Goal: Task Accomplishment & Management: Use online tool/utility

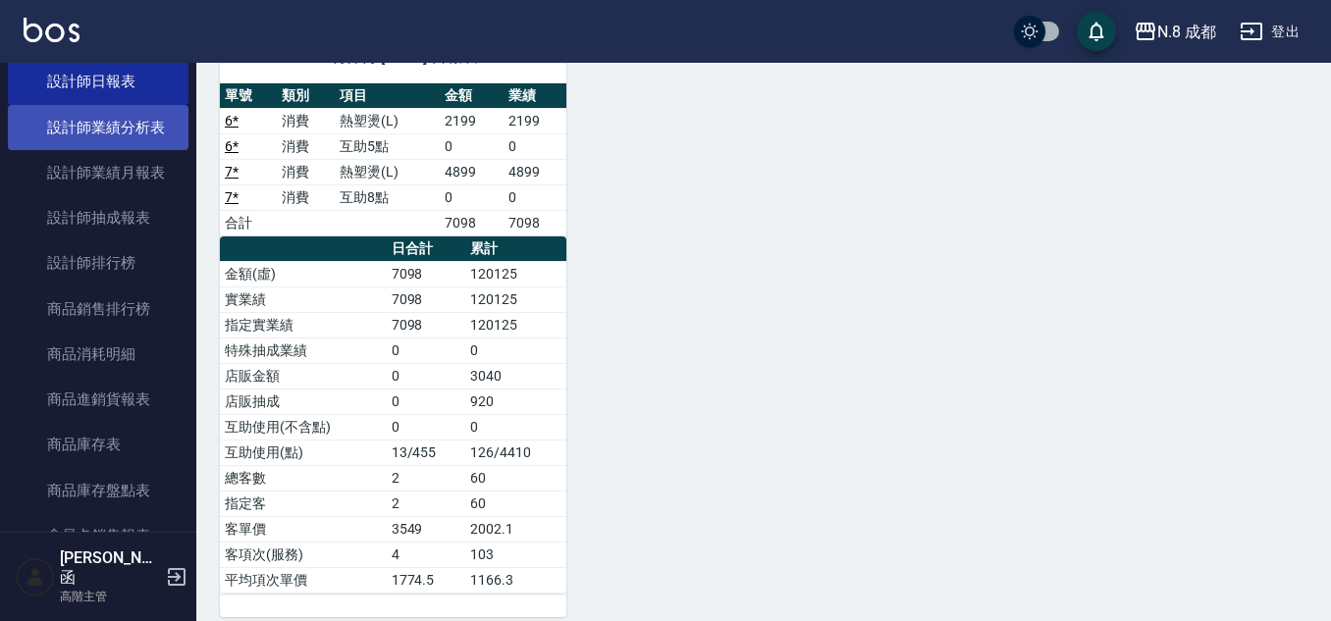
scroll to position [883, 0]
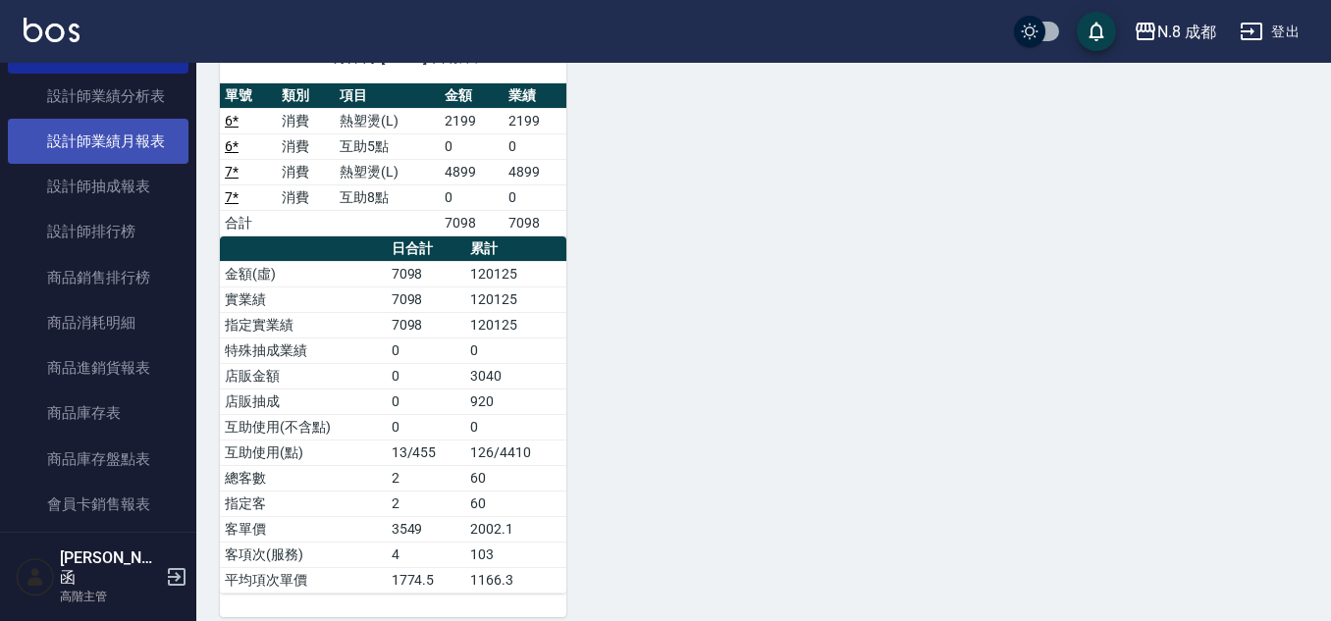
click at [151, 129] on link "設計師業績月報表" at bounding box center [98, 141] width 181 height 45
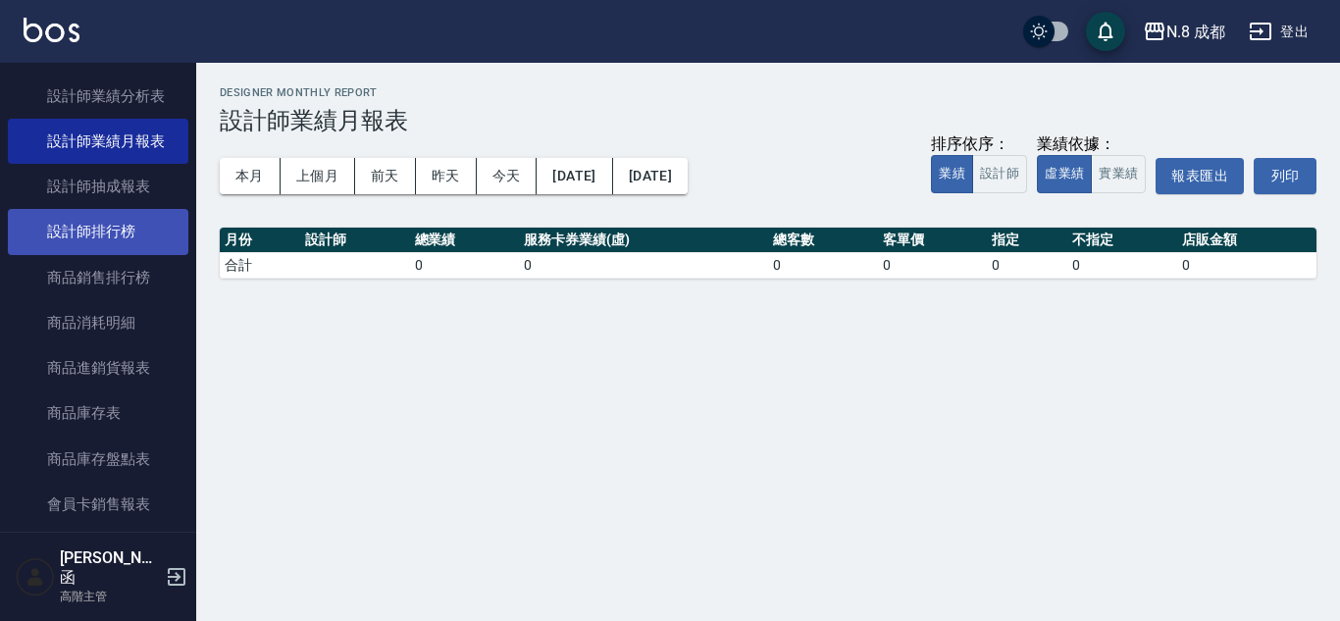
click at [158, 219] on link "設計師排行榜" at bounding box center [98, 231] width 181 height 45
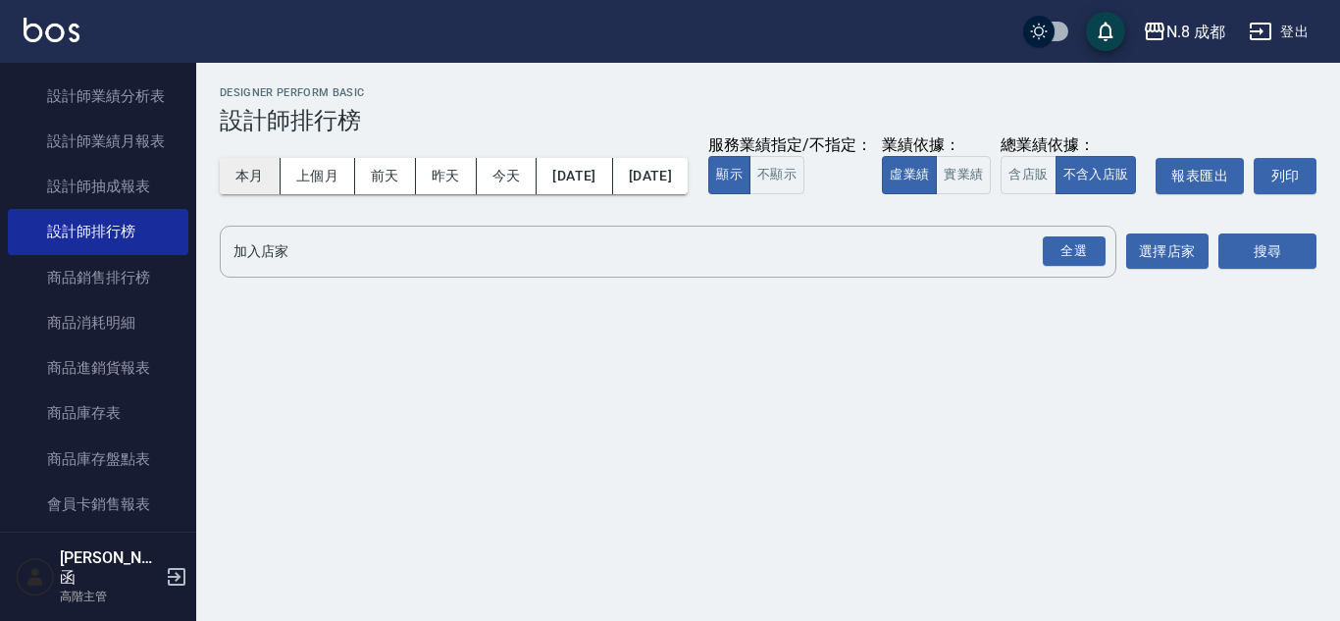
click at [263, 171] on button "本月" at bounding box center [250, 176] width 61 height 36
click at [936, 194] on button "實業績" at bounding box center [963, 175] width 55 height 38
click at [1109, 278] on div "全選 加入店家" at bounding box center [668, 252] width 897 height 52
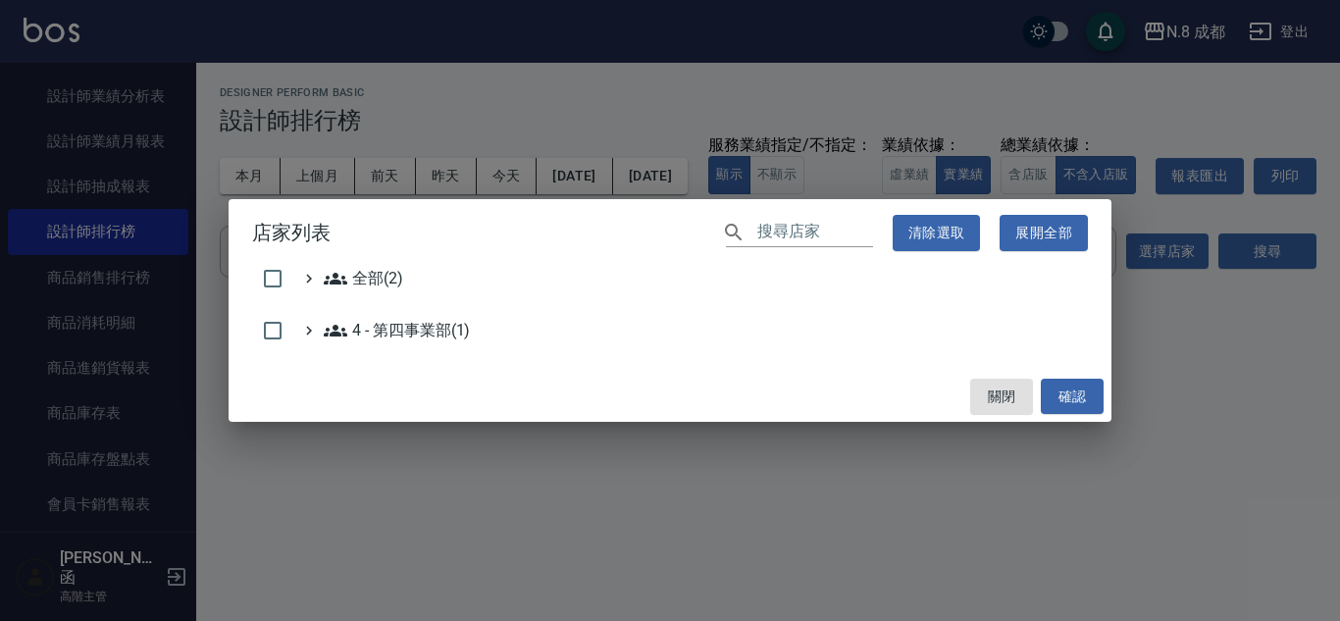
click at [1179, 222] on div "店家列表 ​ 清除選取 展開全部 全部(2) 4 - 第四事業部(1) 關閉 確認" at bounding box center [670, 310] width 1340 height 621
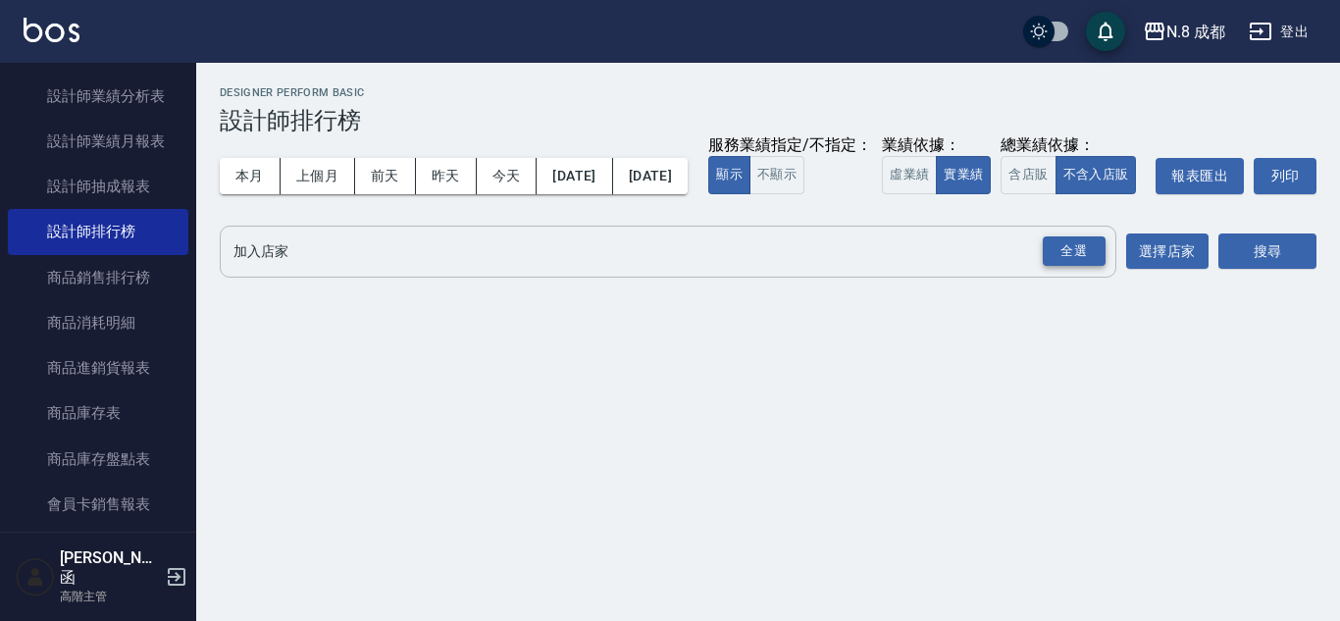
click at [1100, 267] on div "全選" at bounding box center [1074, 251] width 63 height 30
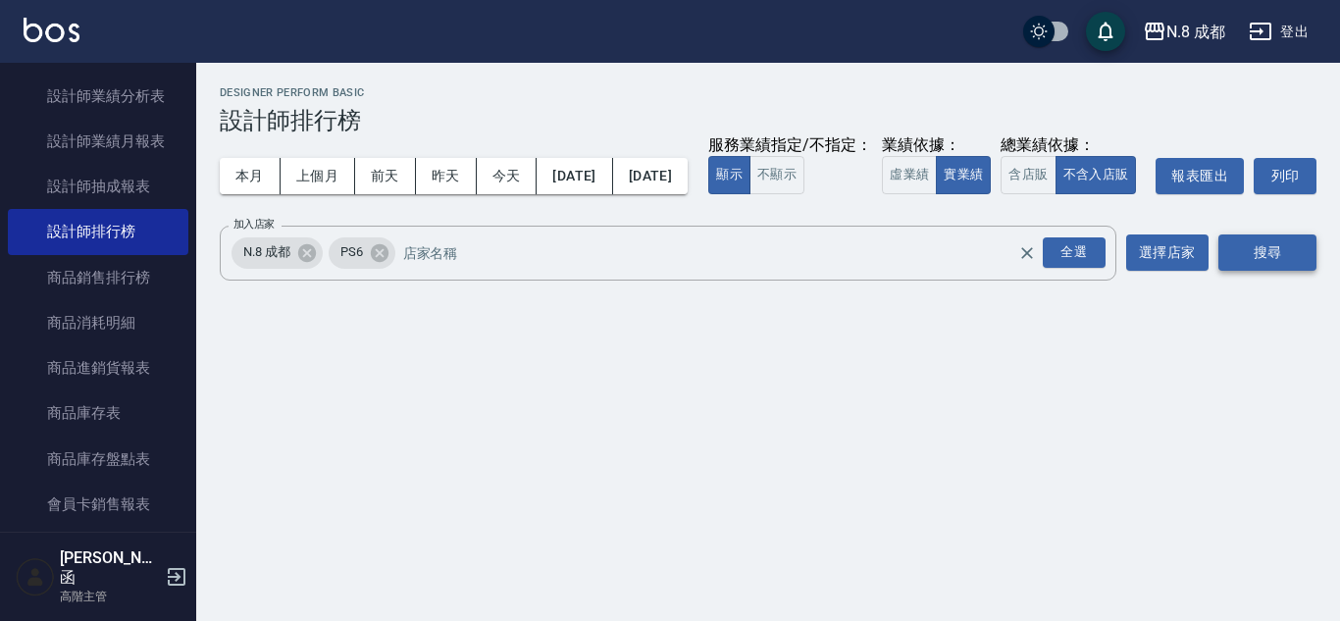
click at [1235, 271] on button "搜尋" at bounding box center [1268, 253] width 98 height 36
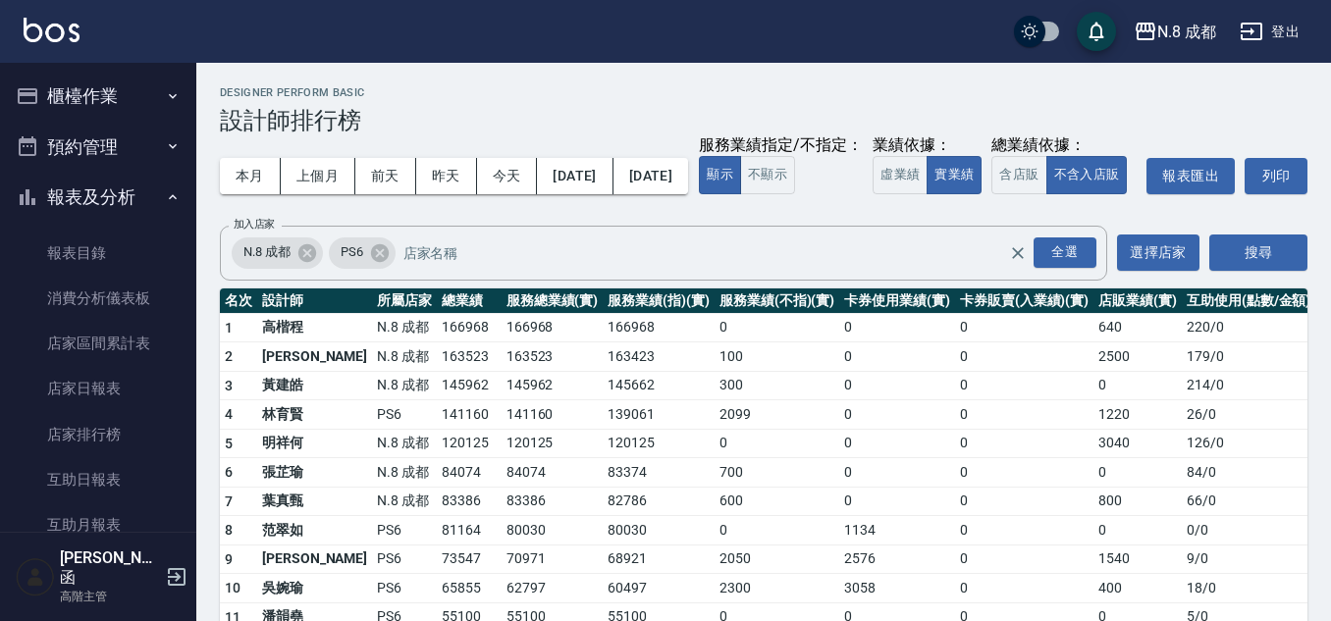
click at [105, 87] on button "櫃檯作業" at bounding box center [98, 96] width 181 height 51
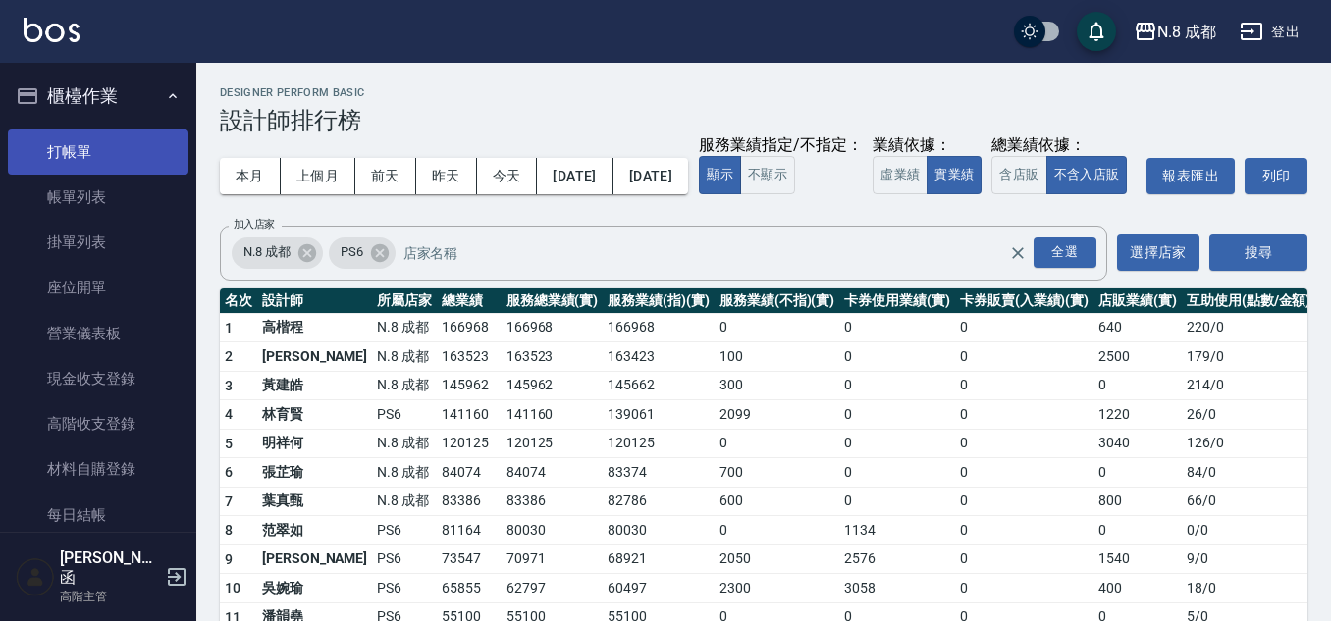
click at [85, 144] on link "打帳單" at bounding box center [98, 152] width 181 height 45
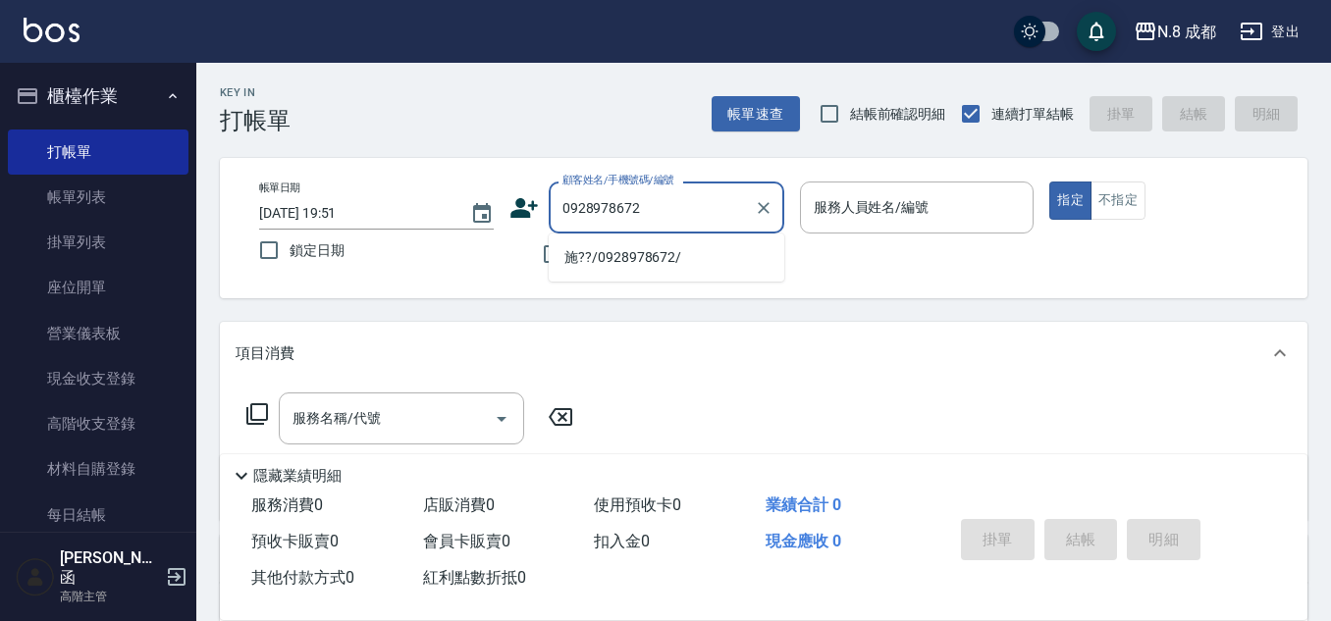
click at [642, 264] on li "施??/0928978672/" at bounding box center [667, 257] width 236 height 32
type input "施??/0928978672/"
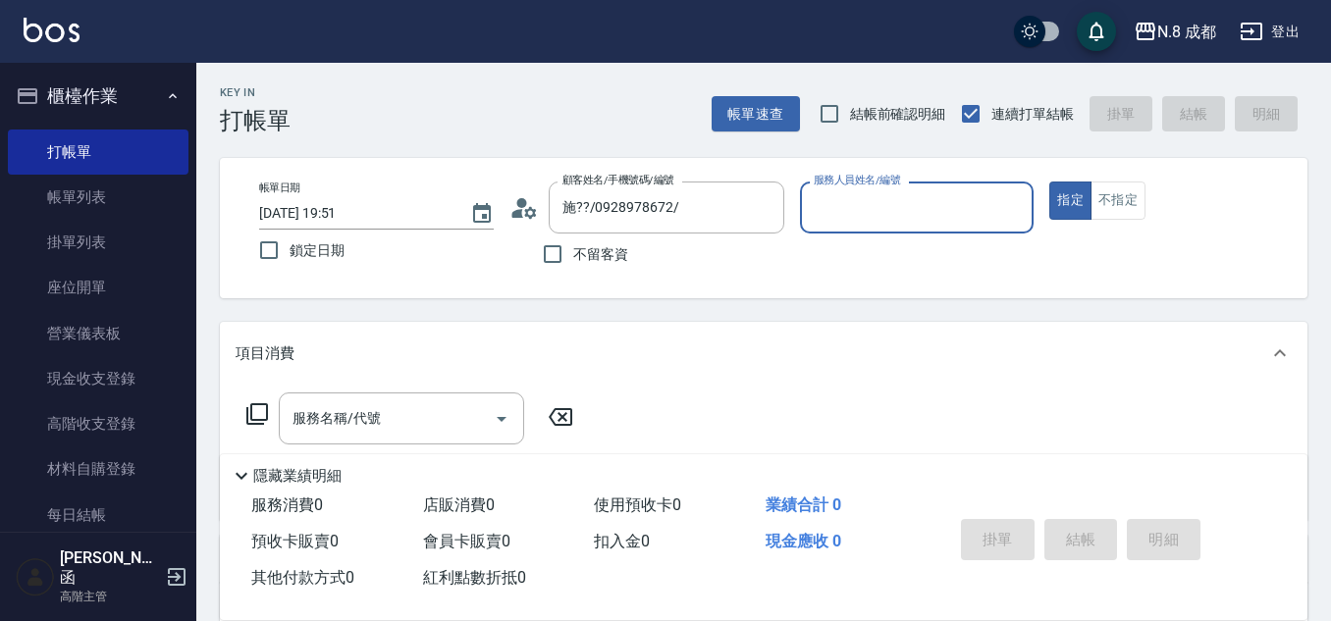
type input "[PERSON_NAME]-11"
click at [366, 408] on div "服務名稱/代號 服務名稱/代號" at bounding box center [401, 419] width 245 height 52
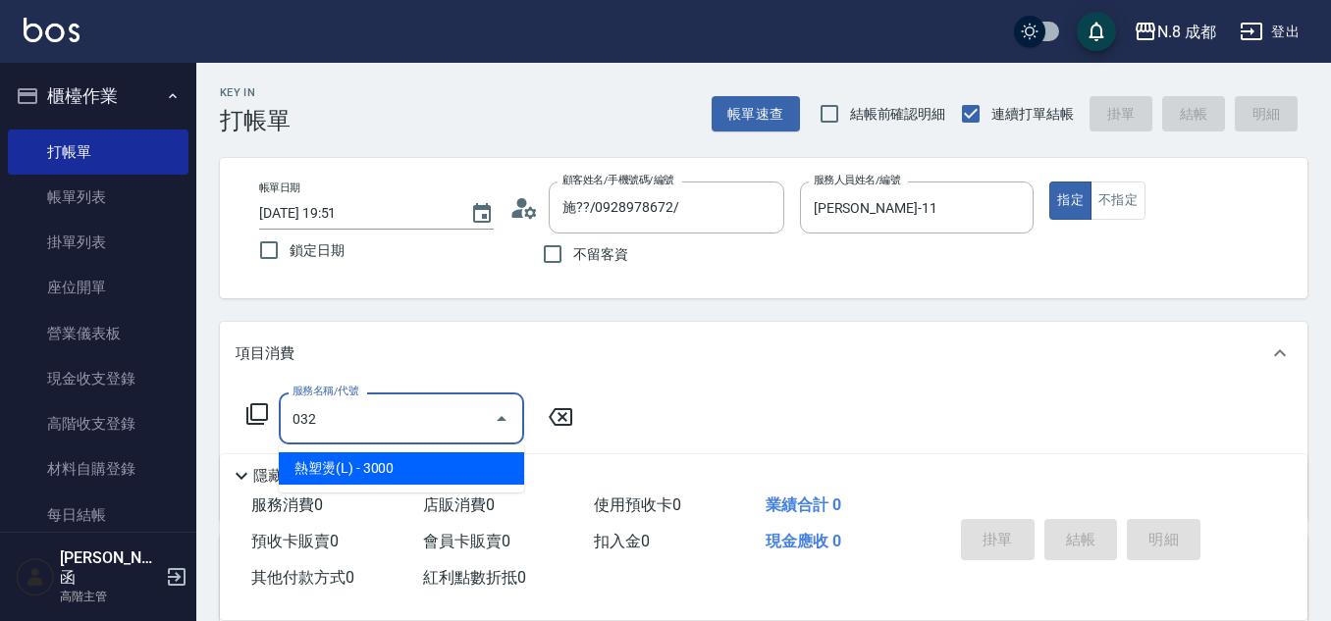
click at [401, 461] on span "熱塑燙(L) - 3000" at bounding box center [401, 468] width 245 height 32
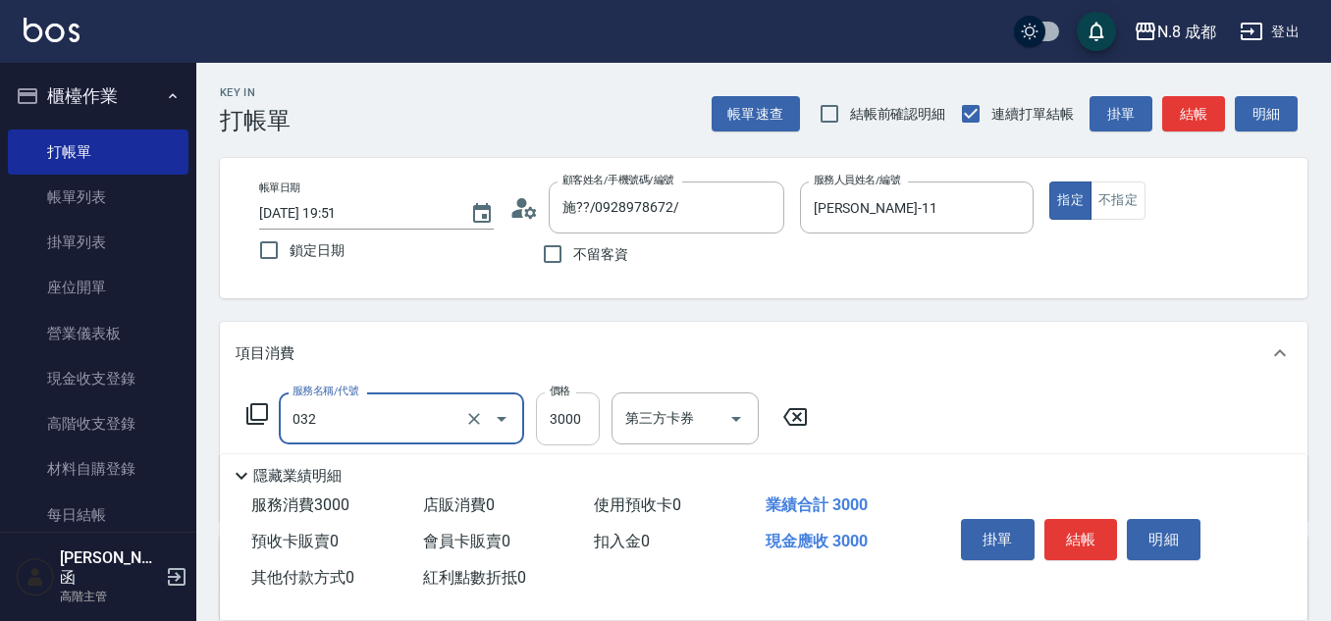
type input "熱塑燙(L)(032)"
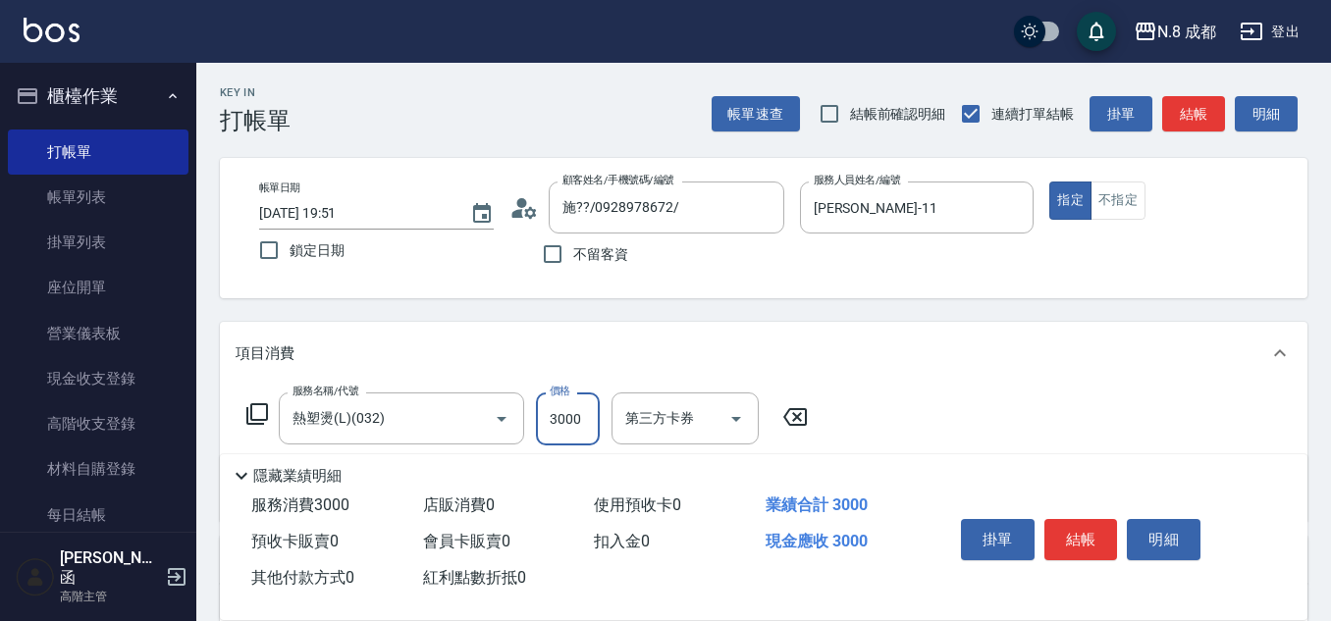
click at [561, 439] on input "3000" at bounding box center [568, 419] width 64 height 53
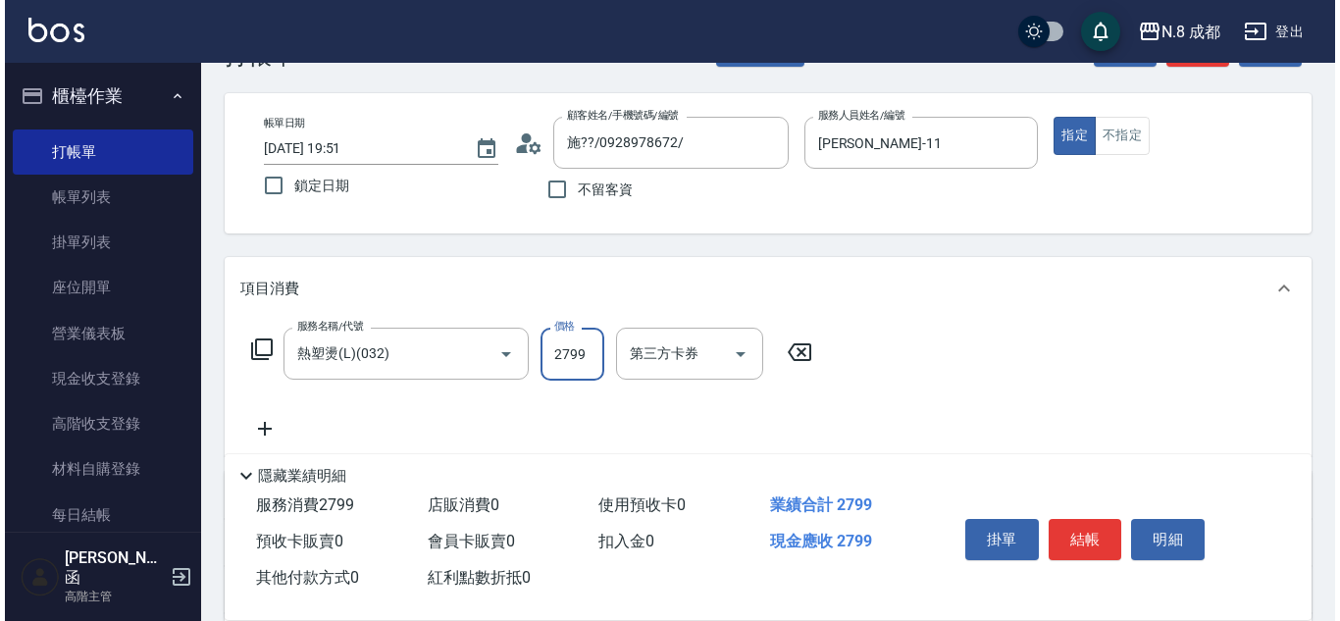
scroll to position [98, 0]
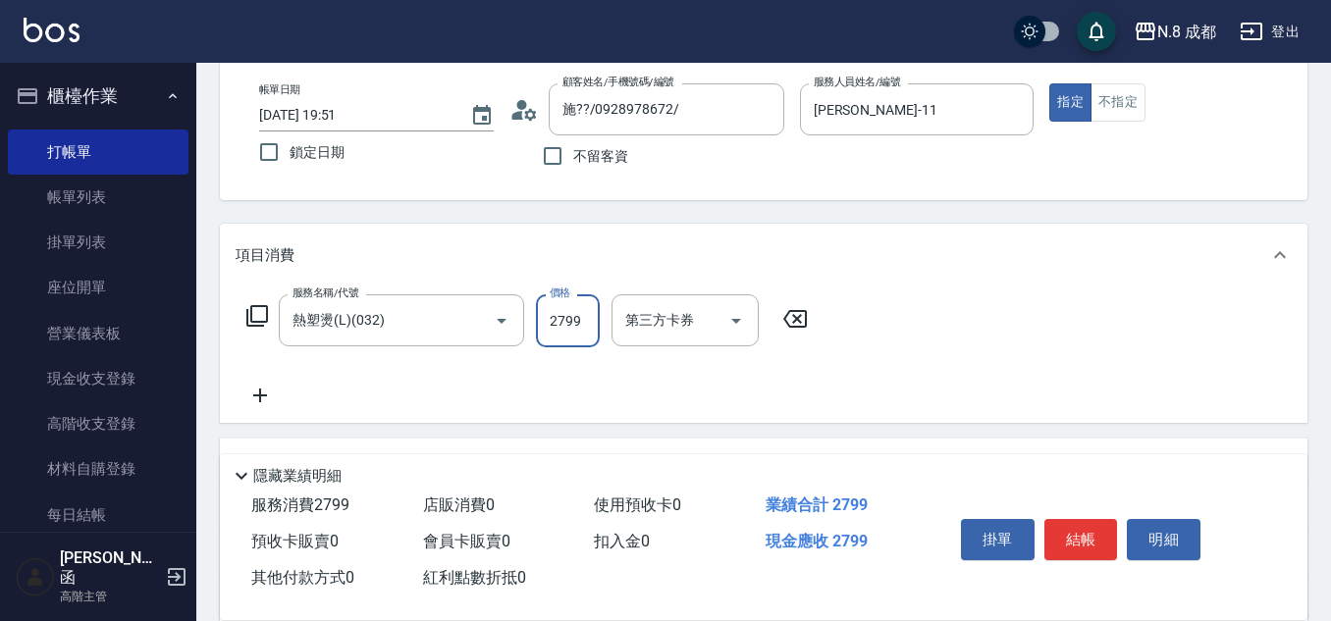
type input "2799"
click at [257, 407] on icon at bounding box center [260, 396] width 49 height 24
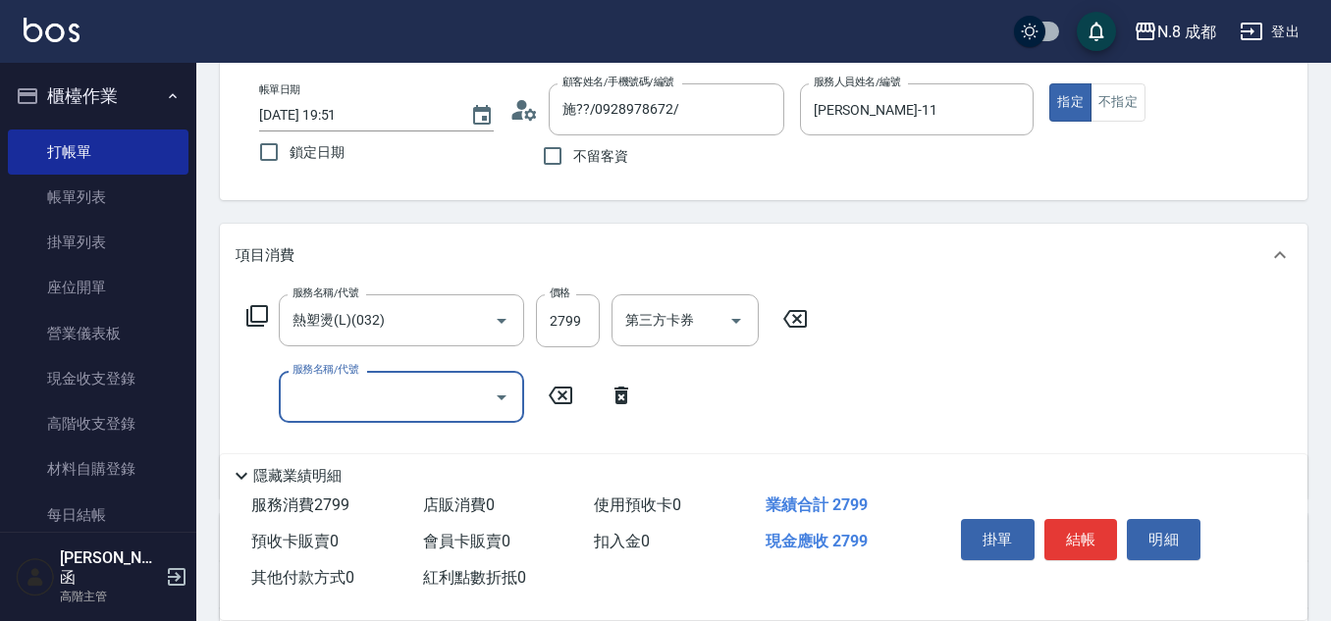
click at [337, 407] on input "服務名稱/代號" at bounding box center [387, 397] width 198 height 34
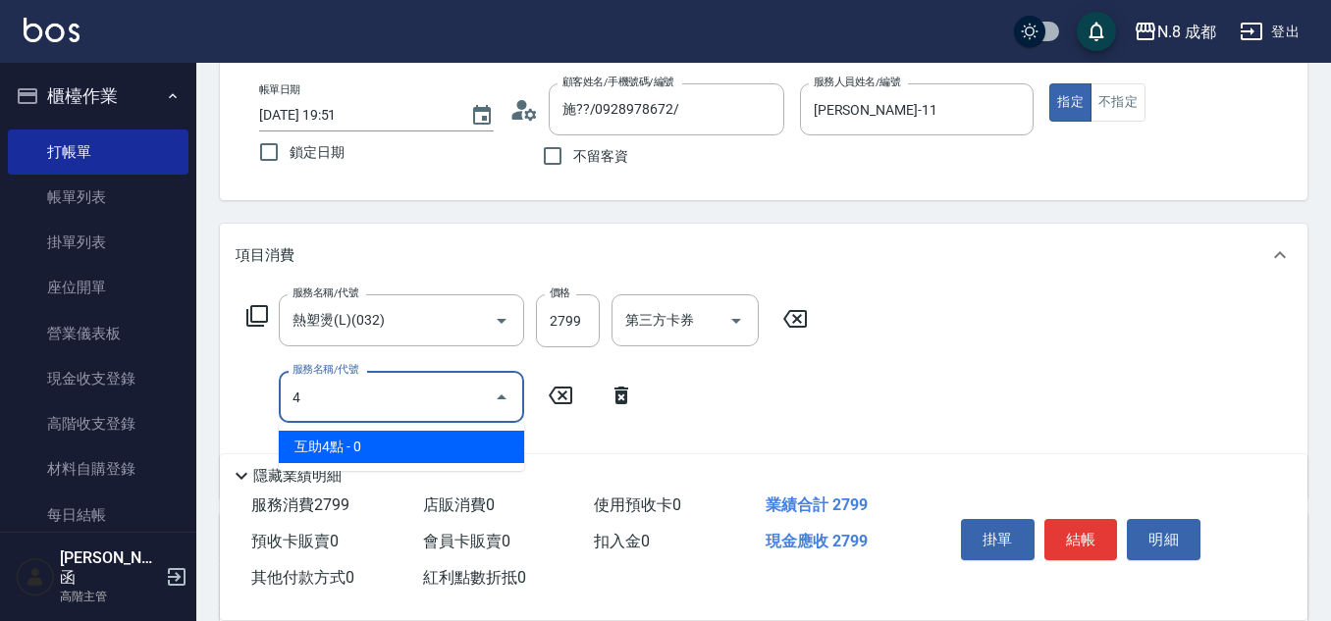
click at [365, 442] on span "互助4點 - 0" at bounding box center [401, 447] width 245 height 32
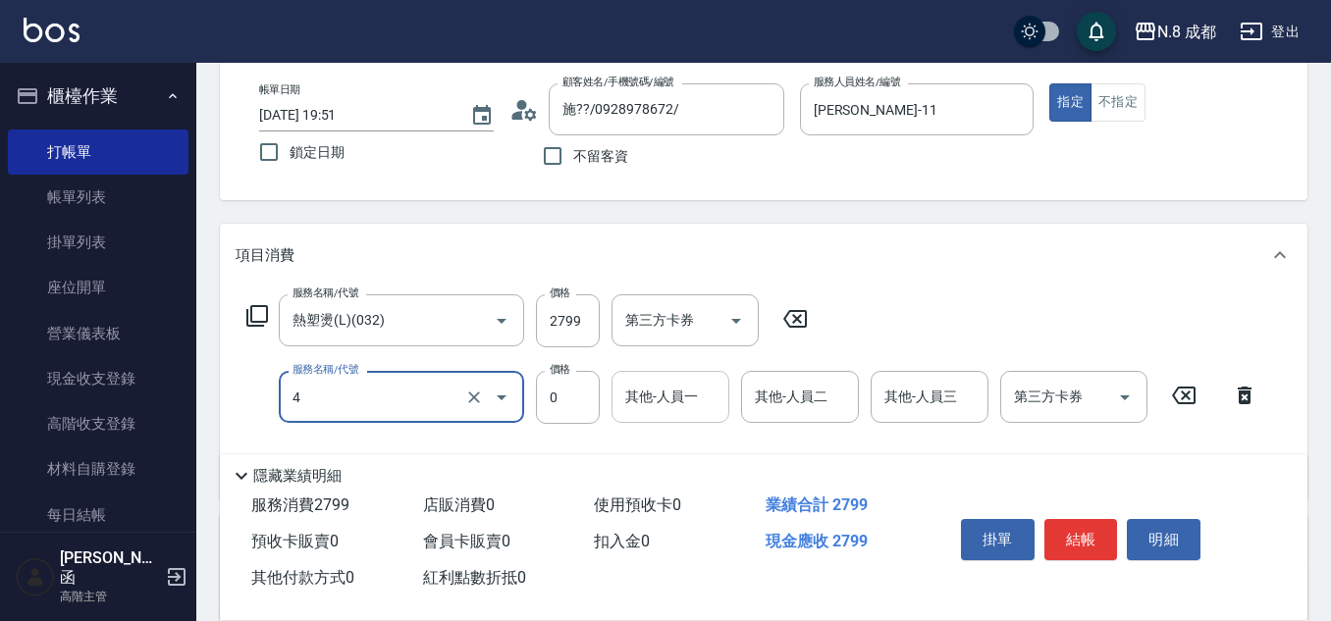
type input "互助4點(4)"
click at [697, 400] on input "其他-人員一" at bounding box center [670, 397] width 100 height 34
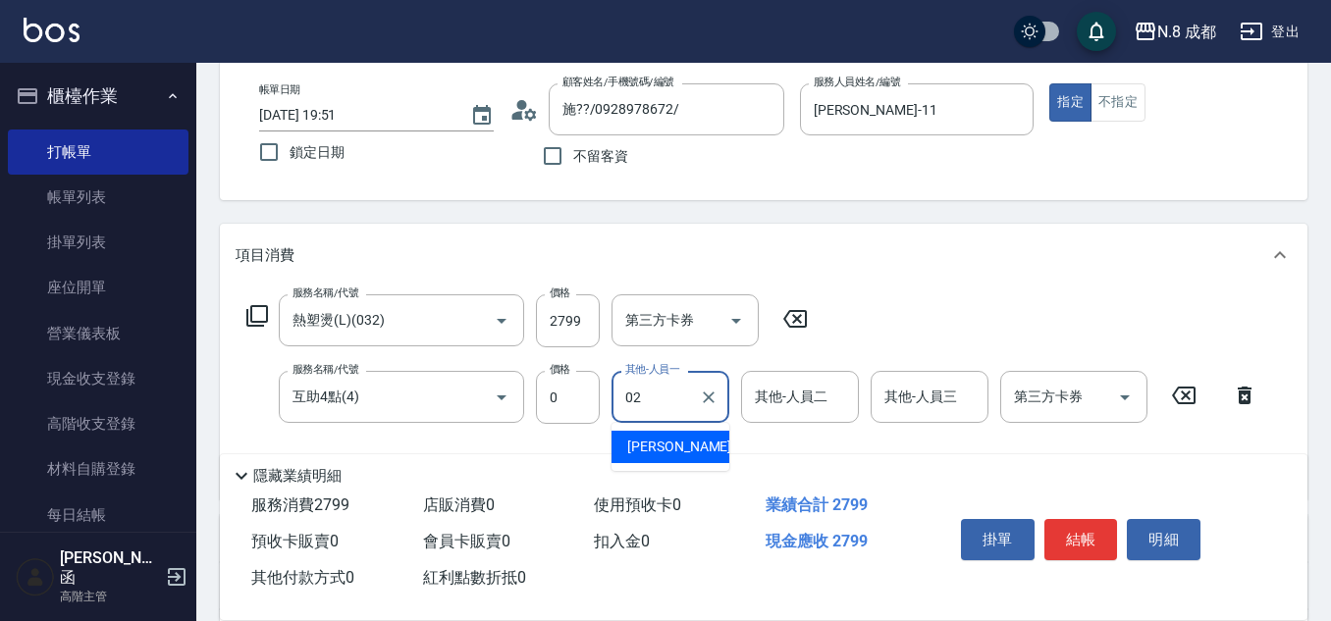
click at [686, 445] on span "[PERSON_NAME]-02" at bounding box center [689, 447] width 124 height 21
type input "[PERSON_NAME]-02"
click at [1096, 538] on button "結帳" at bounding box center [1081, 539] width 74 height 41
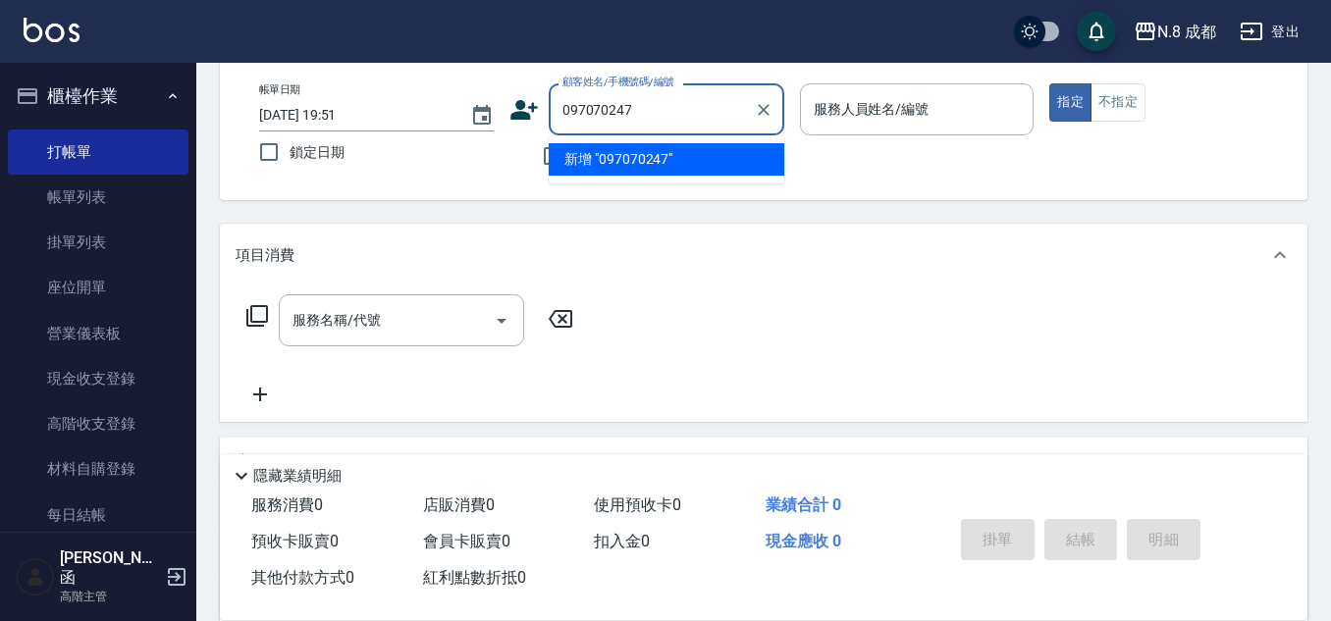
type input "0970702477"
drag, startPoint x: 698, startPoint y: 114, endPoint x: 485, endPoint y: 116, distance: 212.9
click at [485, 116] on div "帳單日期 [DATE] 19:51 鎖定日期 顧客姓名/手機號碼/編號 0970702477 顧客姓名/手機號碼/編號 不留客資 服務人員姓名/編號 服務人員…" at bounding box center [763, 129] width 1040 height 93
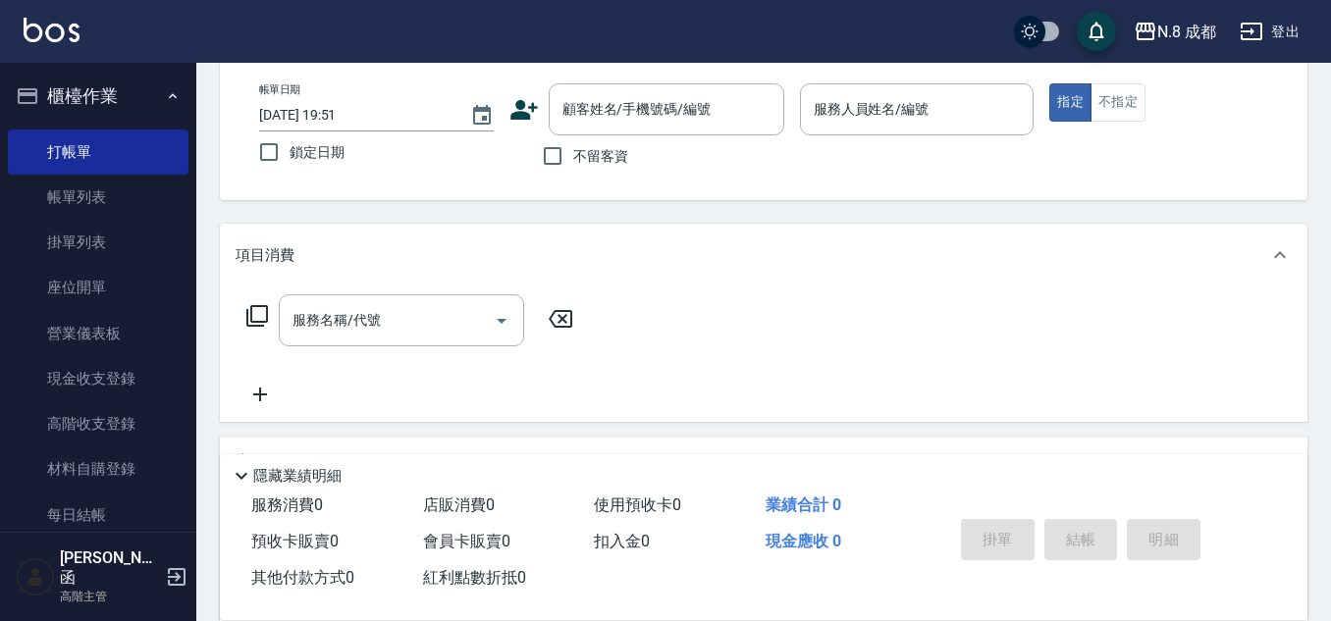
click at [518, 104] on icon at bounding box center [523, 110] width 27 height 20
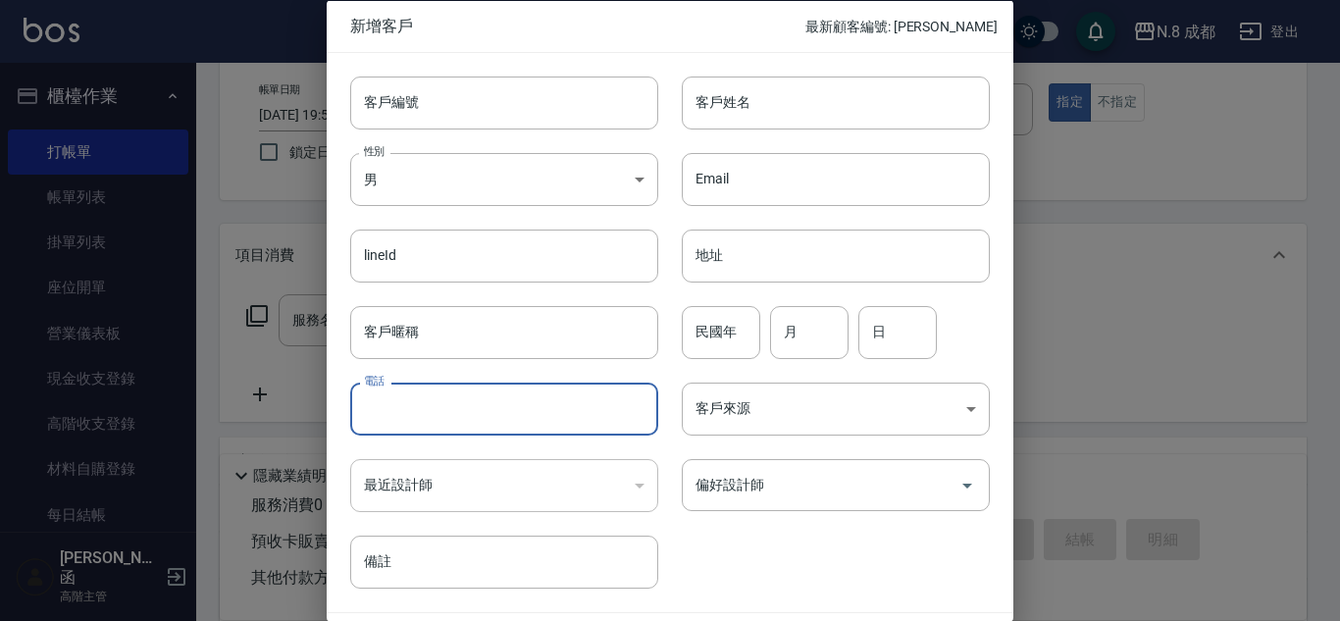
click at [440, 403] on input "電話" at bounding box center [504, 409] width 308 height 53
paste input "0970702477"
type input "0970702477"
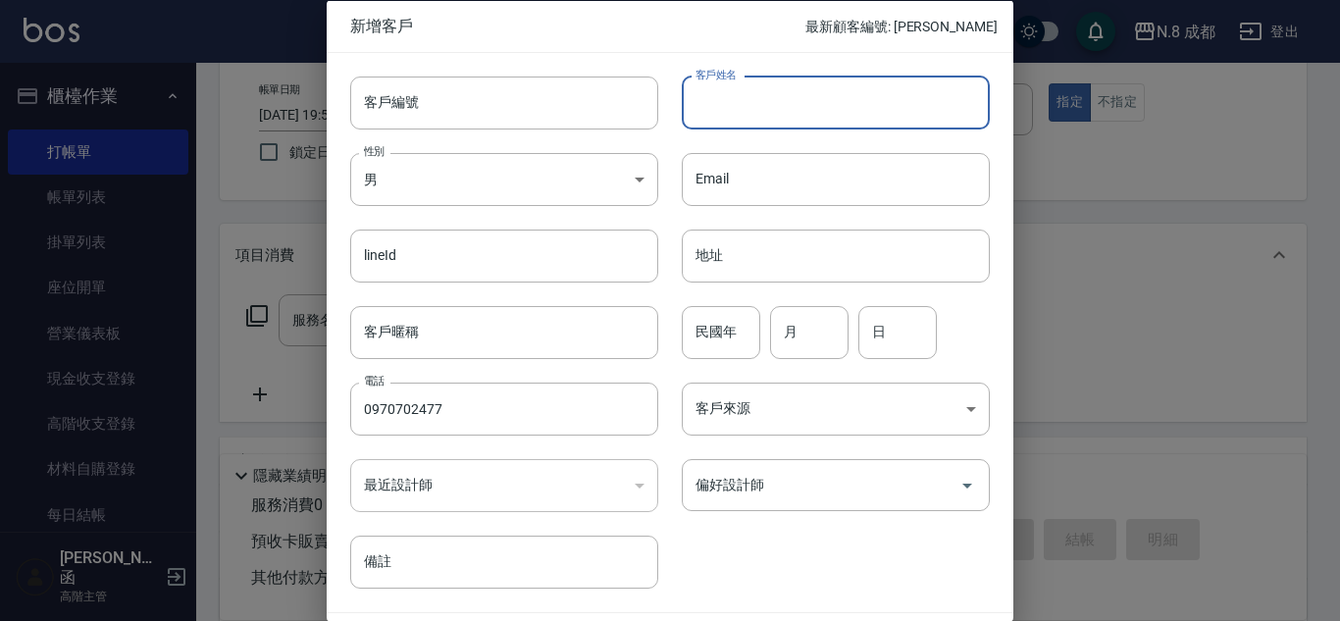
click at [765, 107] on input "客戶姓名" at bounding box center [836, 102] width 308 height 53
type input "邱子軒"
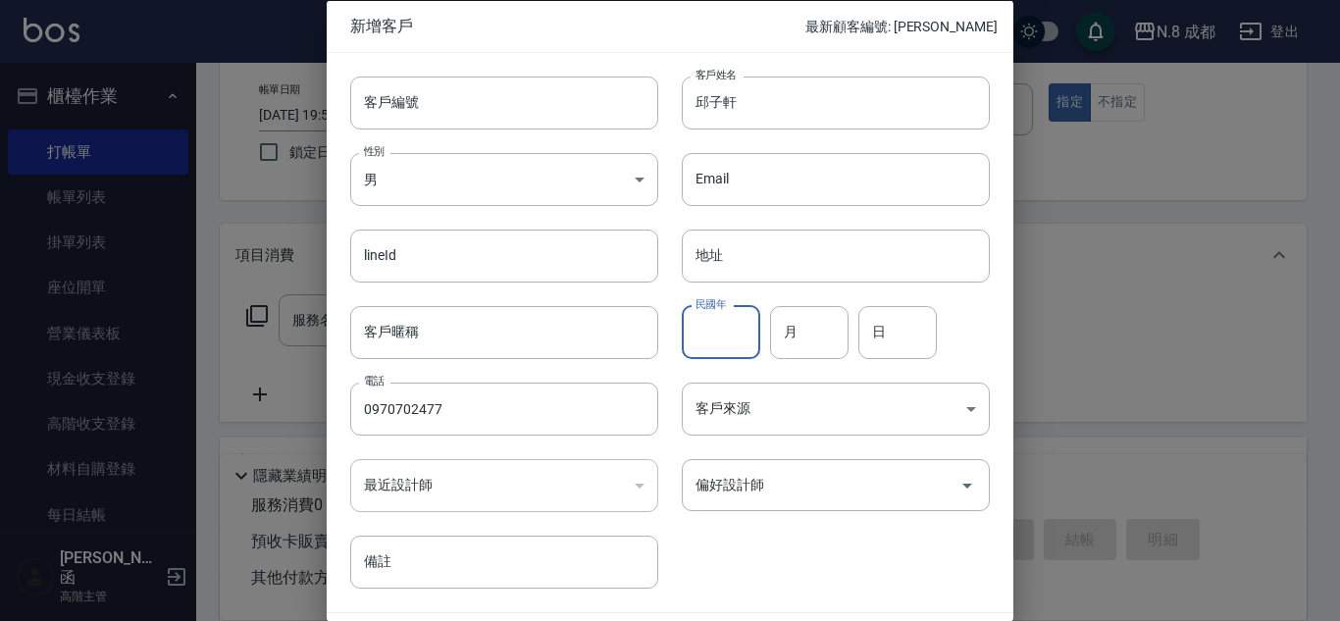
click at [737, 334] on input "民國年" at bounding box center [721, 331] width 79 height 53
type input "96"
click at [806, 340] on input "月" at bounding box center [809, 331] width 79 height 53
type input "01"
click at [895, 340] on input "日" at bounding box center [898, 331] width 79 height 53
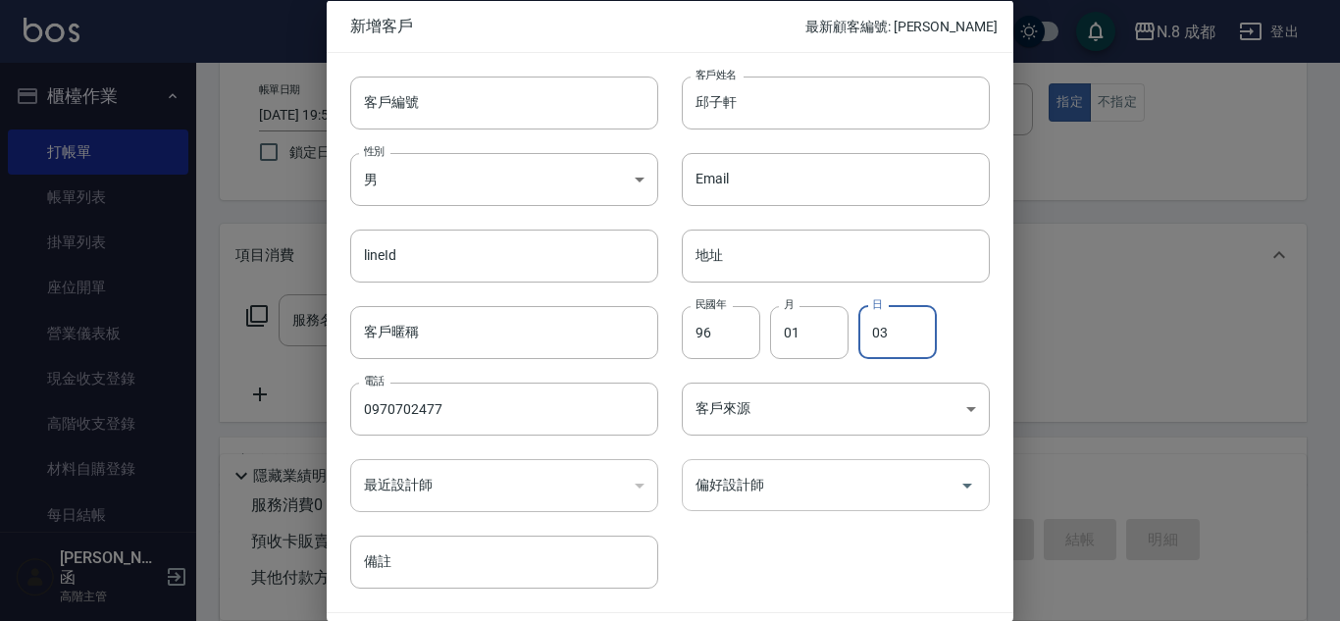
type input "03"
click at [831, 498] on input "偏好設計師" at bounding box center [821, 485] width 261 height 34
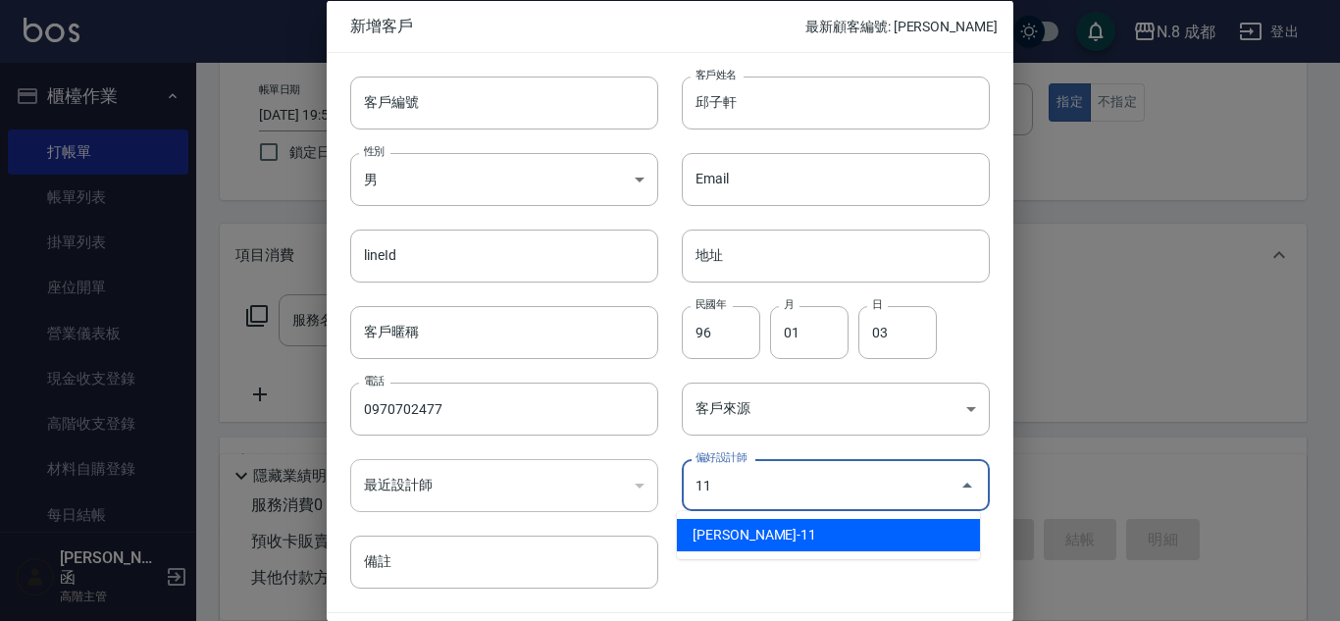
click at [806, 528] on li "[PERSON_NAME]-11" at bounding box center [828, 535] width 303 height 32
type input "葉真甄"
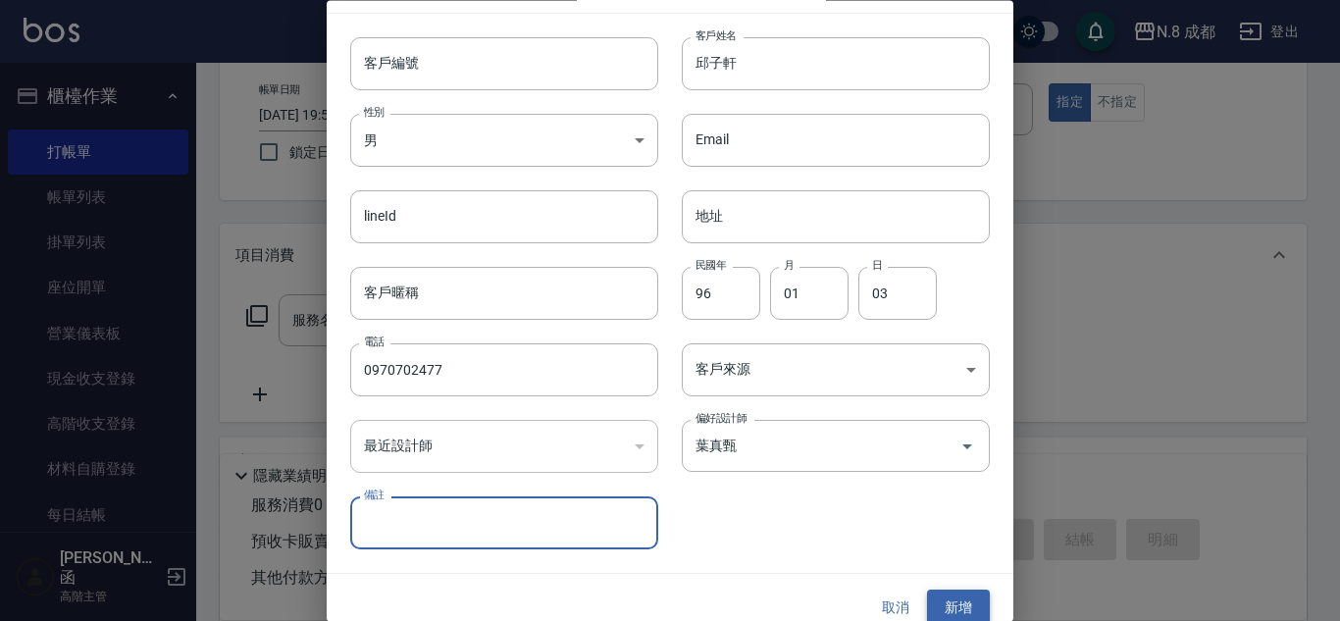
scroll to position [59, 0]
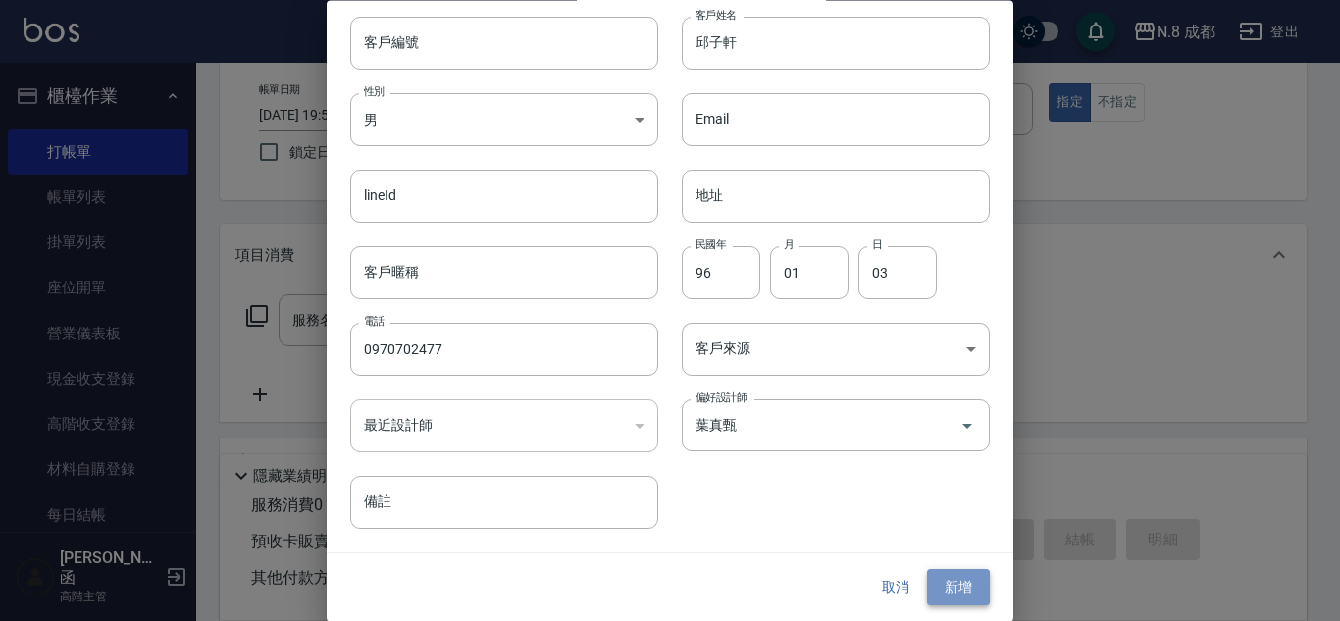
click at [959, 578] on button "新增" at bounding box center [958, 588] width 63 height 36
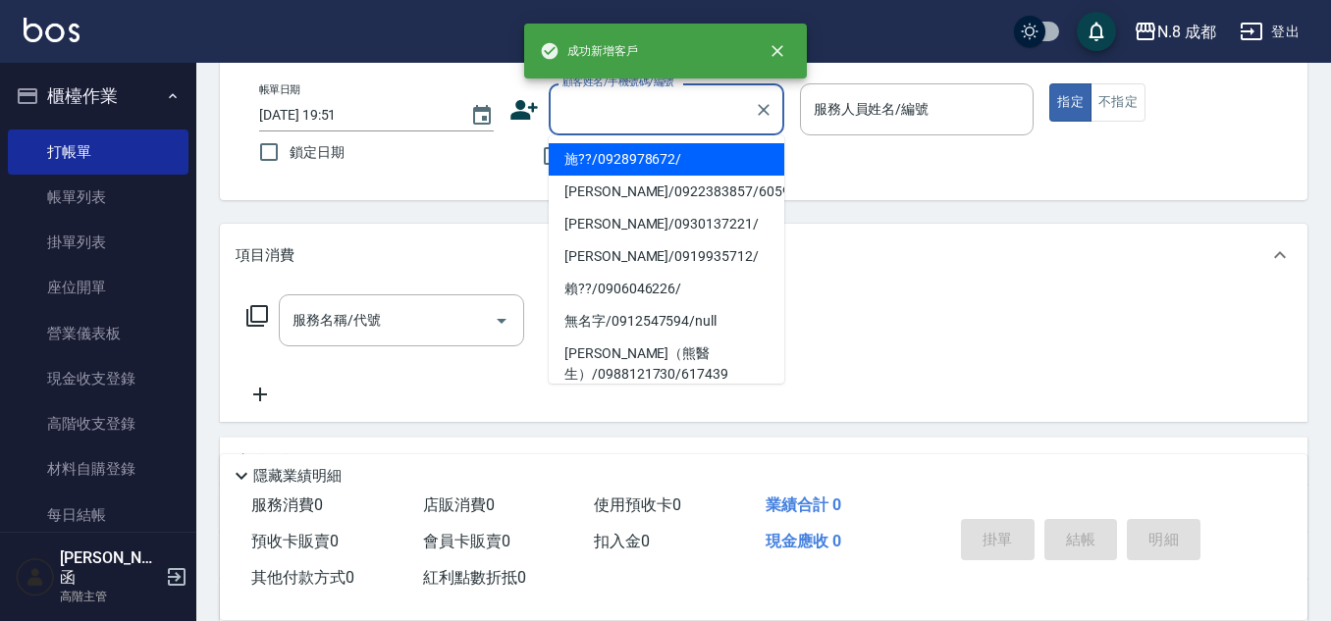
click at [664, 110] on input "顧客姓名/手機號碼/編號" at bounding box center [651, 109] width 188 height 34
paste input "0970702477"
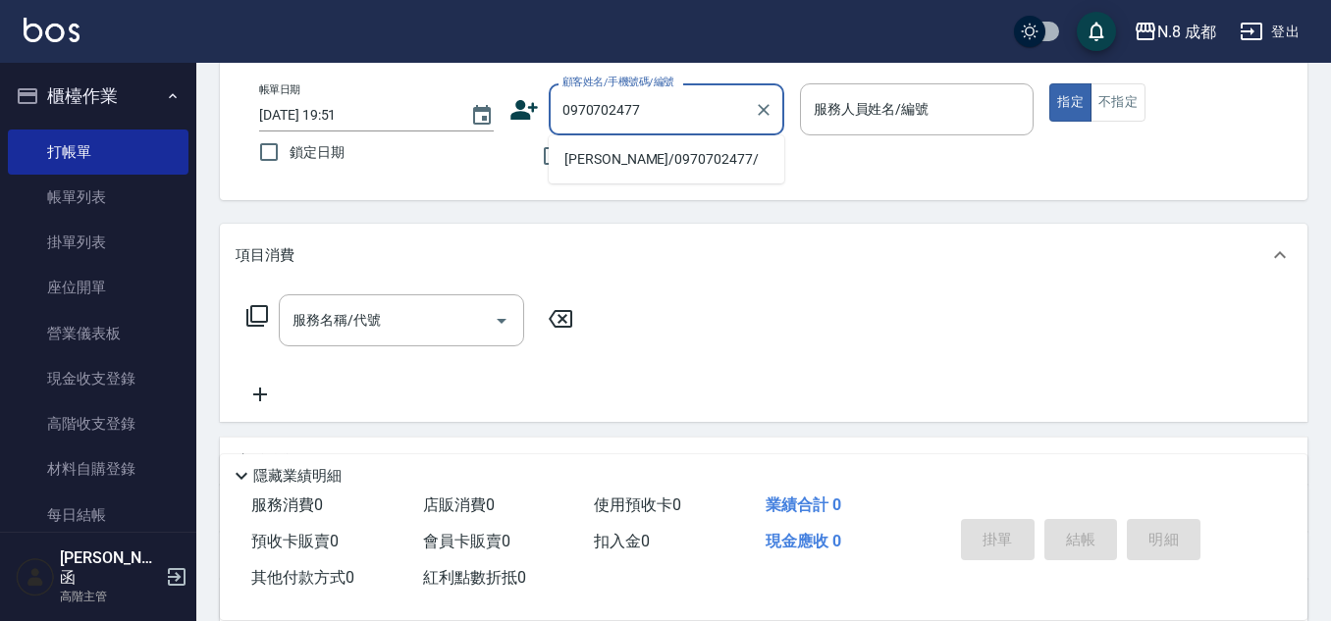
click at [639, 151] on li "[PERSON_NAME]/0970702477/" at bounding box center [667, 159] width 236 height 32
type input "[PERSON_NAME]/0970702477/"
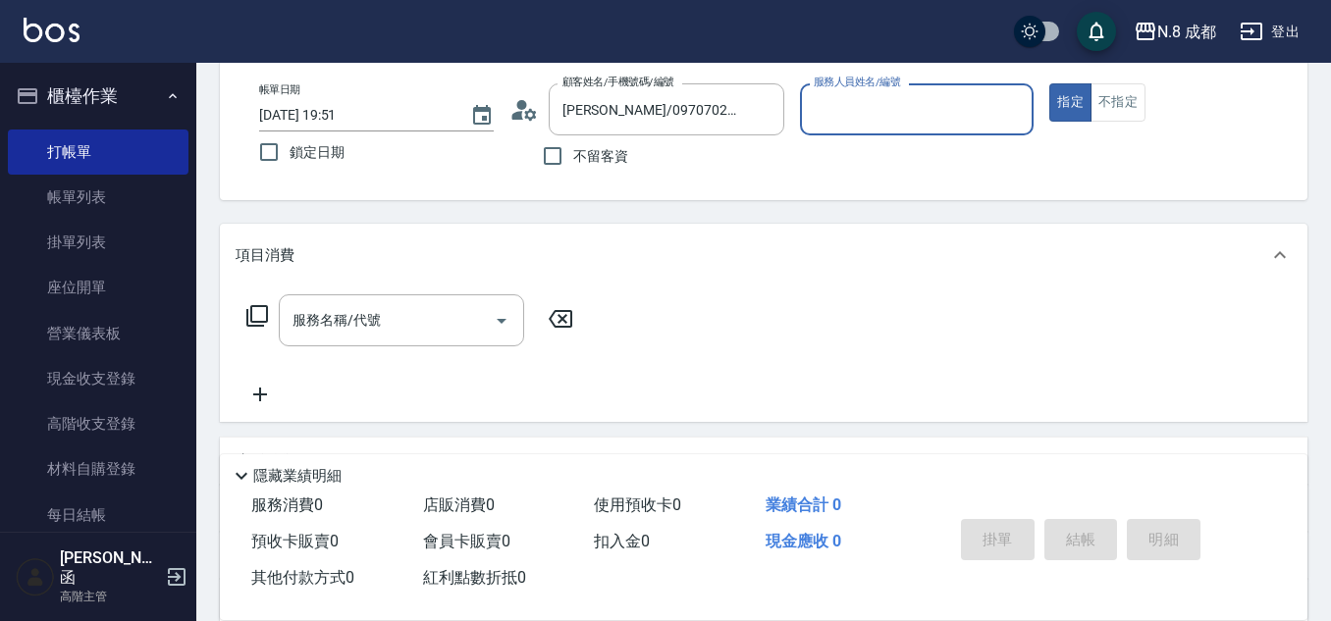
type input "[PERSON_NAME]-11"
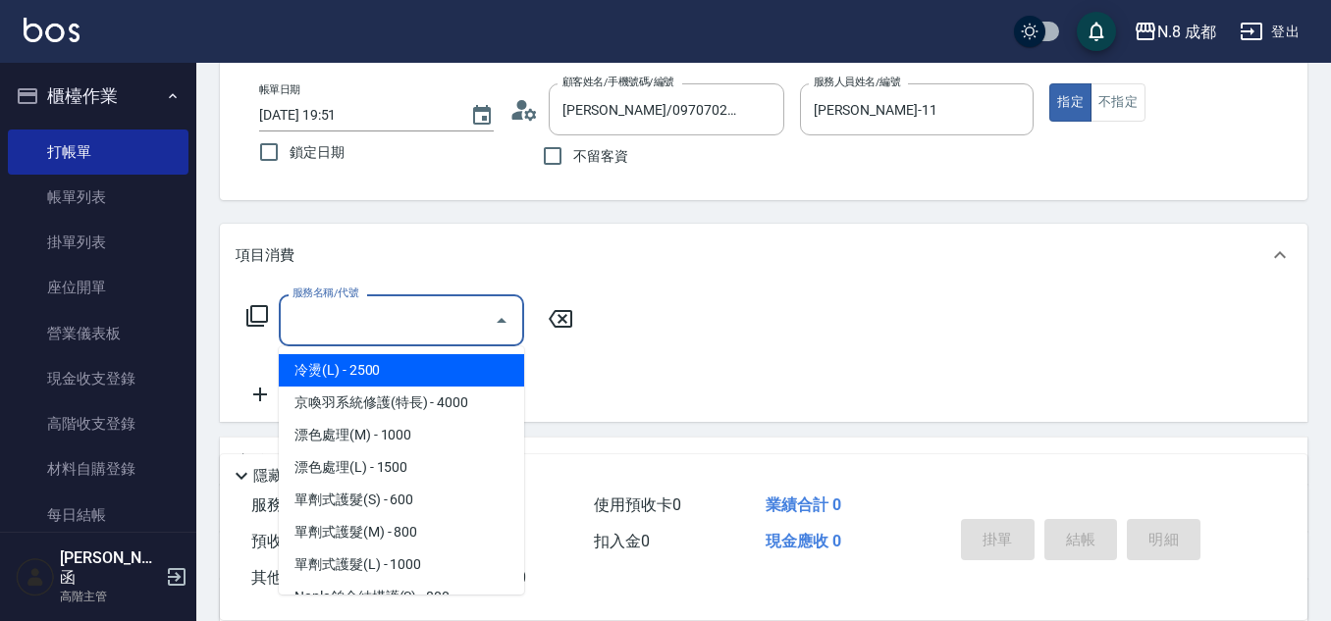
click at [399, 324] on input "服務名稱/代號" at bounding box center [387, 320] width 198 height 34
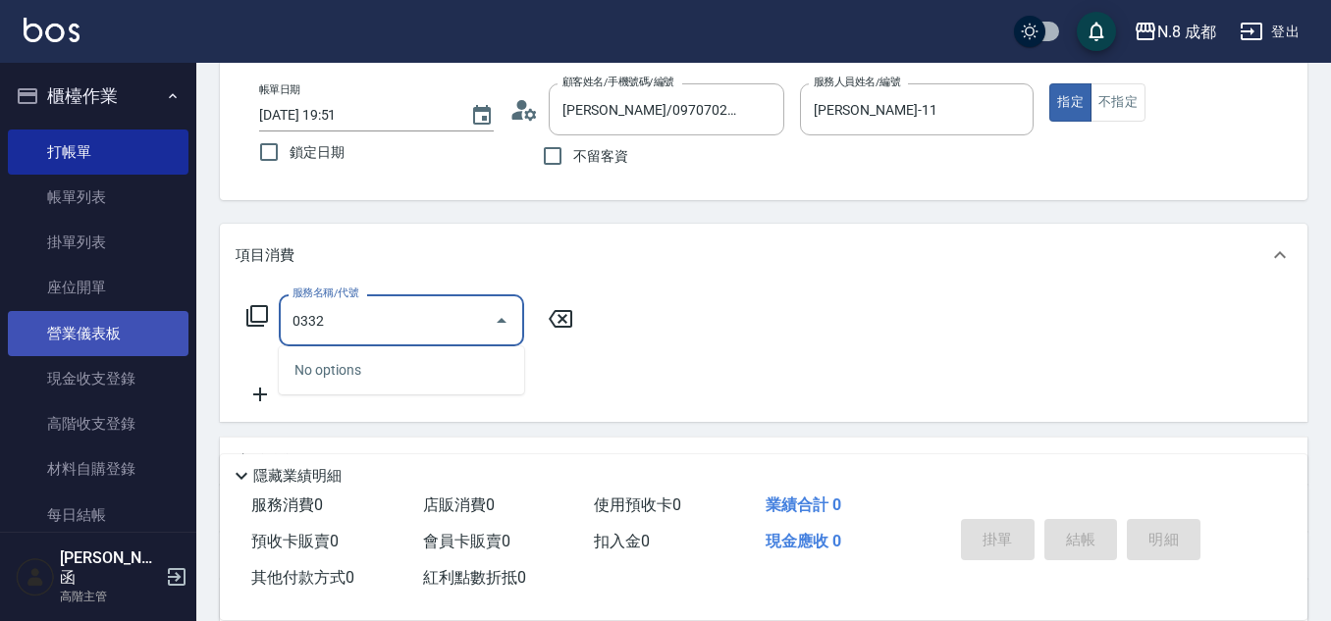
drag, startPoint x: 4, startPoint y: 324, endPoint x: 25, endPoint y: 324, distance: 20.6
click at [0, 324] on div "N.8 成都 登出 櫃檯作業 打帳單 帳單列表 掛單列表 座位開單 營業儀表板 現金收支登錄 高階收支登錄 材料自購登錄 每日結帳 排班表 現場電腦打卡 掃碼…" at bounding box center [665, 382] width 1331 height 960
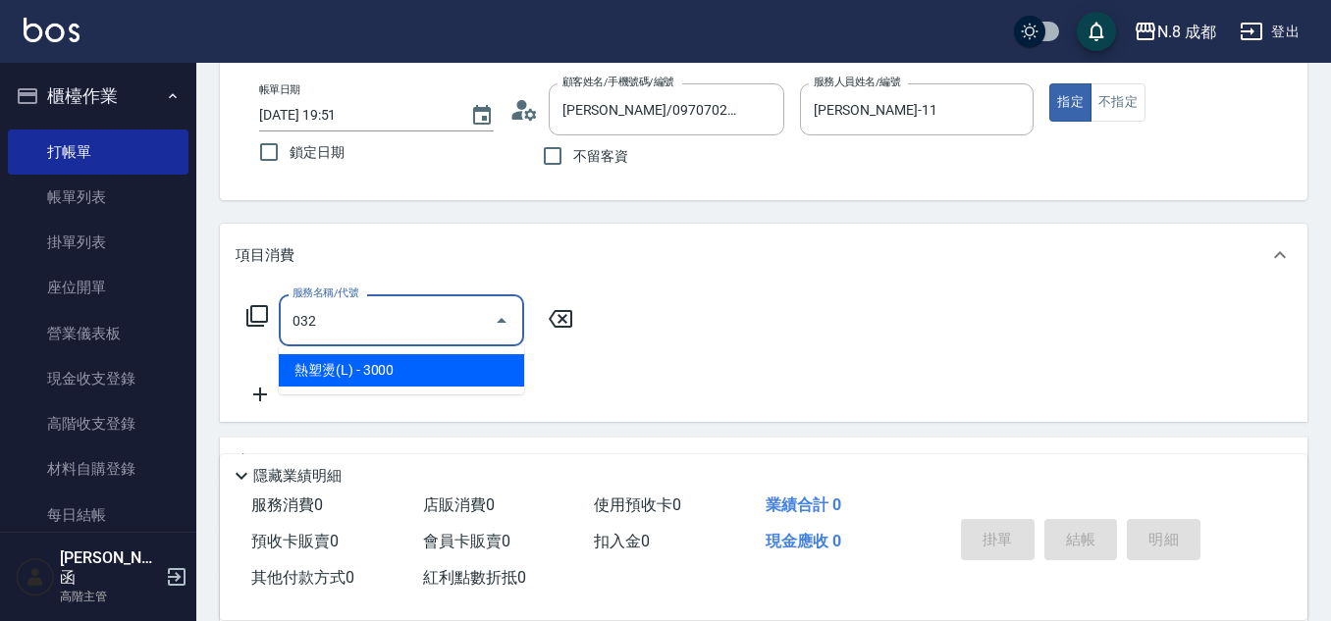
click at [364, 368] on span "熱塑燙(L) - 3000" at bounding box center [401, 370] width 245 height 32
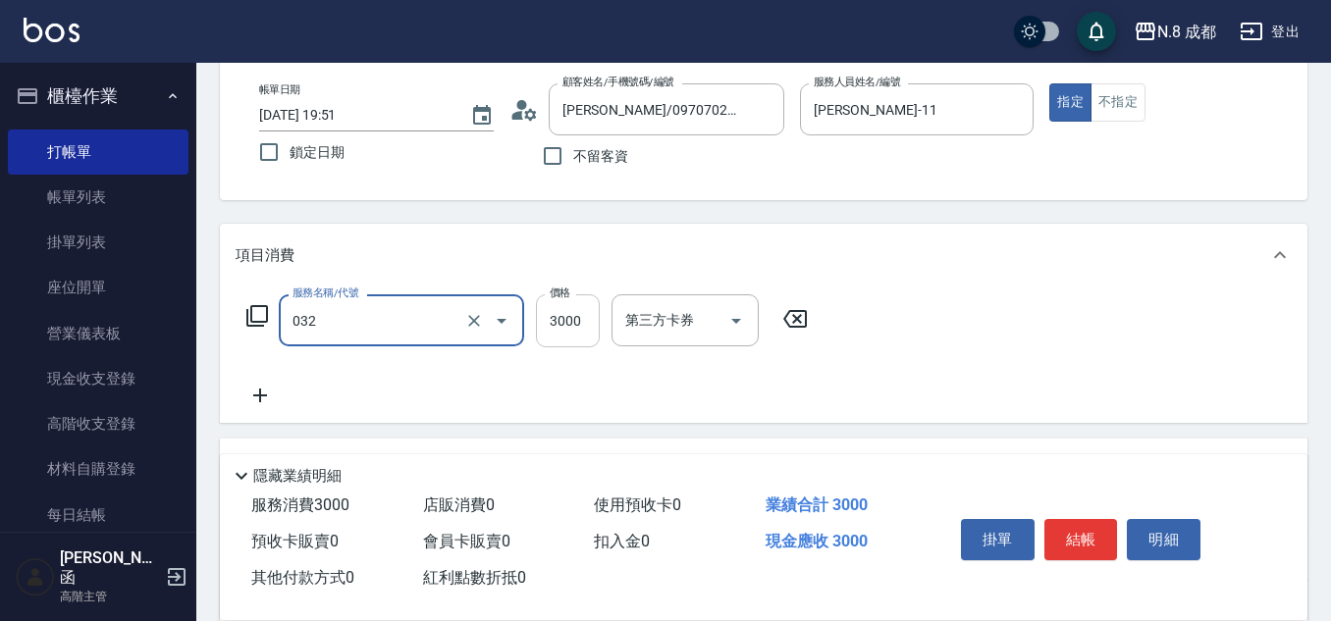
type input "熱塑燙(L)(032)"
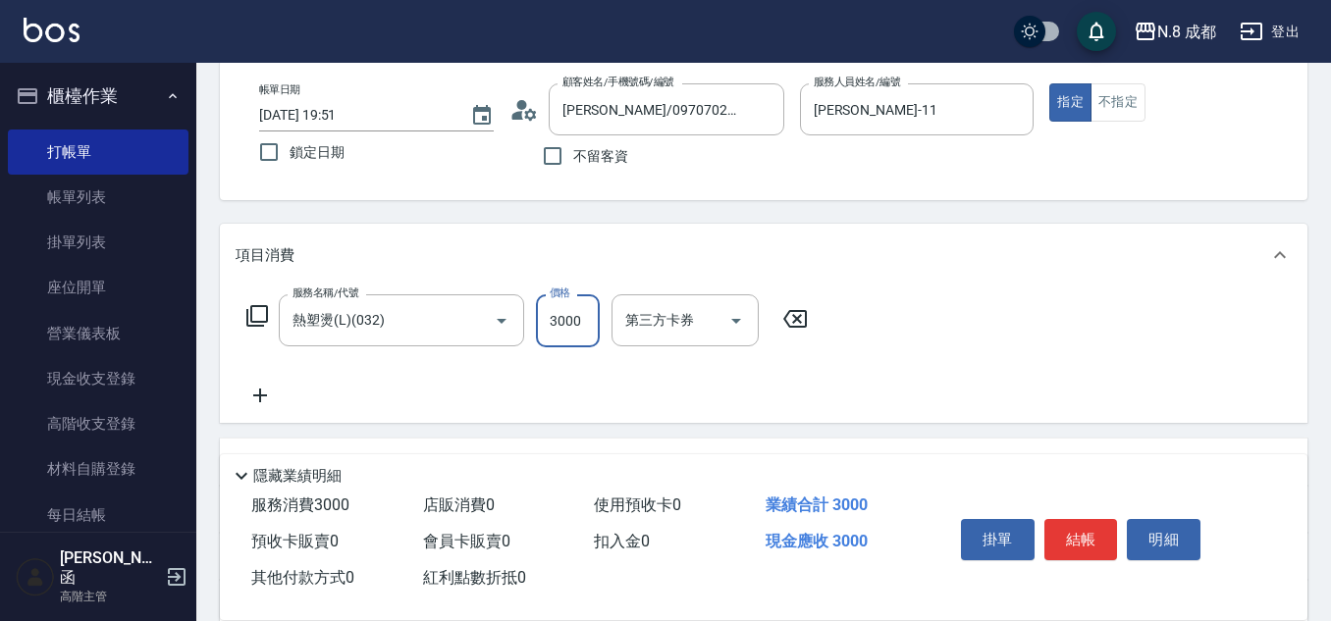
click at [575, 330] on input "3000" at bounding box center [568, 320] width 64 height 53
type input "1599"
click at [264, 395] on icon at bounding box center [260, 396] width 49 height 24
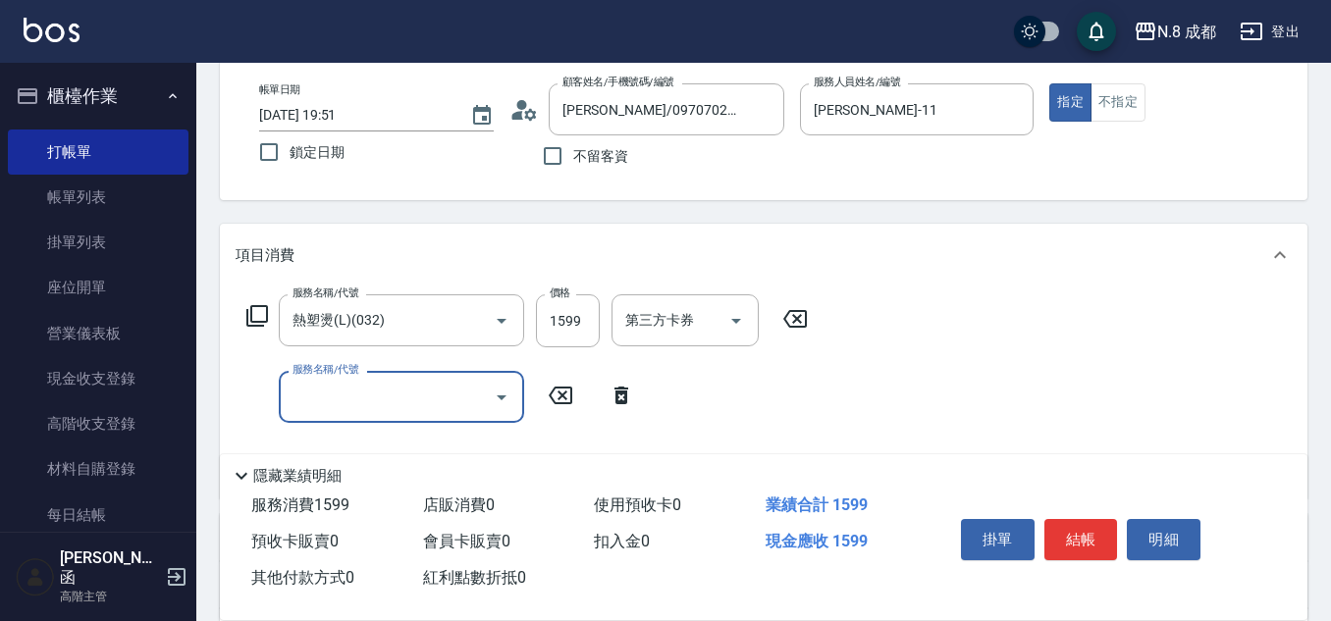
click at [347, 395] on input "服務名稱/代號" at bounding box center [387, 397] width 198 height 34
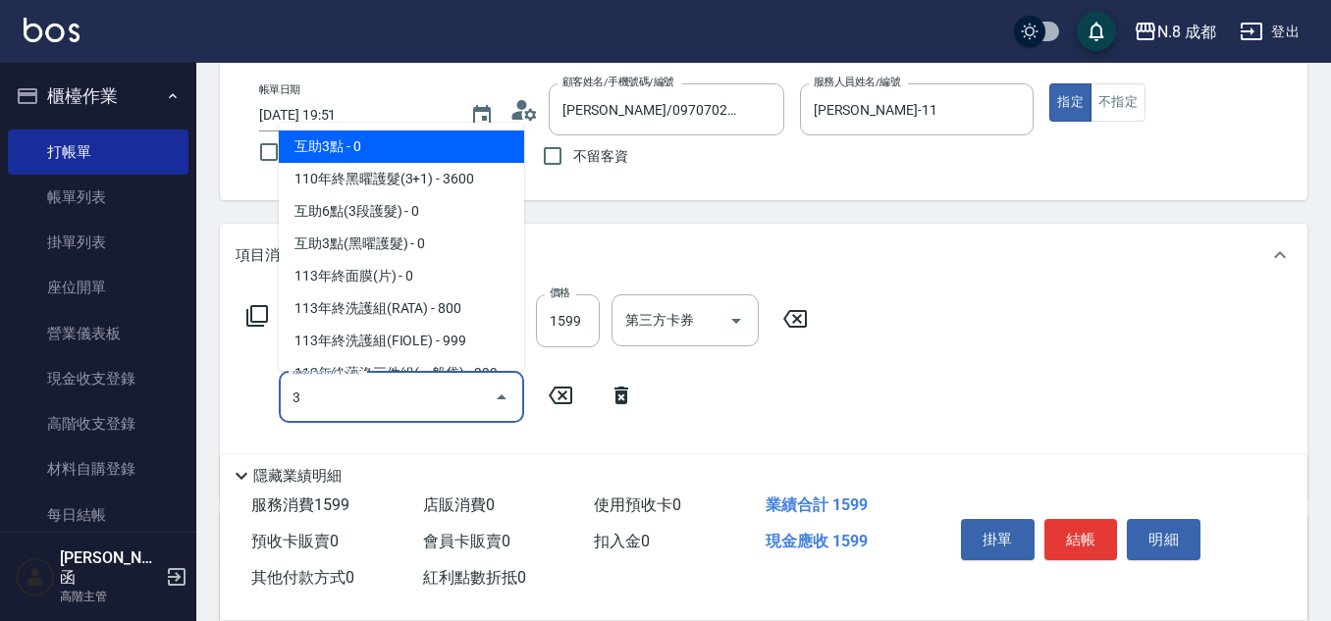
click at [437, 143] on span "互助3點 - 0" at bounding box center [401, 147] width 245 height 32
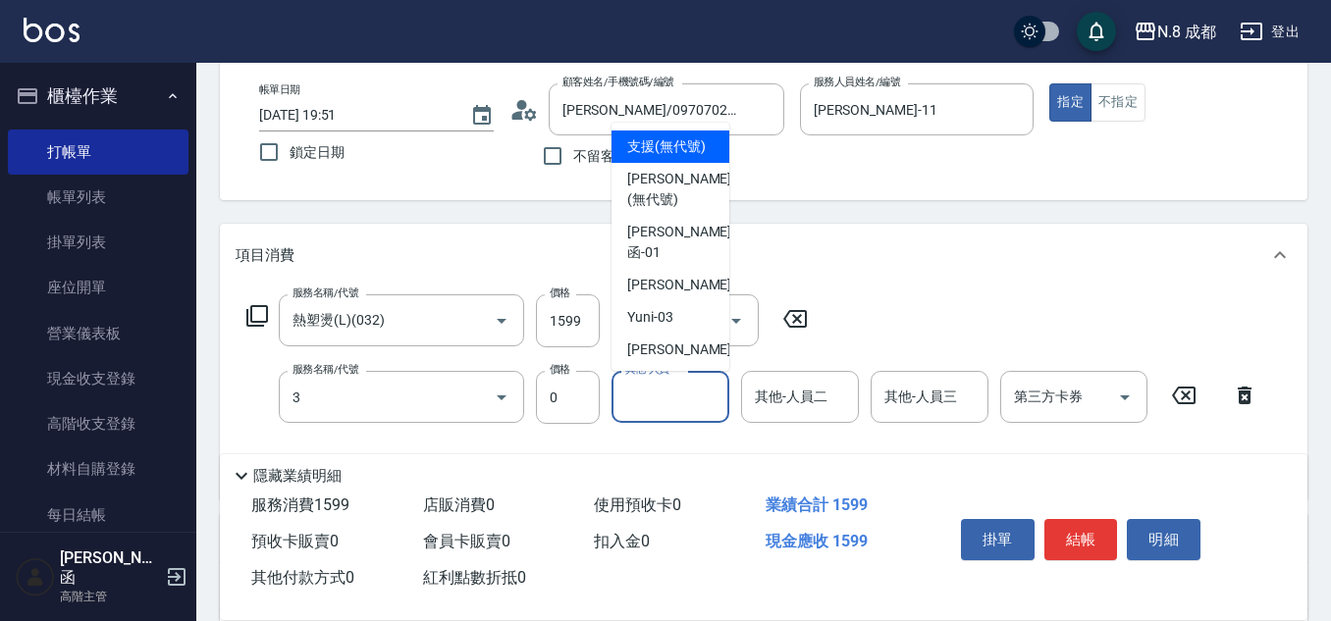
type input "互助3點(3)"
click at [662, 398] on input "其他-人員一" at bounding box center [670, 397] width 100 height 34
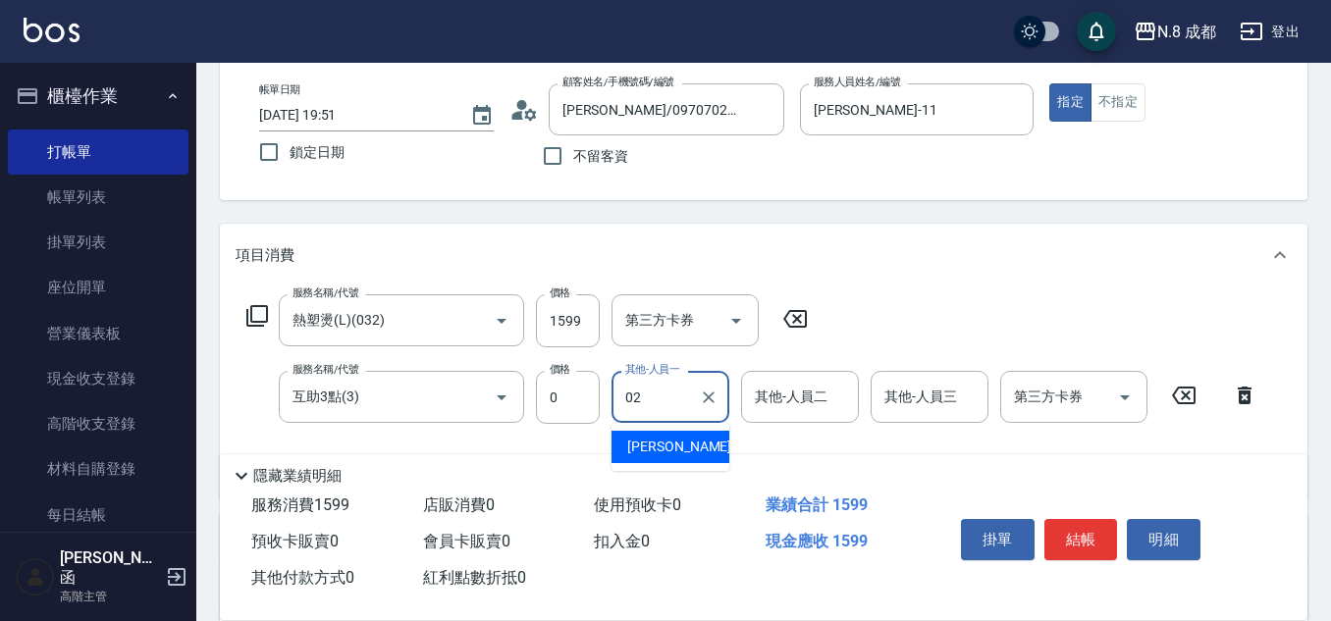
click at [695, 445] on div "[PERSON_NAME]-02" at bounding box center [670, 447] width 118 height 32
type input "[PERSON_NAME]-02"
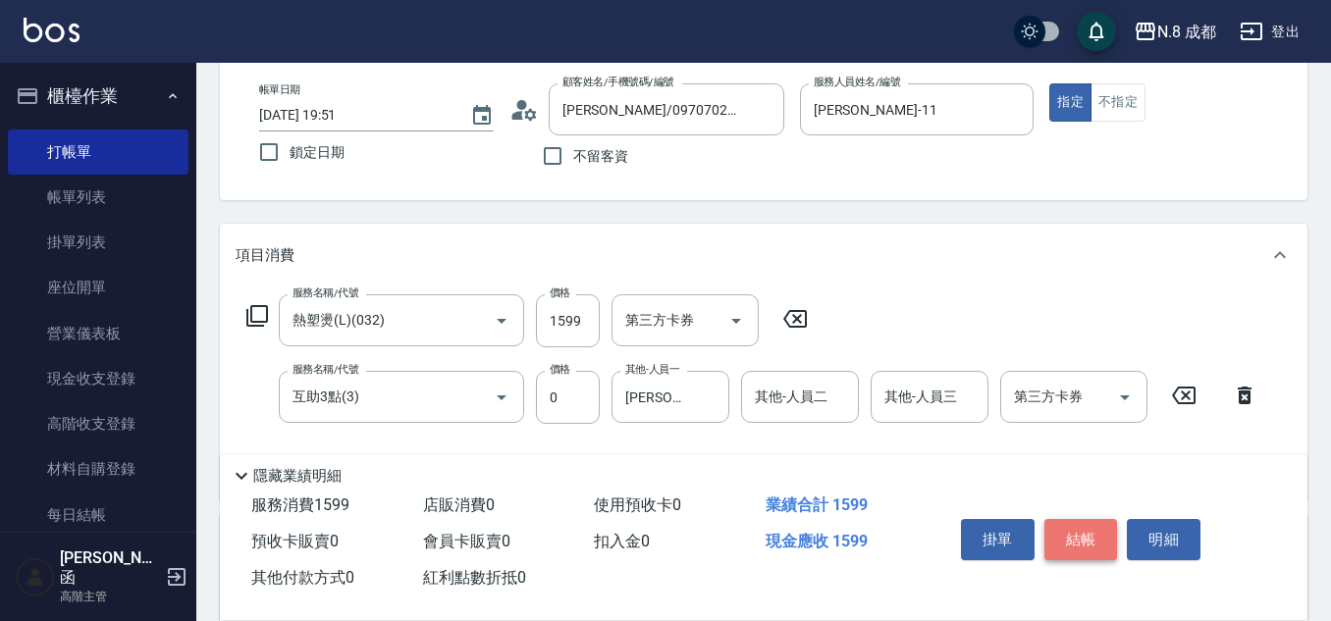
click at [1068, 538] on button "結帳" at bounding box center [1081, 539] width 74 height 41
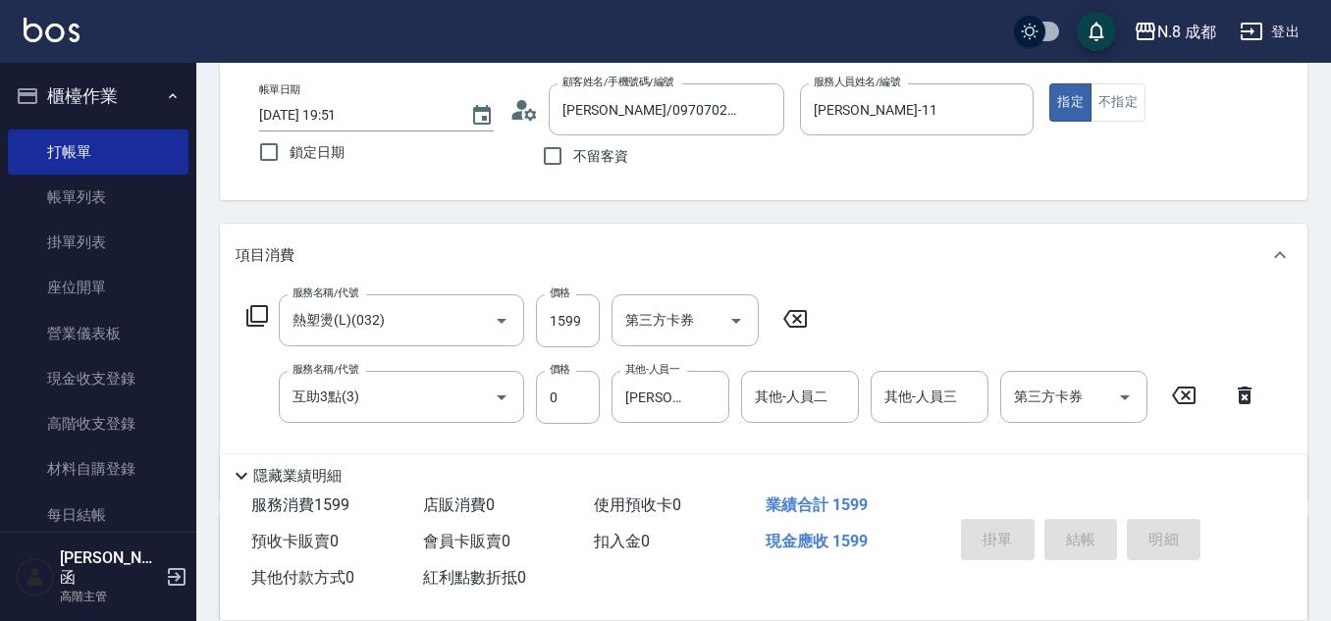
type input "[DATE] 19:52"
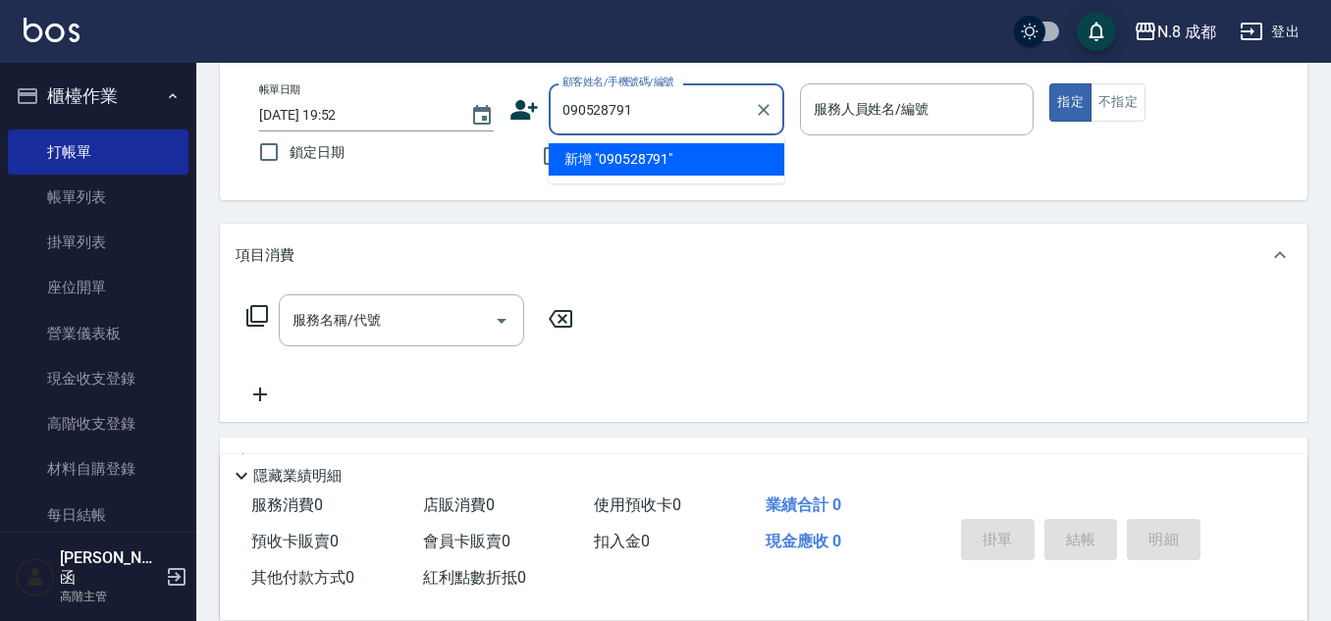
type input "0905287914"
drag, startPoint x: 683, startPoint y: 116, endPoint x: 392, endPoint y: 118, distance: 291.4
click at [392, 118] on div "帳單日期 [DATE] 19:52 鎖定日期 顧客姓名/手機號碼/編號 0905287914 顧客姓名/手機號碼/編號 不留客資 服務人員姓名/編號 服務人員…" at bounding box center [763, 129] width 1040 height 93
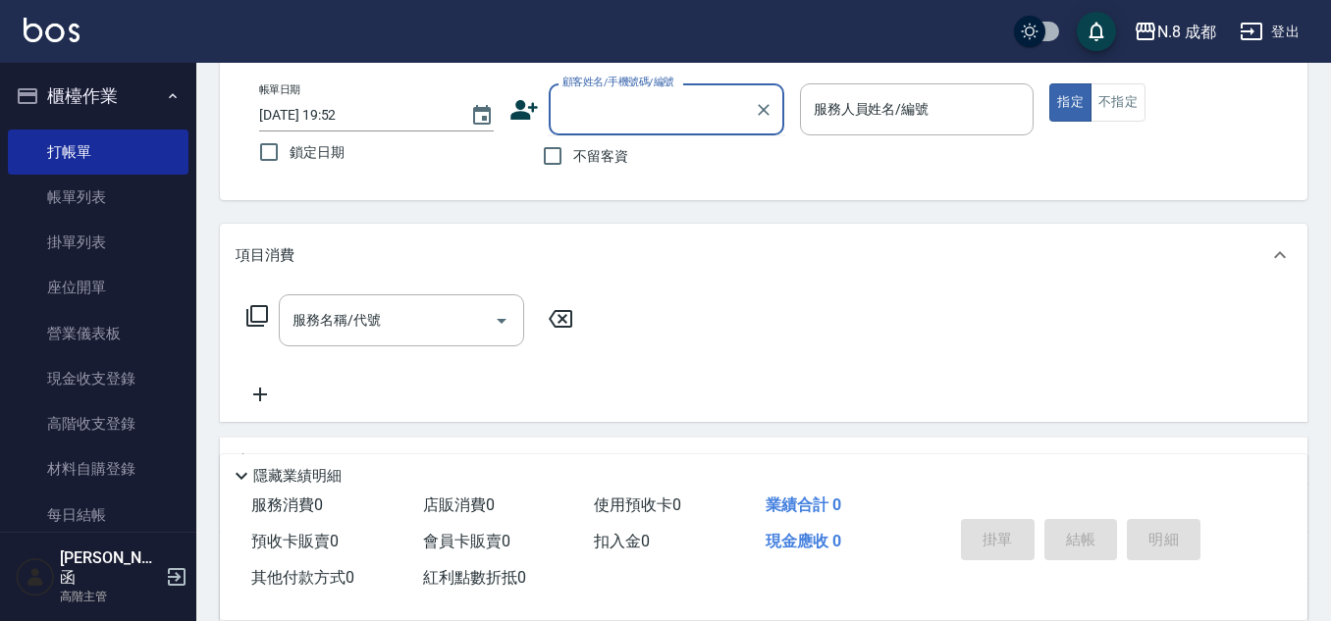
click at [525, 114] on icon at bounding box center [523, 109] width 29 height 29
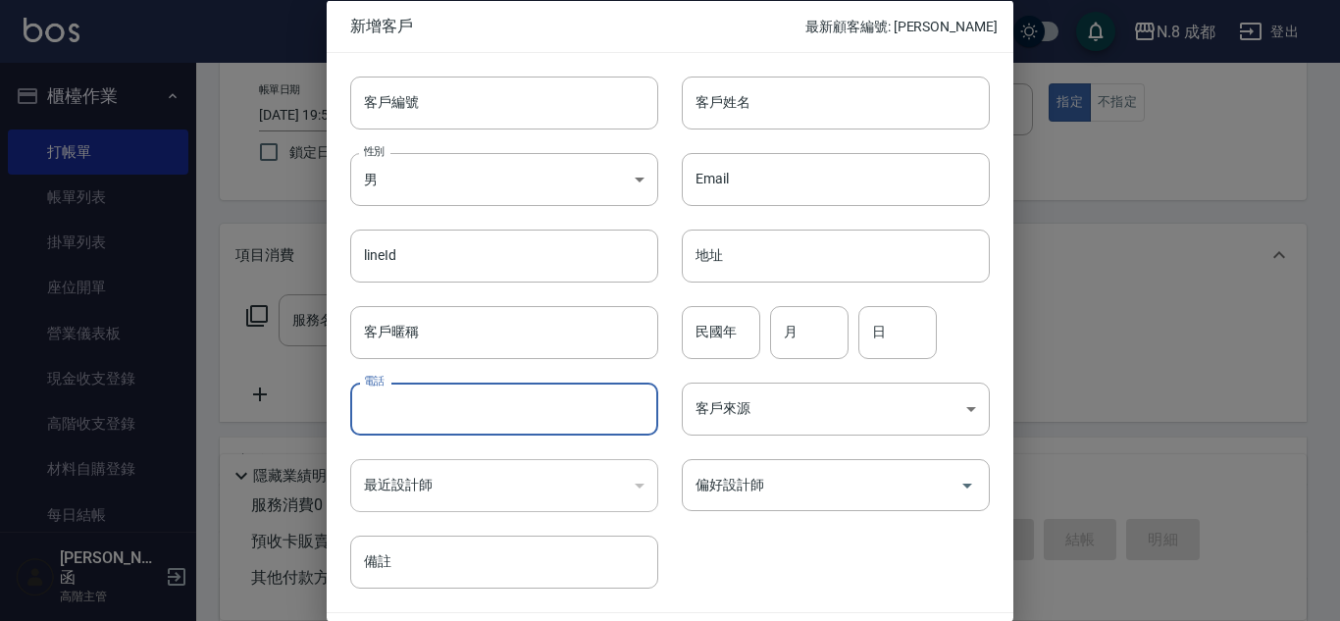
drag, startPoint x: 461, startPoint y: 397, endPoint x: 474, endPoint y: 386, distance: 17.4
click at [461, 397] on input "電話" at bounding box center [504, 409] width 308 height 53
paste input "0905287914"
type input "0905287914"
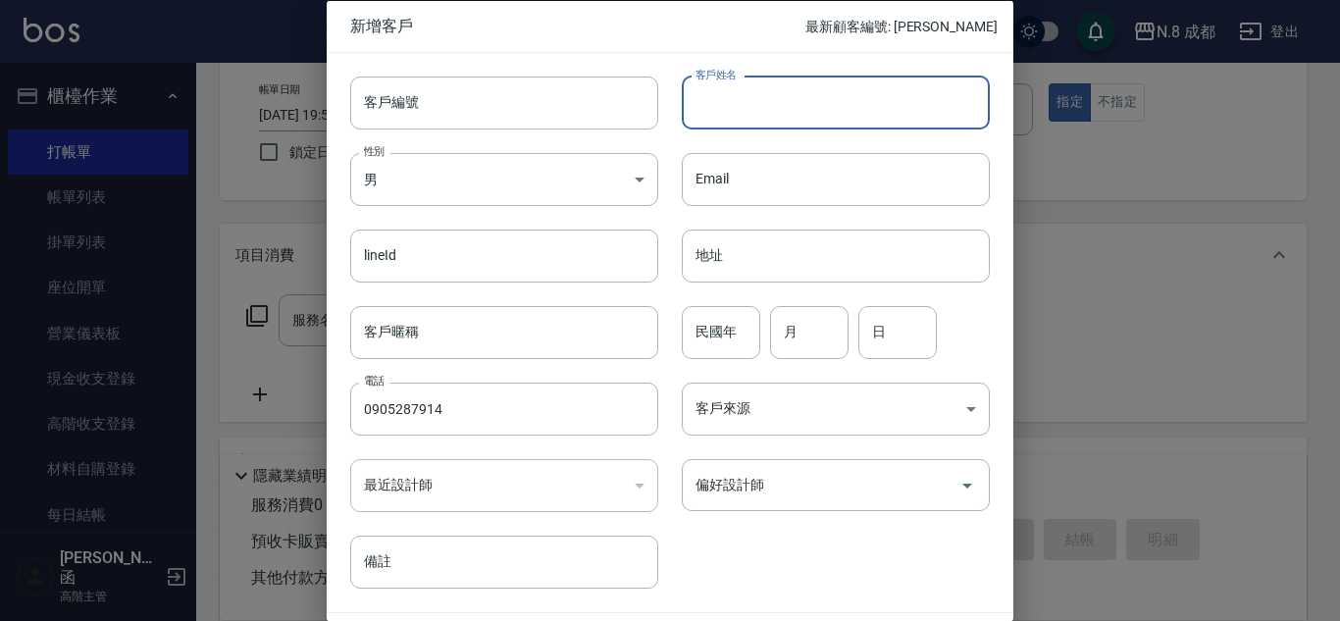
click at [738, 106] on input "客戶姓名" at bounding box center [836, 102] width 308 height 53
type input "[PERSON_NAME]"
click at [724, 343] on input "民國年" at bounding box center [721, 331] width 79 height 53
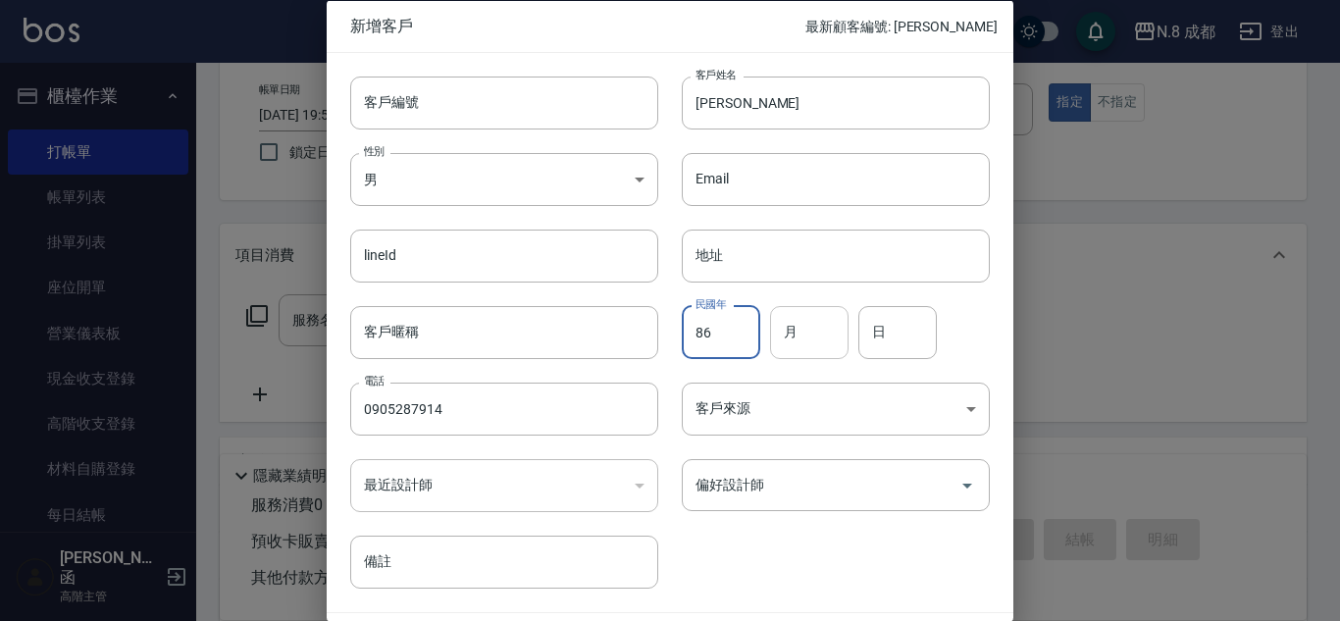
type input "86"
click at [806, 334] on input "月" at bounding box center [809, 331] width 79 height 53
type input "09"
click at [884, 340] on input "日" at bounding box center [898, 331] width 79 height 53
type input "01"
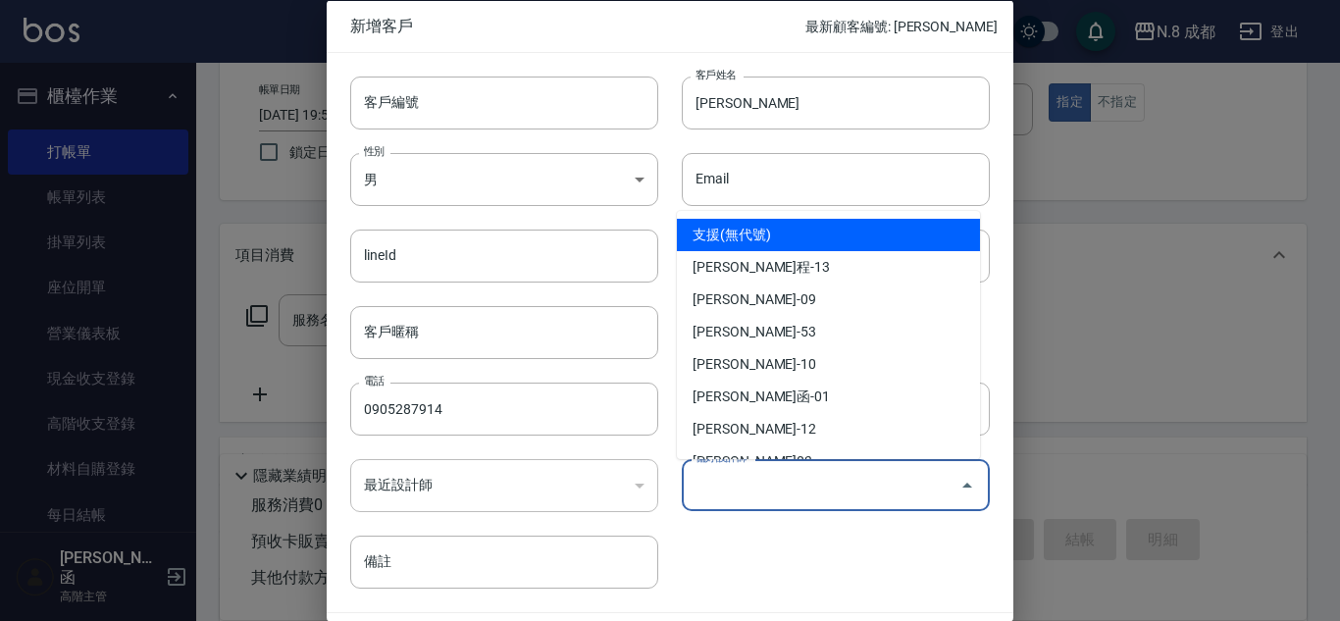
click at [837, 468] on input "偏好設計師" at bounding box center [821, 485] width 261 height 34
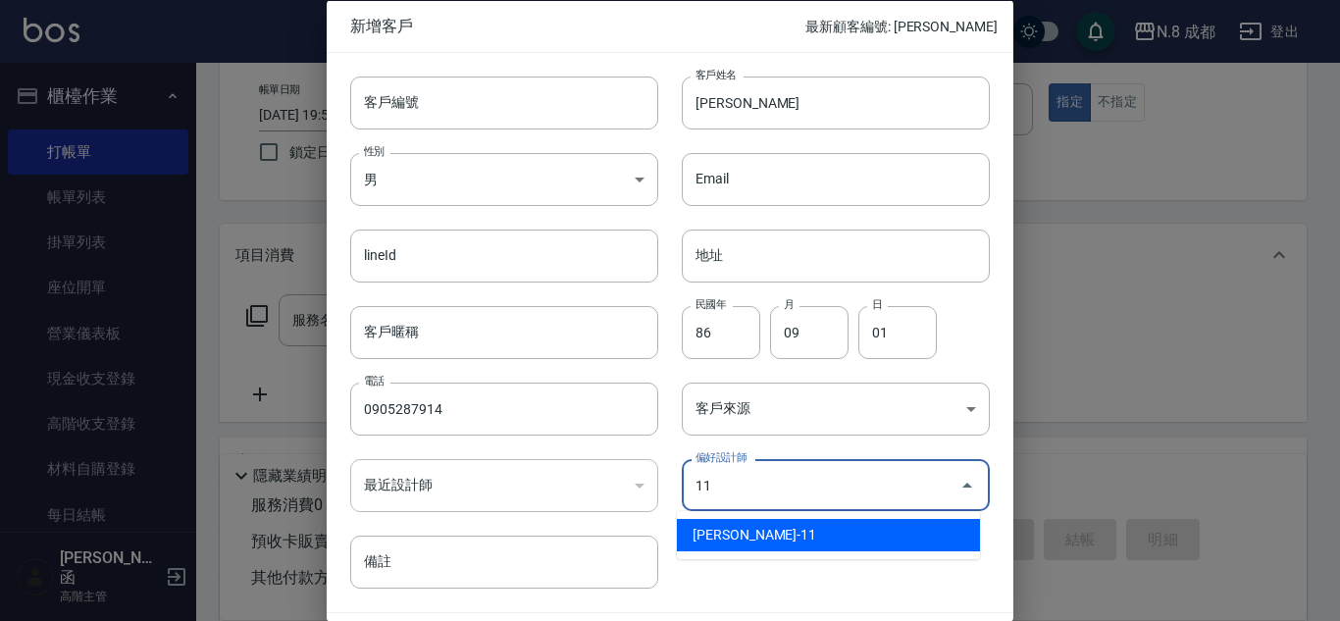
click at [804, 527] on li "[PERSON_NAME]-11" at bounding box center [828, 535] width 303 height 32
type input "葉真甄"
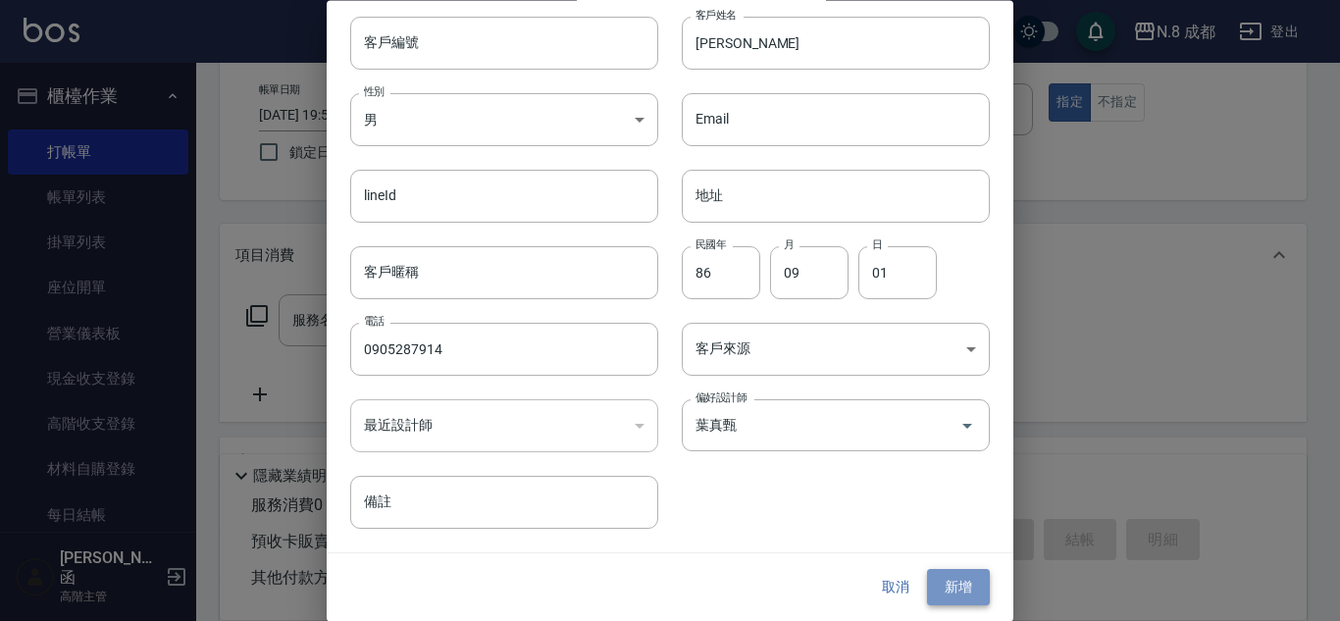
click at [948, 581] on button "新增" at bounding box center [958, 588] width 63 height 36
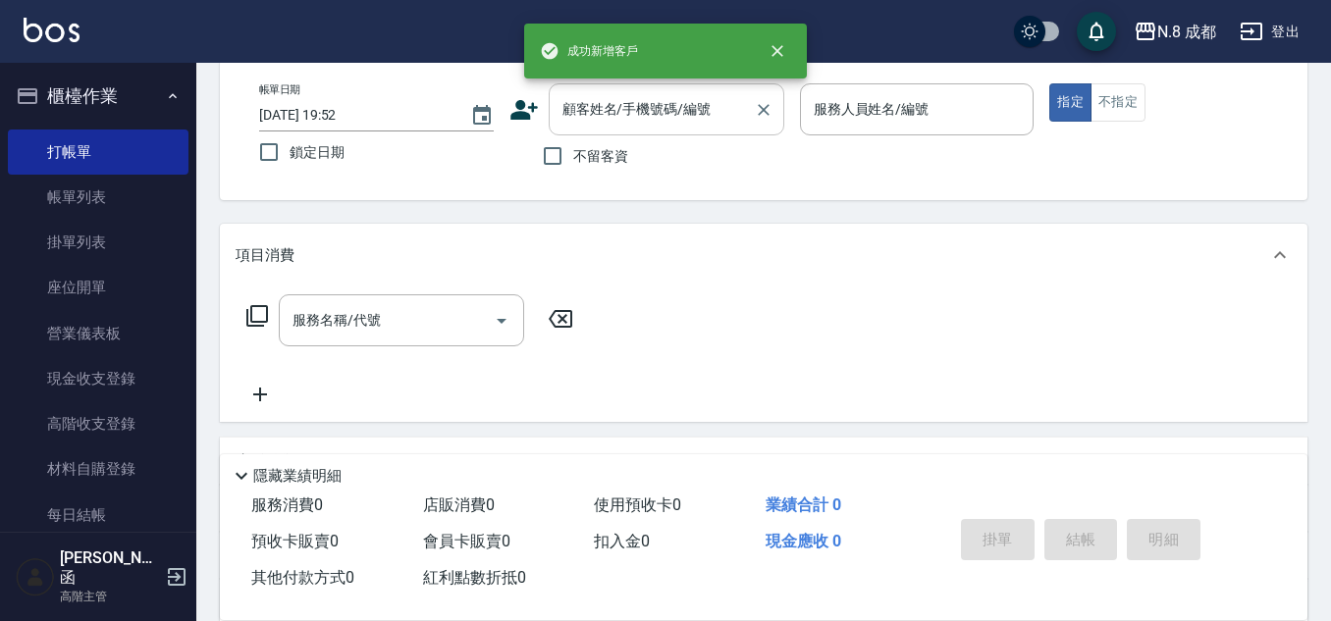
click at [653, 126] on input "顧客姓名/手機號碼/編號" at bounding box center [651, 109] width 188 height 34
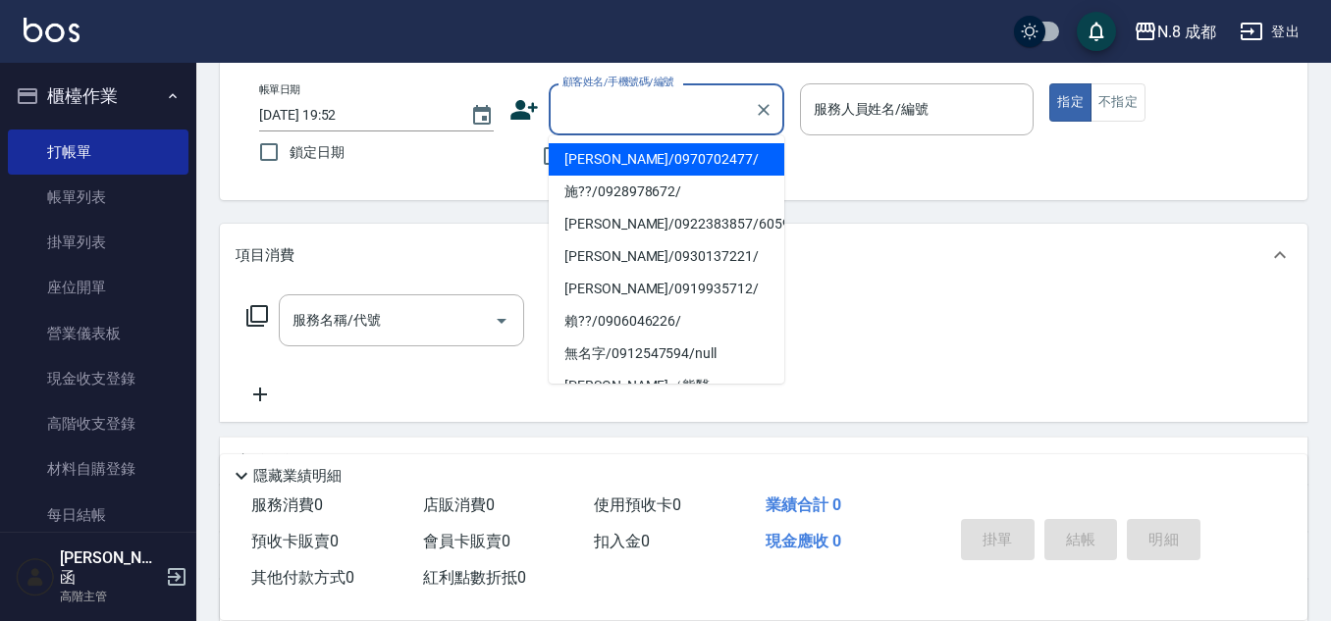
paste input "0905287914"
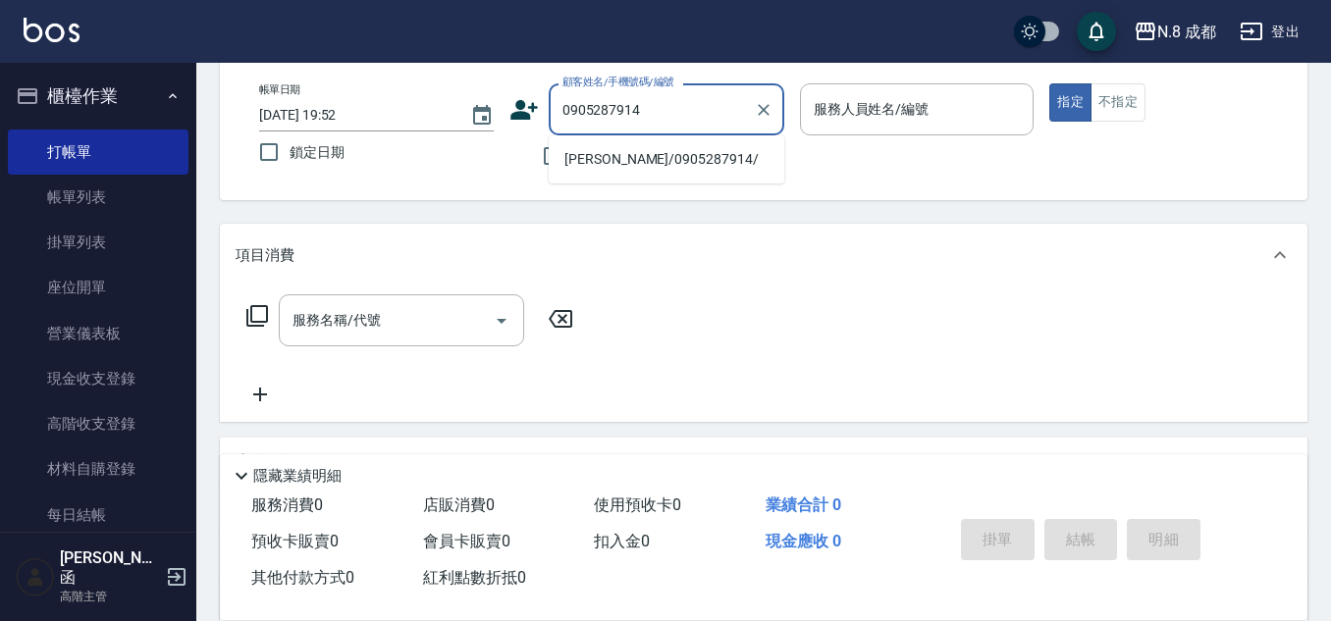
click at [622, 149] on li "[PERSON_NAME]/0905287914/" at bounding box center [667, 159] width 236 height 32
type input "[PERSON_NAME]/0905287914/"
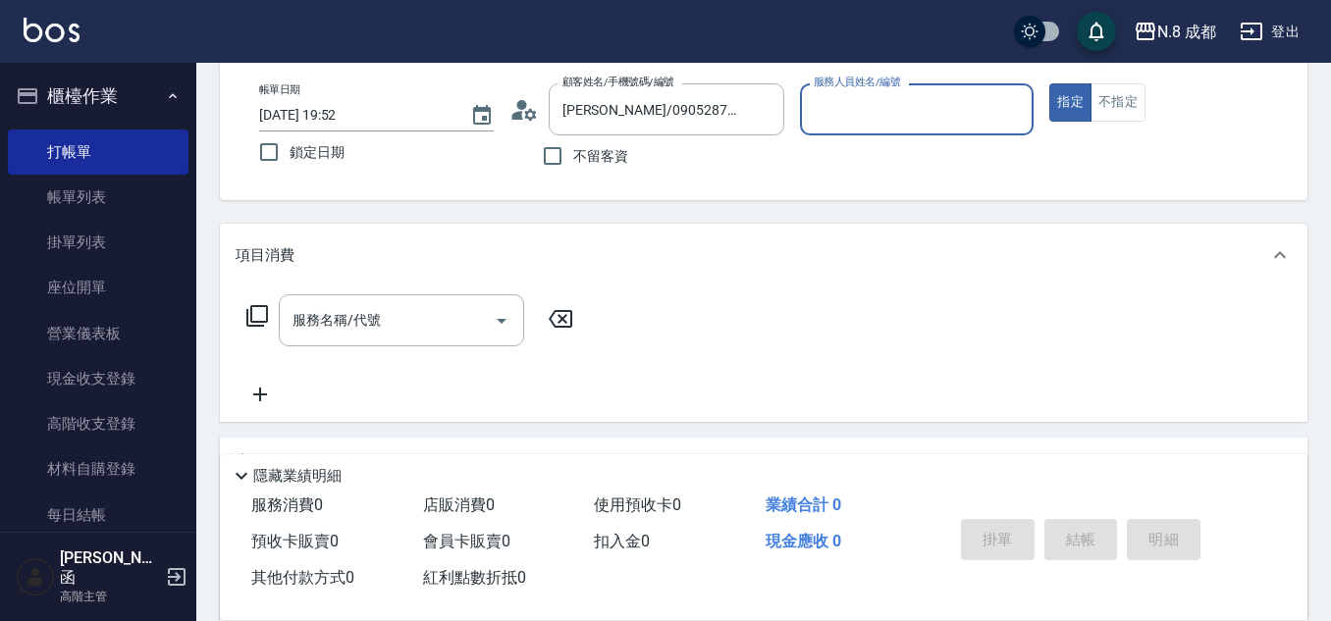
type input "[PERSON_NAME]-11"
click at [402, 329] on input "服務名稱/代號" at bounding box center [387, 320] width 198 height 34
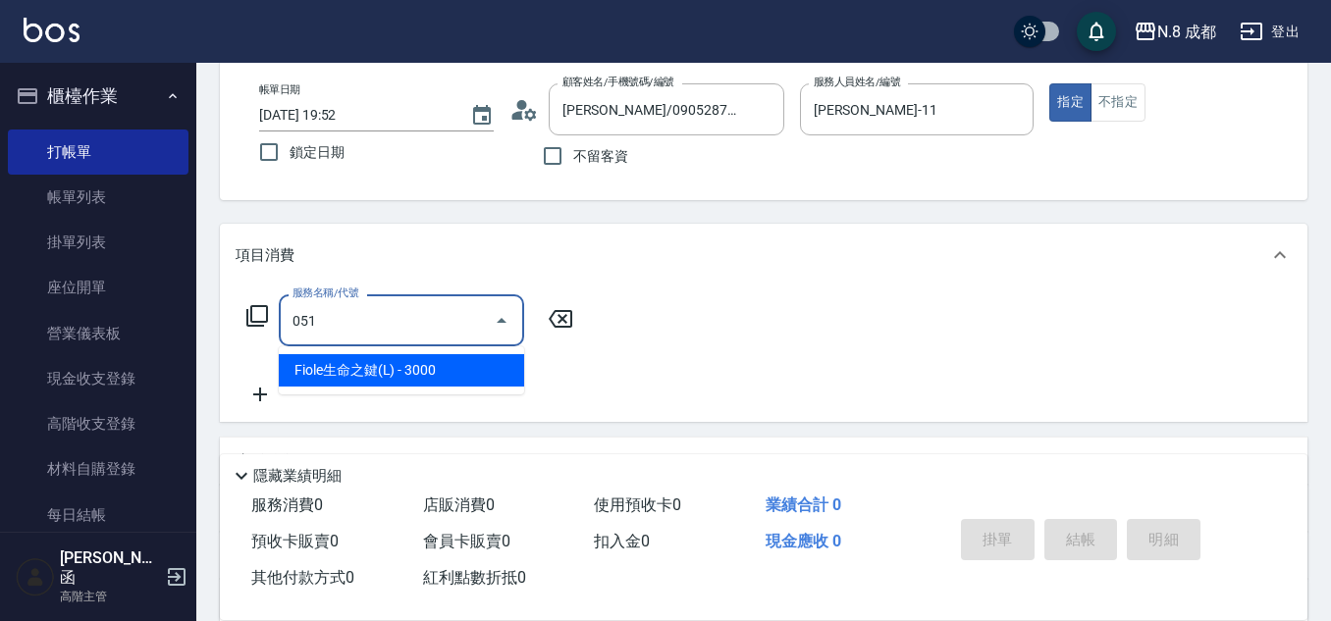
click at [413, 360] on span "Fiole生命之鍵(L) - 3000" at bounding box center [401, 370] width 245 height 32
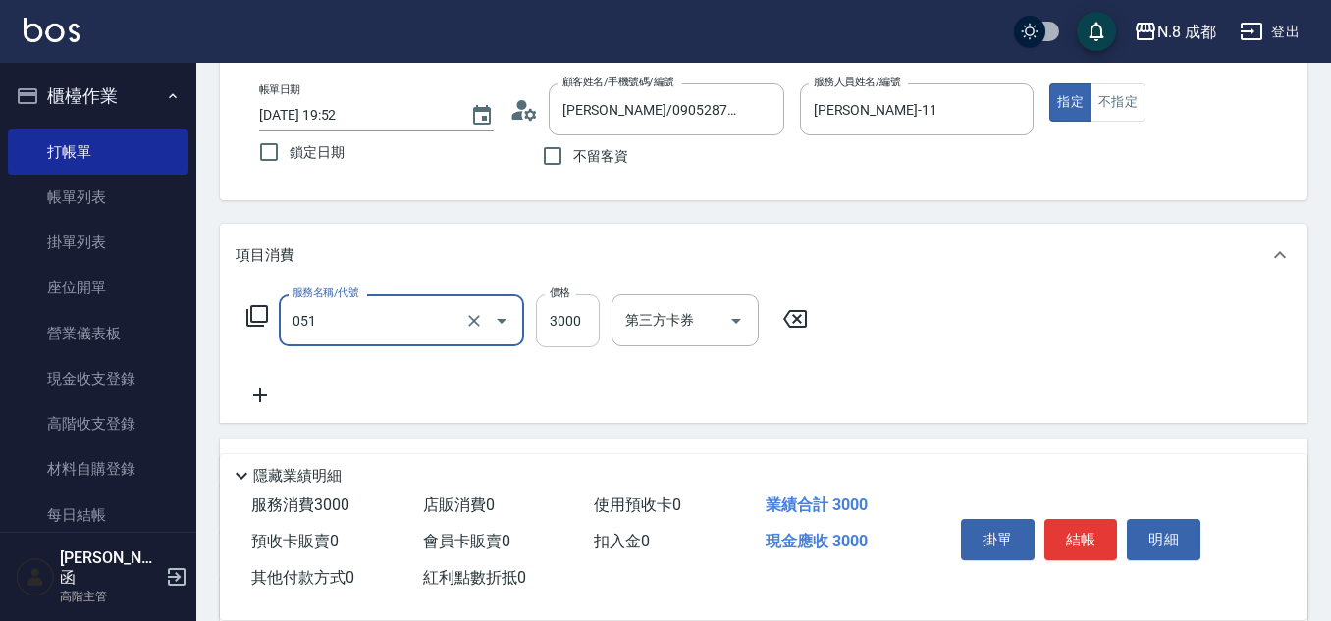
type input "Fiole生命之鍵(L)(051)"
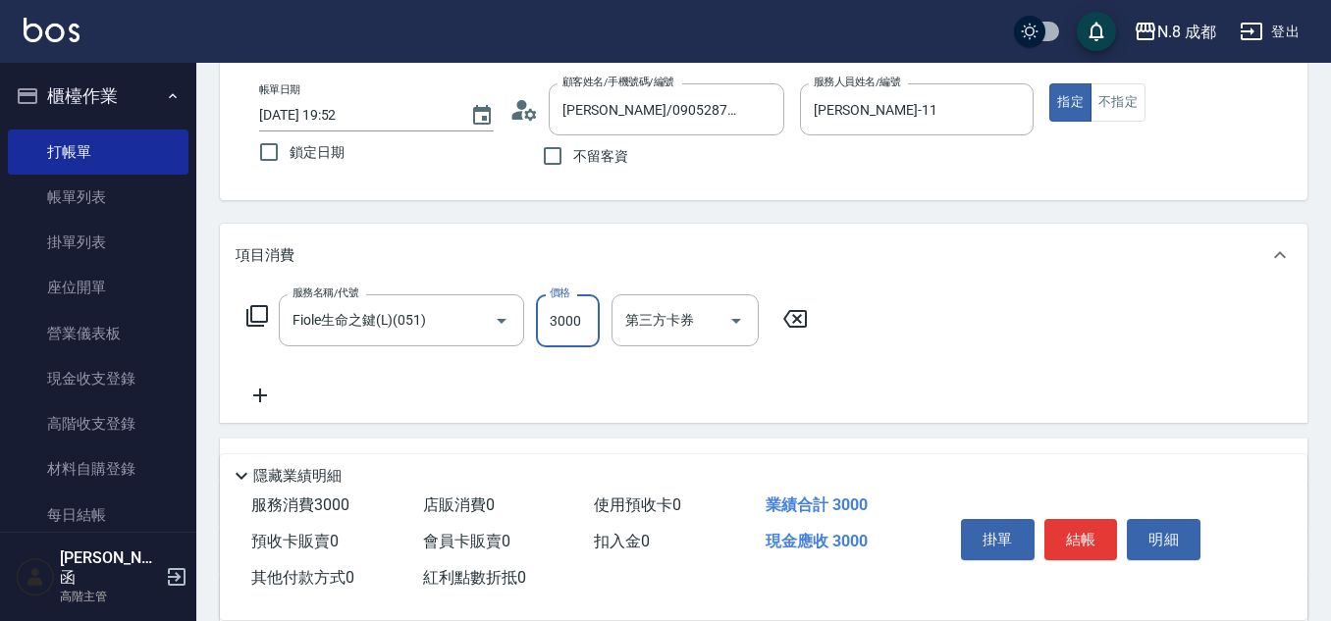
click at [550, 325] on input "3000" at bounding box center [568, 320] width 64 height 53
type input "1400"
click at [269, 391] on icon at bounding box center [260, 396] width 49 height 24
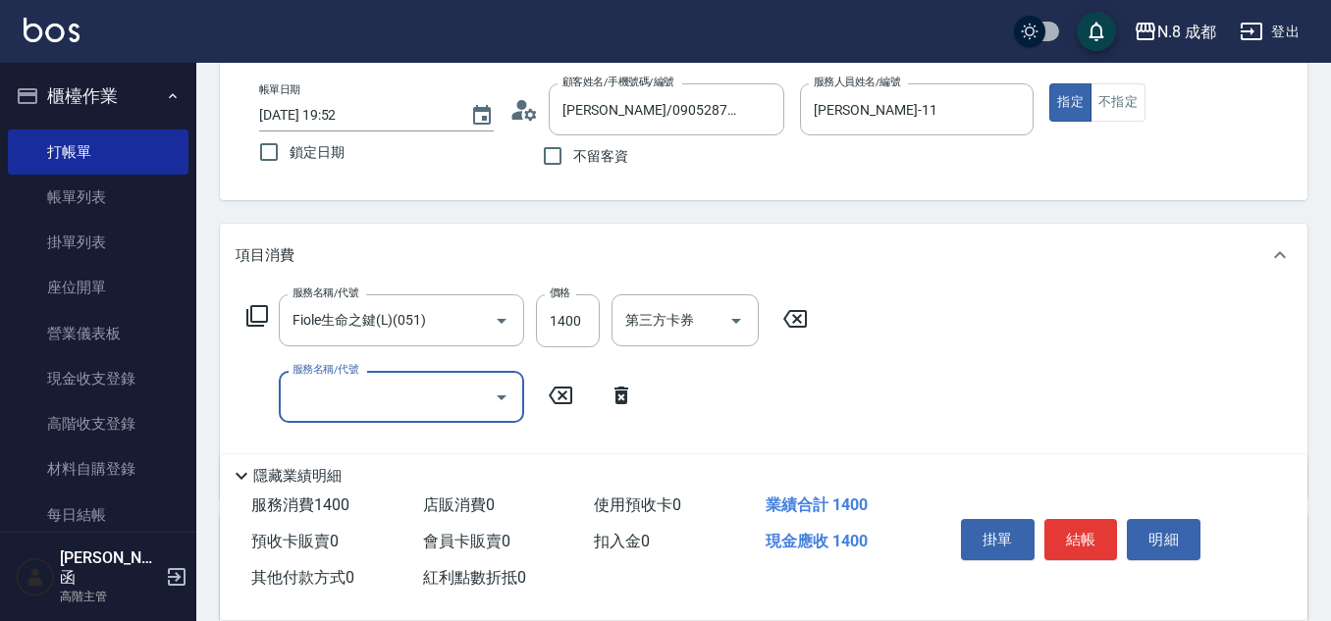
click at [306, 390] on input "服務名稱/代號" at bounding box center [387, 397] width 198 height 34
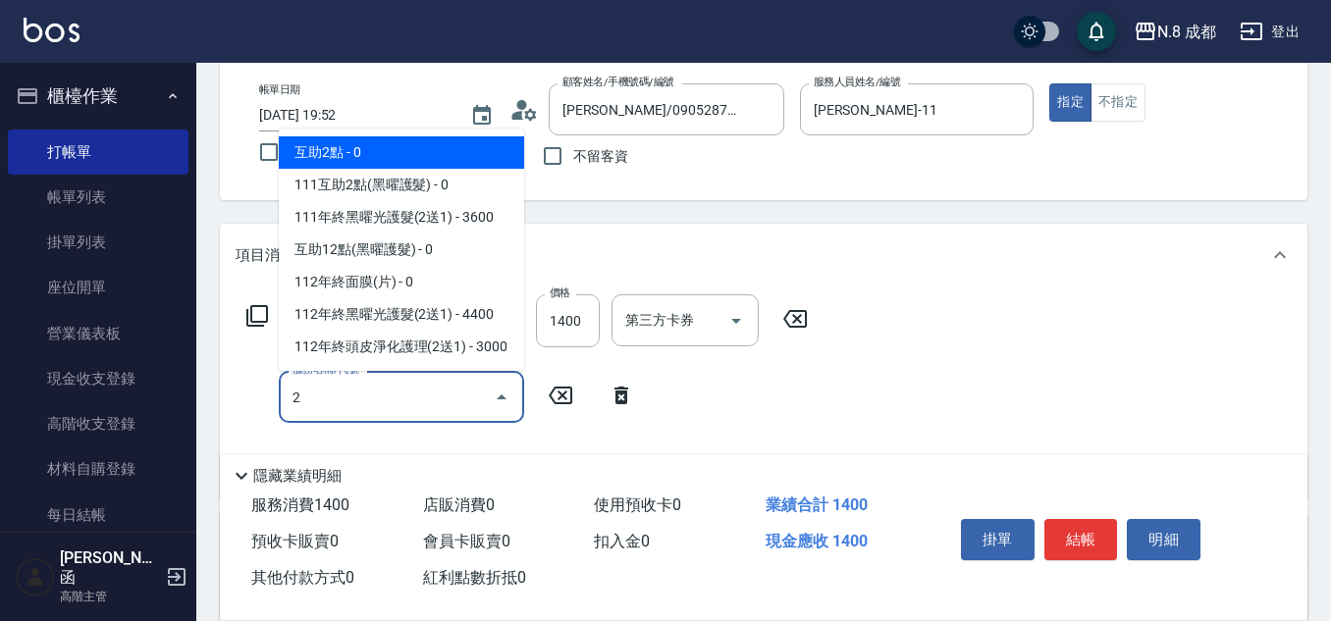
click at [416, 146] on span "互助2點 - 0" at bounding box center [401, 152] width 245 height 32
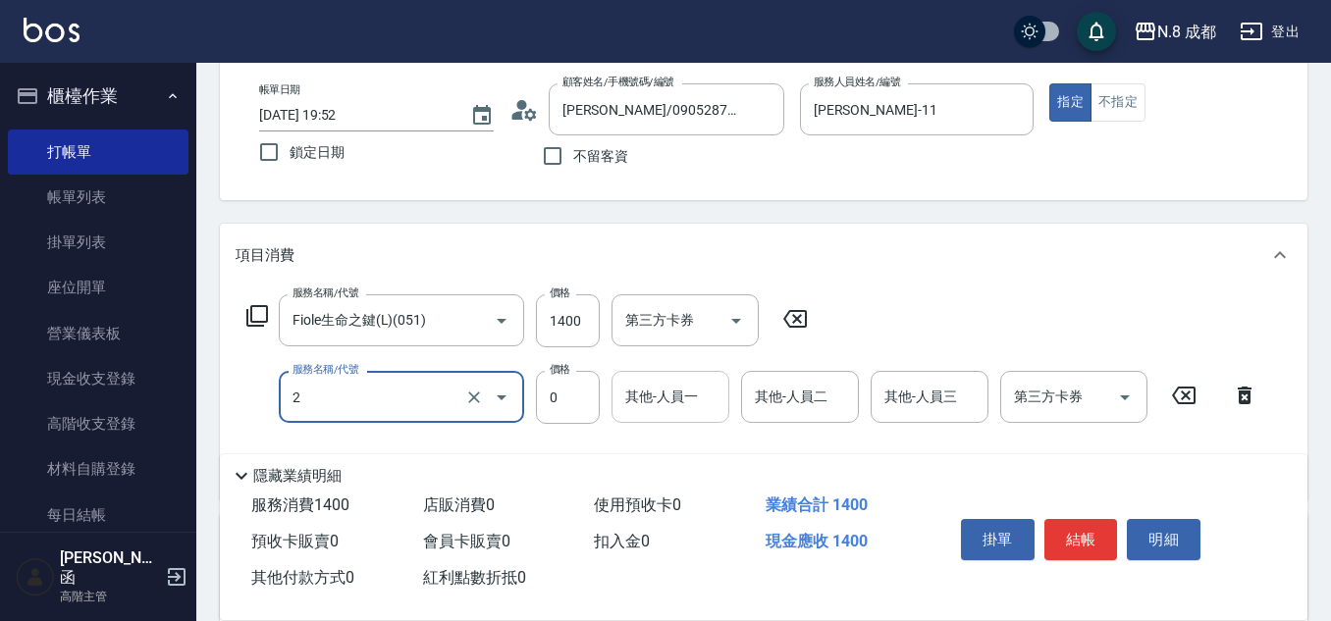
type input "互助2點(2)"
click at [673, 401] on input "其他-人員一" at bounding box center [670, 397] width 100 height 34
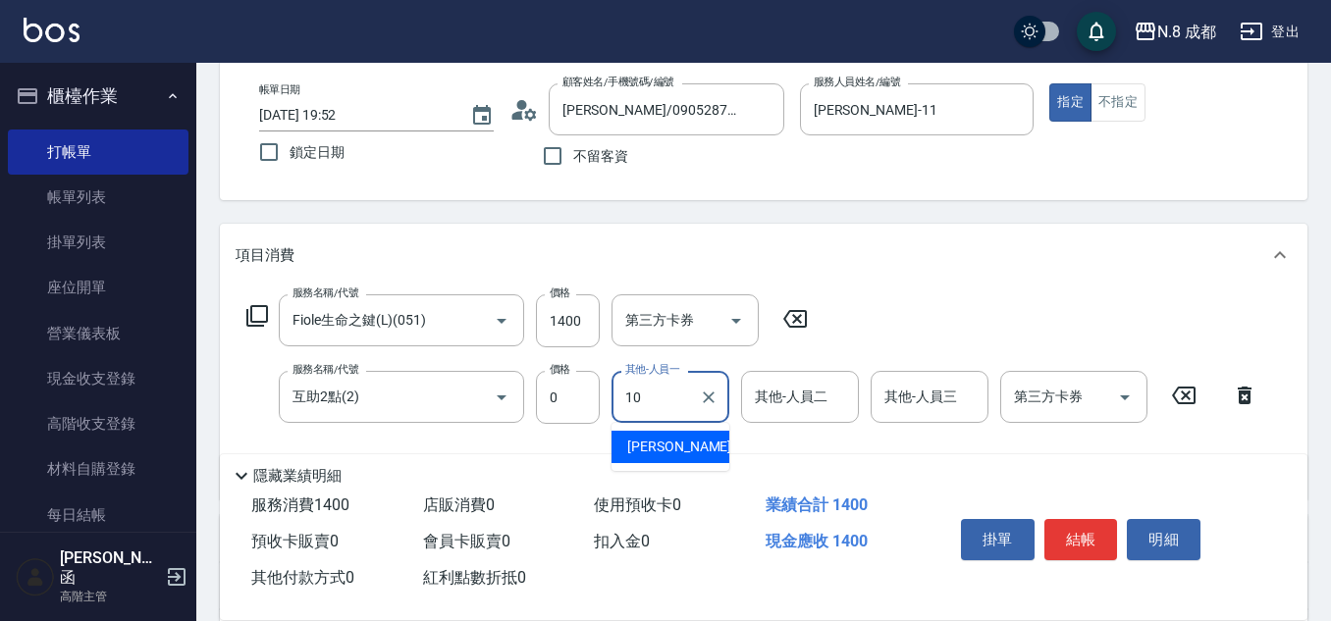
click at [667, 464] on ul "[PERSON_NAME]-10" at bounding box center [670, 447] width 118 height 48
click at [675, 451] on span "[PERSON_NAME]-10" at bounding box center [689, 447] width 124 height 21
type input "[PERSON_NAME]-10"
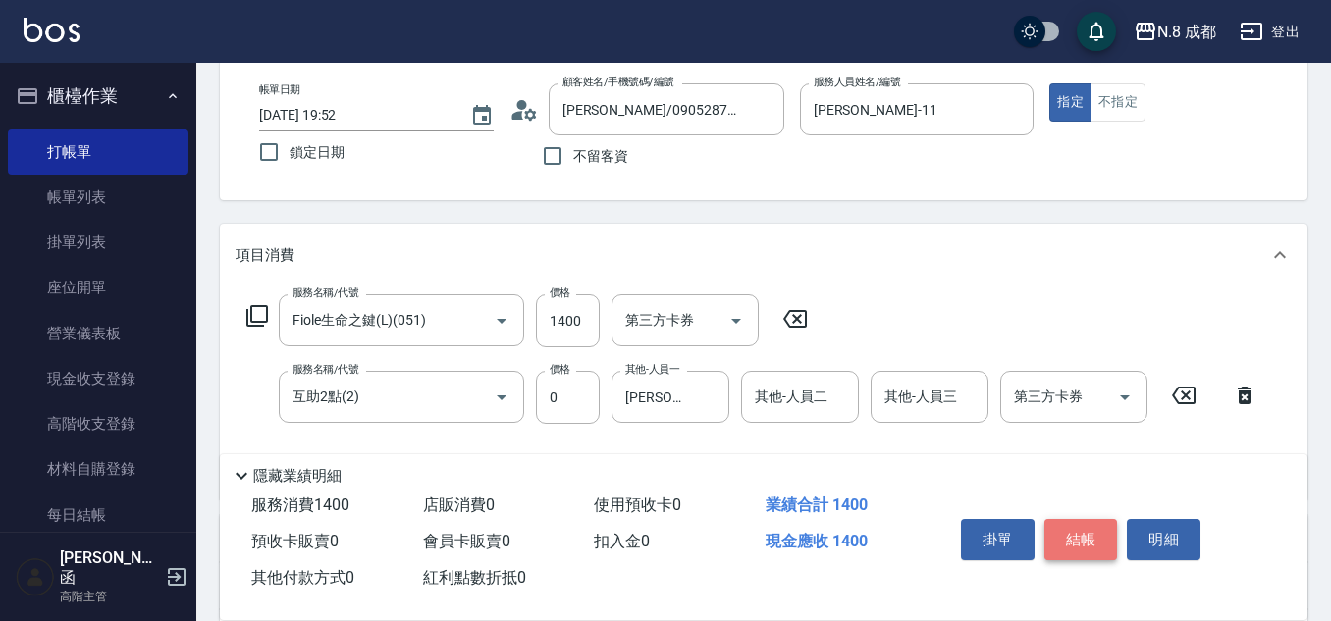
click at [1102, 524] on button "結帳" at bounding box center [1081, 539] width 74 height 41
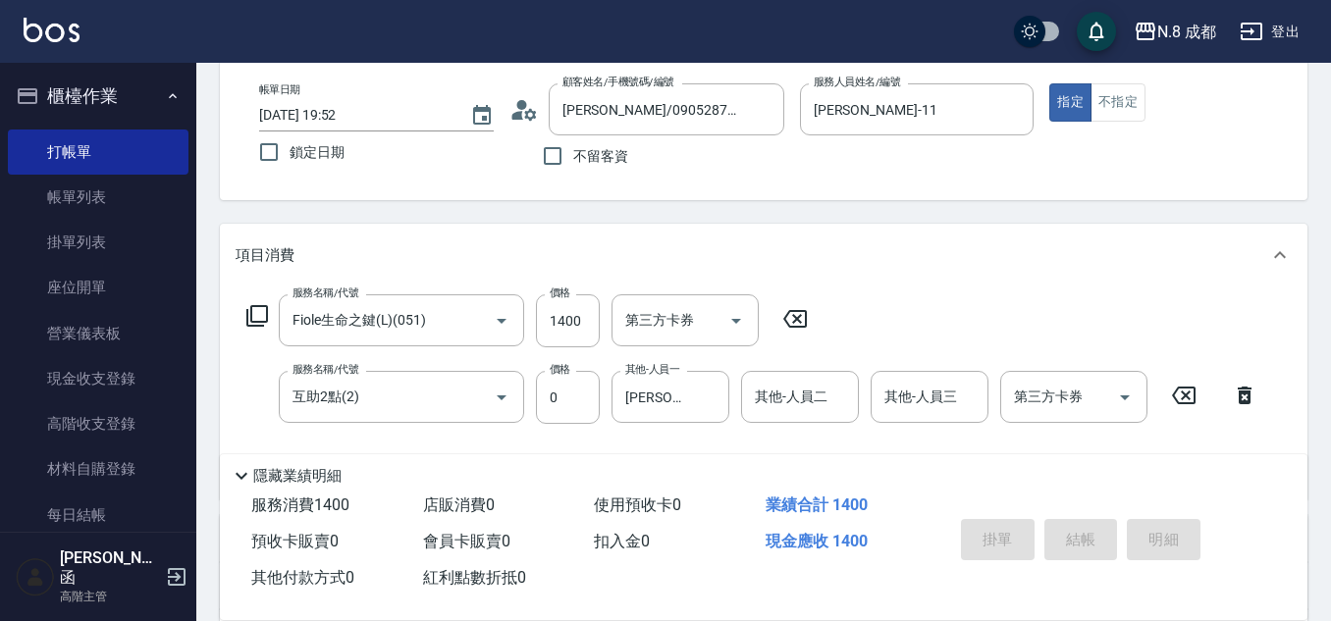
type input "[DATE] 19:53"
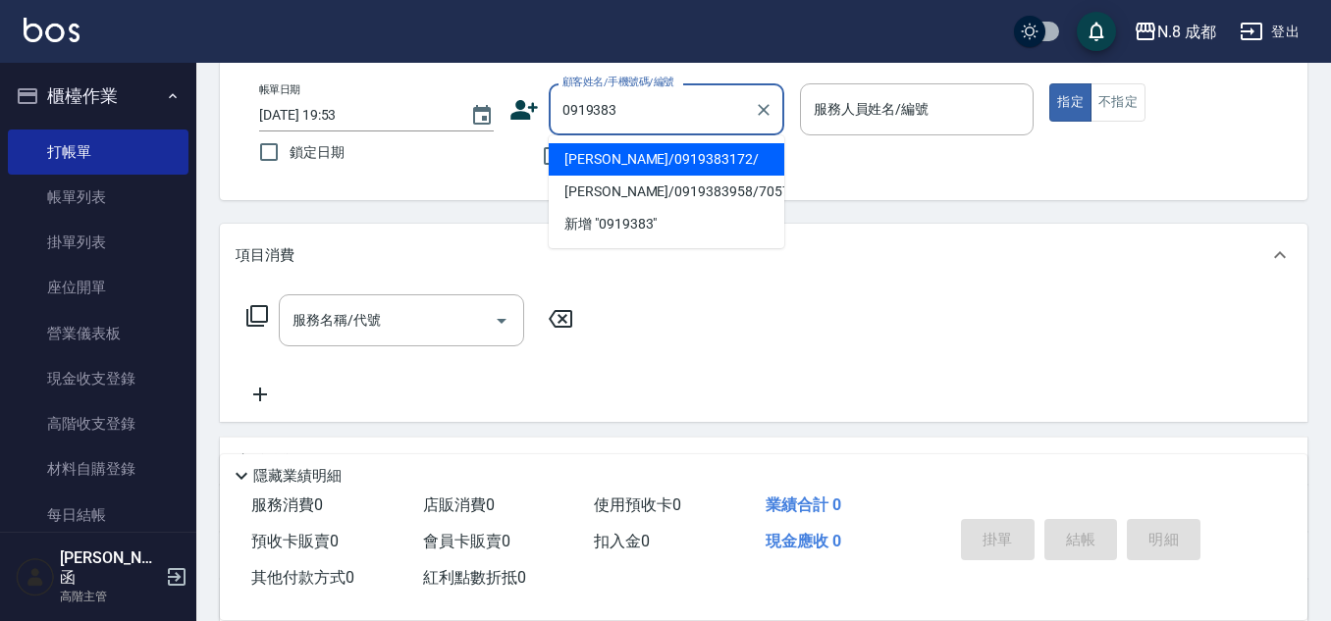
click at [709, 164] on li "[PERSON_NAME]/0919383172/" at bounding box center [667, 159] width 236 height 32
type input "[PERSON_NAME]/0919383172/"
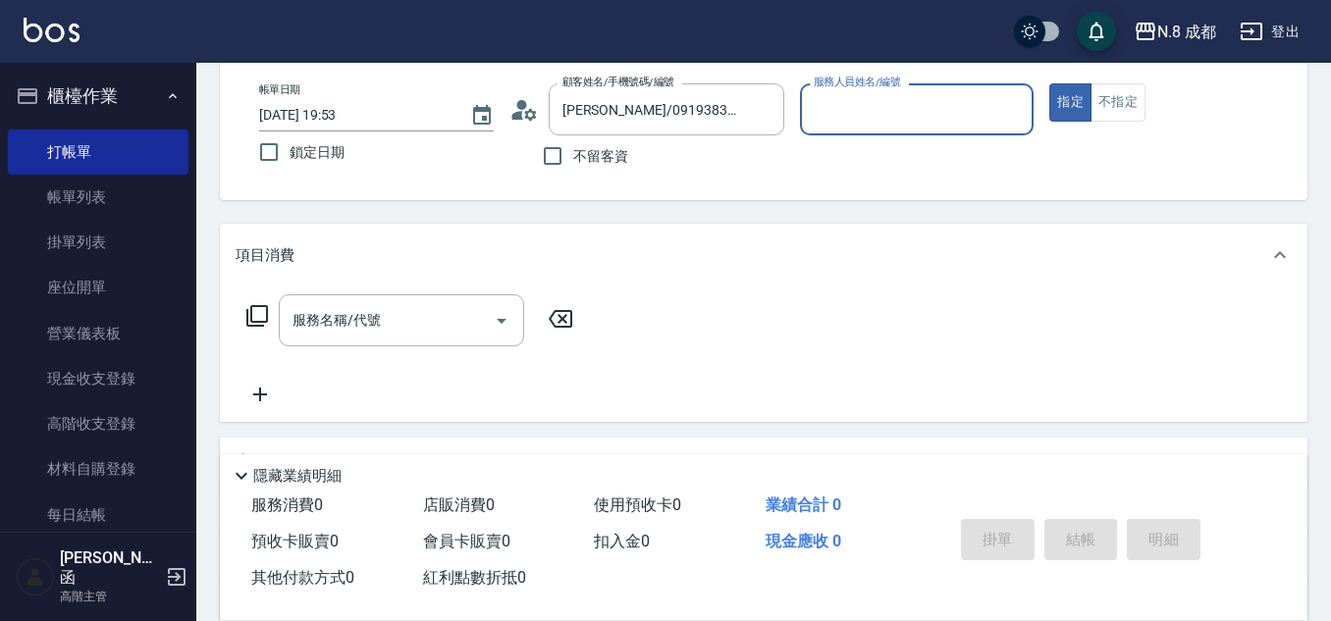
type input "明祥何-68"
click at [372, 314] on input "服務名稱/代號" at bounding box center [387, 320] width 198 height 34
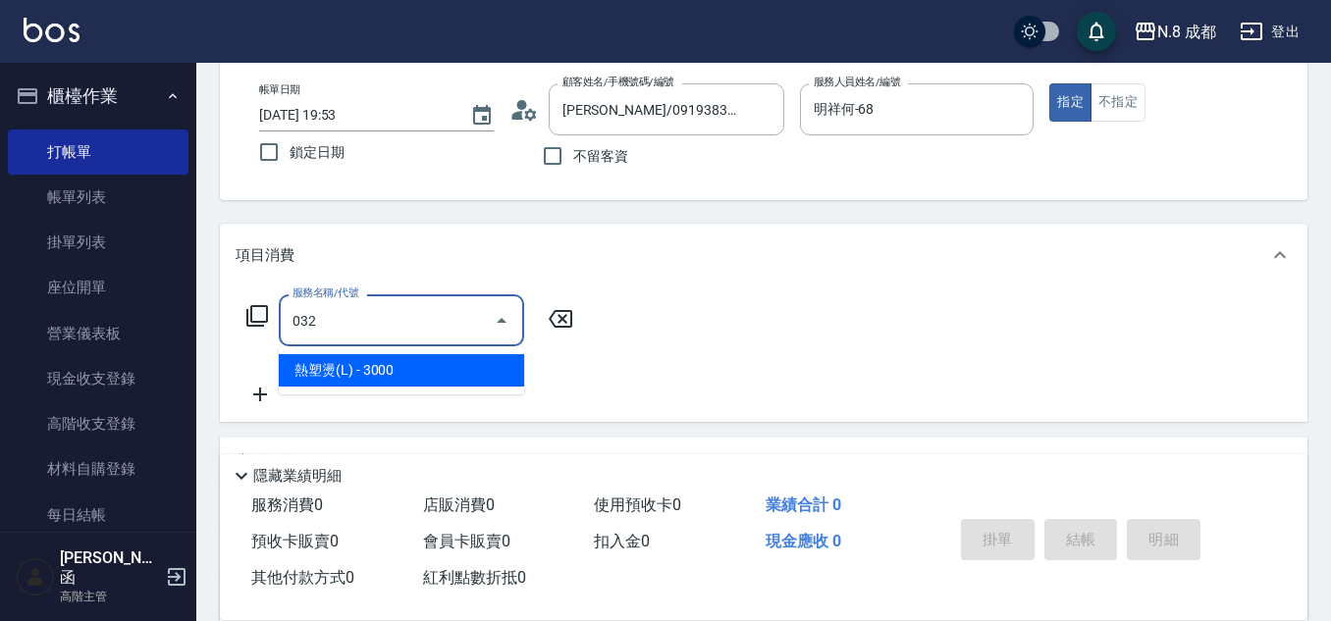
drag, startPoint x: 397, startPoint y: 370, endPoint x: 522, endPoint y: 326, distance: 132.2
click at [396, 370] on span "熱塑燙(L) - 3000" at bounding box center [401, 370] width 245 height 32
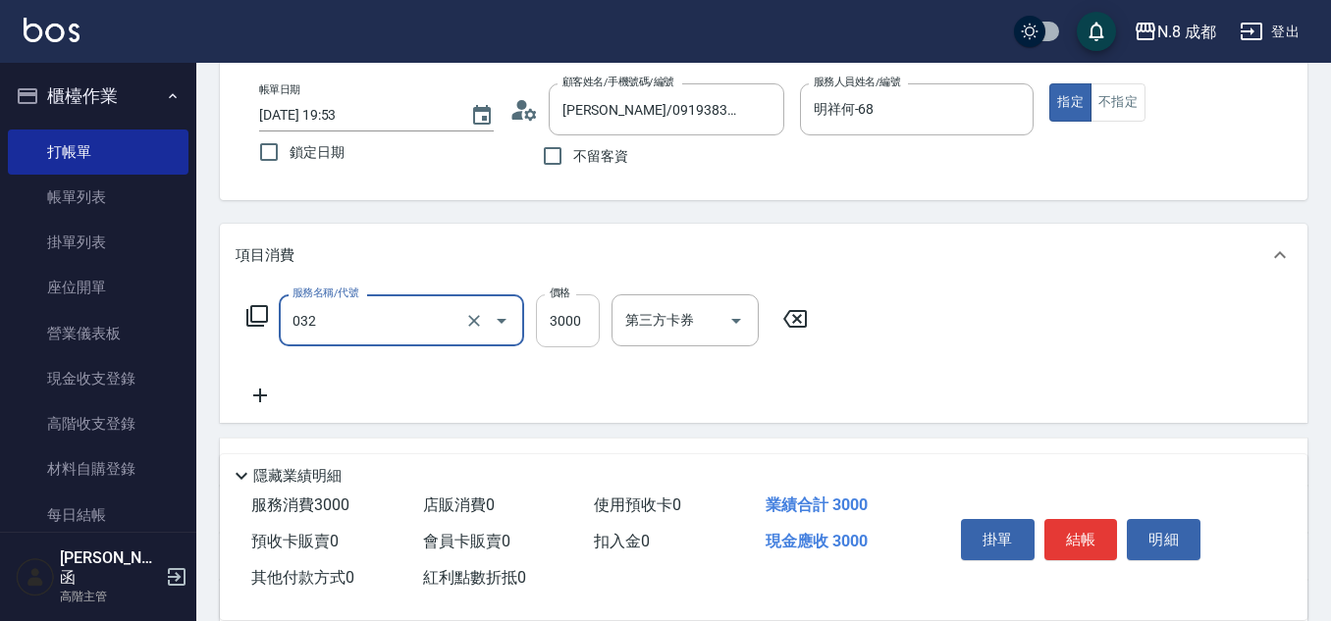
type input "熱塑燙(L)(032)"
click at [577, 311] on input "3000" at bounding box center [568, 320] width 64 height 53
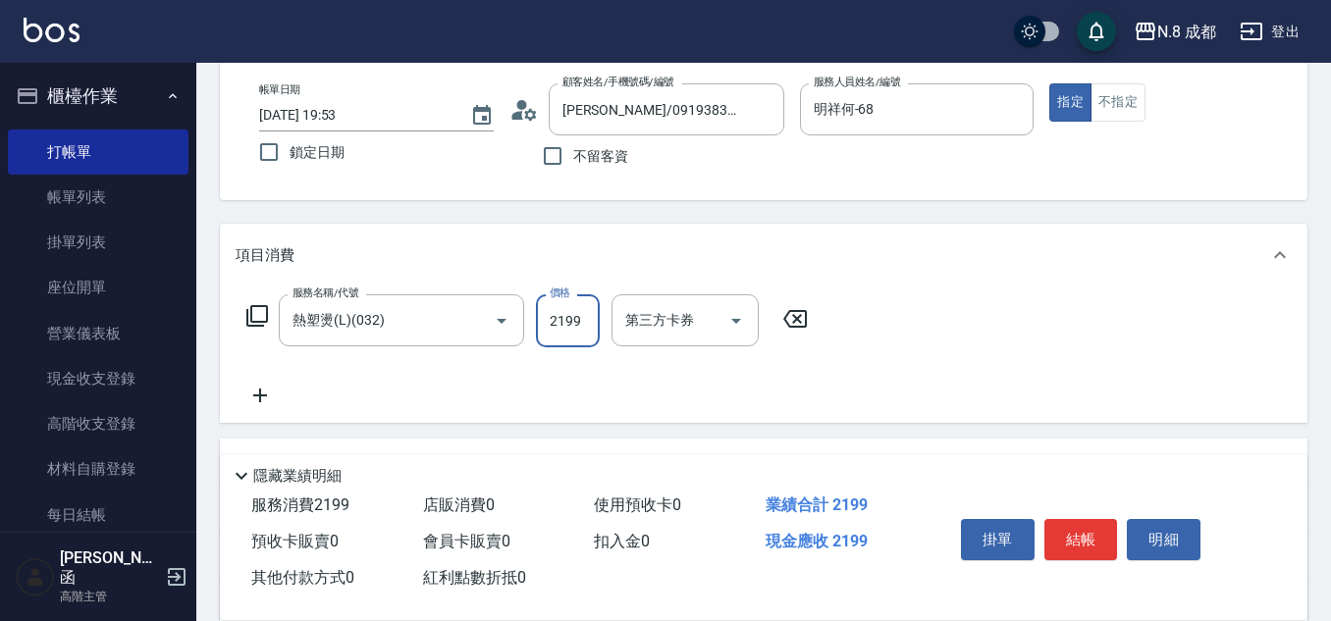
type input "2199"
click at [271, 396] on icon at bounding box center [260, 396] width 49 height 24
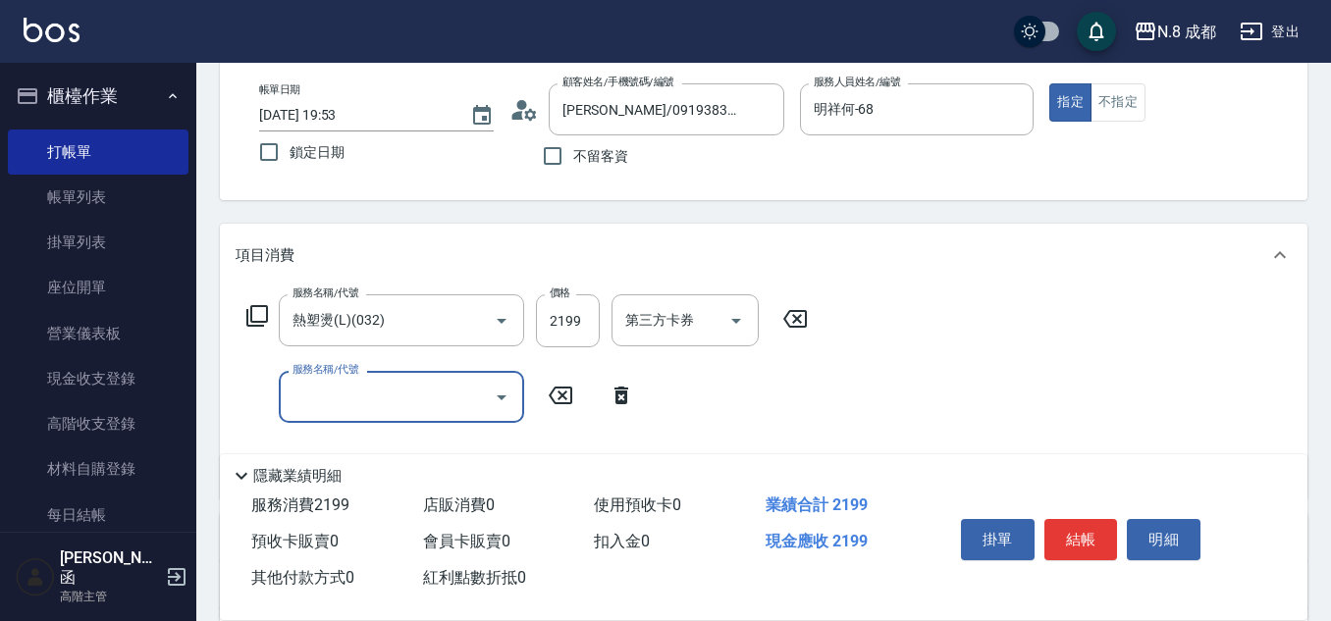
click at [331, 397] on input "服務名稱/代號" at bounding box center [387, 397] width 198 height 34
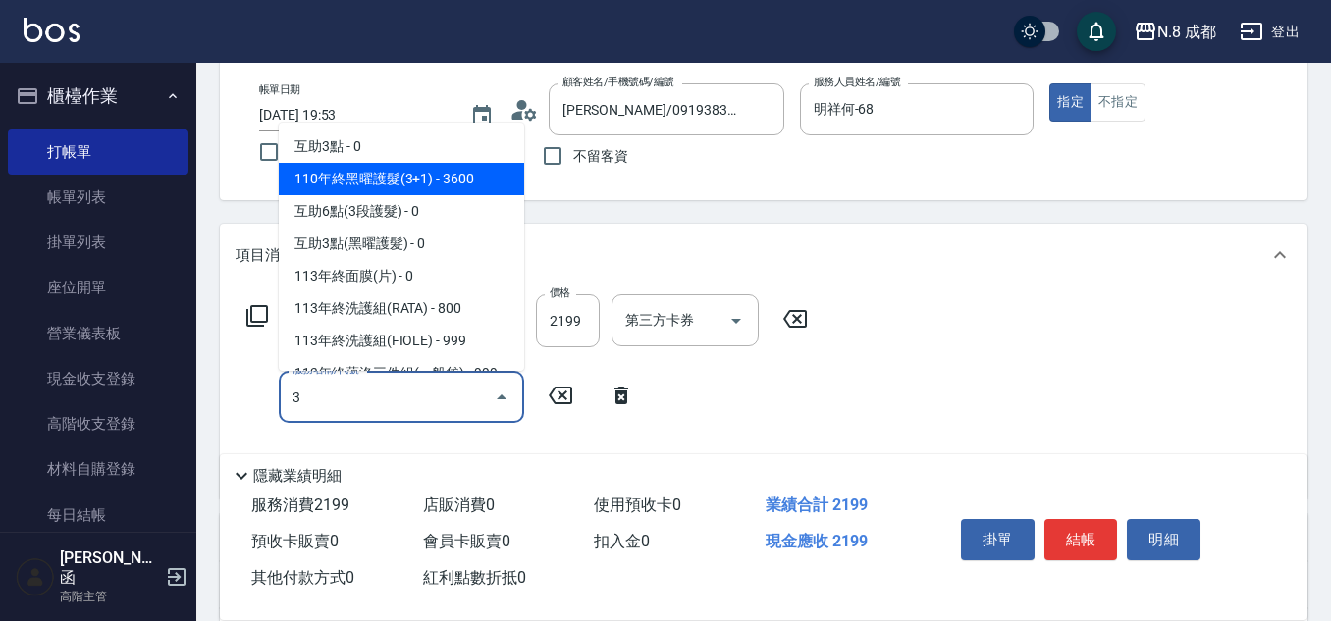
click at [388, 147] on span "互助3點 - 0" at bounding box center [401, 147] width 245 height 32
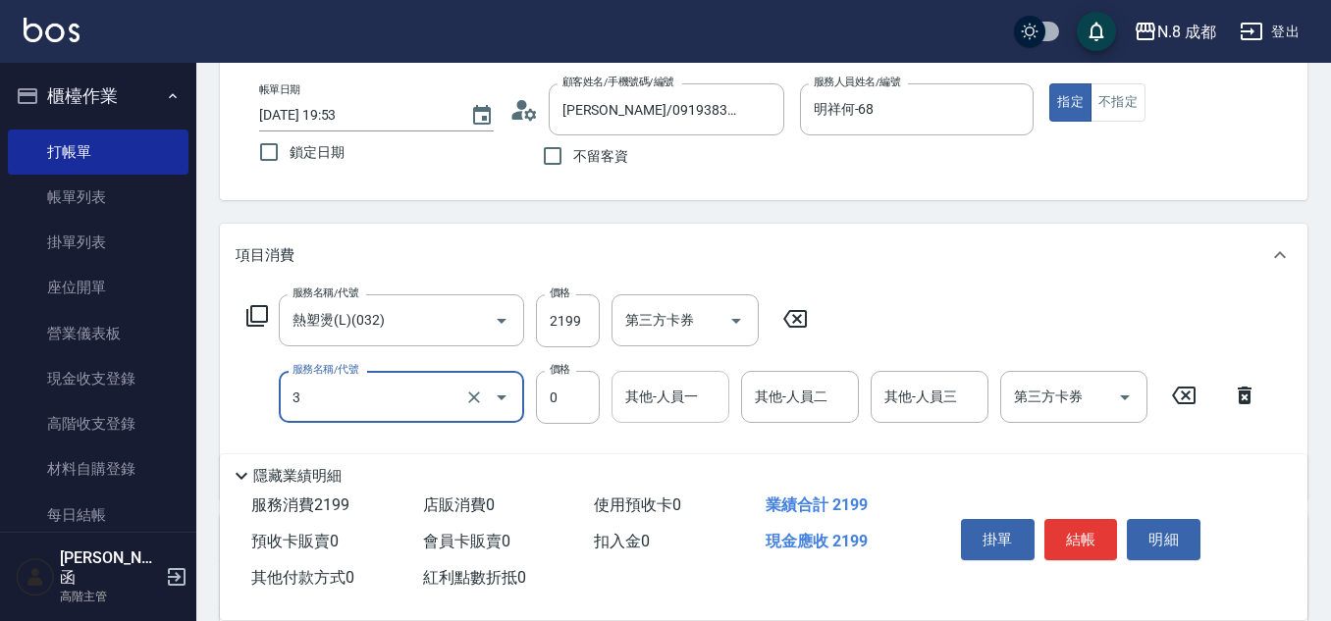
type input "互助3點(3)"
click at [677, 388] on input "其他-人員一" at bounding box center [670, 397] width 100 height 34
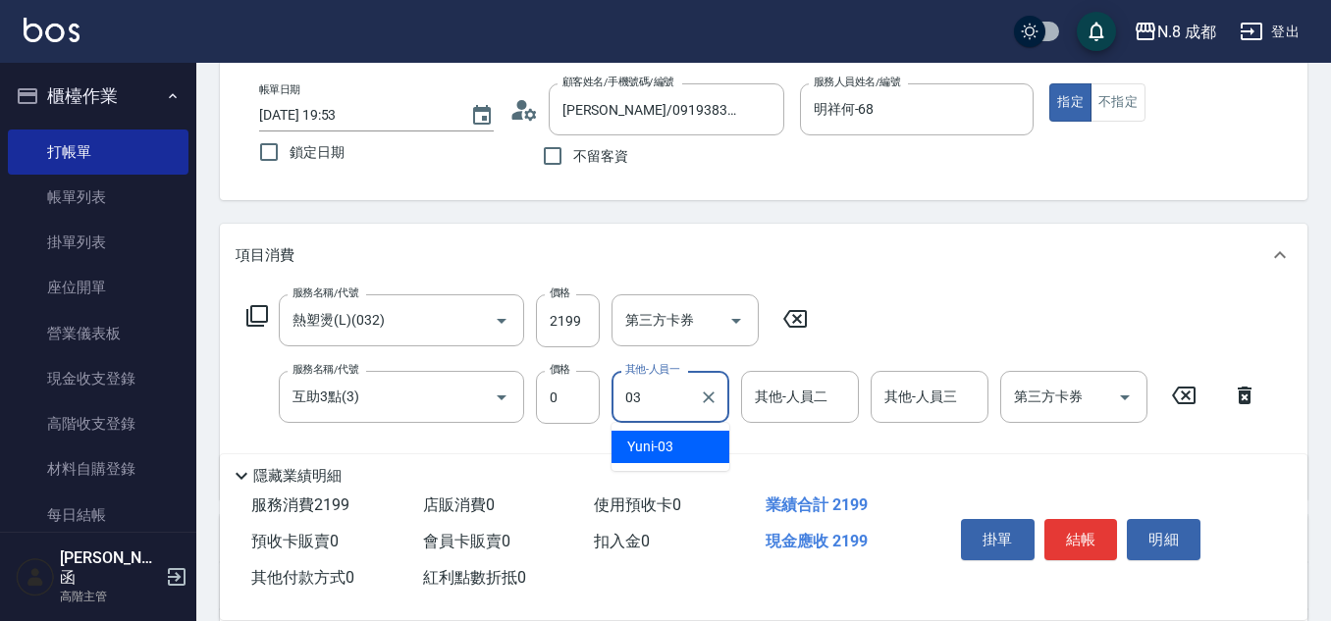
click at [680, 447] on div "Yuni -03" at bounding box center [670, 447] width 118 height 32
type input "Yuni-03"
click at [1080, 532] on button "結帳" at bounding box center [1081, 539] width 74 height 41
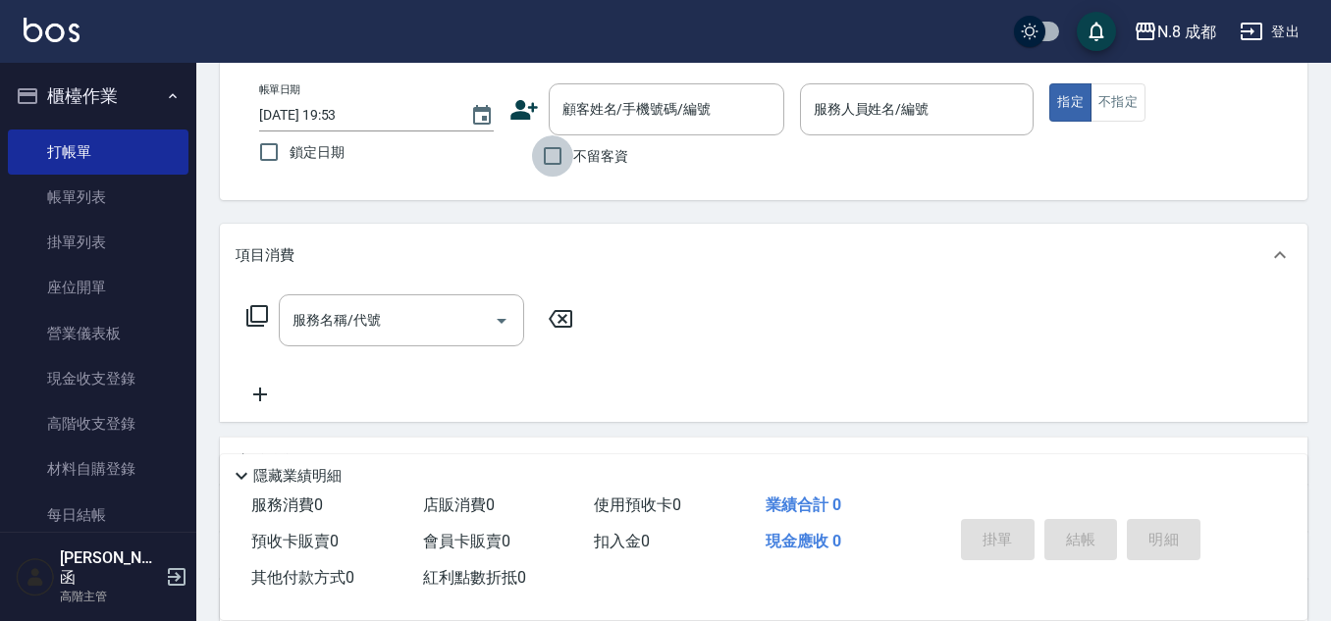
click at [547, 158] on input "不留客資" at bounding box center [552, 155] width 41 height 41
checkbox input "true"
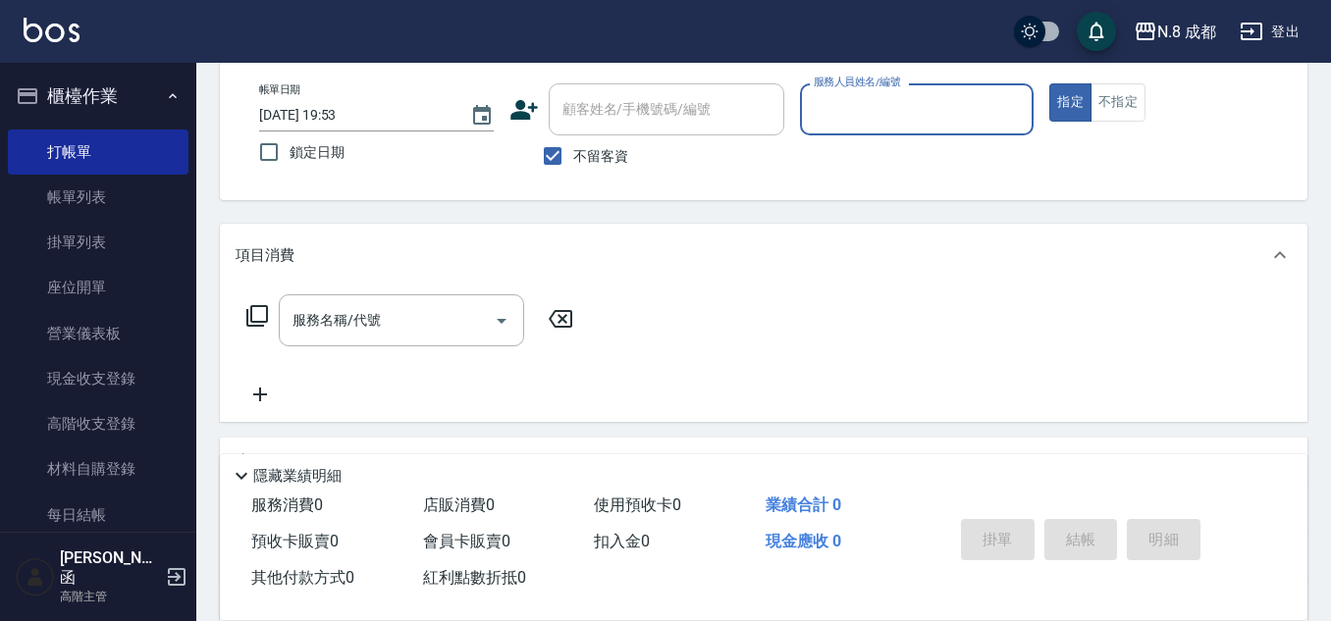
click at [867, 107] on input "服務人員姓名/編號" at bounding box center [917, 109] width 217 height 34
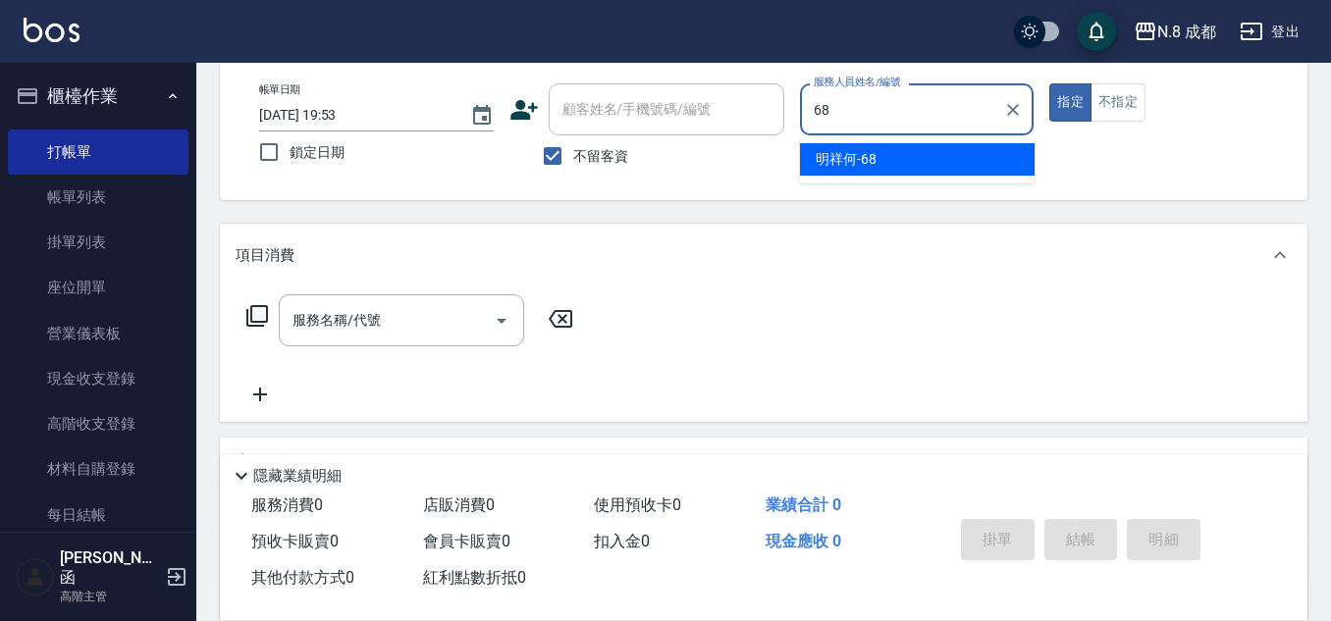
click at [889, 162] on div "明祥何 -68" at bounding box center [917, 159] width 235 height 32
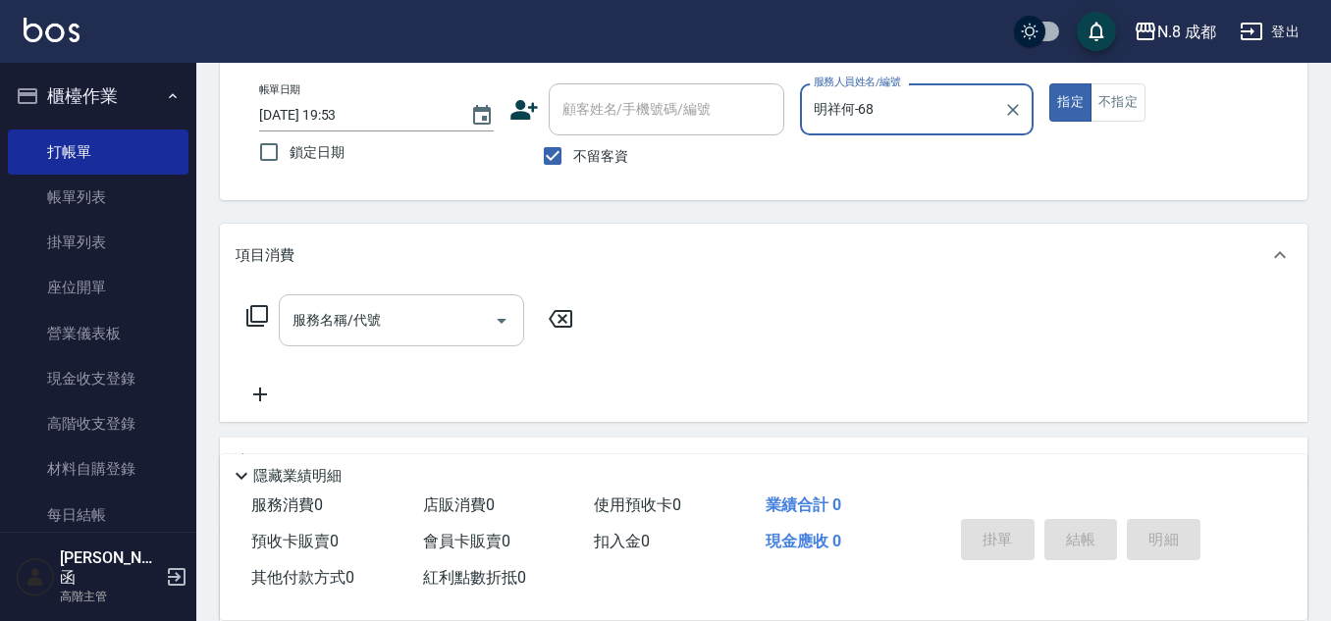
click at [376, 342] on div "服務名稱/代號" at bounding box center [401, 320] width 245 height 52
type input "明祥何-68"
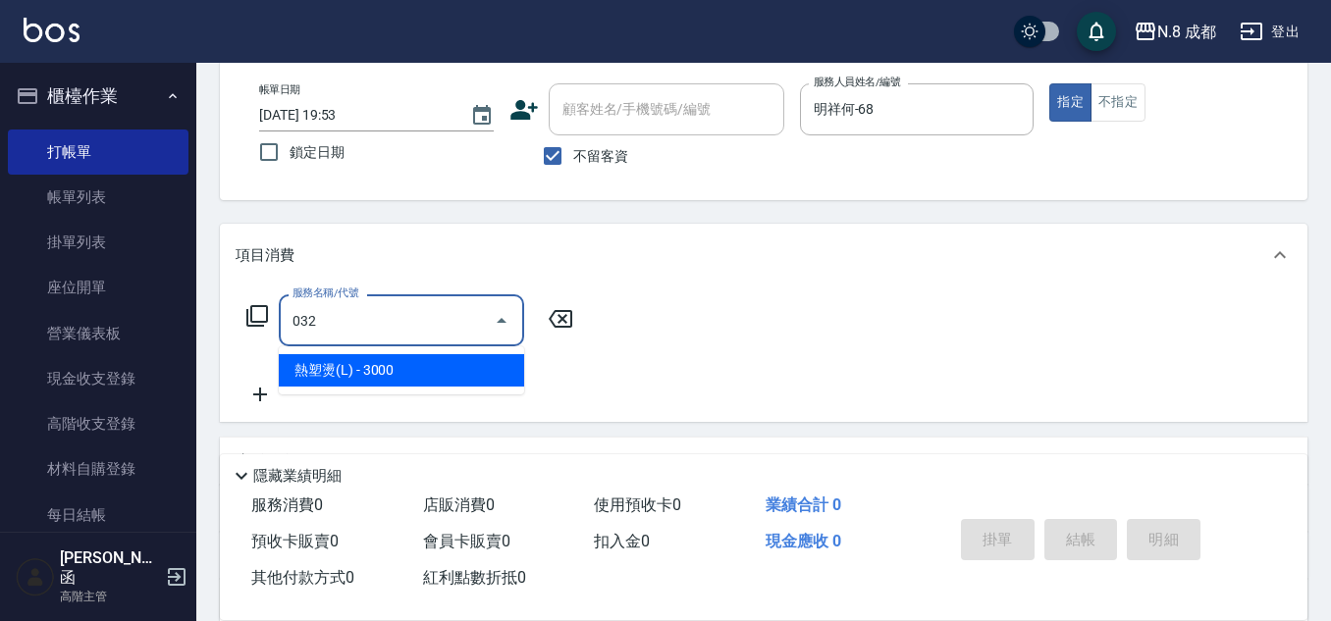
click at [381, 378] on span "熱塑燙(L) - 3000" at bounding box center [401, 370] width 245 height 32
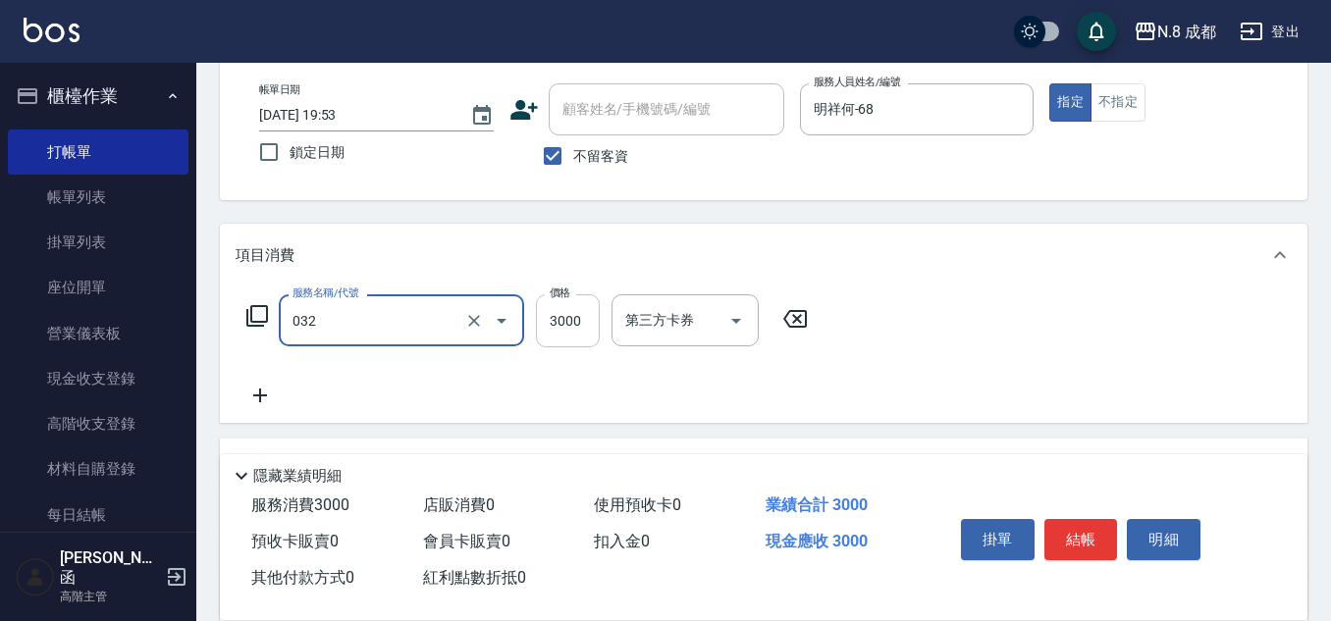
type input "熱塑燙(L)(032)"
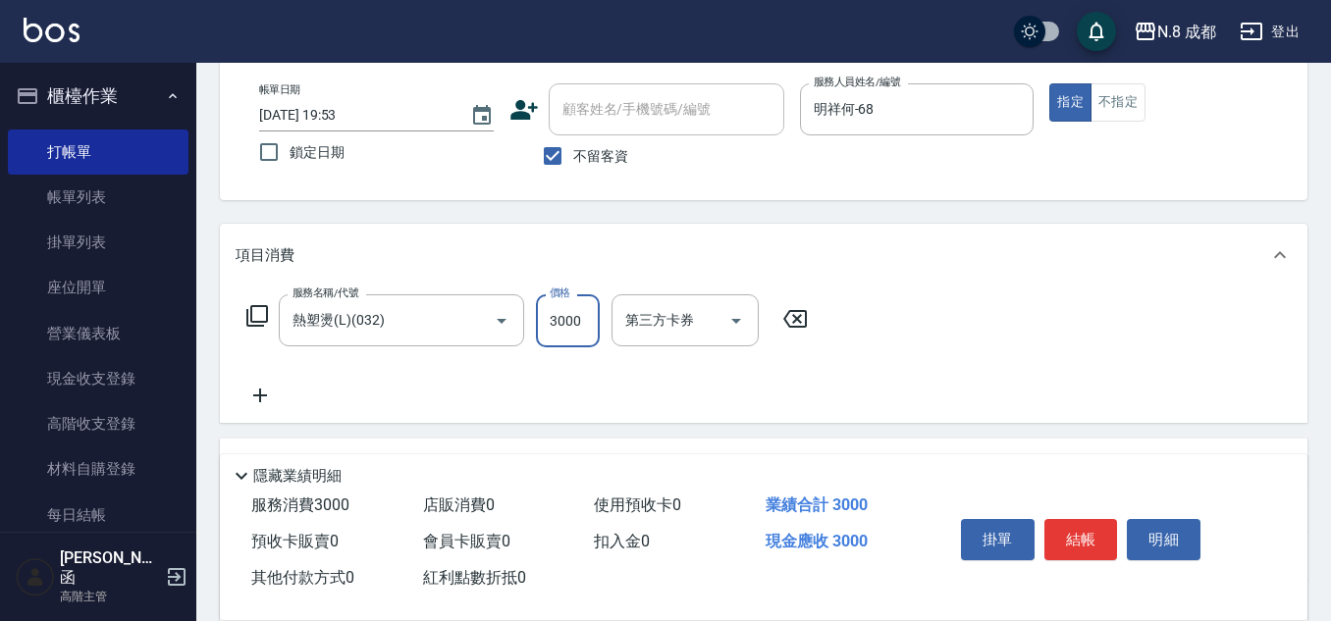
click at [581, 325] on input "3000" at bounding box center [568, 320] width 64 height 53
type input "1980"
click at [275, 398] on icon at bounding box center [260, 396] width 49 height 24
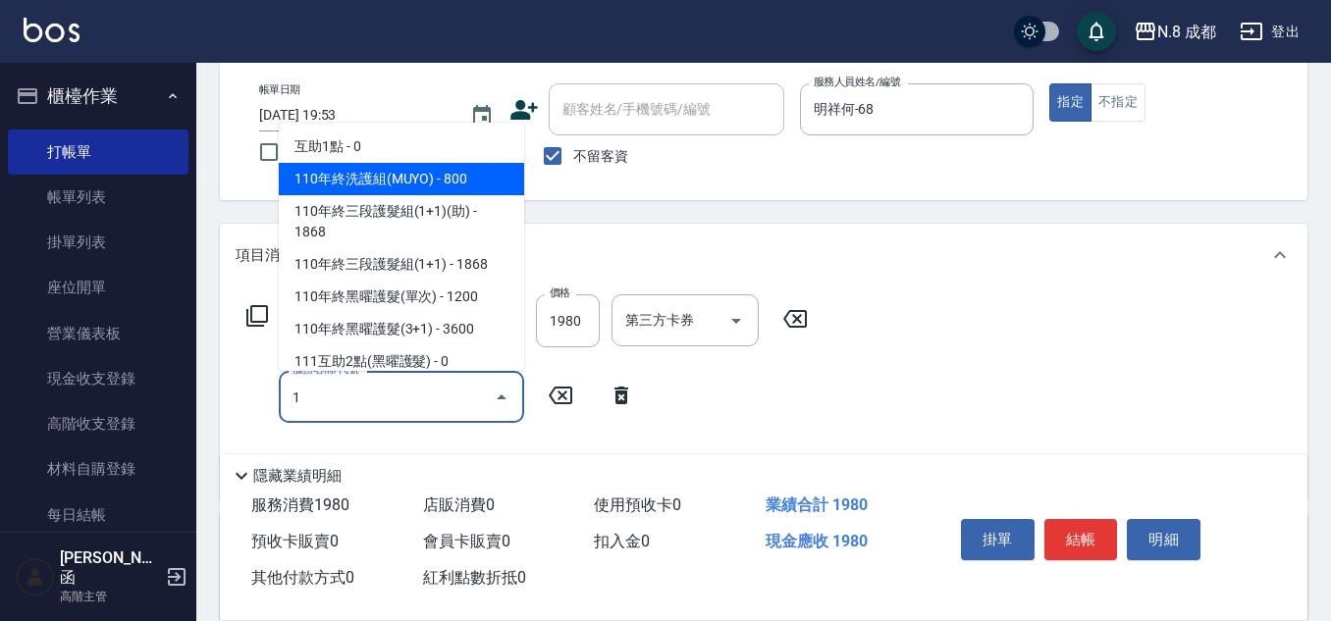
click at [381, 138] on span "互助1點 - 0" at bounding box center [401, 147] width 245 height 32
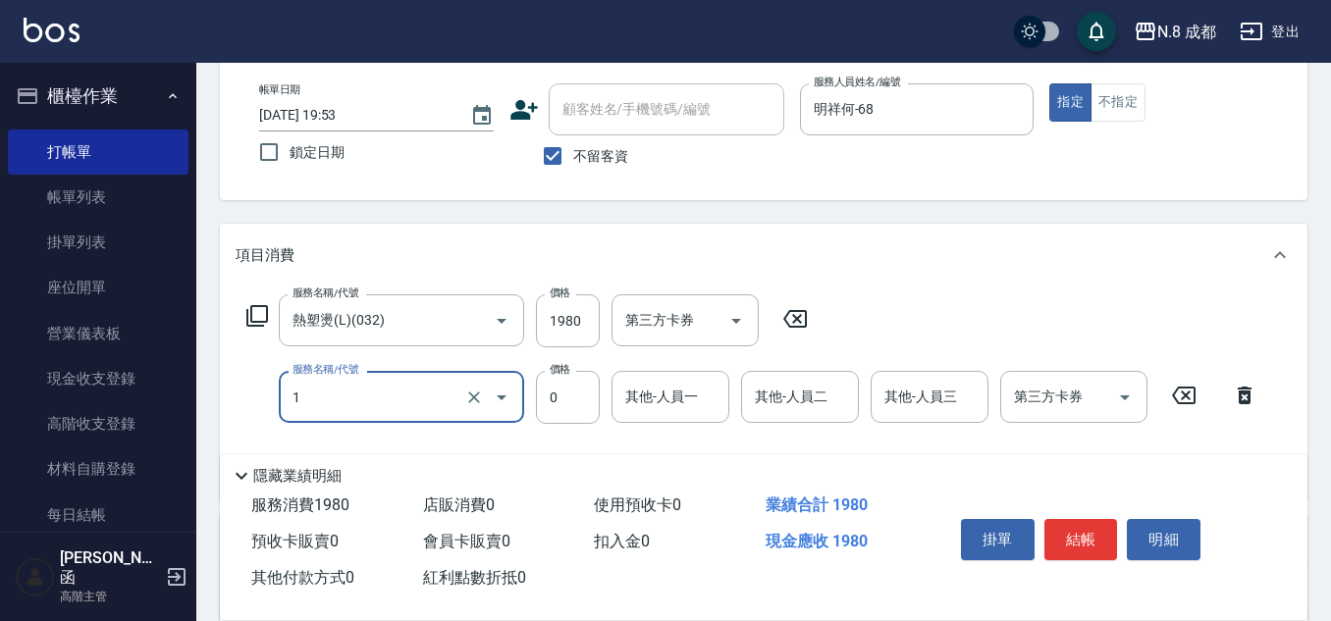
type input "互助1點(1)"
click at [644, 402] on input "其他-人員一" at bounding box center [670, 397] width 100 height 34
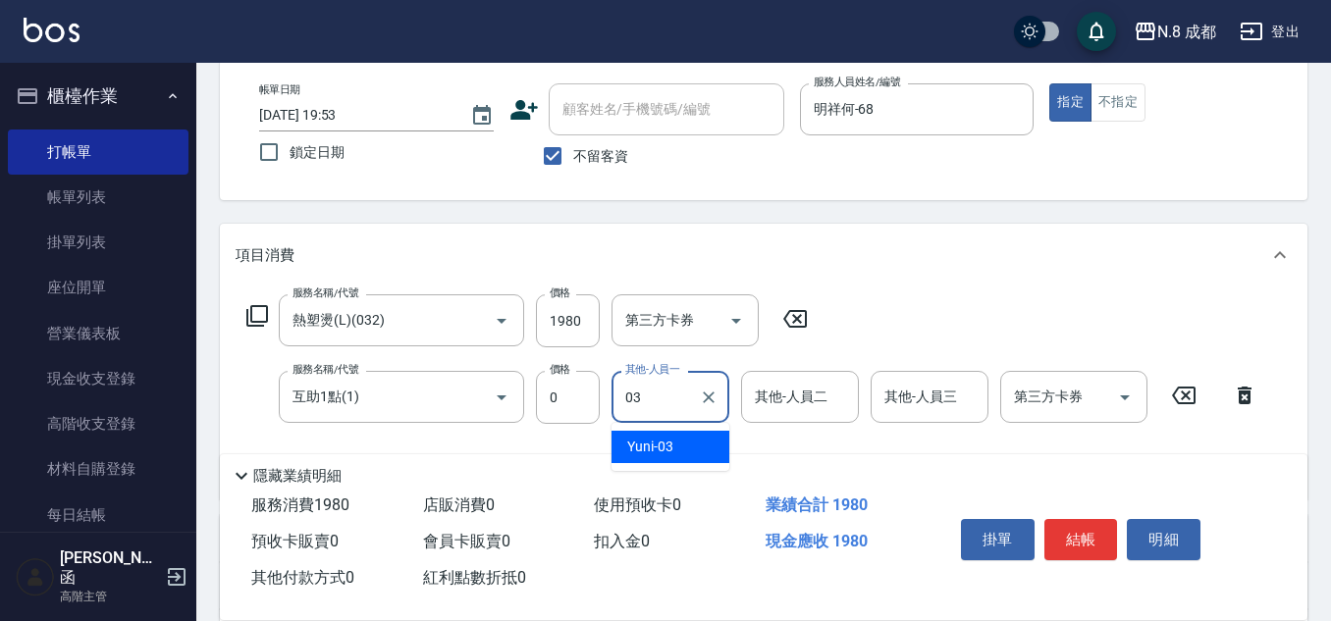
click at [678, 441] on div "Yuni -03" at bounding box center [670, 447] width 118 height 32
type input "Yuni-03"
click at [1065, 529] on button "結帳" at bounding box center [1081, 539] width 74 height 41
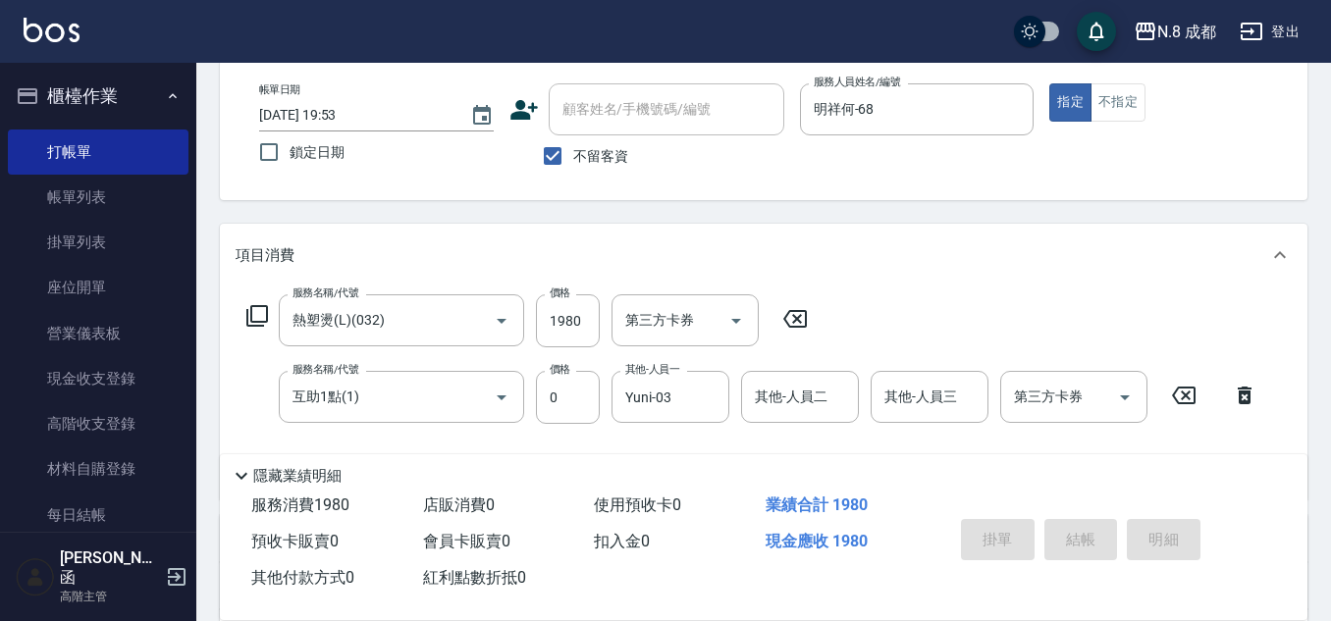
type input "[DATE] 20:01"
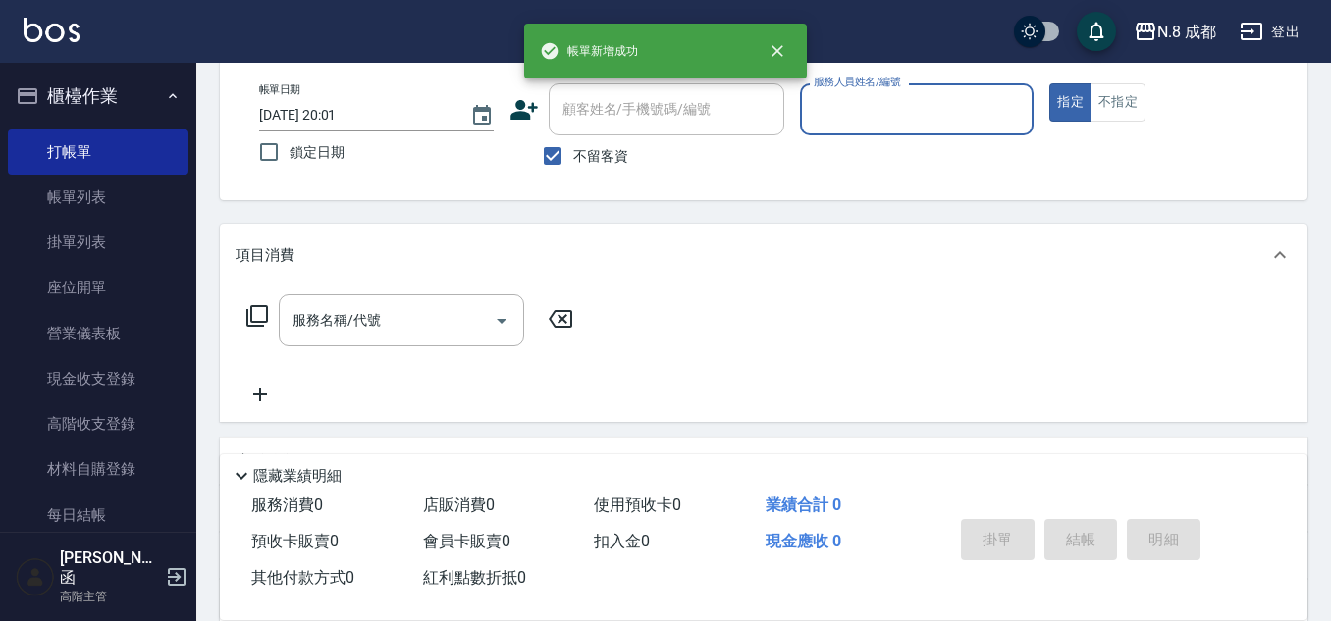
click at [819, 118] on input "服務人員姓名/編號" at bounding box center [917, 109] width 217 height 34
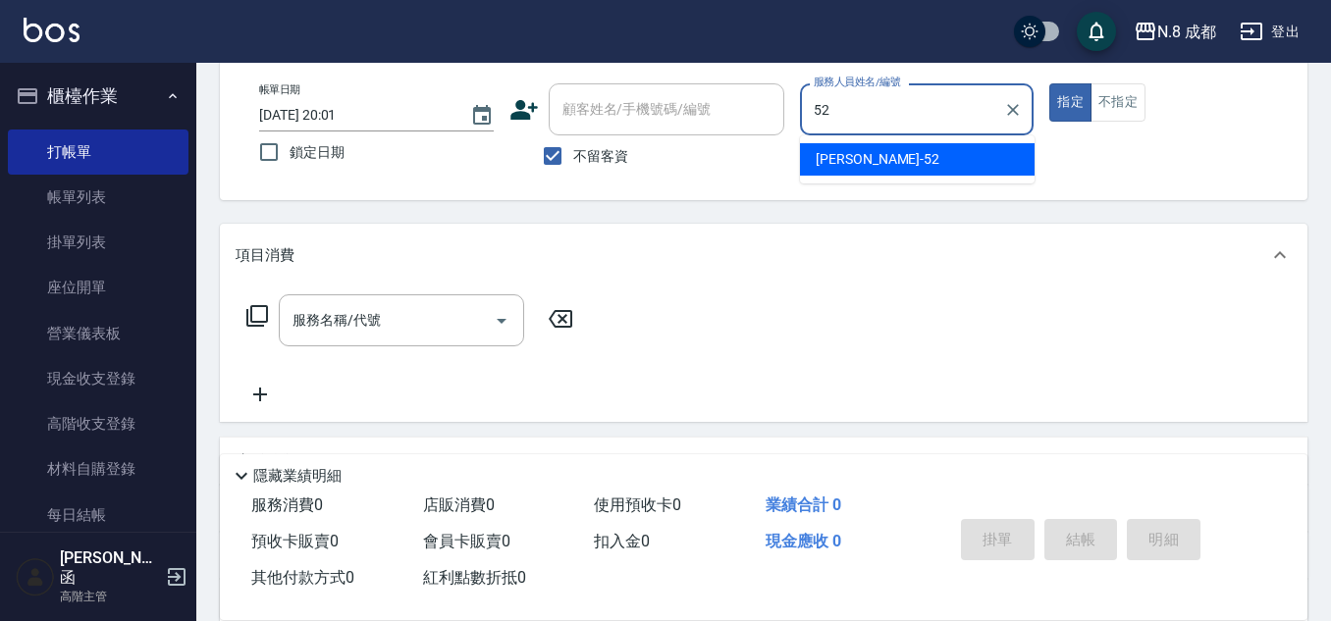
click at [854, 153] on span "[PERSON_NAME]-52" at bounding box center [877, 159] width 124 height 21
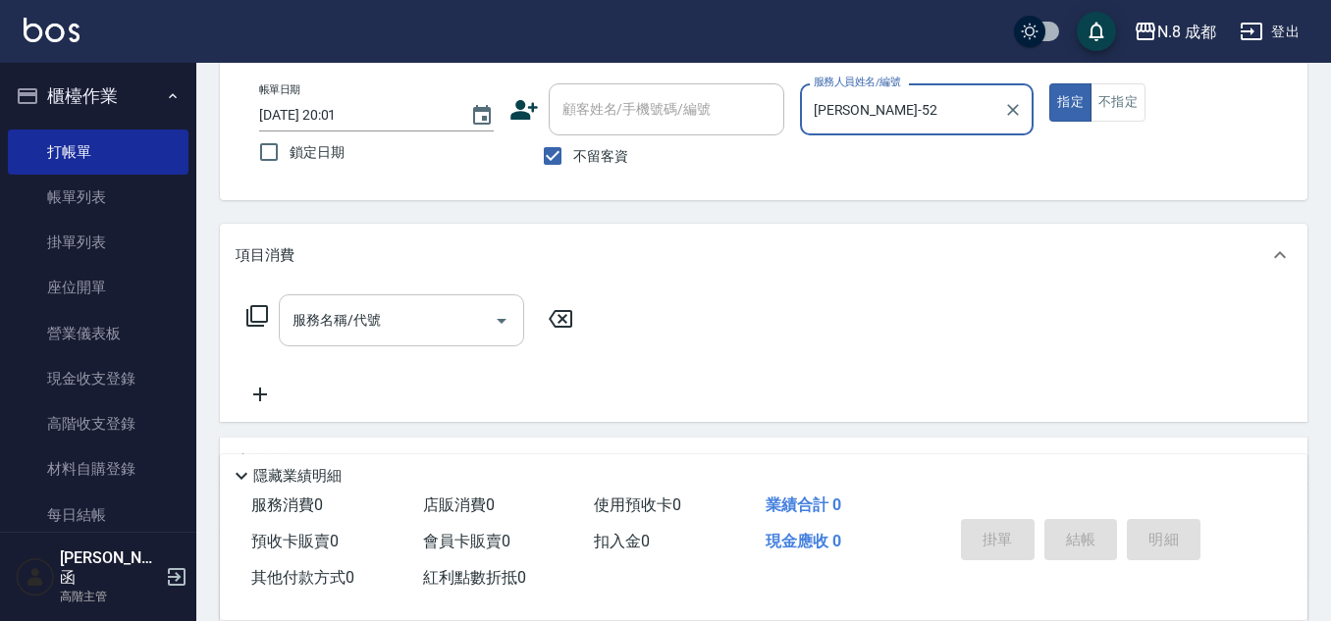
type input "[PERSON_NAME]-52"
click at [371, 311] on input "服務名稱/代號" at bounding box center [387, 320] width 198 height 34
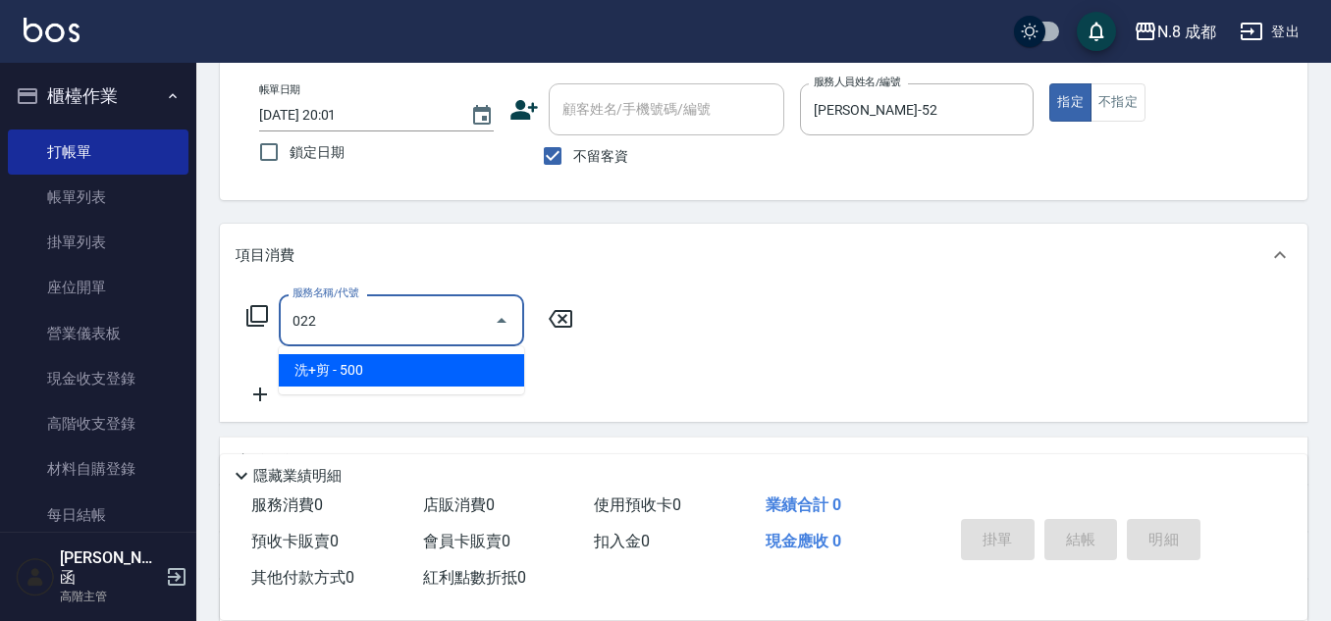
drag, startPoint x: 362, startPoint y: 366, endPoint x: 642, endPoint y: 359, distance: 279.7
click at [374, 368] on span "洗+剪 - 500" at bounding box center [401, 370] width 245 height 32
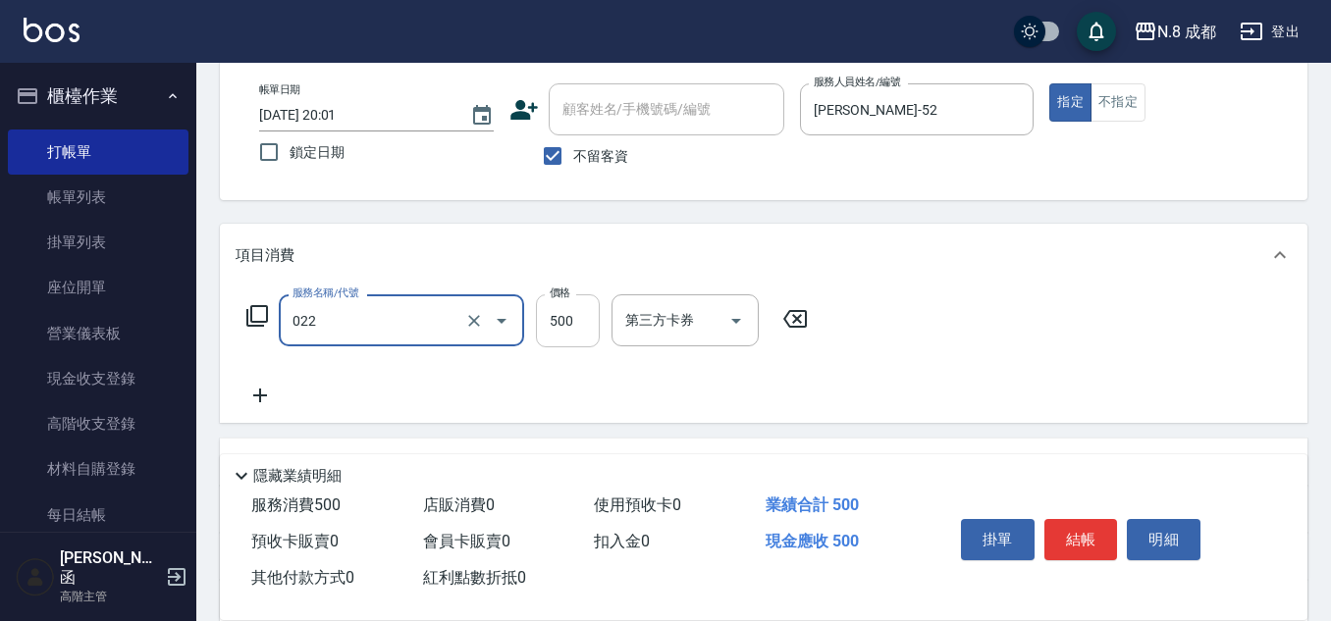
type input "洗+剪(022)"
drag, startPoint x: 570, startPoint y: 321, endPoint x: 433, endPoint y: 339, distance: 138.5
click at [570, 321] on input "500" at bounding box center [568, 320] width 64 height 53
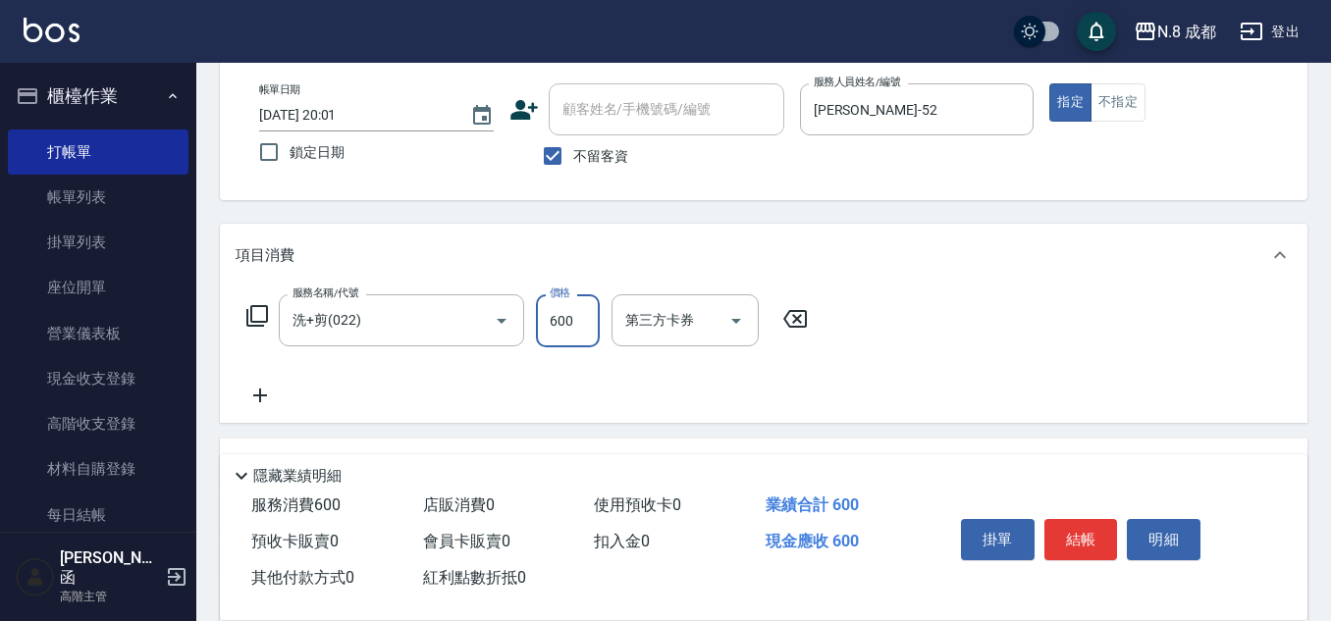
type input "600"
click at [260, 390] on icon at bounding box center [260, 396] width 49 height 24
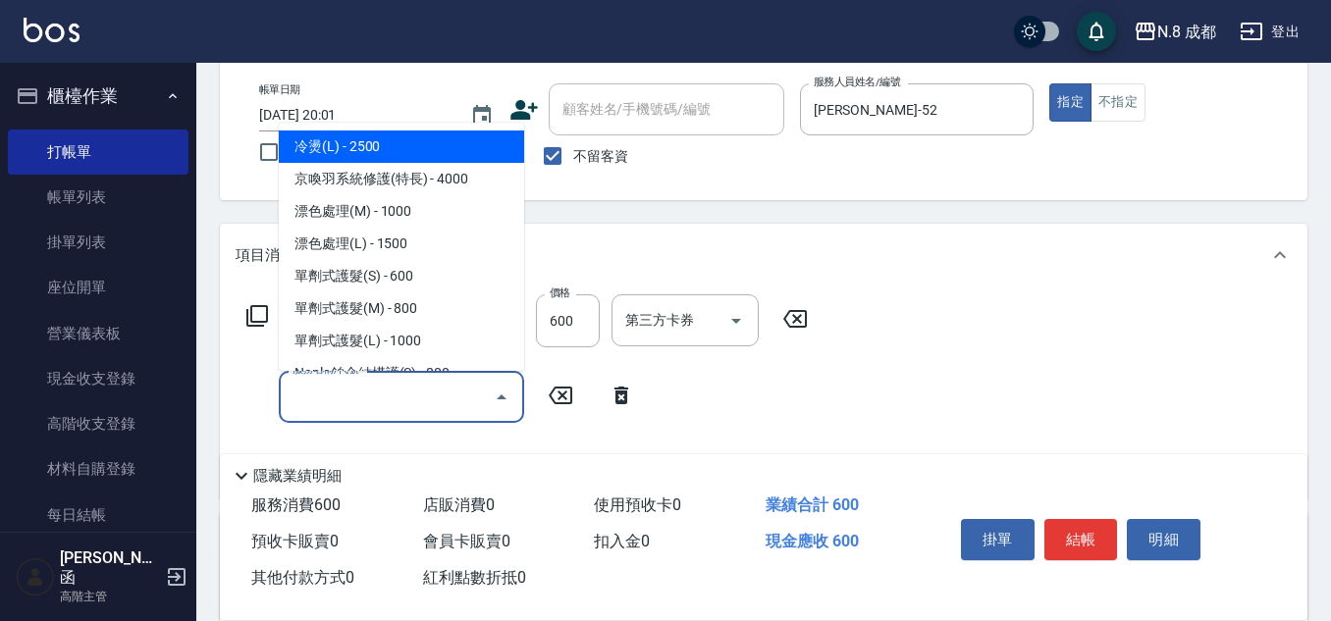
click at [355, 398] on input "服務名稱/代號" at bounding box center [387, 397] width 198 height 34
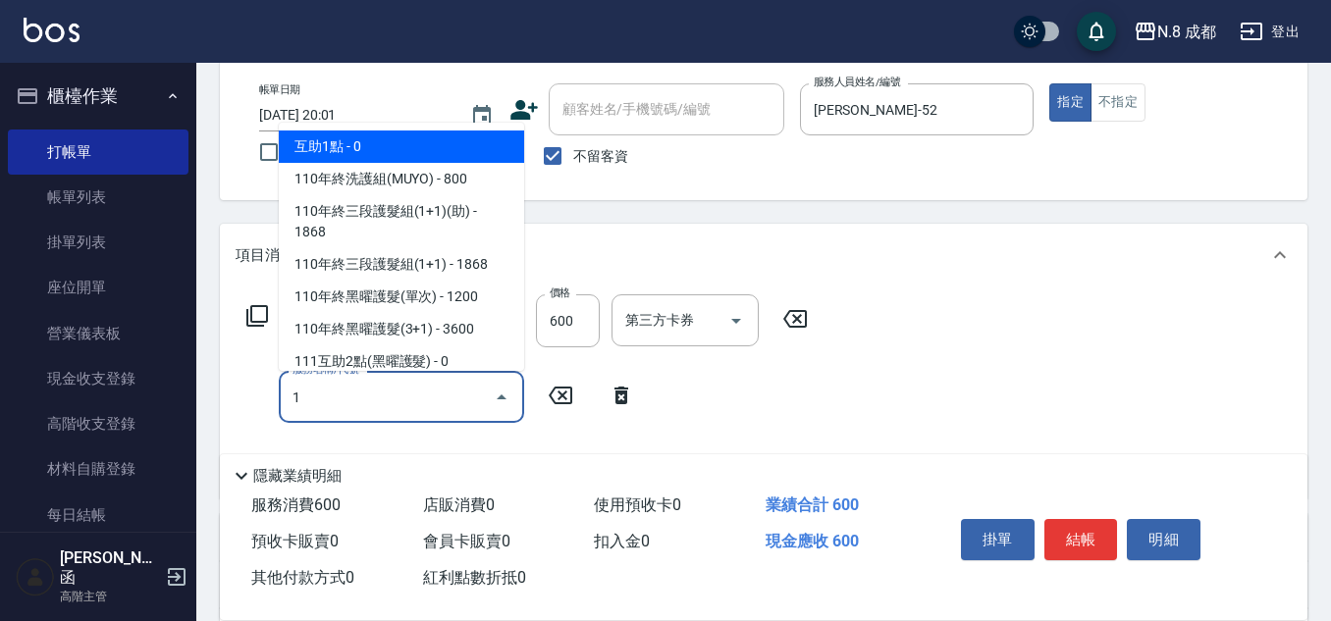
click at [352, 143] on span "互助1點 - 0" at bounding box center [401, 147] width 245 height 32
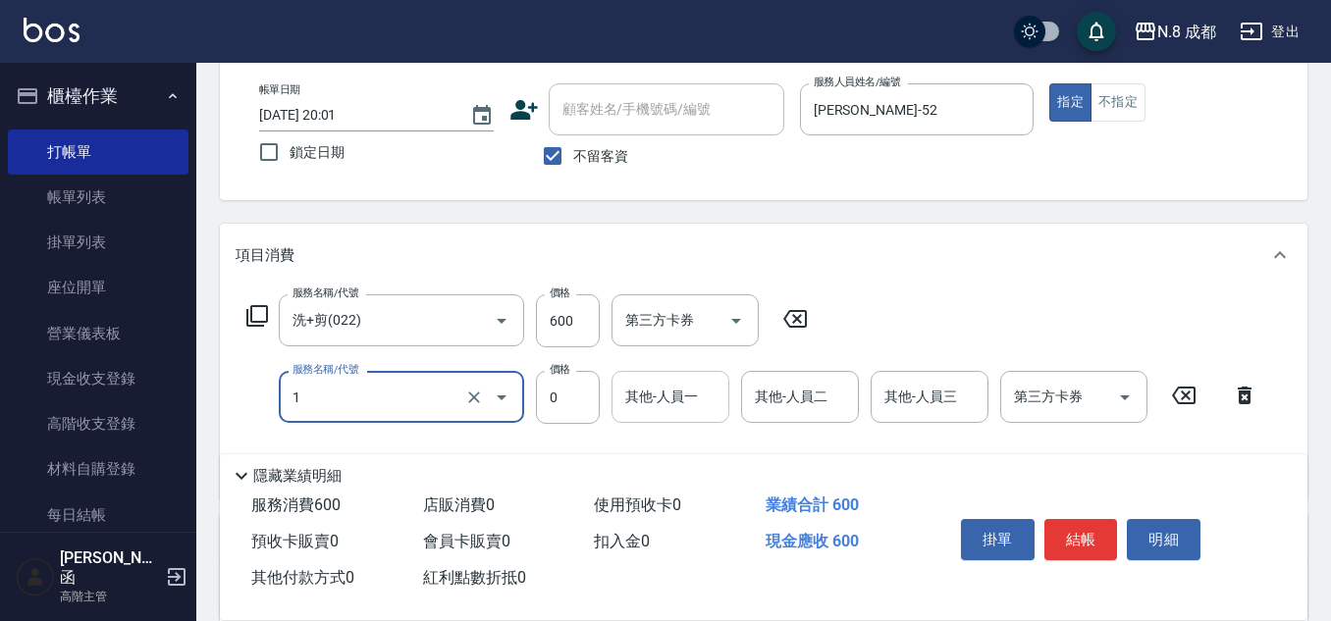
type input "互助1點(1)"
click at [671, 404] on input "其他-人員一" at bounding box center [670, 397] width 100 height 34
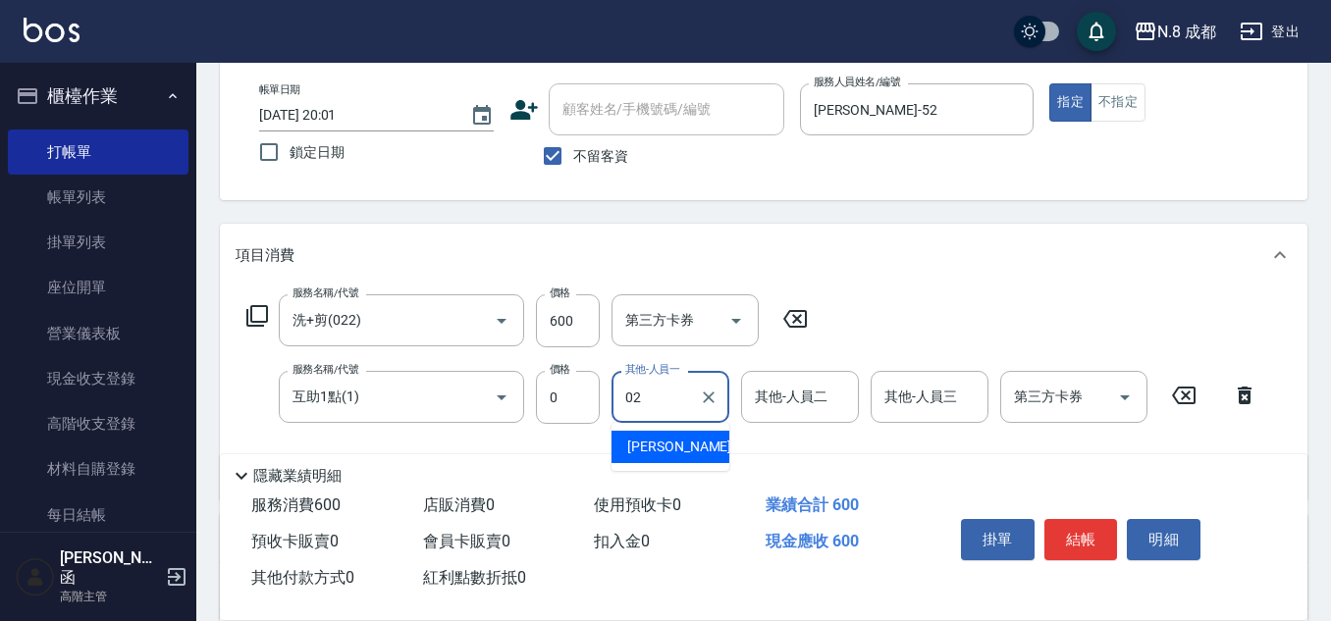
click at [698, 447] on div "[PERSON_NAME]-02" at bounding box center [670, 447] width 118 height 32
type input "[PERSON_NAME]-02"
click at [1078, 525] on button "結帳" at bounding box center [1081, 539] width 74 height 41
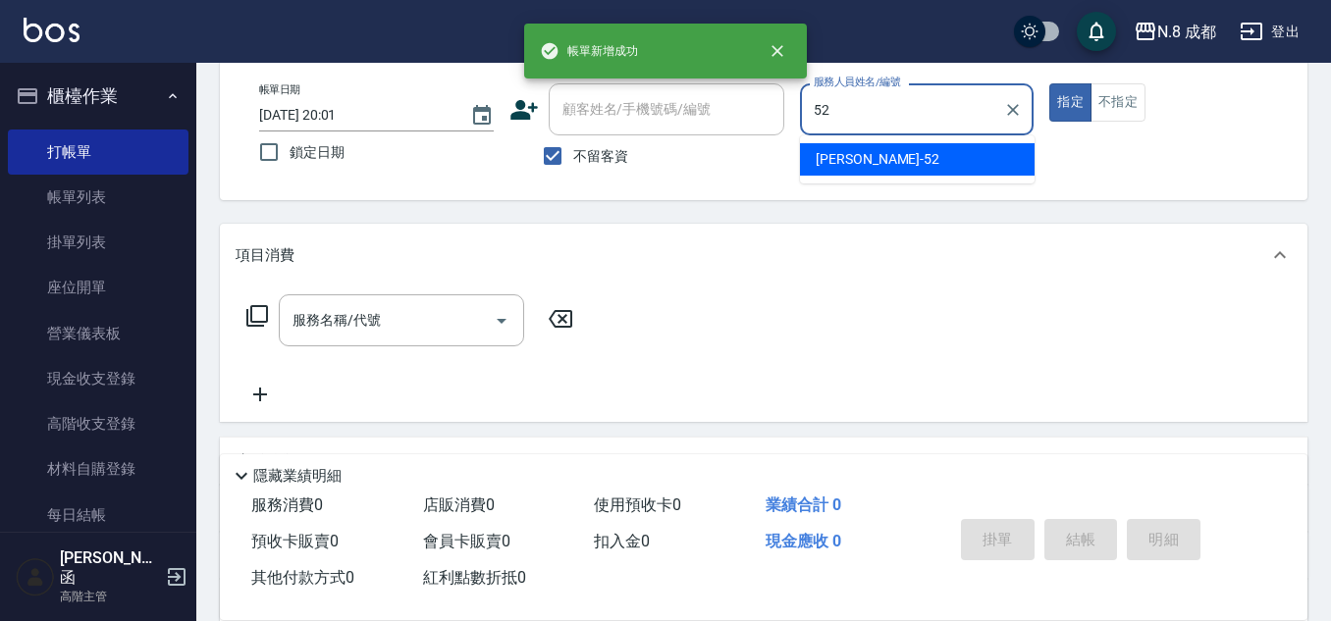
click at [854, 157] on span "[PERSON_NAME]-52" at bounding box center [877, 159] width 124 height 21
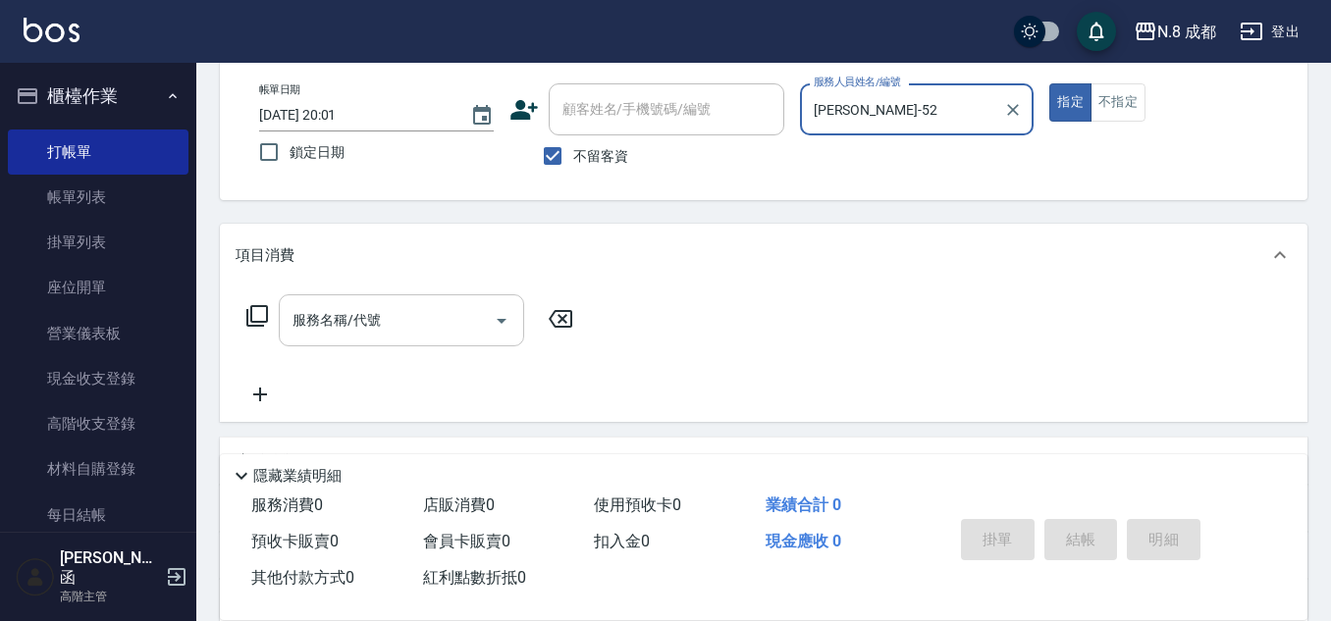
type input "[PERSON_NAME]-52"
click at [377, 323] on input "服務名稱/代號" at bounding box center [387, 320] width 198 height 34
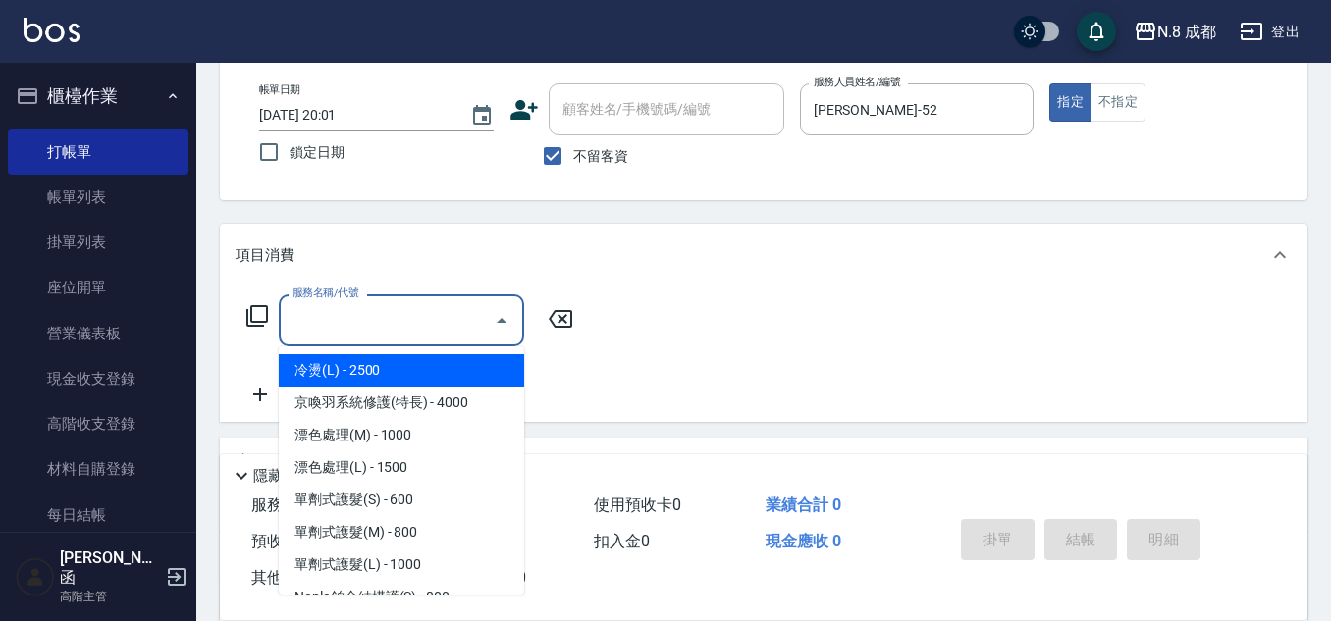
type input "0"
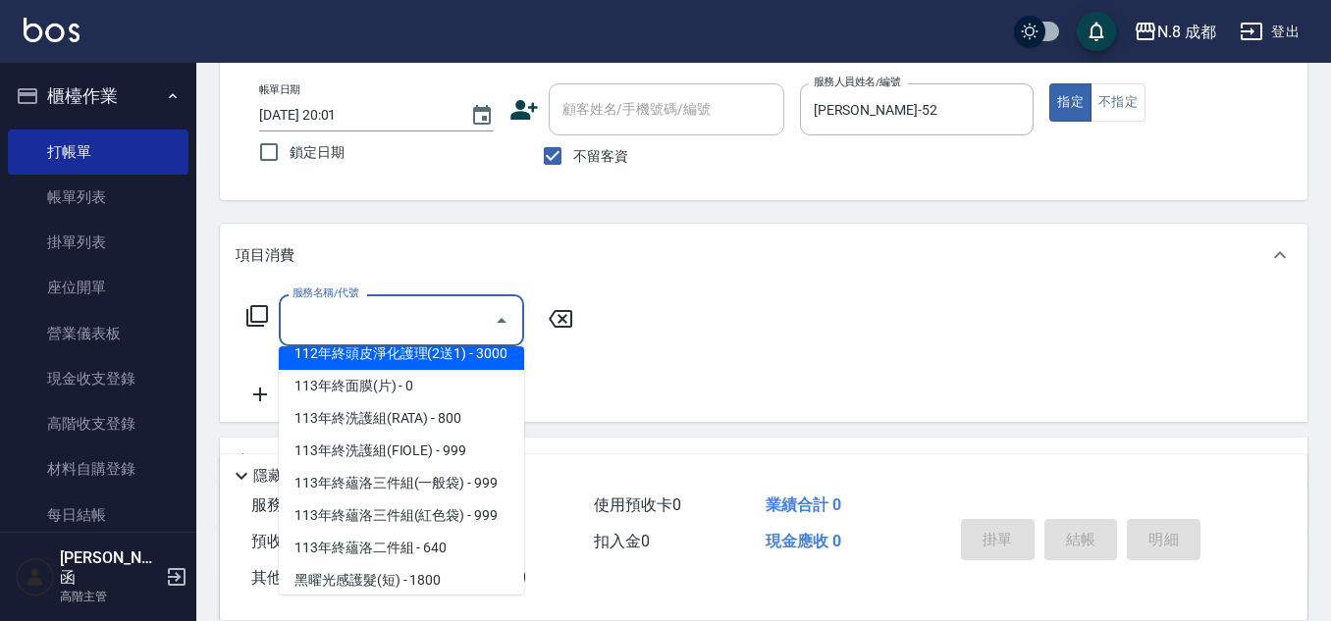
scroll to position [2646, 0]
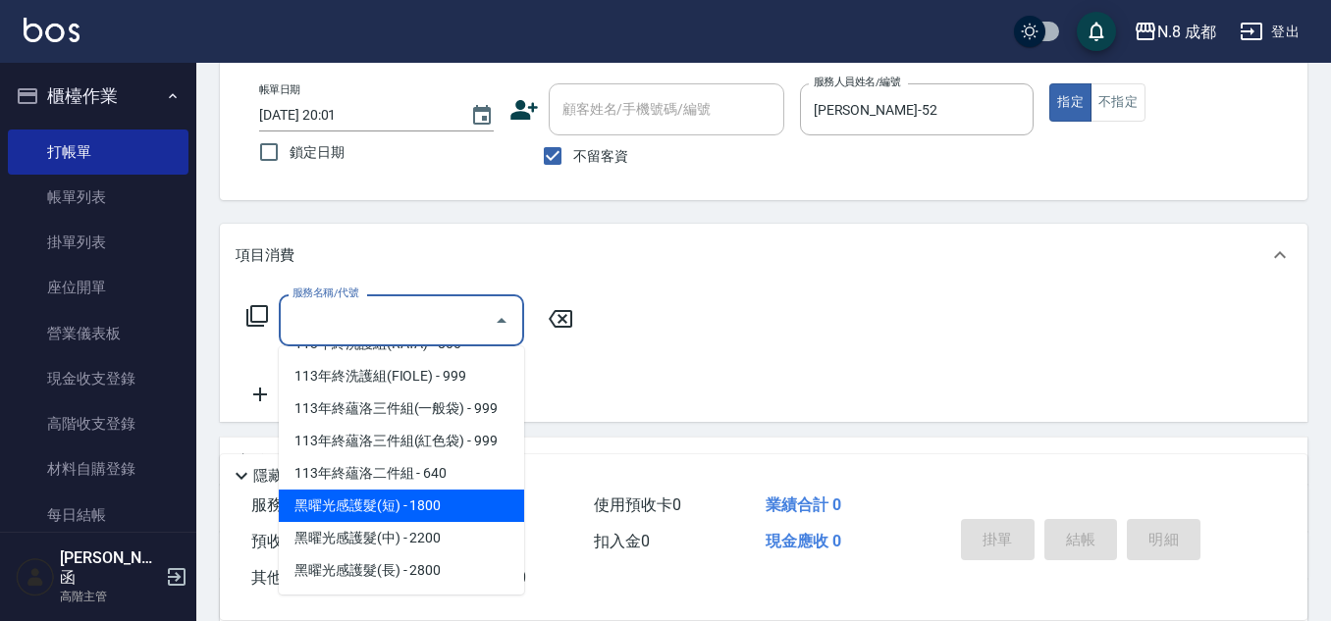
click at [428, 515] on span "黑曜光感護髮(短) - 1800" at bounding box center [401, 506] width 245 height 32
type input "黑曜光感護髮(短)(黑1)"
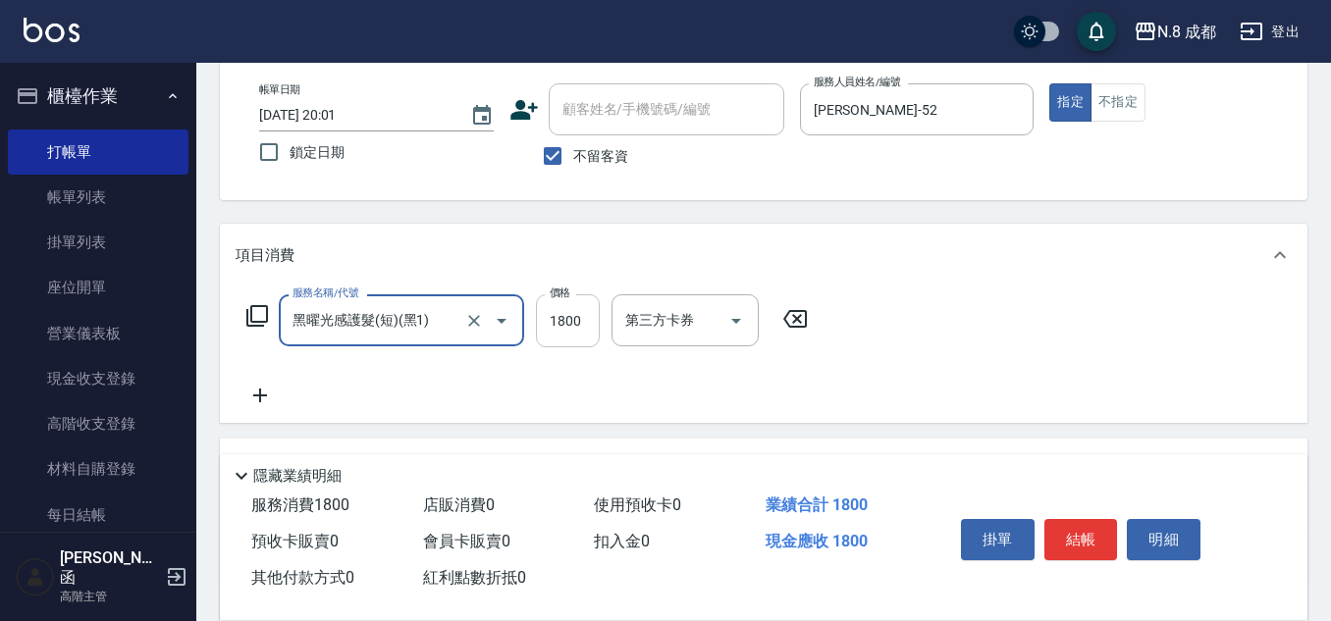
click at [576, 322] on input "1800" at bounding box center [568, 320] width 64 height 53
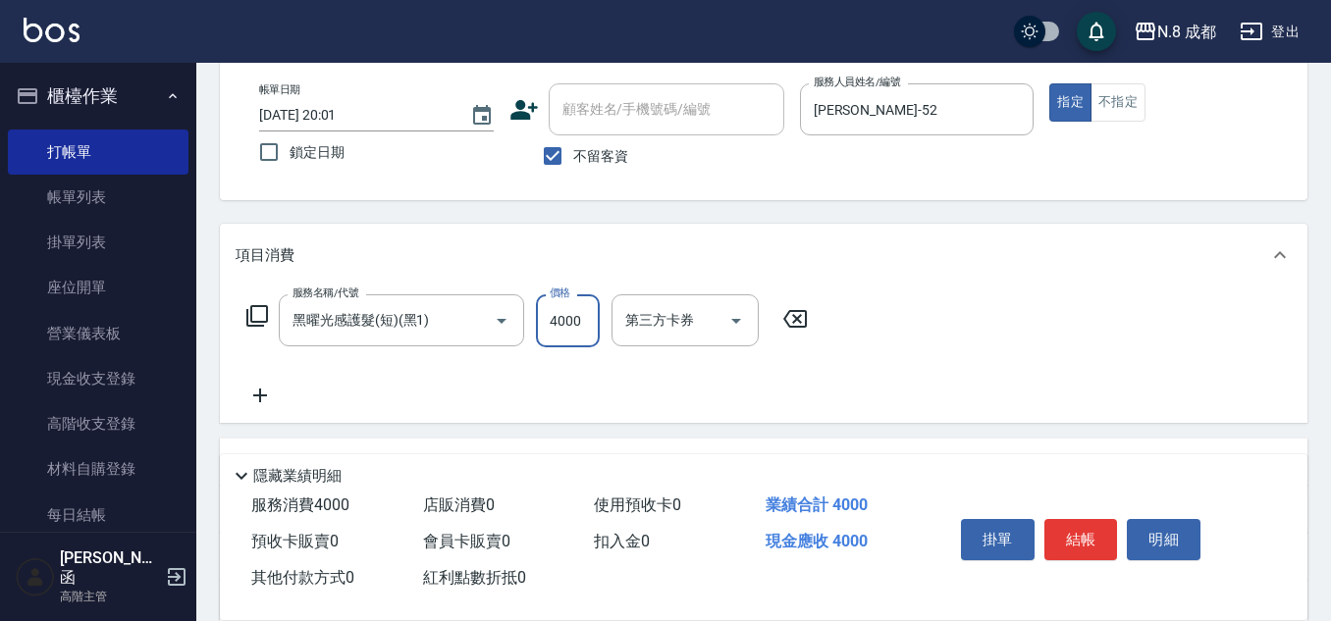
type input "4000"
click at [265, 391] on icon at bounding box center [260, 396] width 49 height 24
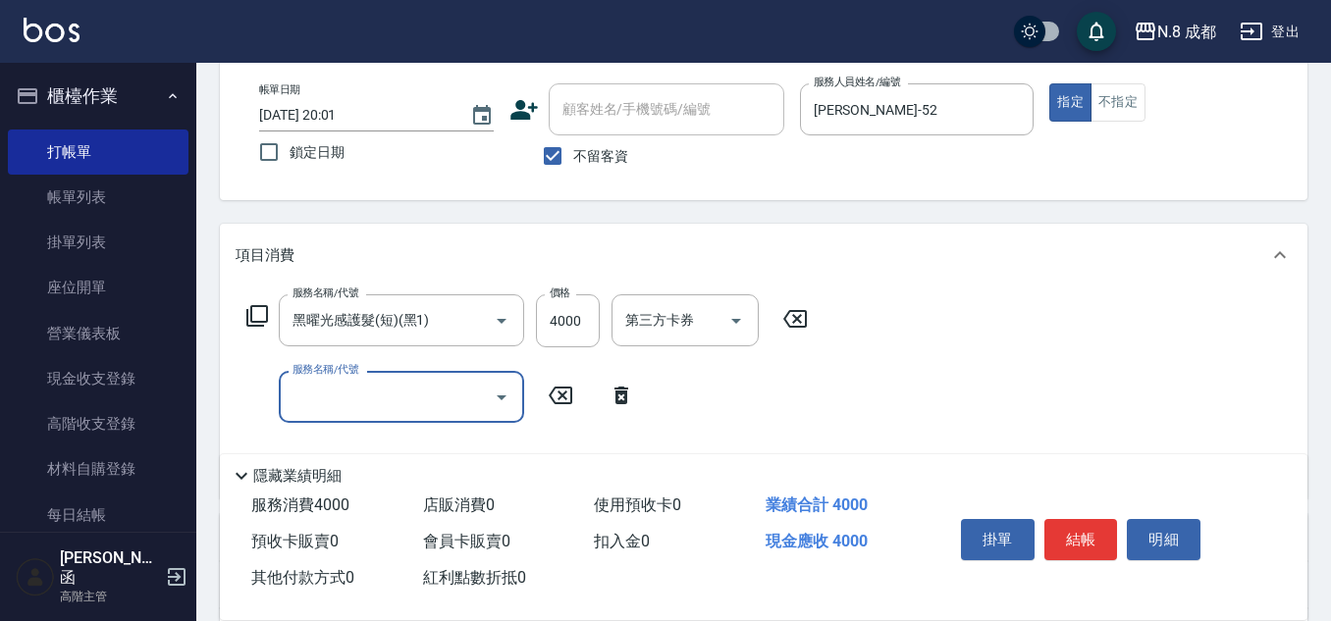
click at [359, 395] on input "服務名稱/代號" at bounding box center [387, 397] width 198 height 34
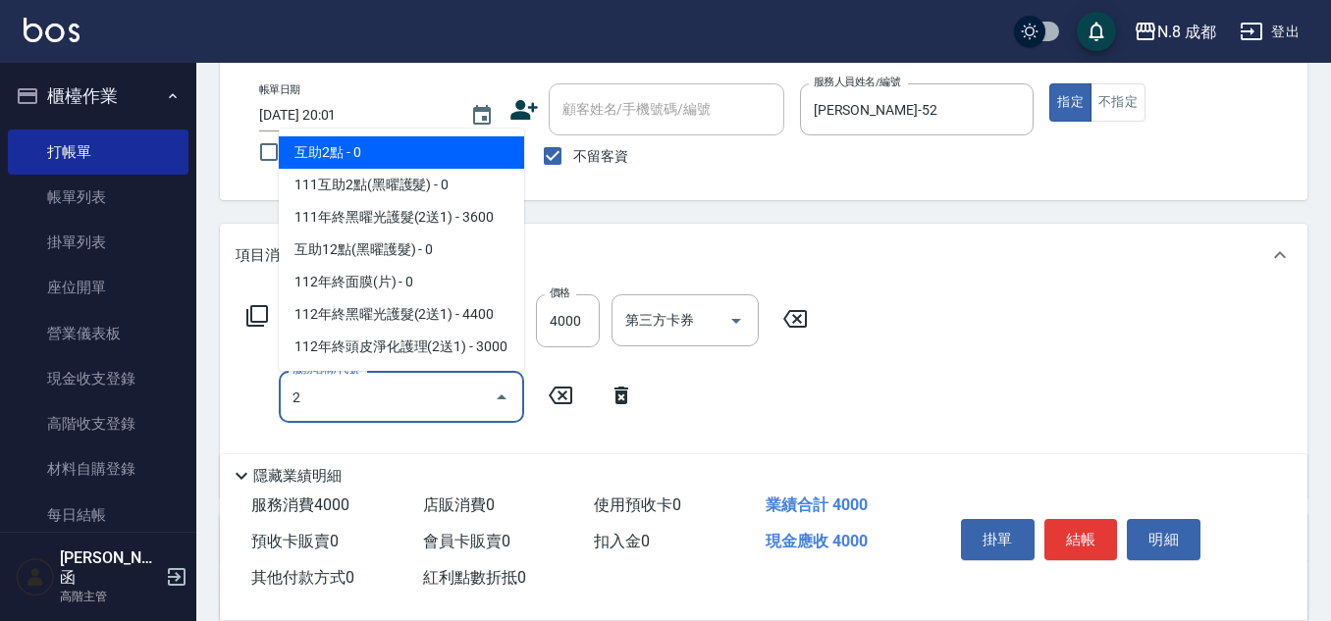
click at [407, 149] on span "互助2點 - 0" at bounding box center [401, 152] width 245 height 32
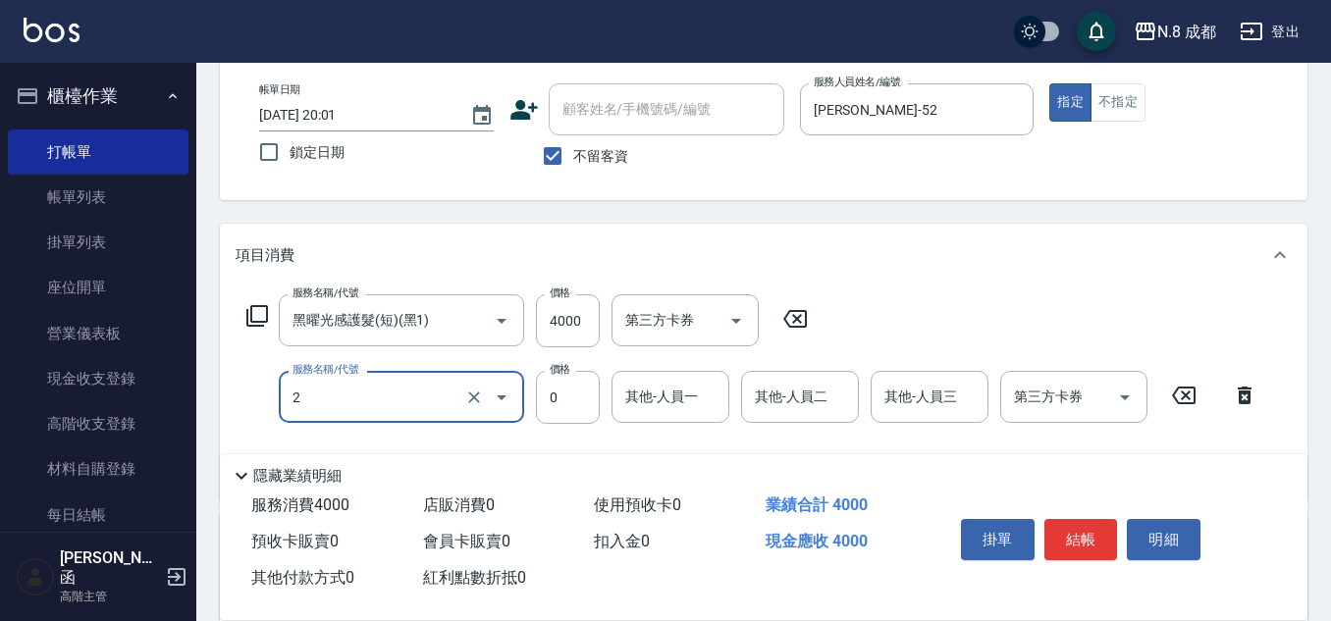
type input "互助2點(2)"
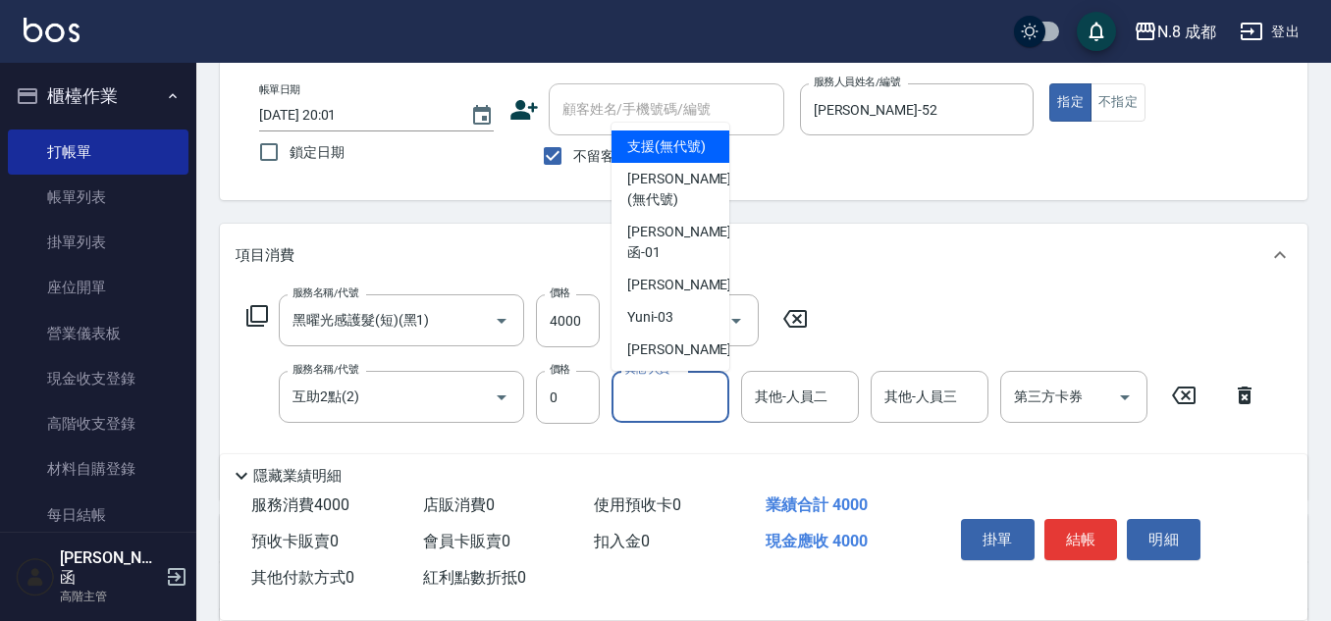
click at [649, 399] on input "其他-人員一" at bounding box center [670, 397] width 100 height 34
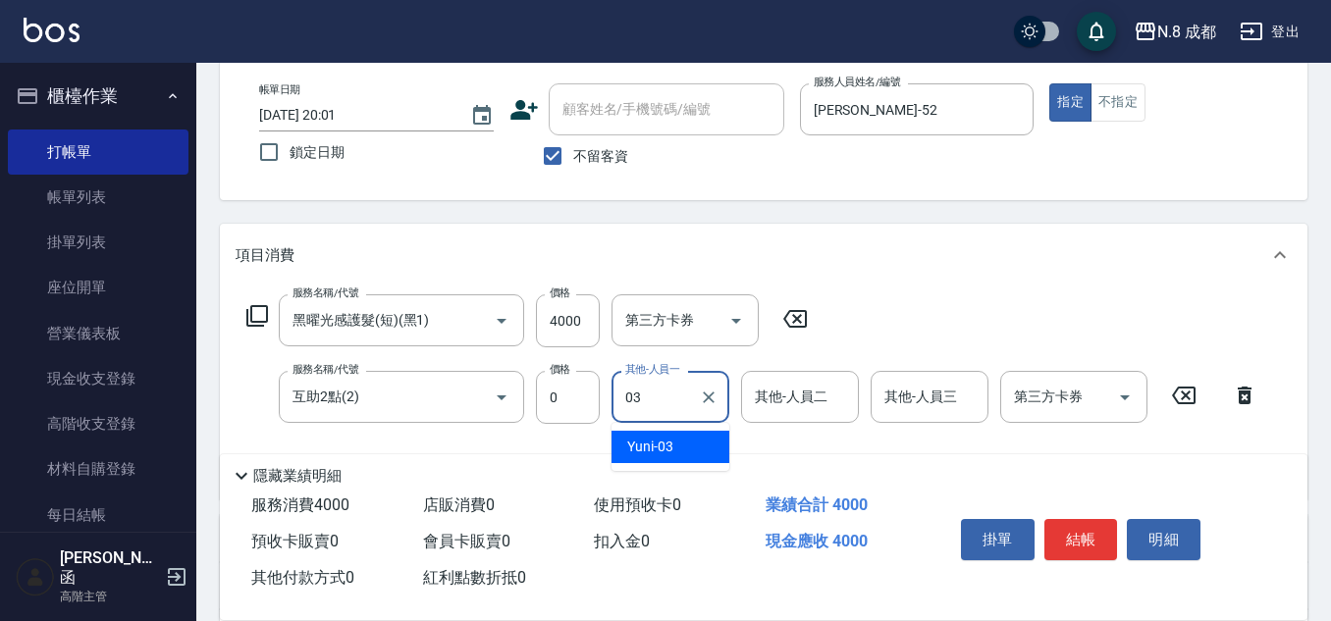
click at [649, 464] on ul "Yuni -03" at bounding box center [670, 447] width 118 height 48
click at [655, 445] on span "Yuni -03" at bounding box center [650, 447] width 46 height 21
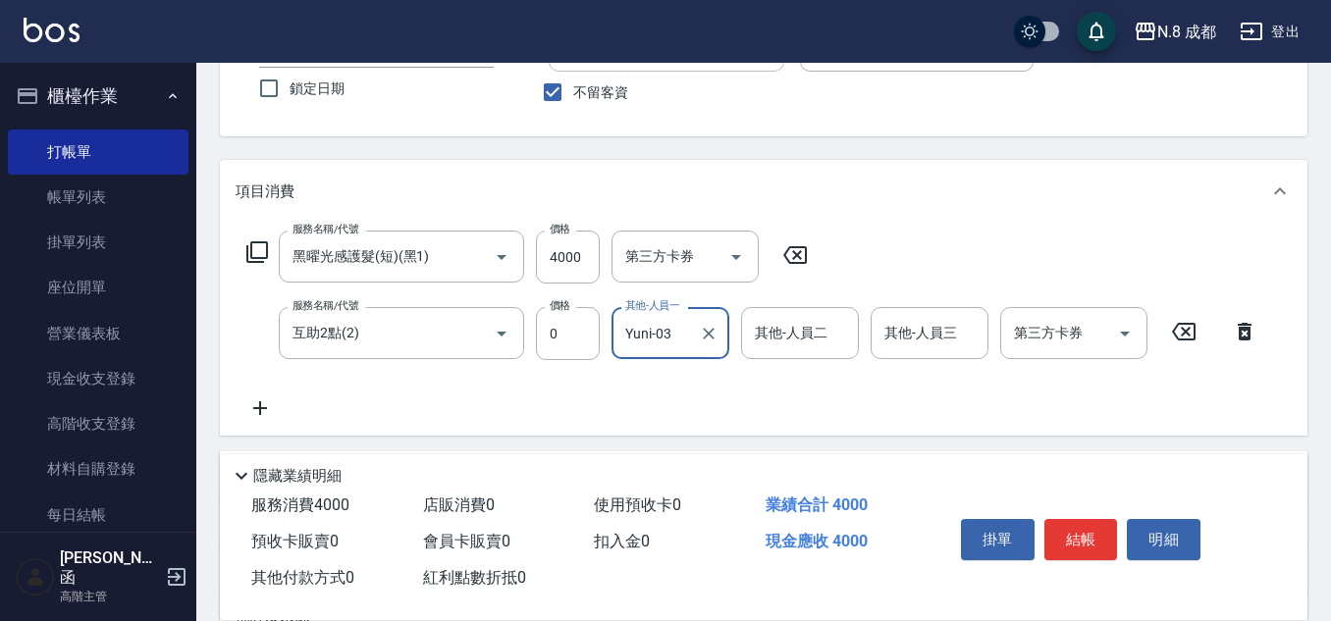
scroll to position [196, 0]
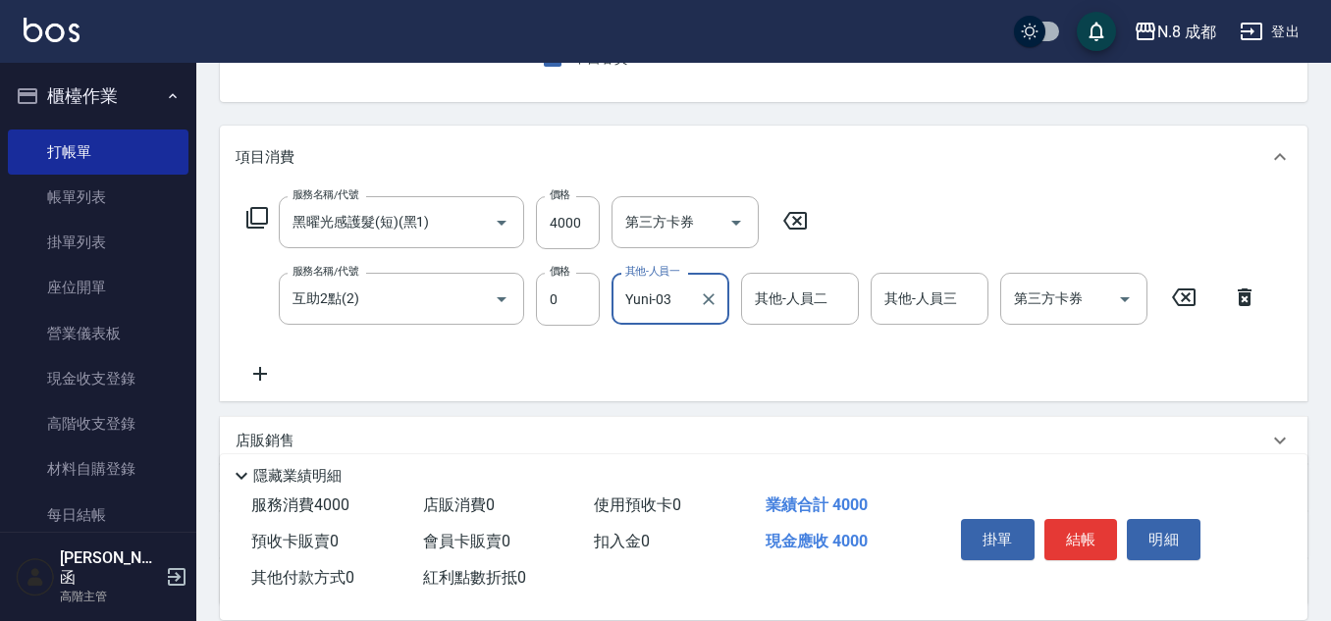
type input "Yuni-03"
click at [276, 370] on icon at bounding box center [260, 374] width 49 height 24
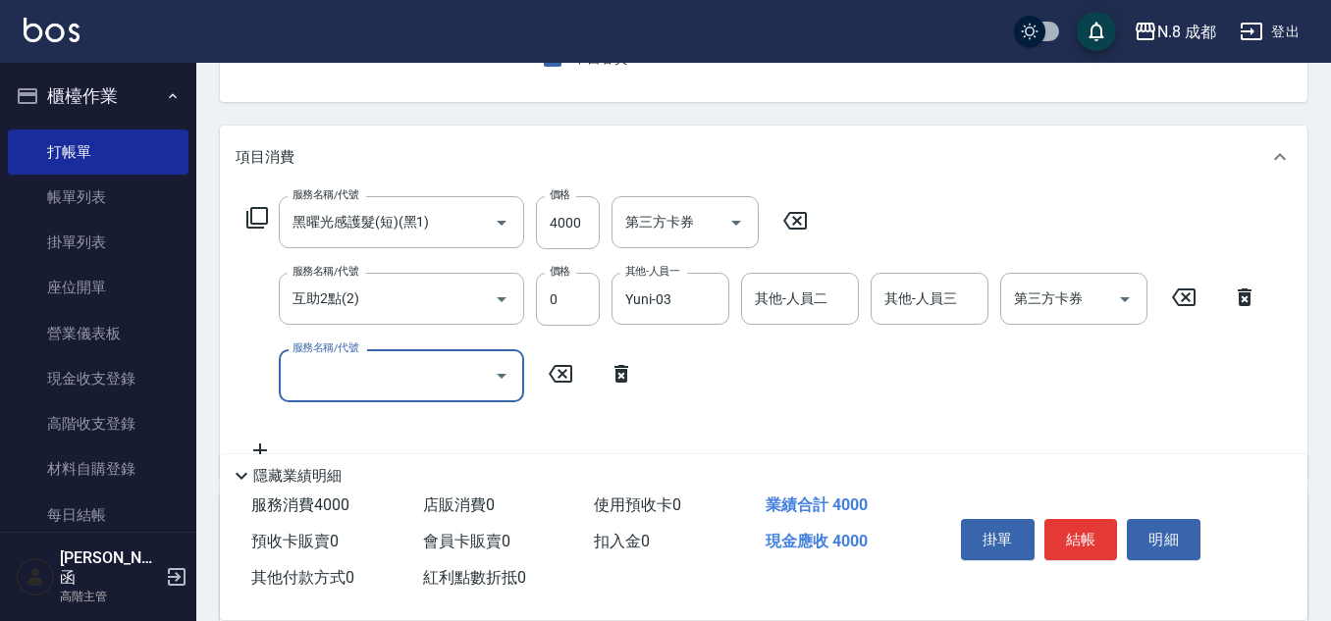
click at [351, 352] on label "服務名稱/代號" at bounding box center [325, 347] width 66 height 15
click at [351, 358] on input "服務名稱/代號" at bounding box center [387, 375] width 198 height 34
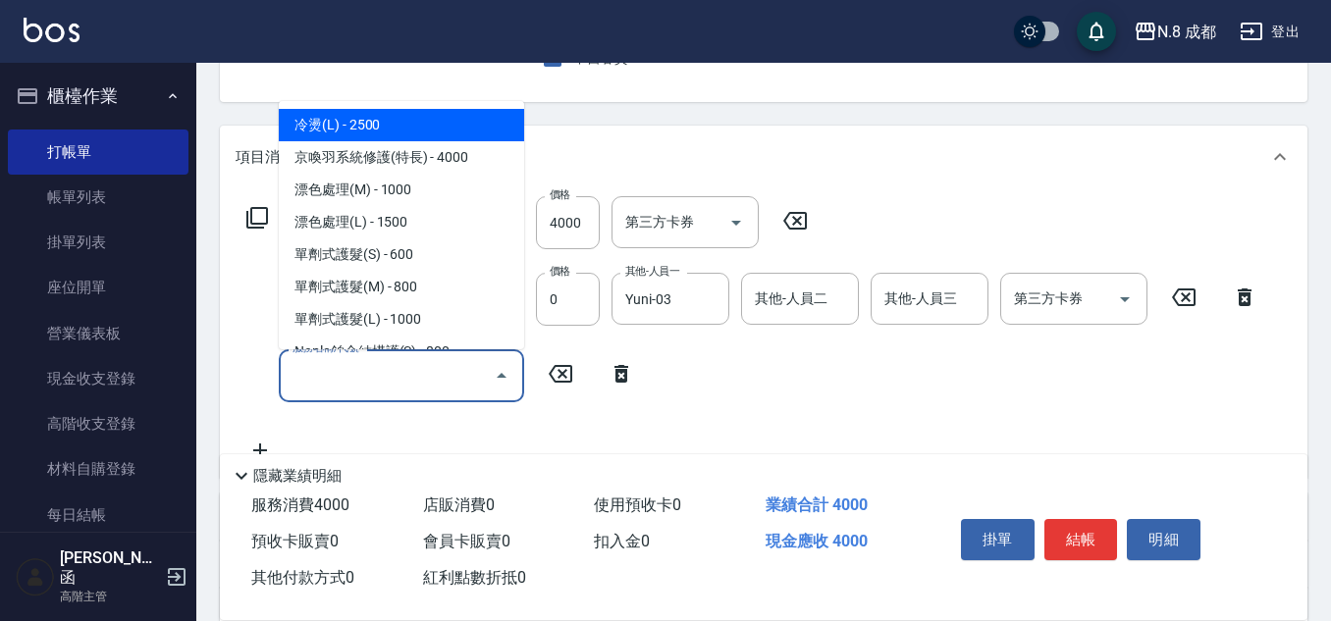
click at [354, 377] on input "服務名稱/代號" at bounding box center [387, 375] width 198 height 34
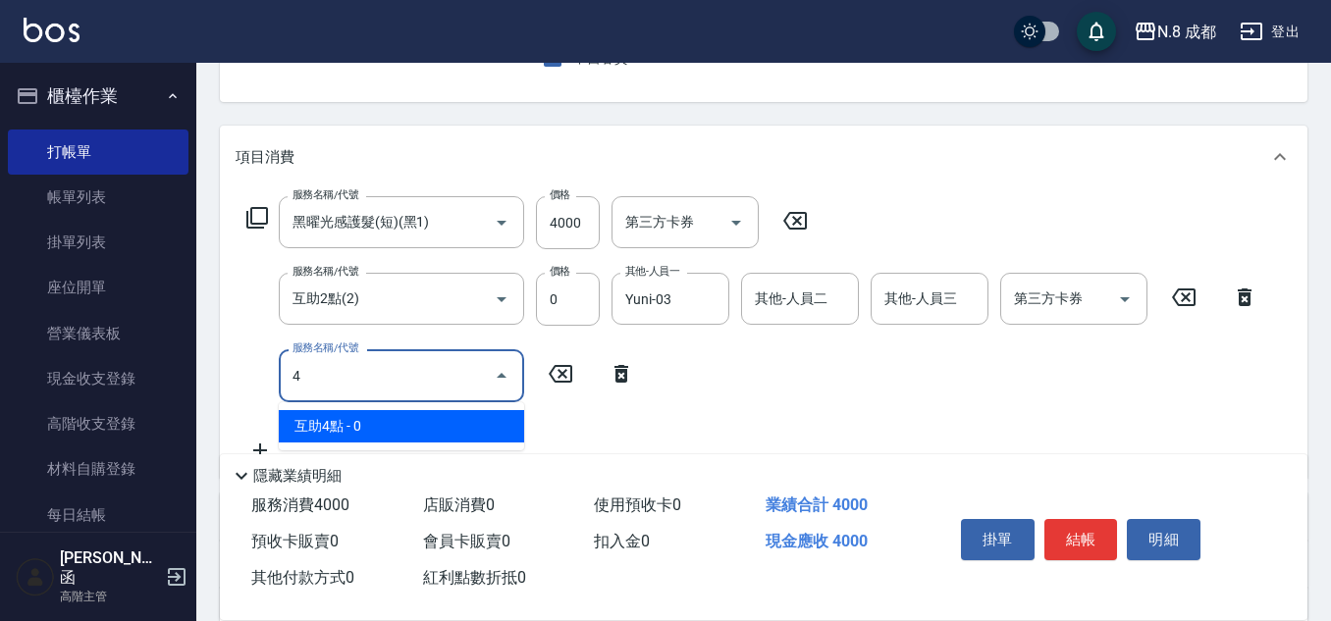
click at [366, 420] on span "互助4點 - 0" at bounding box center [401, 426] width 245 height 32
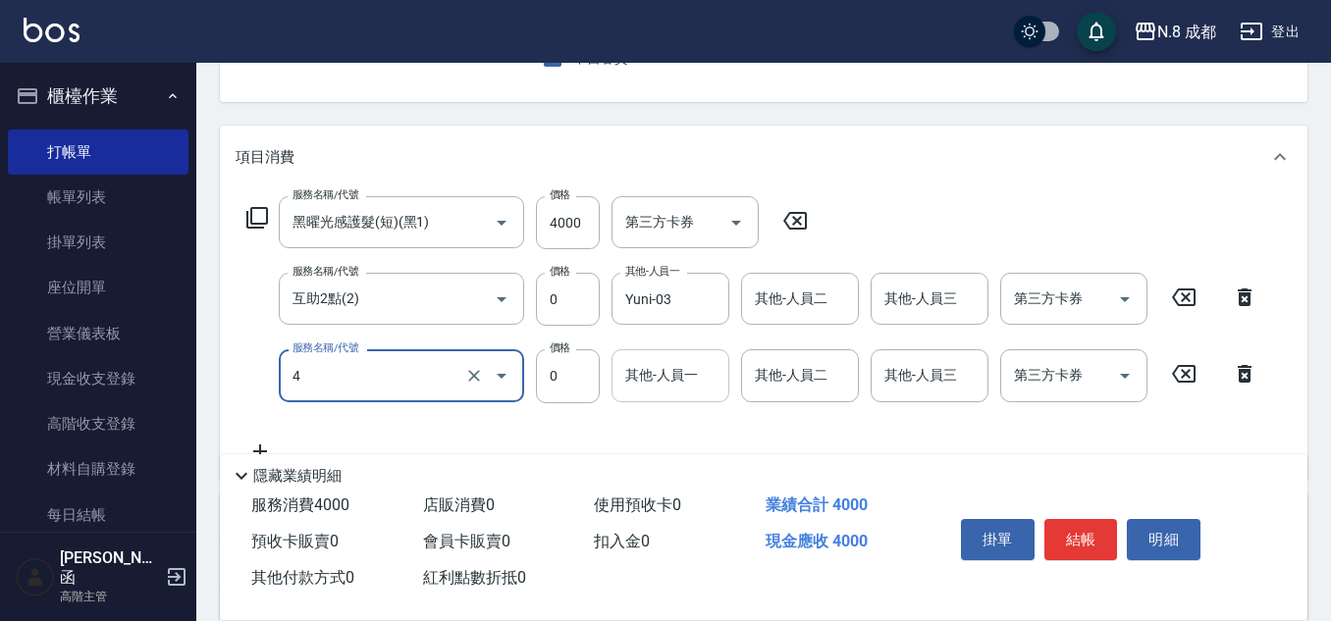
type input "互助4點(4)"
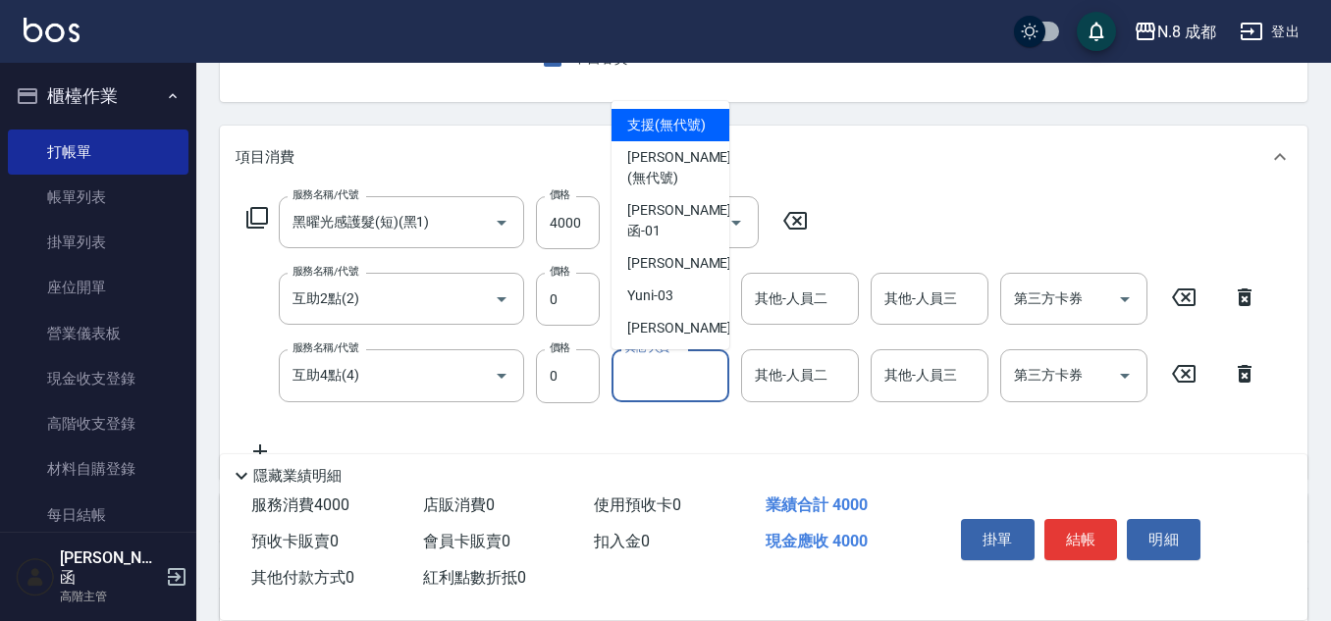
click at [654, 383] on input "其他-人員一" at bounding box center [670, 375] width 100 height 34
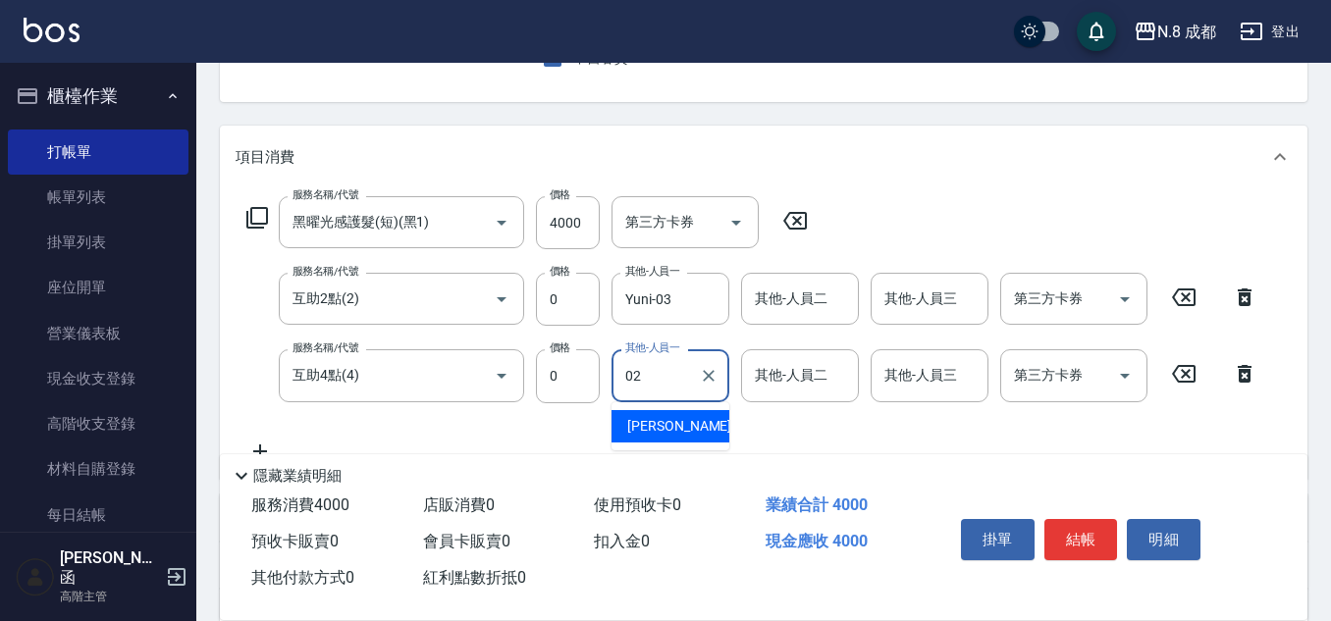
click at [657, 423] on span "[PERSON_NAME]-02" at bounding box center [689, 426] width 124 height 21
type input "[PERSON_NAME]-02"
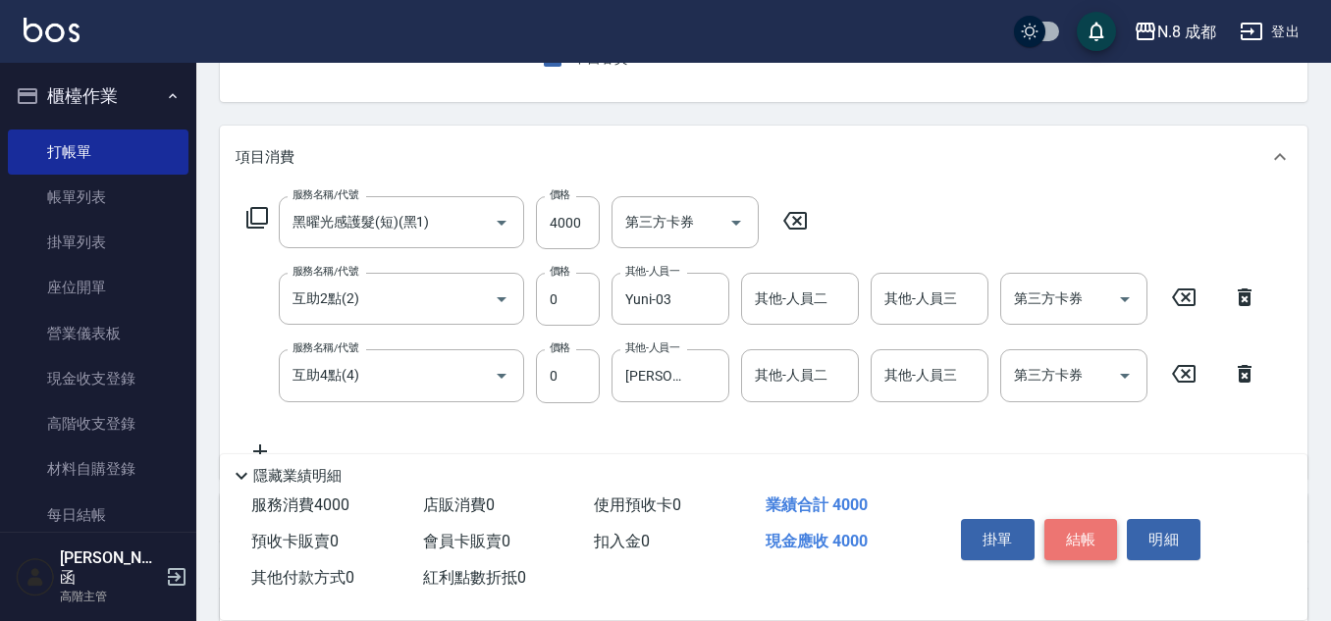
click at [1077, 528] on button "結帳" at bounding box center [1081, 539] width 74 height 41
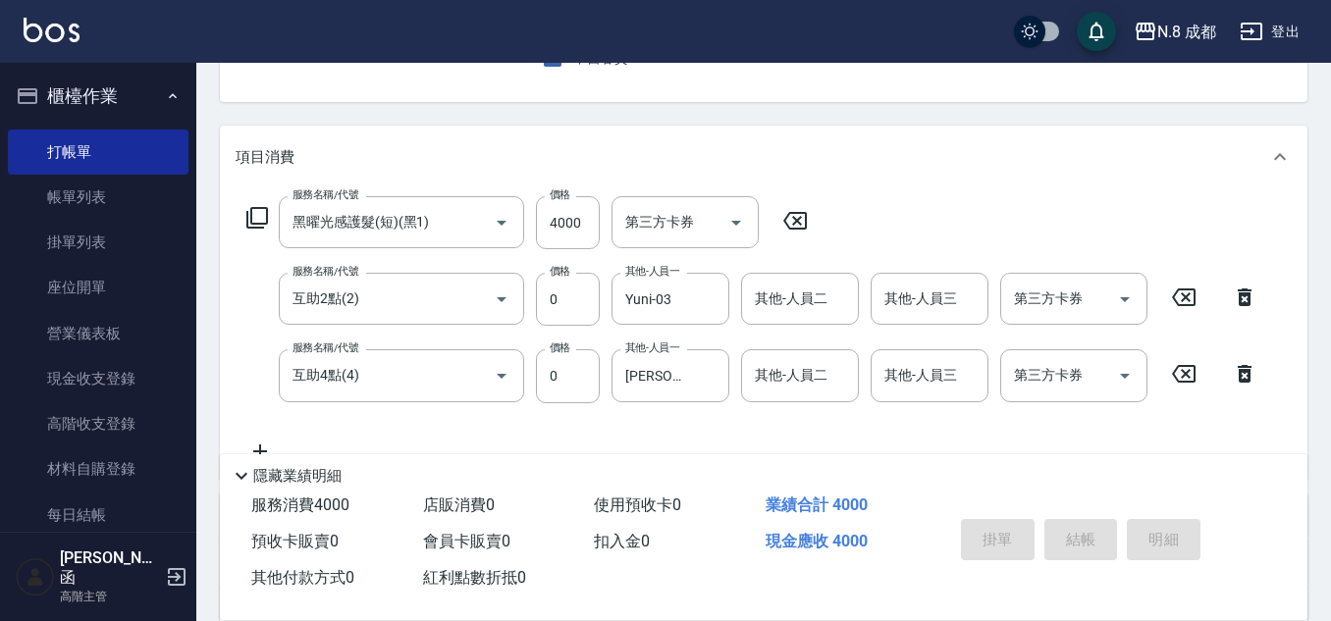
type input "[DATE] 20:02"
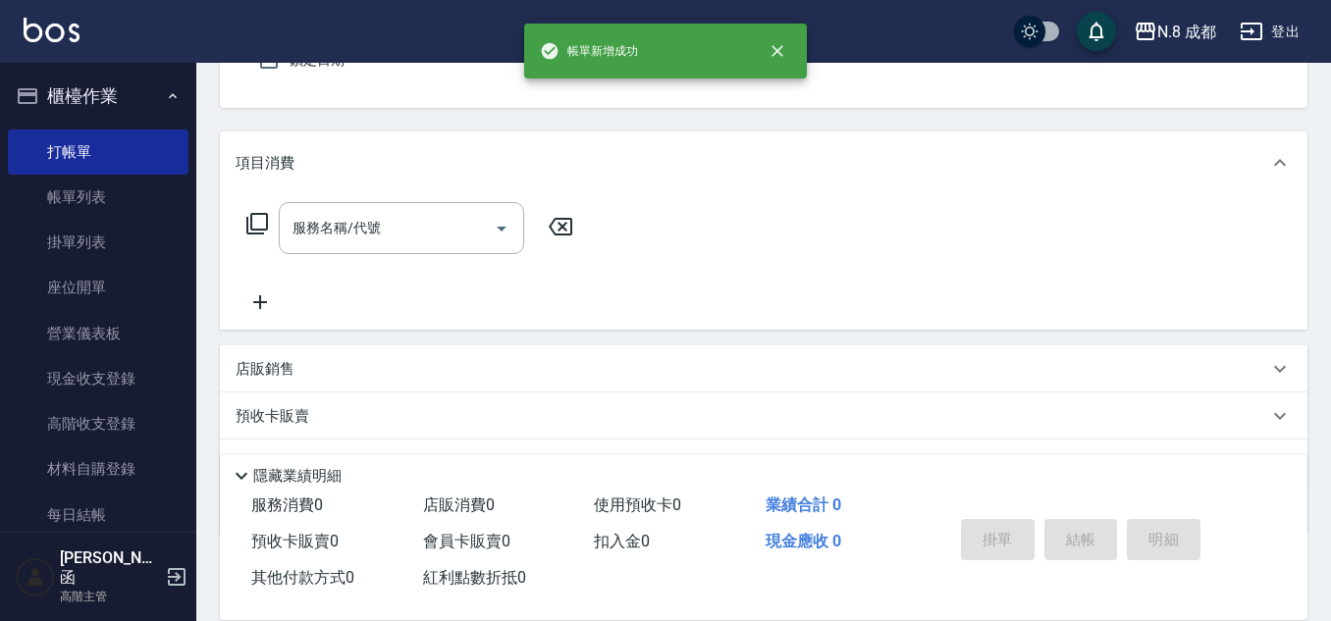
scroll to position [0, 0]
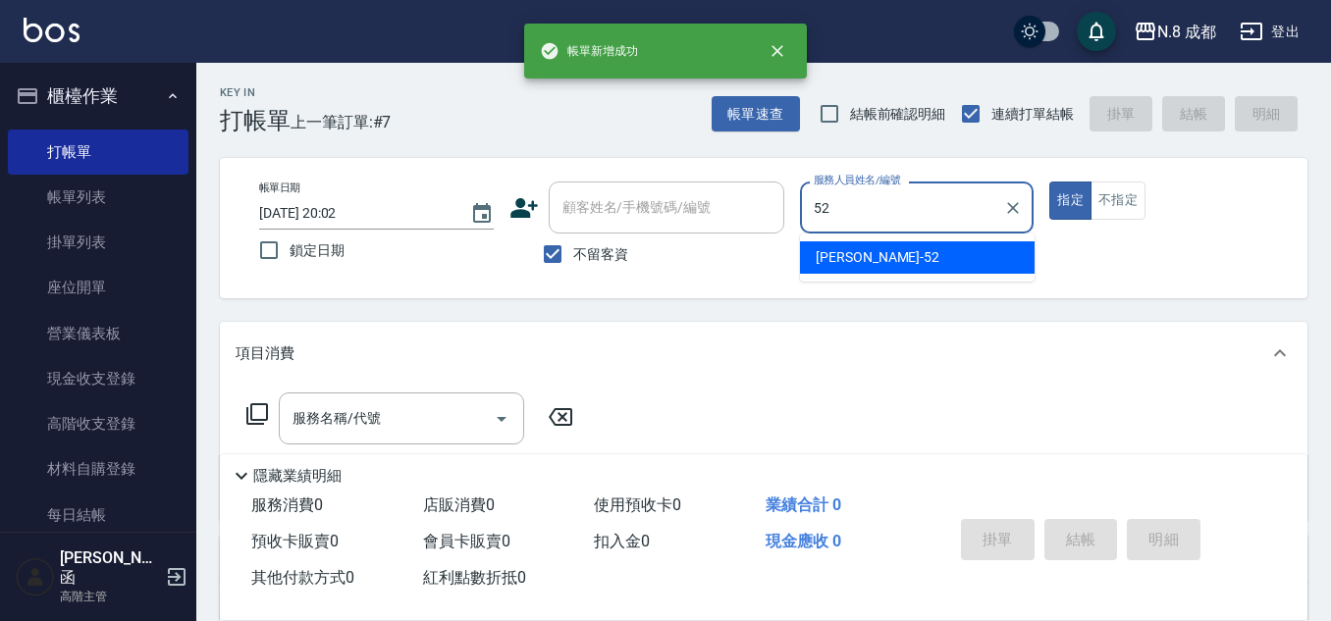
click at [868, 261] on span "[PERSON_NAME]-52" at bounding box center [877, 257] width 124 height 21
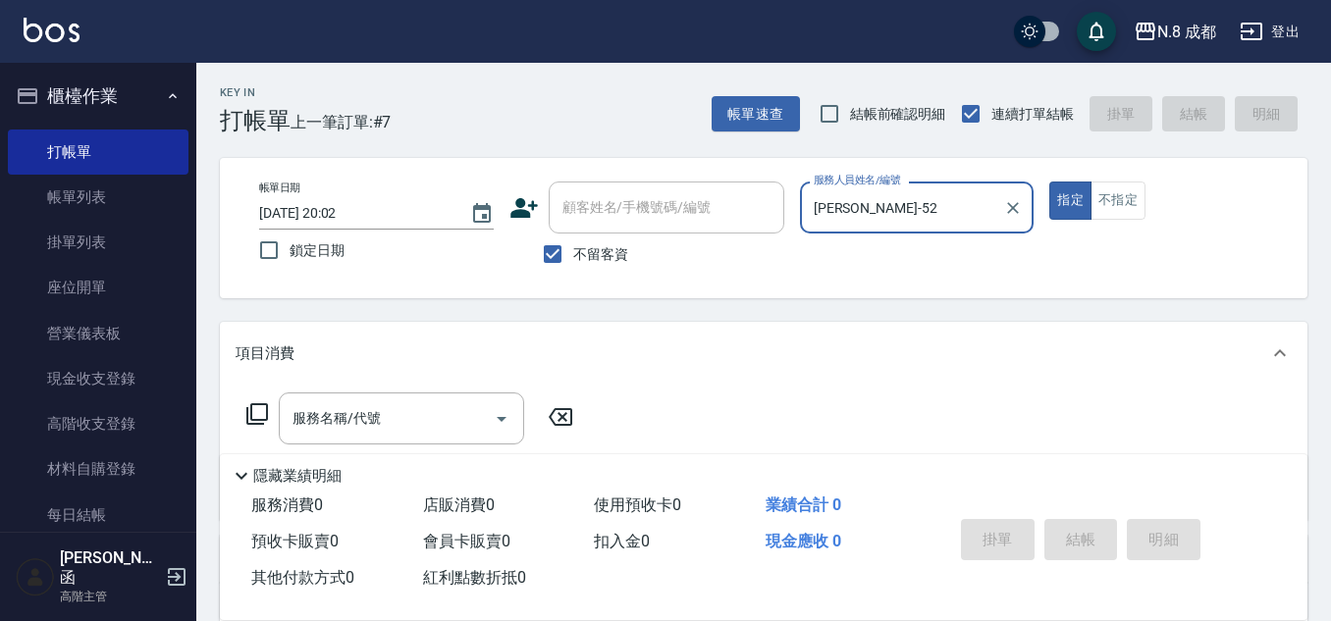
type input "[PERSON_NAME]-52"
click at [365, 414] on input "服務名稱/代號" at bounding box center [387, 418] width 198 height 34
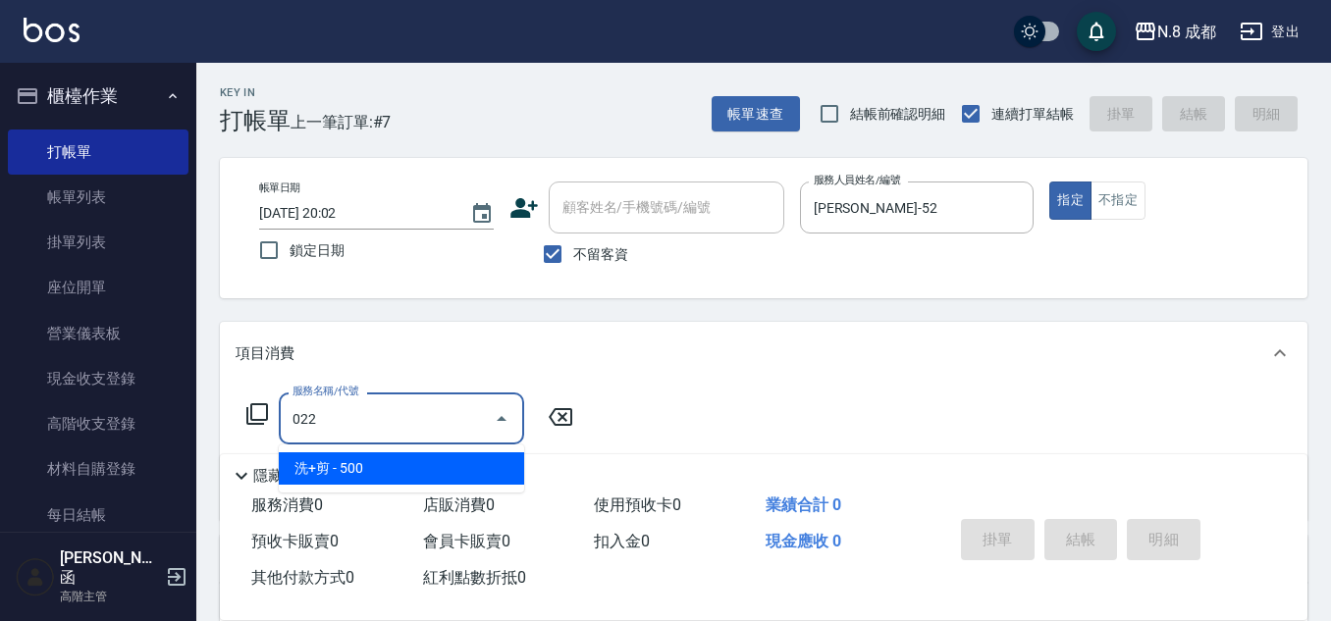
click at [362, 457] on span "洗+剪 - 500" at bounding box center [401, 468] width 245 height 32
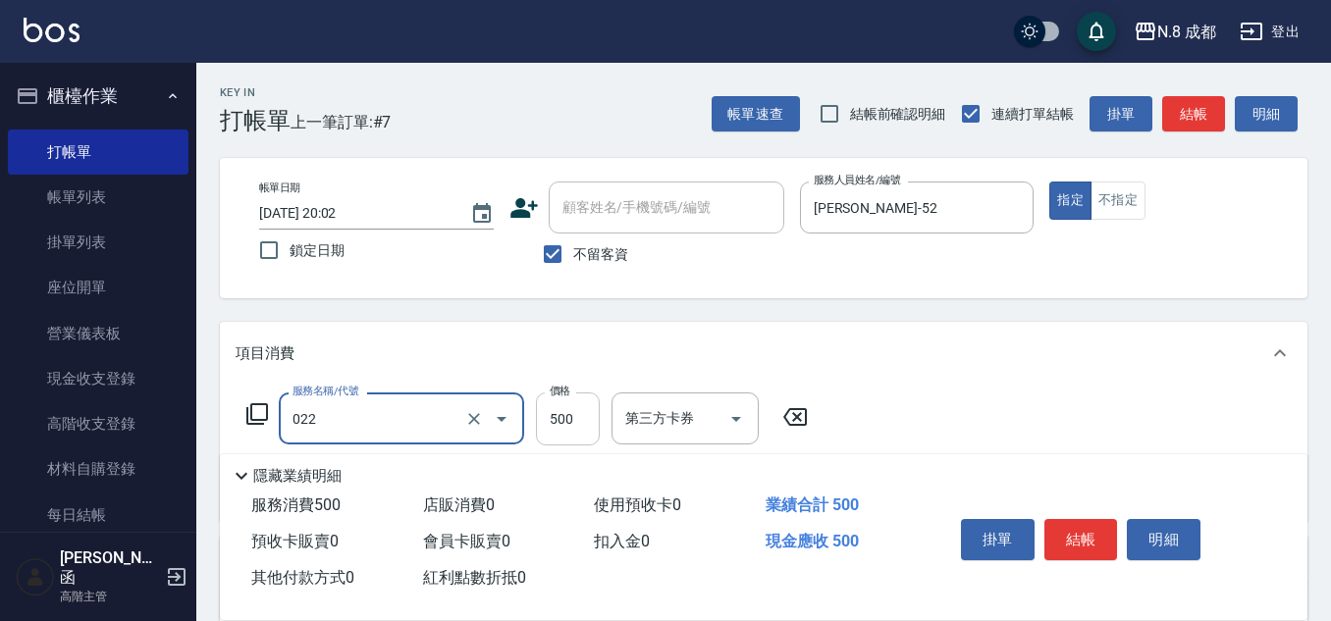
type input "洗+剪(022)"
click at [575, 428] on input "500" at bounding box center [568, 419] width 64 height 53
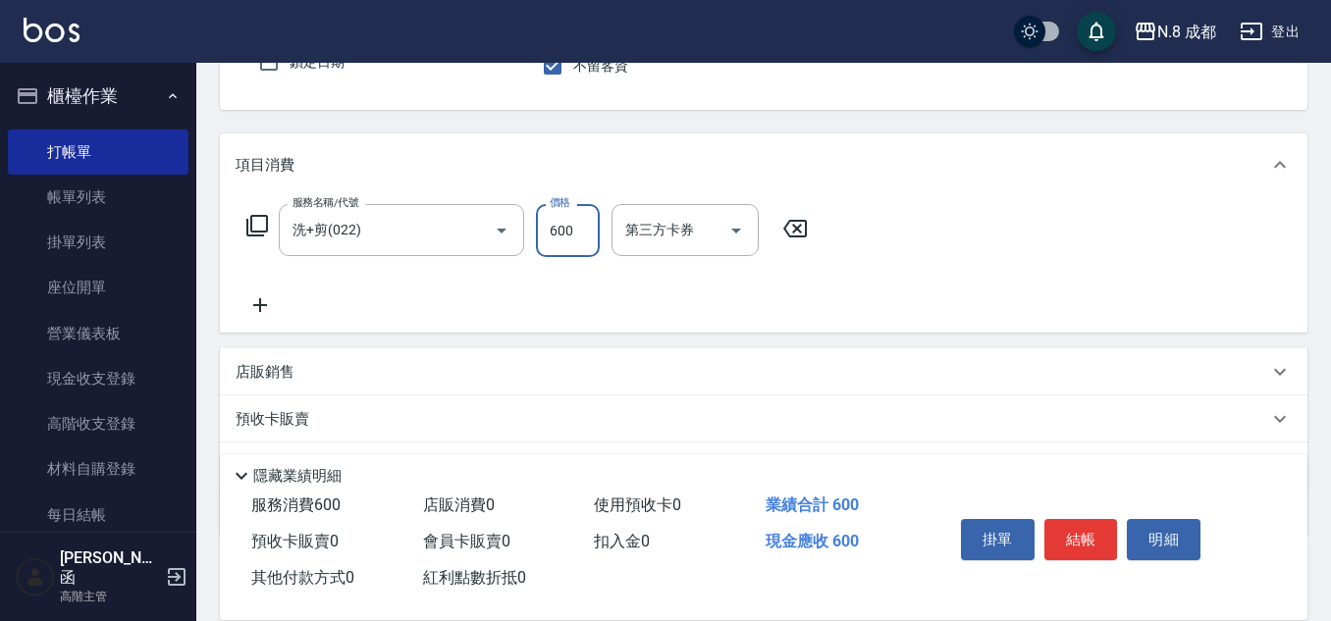
scroll to position [196, 0]
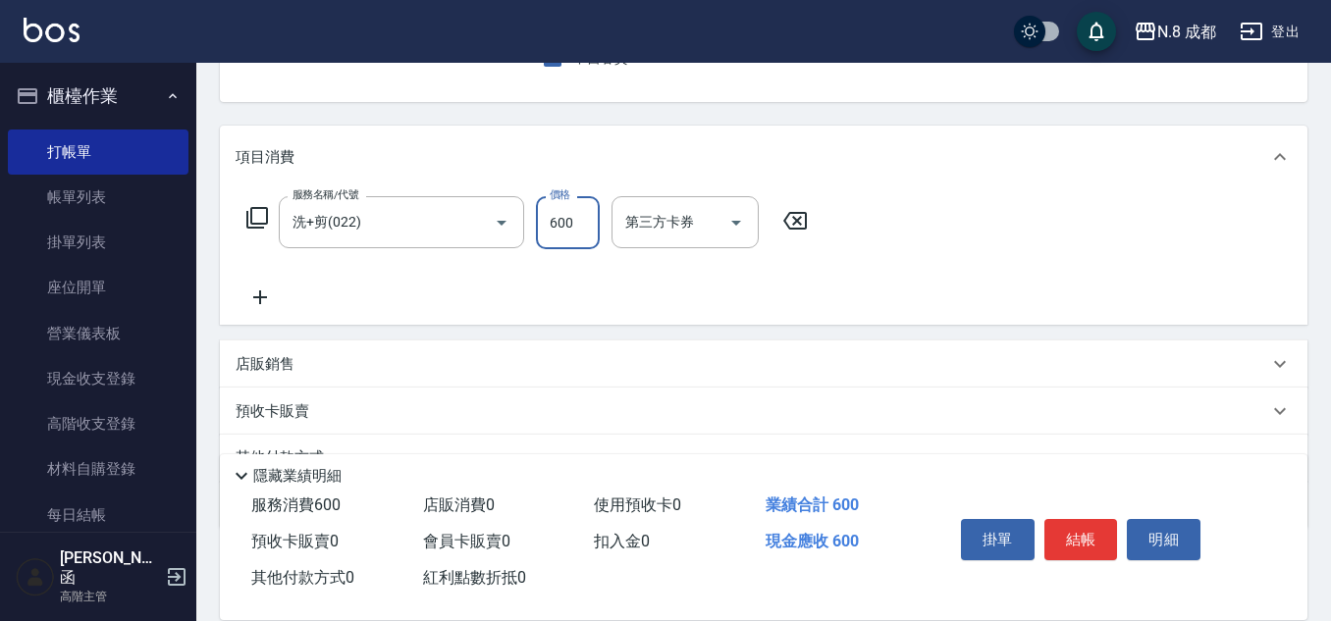
type input "600"
click at [263, 296] on icon at bounding box center [260, 298] width 49 height 24
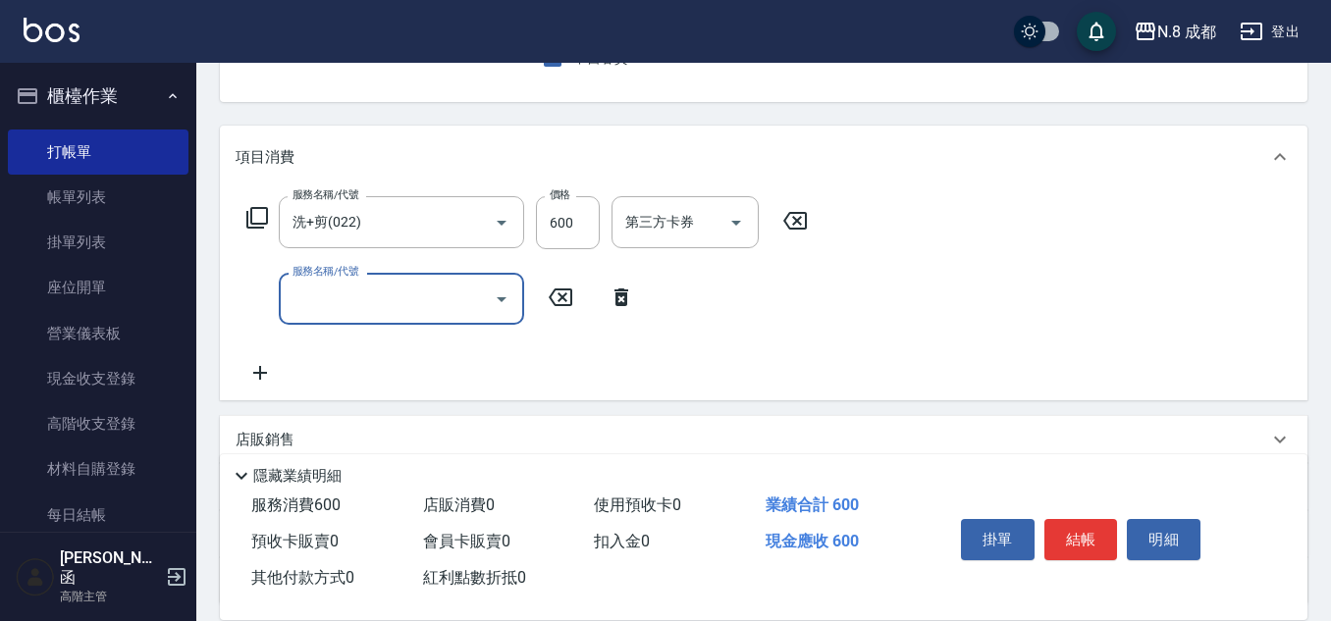
click at [334, 302] on input "服務名稱/代號" at bounding box center [387, 299] width 198 height 34
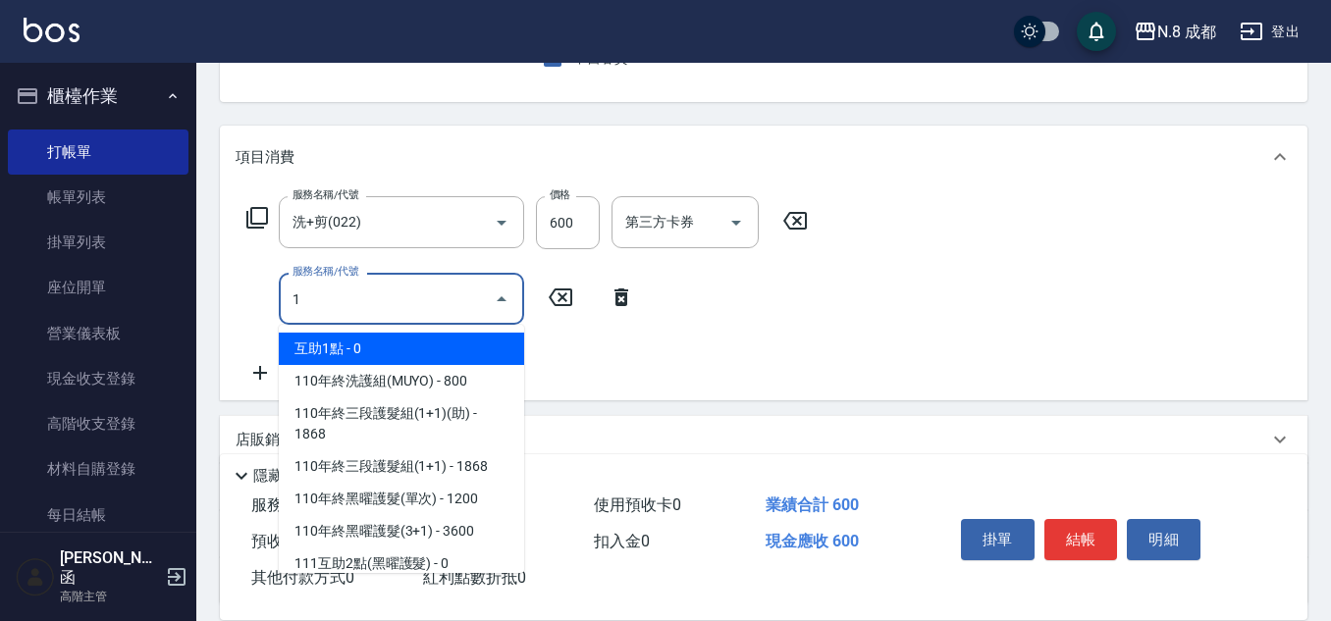
drag, startPoint x: 373, startPoint y: 347, endPoint x: 751, endPoint y: 344, distance: 377.8
click at [373, 346] on span "互助1點 - 0" at bounding box center [401, 349] width 245 height 32
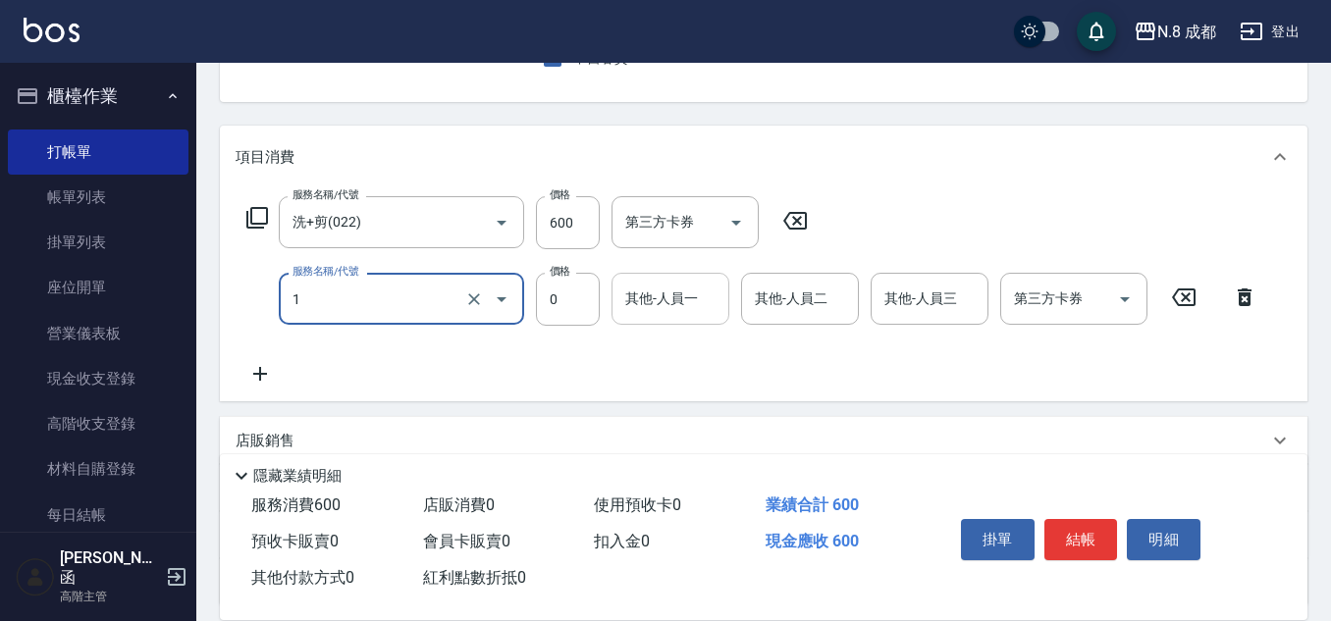
type input "互助1點(1)"
click at [673, 300] on input "其他-人員一" at bounding box center [670, 299] width 100 height 34
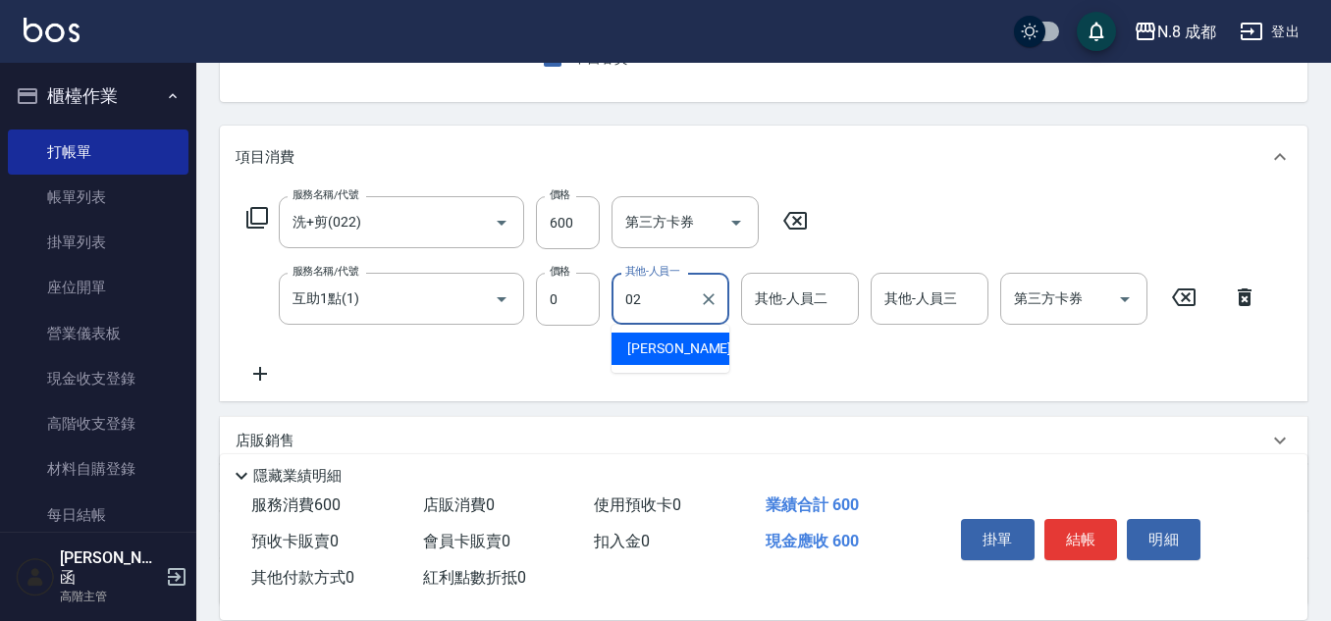
click at [668, 353] on span "[PERSON_NAME]-02" at bounding box center [689, 349] width 124 height 21
type input "[PERSON_NAME]-02"
click at [1095, 538] on button "結帳" at bounding box center [1081, 539] width 74 height 41
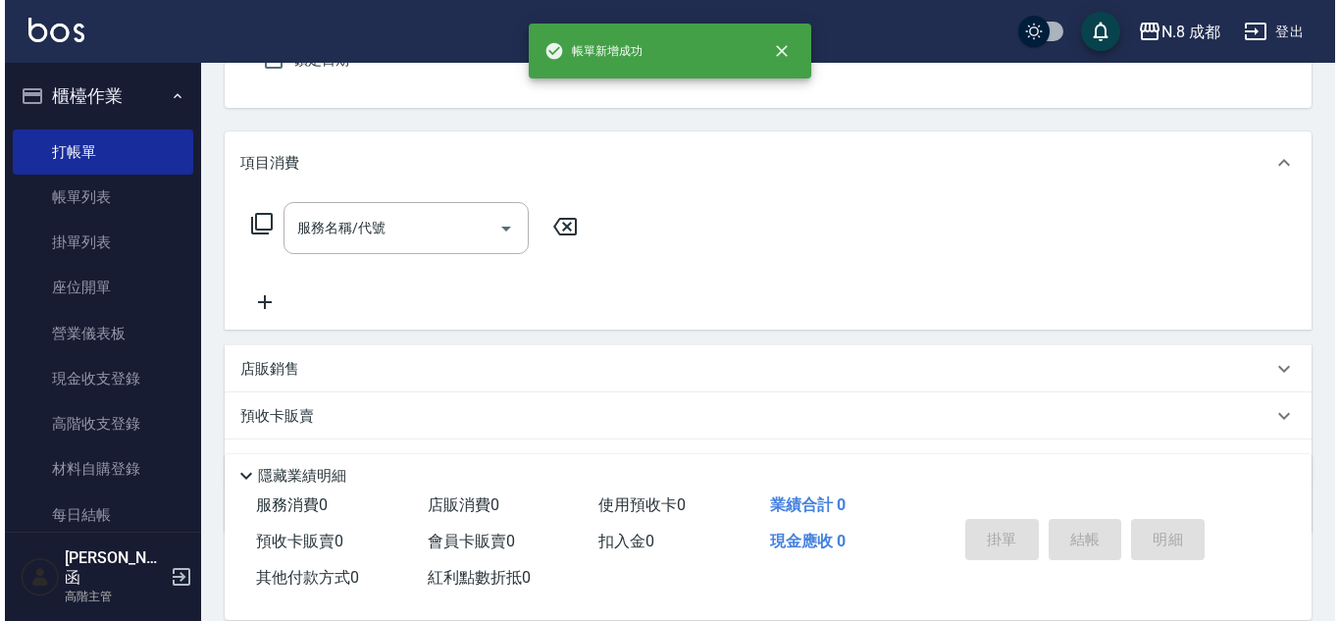
scroll to position [0, 0]
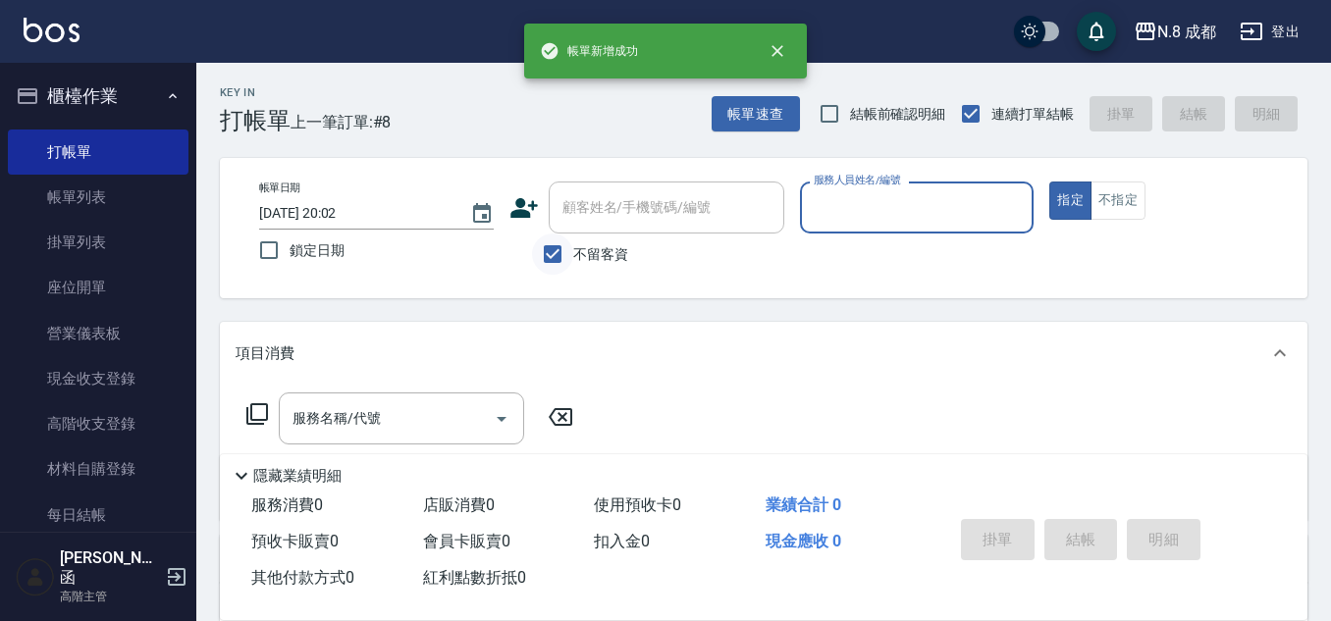
click at [544, 251] on input "不留客資" at bounding box center [552, 254] width 41 height 41
checkbox input "false"
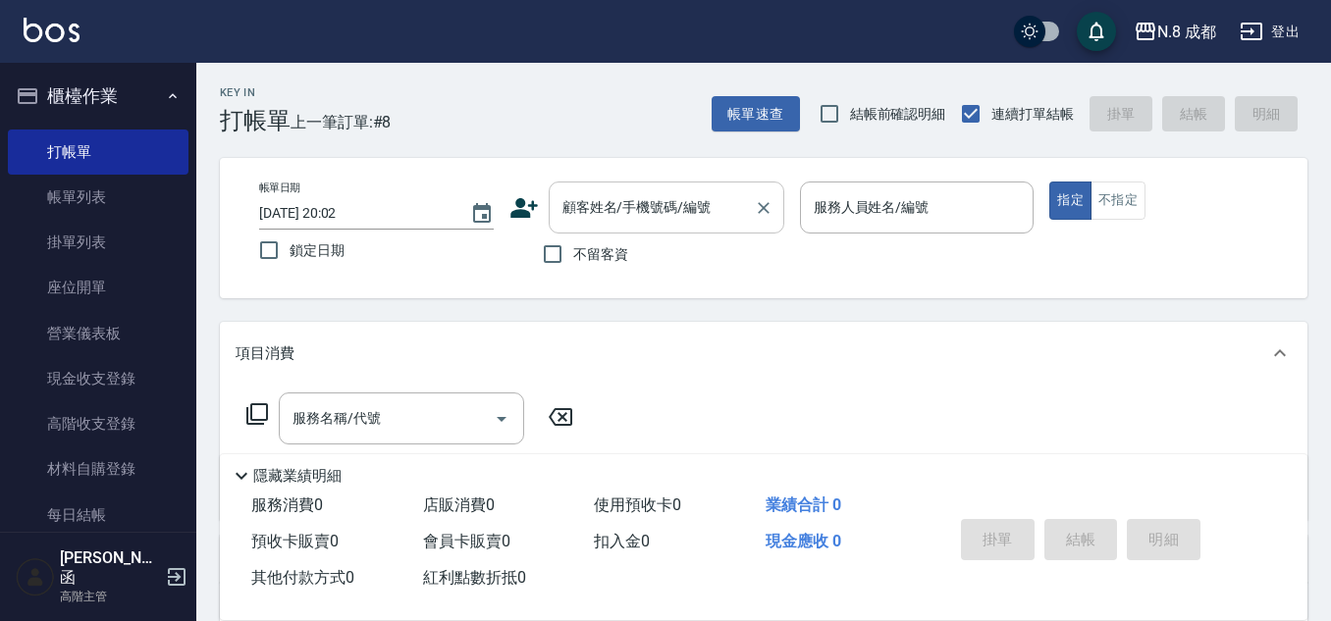
click at [627, 199] on div "顧客姓名/手機號碼/編號 顧客姓名/手機號碼/編號" at bounding box center [667, 208] width 236 height 52
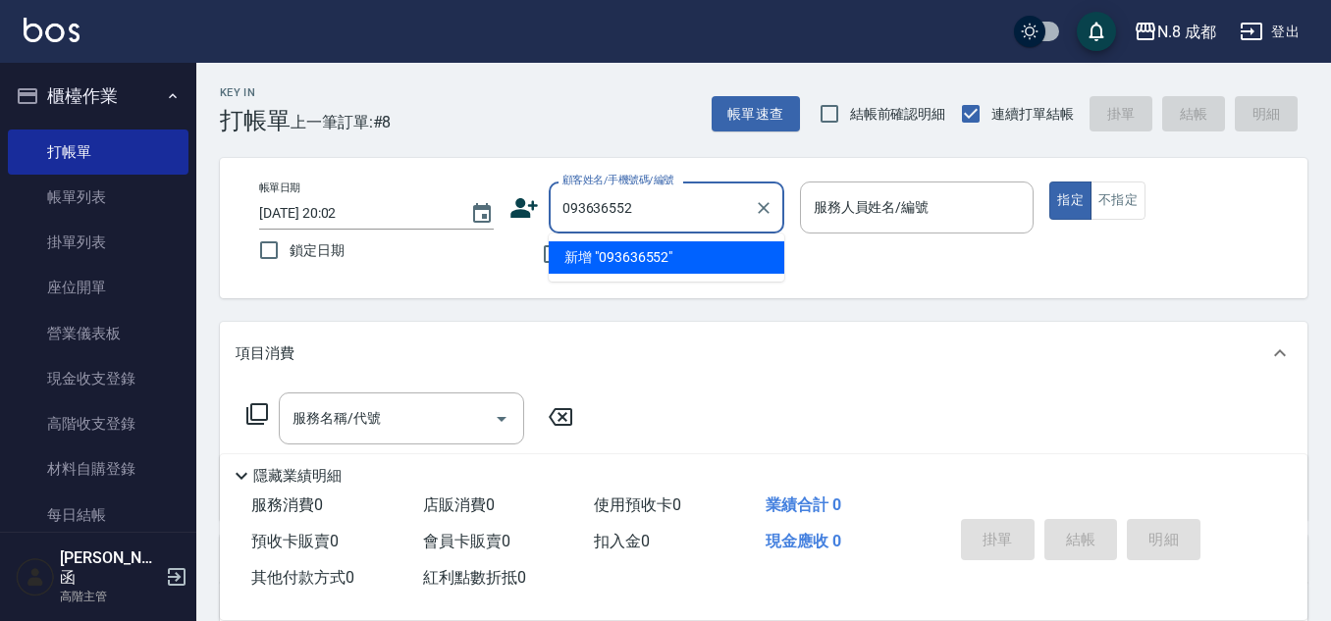
type input "0936365527"
drag, startPoint x: 685, startPoint y: 214, endPoint x: 495, endPoint y: 211, distance: 190.4
click at [495, 211] on div "帳單日期 [DATE] 20:02 鎖定日期 顧客姓名/手機號碼/編號 0936365527 顧客姓名/手機號碼/編號 不留客資 服務人員姓名/編號 服務人員…" at bounding box center [763, 228] width 1040 height 93
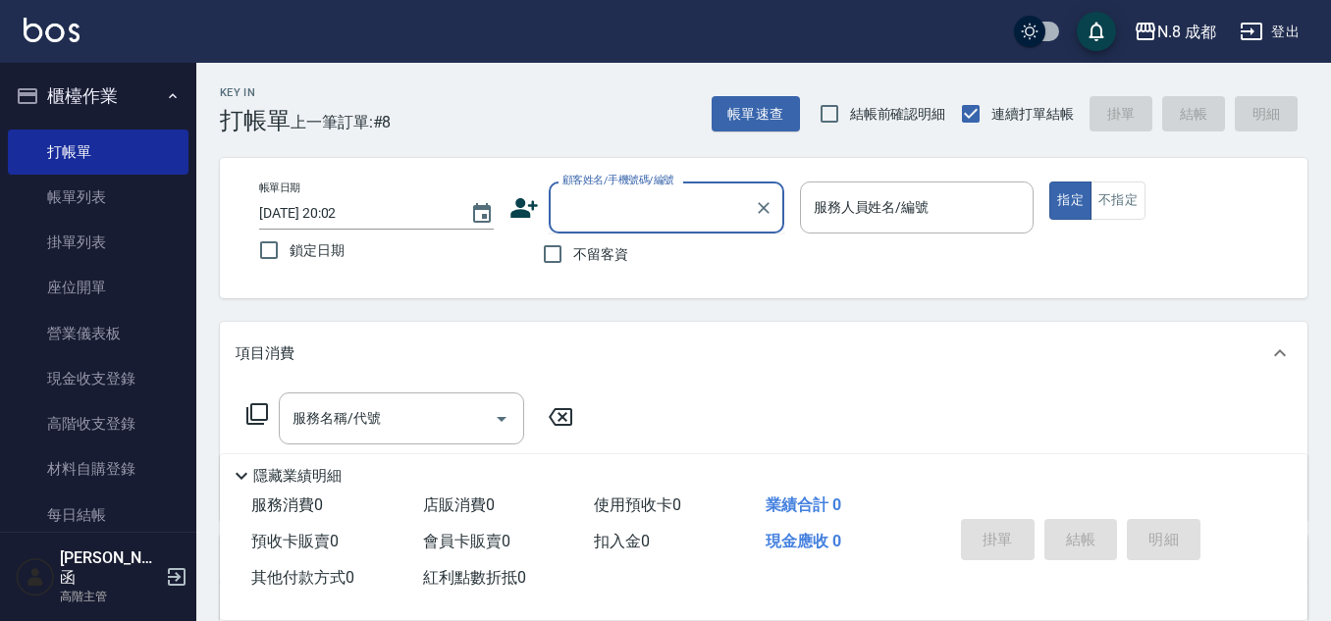
click at [529, 203] on icon at bounding box center [523, 207] width 29 height 29
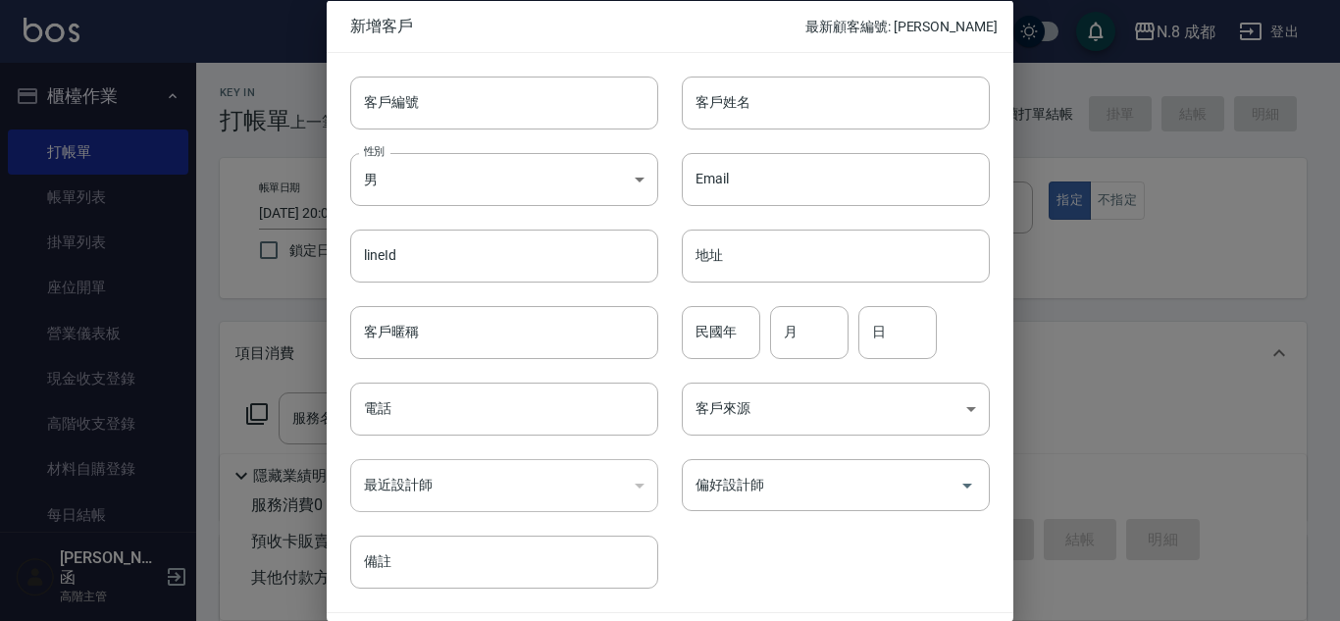
click at [439, 444] on div "最近設計師 ​ 最近設計師" at bounding box center [493, 474] width 332 height 77
click at [442, 420] on input "電話" at bounding box center [504, 409] width 308 height 53
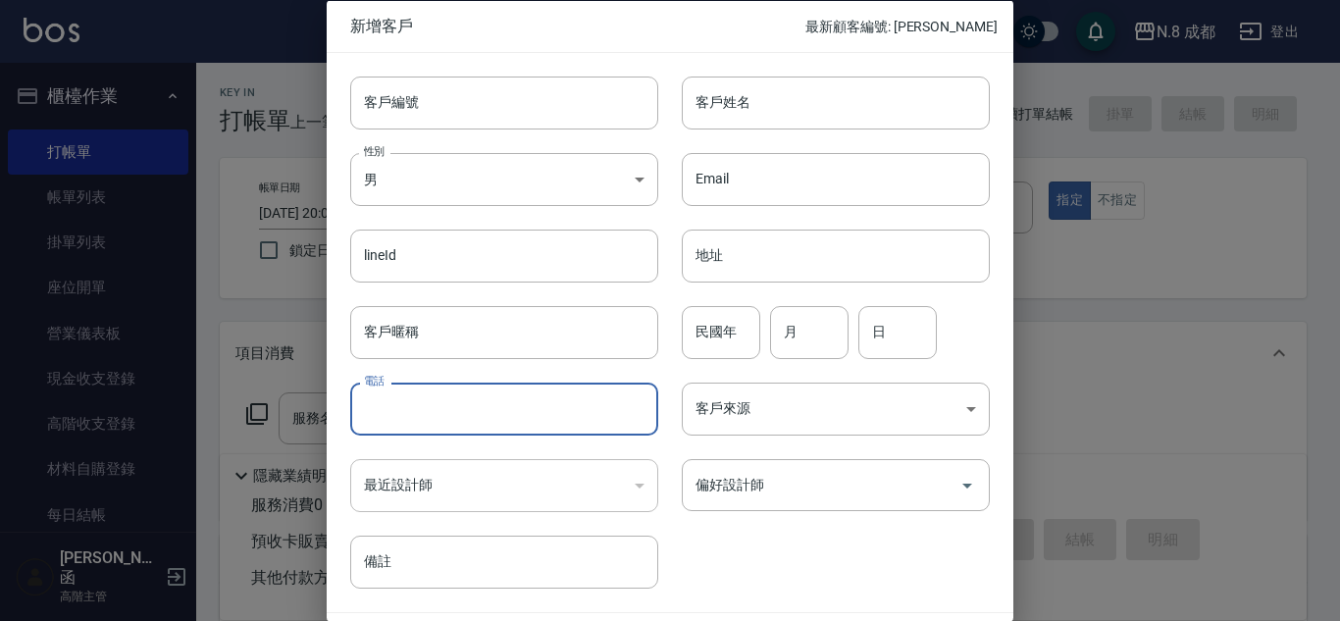
paste input "0936365527"
type input "0936365527"
click at [734, 106] on input "客戶姓名" at bounding box center [836, 102] width 308 height 53
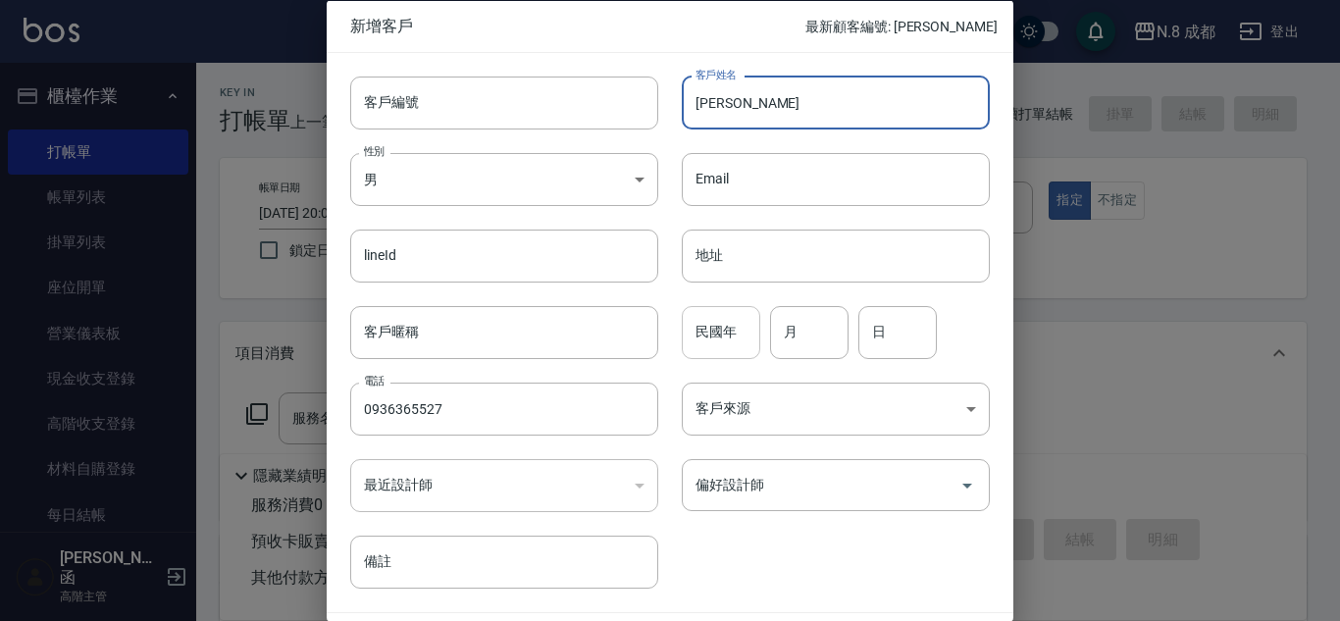
type input "[PERSON_NAME]"
click at [725, 329] on input "民國年" at bounding box center [721, 331] width 79 height 53
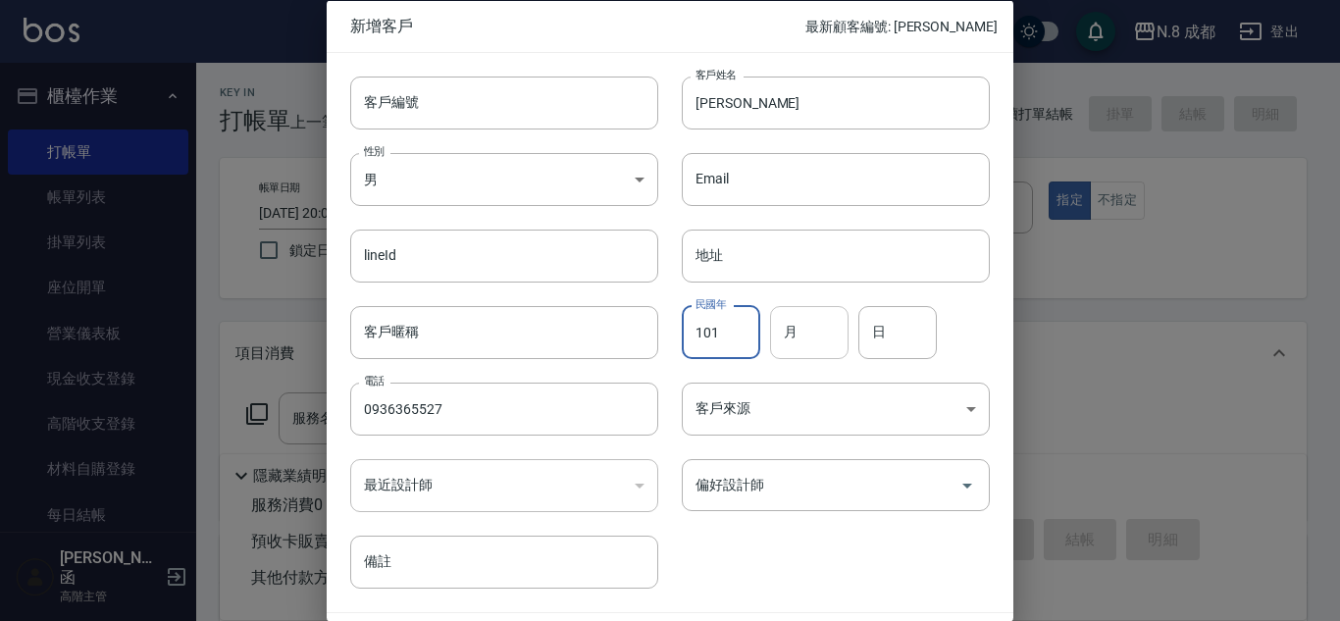
type input "101"
click at [821, 340] on input "月" at bounding box center [809, 331] width 79 height 53
type input "04"
click at [865, 335] on input "日" at bounding box center [898, 331] width 79 height 53
type input "22"
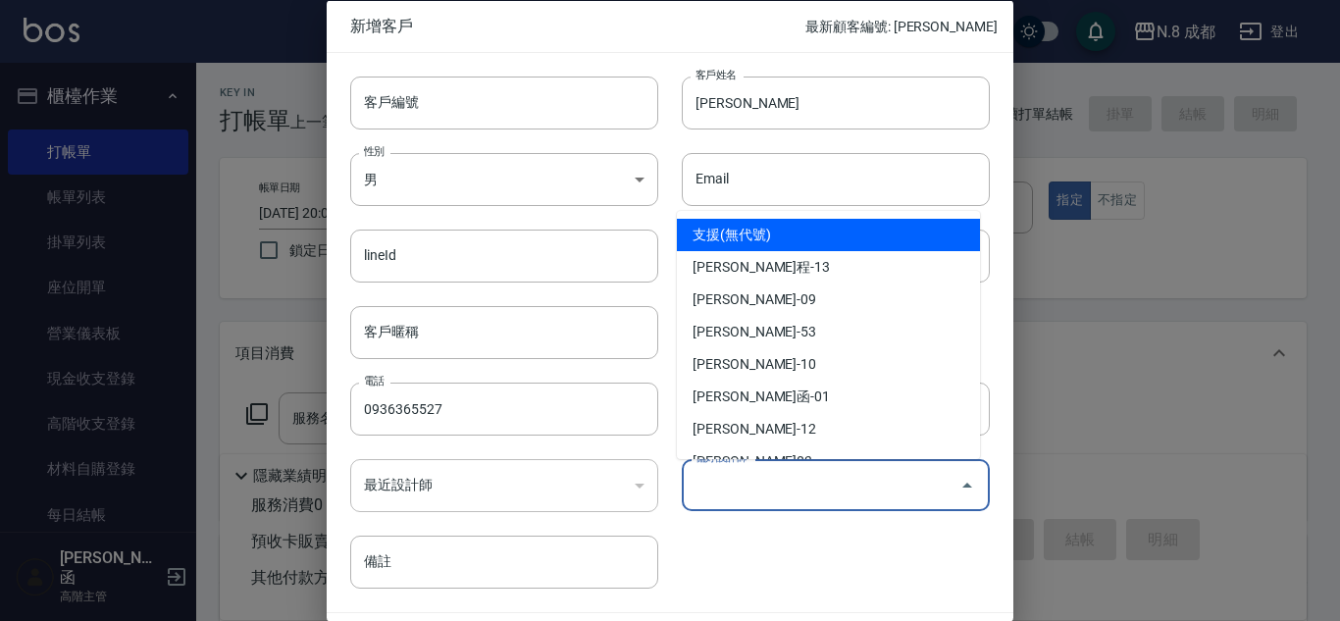
click at [792, 474] on input "偏好設計師" at bounding box center [821, 485] width 261 height 34
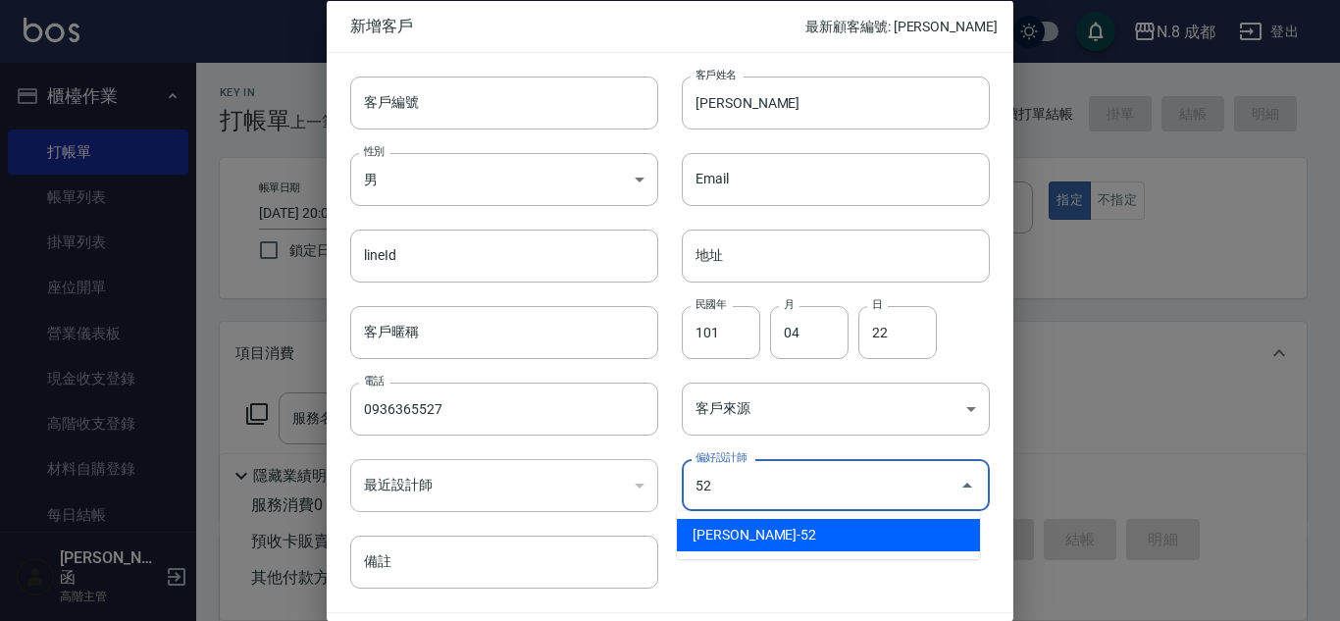
click at [781, 532] on li "[PERSON_NAME]-52" at bounding box center [828, 535] width 303 height 32
type input "[PERSON_NAME]"
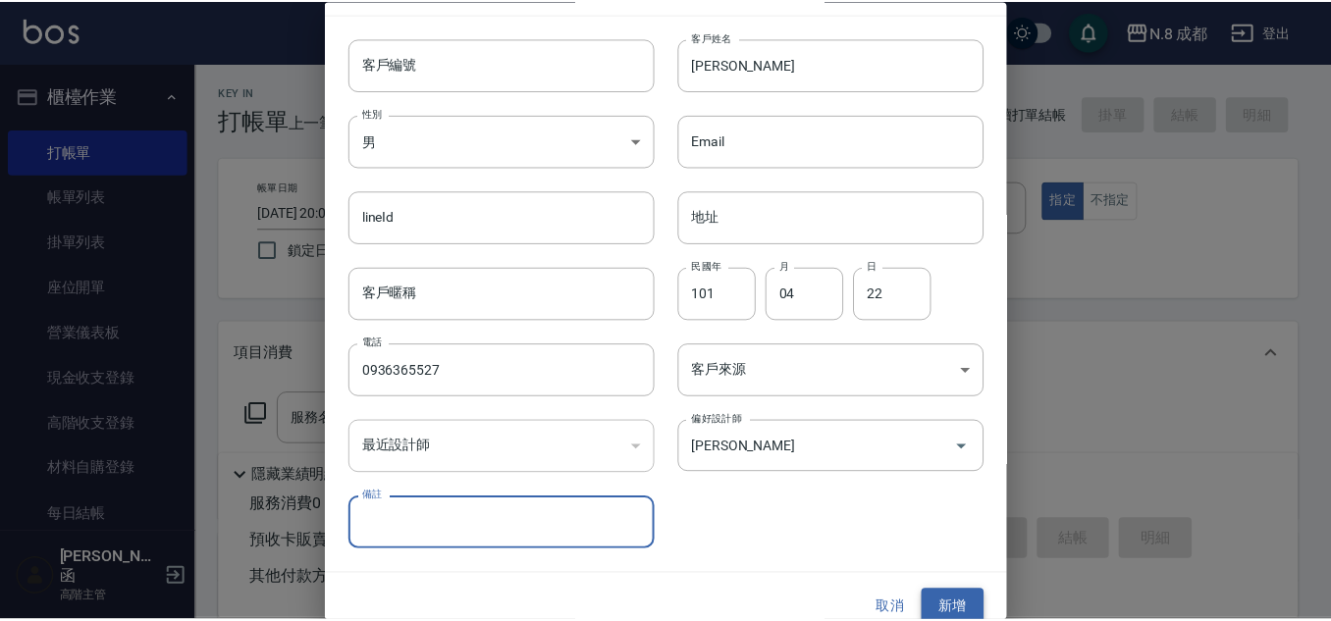
scroll to position [59, 0]
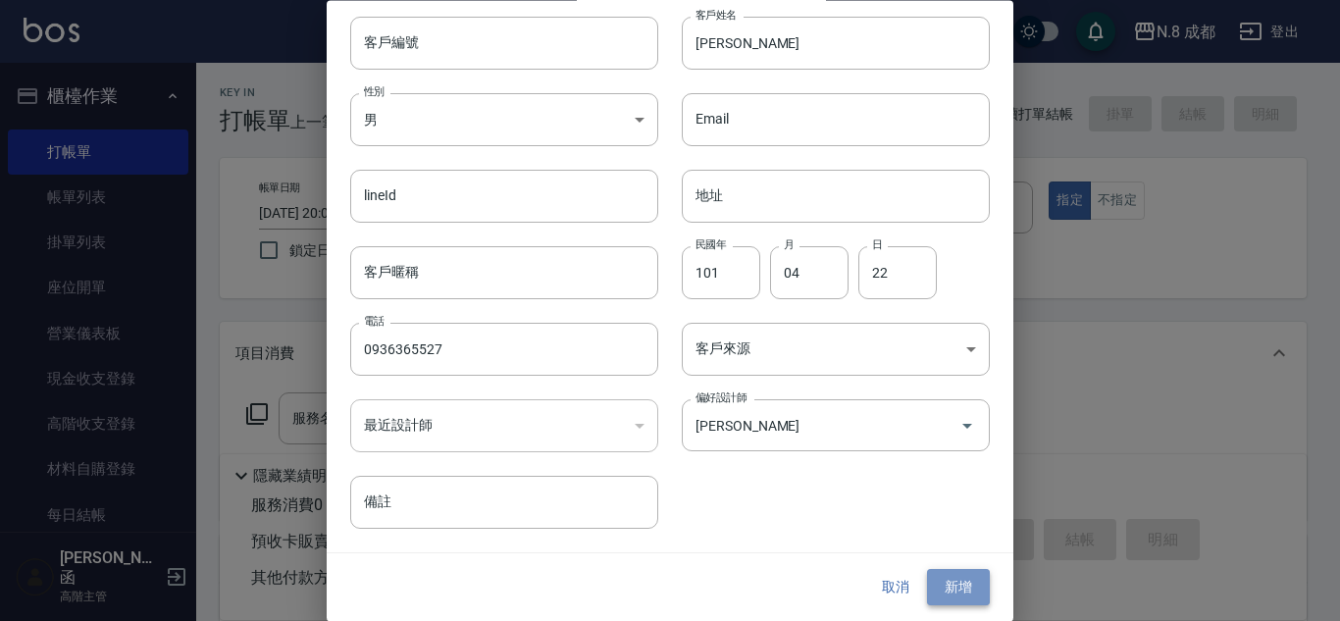
click at [956, 585] on button "新增" at bounding box center [958, 588] width 63 height 36
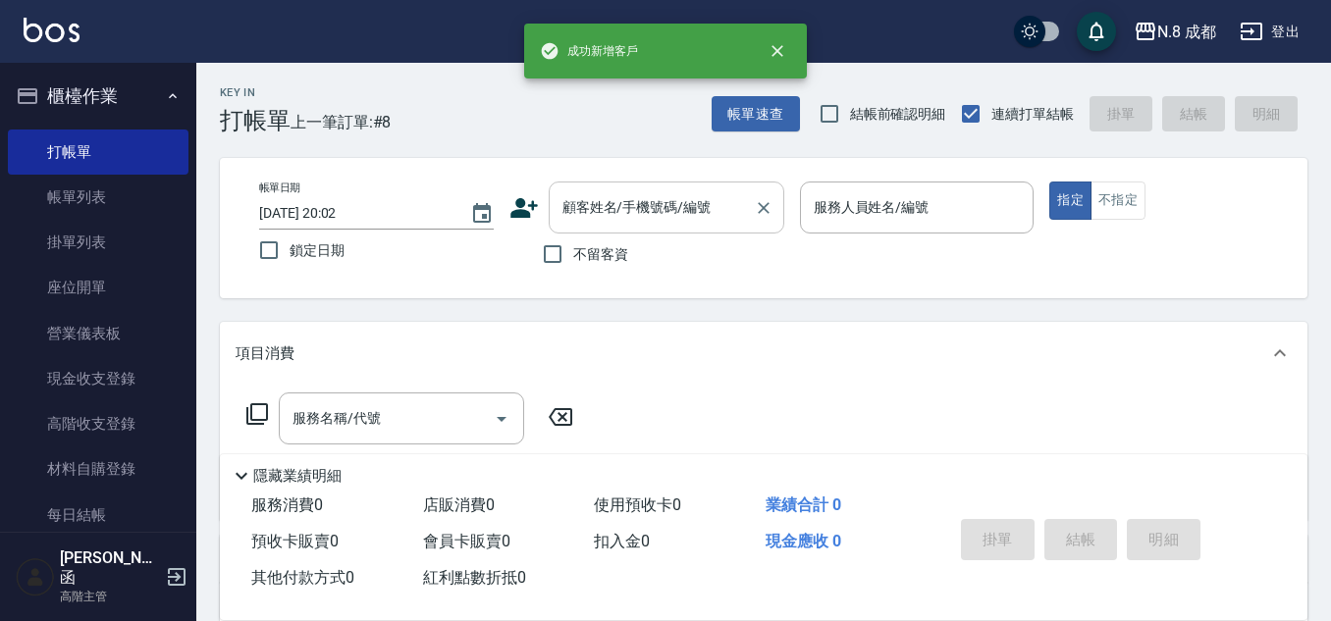
click at [635, 210] on input "顧客姓名/手機號碼/編號" at bounding box center [651, 207] width 188 height 34
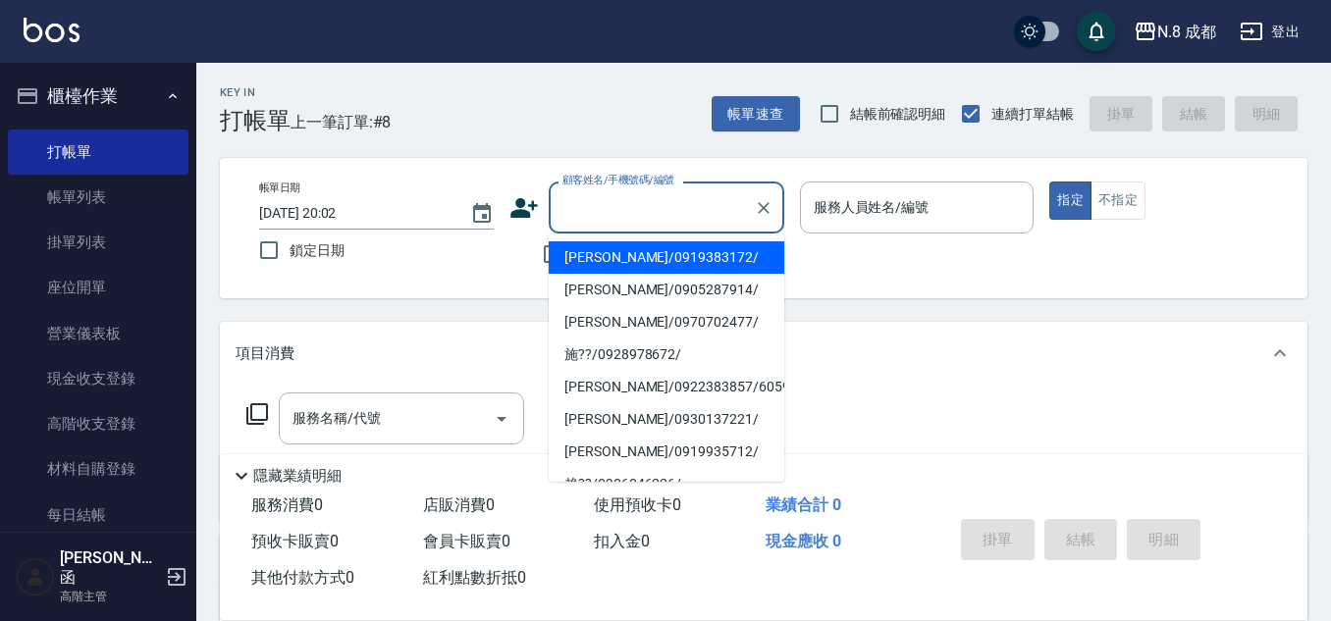
paste input "0936365527"
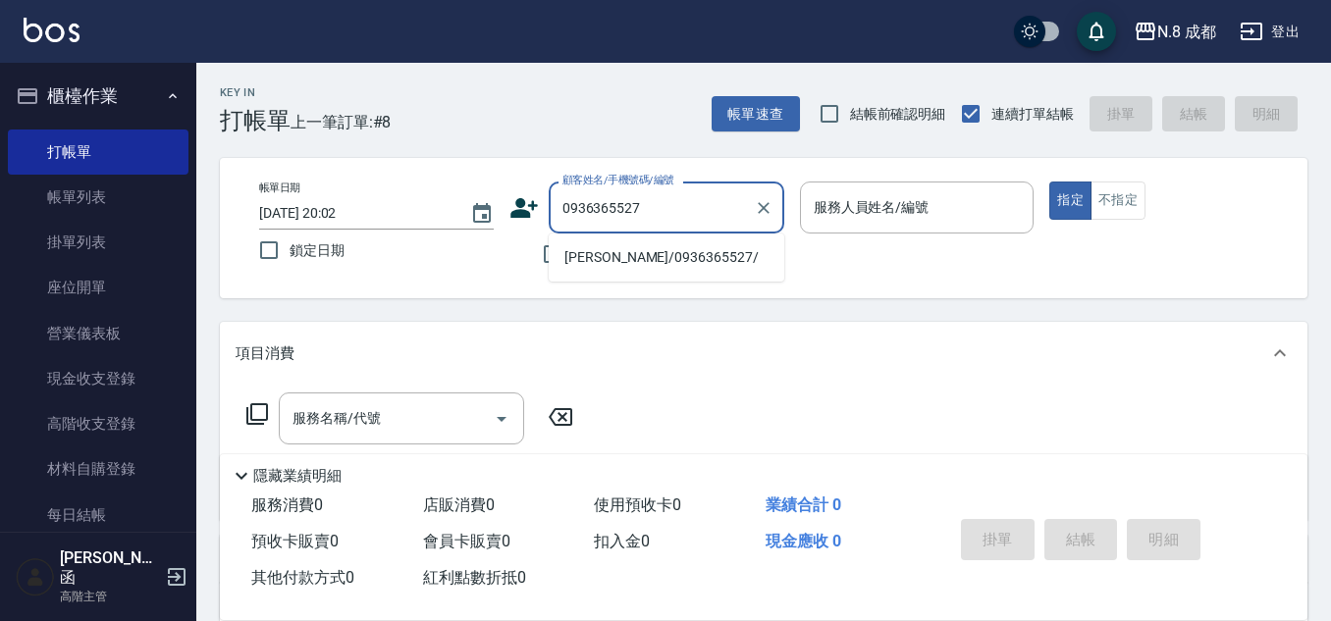
click at [620, 261] on li "[PERSON_NAME]/0936365527/" at bounding box center [667, 257] width 236 height 32
type input "[PERSON_NAME]/0936365527/"
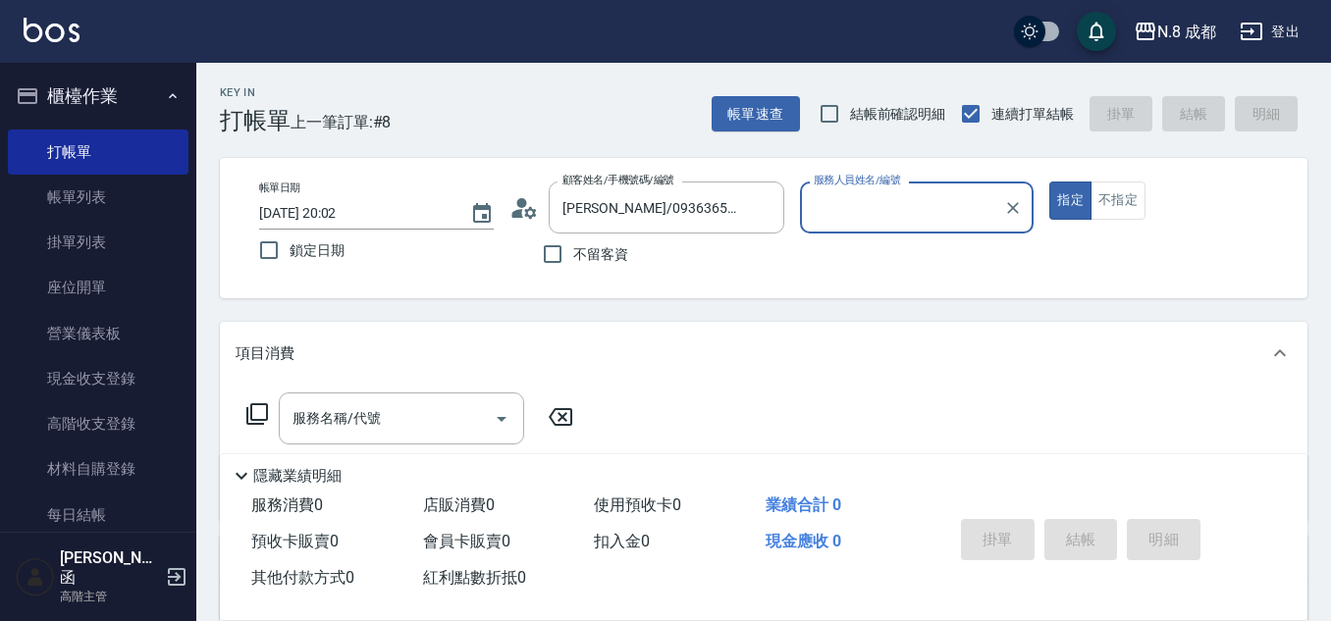
type input "[PERSON_NAME]-52"
click at [382, 418] on input "服務名稱/代號" at bounding box center [387, 418] width 198 height 34
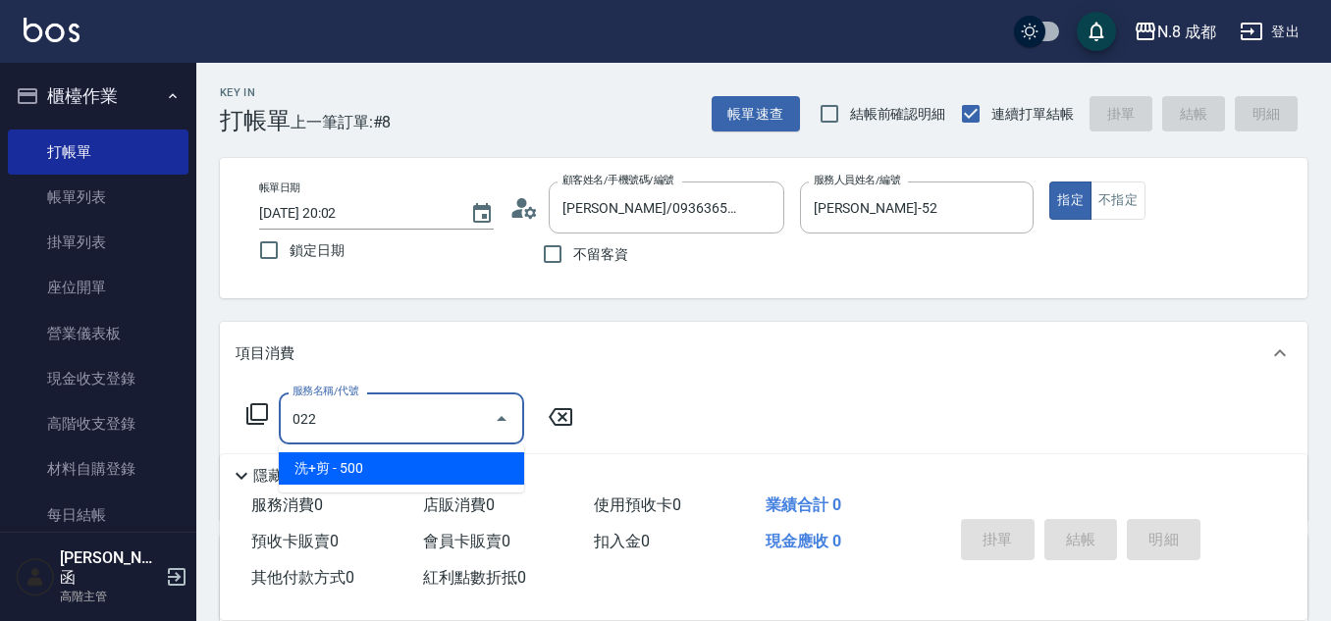
click at [383, 461] on span "洗+剪 - 500" at bounding box center [401, 468] width 245 height 32
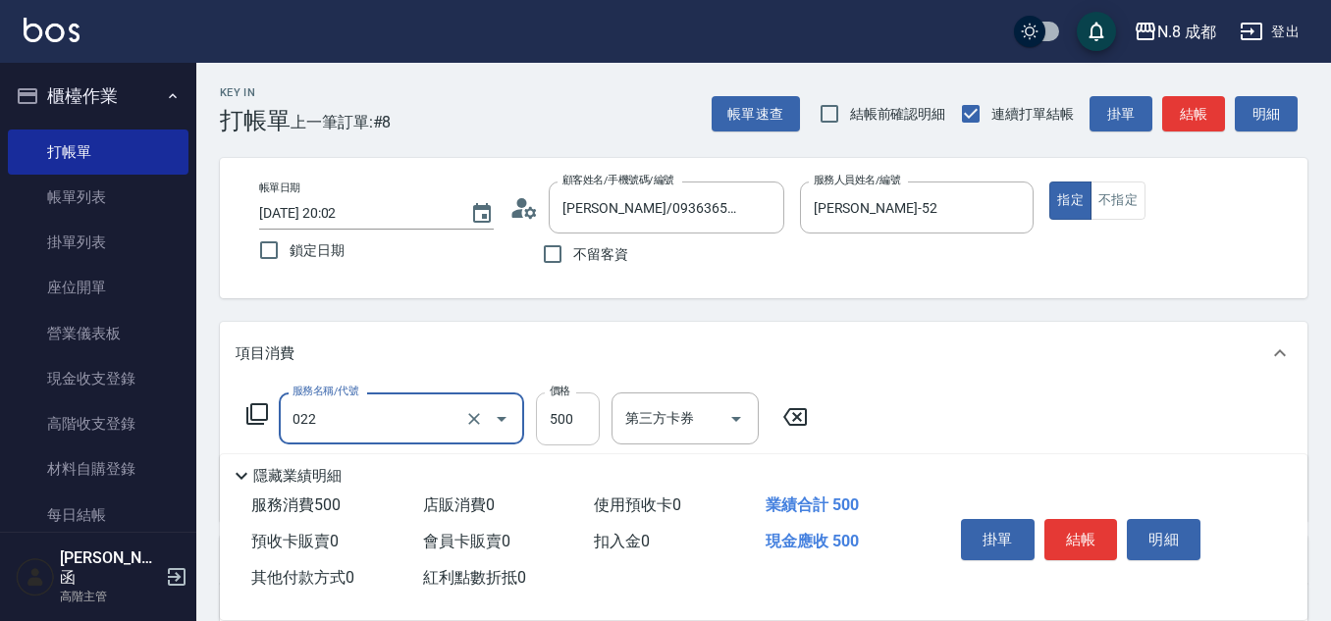
type input "洗+剪(022)"
click at [592, 414] on input "500" at bounding box center [568, 419] width 64 height 53
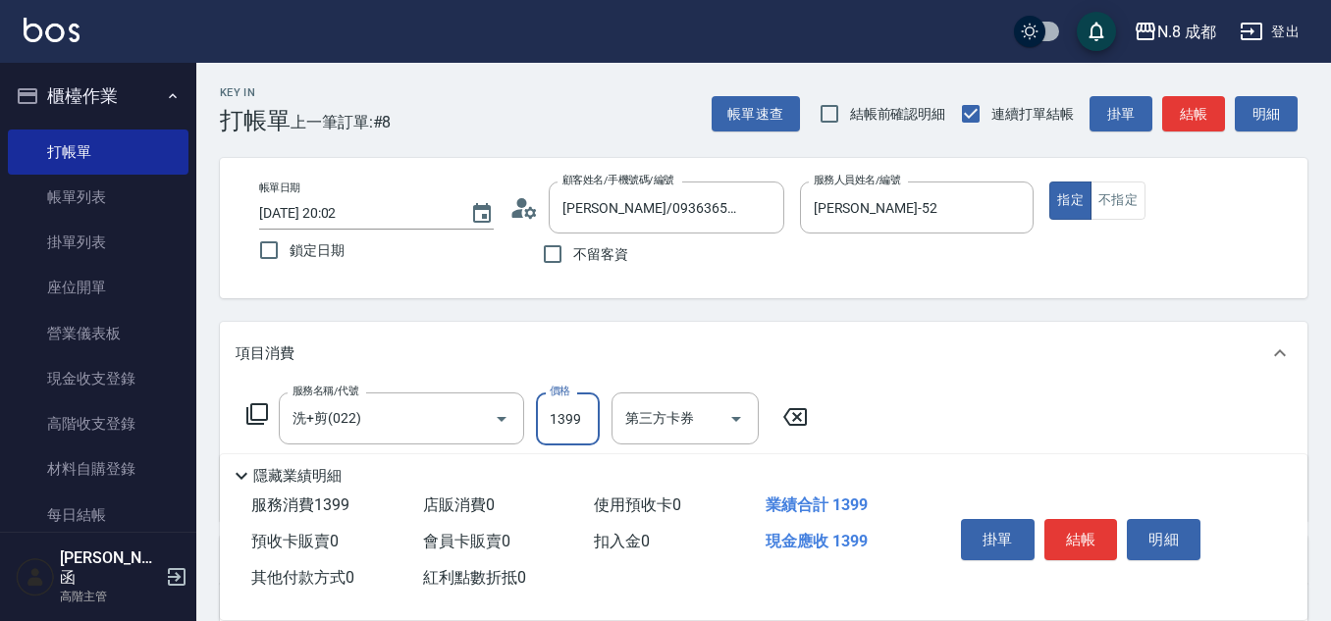
scroll to position [98, 0]
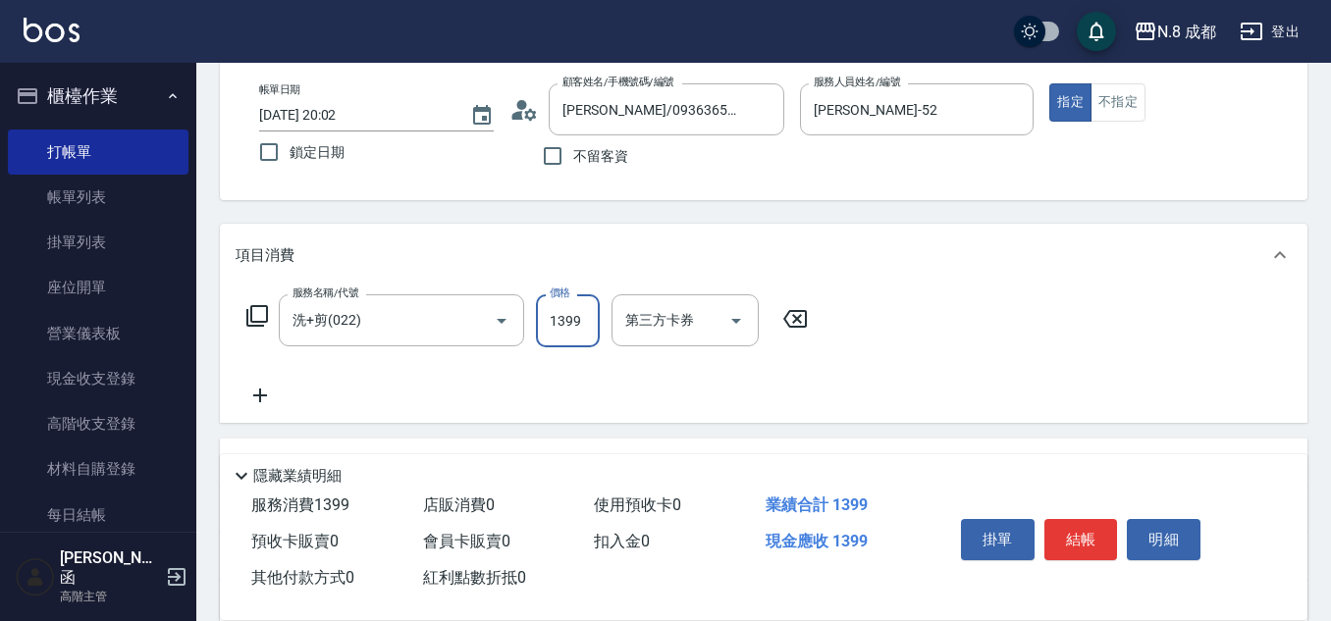
type input "1399"
click at [269, 399] on icon at bounding box center [260, 396] width 49 height 24
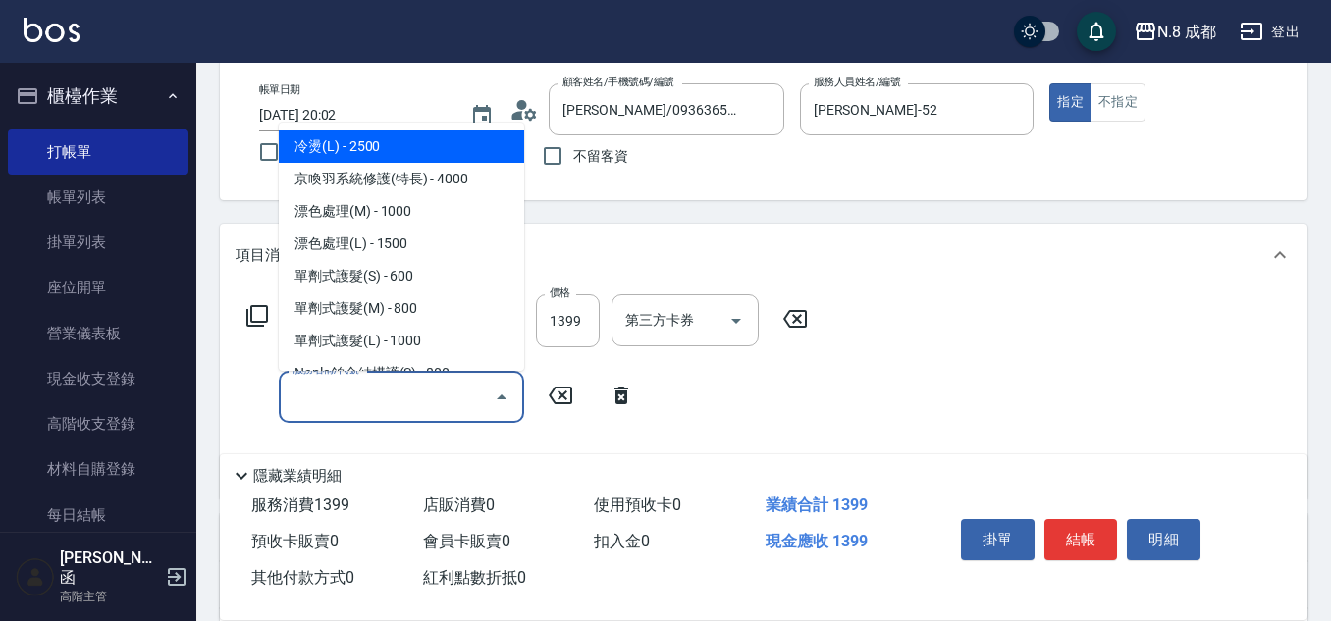
click at [320, 397] on input "服務名稱/代號" at bounding box center [387, 397] width 198 height 34
click at [269, 387] on div "服務名稱/代號 3 服務名稱/代號" at bounding box center [441, 397] width 410 height 52
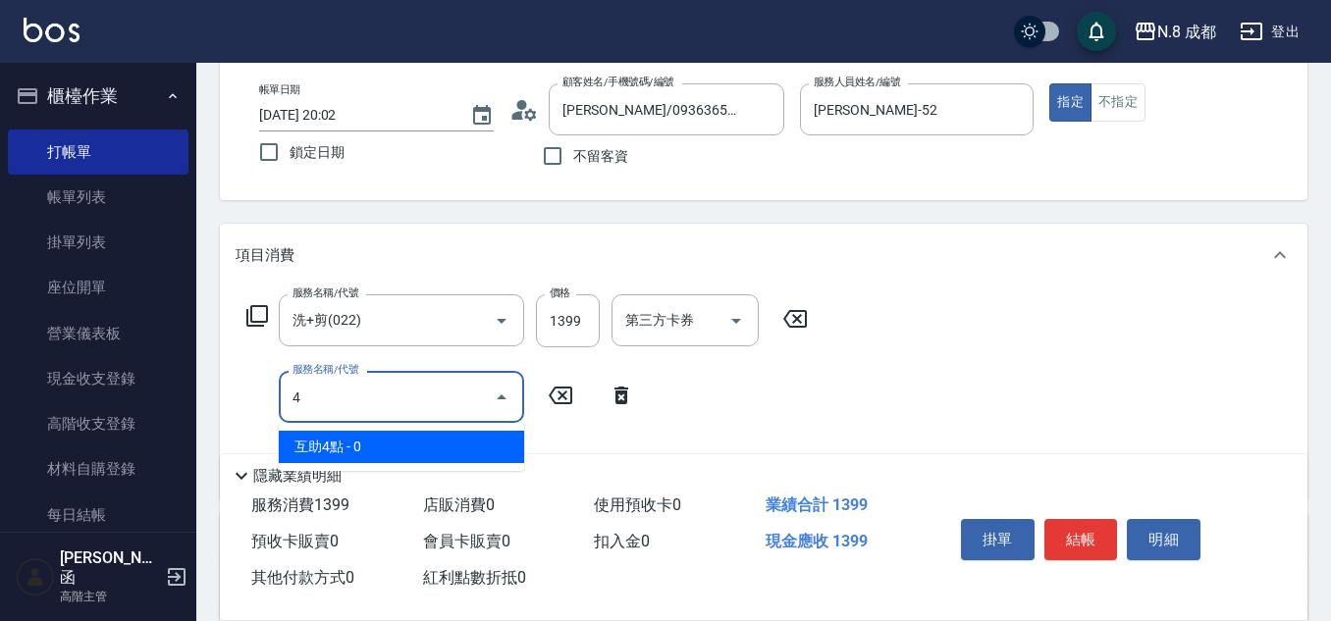
click at [380, 441] on span "互助4點 - 0" at bounding box center [401, 447] width 245 height 32
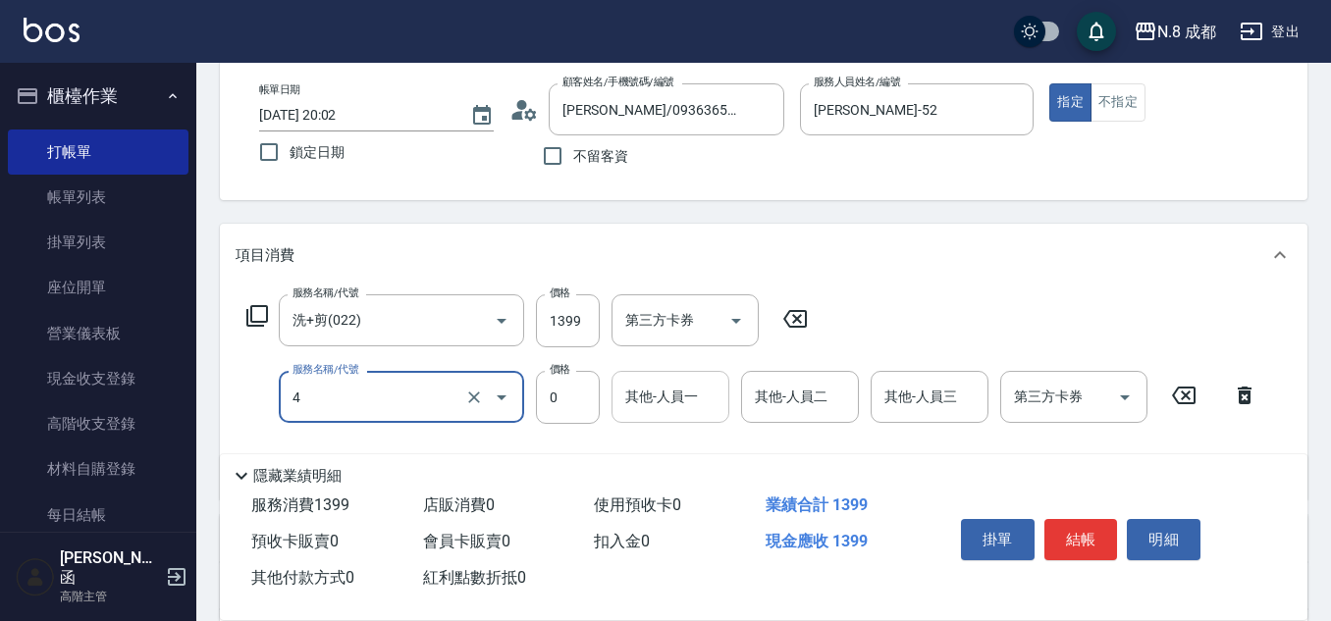
type input "互助4點(4)"
click at [693, 414] on div "其他-人員一" at bounding box center [670, 397] width 118 height 52
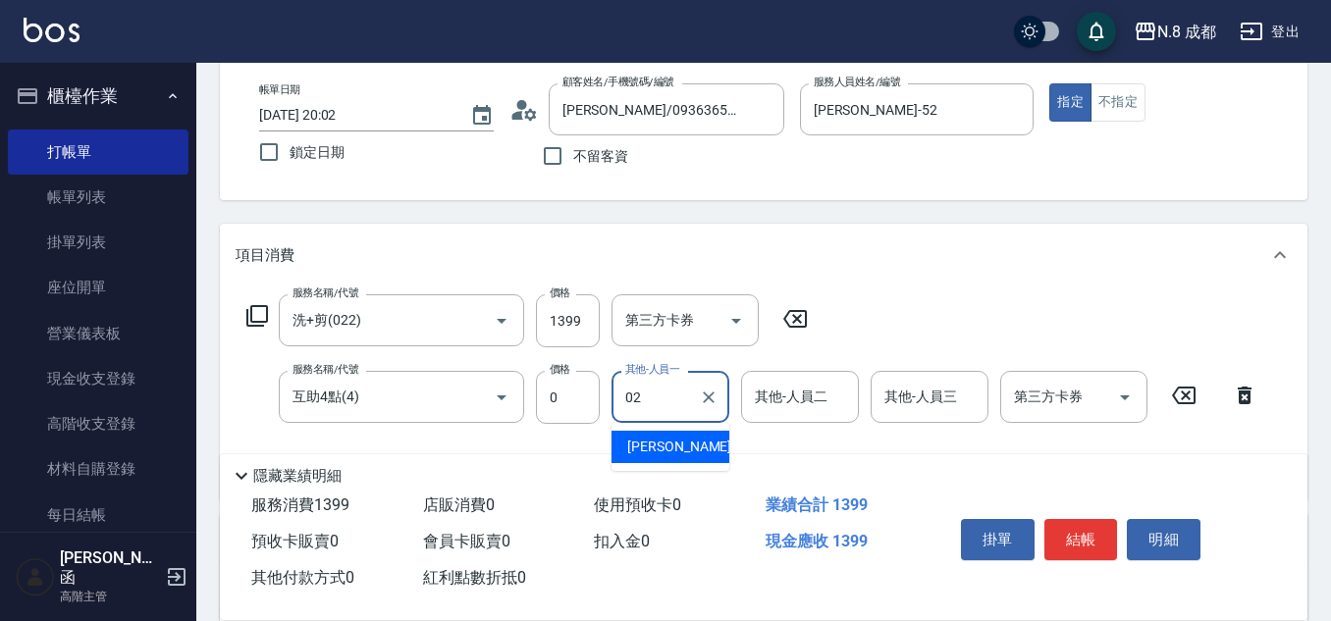
click at [684, 451] on span "[PERSON_NAME]-02" at bounding box center [689, 447] width 124 height 21
type input "[PERSON_NAME]-02"
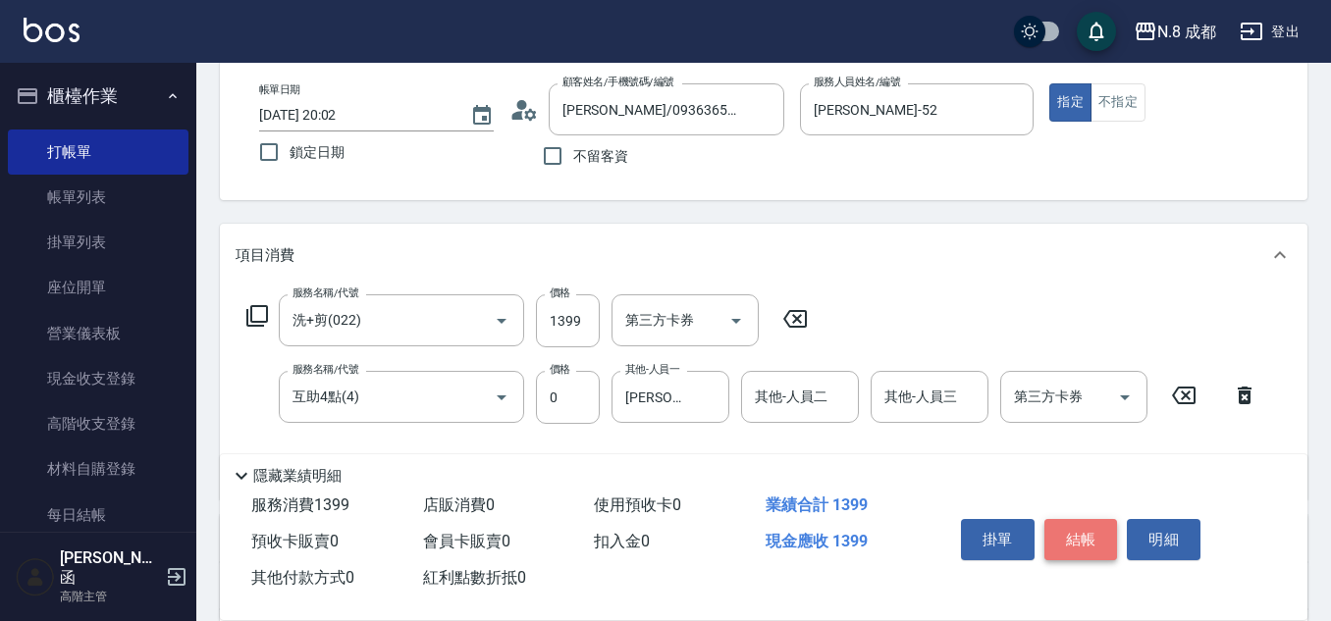
click at [1086, 534] on button "結帳" at bounding box center [1081, 539] width 74 height 41
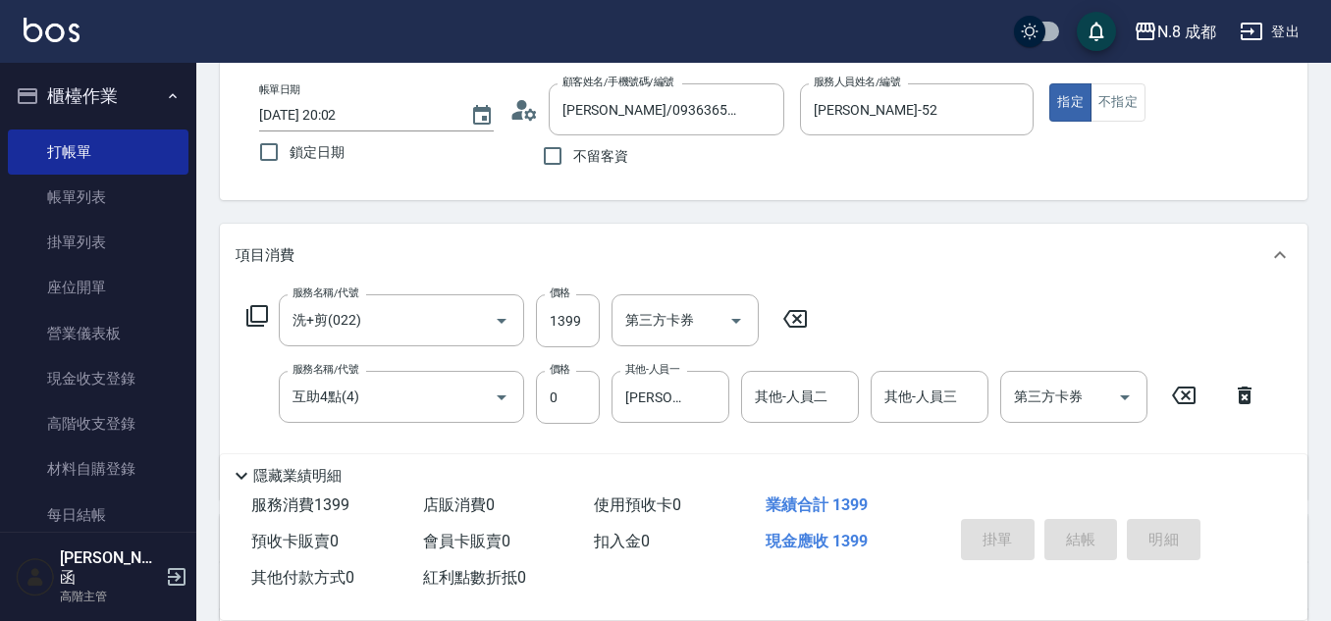
type input "[DATE] 20:03"
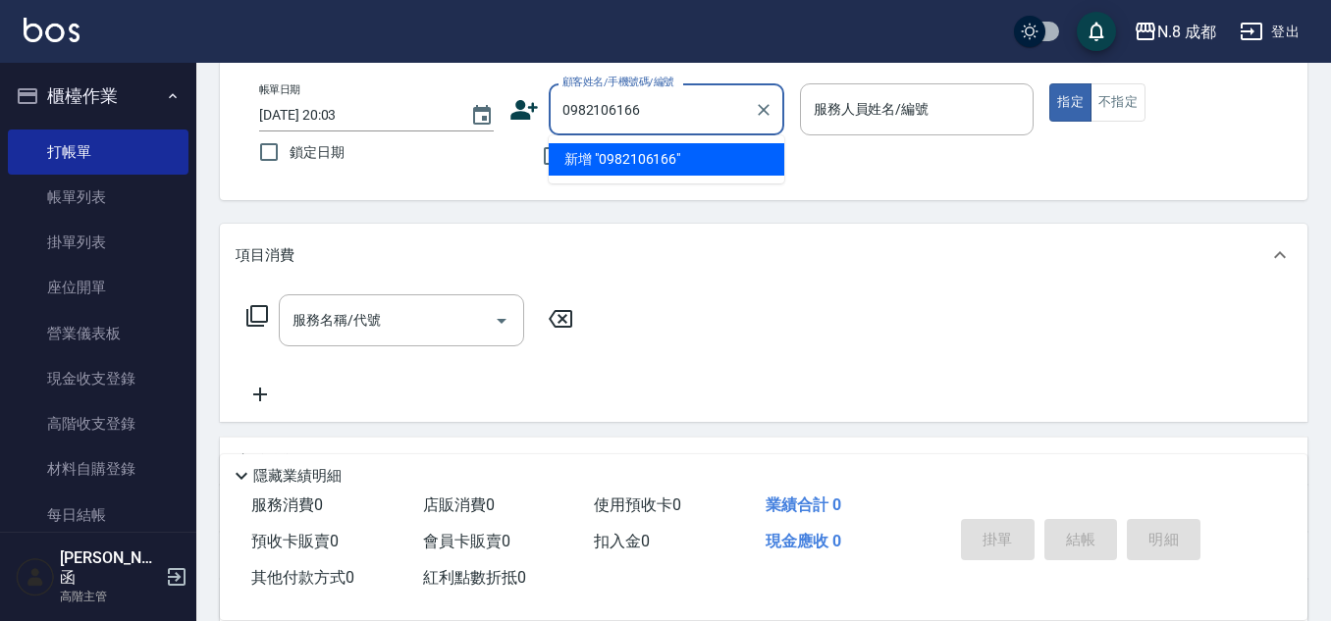
click at [657, 163] on li "新增 "0982106166"" at bounding box center [667, 159] width 236 height 32
type input "0982106166"
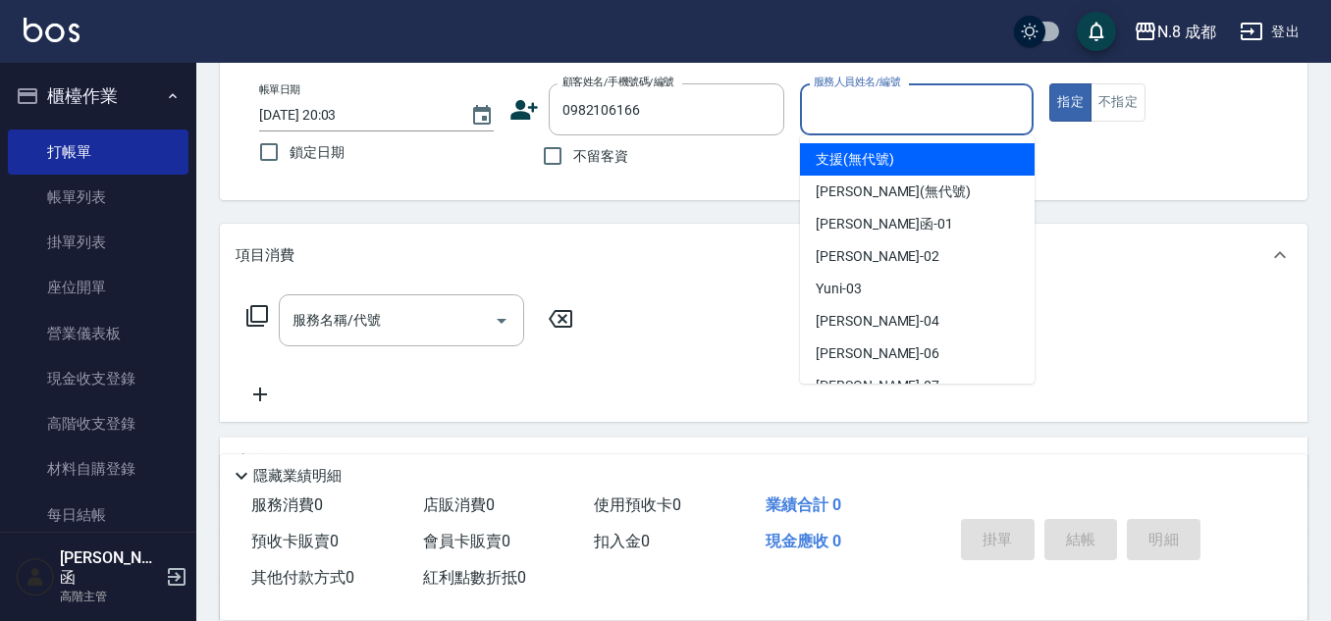
click at [833, 121] on input "服務人員姓名/編號" at bounding box center [917, 109] width 217 height 34
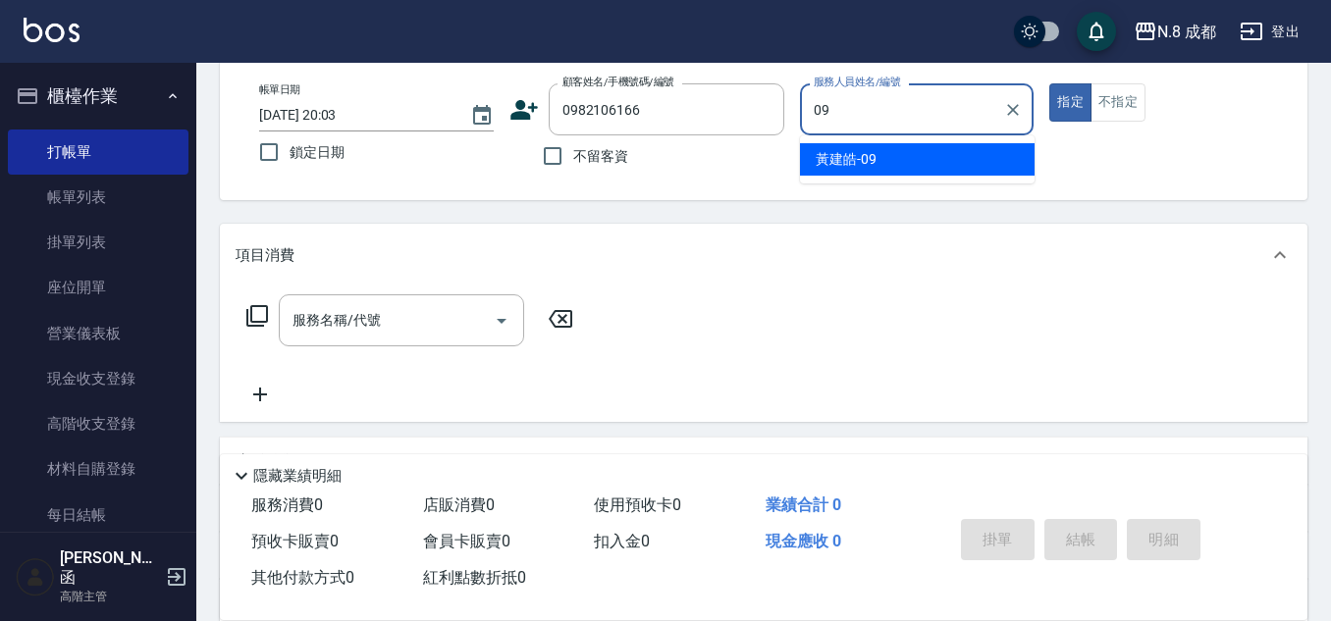
click at [847, 155] on span "[PERSON_NAME]-09" at bounding box center [845, 159] width 61 height 21
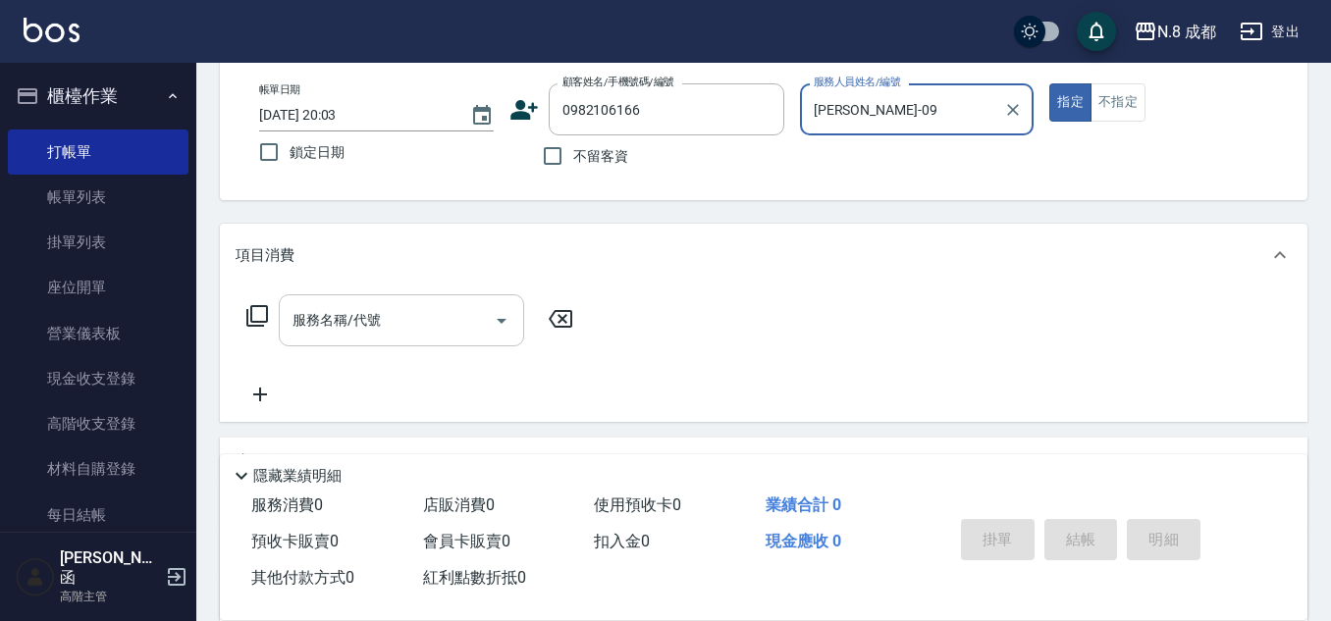
type input "[PERSON_NAME]-09"
click at [395, 310] on input "服務名稱/代號" at bounding box center [387, 320] width 198 height 34
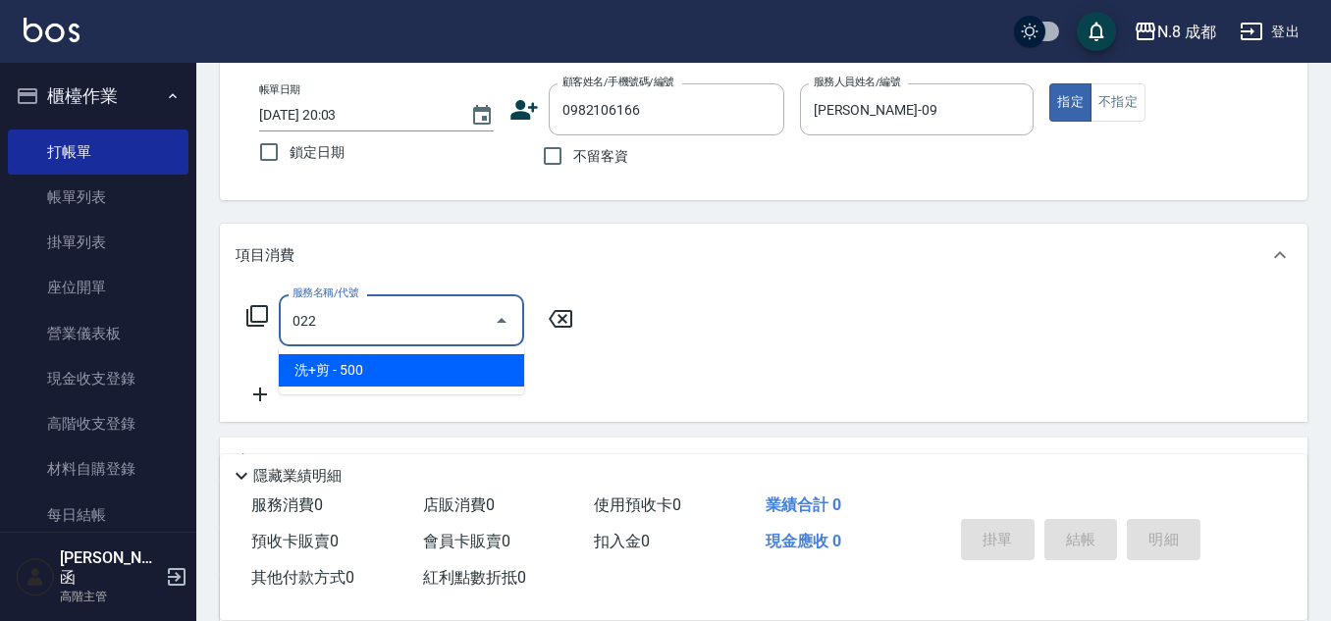
click at [374, 362] on span "洗+剪 - 500" at bounding box center [401, 370] width 245 height 32
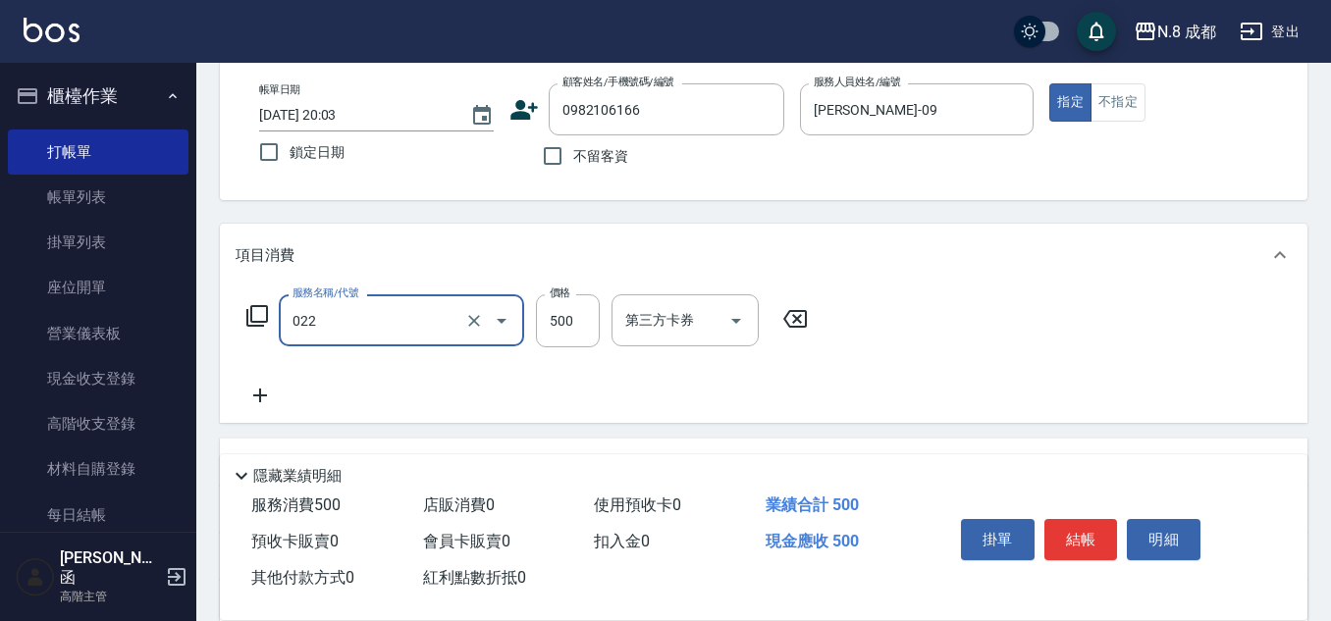
type input "洗+剪(022)"
click at [270, 395] on icon at bounding box center [260, 396] width 49 height 24
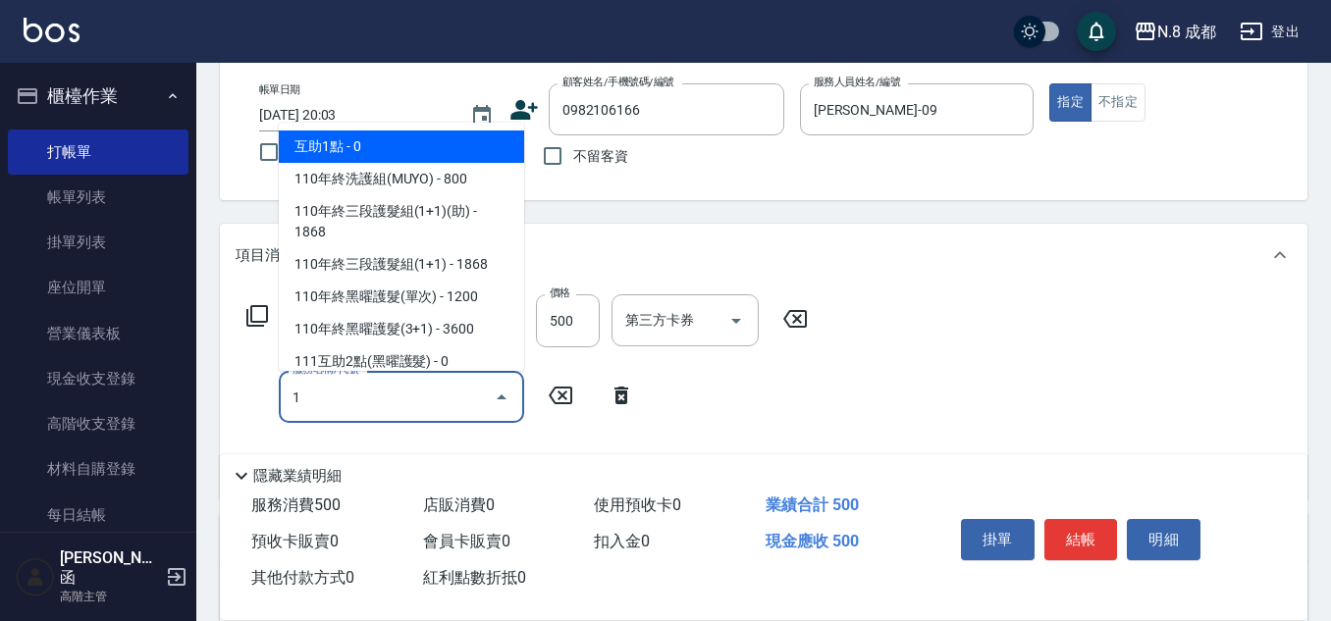
click at [369, 145] on span "互助1點 - 0" at bounding box center [401, 147] width 245 height 32
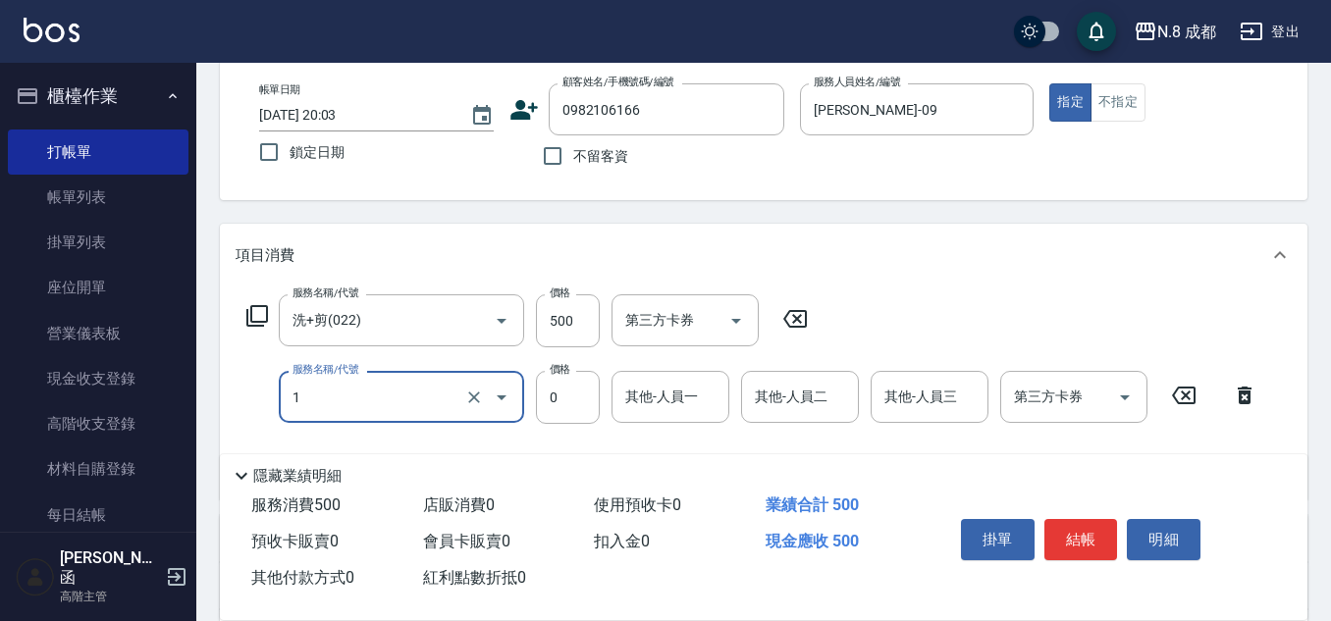
type input "互助1點(1)"
click at [660, 382] on div "其他-人員一 其他-人員一" at bounding box center [670, 397] width 118 height 52
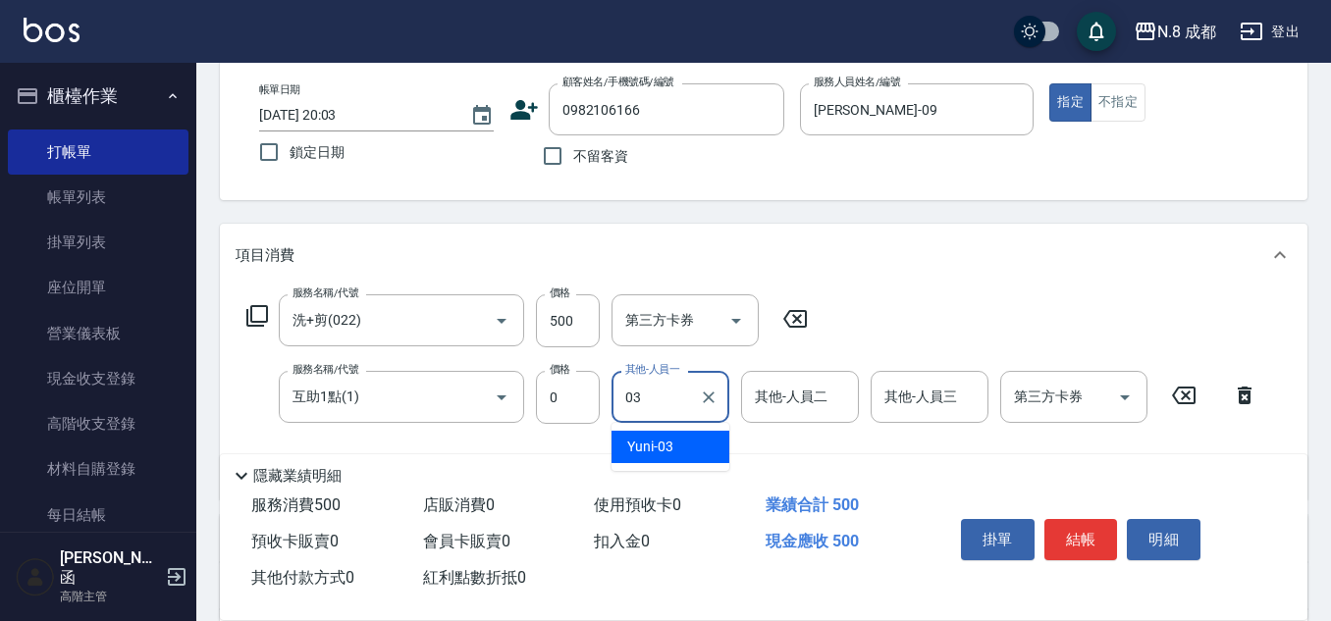
click at [661, 442] on span "Yuni -03" at bounding box center [650, 447] width 46 height 21
type input "Yuni-03"
click at [1095, 525] on button "結帳" at bounding box center [1081, 539] width 74 height 41
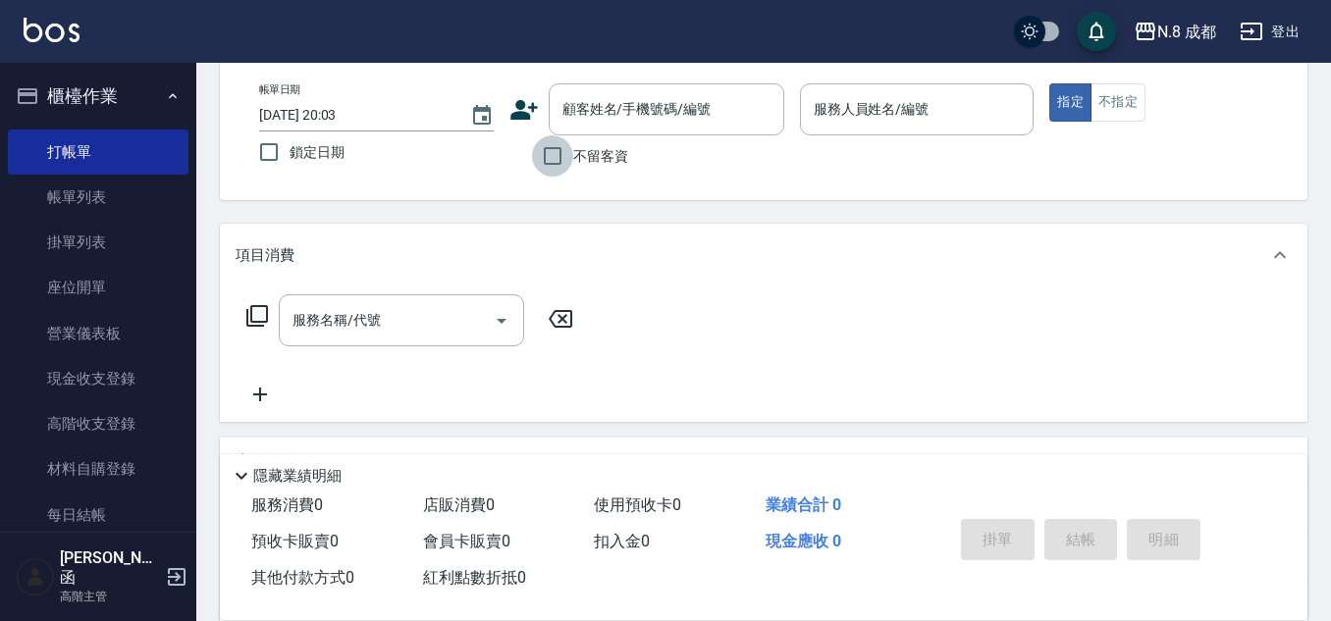
click at [559, 153] on input "不留客資" at bounding box center [552, 155] width 41 height 41
checkbox input "true"
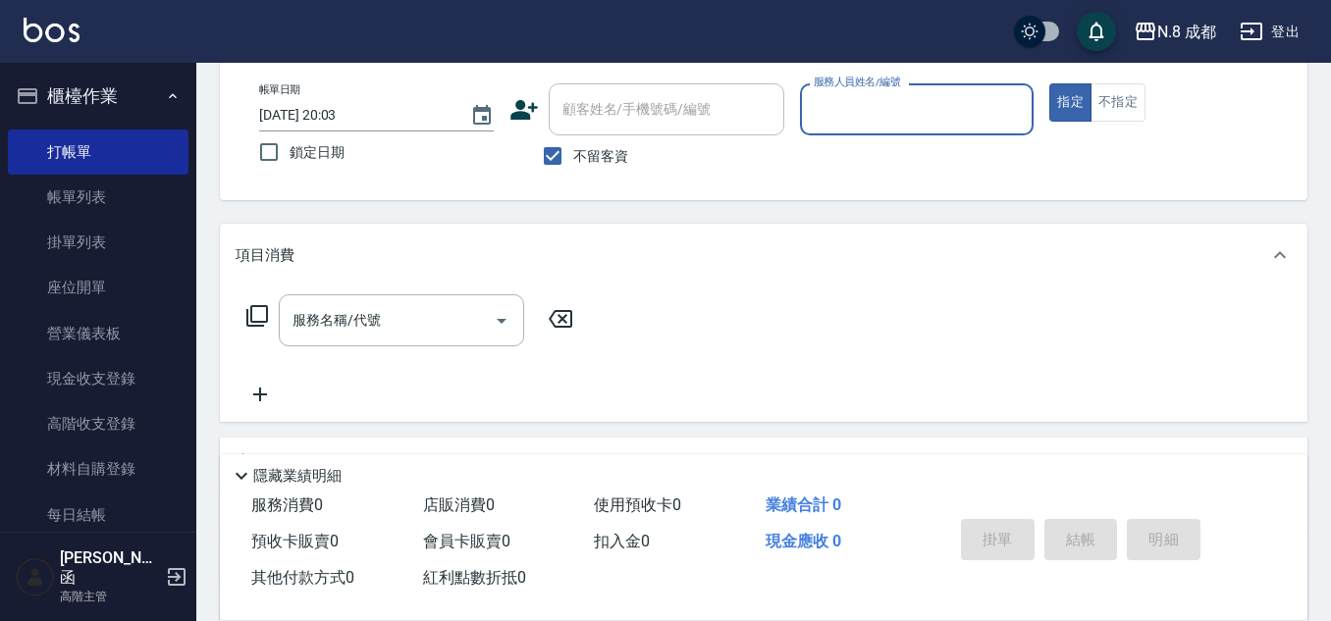
click at [819, 120] on input "服務人員姓名/編號" at bounding box center [917, 109] width 217 height 34
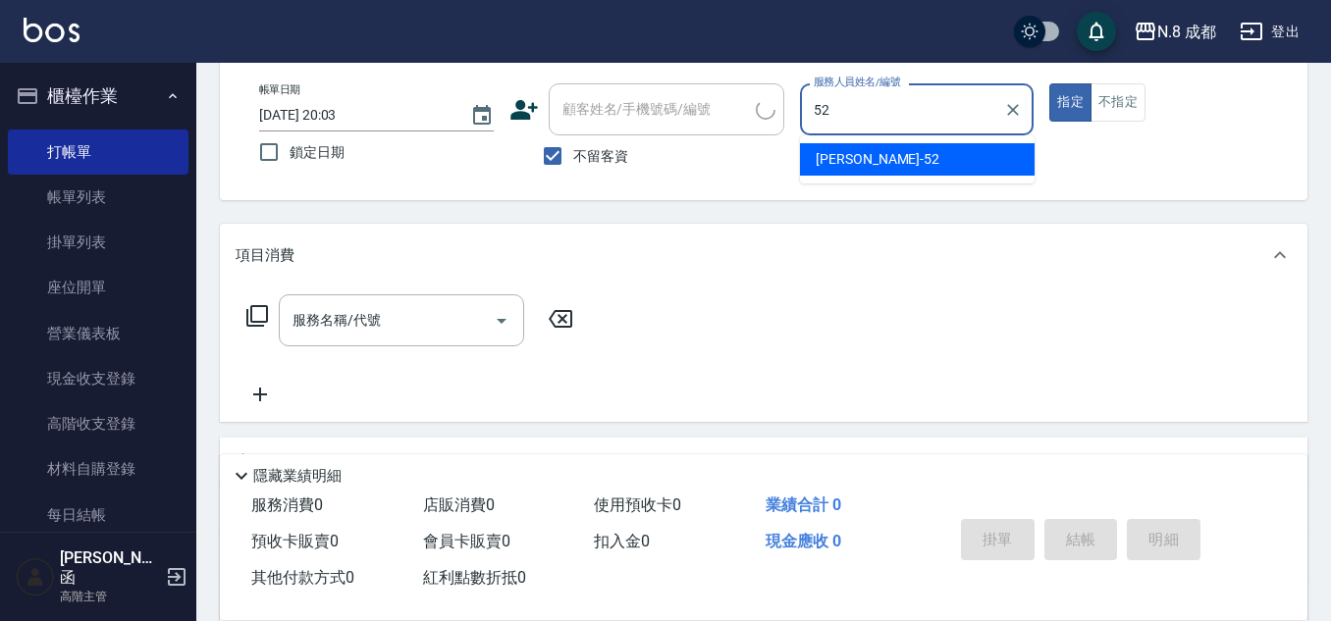
click at [826, 155] on span "[PERSON_NAME]-52" at bounding box center [877, 159] width 124 height 21
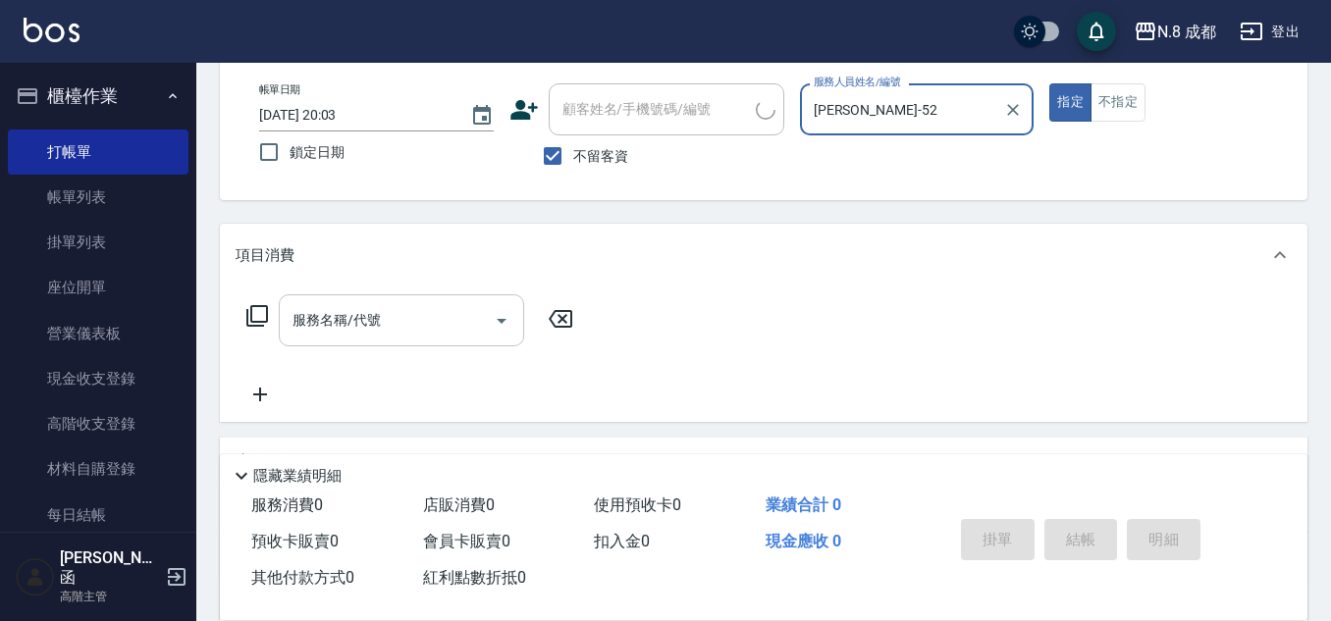
type input "[PERSON_NAME]-52"
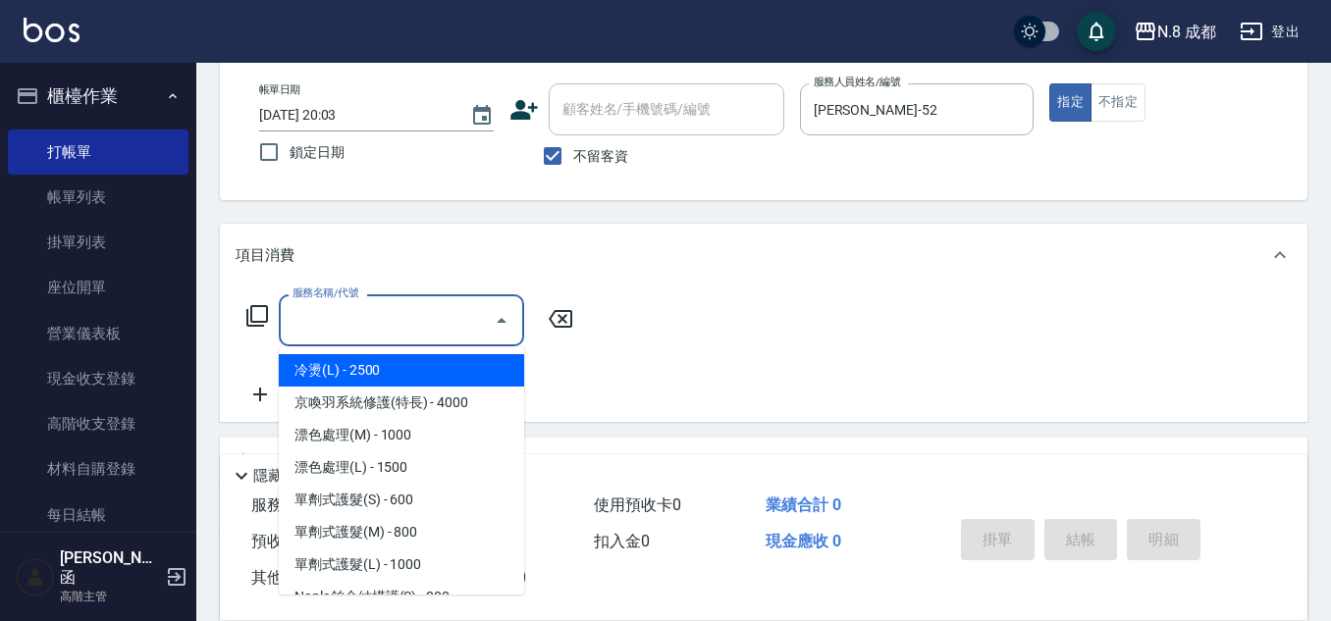
click at [402, 303] on input "服務名稱/代號" at bounding box center [387, 320] width 198 height 34
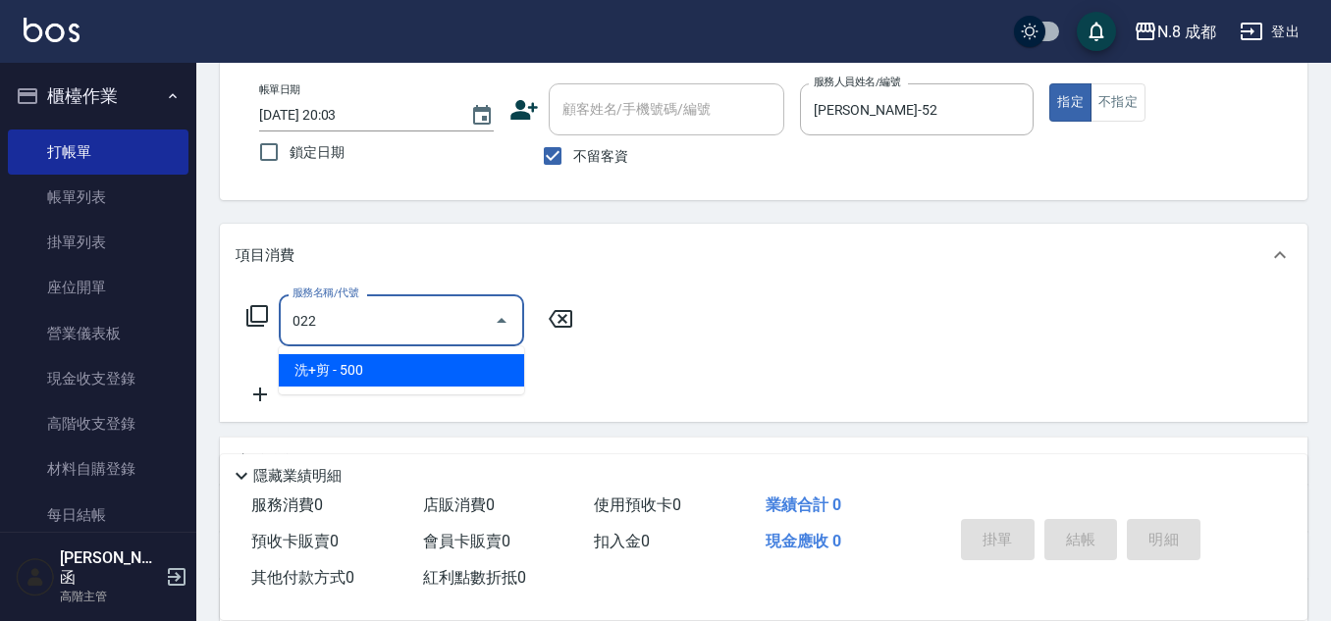
click at [390, 373] on span "洗+剪 - 500" at bounding box center [401, 370] width 245 height 32
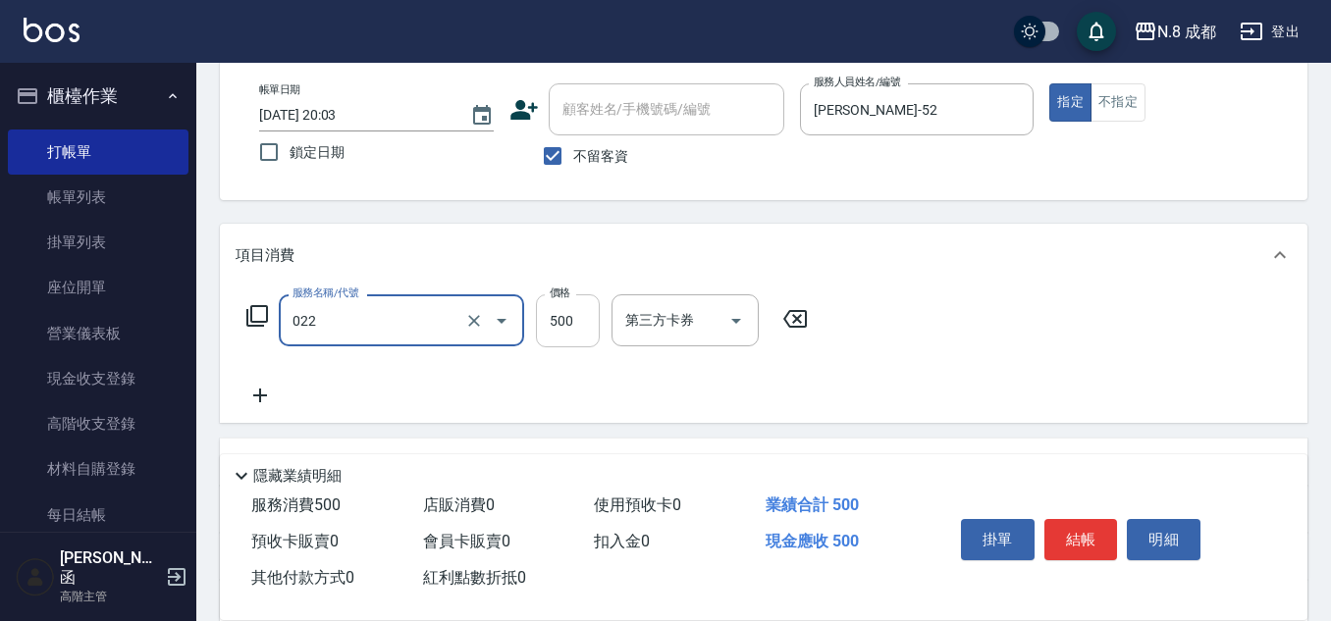
type input "洗+剪(022)"
click at [572, 329] on input "500" at bounding box center [568, 320] width 64 height 53
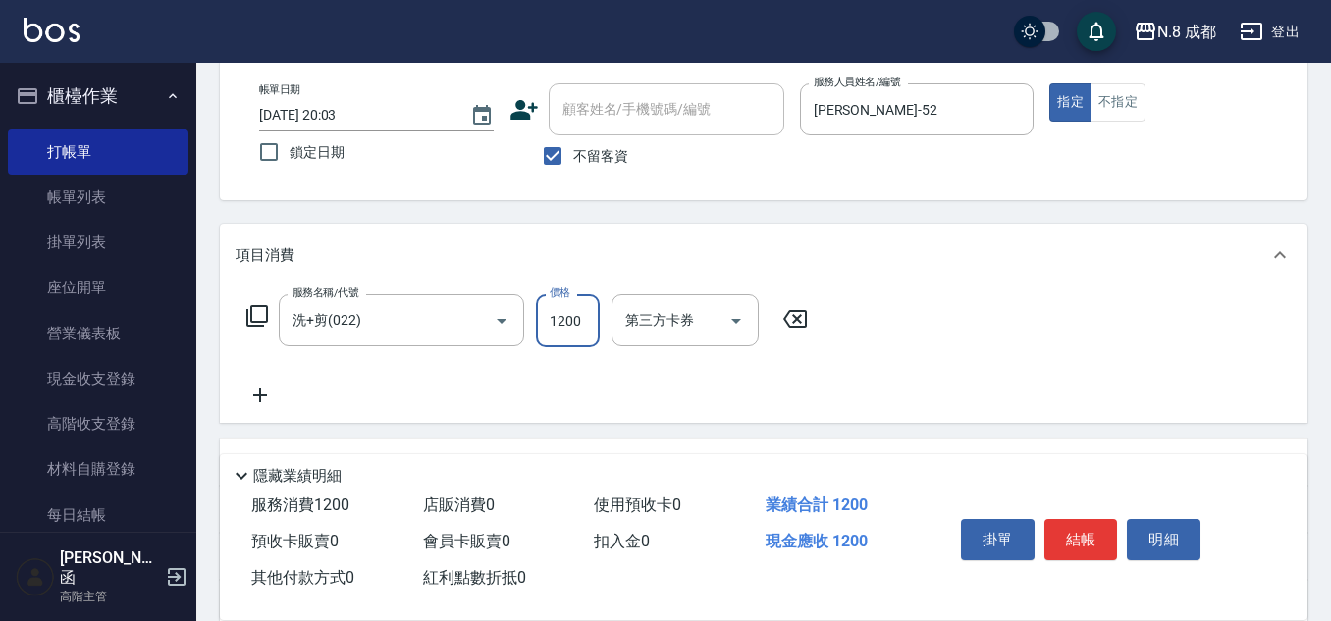
type input "1200"
click at [266, 399] on icon at bounding box center [260, 396] width 49 height 24
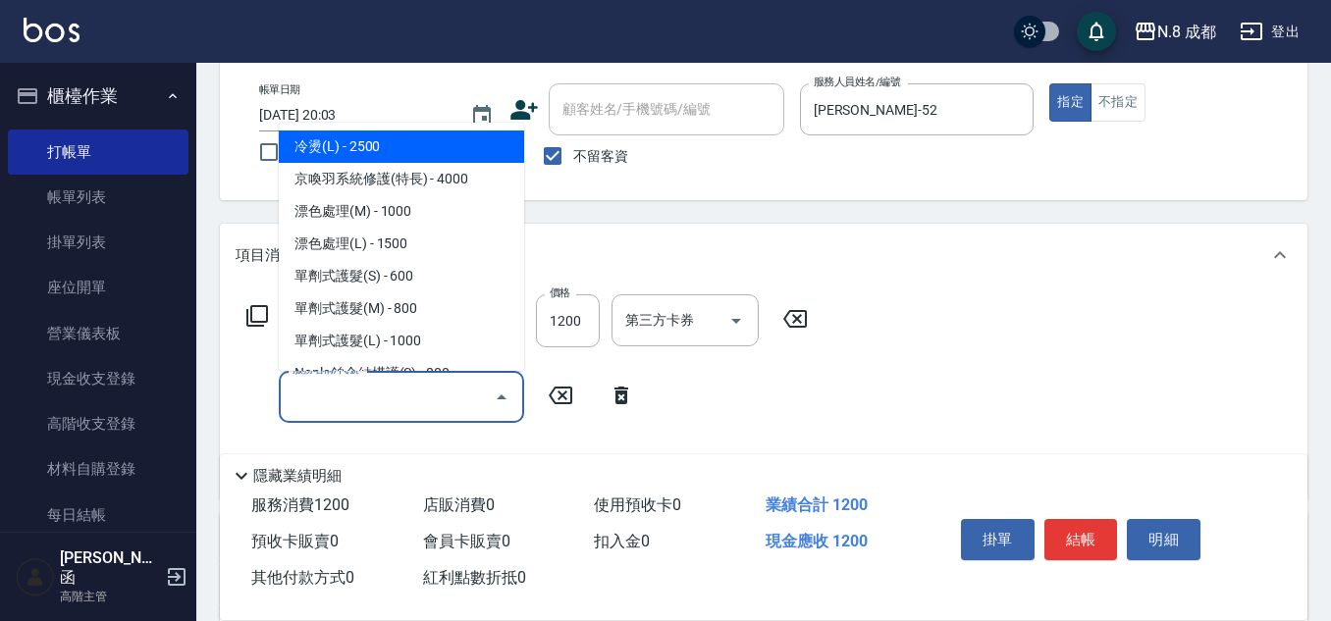
click at [336, 399] on input "服務名稱/代號" at bounding box center [387, 397] width 198 height 34
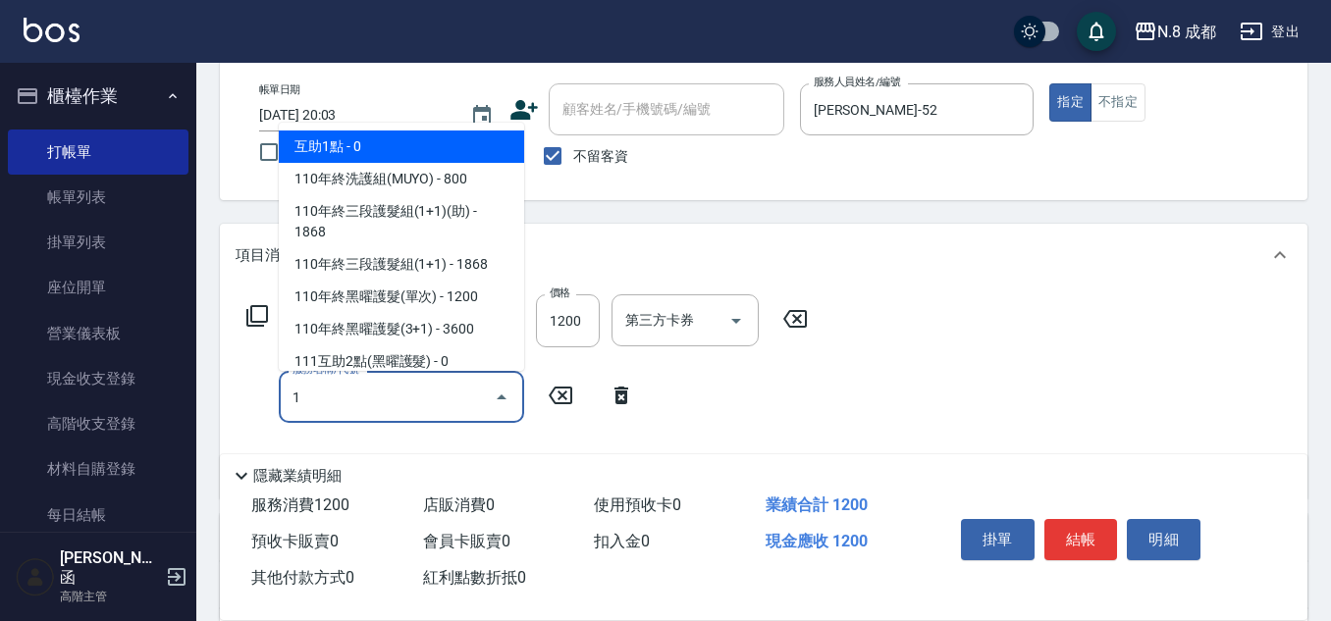
click at [413, 137] on span "互助1點 - 0" at bounding box center [401, 147] width 245 height 32
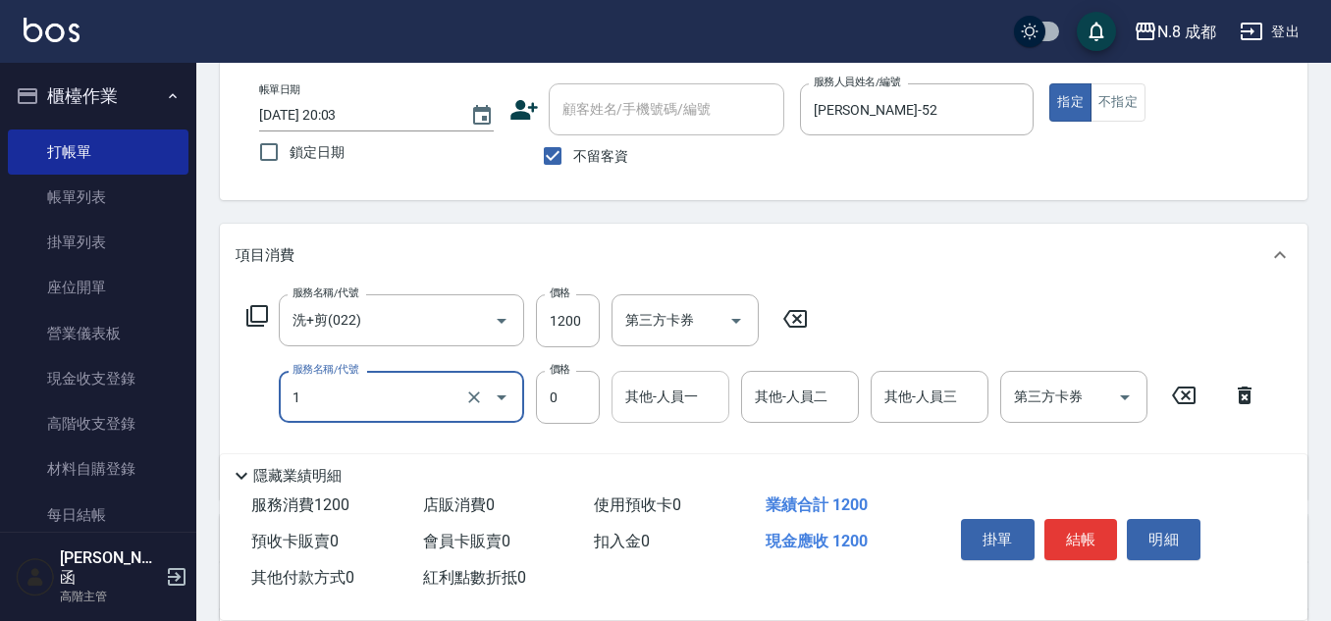
type input "互助1點(1)"
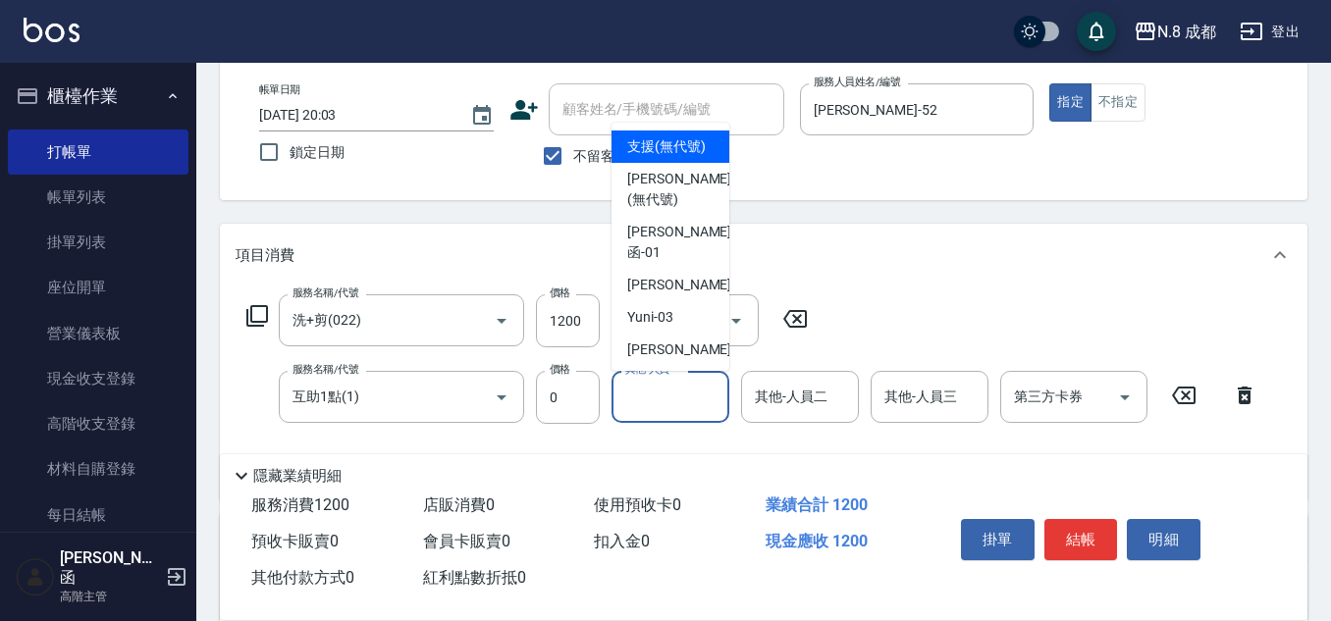
click at [662, 412] on input "其他-人員一" at bounding box center [670, 397] width 100 height 34
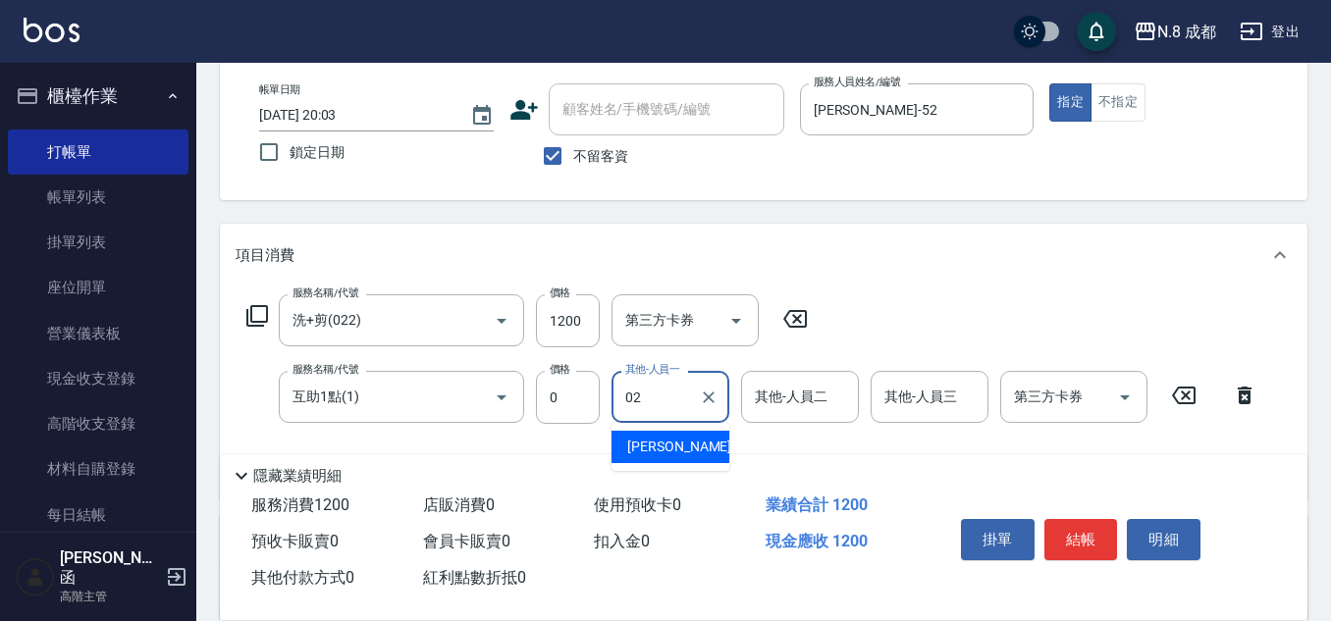
click at [671, 449] on span "[PERSON_NAME]-02" at bounding box center [689, 447] width 124 height 21
type input "[PERSON_NAME]-02"
click at [1080, 524] on button "結帳" at bounding box center [1081, 539] width 74 height 41
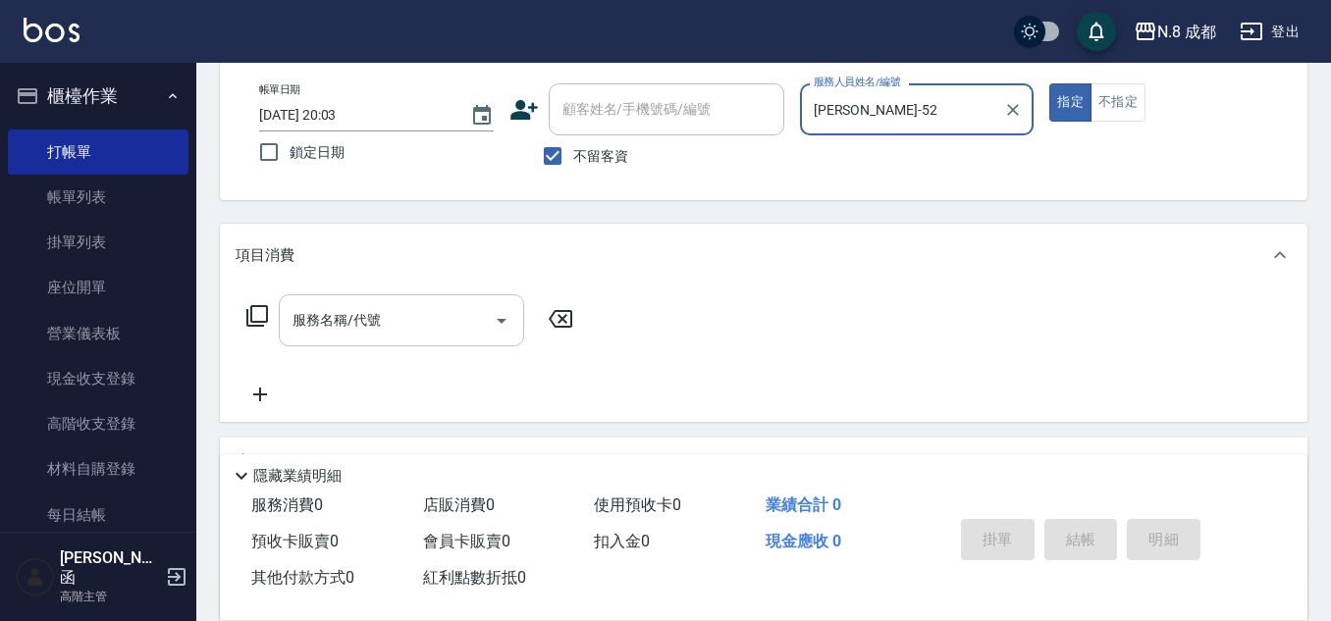
type input "[PERSON_NAME]-52"
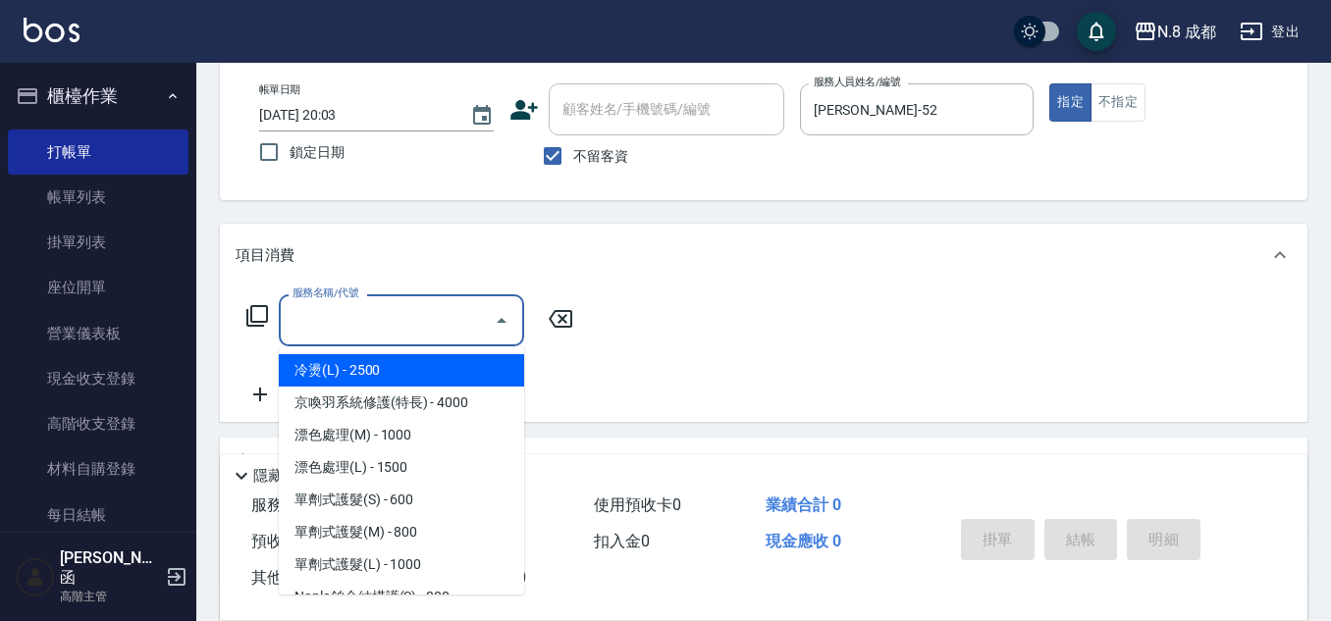
click at [383, 311] on input "服務名稱/代號" at bounding box center [387, 320] width 198 height 34
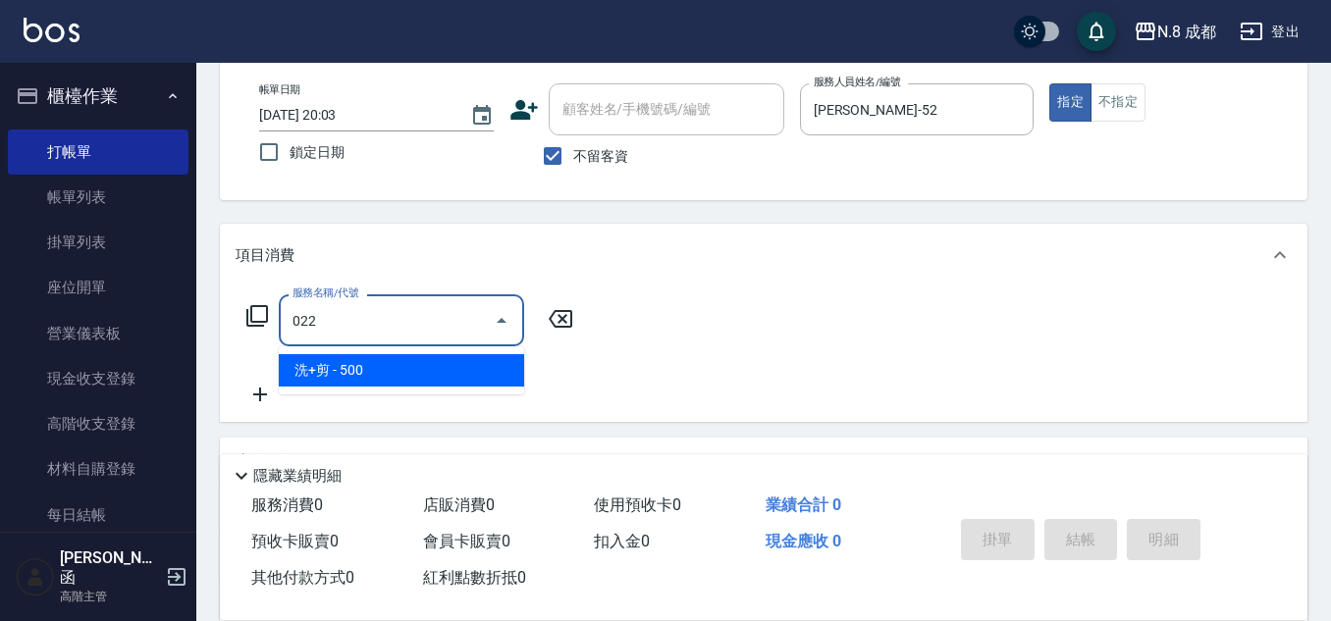
click at [357, 359] on span "洗+剪 - 500" at bounding box center [401, 370] width 245 height 32
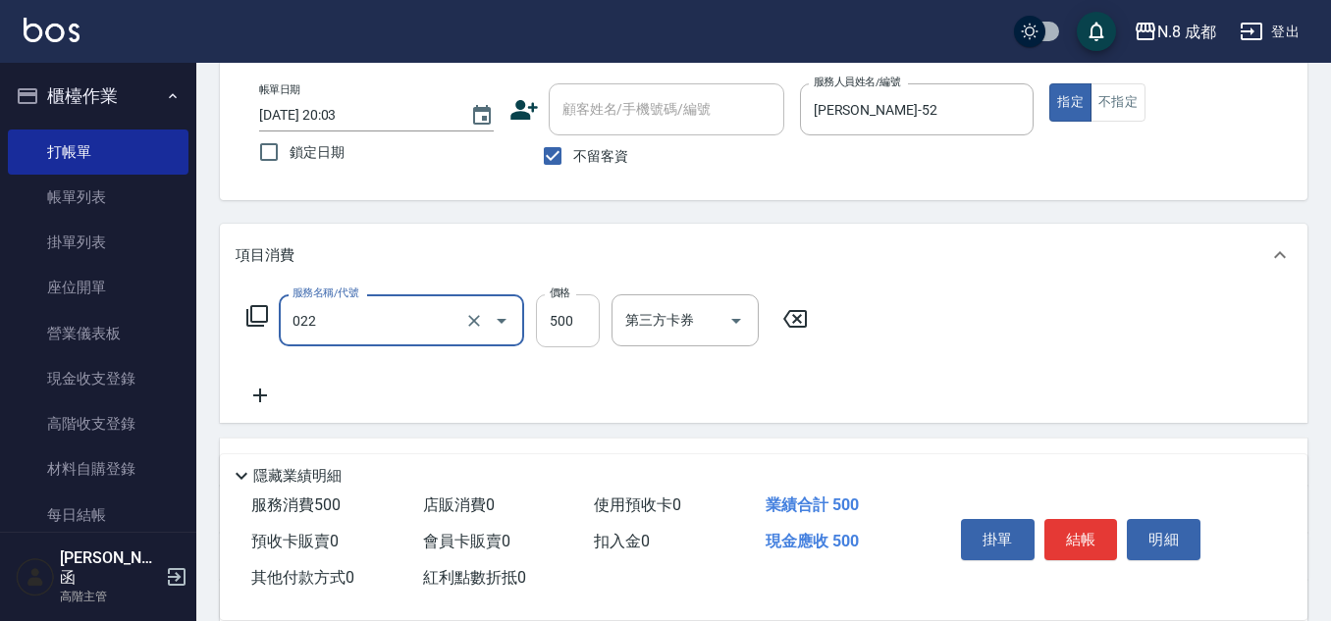
type input "洗+剪(022)"
click at [551, 324] on input "500" at bounding box center [568, 320] width 64 height 53
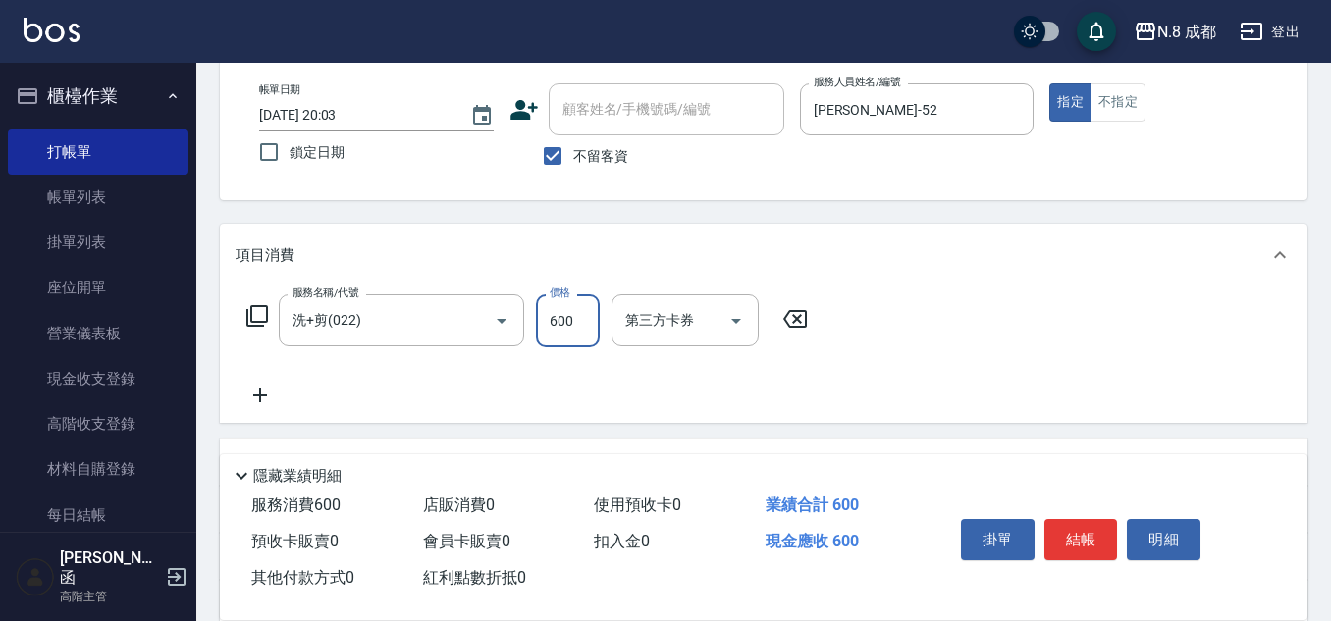
type input "600"
click at [273, 393] on icon at bounding box center [260, 396] width 49 height 24
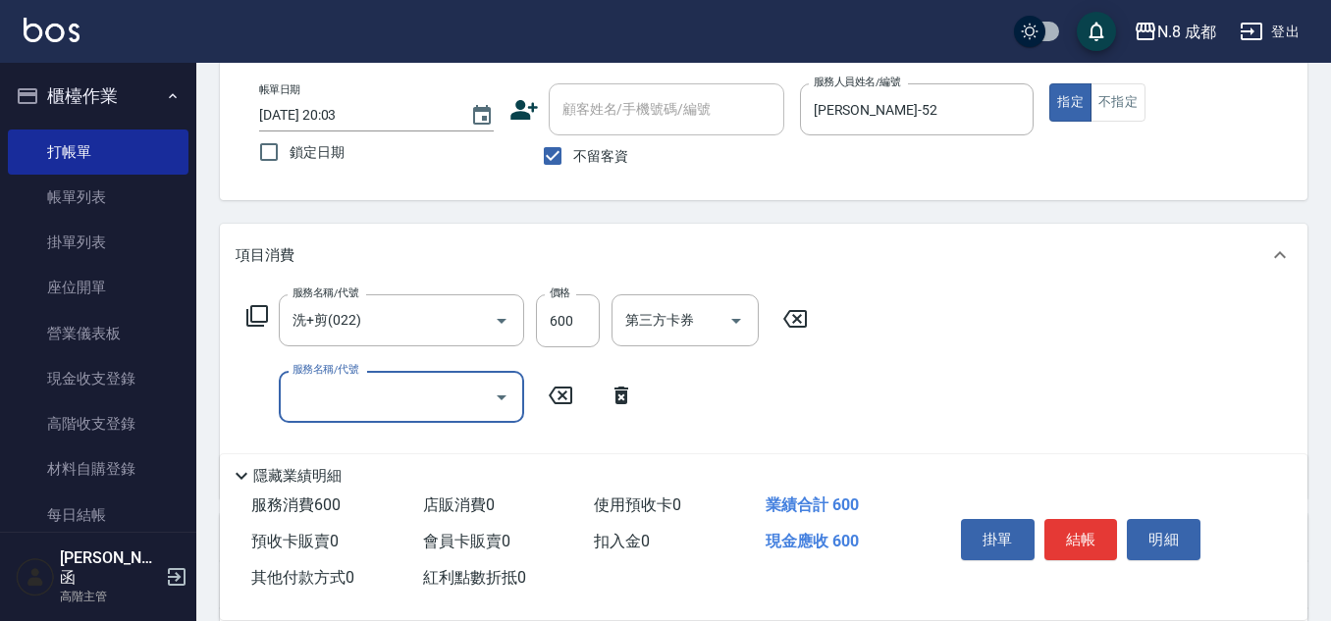
click at [322, 393] on div "服務名稱/代號 服務名稱/代號" at bounding box center [401, 397] width 245 height 52
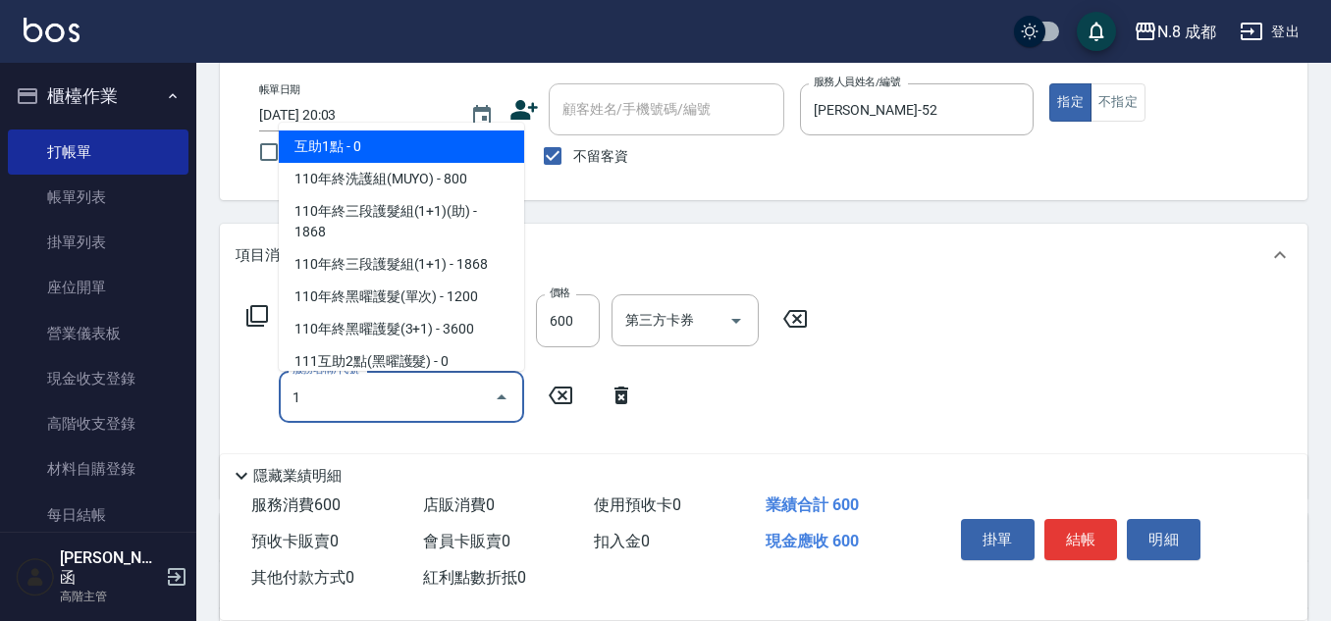
click at [402, 153] on span "互助1點 - 0" at bounding box center [401, 147] width 245 height 32
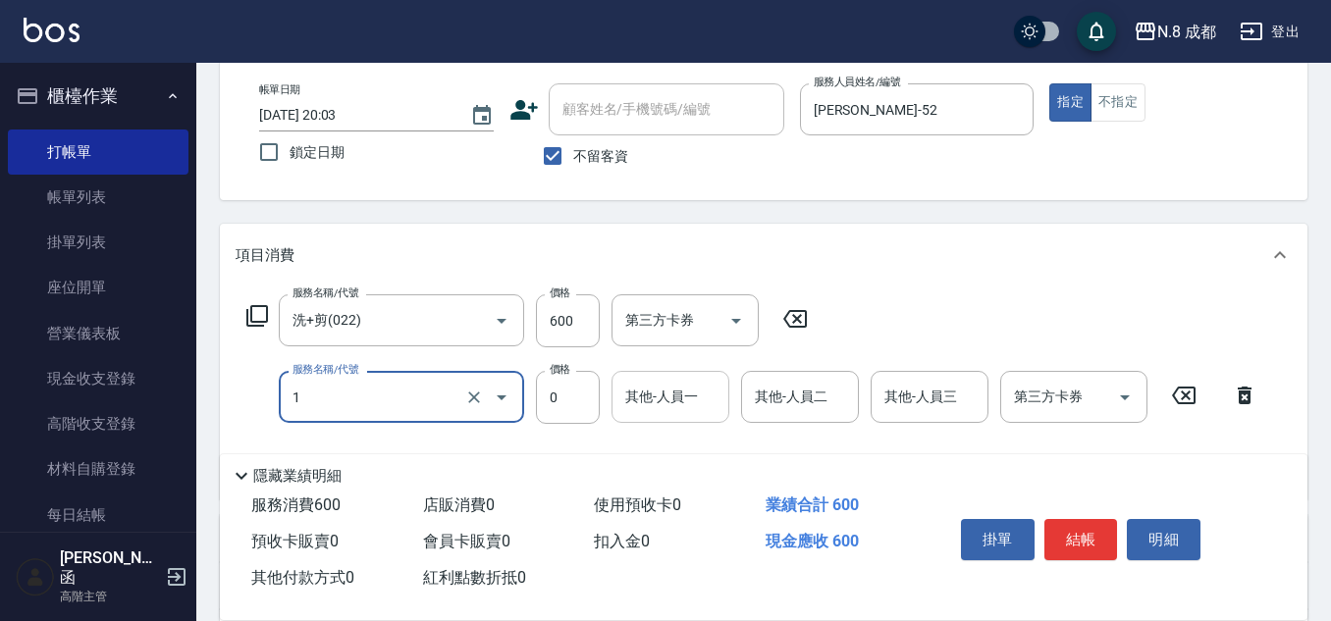
type input "互助1點(1)"
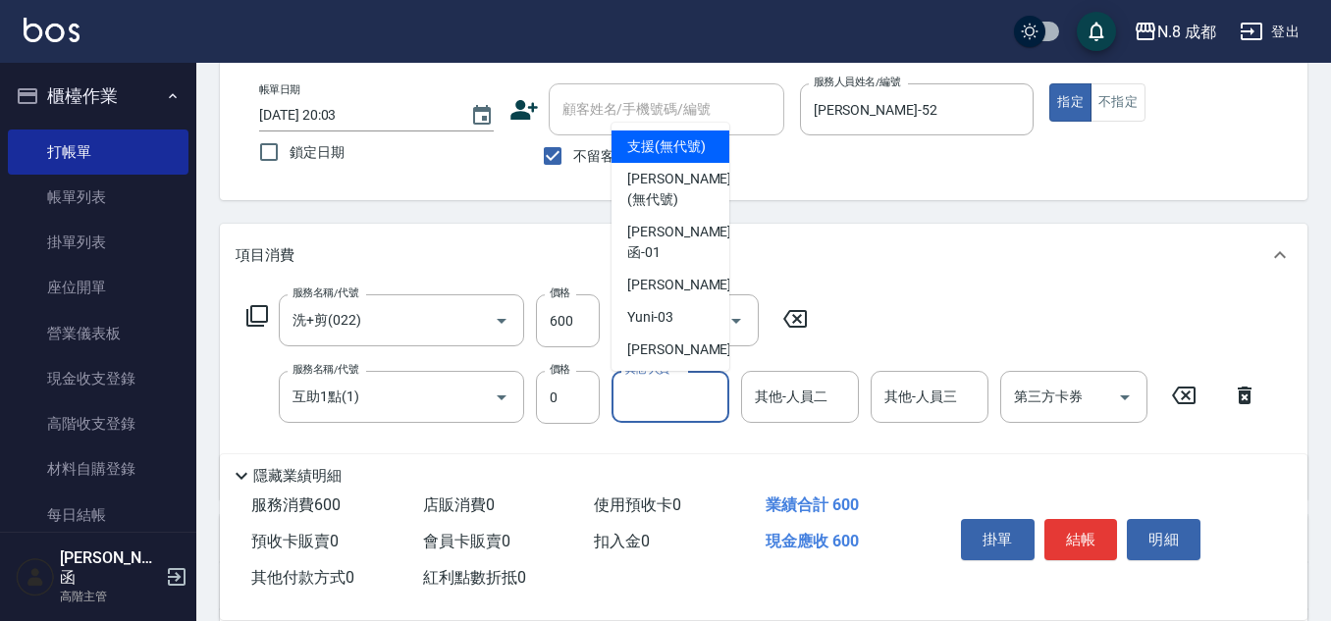
click at [664, 389] on div "其他-人員一 其他-人員一" at bounding box center [670, 397] width 118 height 52
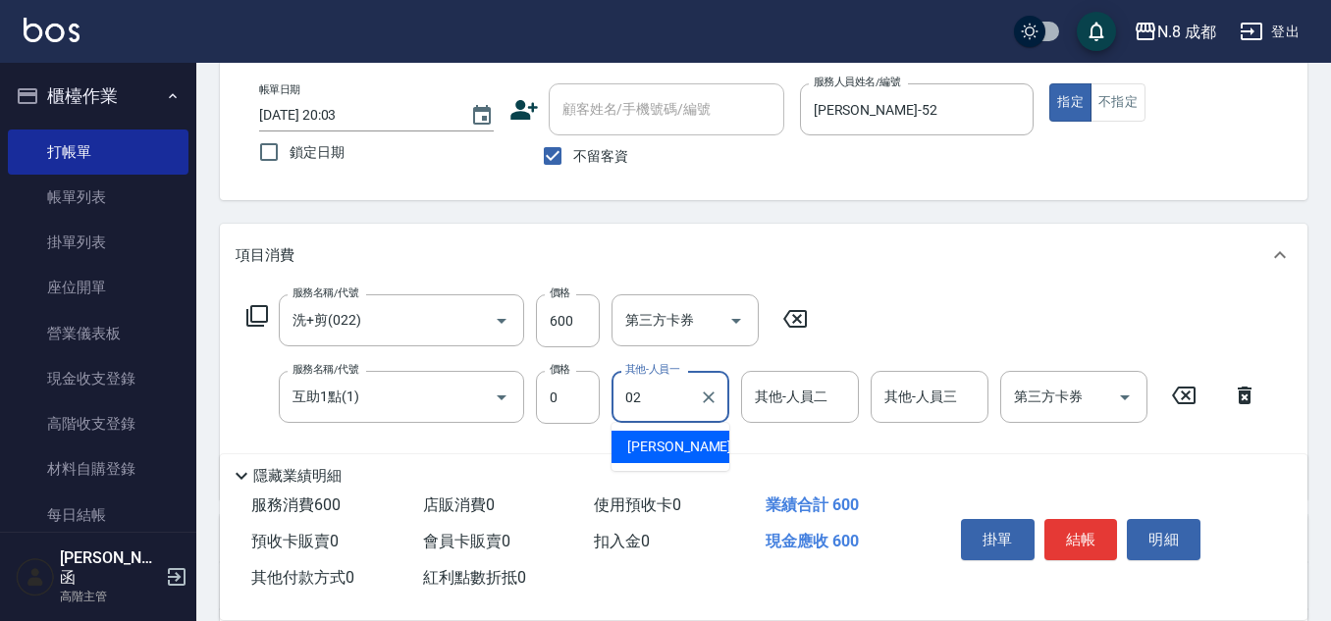
click at [655, 446] on span "[PERSON_NAME]-02" at bounding box center [689, 447] width 124 height 21
type input "[PERSON_NAME]-02"
click at [1085, 529] on button "結帳" at bounding box center [1081, 539] width 74 height 41
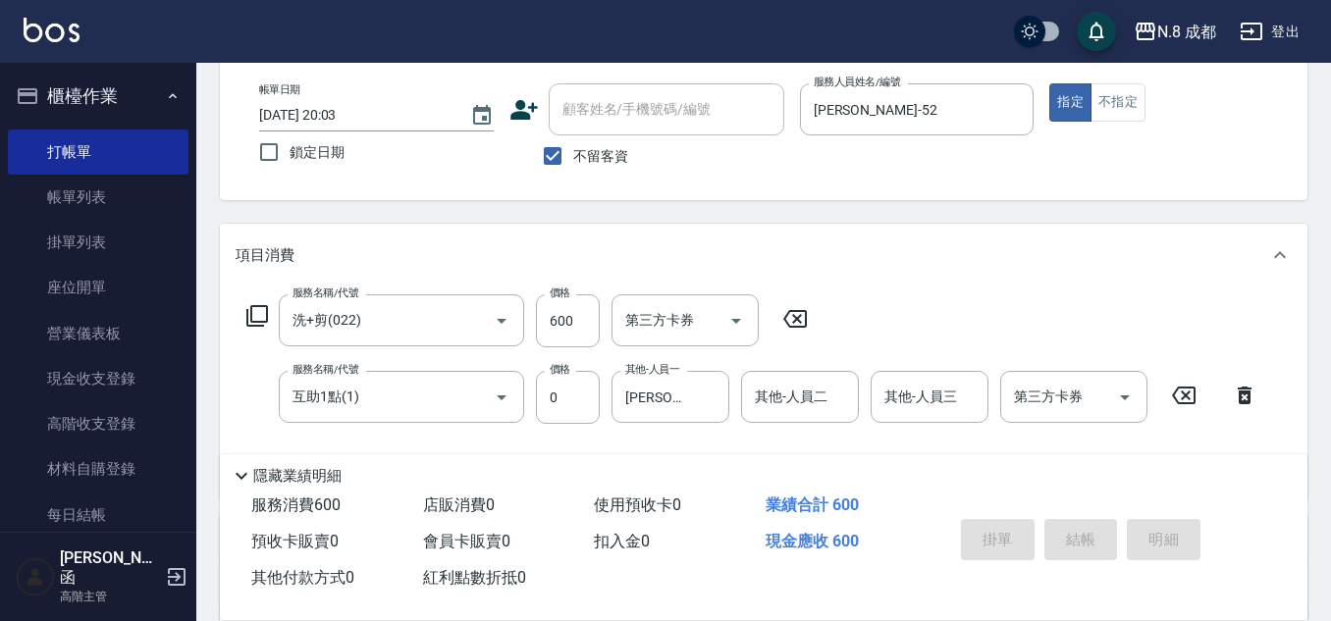
type input "[DATE] 20:04"
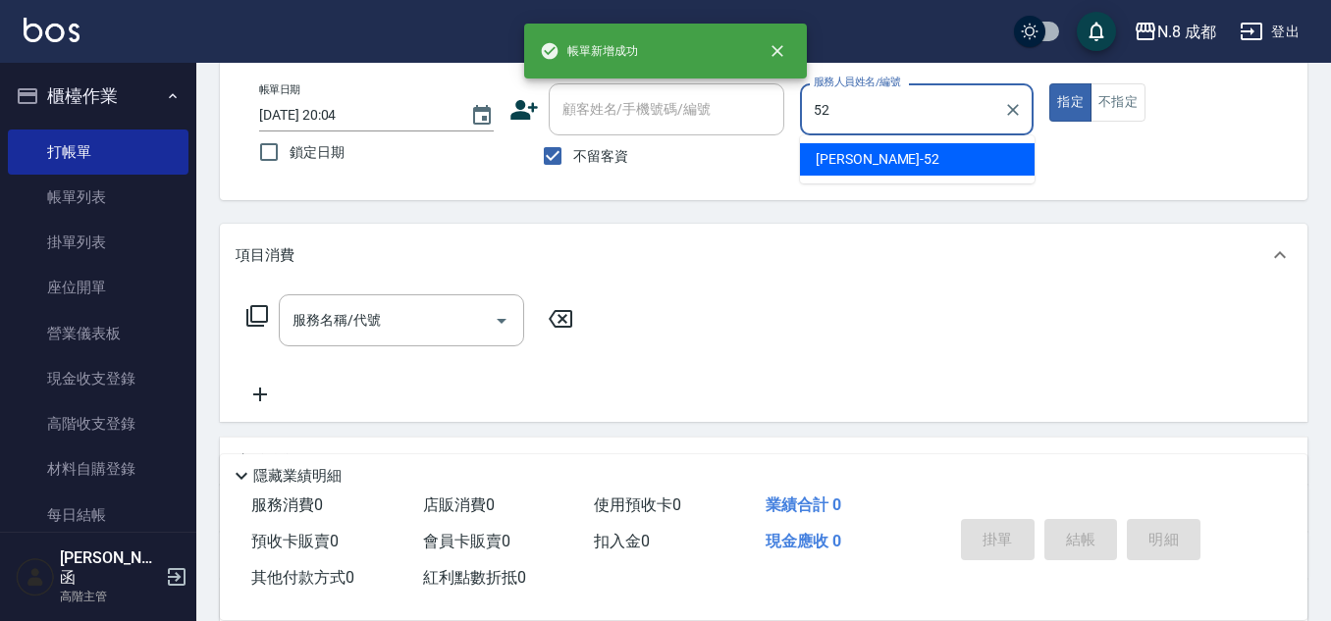
click at [869, 163] on span "[PERSON_NAME]-52" at bounding box center [877, 159] width 124 height 21
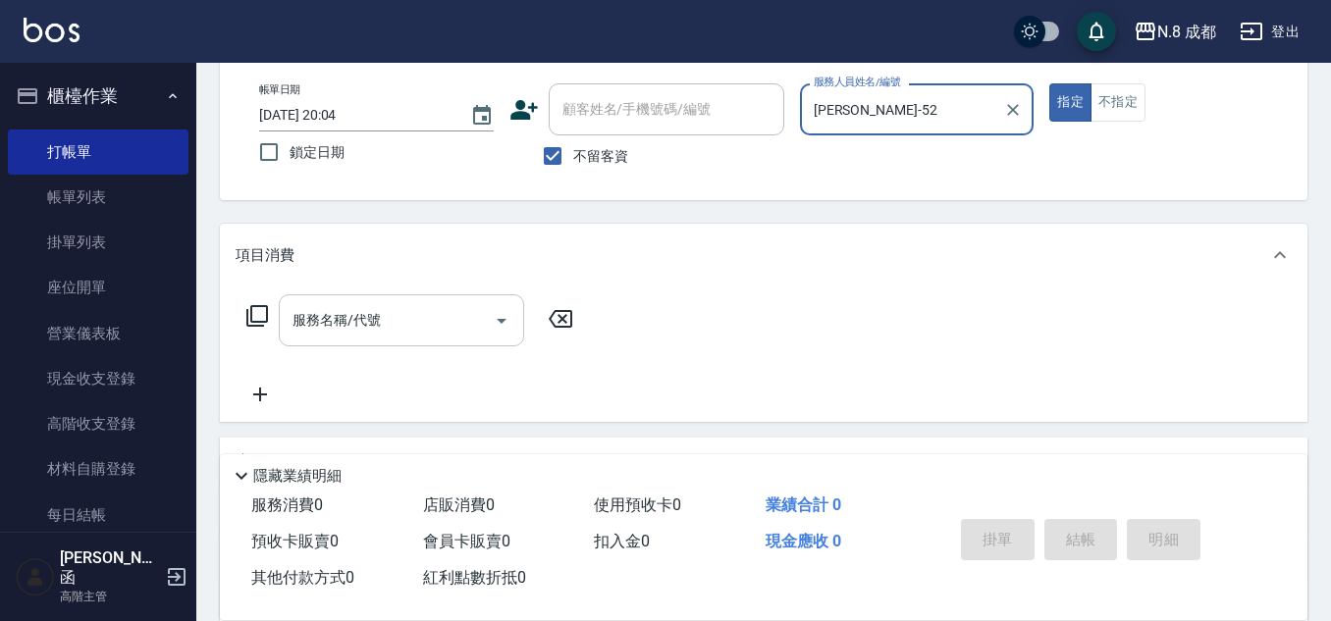
type input "[PERSON_NAME]-52"
click at [375, 308] on input "服務名稱/代號" at bounding box center [387, 320] width 198 height 34
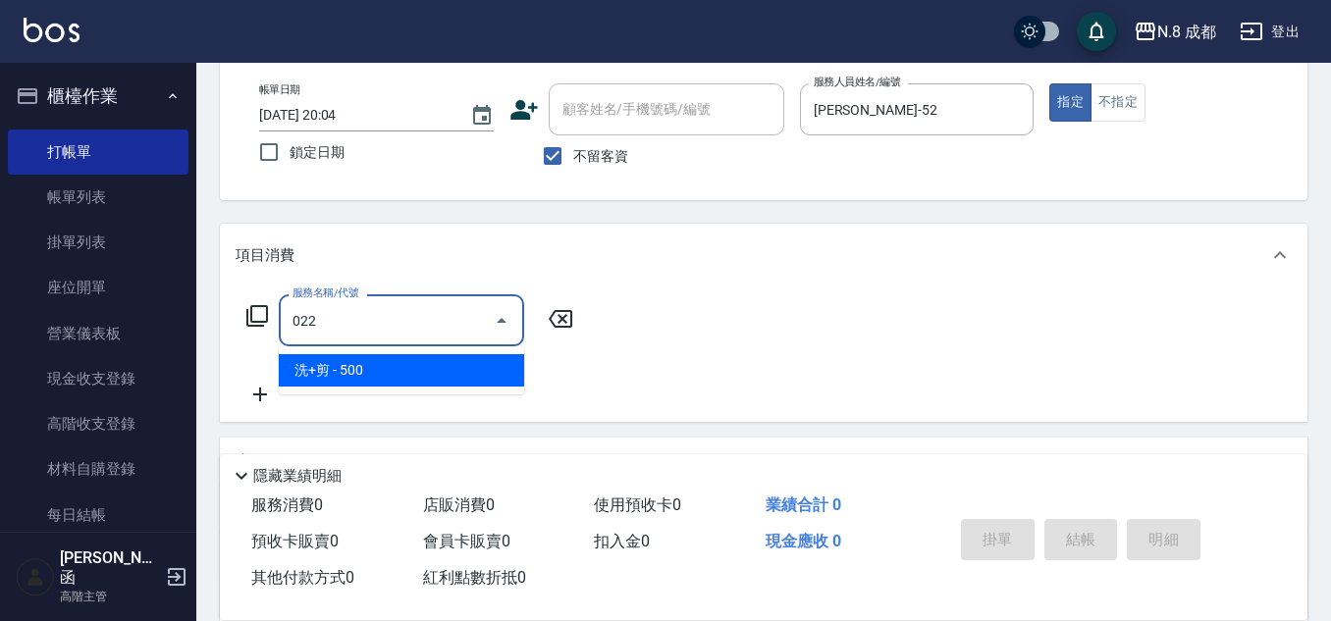
drag, startPoint x: 381, startPoint y: 342, endPoint x: 373, endPoint y: 367, distance: 25.8
click at [377, 354] on body "N.8 成都 登出 櫃檯作業 打帳單 帳單列表 掛單列表 座位開單 營業儀表板 現金收支登錄 高階收支登錄 材料自購登錄 每日結帳 排班表 現場電腦打卡 掃碼…" at bounding box center [665, 358] width 1331 height 913
click at [373, 368] on span "洗+剪 - 500" at bounding box center [401, 370] width 245 height 32
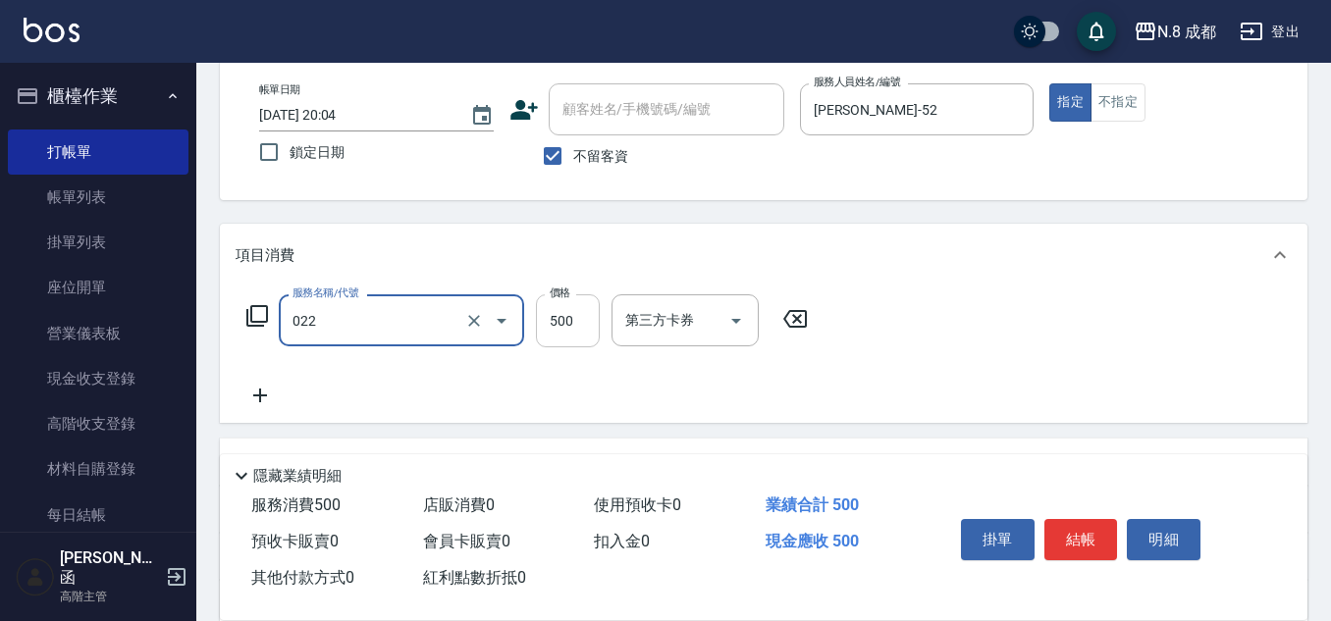
type input "洗+剪(022)"
click at [550, 337] on input "500" at bounding box center [568, 320] width 64 height 53
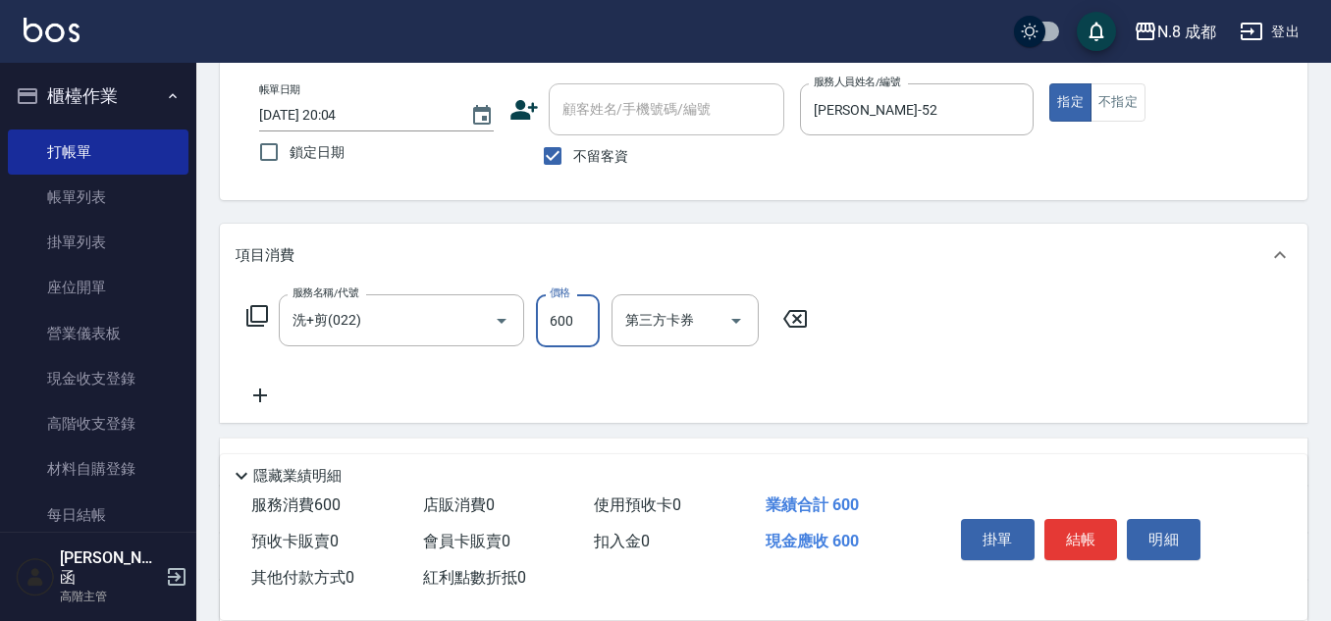
type input "600"
click at [271, 392] on icon at bounding box center [260, 396] width 49 height 24
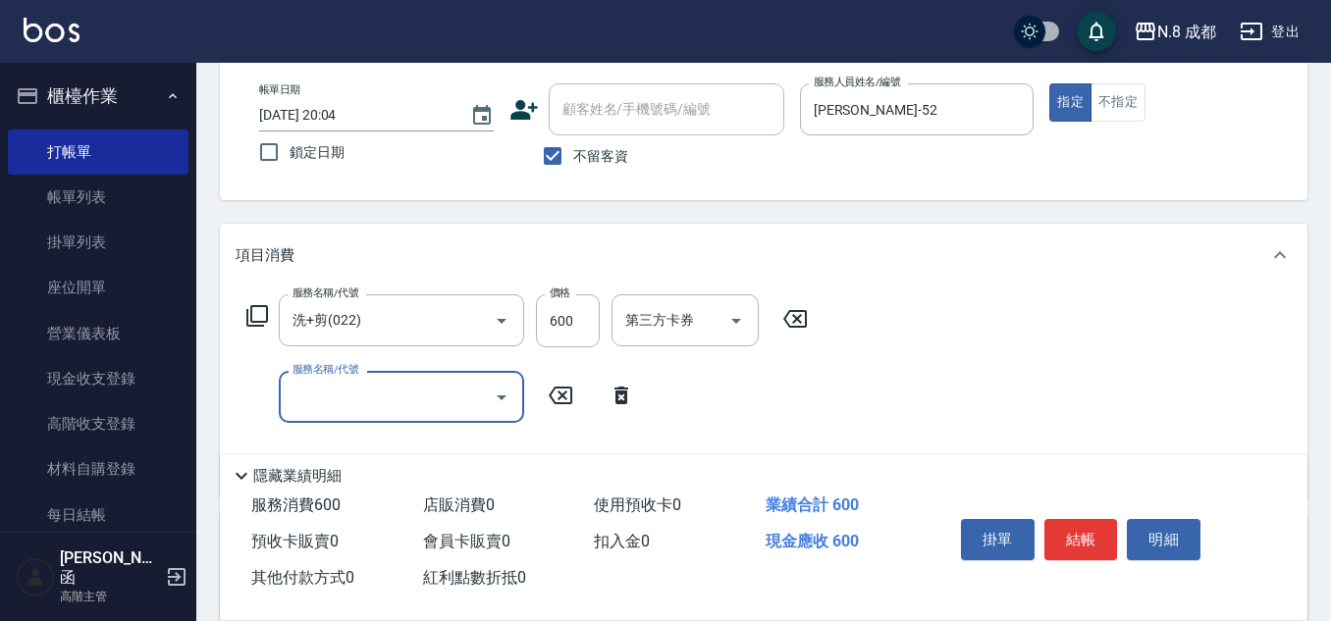
drag, startPoint x: 271, startPoint y: 392, endPoint x: 336, endPoint y: 389, distance: 64.8
click at [327, 393] on input "服務名稱/代號" at bounding box center [387, 397] width 198 height 34
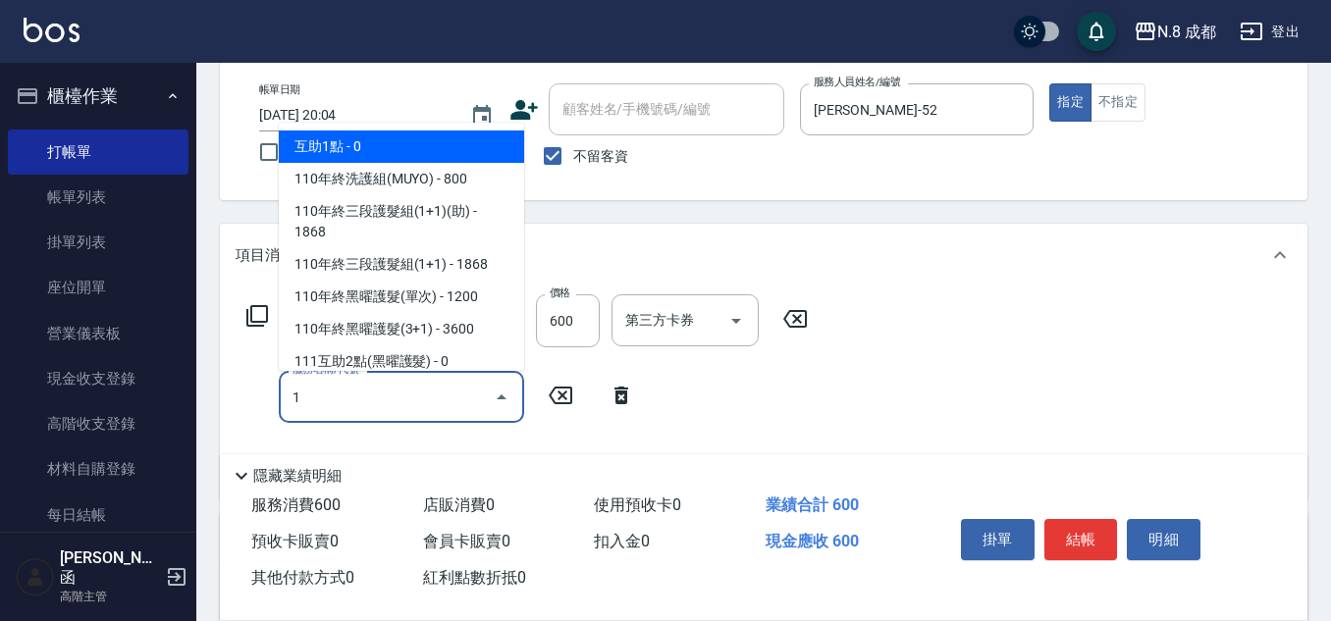
drag, startPoint x: 393, startPoint y: 148, endPoint x: 407, endPoint y: 154, distance: 14.9
click at [393, 146] on span "互助1點 - 0" at bounding box center [401, 147] width 245 height 32
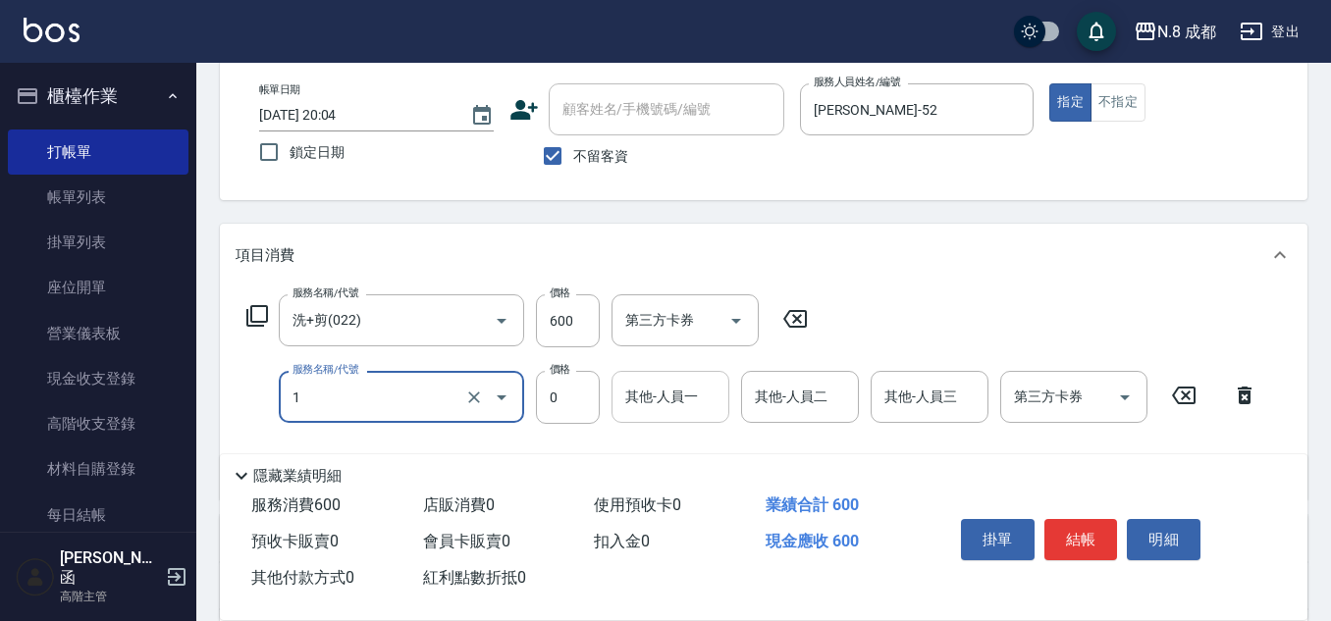
type input "互助1點(1)"
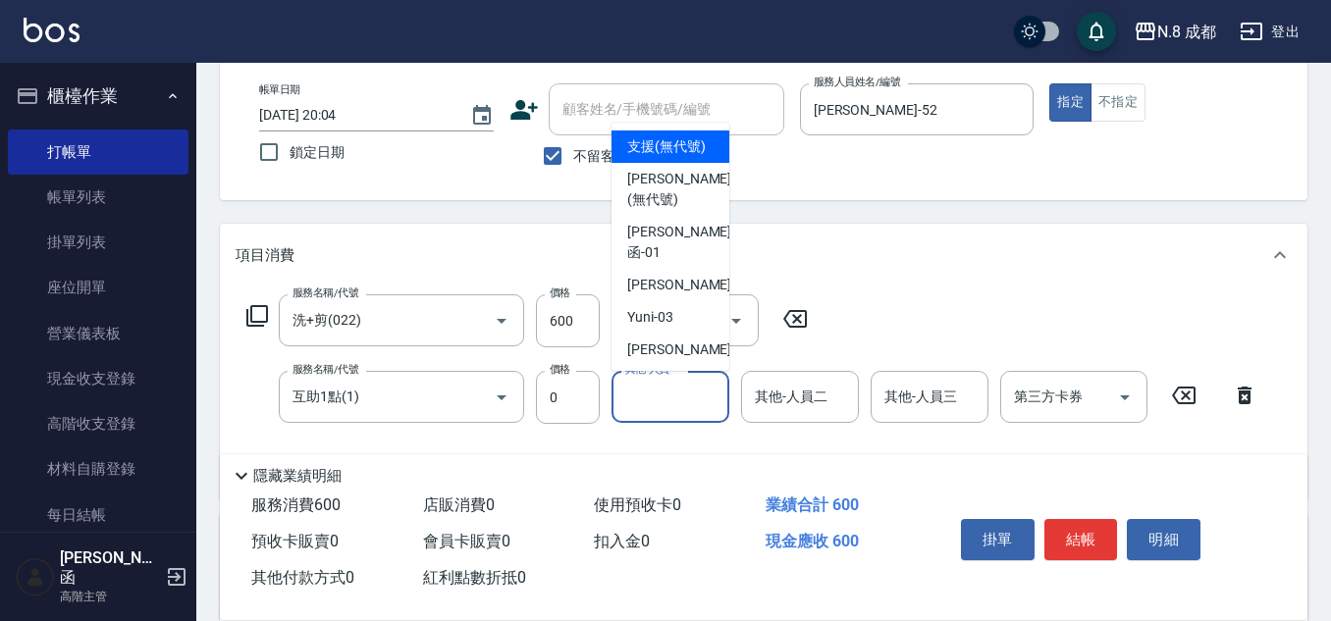
click at [659, 399] on input "其他-人員一" at bounding box center [670, 397] width 100 height 34
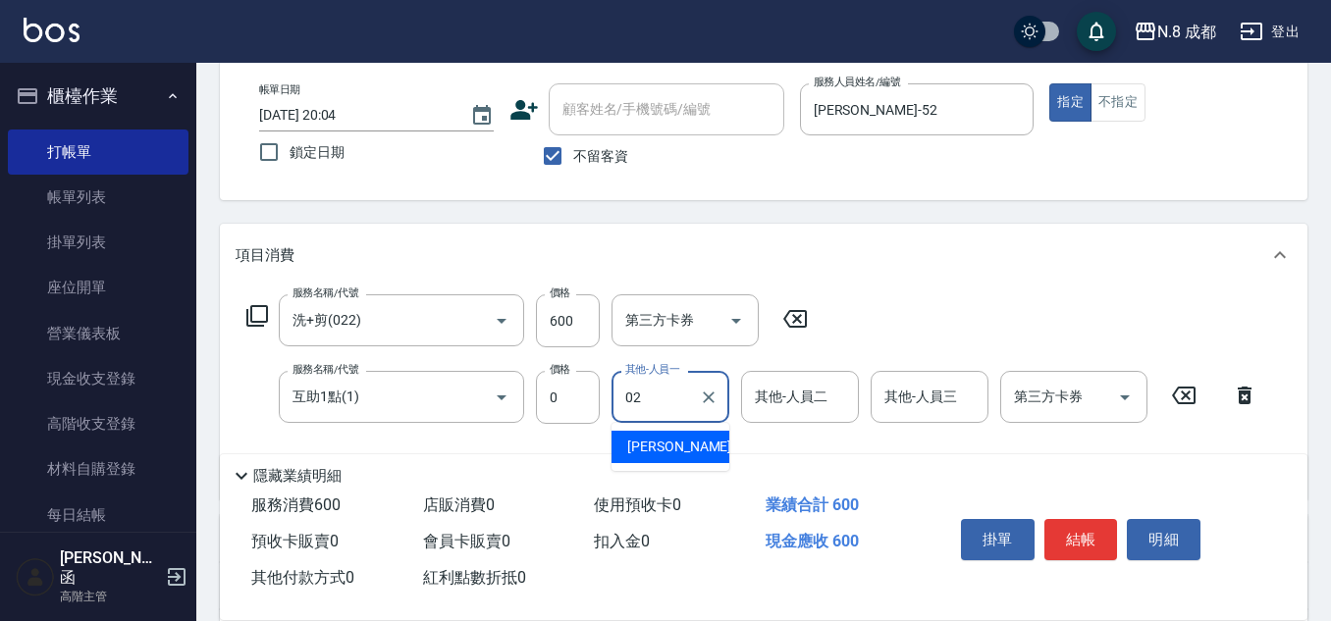
click at [667, 444] on span "[PERSON_NAME]-02" at bounding box center [689, 447] width 124 height 21
type input "[PERSON_NAME]-02"
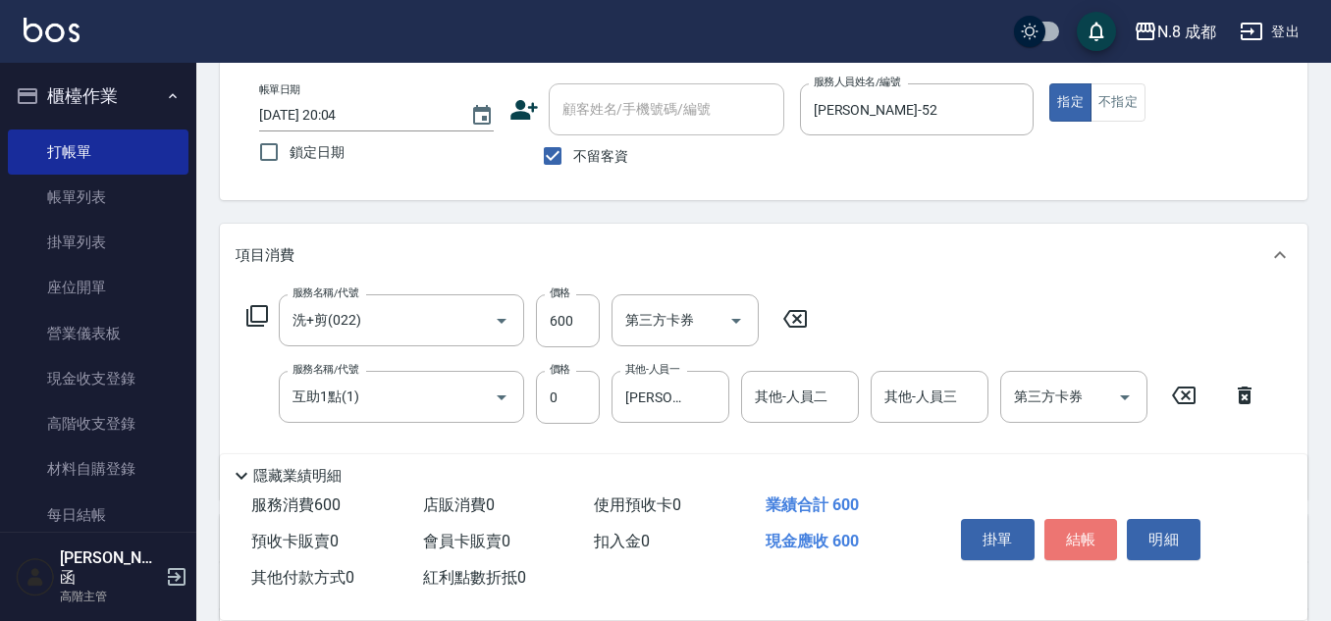
click at [1070, 519] on button "結帳" at bounding box center [1081, 539] width 74 height 41
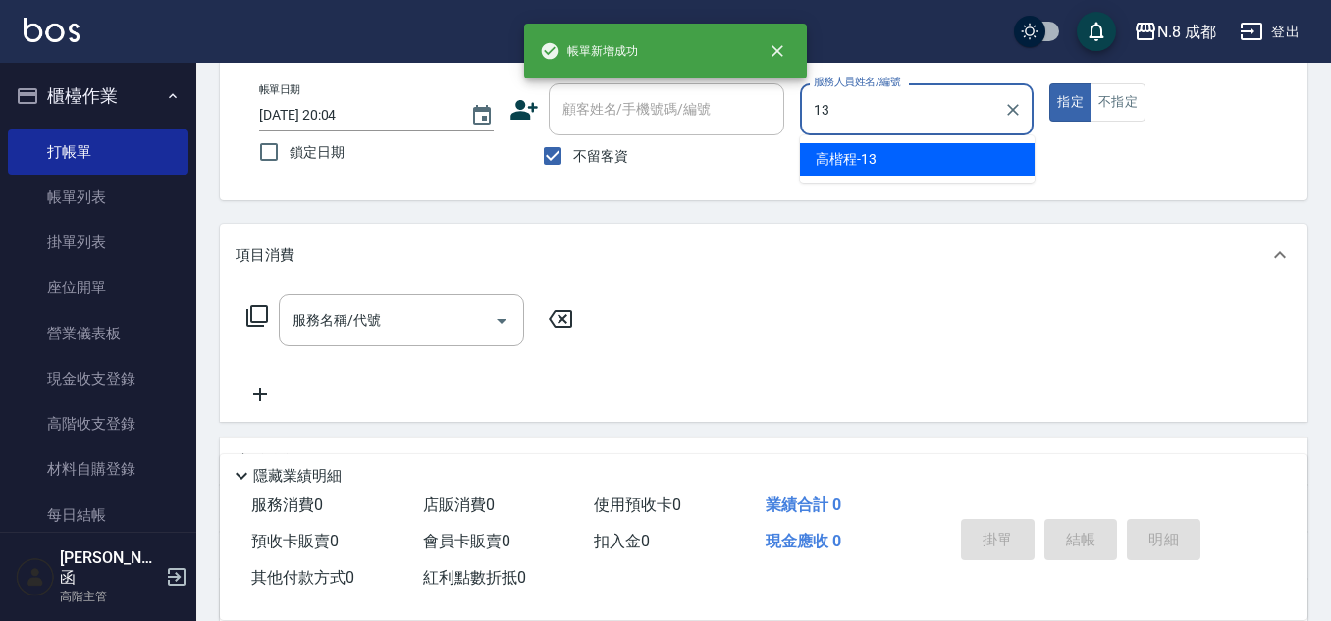
click at [906, 161] on div "[PERSON_NAME]程 -13" at bounding box center [917, 159] width 235 height 32
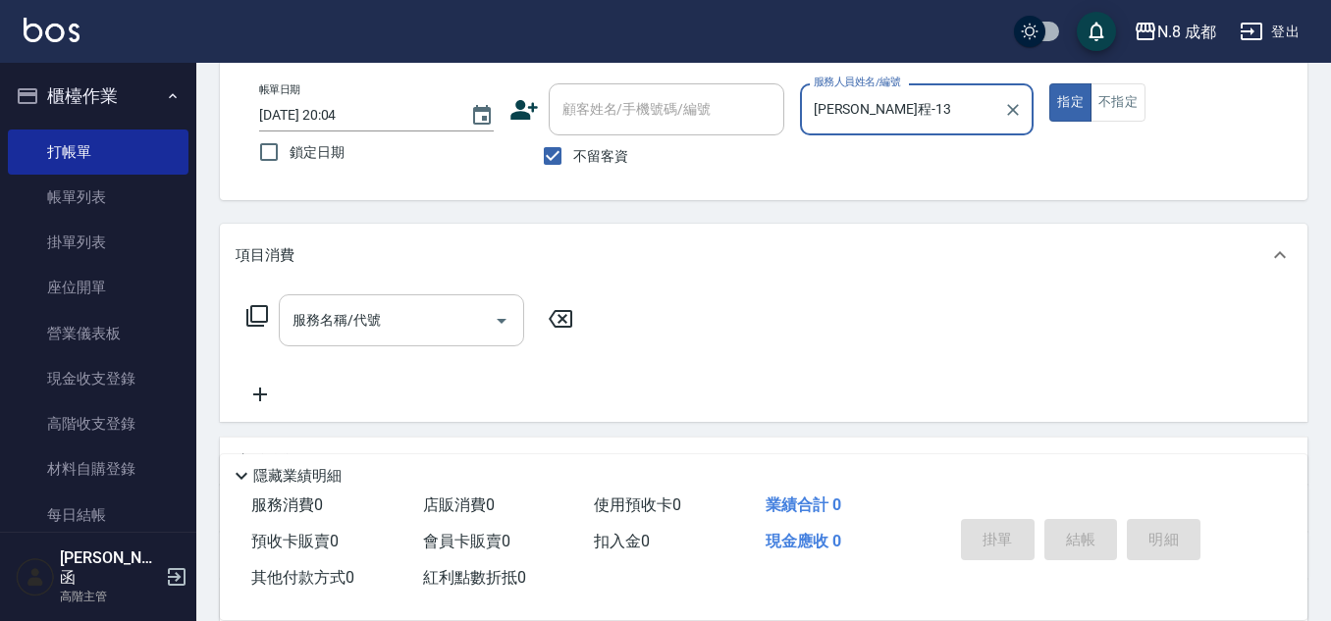
type input "[PERSON_NAME]程-13"
click at [379, 327] on input "服務名稱/代號" at bounding box center [387, 320] width 198 height 34
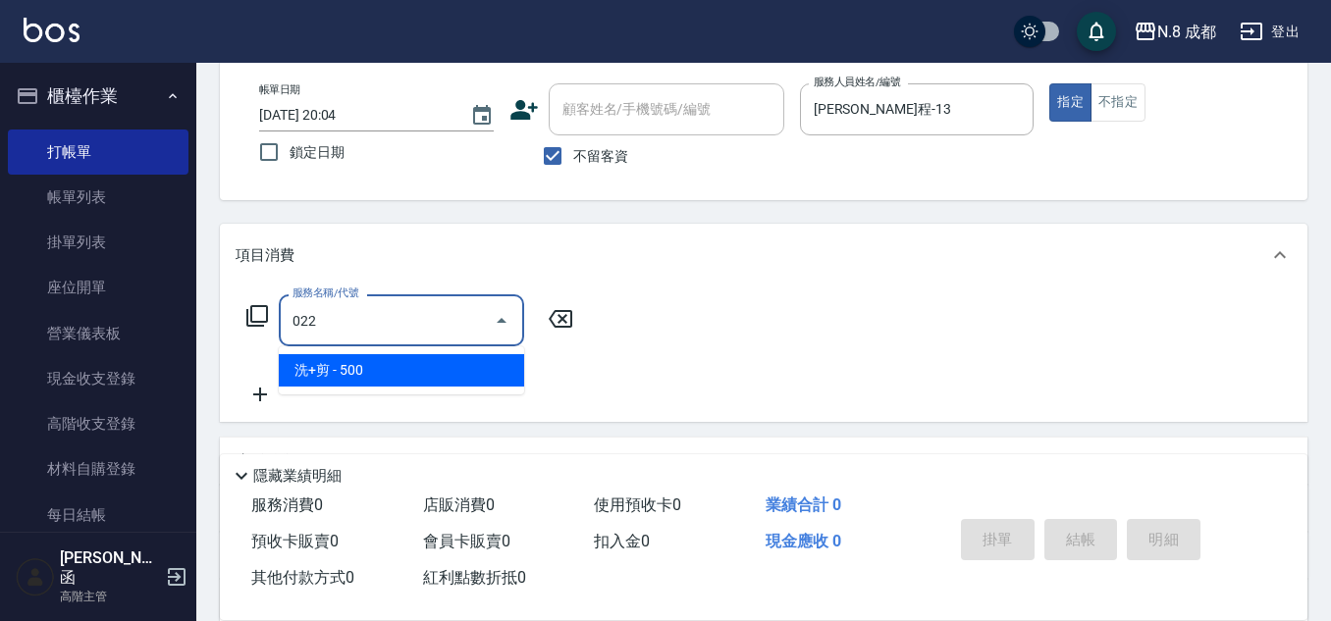
click at [378, 367] on span "洗+剪 - 500" at bounding box center [401, 370] width 245 height 32
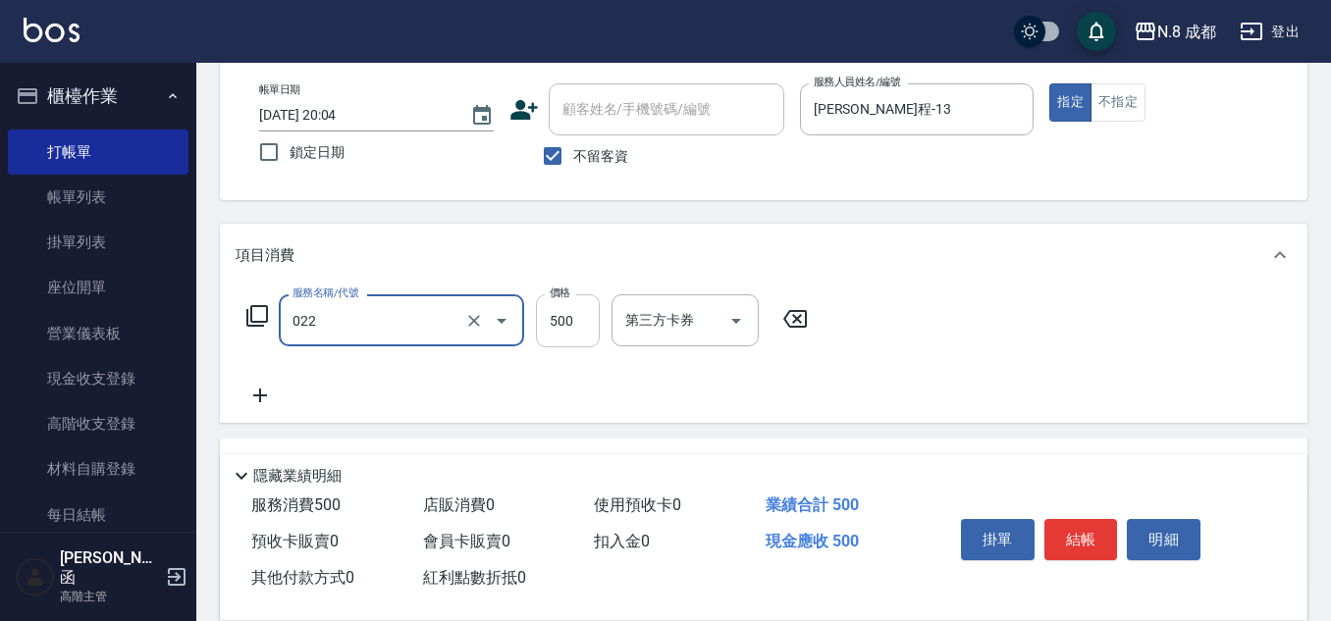
type input "洗+剪(022)"
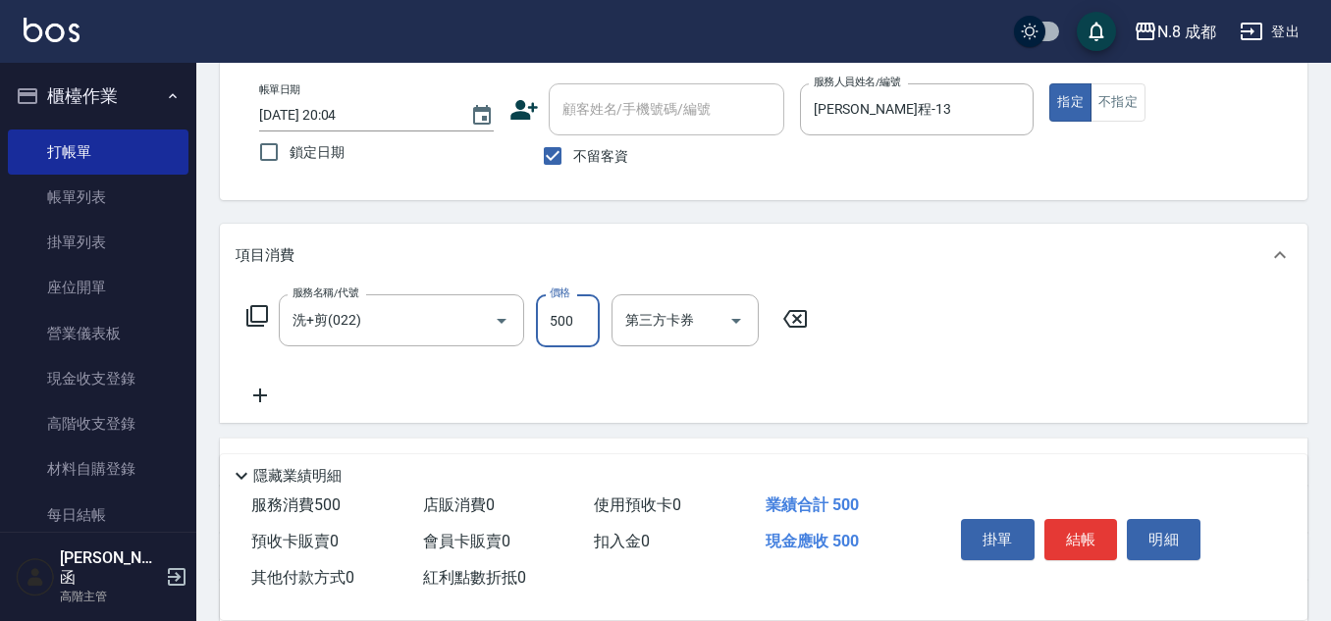
click at [551, 337] on input "500" at bounding box center [568, 320] width 64 height 53
type input "600"
click at [264, 393] on icon at bounding box center [260, 396] width 49 height 24
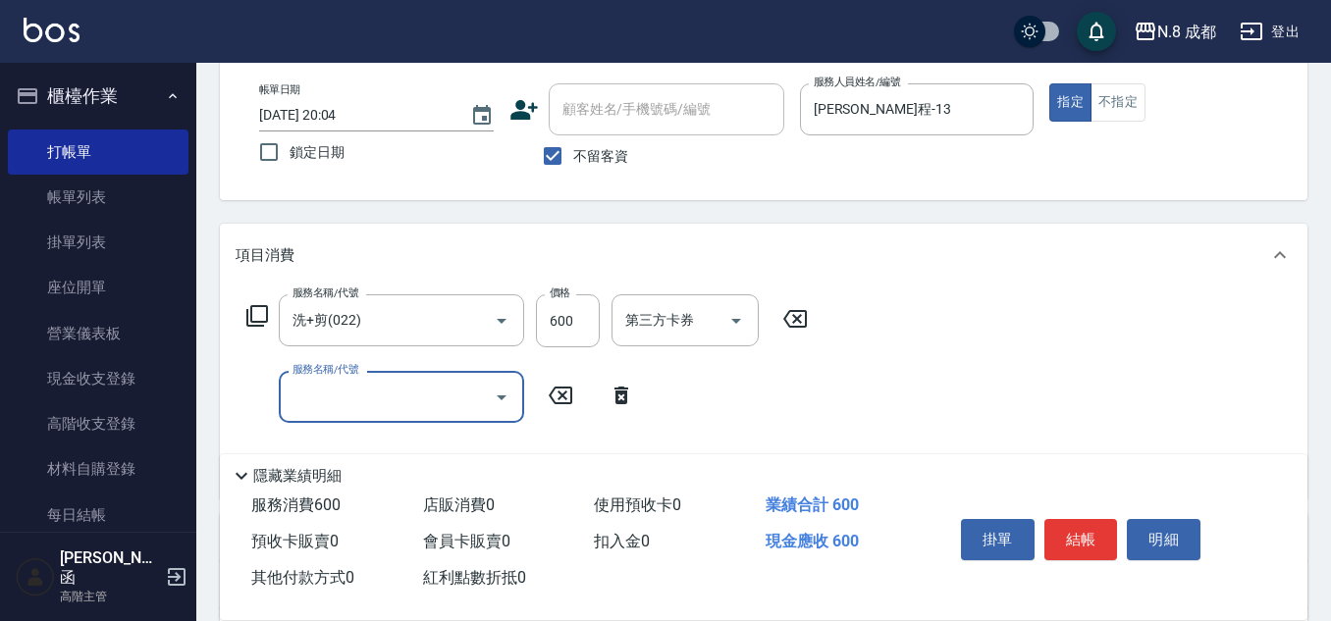
click at [356, 391] on input "服務名稱/代號" at bounding box center [387, 397] width 198 height 34
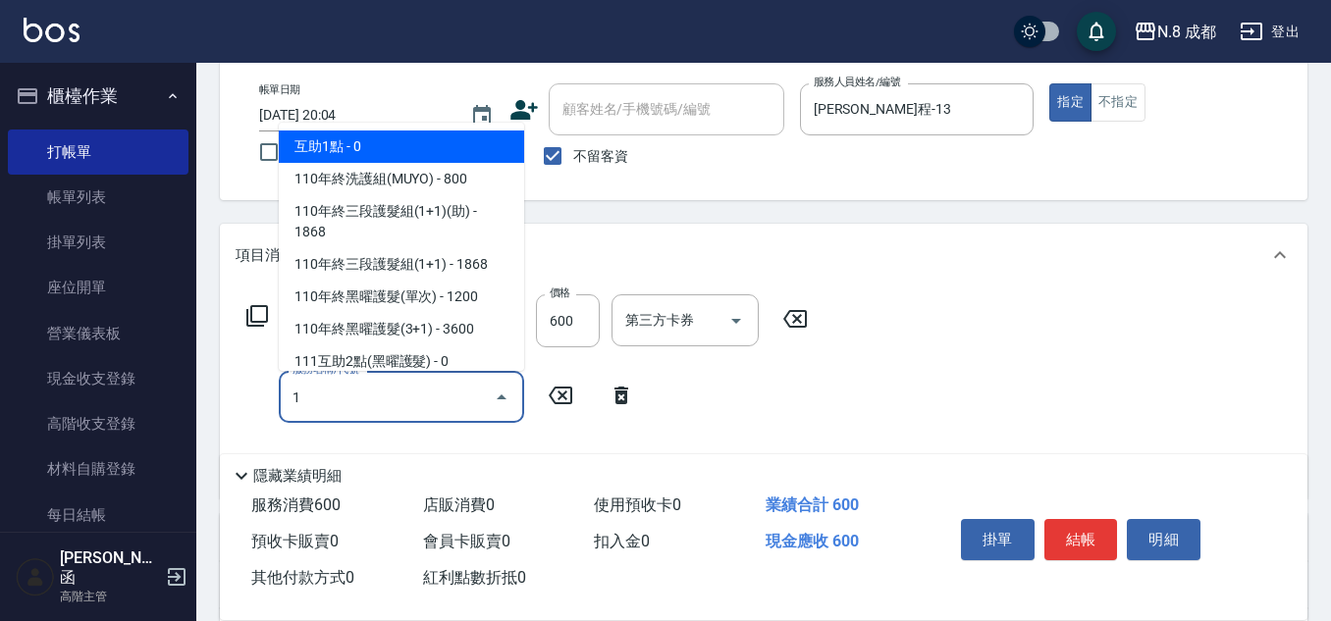
click at [397, 156] on span "互助1點 - 0" at bounding box center [401, 147] width 245 height 32
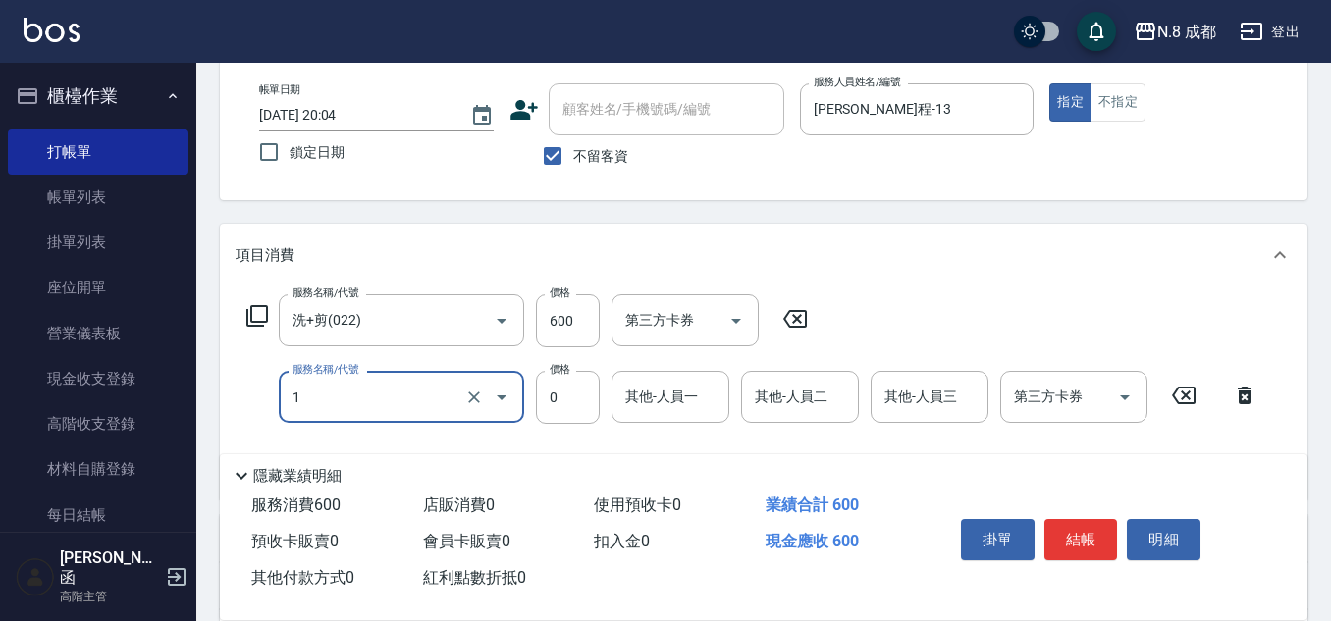
type input "互助1點(1)"
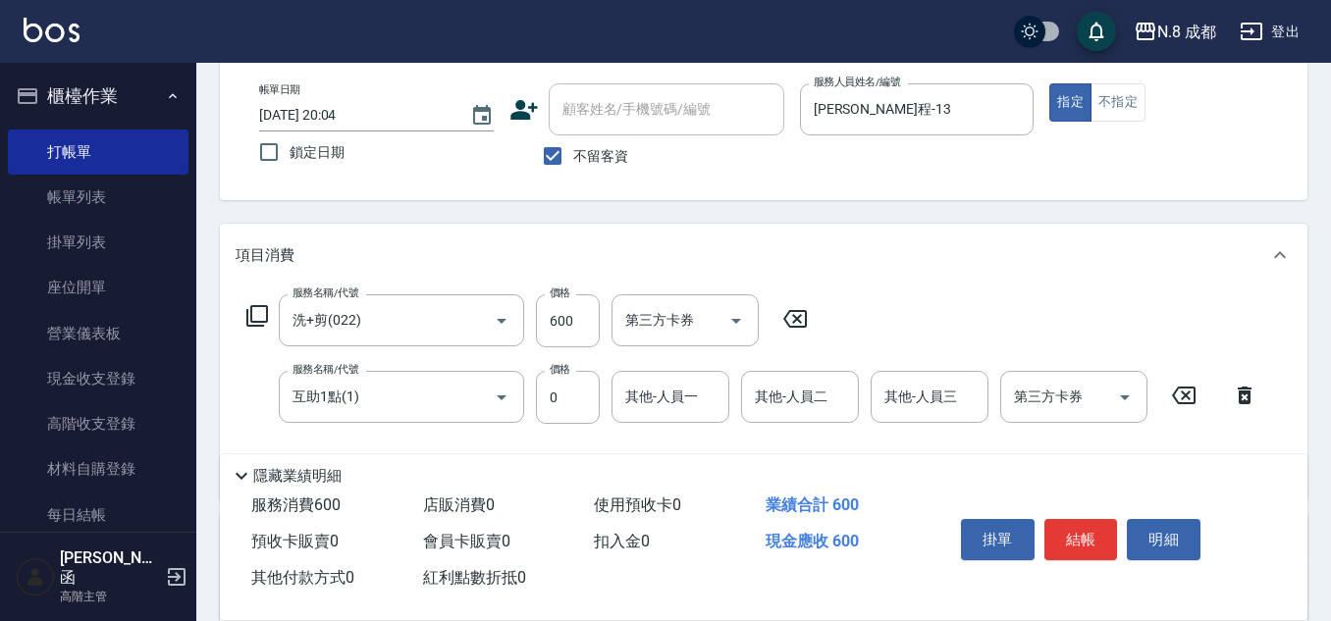
click at [651, 437] on div "服務名稱/代號 洗+剪(022) 服務名稱/代號 價格 600 價格 第三方卡券 第三方卡券 服務名稱/代號 互助1點(1) 服務名稱/代號 價格 0 價格 …" at bounding box center [752, 388] width 1033 height 189
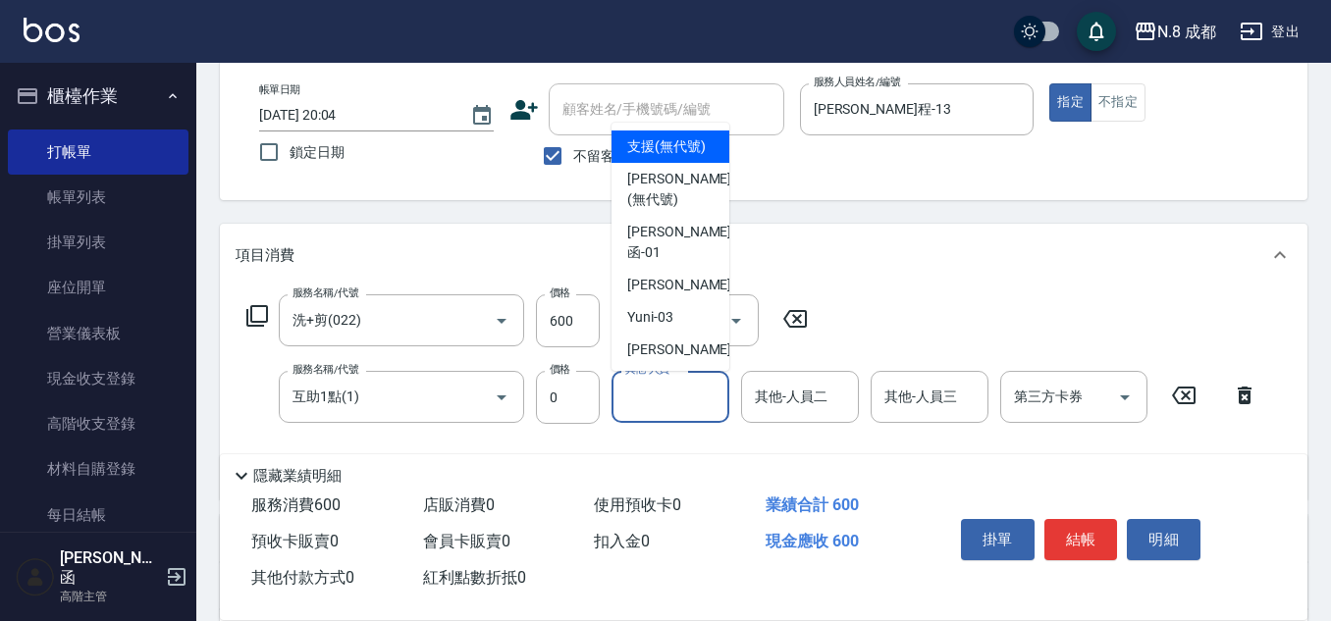
click at [651, 413] on input "其他-人員一" at bounding box center [670, 397] width 100 height 34
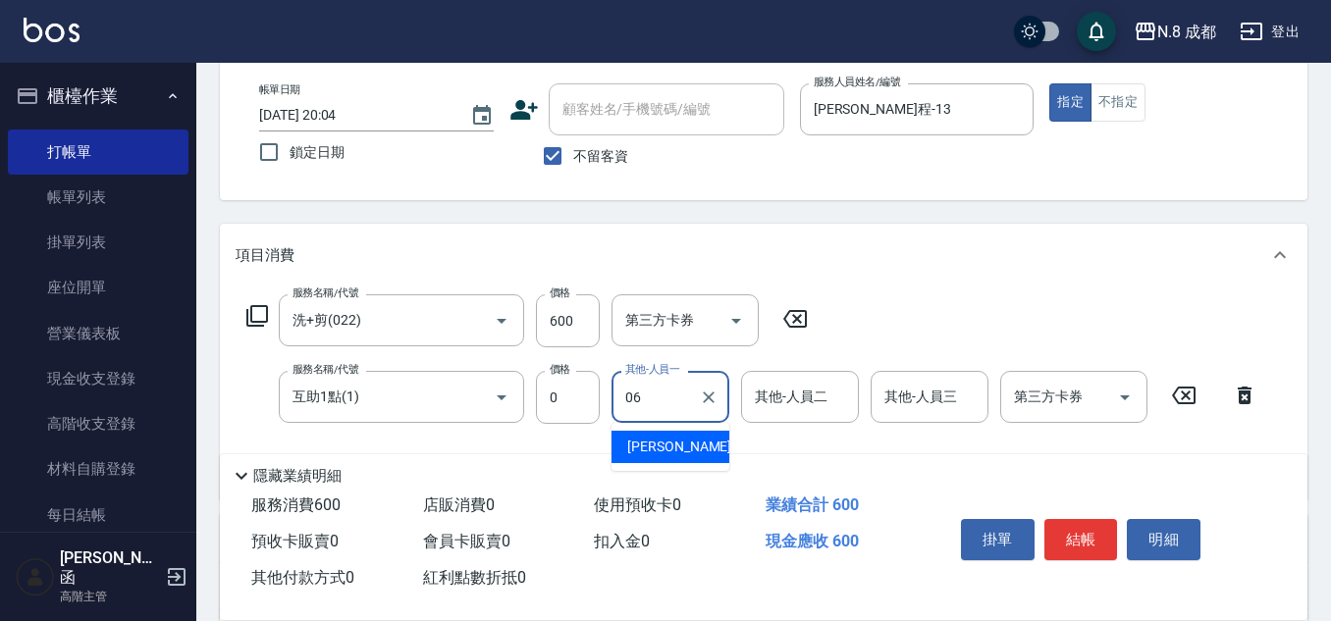
click at [682, 444] on span "[PERSON_NAME] -06" at bounding box center [689, 447] width 124 height 21
type input "[PERSON_NAME]-06"
click at [1070, 523] on button "結帳" at bounding box center [1081, 539] width 74 height 41
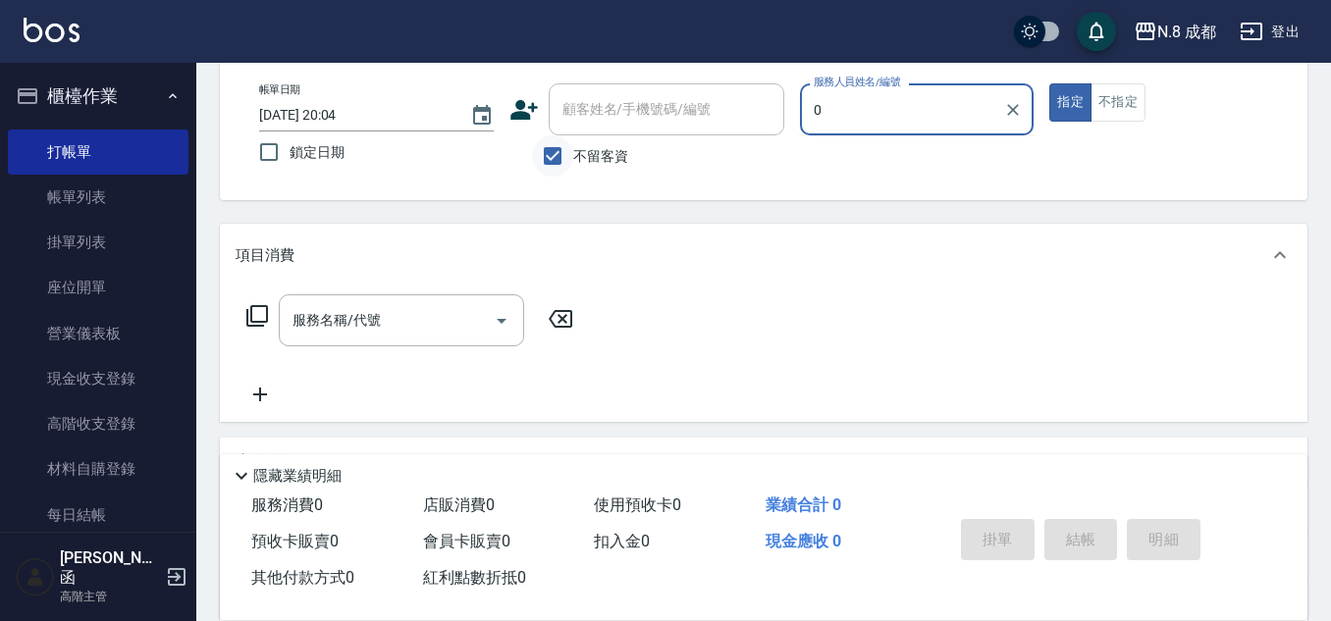
type input "0"
click at [546, 174] on input "不留客資" at bounding box center [552, 155] width 41 height 41
checkbox input "false"
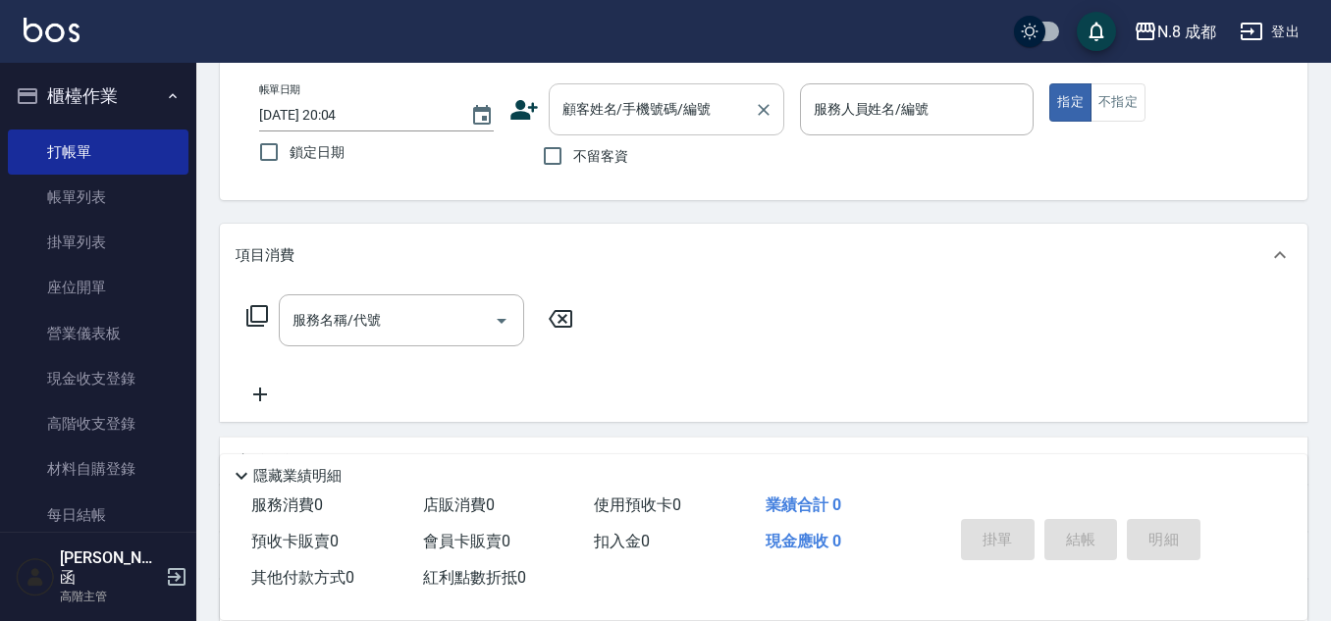
click at [611, 104] on input "顧客姓名/手機號碼/編號" at bounding box center [651, 109] width 188 height 34
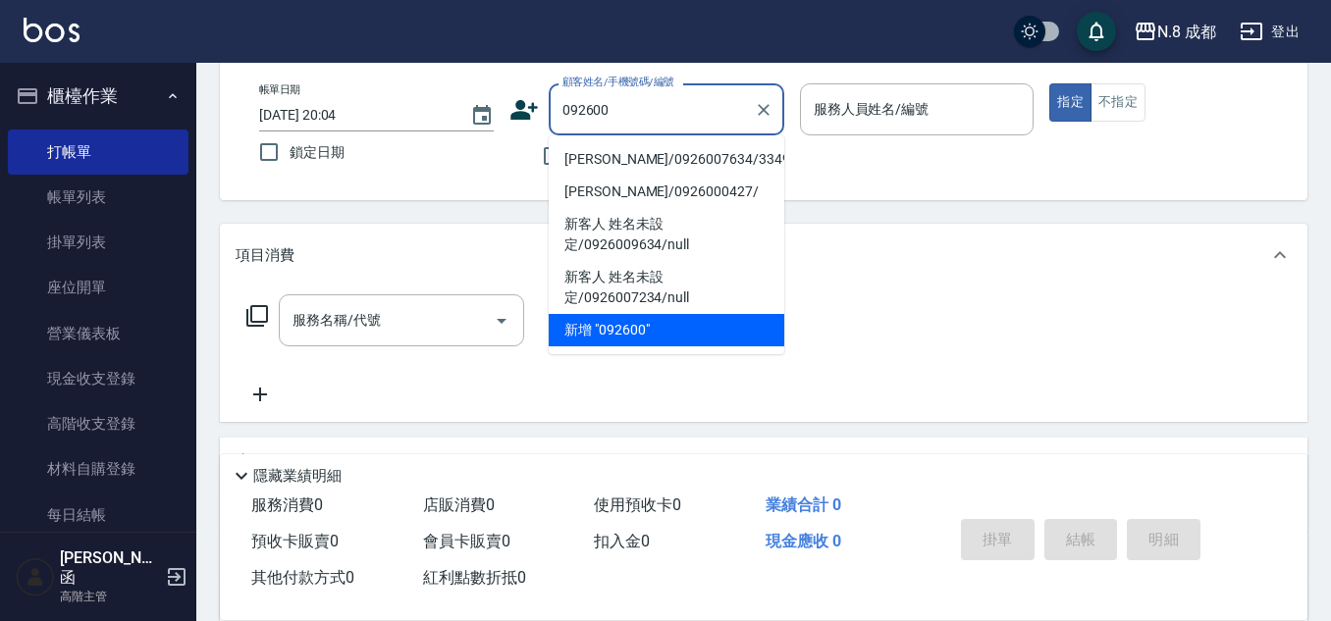
click at [641, 167] on li "[PERSON_NAME]/0926007634/334935" at bounding box center [667, 159] width 236 height 32
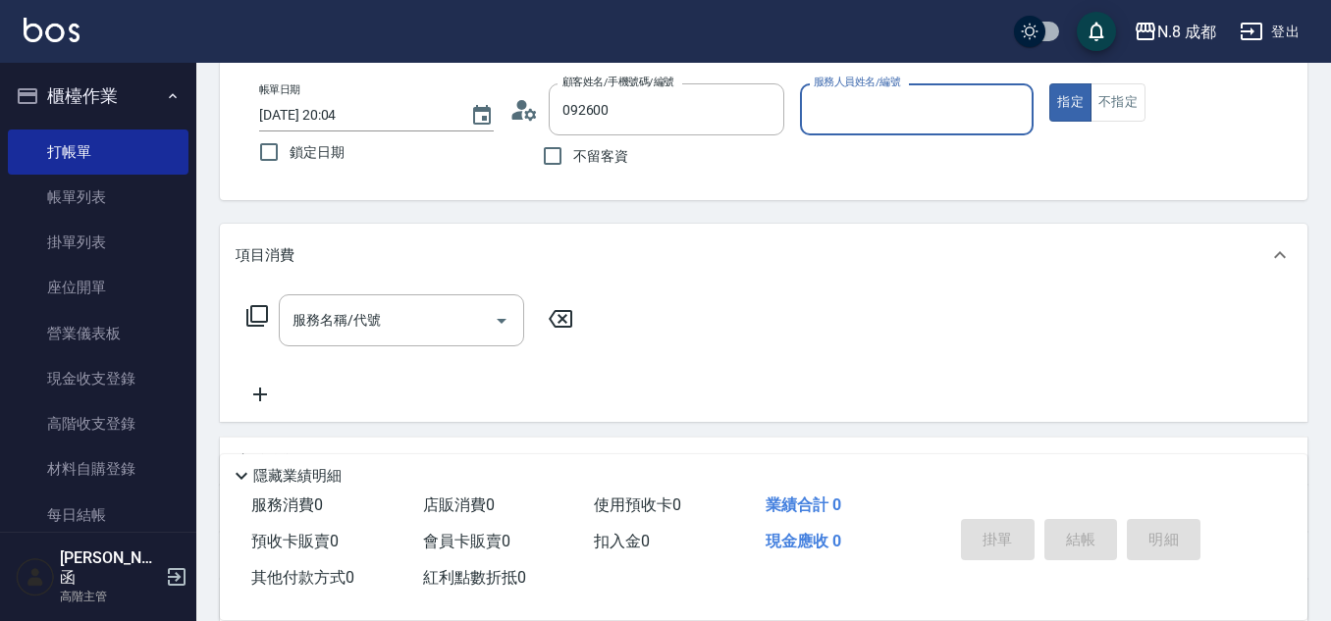
type input "[PERSON_NAME]/0926007634/334935"
click at [874, 115] on input "服務人員姓名/編號" at bounding box center [917, 109] width 217 height 34
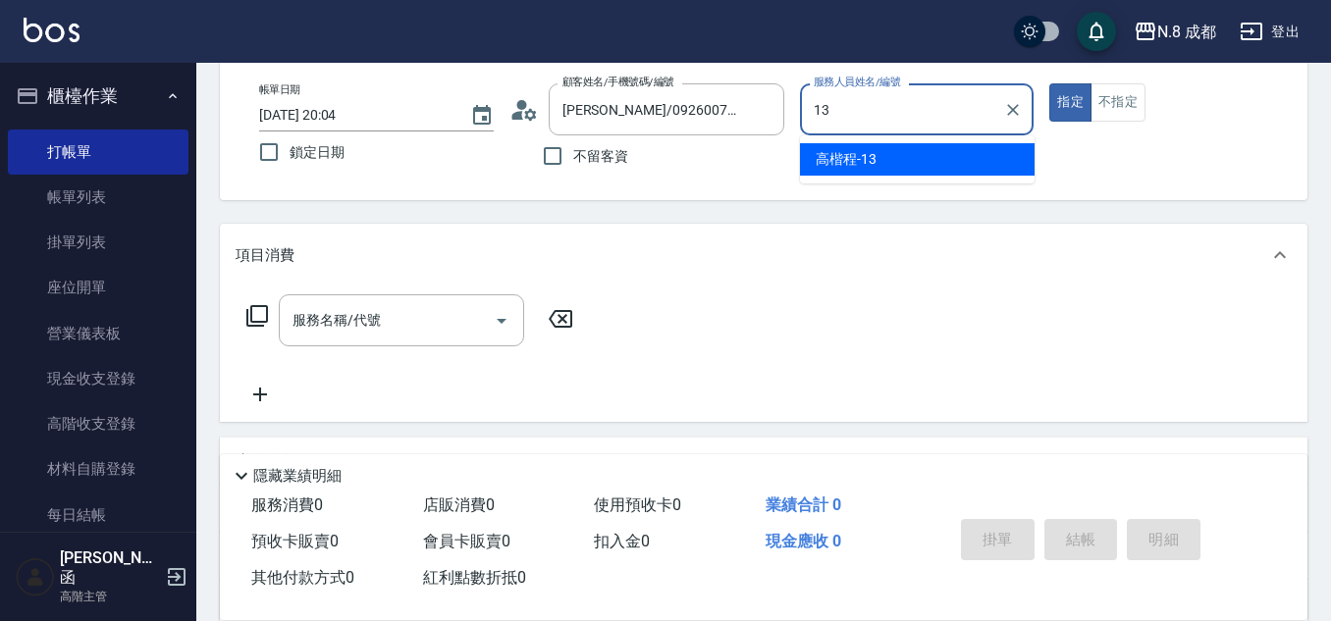
click at [865, 143] on div "[PERSON_NAME]程 -13" at bounding box center [917, 159] width 235 height 32
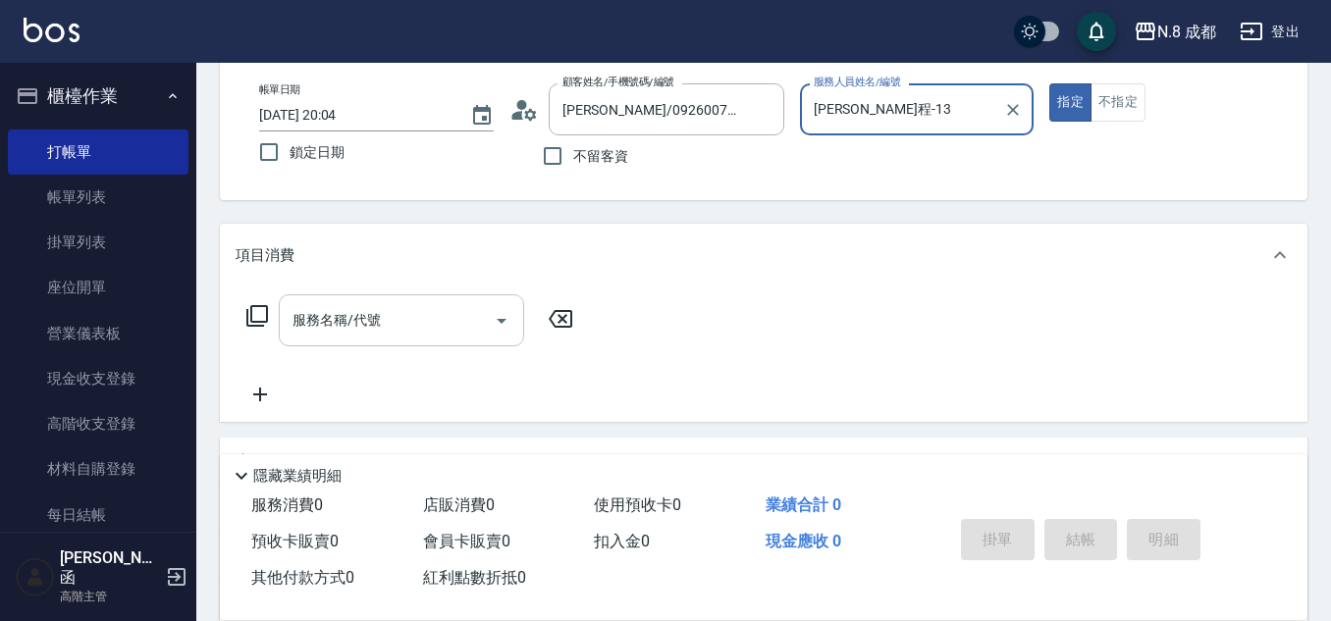
type input "[PERSON_NAME]程-13"
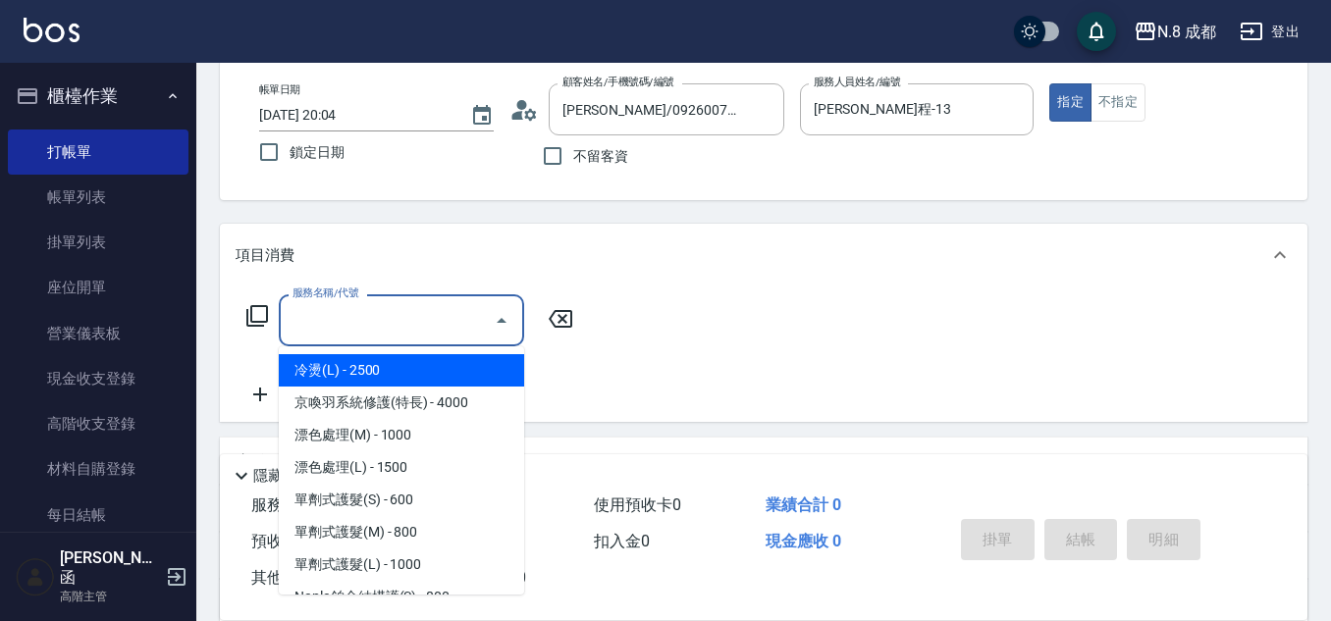
click at [394, 322] on input "服務名稱/代號" at bounding box center [387, 320] width 198 height 34
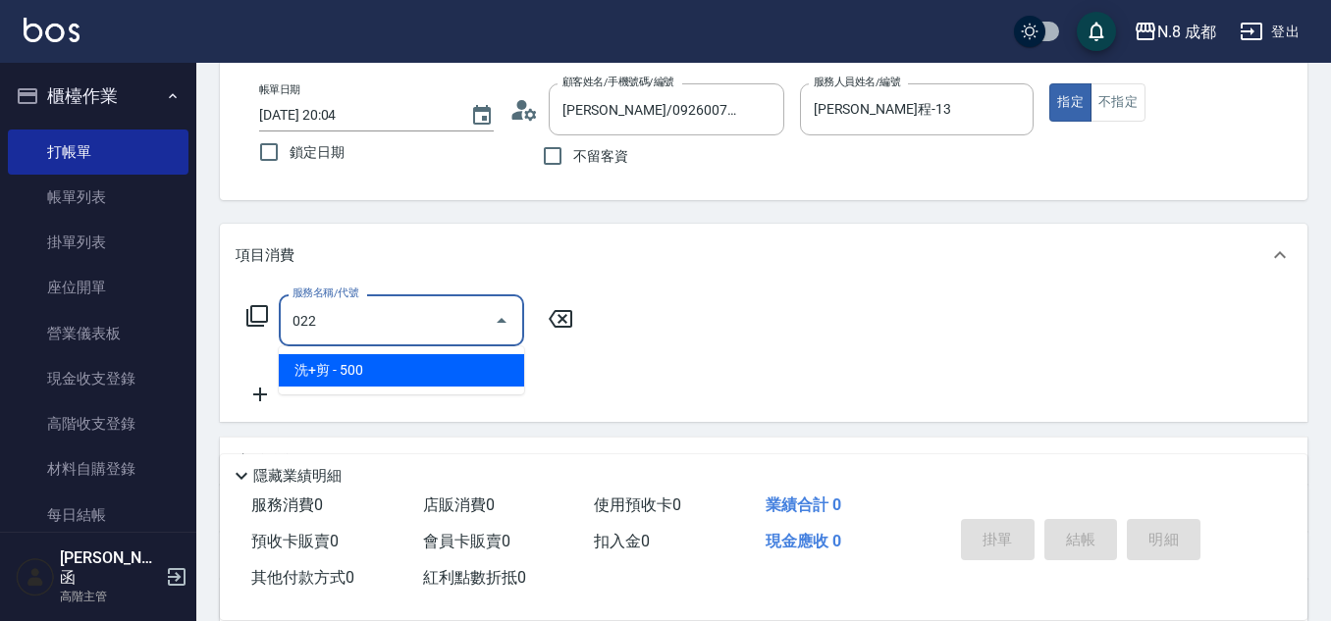
drag, startPoint x: 371, startPoint y: 370, endPoint x: 547, endPoint y: 356, distance: 176.2
click at [376, 371] on span "洗+剪 - 500" at bounding box center [401, 370] width 245 height 32
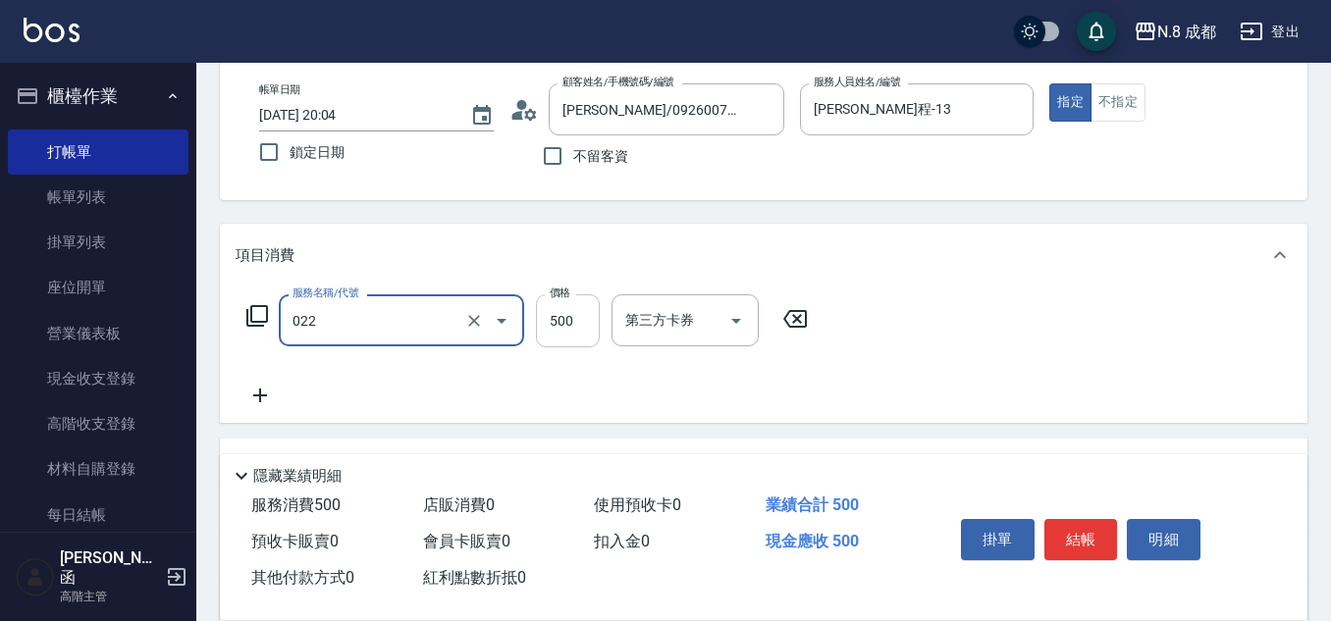
type input "洗+剪(022)"
click at [579, 327] on input "500" at bounding box center [568, 320] width 64 height 53
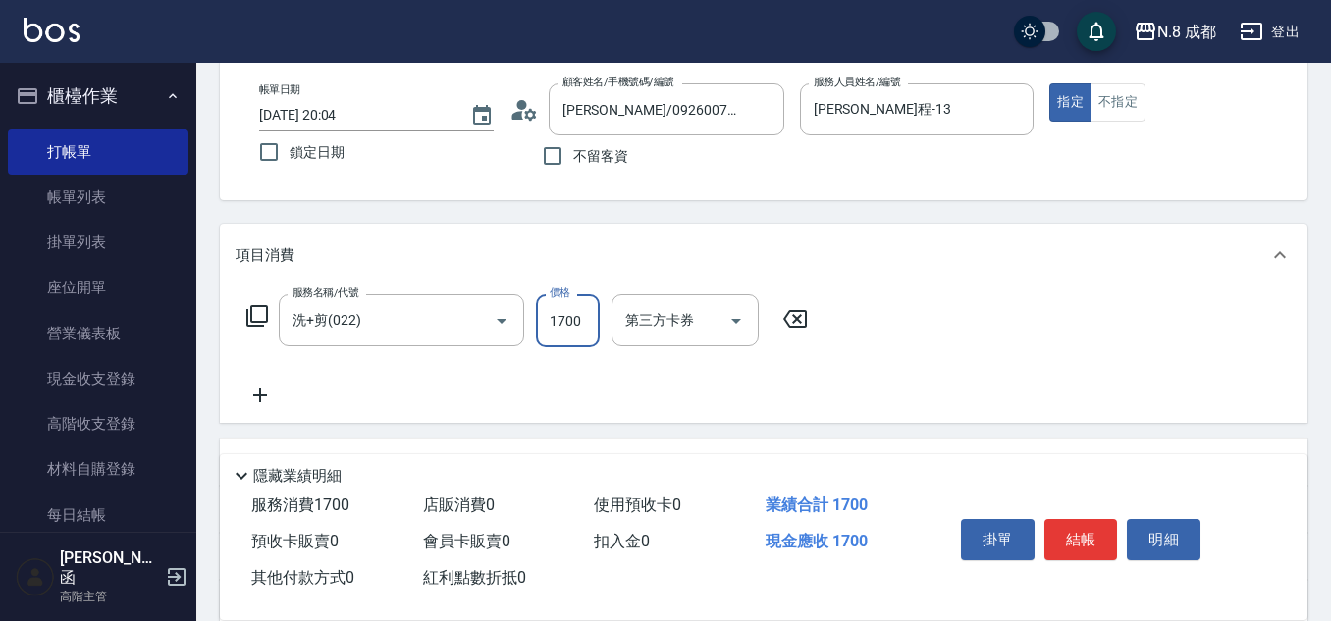
type input "1700"
click at [274, 393] on icon at bounding box center [260, 396] width 49 height 24
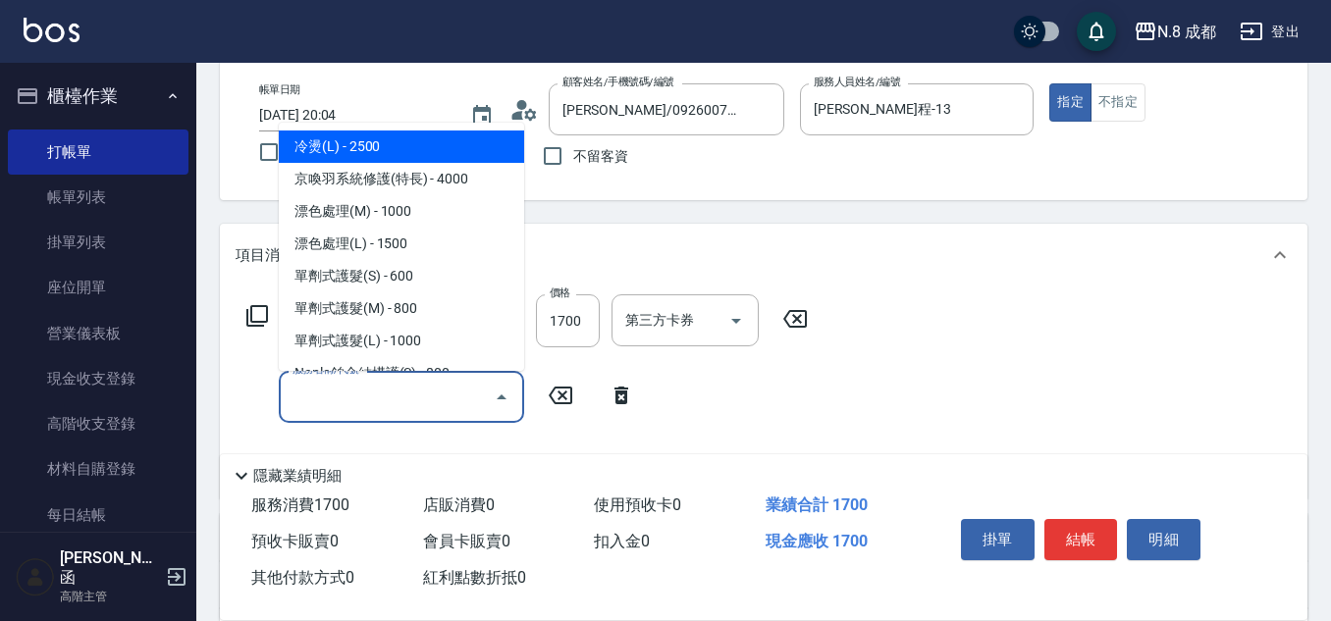
click at [358, 399] on input "服務名稱/代號" at bounding box center [387, 397] width 198 height 34
click at [405, 156] on span "互助3點 - 0" at bounding box center [401, 147] width 245 height 32
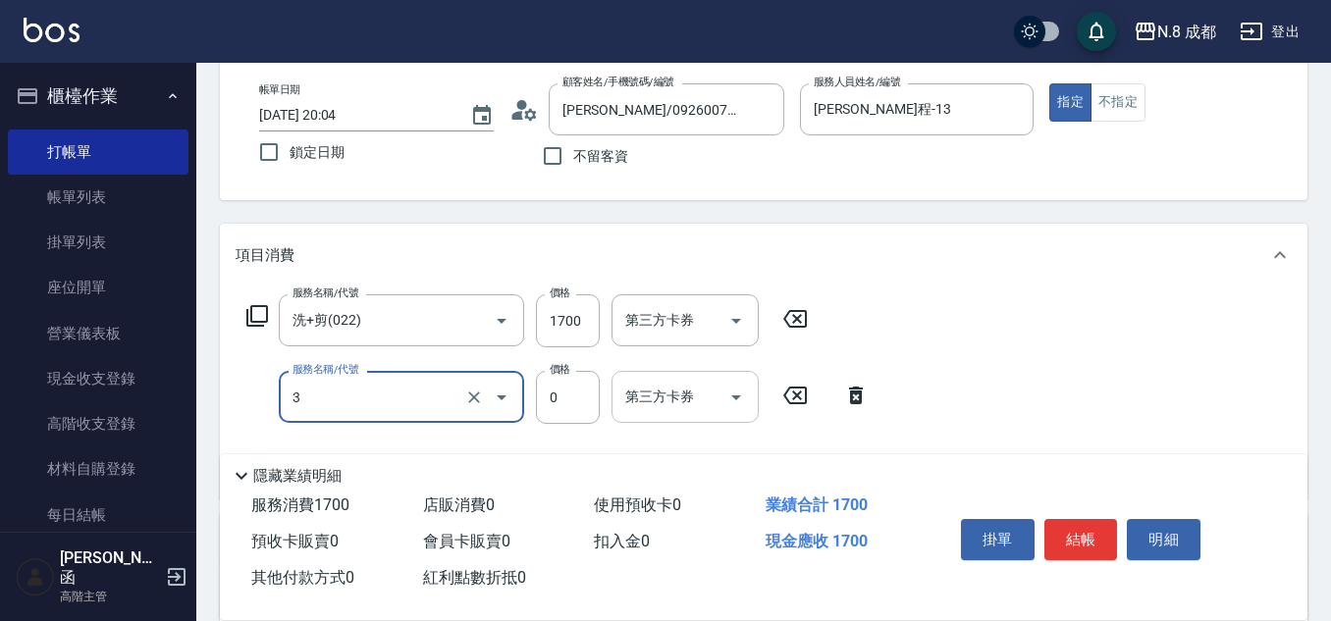
type input "互助3點(3)"
click at [681, 404] on div "服務名稱/代號 互助3點(3) 服務名稱/代號 價格 0 價格 第三方卡券 第三方卡券" at bounding box center [558, 397] width 645 height 53
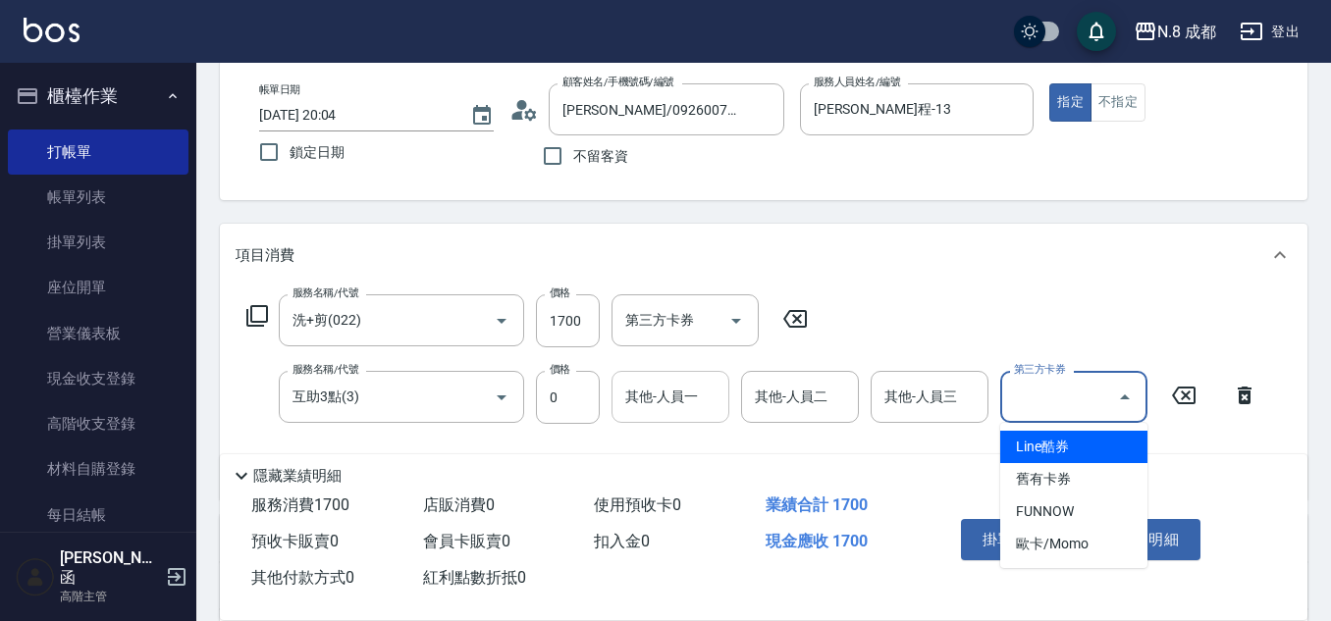
click at [648, 398] on input "其他-人員一" at bounding box center [670, 397] width 100 height 34
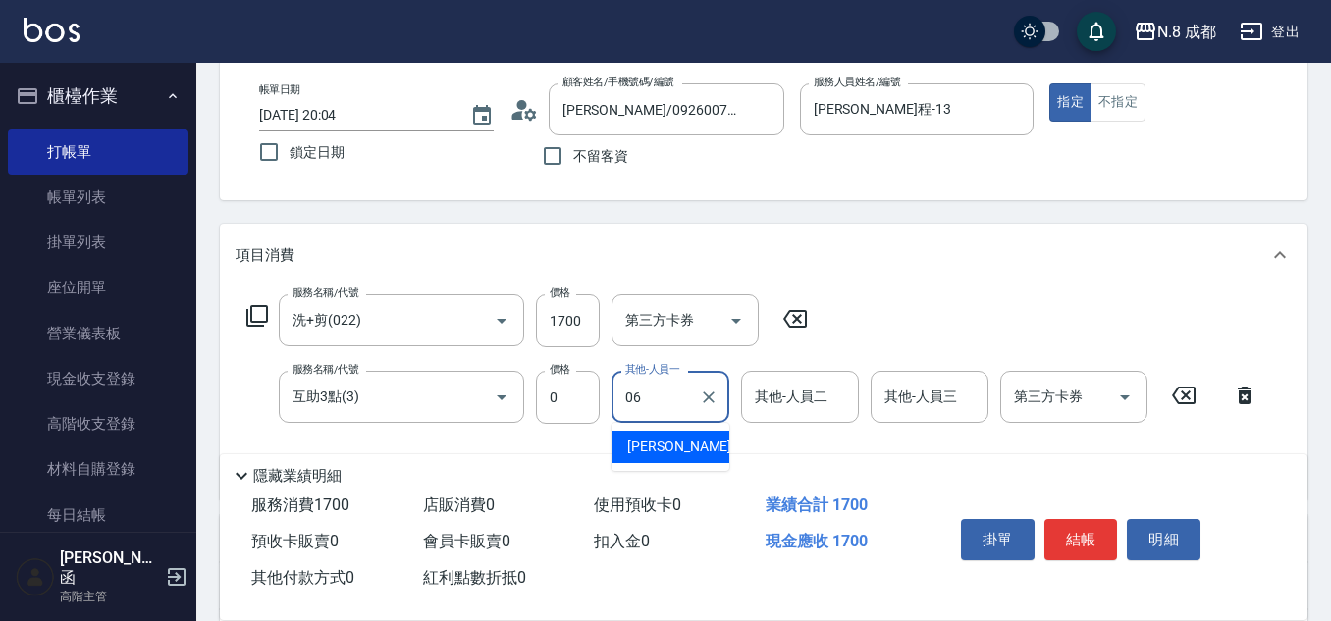
click at [690, 460] on div "[PERSON_NAME] -06" at bounding box center [670, 447] width 118 height 32
type input "[PERSON_NAME]-06"
click at [1089, 527] on button "結帳" at bounding box center [1081, 539] width 74 height 41
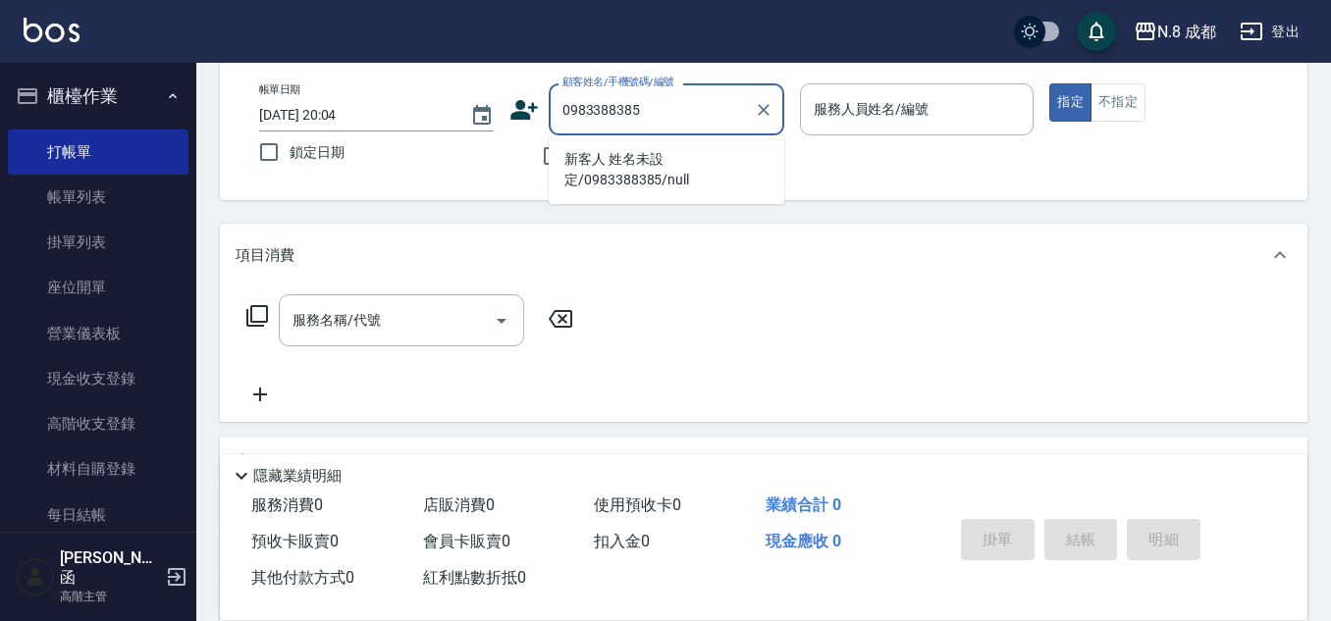
click at [634, 168] on li "新客人 姓名未設定/0983388385/null" at bounding box center [667, 169] width 236 height 53
type input "新客人 姓名未設定/0983388385/null"
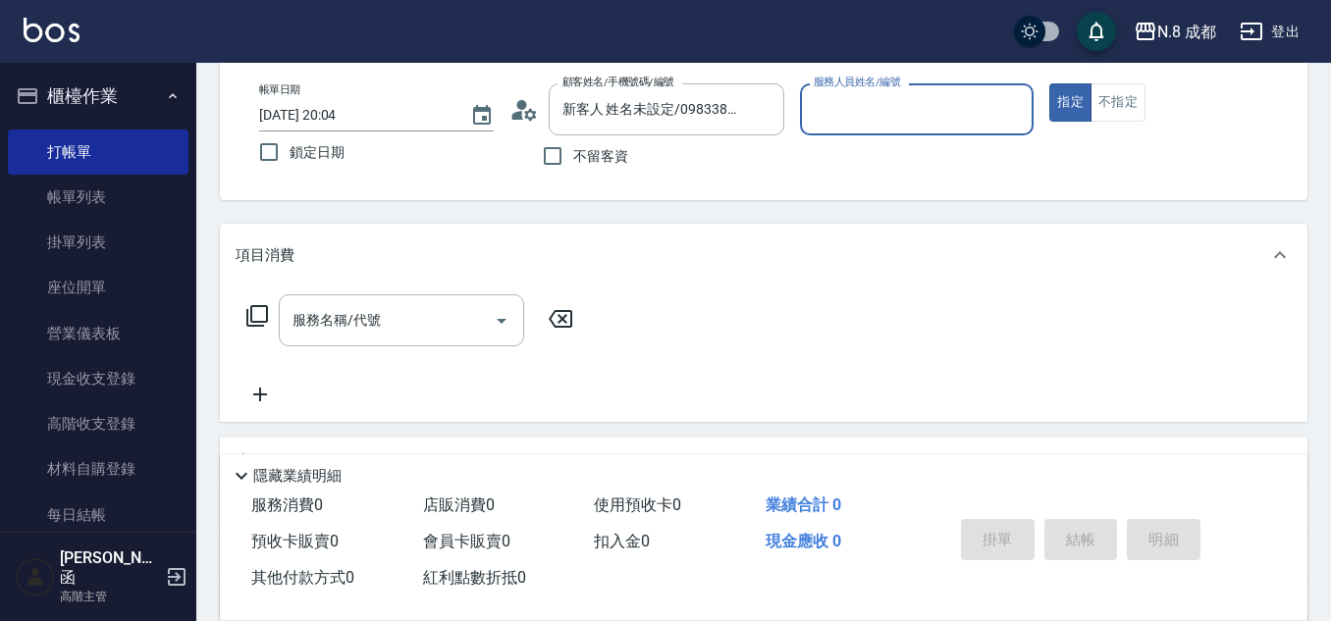
click at [900, 109] on input "服務人員姓名/編號" at bounding box center [917, 109] width 217 height 34
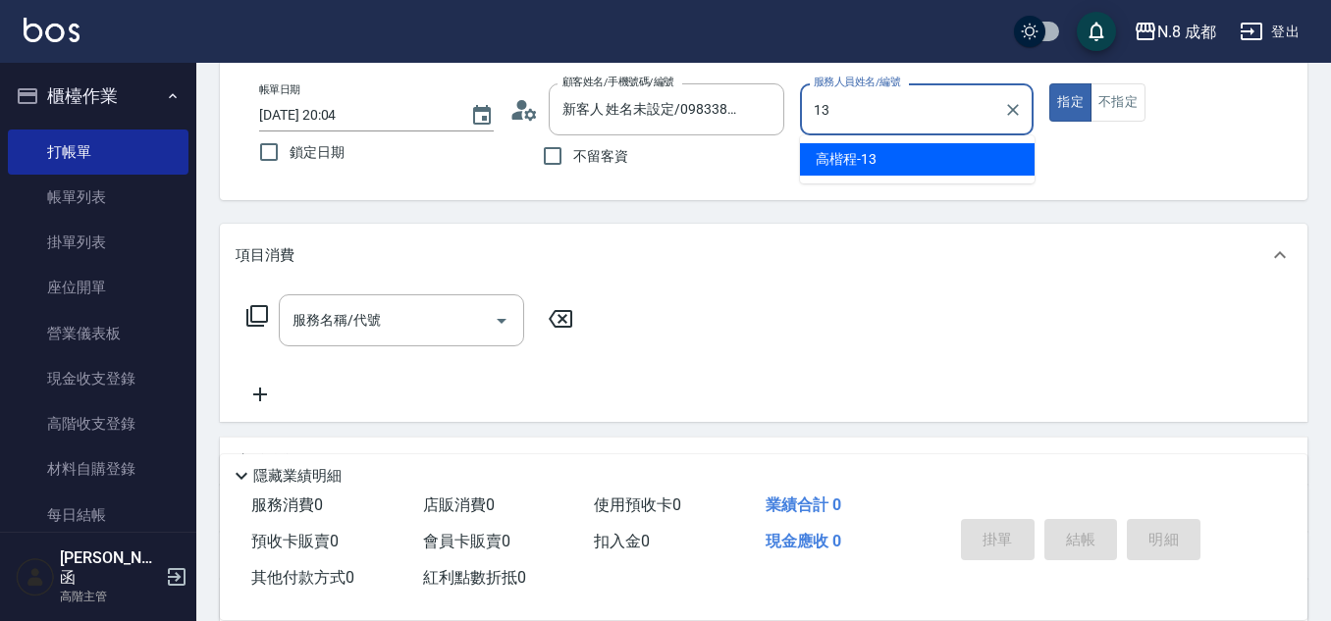
click at [854, 148] on div "[PERSON_NAME]程 -13" at bounding box center [917, 159] width 235 height 32
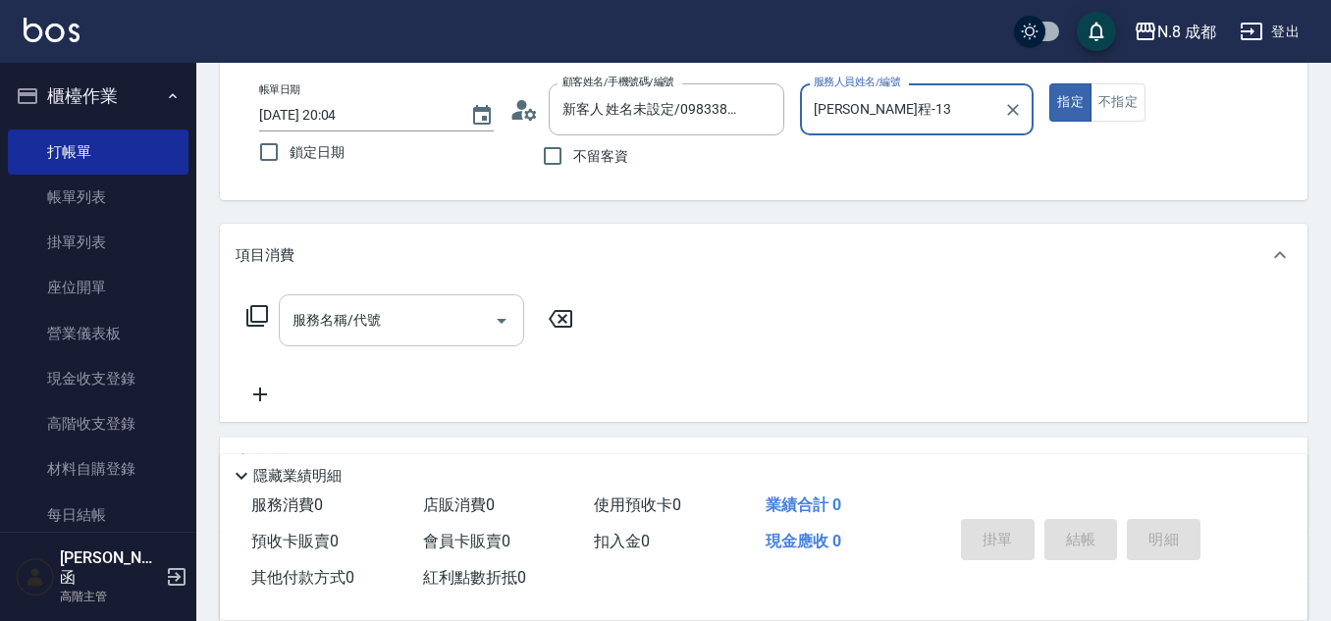
type input "[PERSON_NAME]程-13"
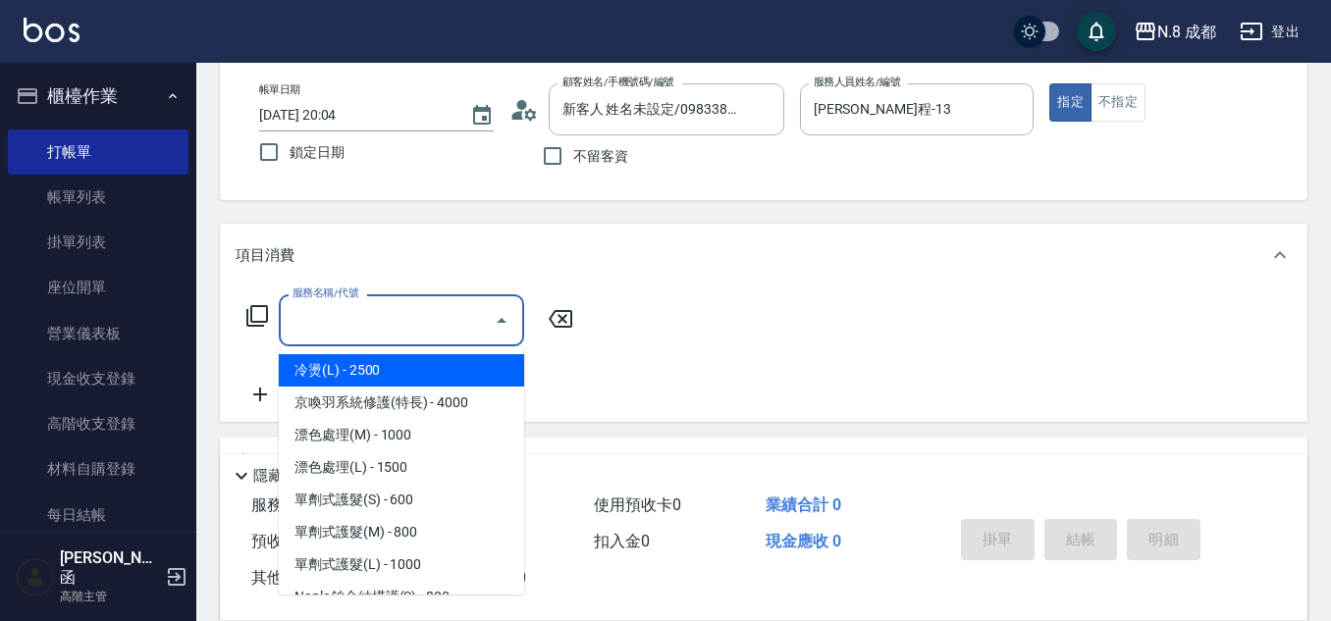
click at [379, 326] on input "服務名稱/代號" at bounding box center [387, 320] width 198 height 34
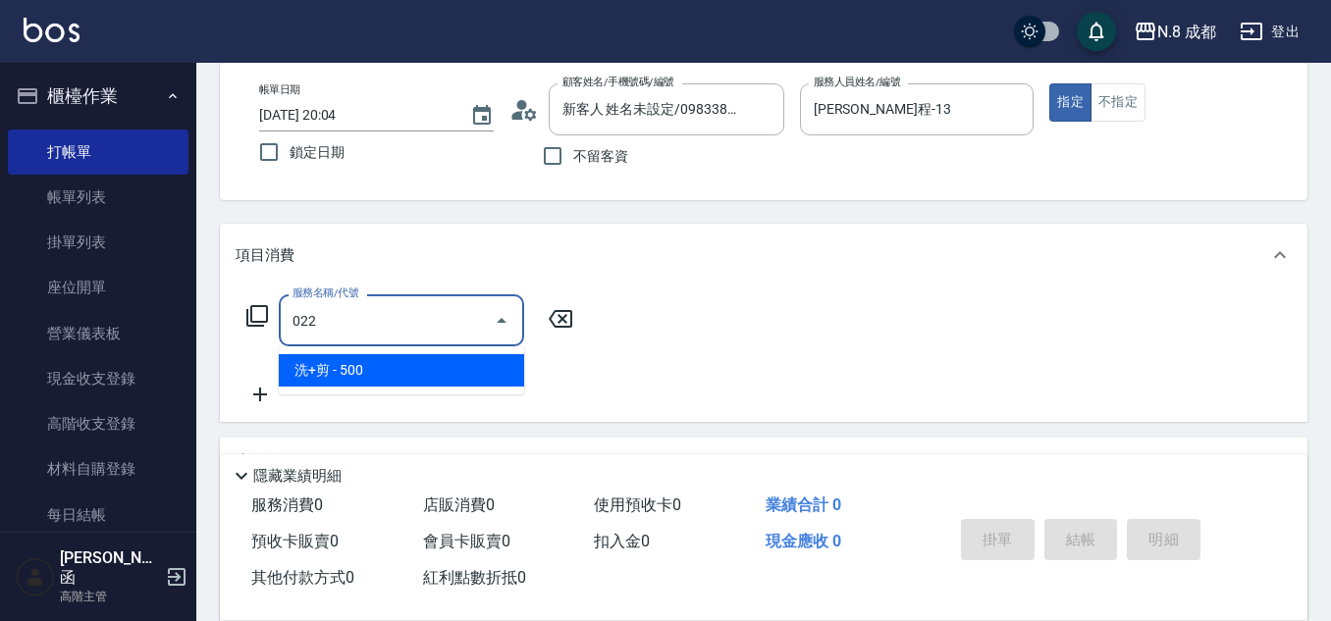
drag, startPoint x: 361, startPoint y: 371, endPoint x: 532, endPoint y: 338, distance: 174.0
click at [372, 371] on span "洗+剪 - 500" at bounding box center [401, 370] width 245 height 32
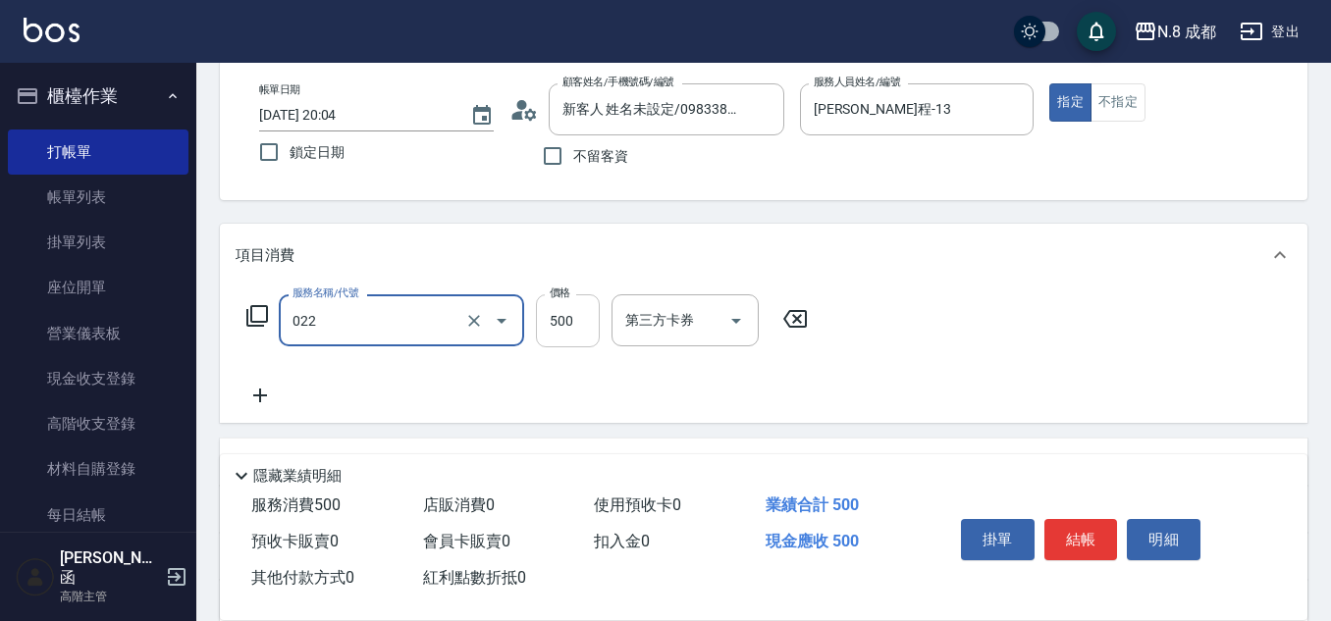
type input "洗+剪(022)"
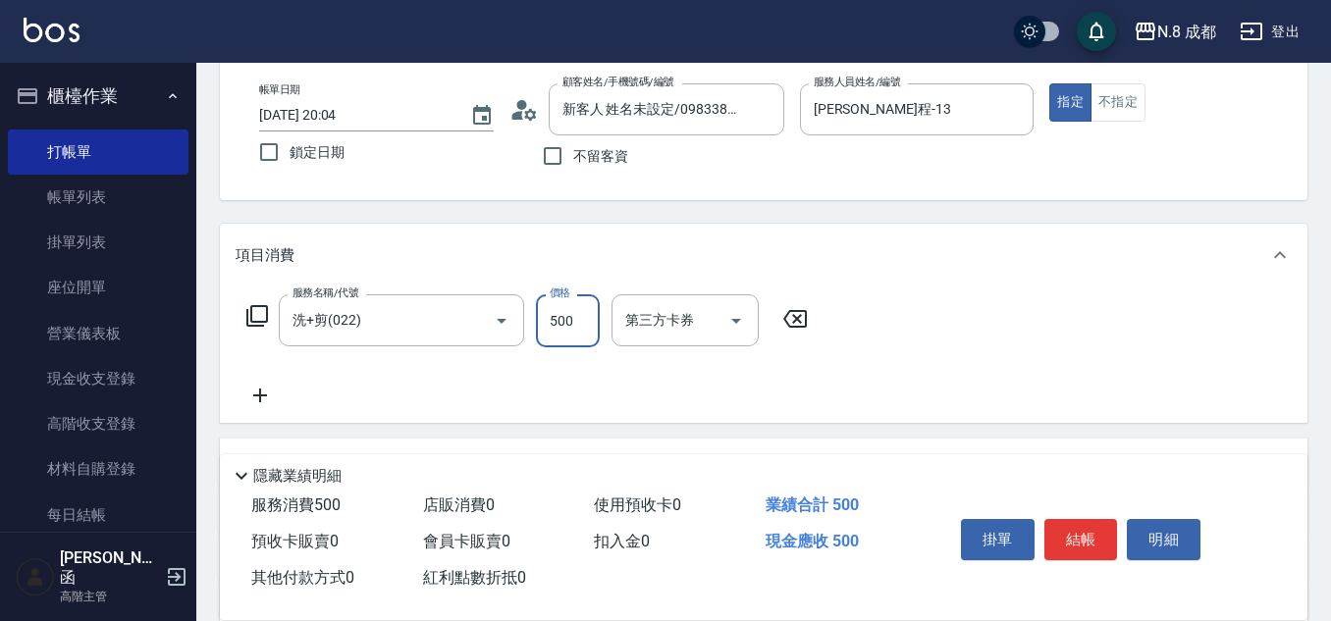
click at [576, 316] on input "500" at bounding box center [568, 320] width 64 height 53
type input "2700"
click at [275, 386] on icon at bounding box center [260, 396] width 49 height 24
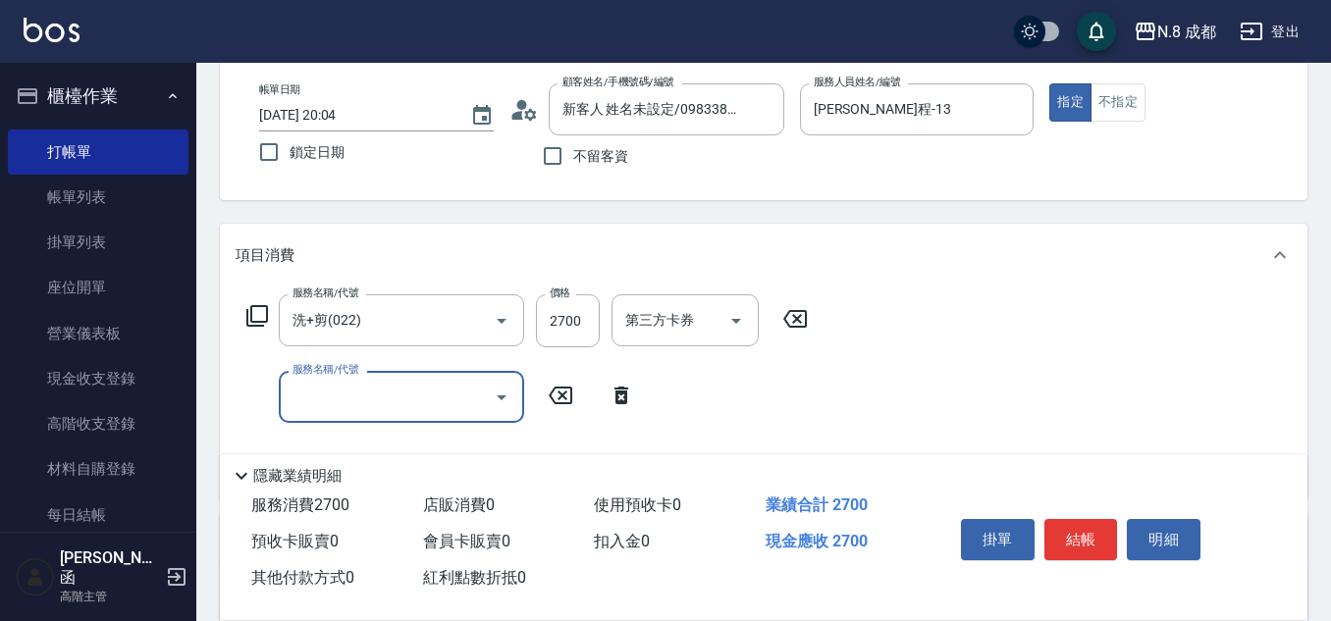
click at [327, 391] on input "服務名稱/代號" at bounding box center [387, 397] width 198 height 34
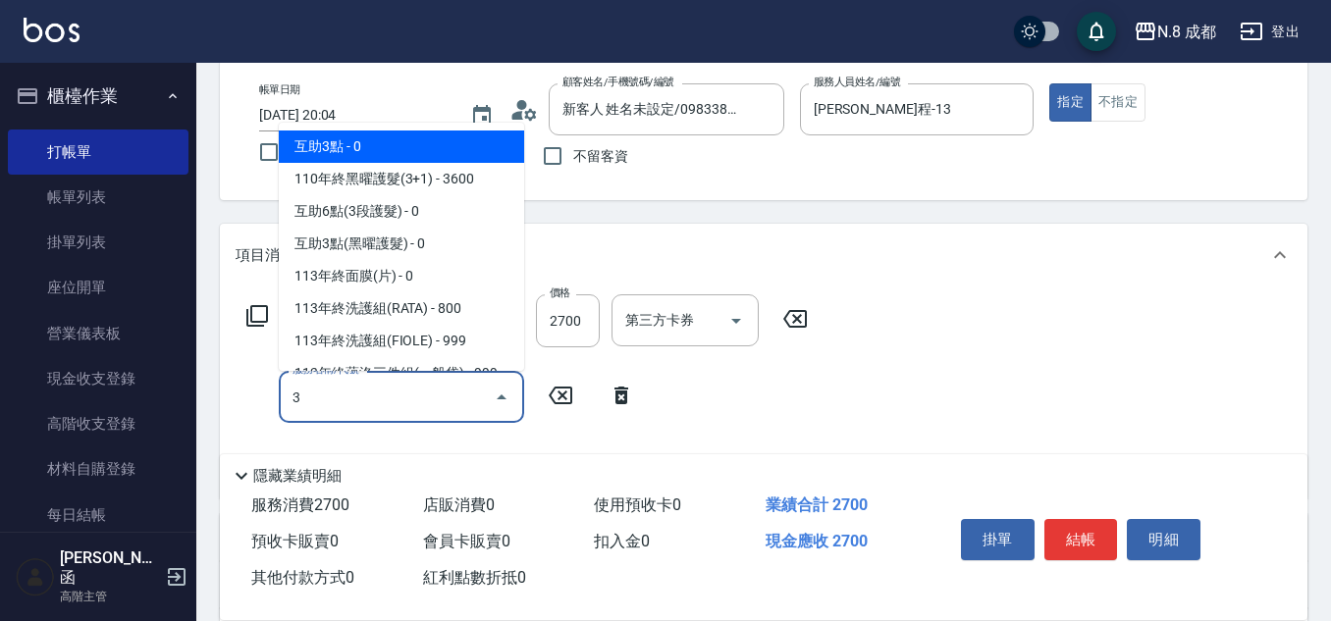
click at [395, 142] on span "互助3點 - 0" at bounding box center [401, 147] width 245 height 32
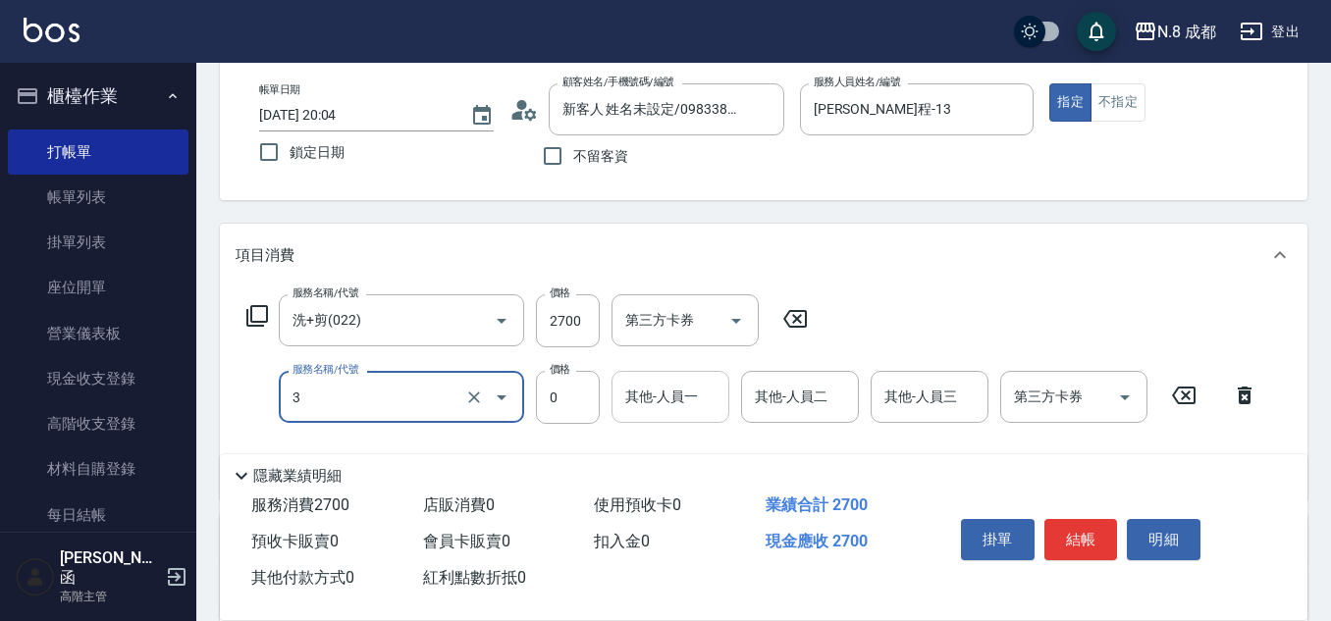
type input "互助3點(3)"
click at [673, 389] on input "其他-人員一" at bounding box center [670, 397] width 100 height 34
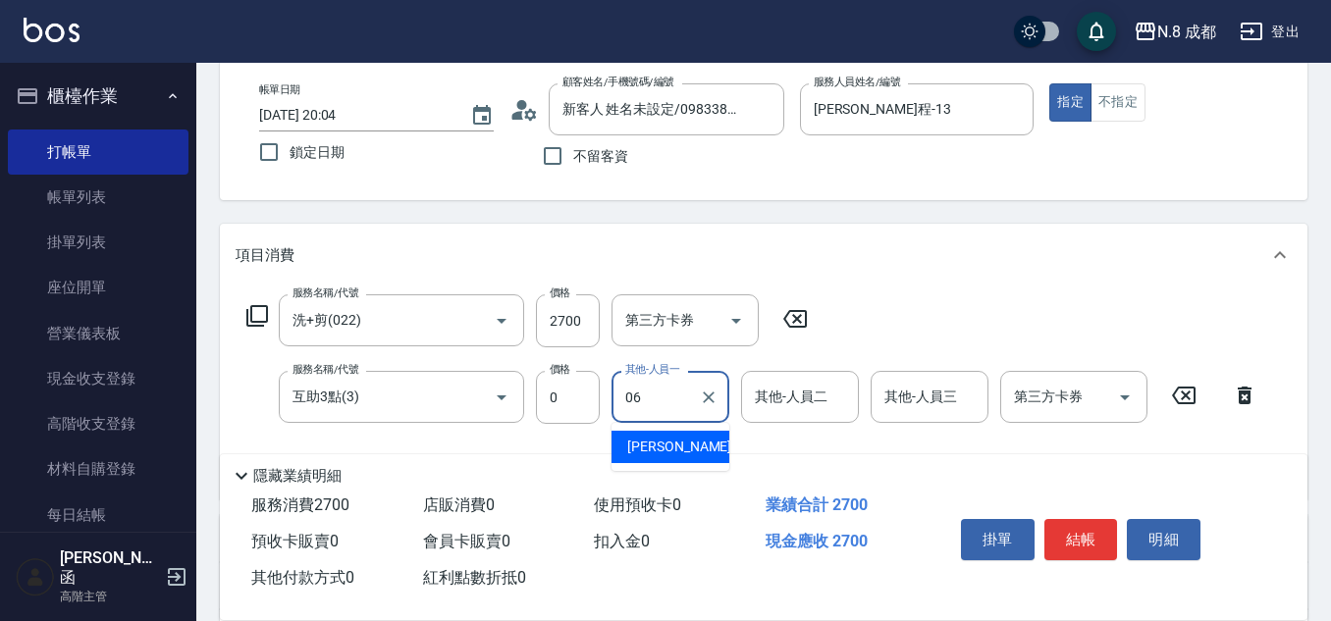
click at [677, 444] on span "[PERSON_NAME] -06" at bounding box center [689, 447] width 124 height 21
type input "[PERSON_NAME]-06"
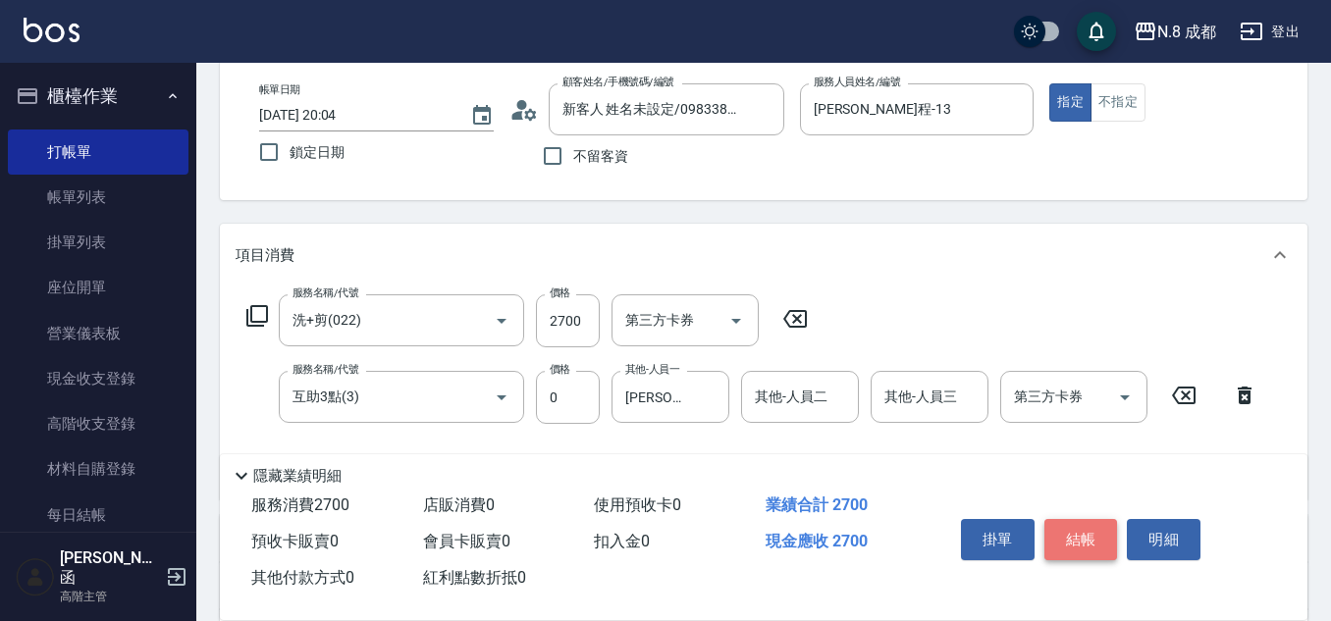
click at [1073, 520] on button "結帳" at bounding box center [1081, 539] width 74 height 41
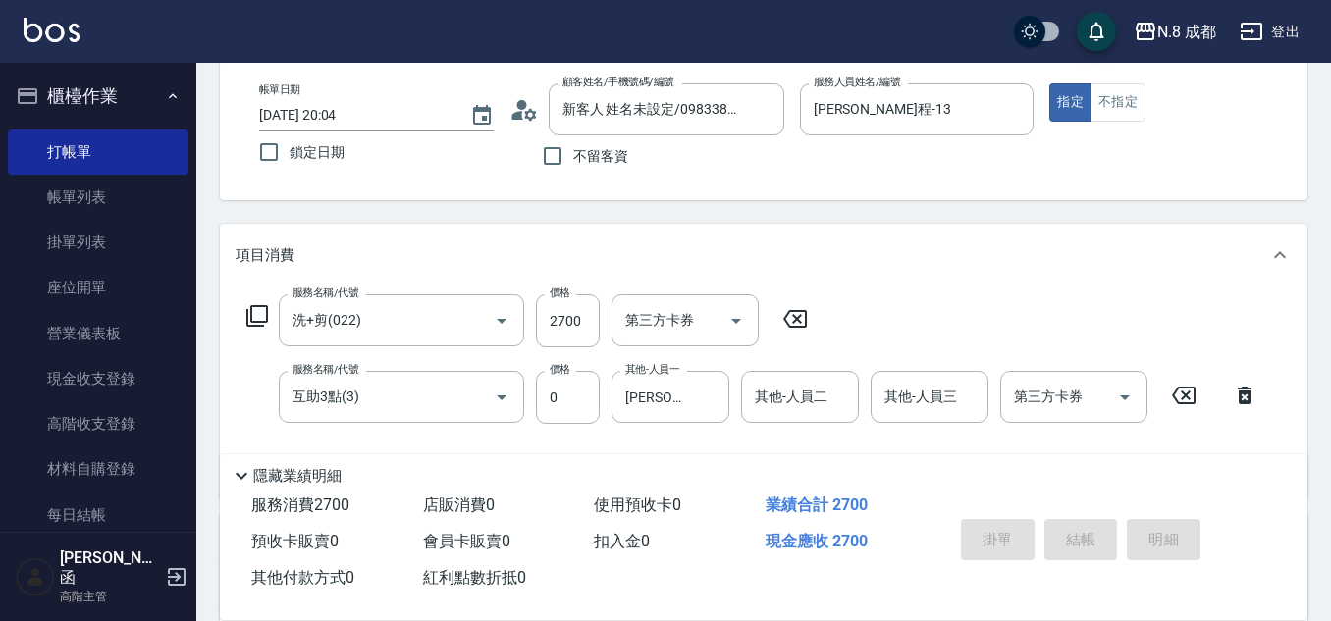
type input "[DATE] 20:05"
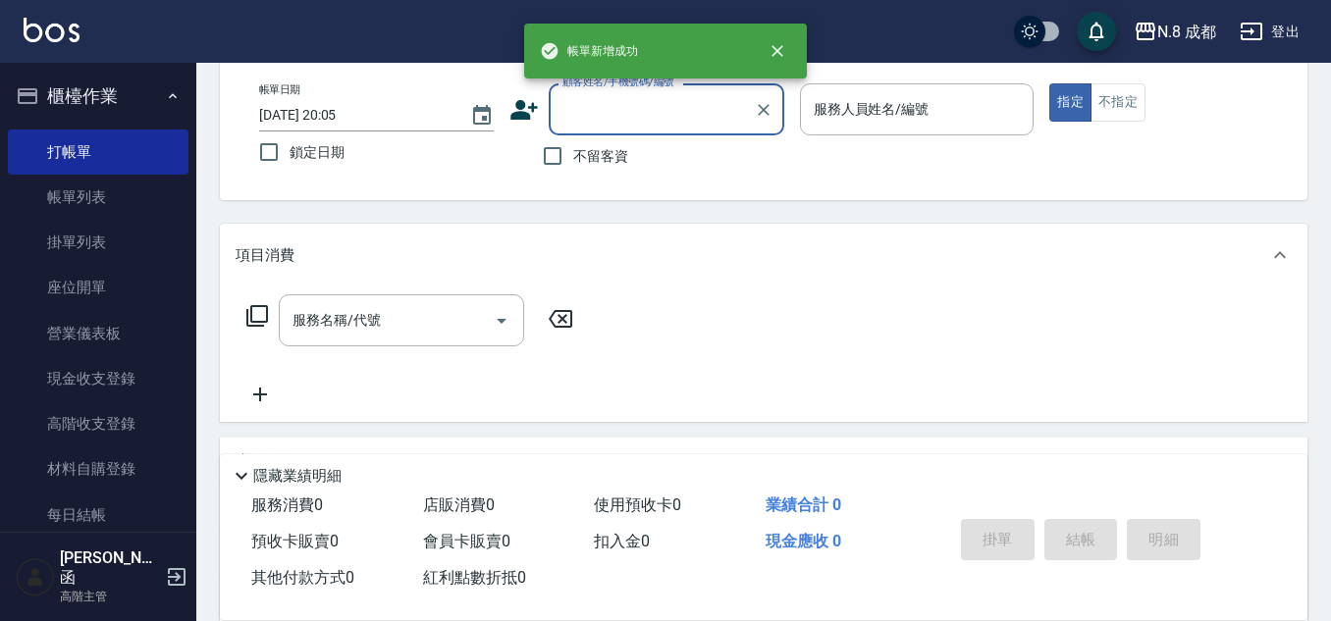
scroll to position [0, 0]
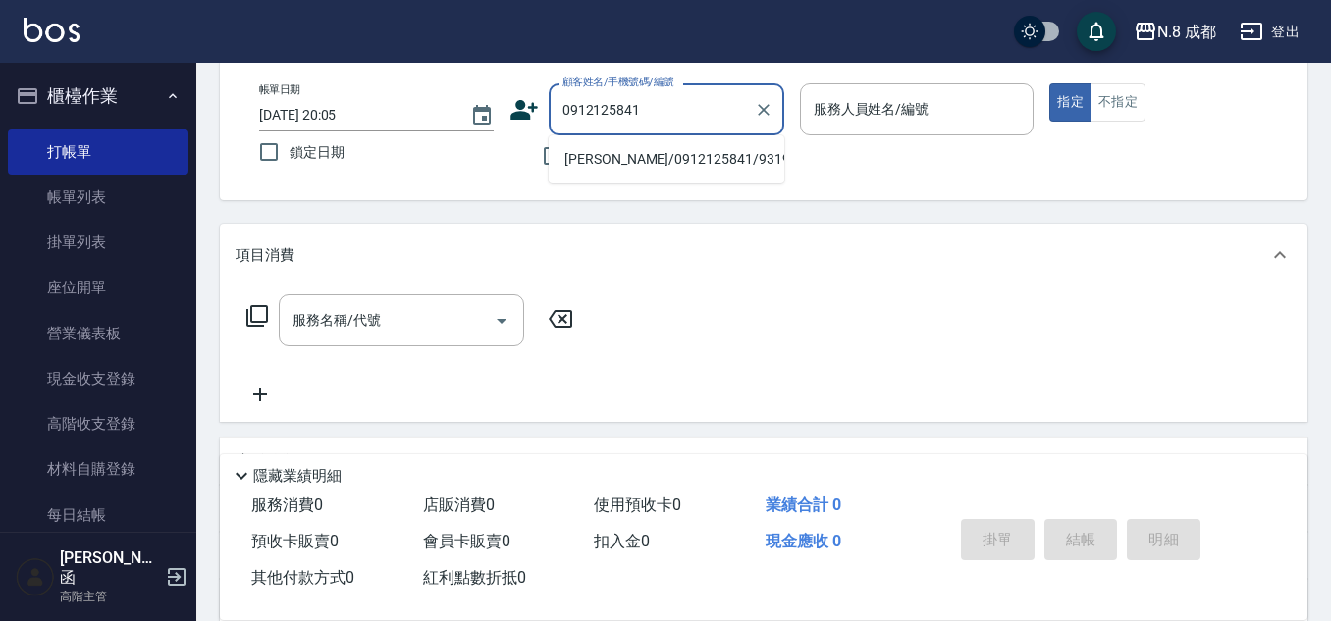
click at [633, 154] on li "[PERSON_NAME]/0912125841/931917" at bounding box center [667, 159] width 236 height 32
type input "[PERSON_NAME]/0912125841/931917"
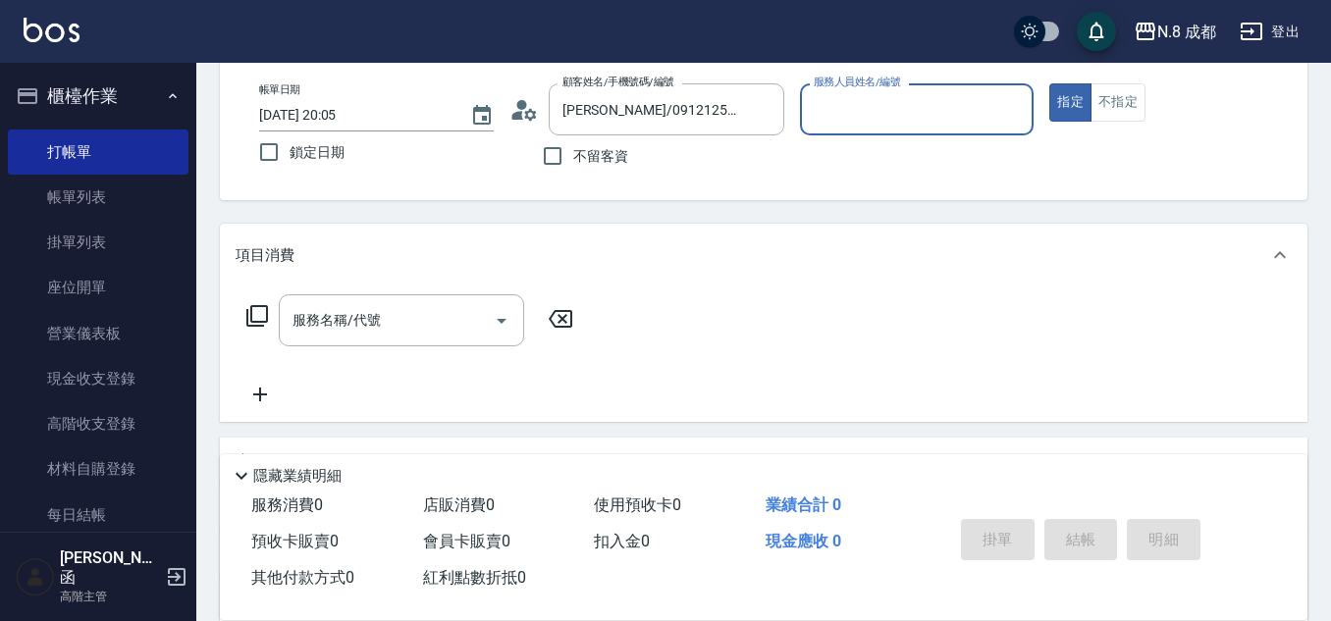
type input "[PERSON_NAME]程-13"
click at [386, 320] on input "服務名稱/代號" at bounding box center [387, 320] width 198 height 34
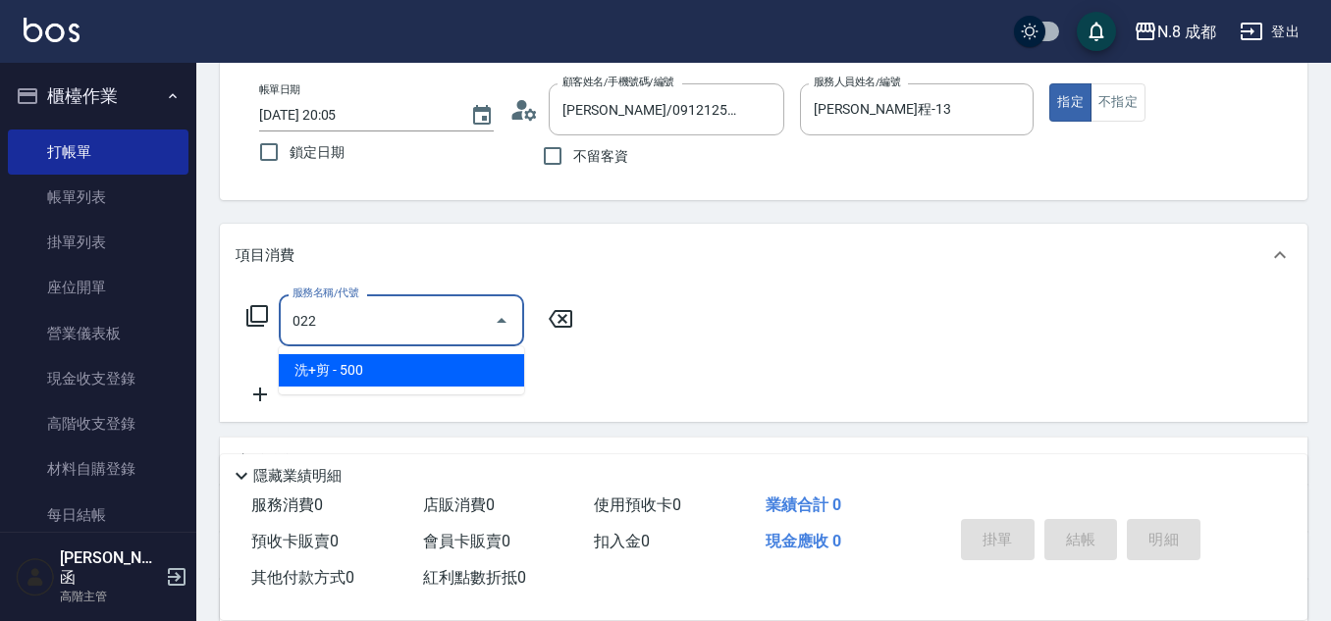
click at [394, 359] on span "洗+剪 - 500" at bounding box center [401, 370] width 245 height 32
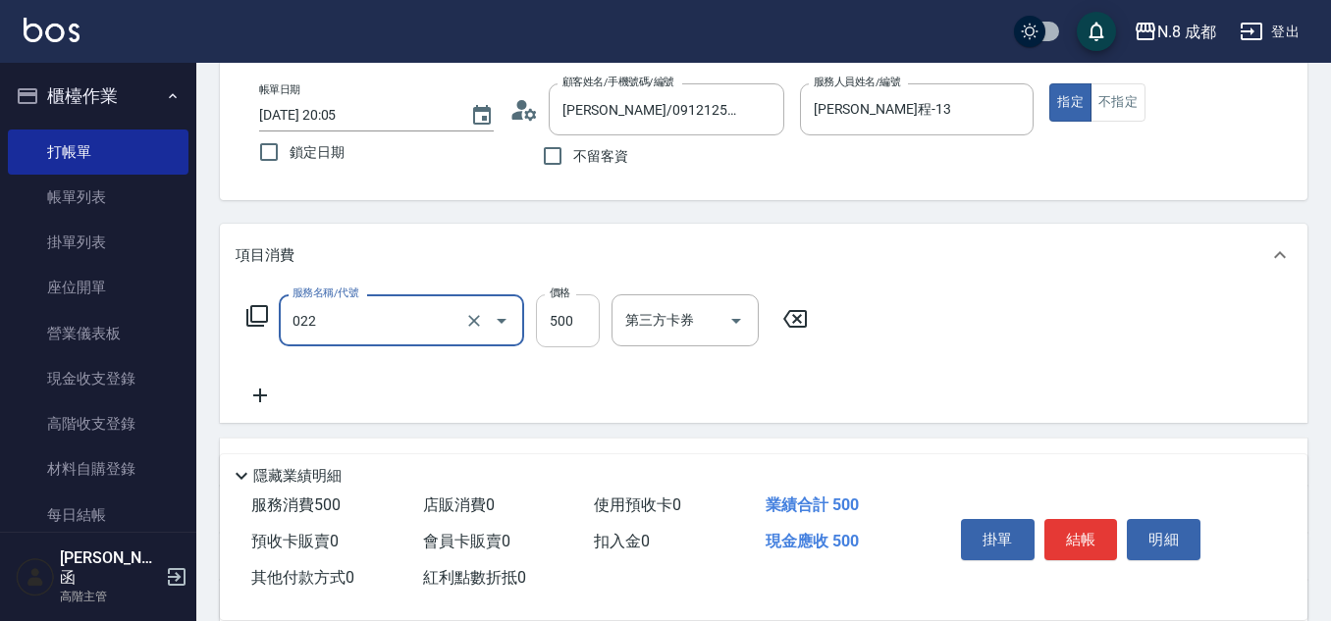
type input "洗+剪(022)"
click at [585, 318] on input "500" at bounding box center [568, 320] width 64 height 53
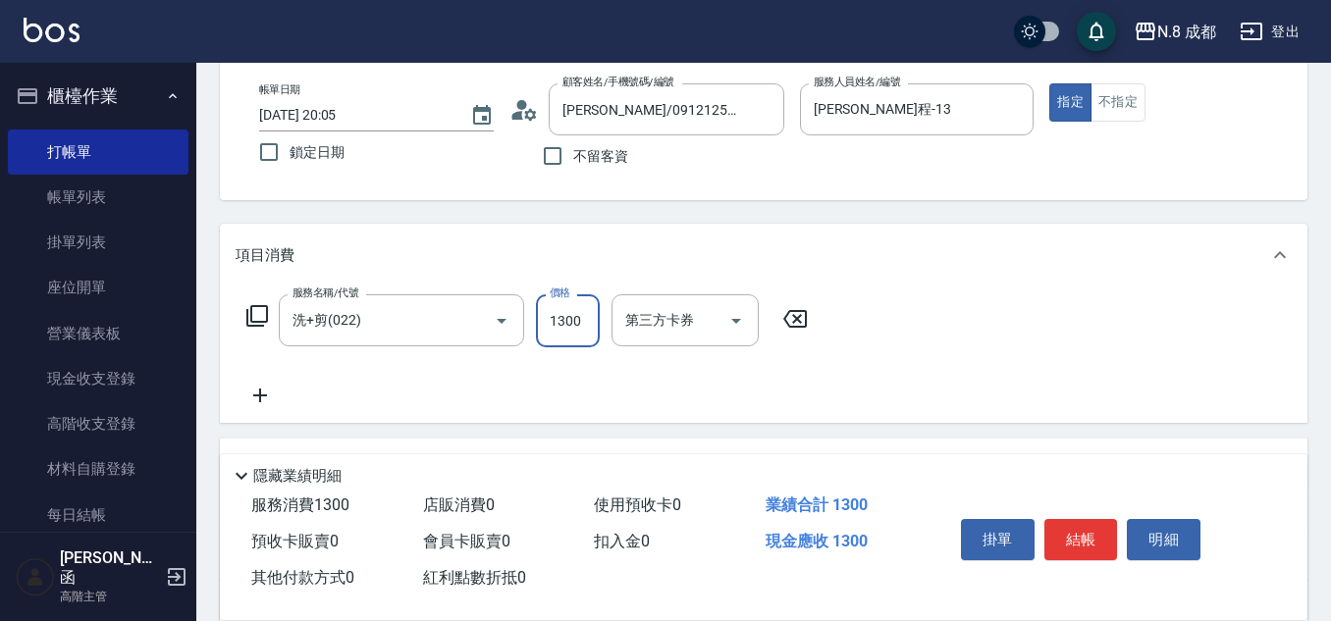
type input "1300"
click at [265, 398] on icon at bounding box center [260, 396] width 49 height 24
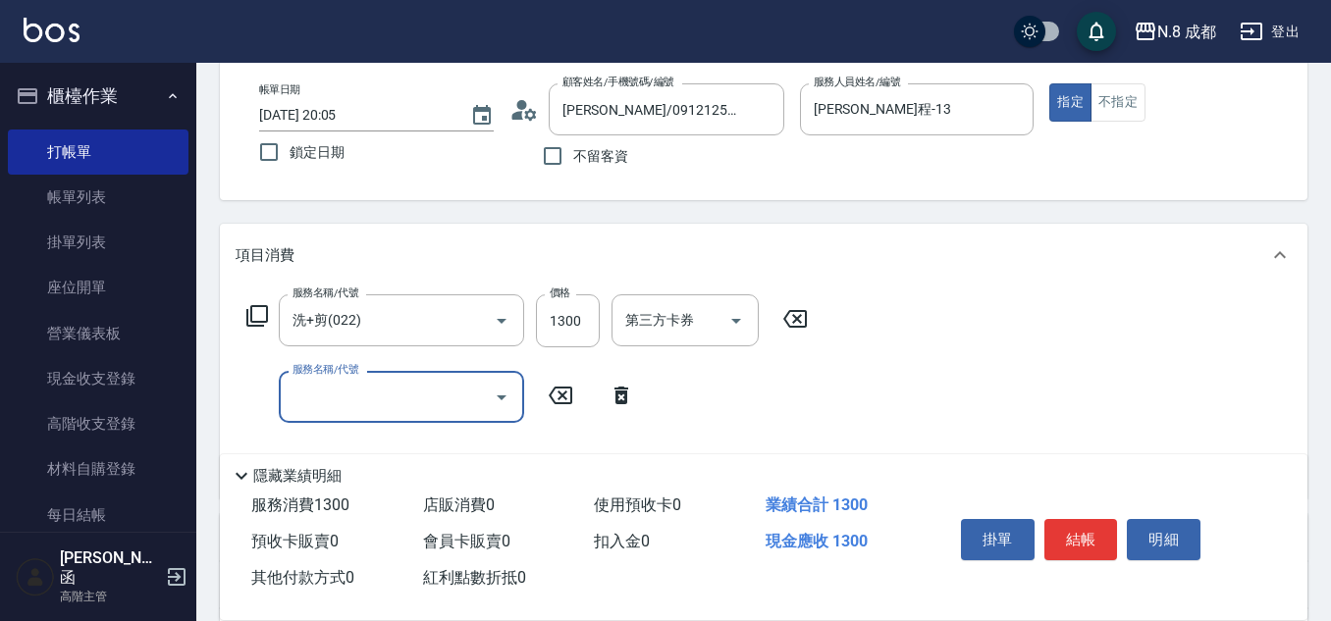
click at [331, 397] on input "服務名稱/代號" at bounding box center [387, 397] width 198 height 34
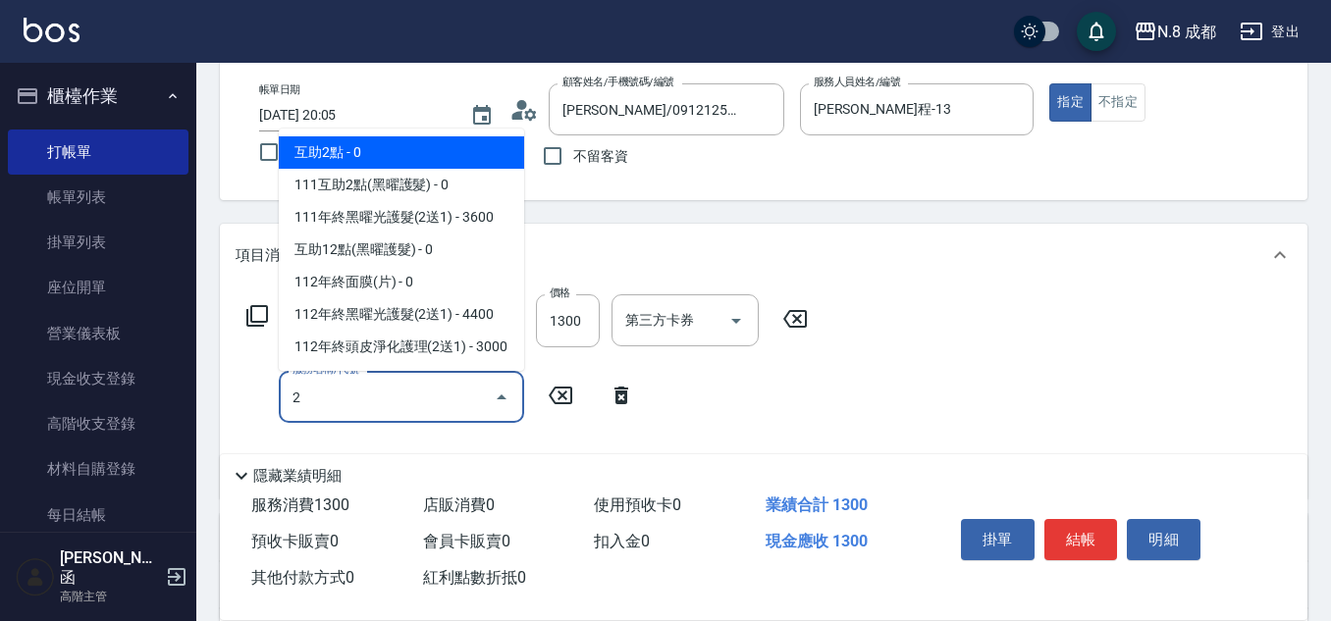
click at [391, 136] on span "互助2點 - 0" at bounding box center [401, 152] width 245 height 32
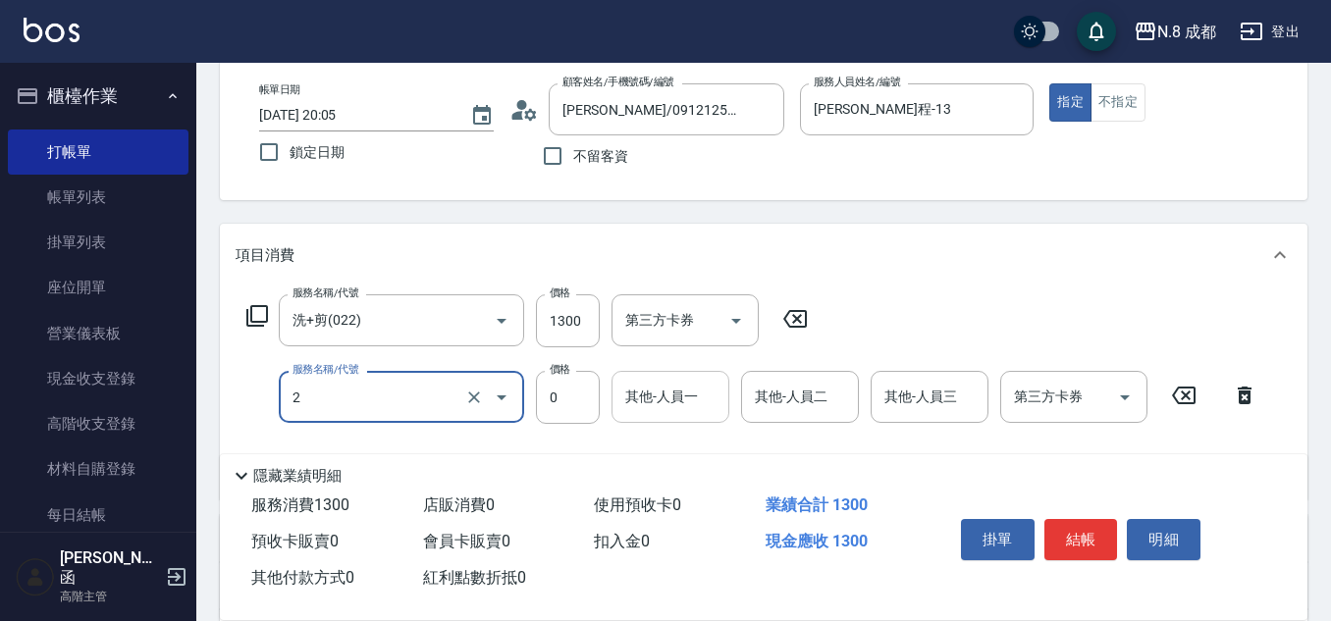
type input "互助2點(2)"
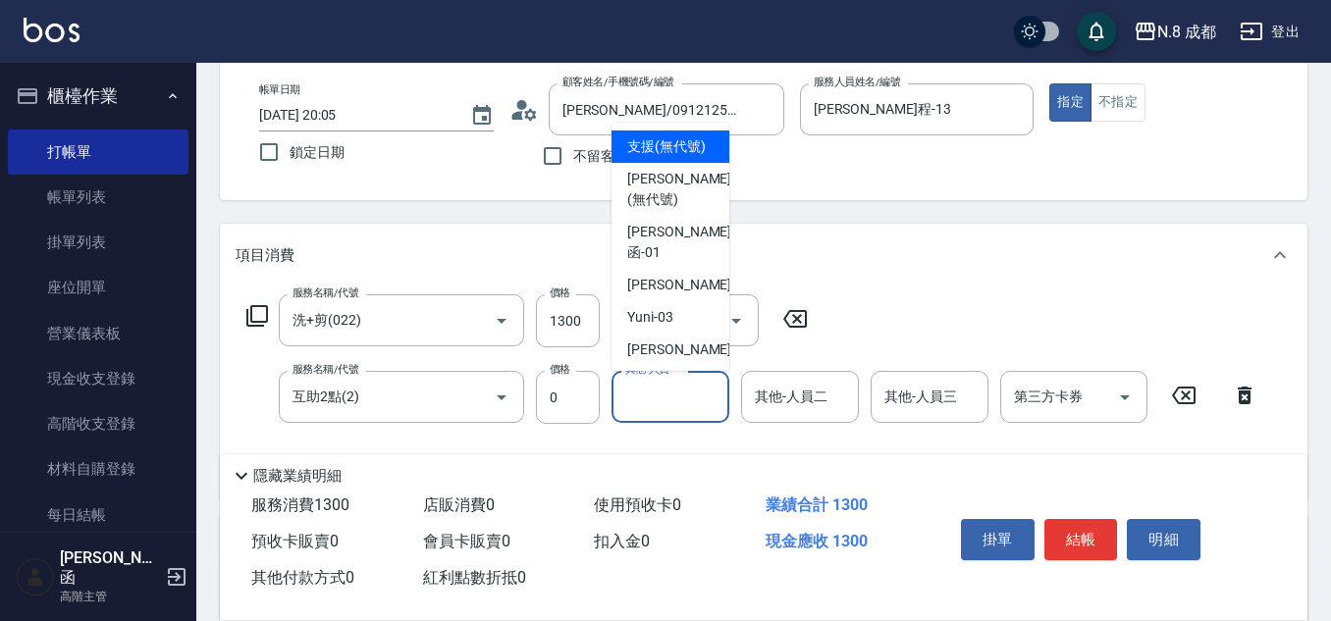
click at [692, 396] on div "其他-人員一" at bounding box center [670, 397] width 118 height 52
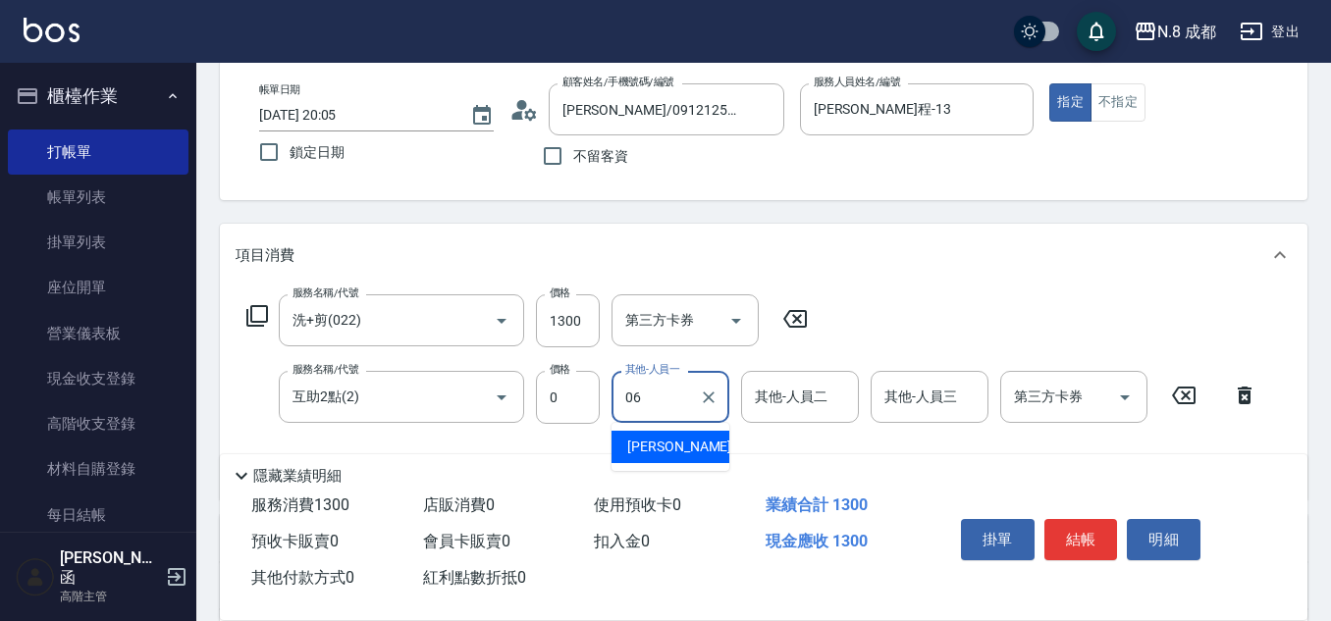
click at [681, 441] on span "[PERSON_NAME] -06" at bounding box center [689, 447] width 124 height 21
type input "[PERSON_NAME]-06"
click at [1056, 526] on button "結帳" at bounding box center [1081, 539] width 74 height 41
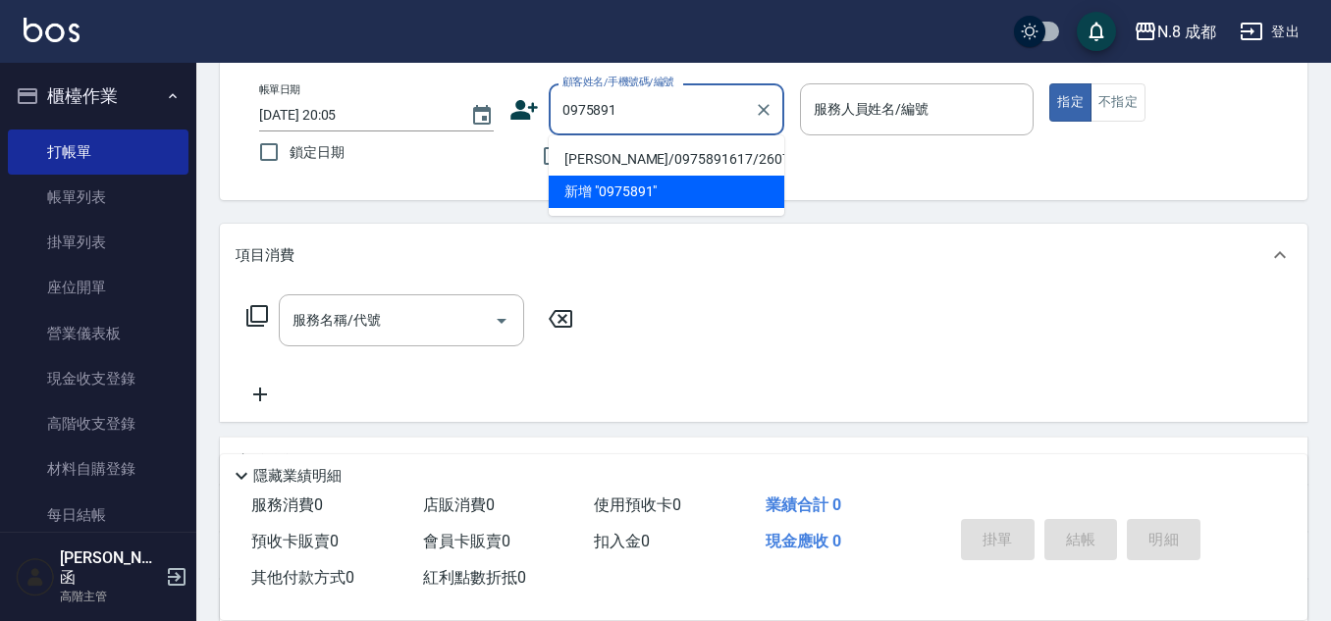
click at [670, 160] on li "[PERSON_NAME]/0975891617/260777" at bounding box center [667, 159] width 236 height 32
type input "[PERSON_NAME]/0975891617/260777"
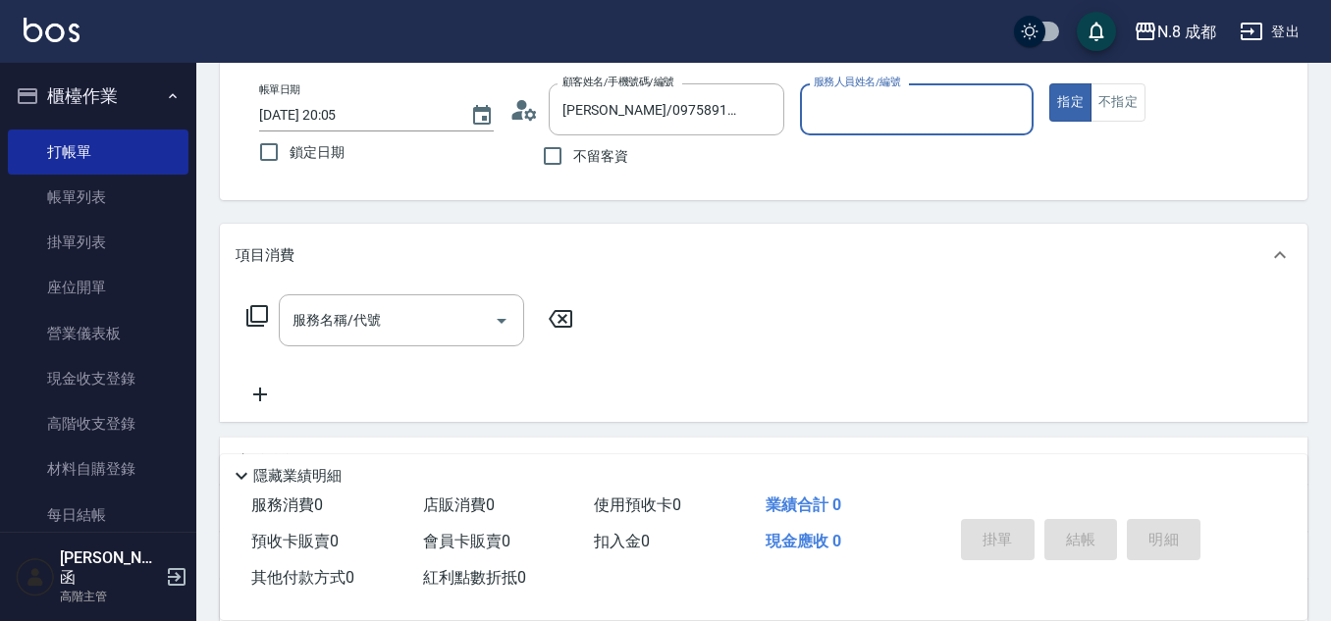
type input "[PERSON_NAME]程-13"
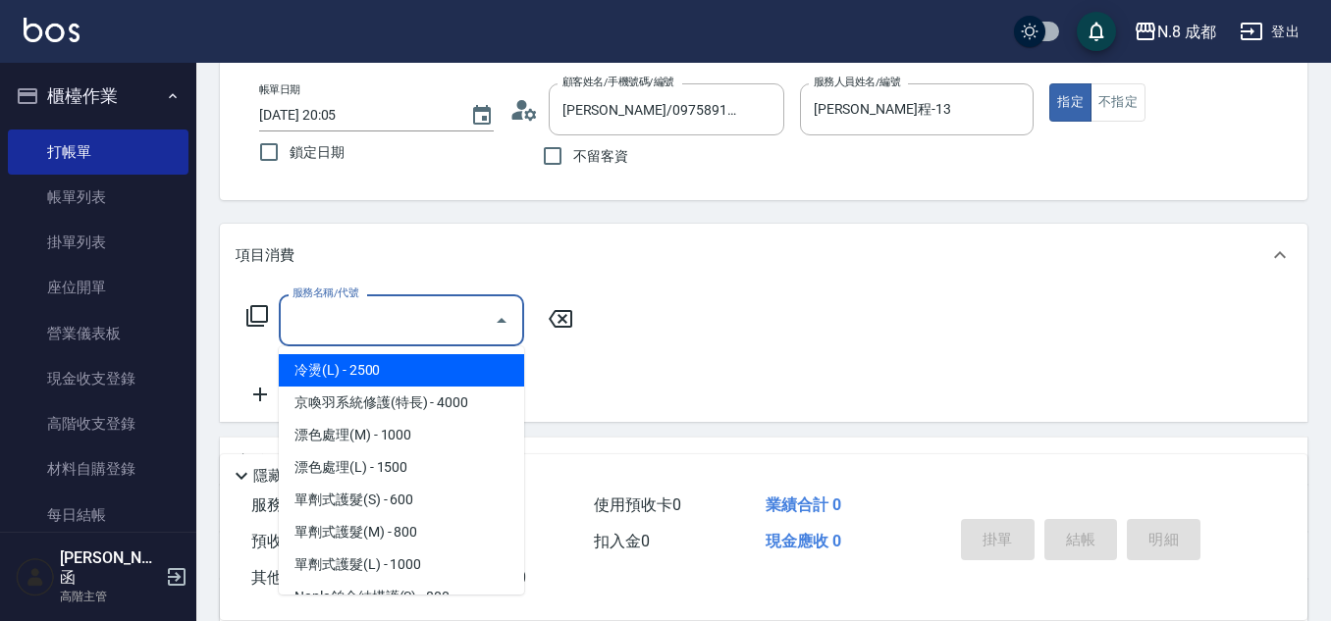
click at [382, 328] on input "服務名稱/代號" at bounding box center [387, 320] width 198 height 34
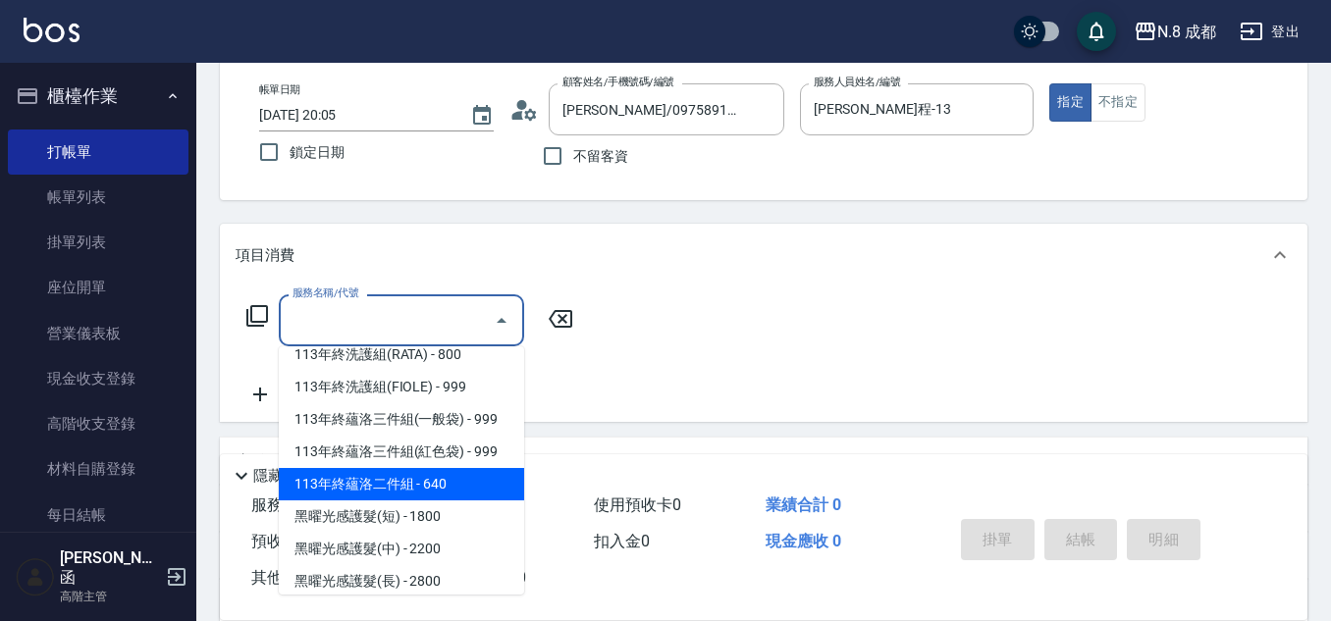
scroll to position [2646, 0]
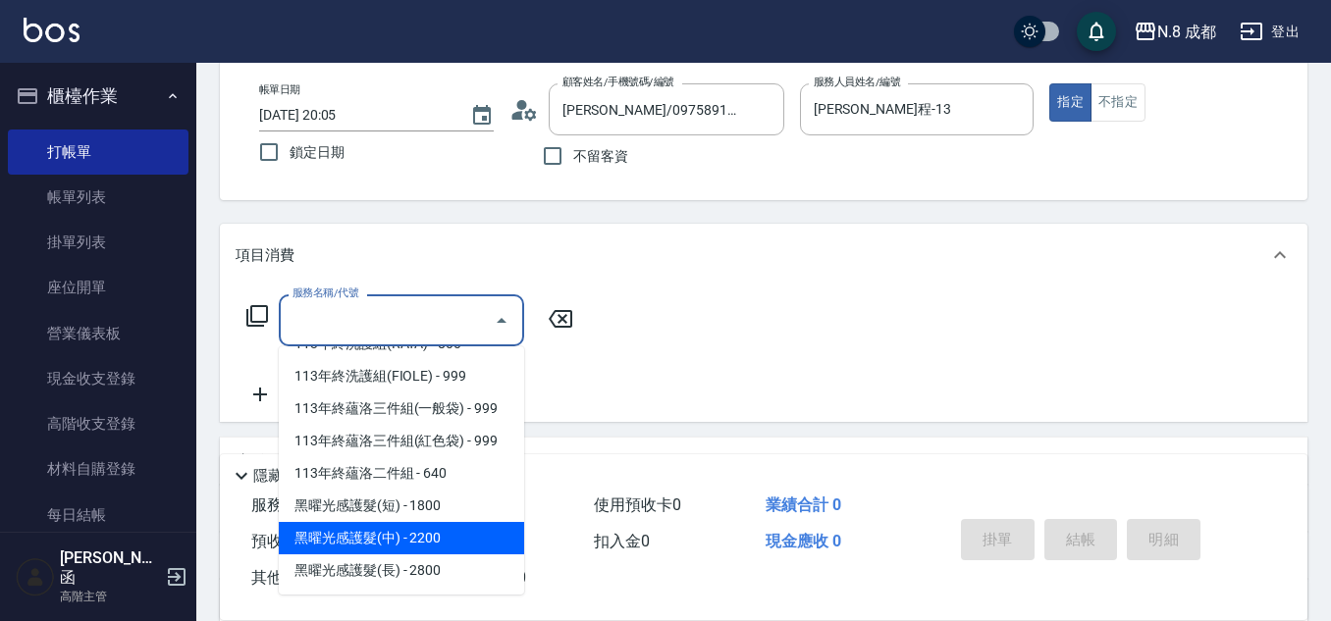
click at [424, 545] on span "黑曜光感護髮(中) - 2200" at bounding box center [401, 538] width 245 height 32
type input "黑曜光感護髮(中)(黑2)"
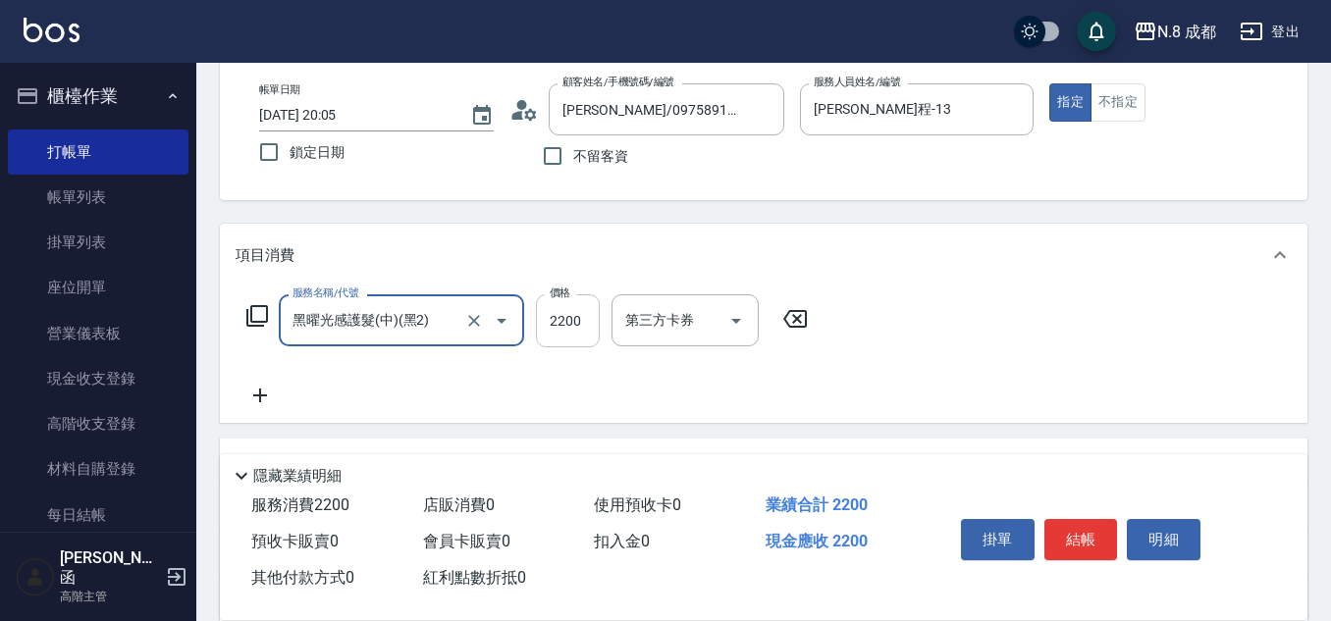
click at [586, 324] on input "2200" at bounding box center [568, 320] width 64 height 53
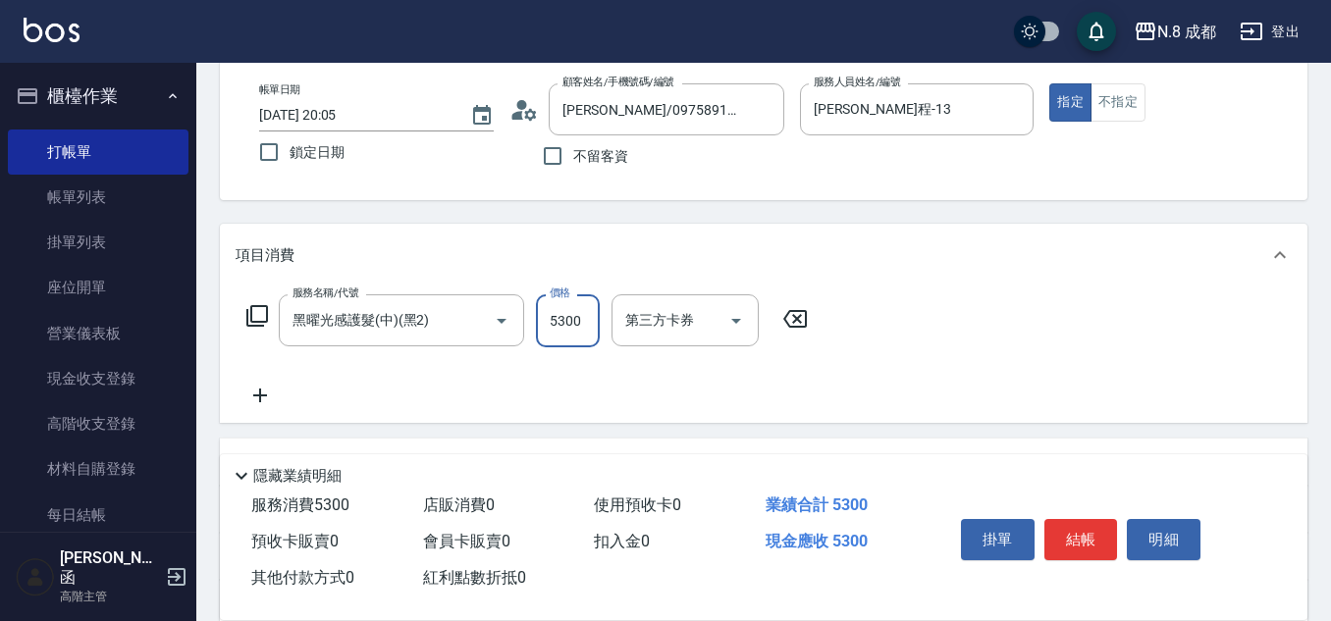
type input "5300"
click at [270, 397] on icon at bounding box center [260, 396] width 49 height 24
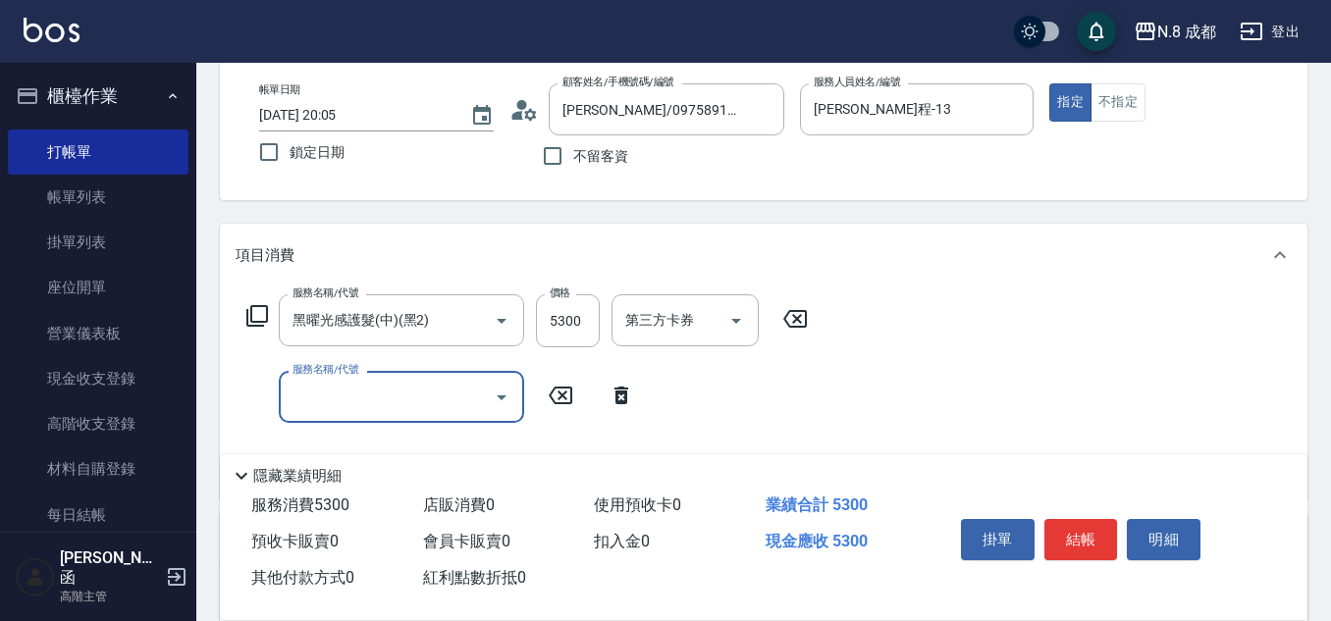
click at [335, 393] on input "服務名稱/代號" at bounding box center [387, 397] width 198 height 34
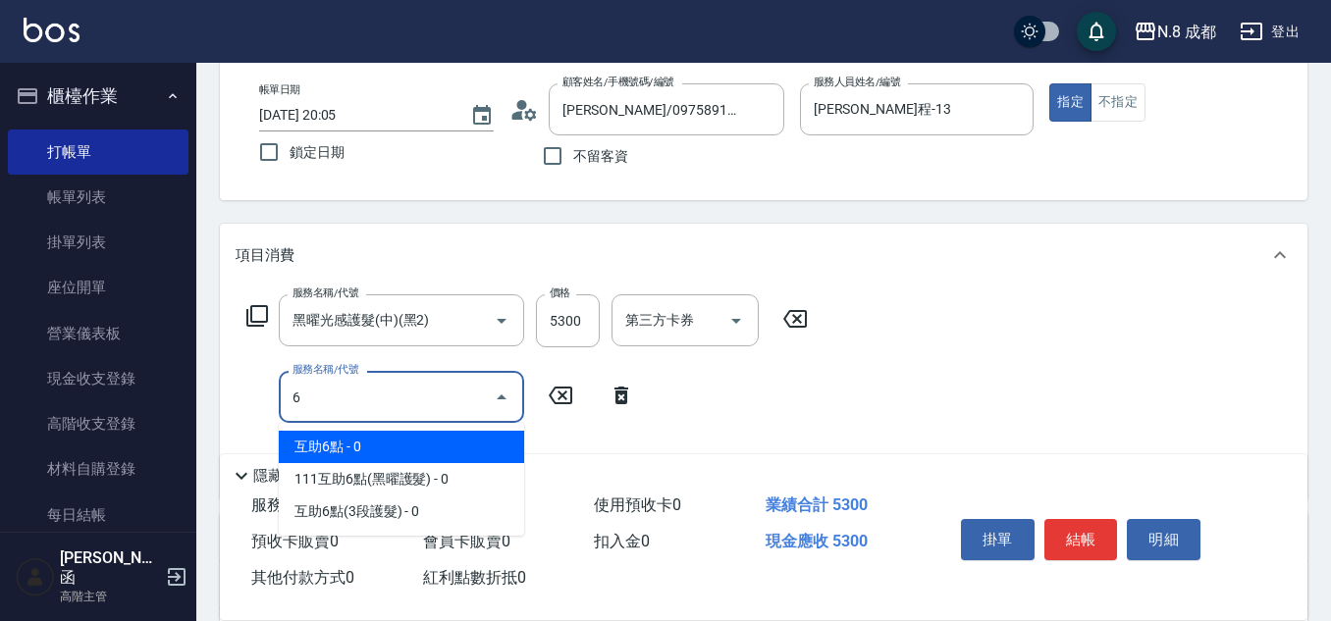
click at [360, 450] on span "互助6點 - 0" at bounding box center [401, 447] width 245 height 32
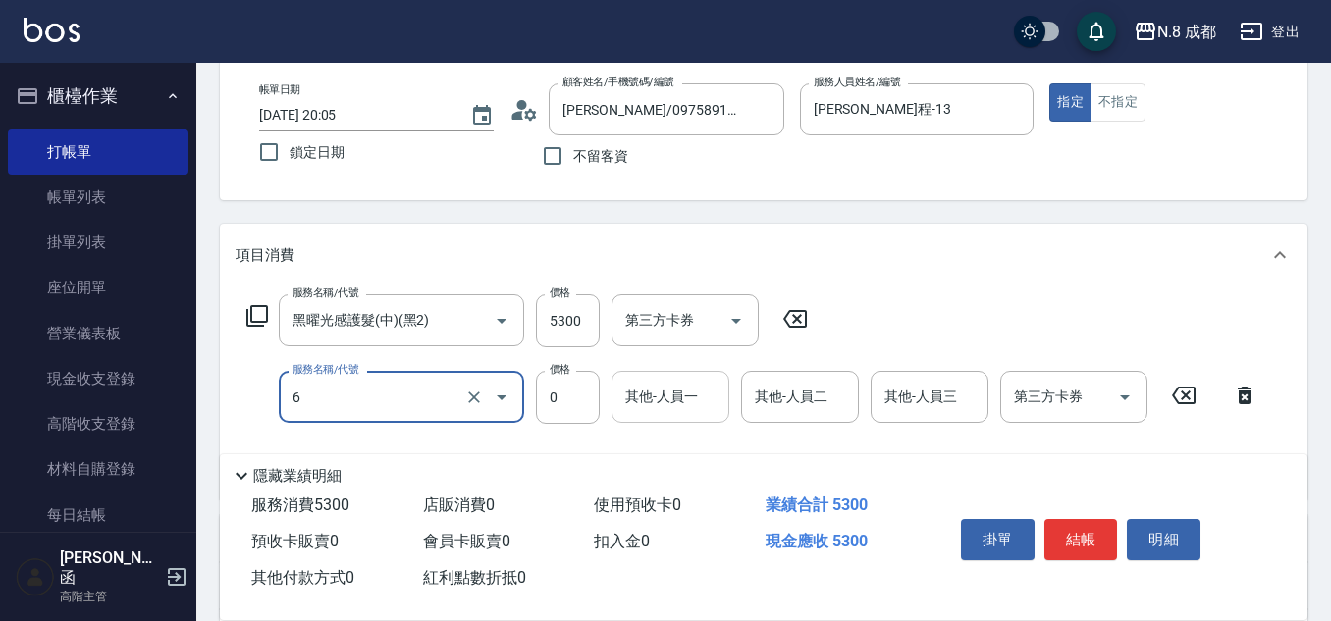
type input "互助6點(6)"
click at [679, 410] on input "其他-人員一" at bounding box center [670, 397] width 100 height 34
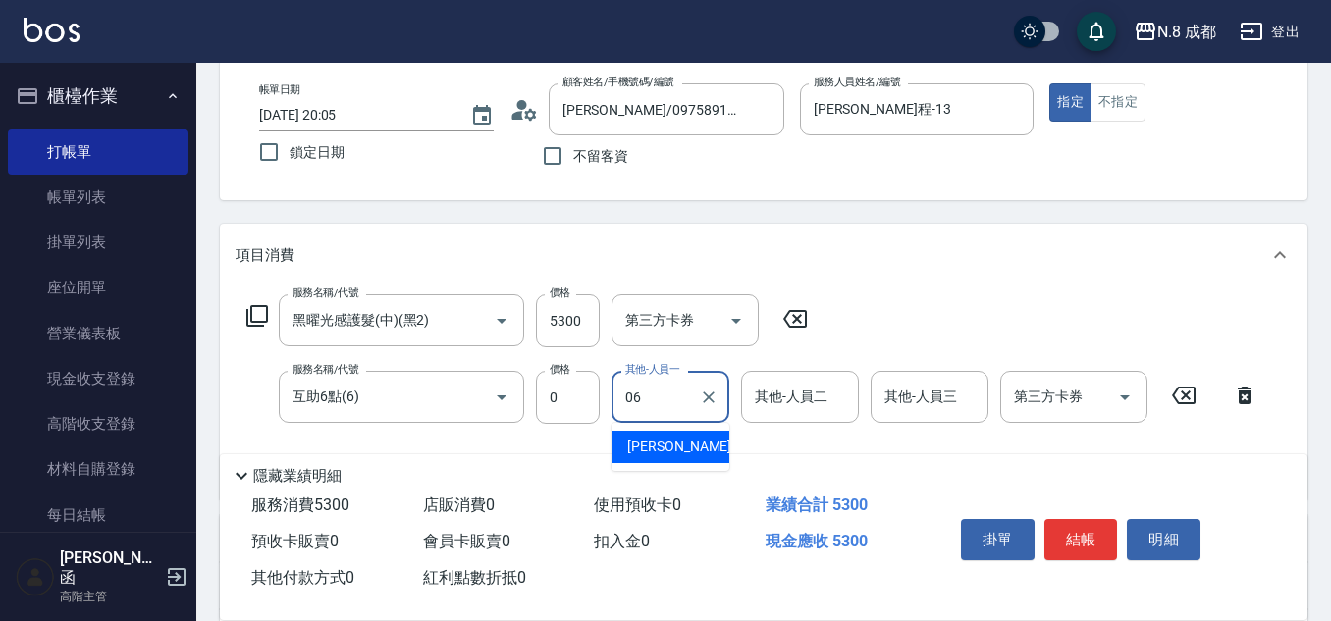
click at [688, 444] on div "[PERSON_NAME] -06" at bounding box center [670, 447] width 118 height 32
type input "[PERSON_NAME]-06"
click at [1091, 519] on button "結帳" at bounding box center [1081, 539] width 74 height 41
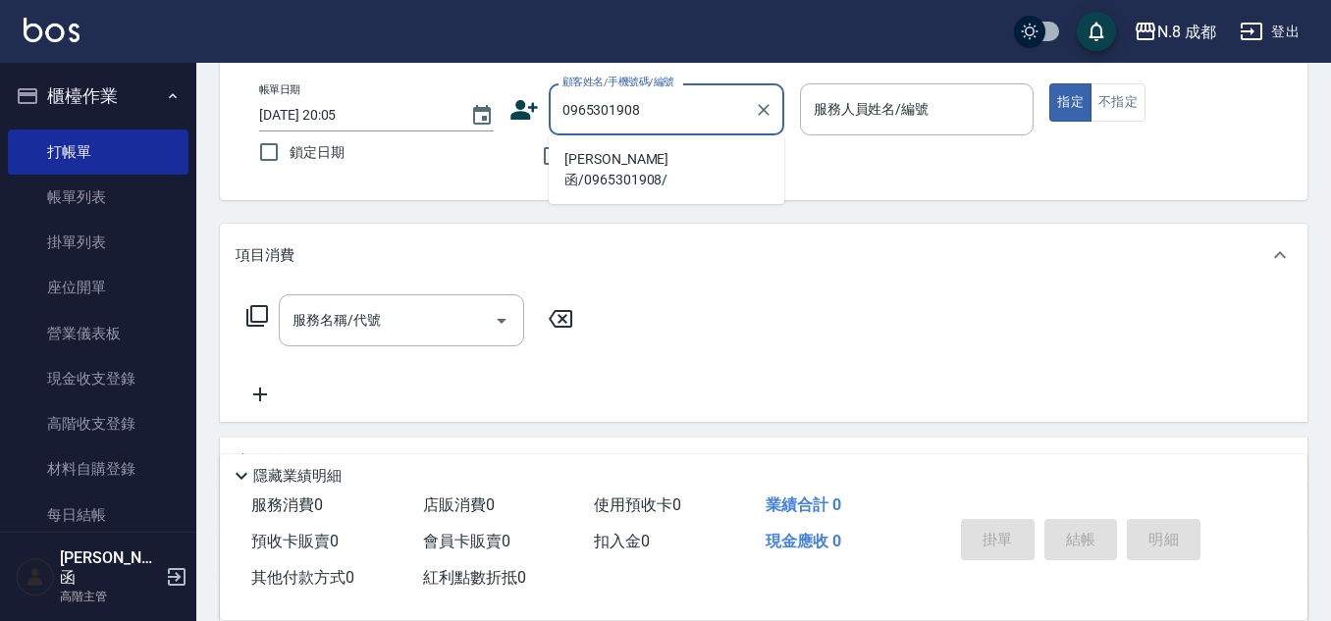
click at [624, 154] on li "[PERSON_NAME]函/0965301908/" at bounding box center [667, 169] width 236 height 53
type input "[PERSON_NAME]函/0965301908/"
type input "[PERSON_NAME]程-13"
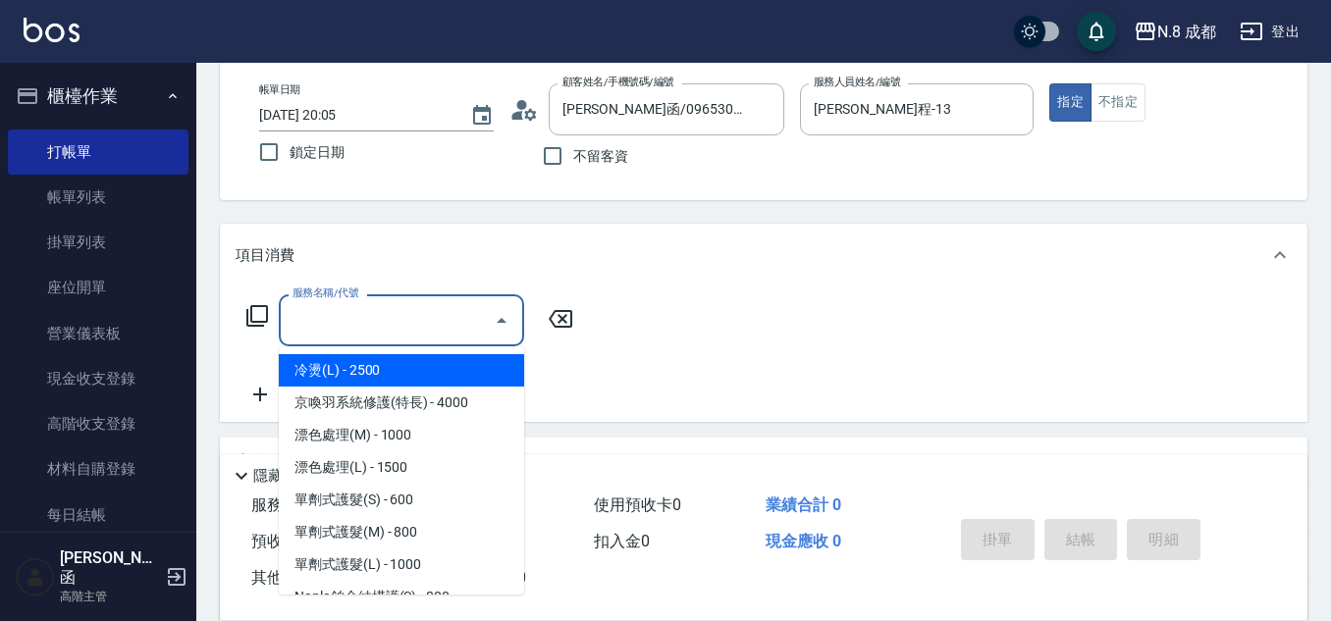
click at [400, 333] on input "服務名稱/代號" at bounding box center [387, 320] width 198 height 34
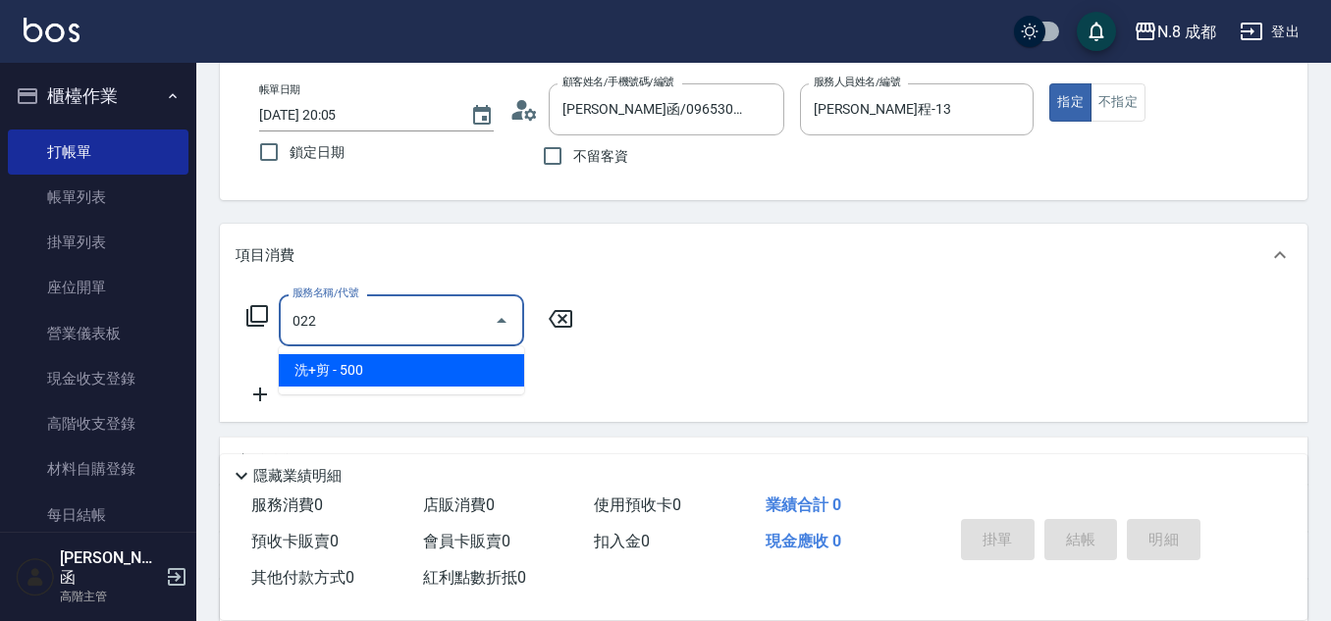
click at [380, 361] on span "洗+剪 - 500" at bounding box center [401, 370] width 245 height 32
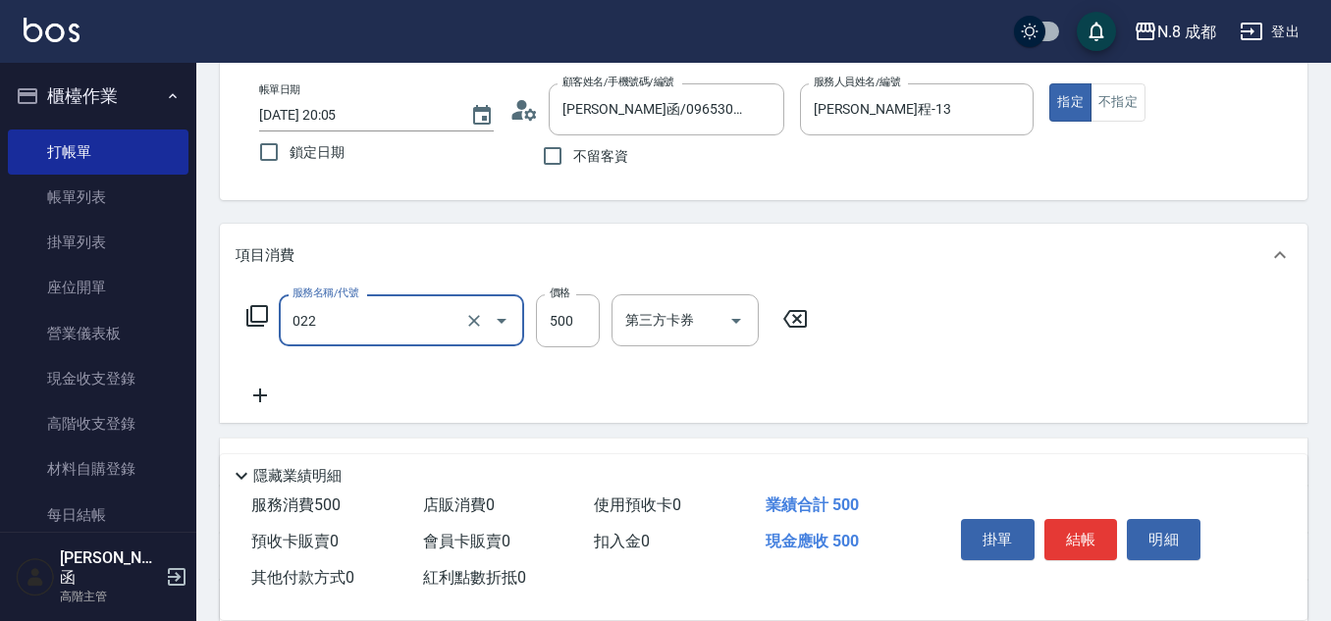
type input "洗+剪(022)"
click at [600, 314] on div "服務名稱/代號 洗+剪(022) 服務名稱/代號 價格 500 價格 第三方卡券 第三方卡券" at bounding box center [528, 320] width 584 height 53
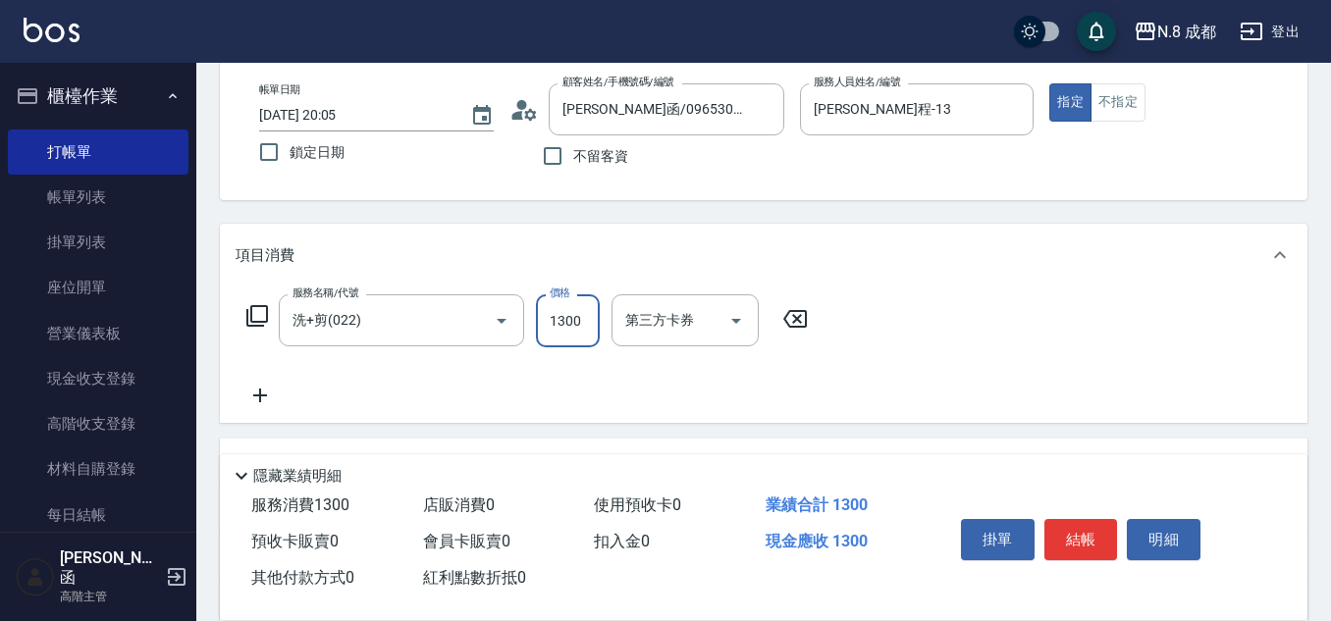
type input "1300"
click at [277, 390] on icon at bounding box center [260, 396] width 49 height 24
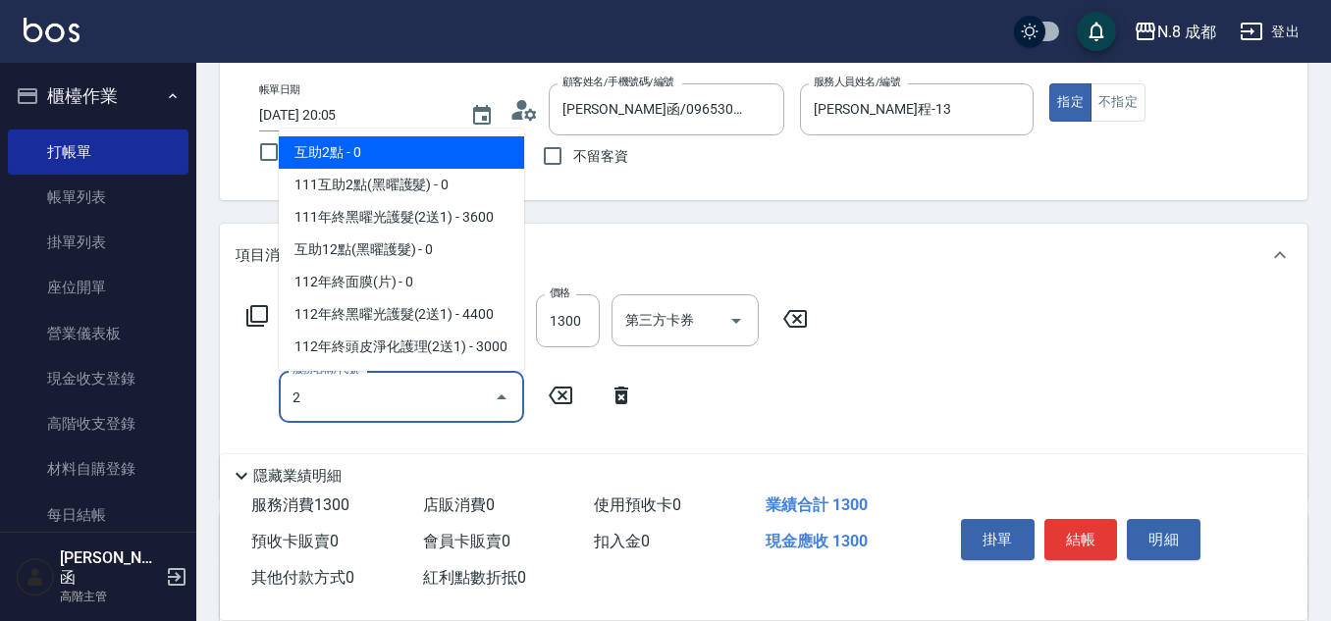
click at [383, 158] on span "互助2點 - 0" at bounding box center [401, 152] width 245 height 32
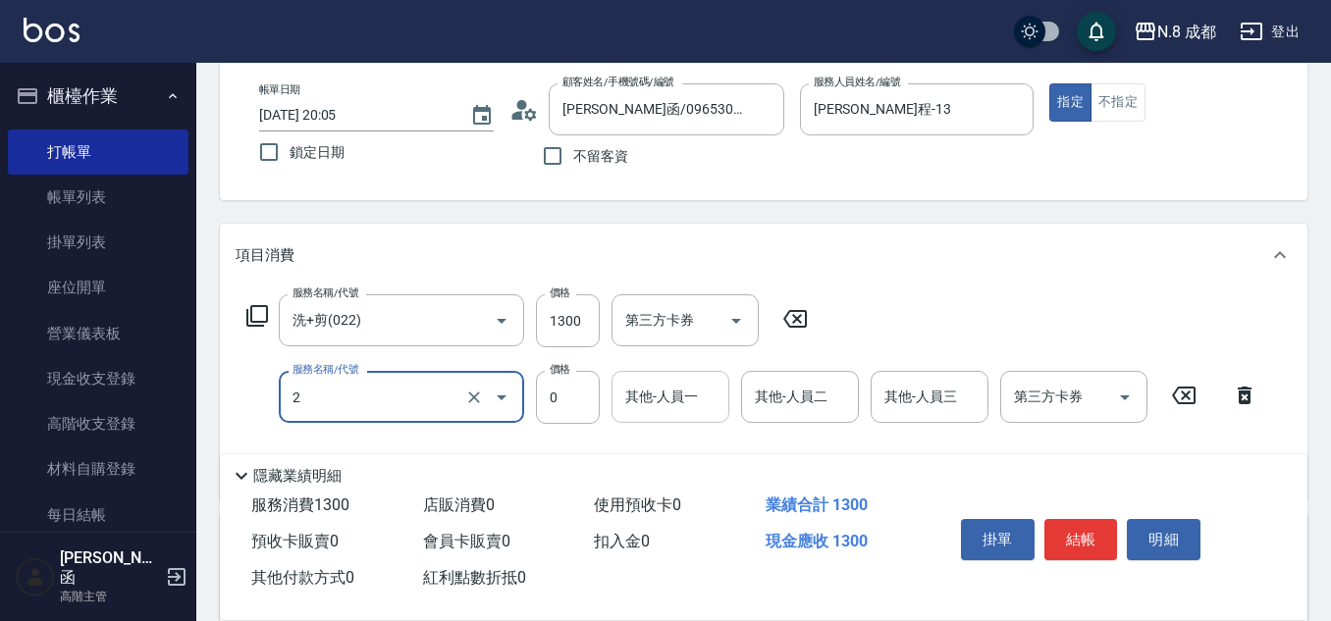
type input "互助2點(2)"
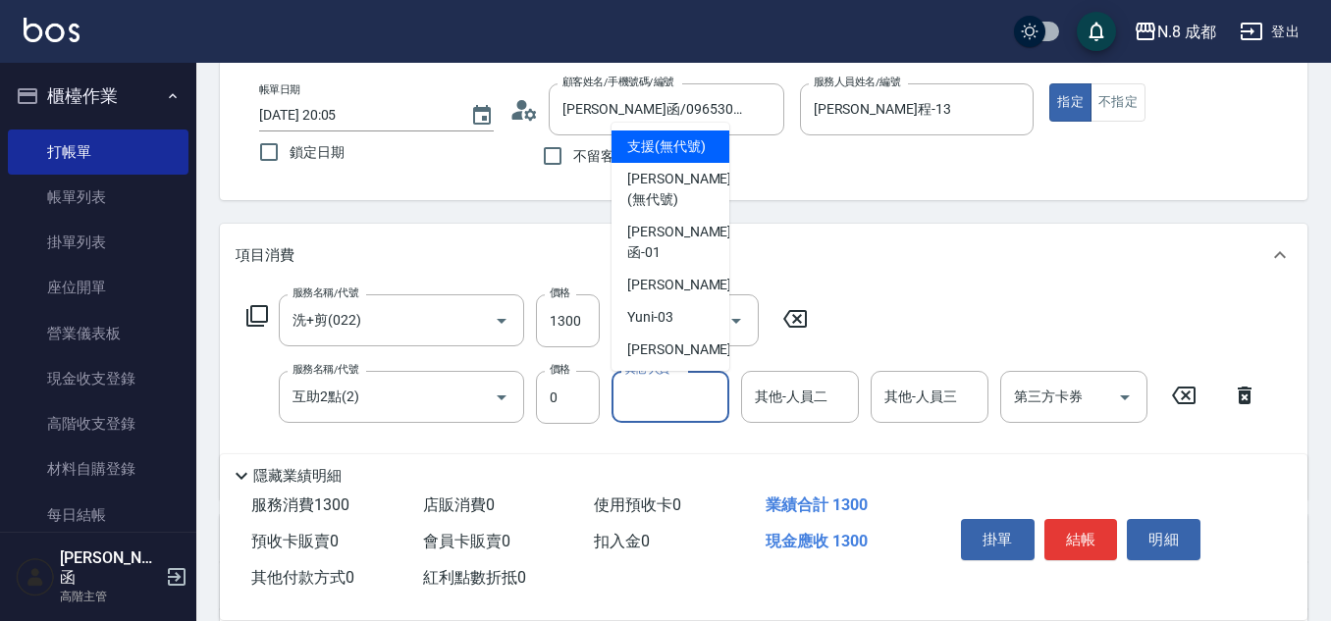
click at [707, 406] on input "其他-人員一" at bounding box center [670, 397] width 100 height 34
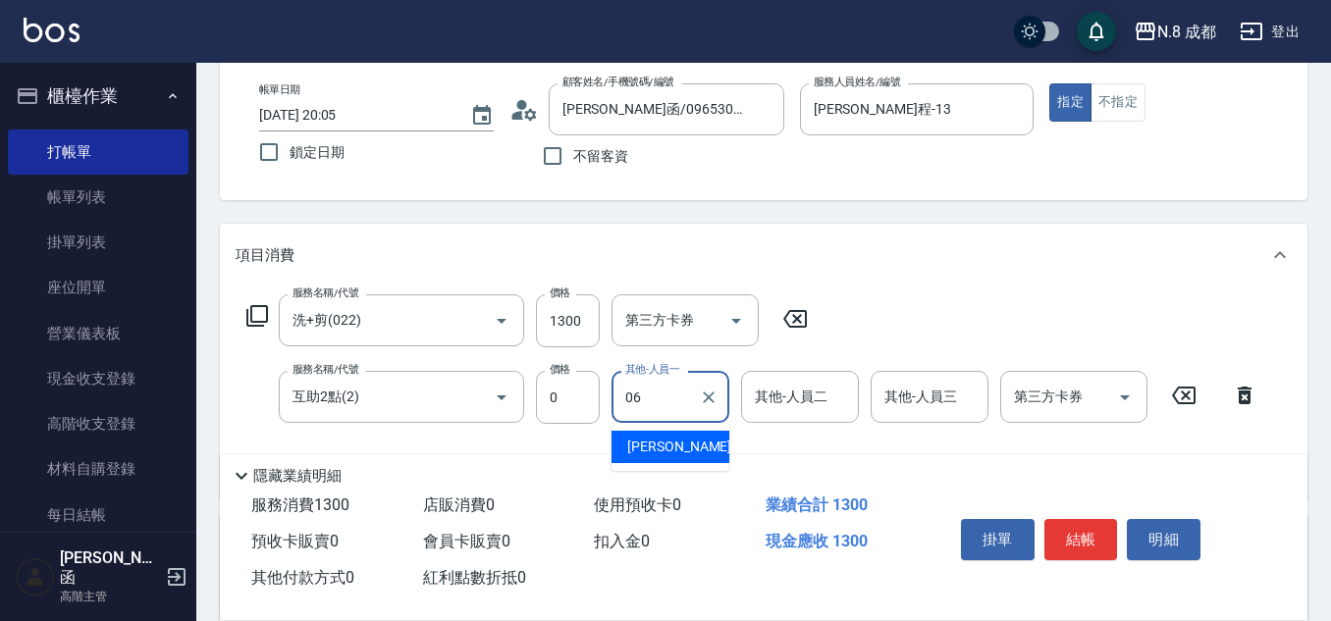
click at [690, 459] on div "[PERSON_NAME] -06" at bounding box center [670, 447] width 118 height 32
type input "[PERSON_NAME]-06"
click at [1081, 522] on button "結帳" at bounding box center [1081, 539] width 74 height 41
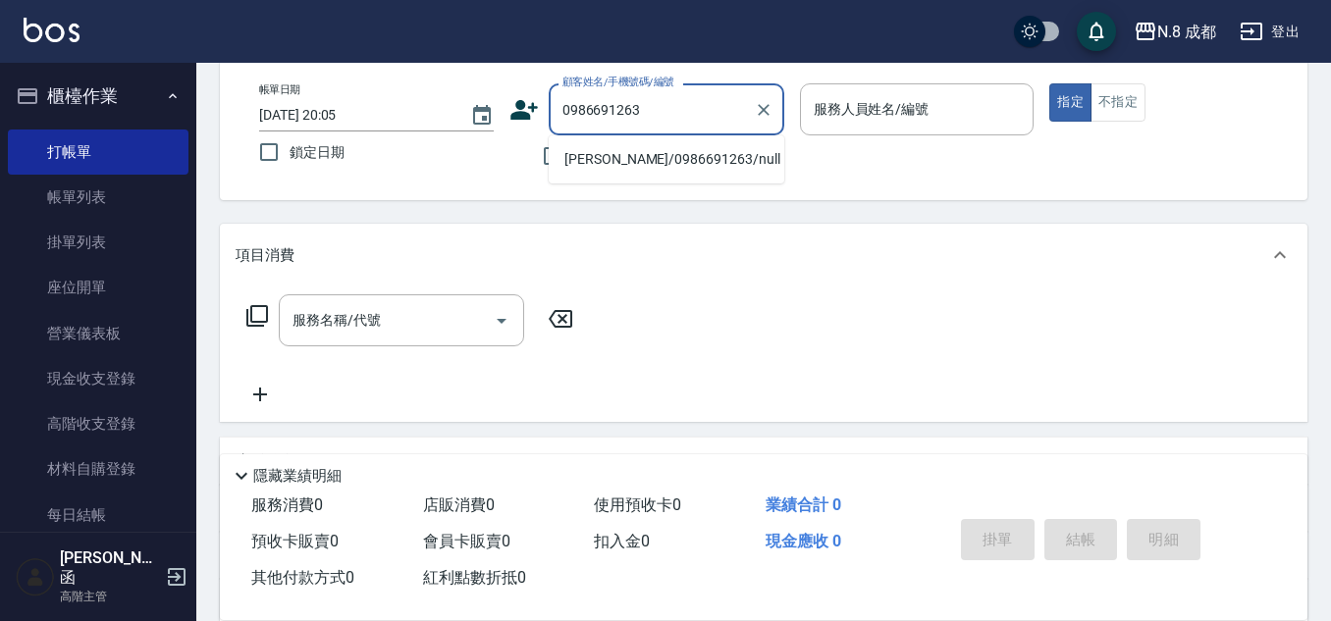
click at [638, 159] on li "[PERSON_NAME]/0986691263/null" at bounding box center [667, 159] width 236 height 32
type input "[PERSON_NAME]/0986691263/null"
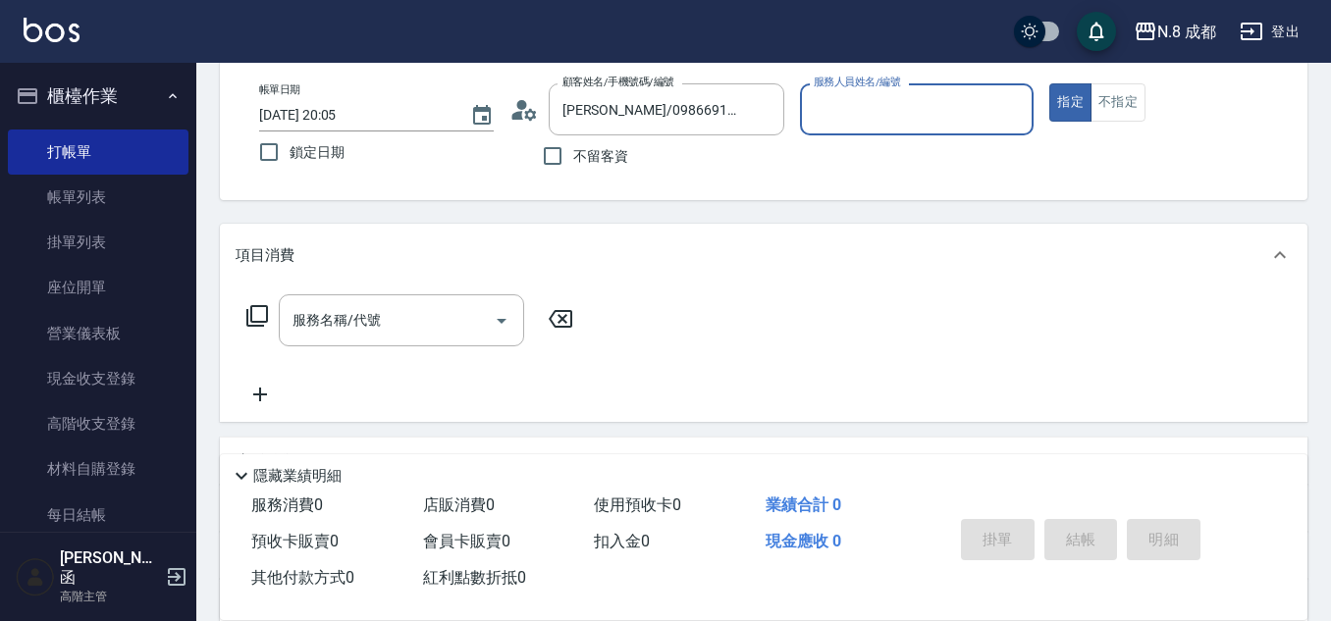
type input "[PERSON_NAME]程-13"
click at [403, 330] on input "服務名稱/代號" at bounding box center [387, 320] width 198 height 34
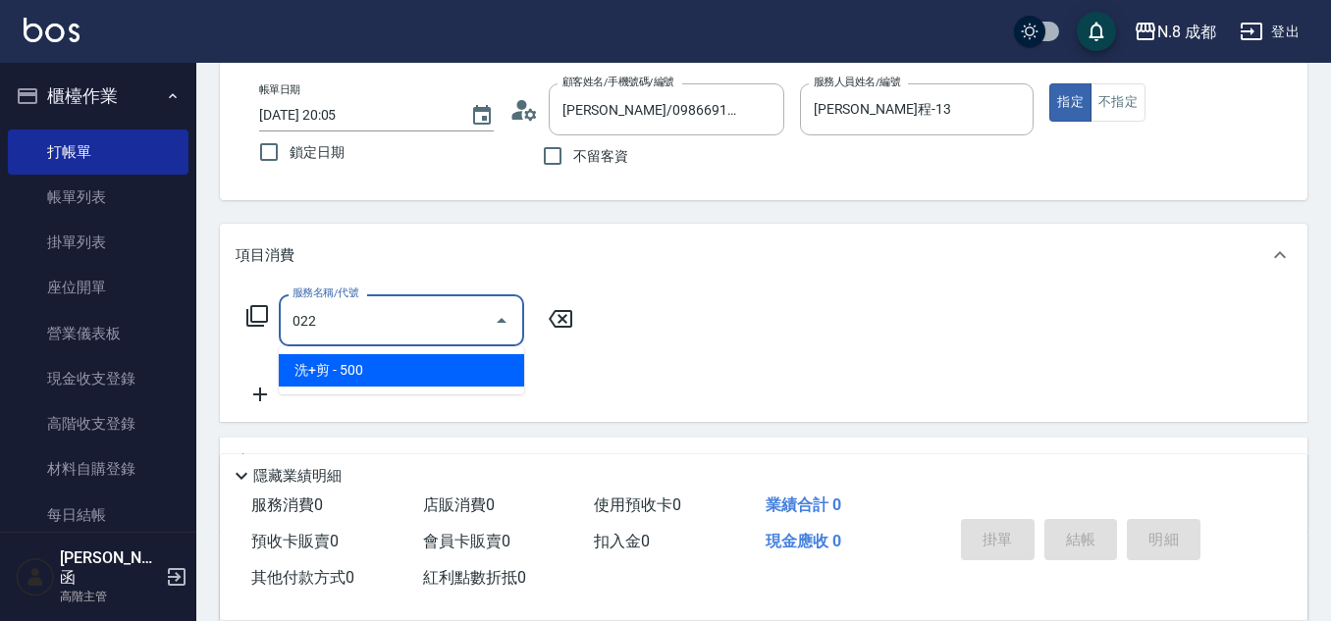
drag, startPoint x: 399, startPoint y: 373, endPoint x: 515, endPoint y: 340, distance: 120.5
click at [399, 372] on span "洗+剪 - 500" at bounding box center [401, 370] width 245 height 32
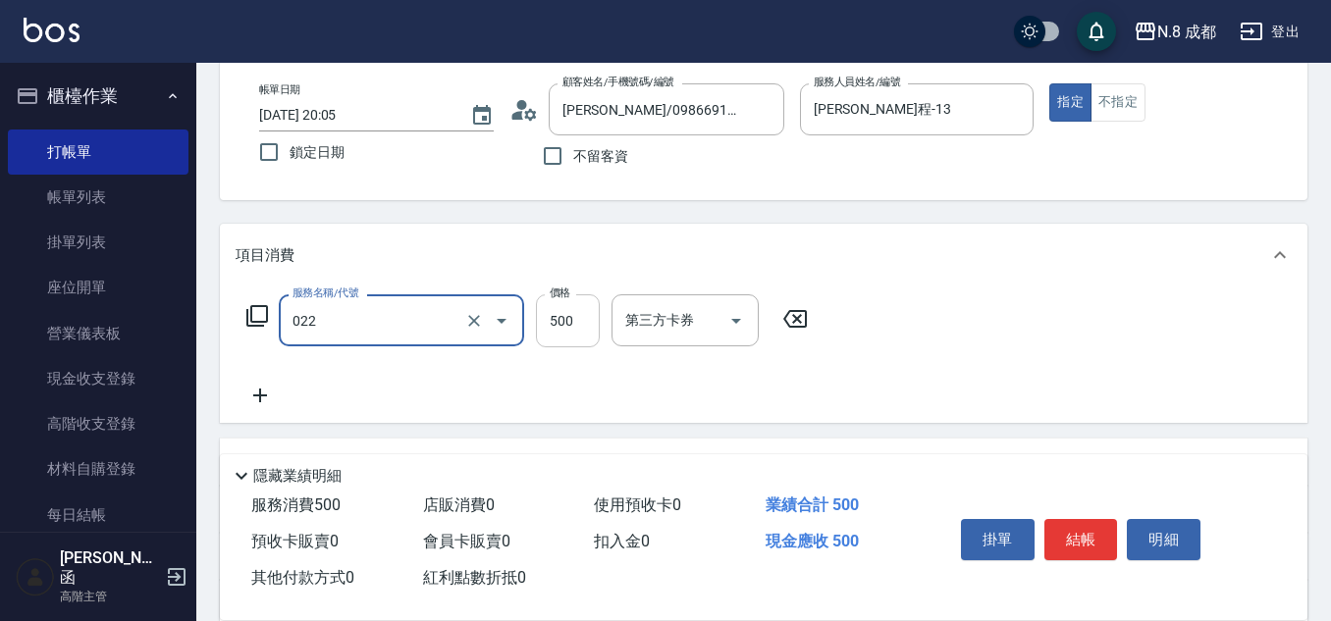
type input "洗+剪(022)"
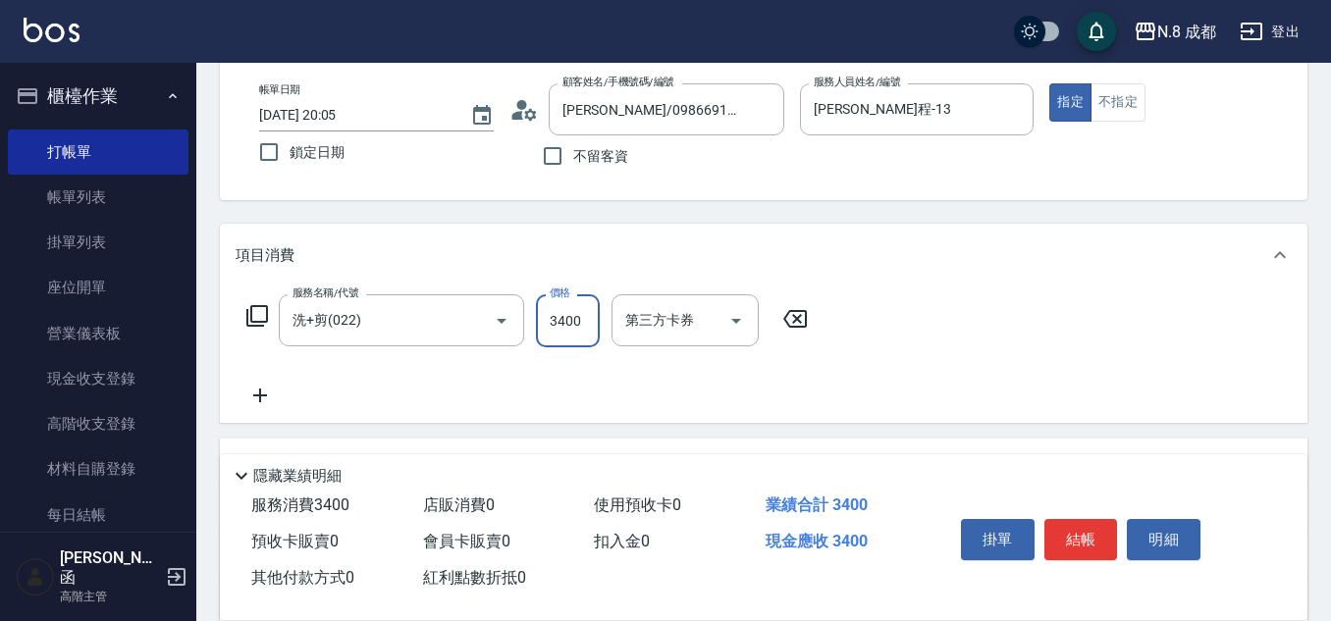
type input "3400"
click at [268, 393] on icon at bounding box center [260, 396] width 49 height 24
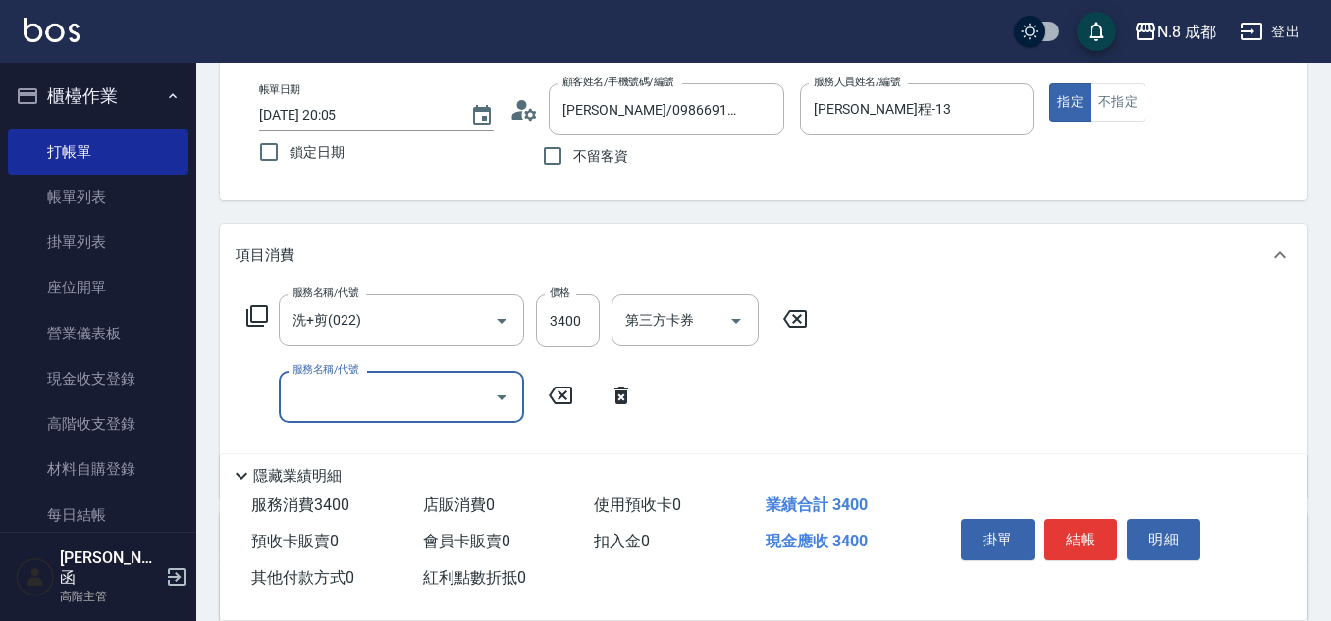
click at [344, 397] on input "服務名稱/代號" at bounding box center [387, 397] width 198 height 34
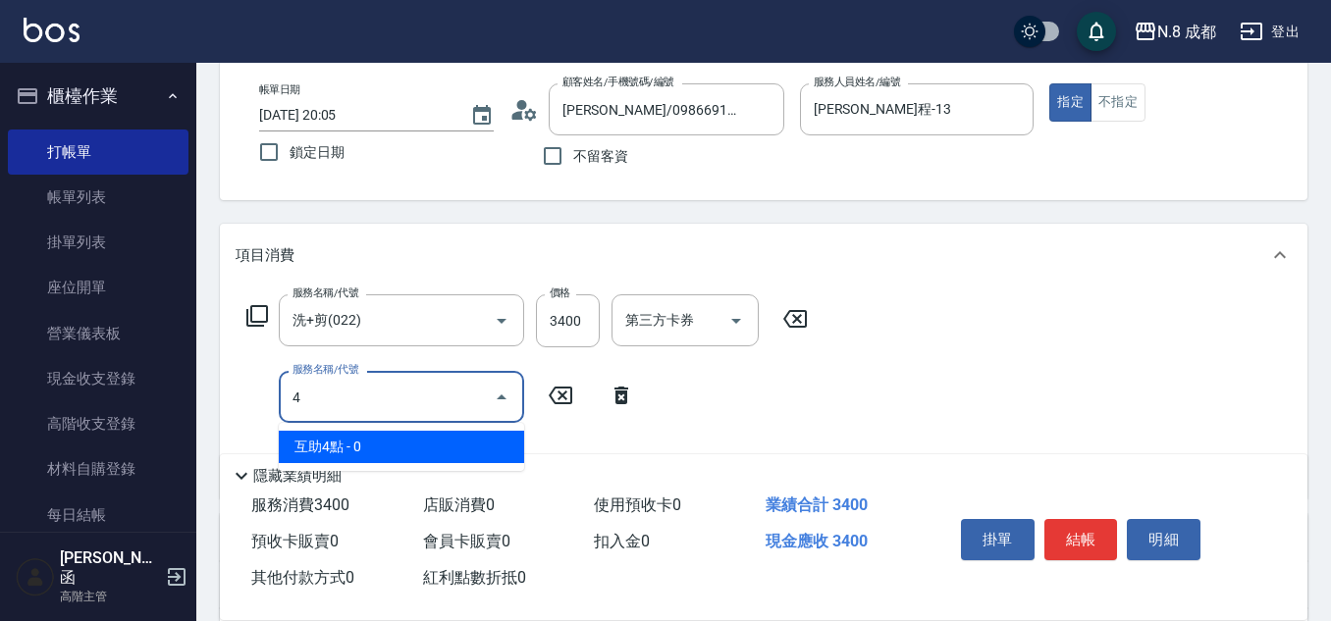
click at [367, 443] on span "互助4點 - 0" at bounding box center [401, 447] width 245 height 32
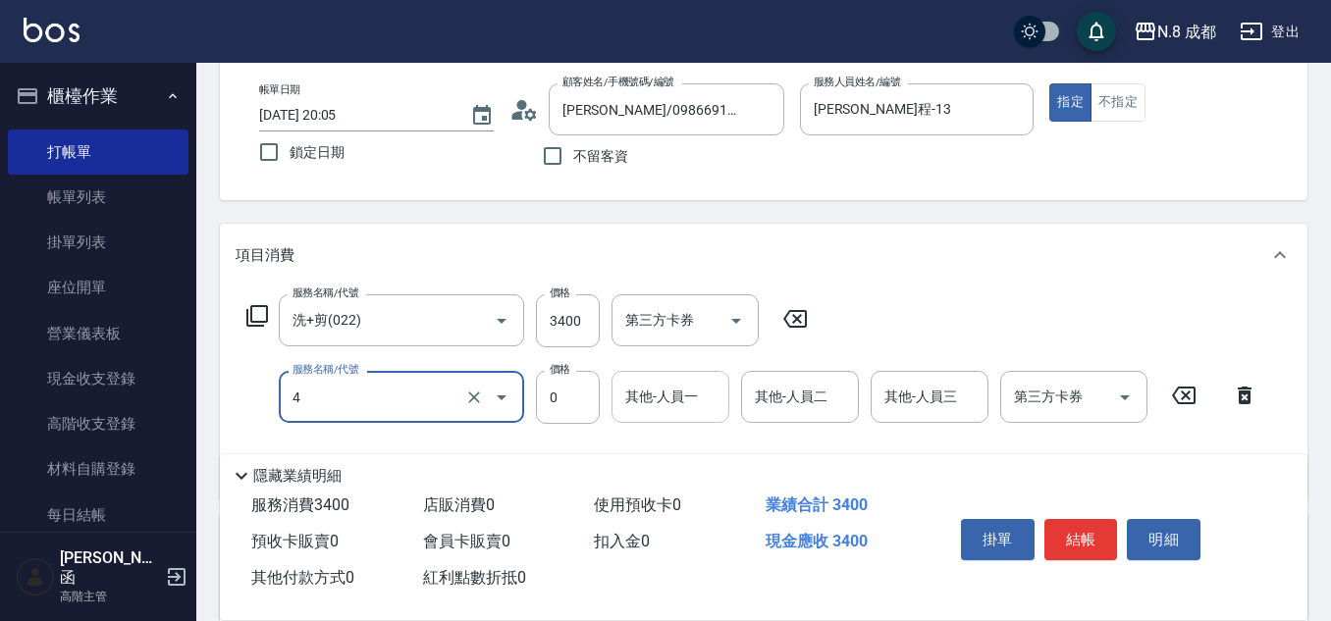
type input "互助4點(4)"
click at [695, 408] on div "0 其他-人員一" at bounding box center [670, 397] width 118 height 52
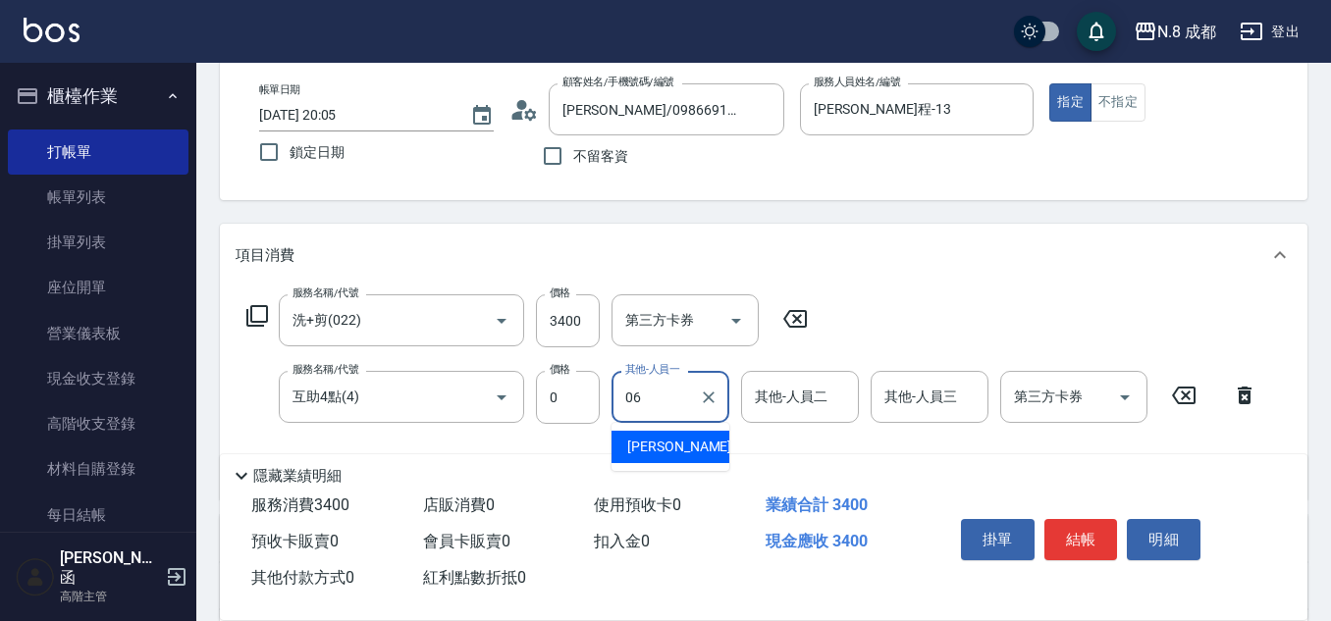
click at [668, 453] on span "[PERSON_NAME] -06" at bounding box center [689, 447] width 124 height 21
type input "[PERSON_NAME]-06"
click at [1088, 531] on button "結帳" at bounding box center [1081, 539] width 74 height 41
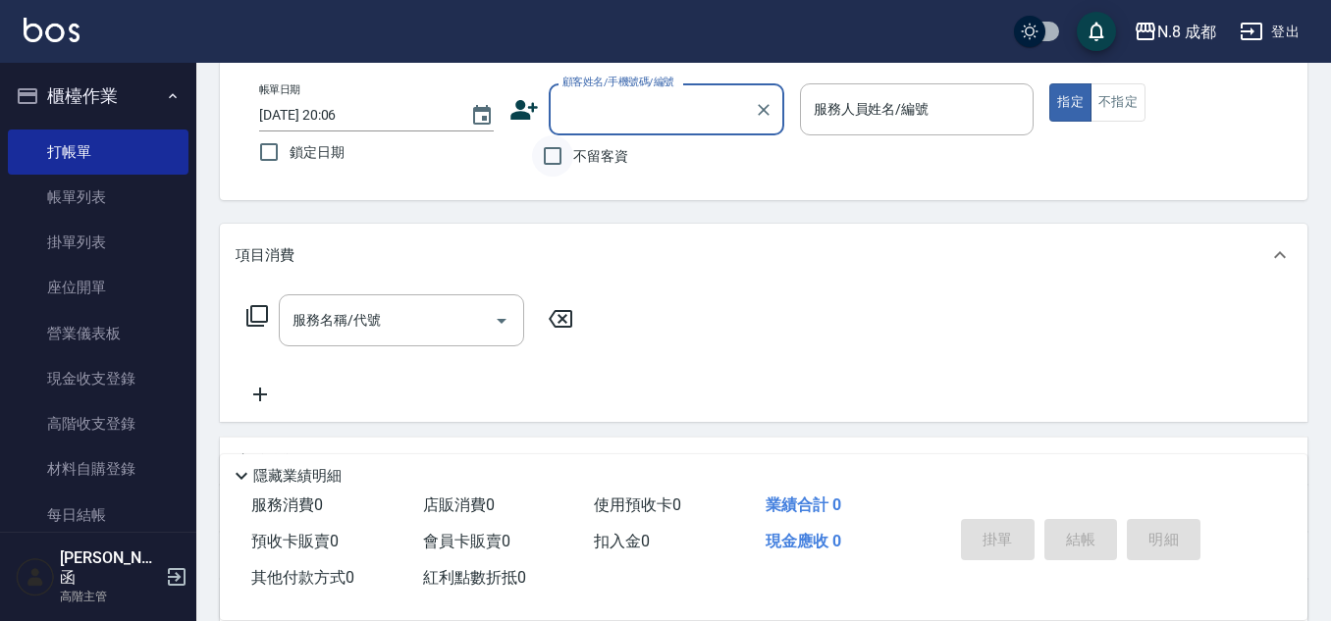
click at [553, 157] on input "不留客資" at bounding box center [552, 155] width 41 height 41
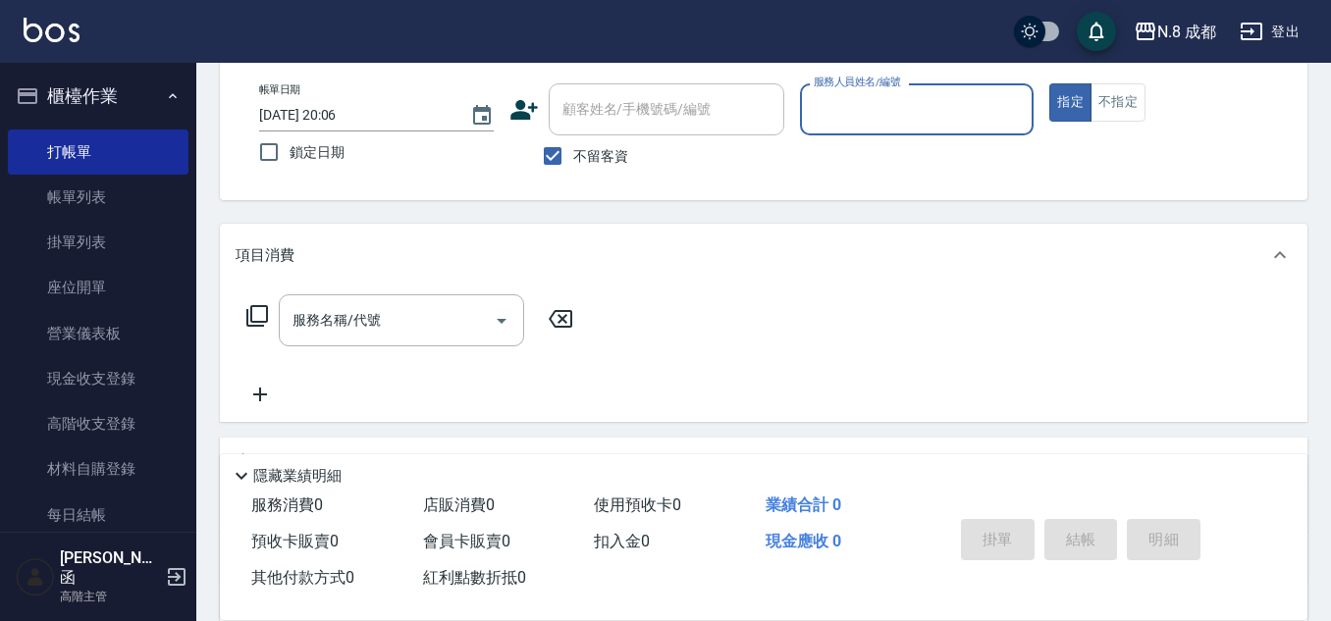
click at [885, 116] on input "服務人員姓名/編號" at bounding box center [917, 109] width 217 height 34
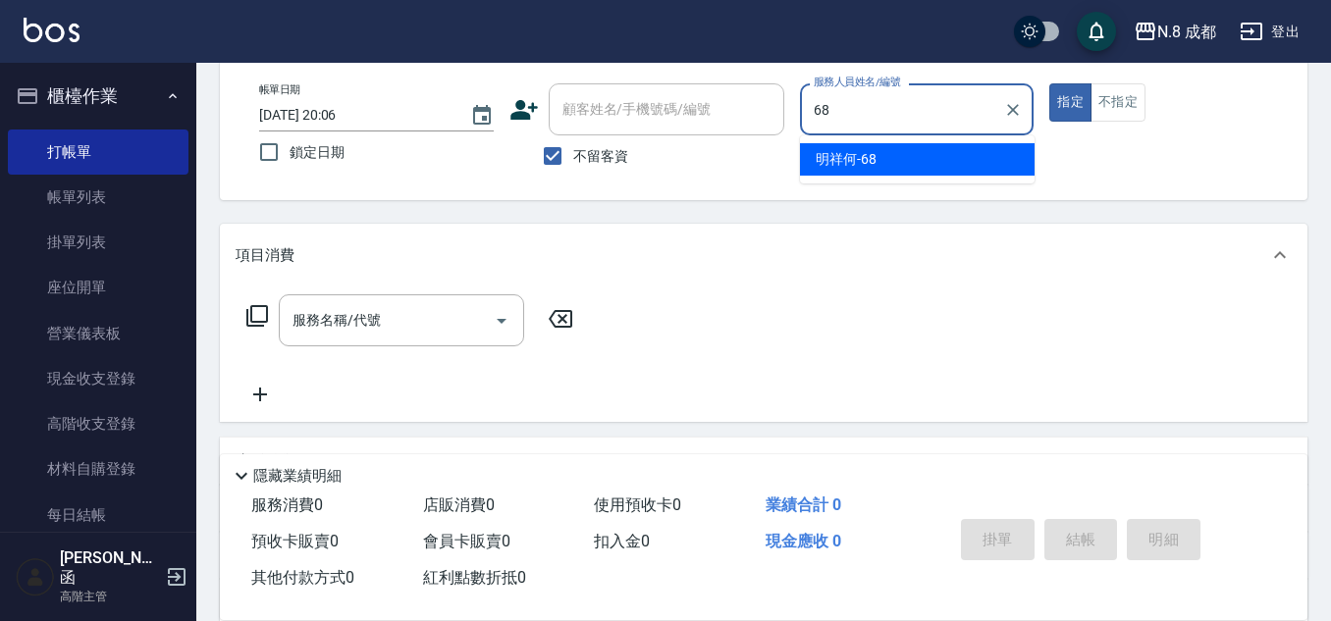
click at [873, 150] on span "明祥何 -68" at bounding box center [845, 159] width 61 height 21
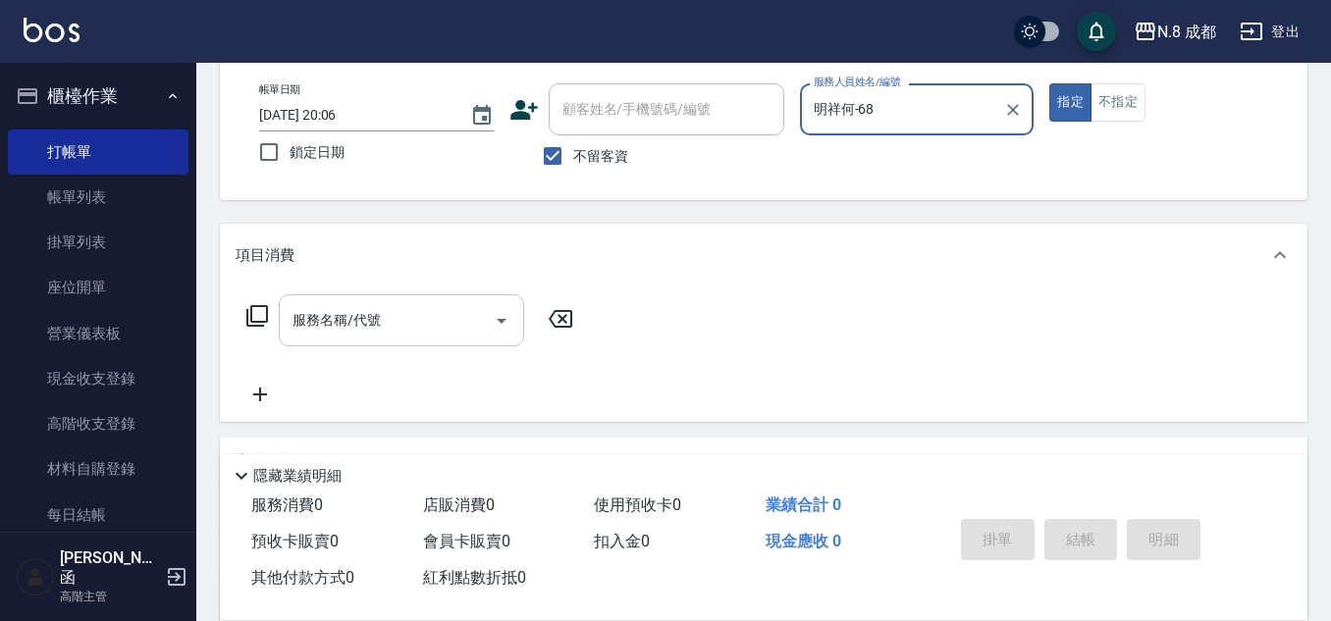
click at [393, 299] on div "服務名稱/代號" at bounding box center [401, 320] width 245 height 52
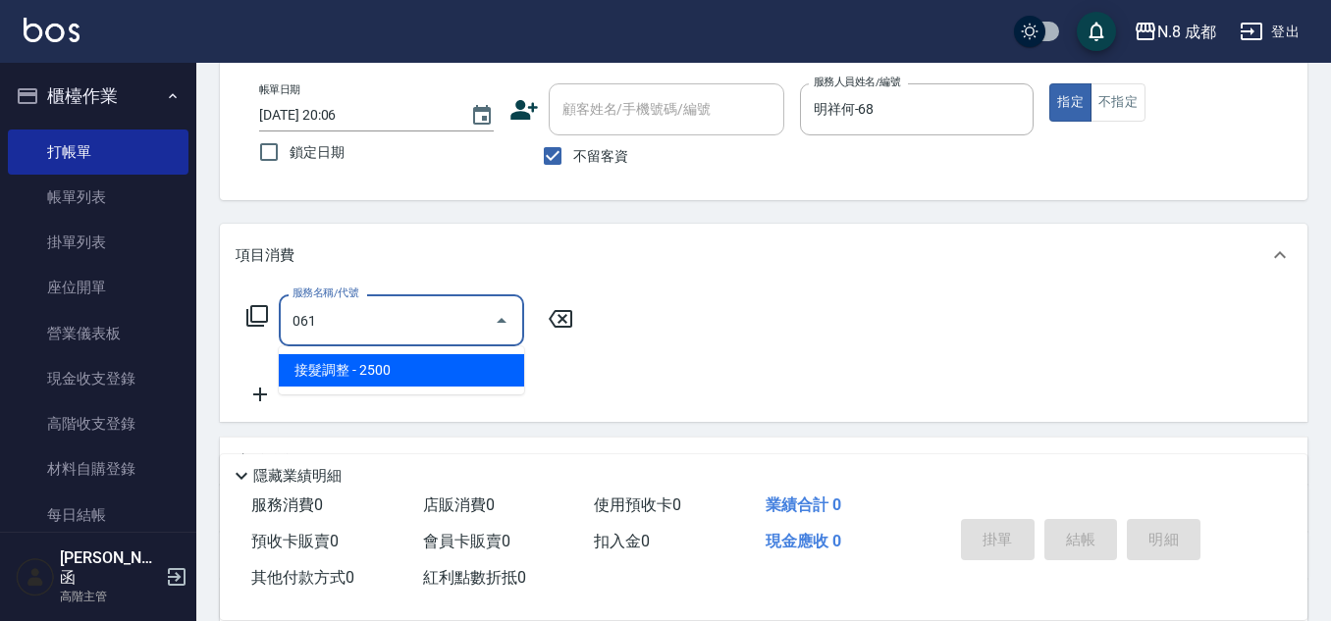
click at [390, 369] on span "接髮調整 - 2500" at bounding box center [401, 370] width 245 height 32
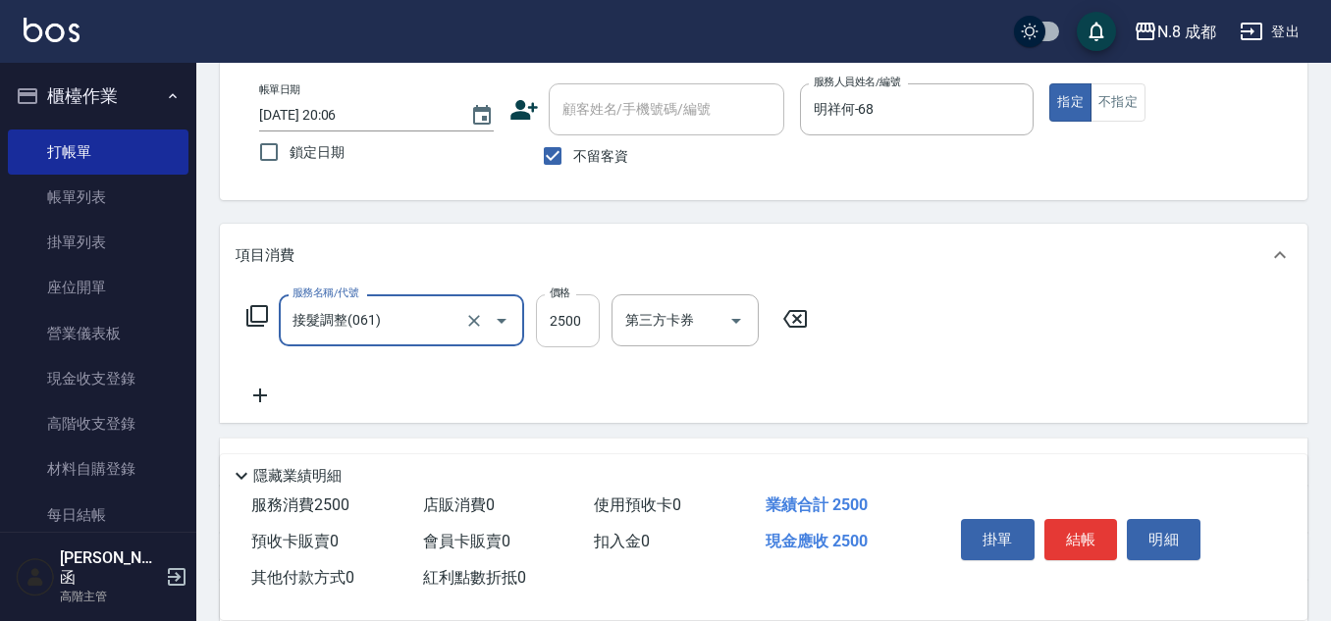
click at [588, 333] on input "2500" at bounding box center [568, 320] width 64 height 53
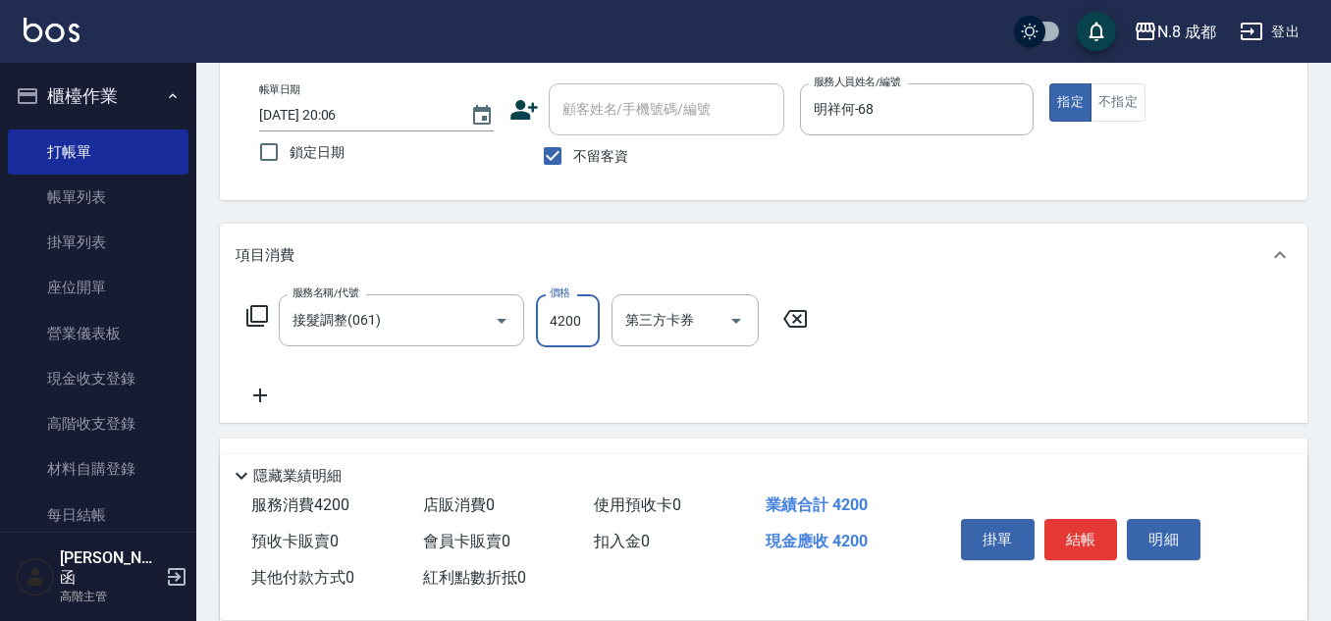
click at [260, 400] on icon at bounding box center [260, 396] width 14 height 14
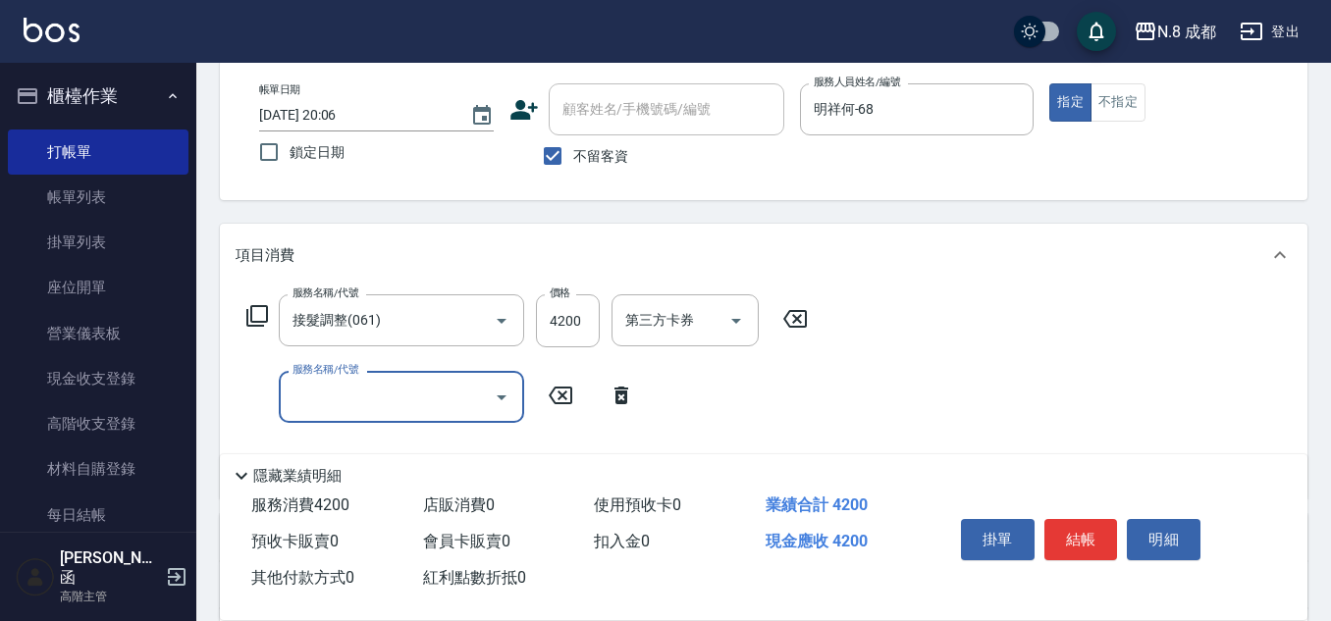
click at [367, 387] on div "服務名稱/代號 服務名稱/代號" at bounding box center [401, 397] width 245 height 52
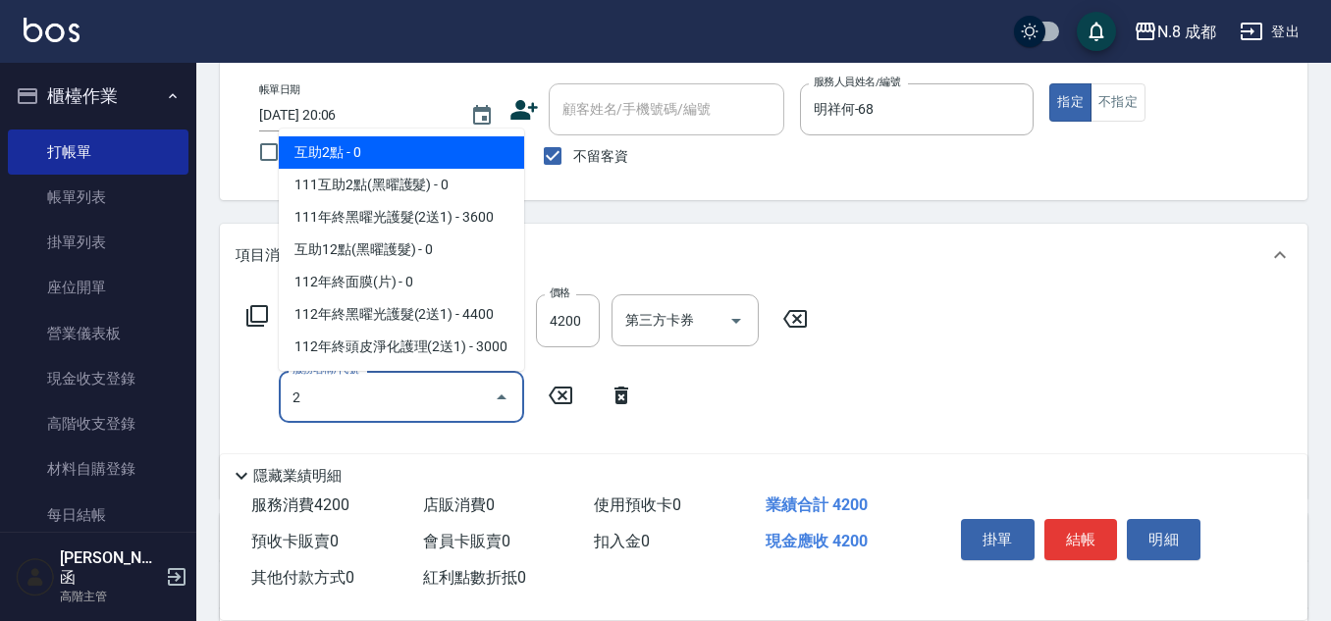
click at [456, 154] on span "互助2點 - 0" at bounding box center [401, 152] width 245 height 32
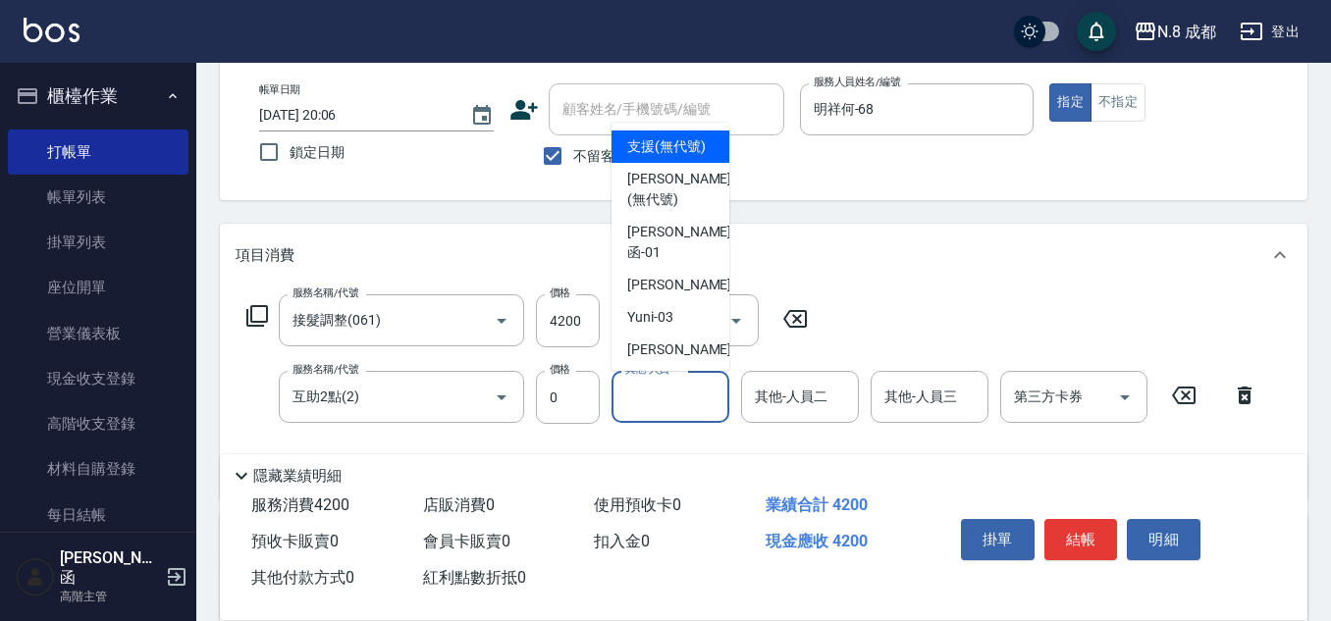
click at [659, 392] on input "其他-人員一" at bounding box center [670, 397] width 100 height 34
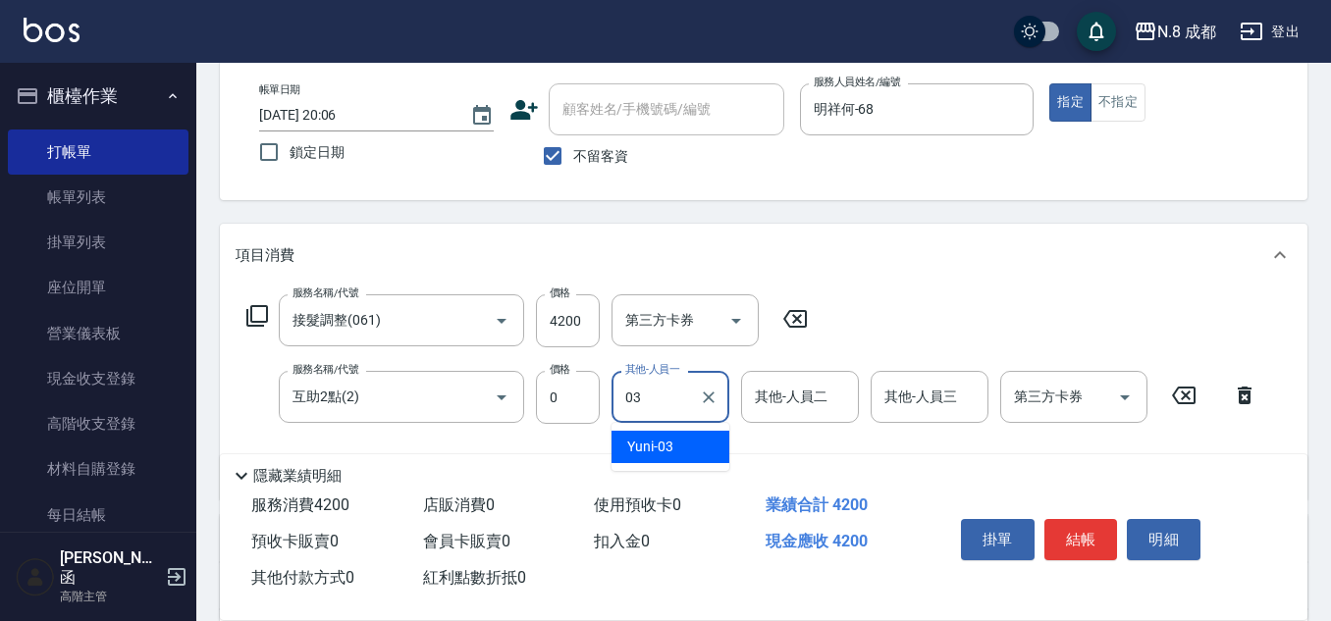
click at [685, 437] on div "Yuni -03" at bounding box center [670, 447] width 118 height 32
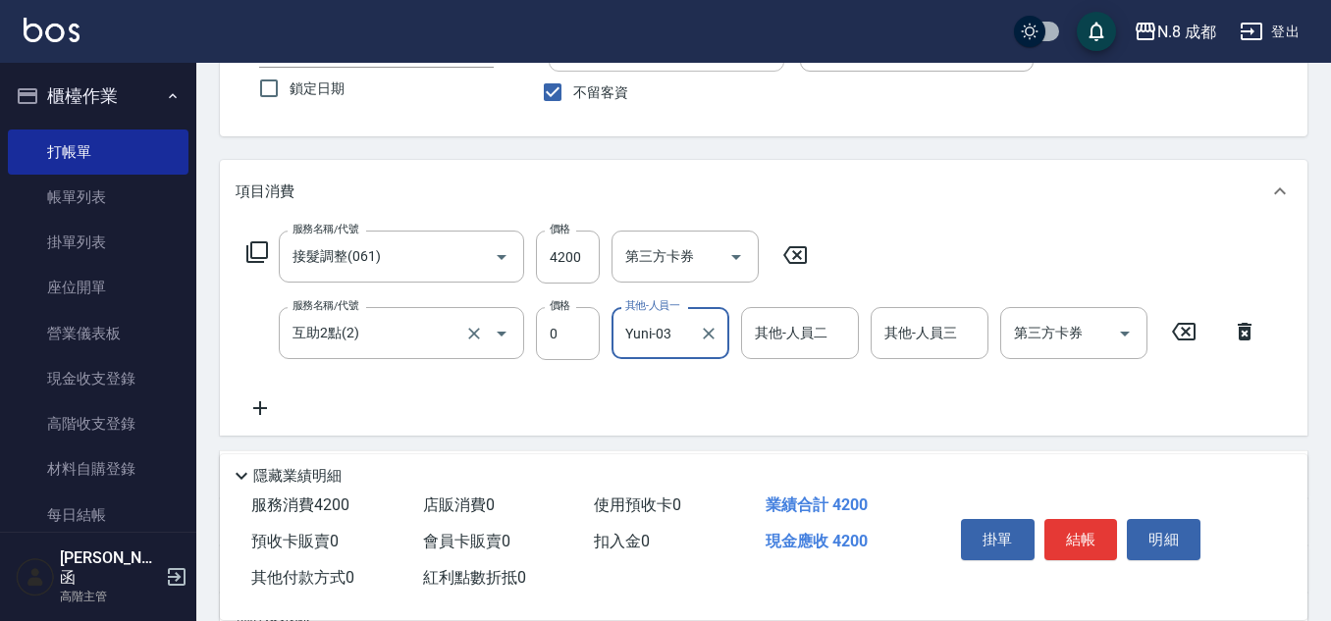
scroll to position [196, 0]
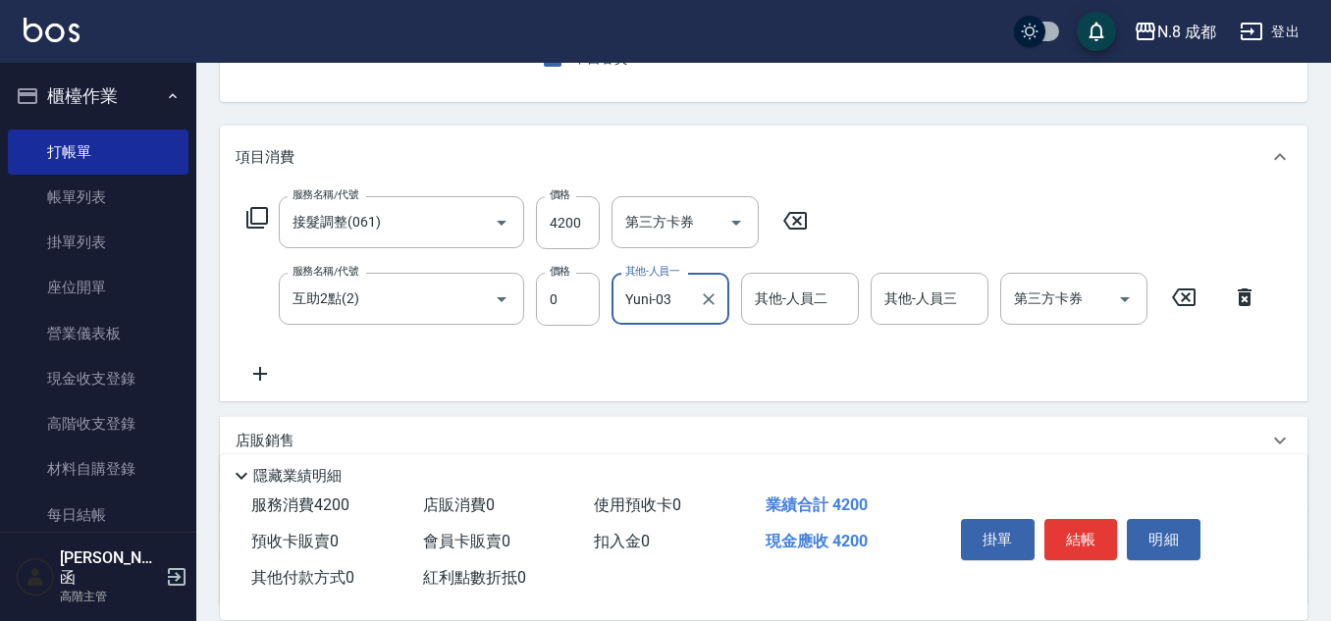
click at [271, 367] on icon at bounding box center [260, 374] width 49 height 24
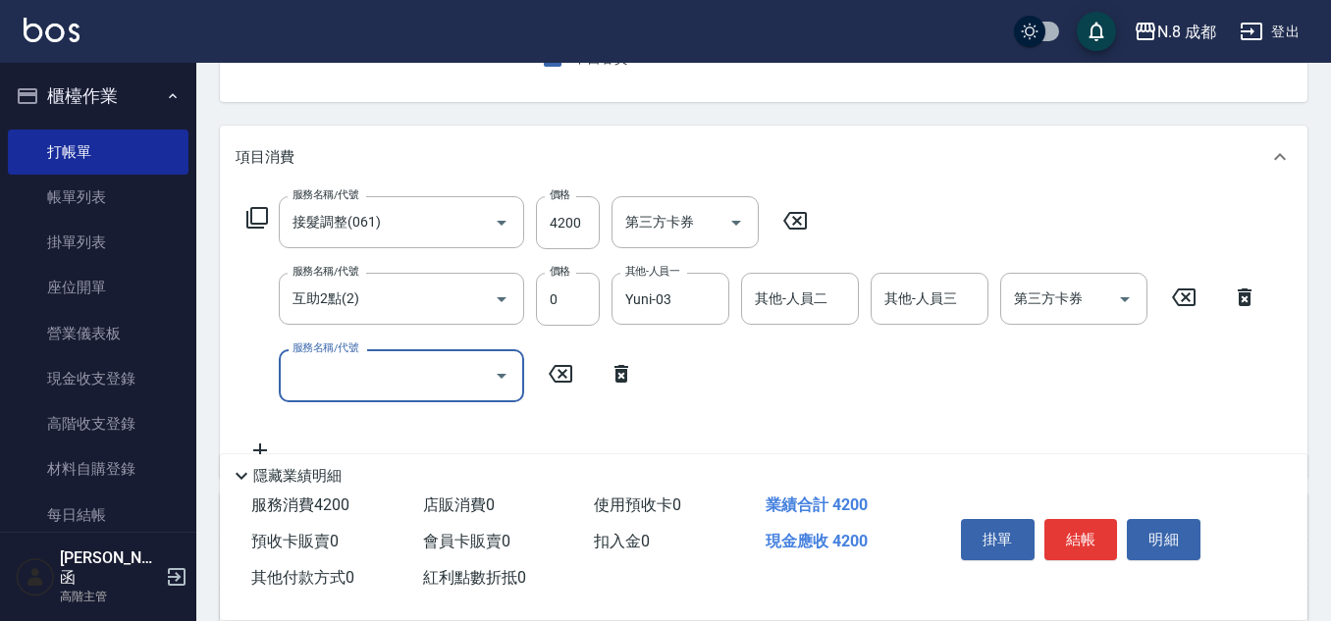
click at [312, 368] on input "服務名稱/代號" at bounding box center [387, 375] width 198 height 34
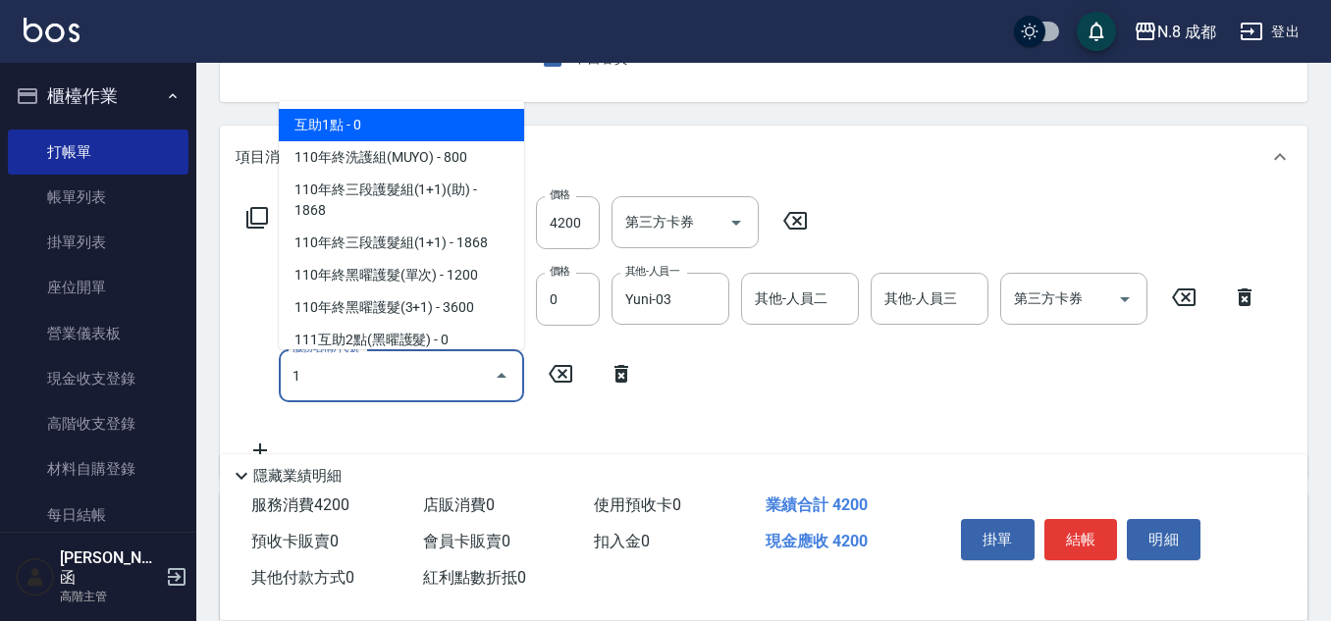
click at [375, 126] on span "互助1點 - 0" at bounding box center [401, 125] width 245 height 32
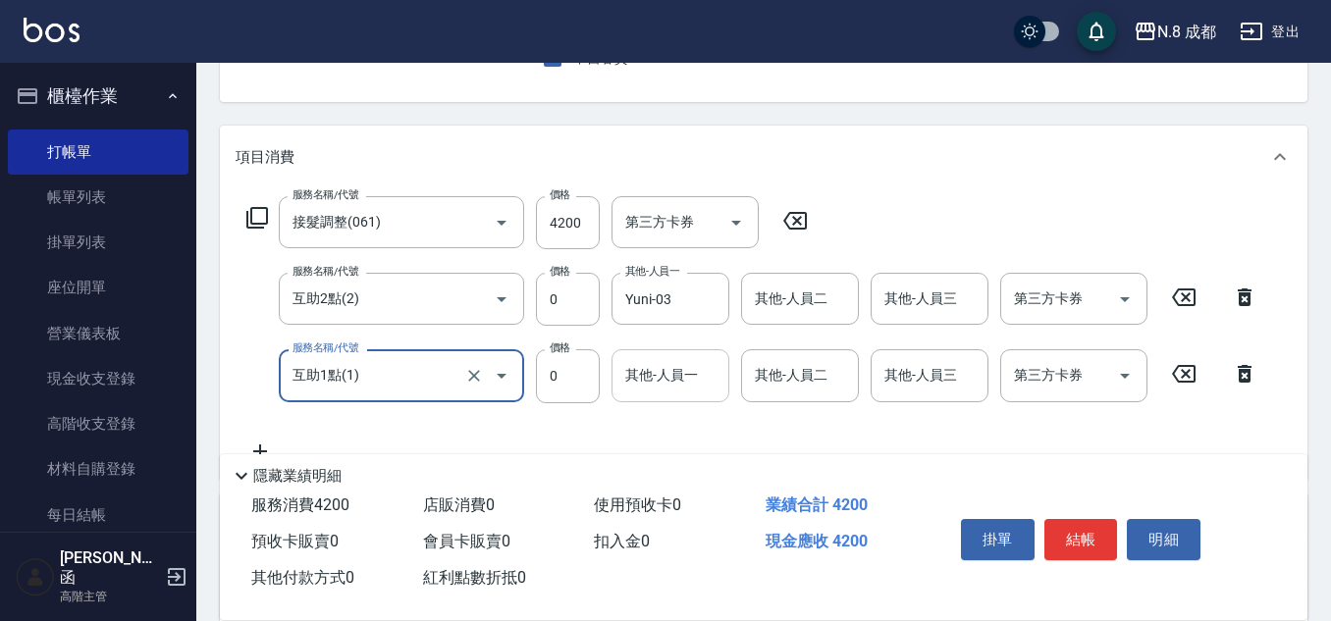
click at [676, 369] on input "其他-人員一" at bounding box center [670, 375] width 100 height 34
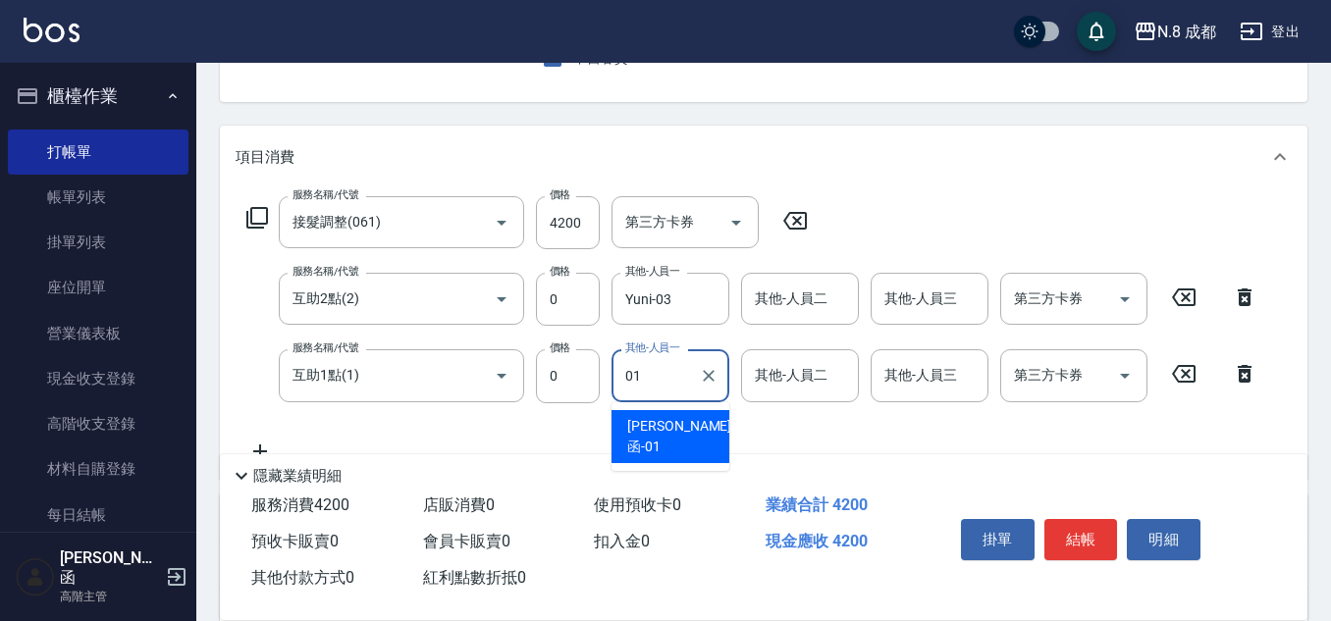
click at [692, 416] on div "[PERSON_NAME]函 -01" at bounding box center [670, 436] width 118 height 53
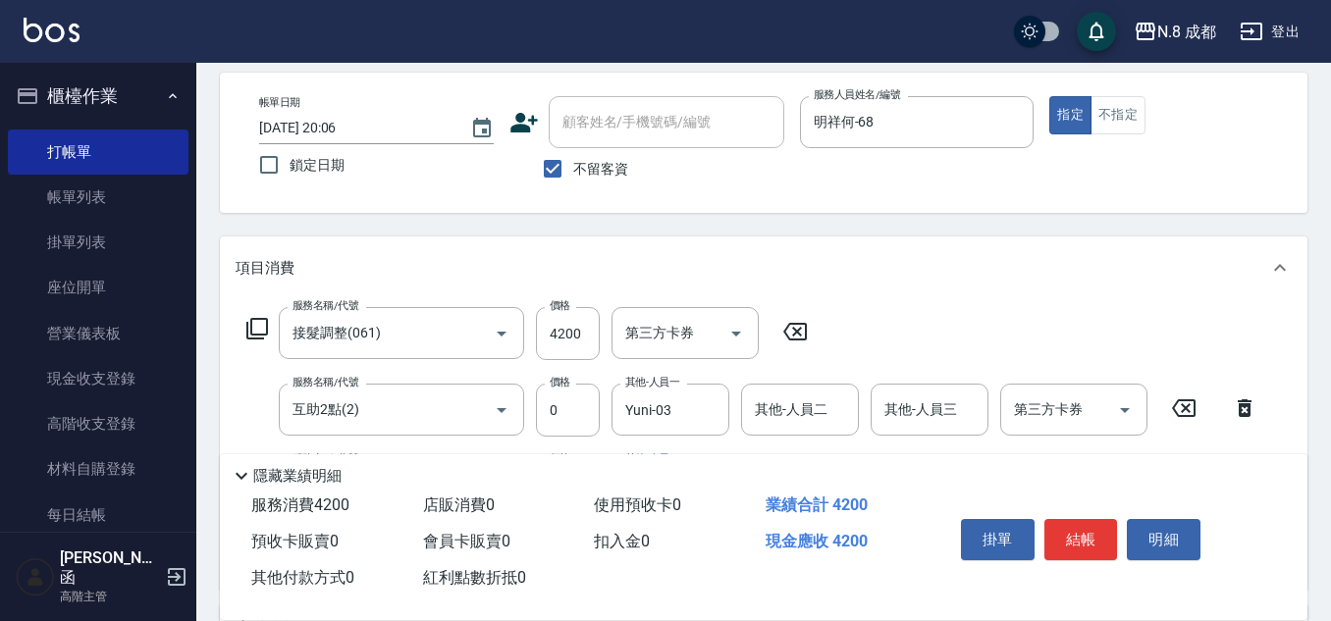
scroll to position [0, 0]
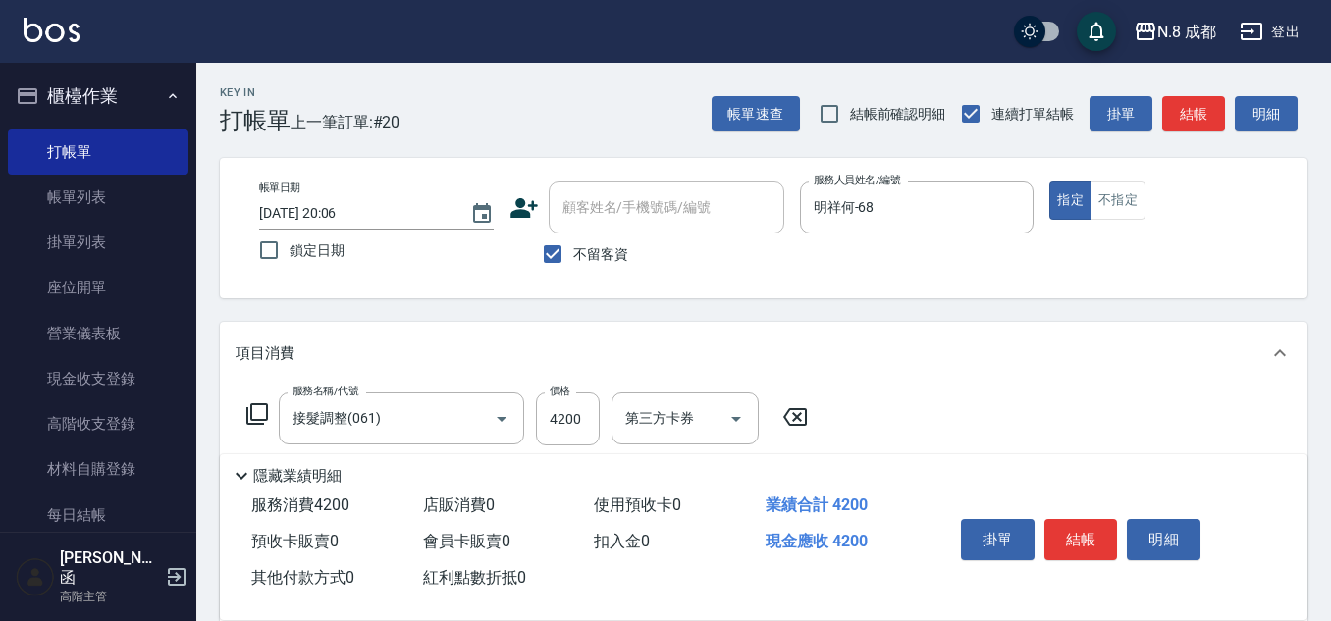
click at [1092, 537] on button "結帳" at bounding box center [1081, 539] width 74 height 41
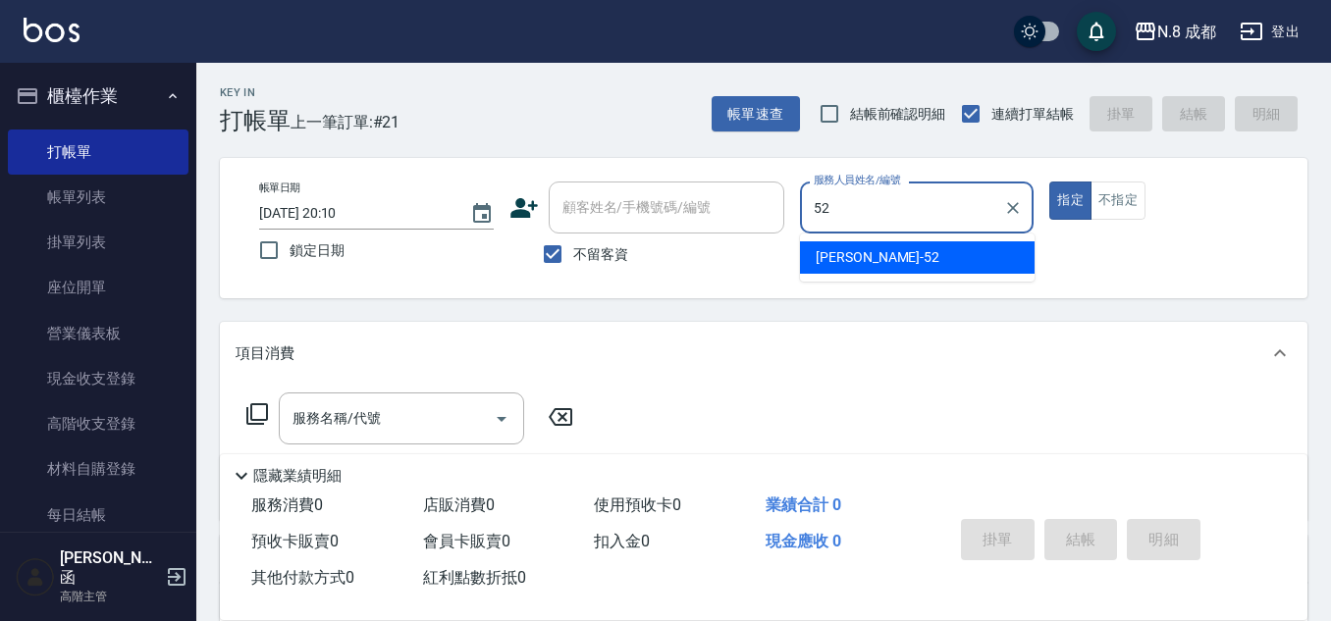
drag, startPoint x: 870, startPoint y: 252, endPoint x: 719, endPoint y: 281, distance: 153.8
click at [868, 252] on span "[PERSON_NAME]-52" at bounding box center [877, 257] width 124 height 21
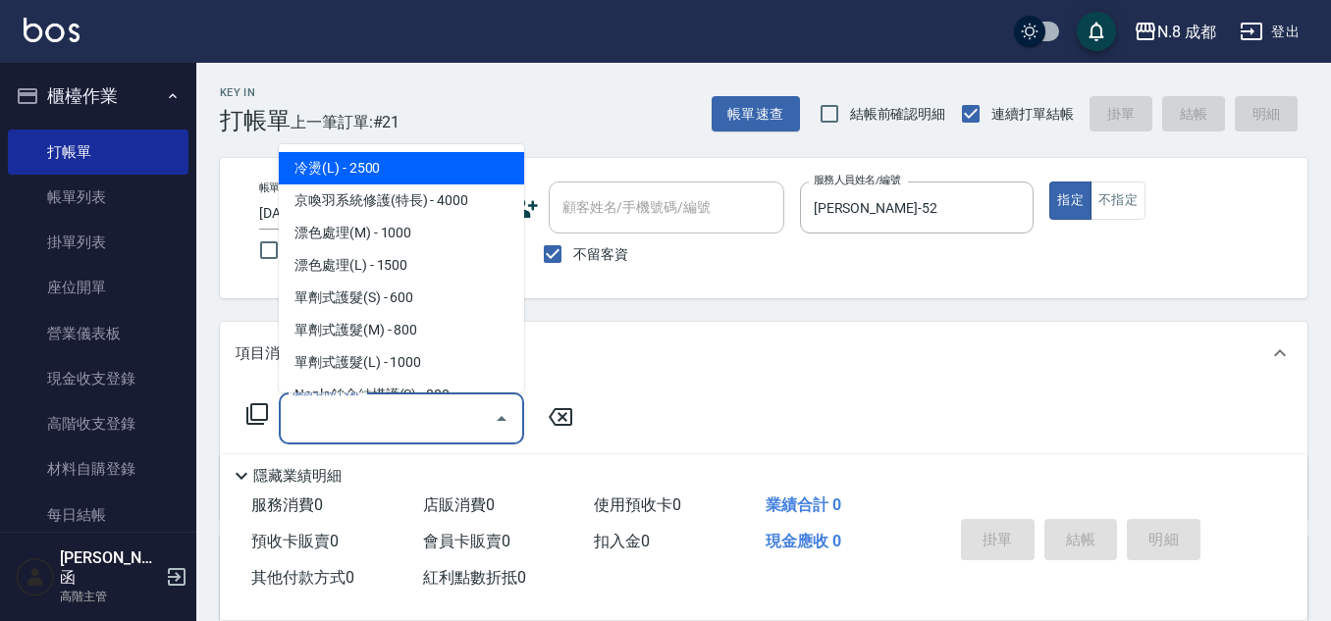
click at [371, 413] on input "服務名稱/代號" at bounding box center [387, 418] width 198 height 34
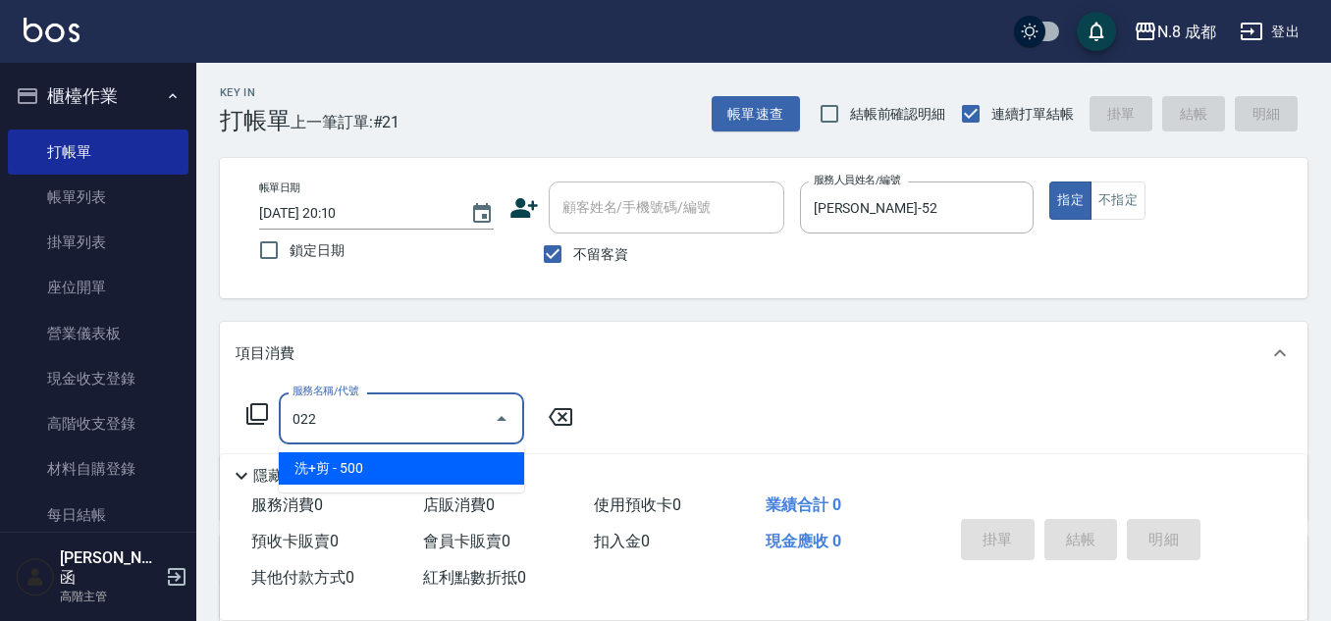
click at [355, 471] on span "洗+剪 - 500" at bounding box center [401, 468] width 245 height 32
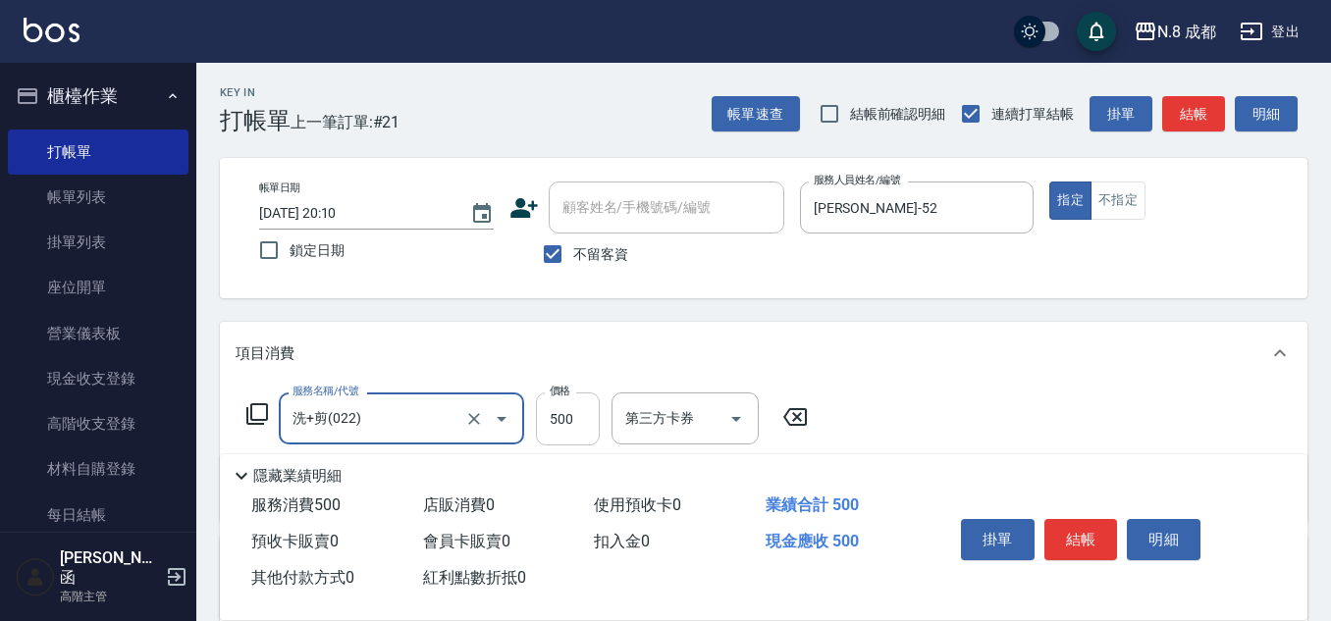
click at [581, 412] on input "500" at bounding box center [568, 419] width 64 height 53
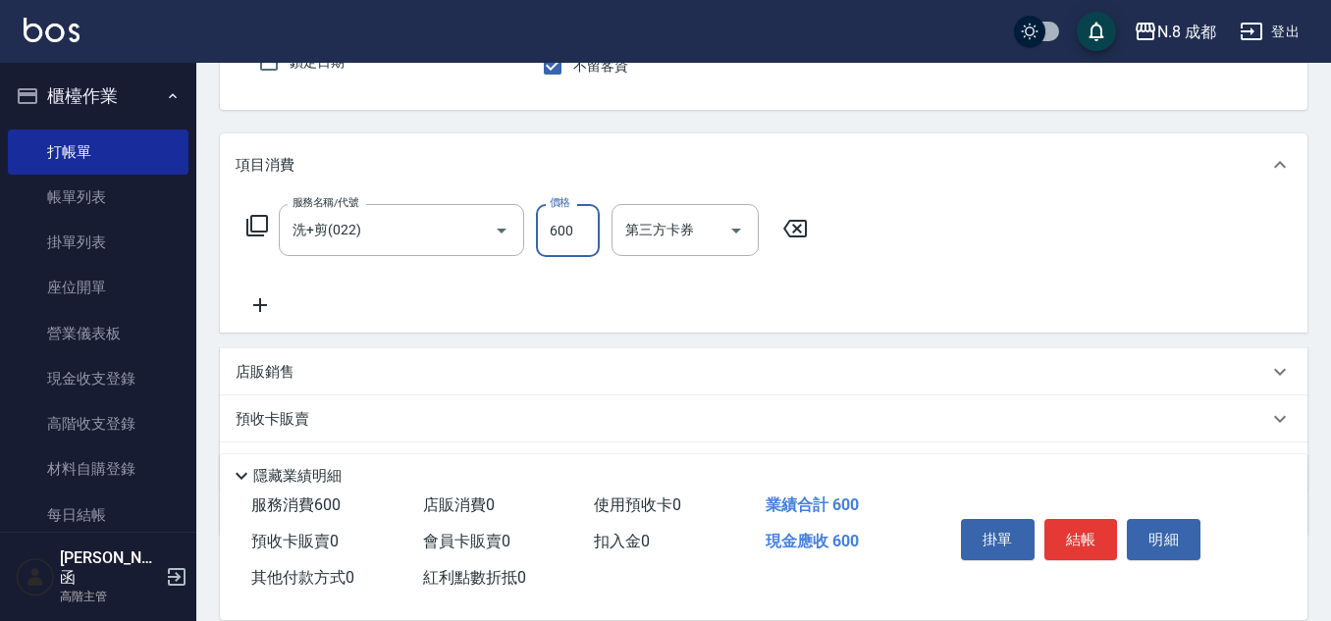
scroll to position [196, 0]
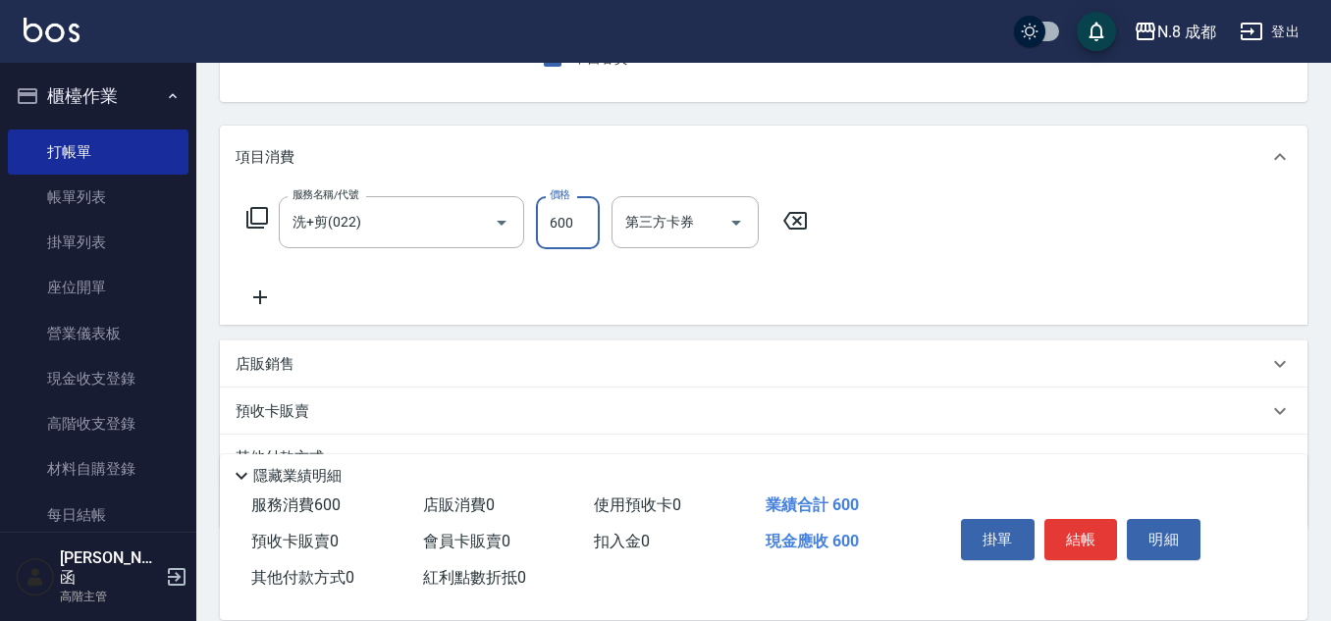
click at [260, 297] on icon at bounding box center [260, 297] width 14 height 14
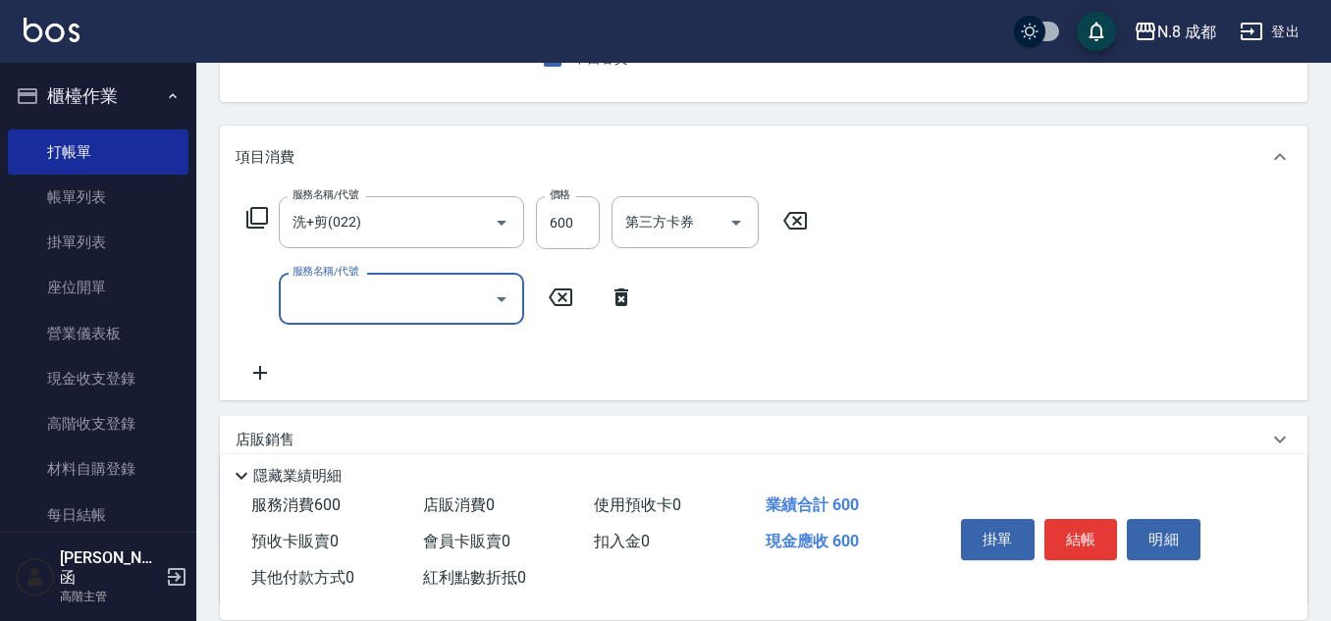
click at [307, 297] on input "服務名稱/代號" at bounding box center [387, 299] width 198 height 34
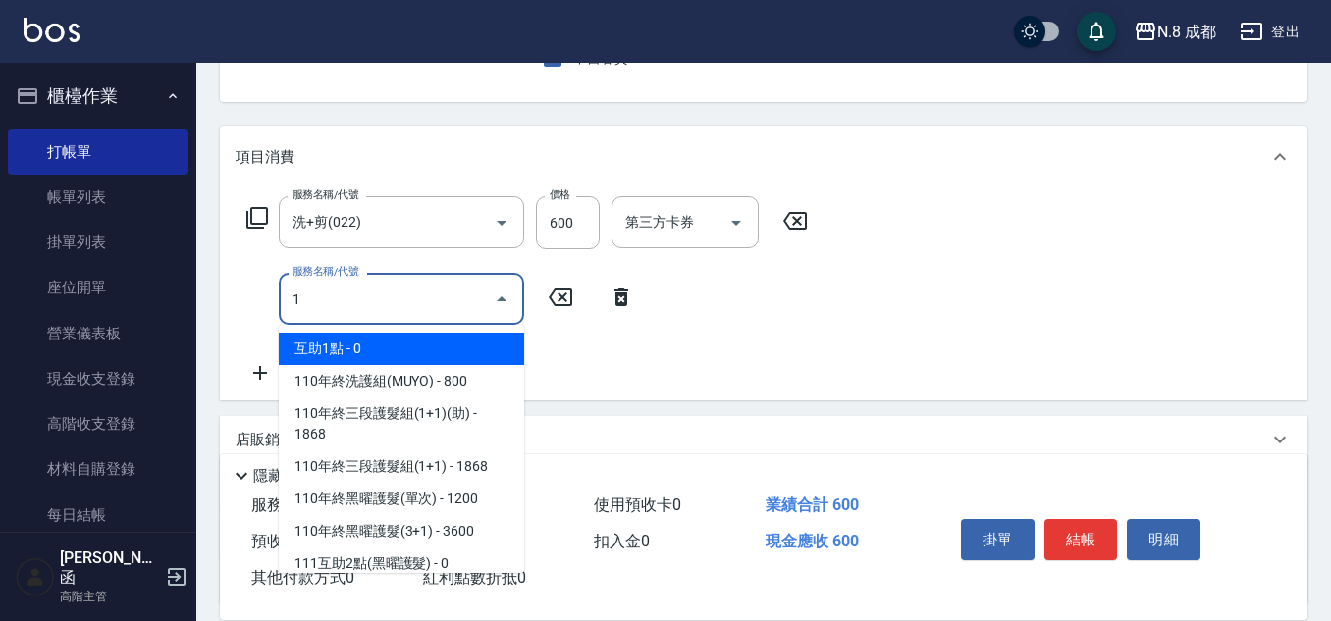
click at [360, 343] on span "互助1點 - 0" at bounding box center [401, 349] width 245 height 32
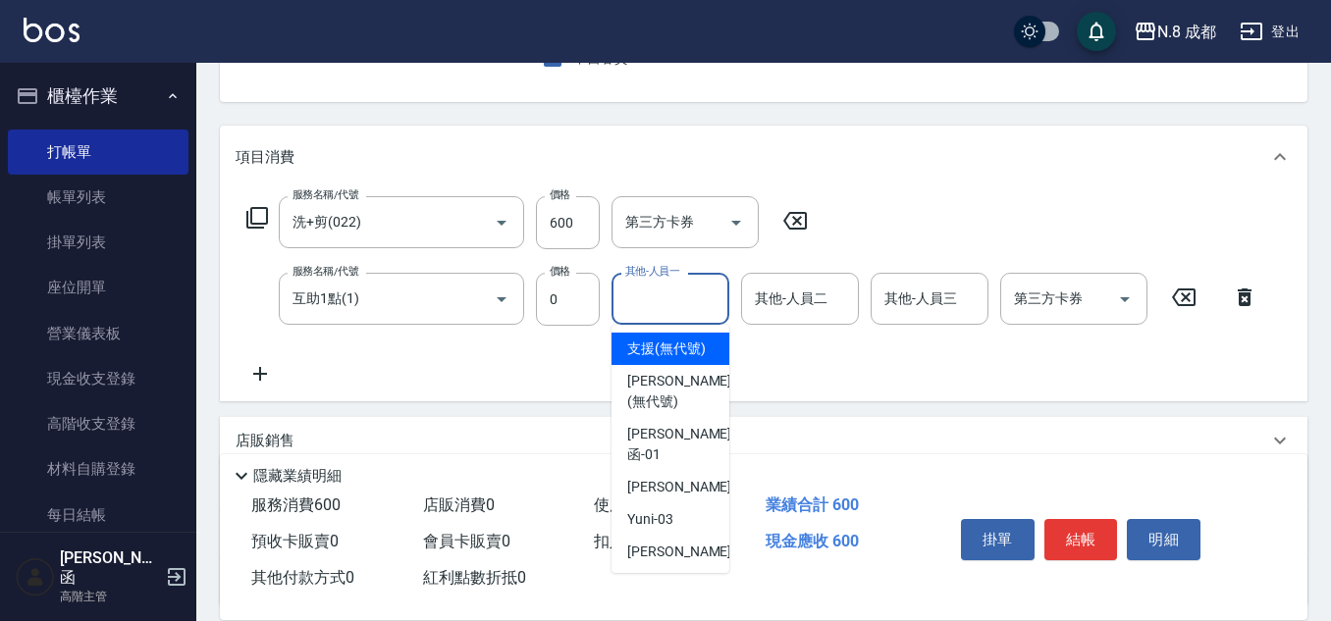
click at [679, 296] on input "其他-人員一" at bounding box center [670, 299] width 100 height 34
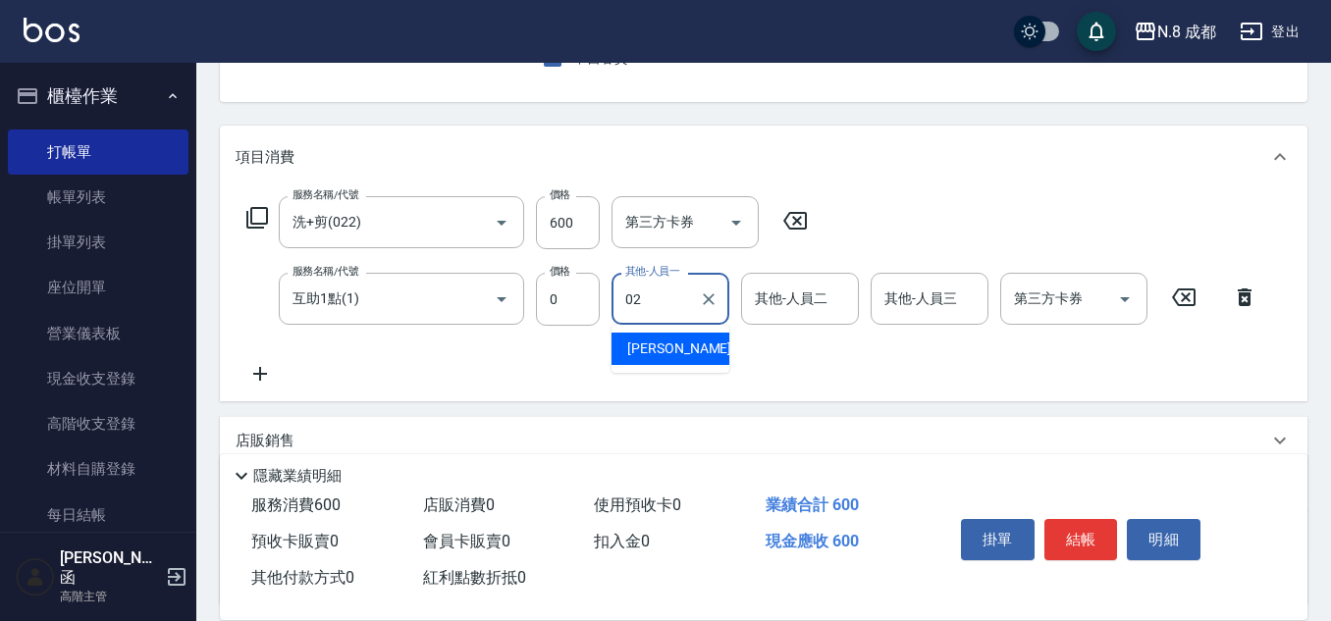
click at [667, 354] on span "[PERSON_NAME]-02" at bounding box center [689, 349] width 124 height 21
click at [1080, 533] on button "結帳" at bounding box center [1081, 539] width 74 height 41
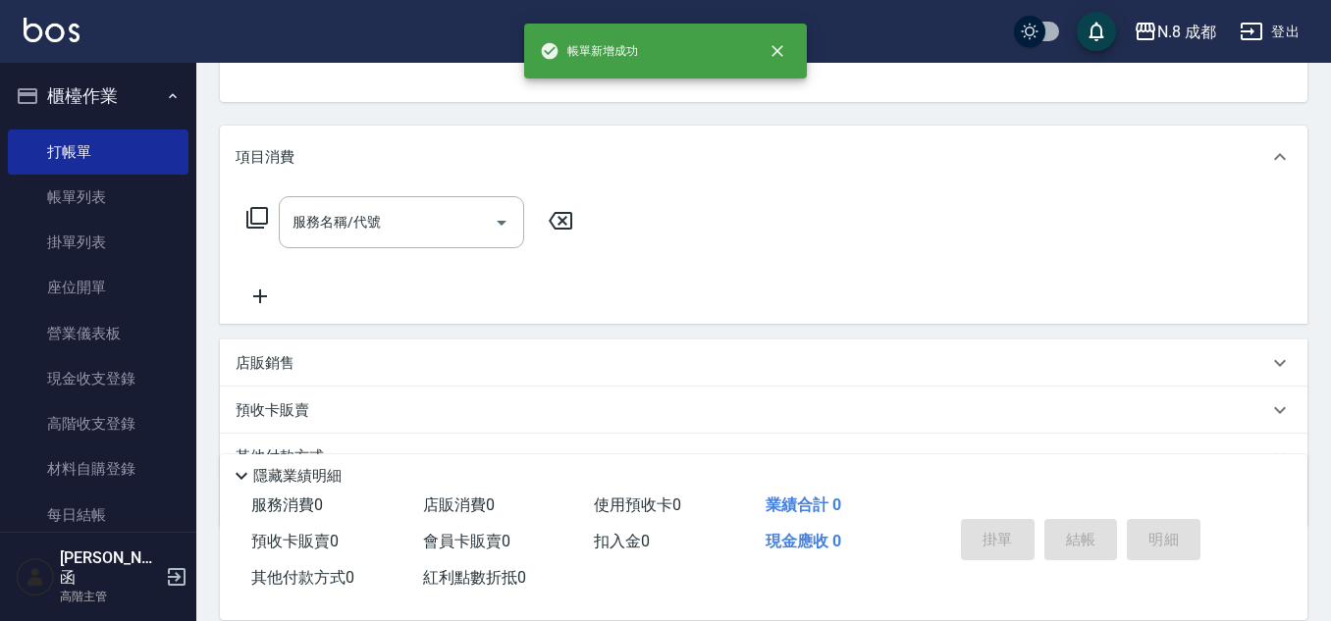
scroll to position [190, 0]
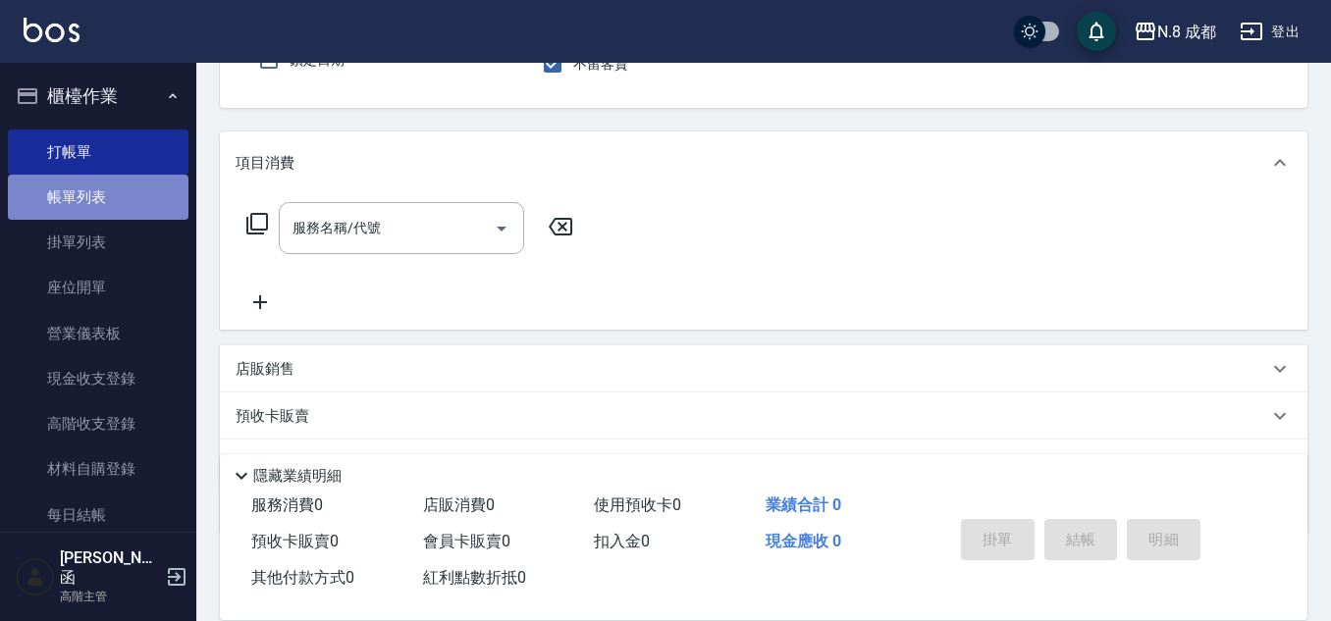
click at [109, 217] on link "帳單列表" at bounding box center [98, 197] width 181 height 45
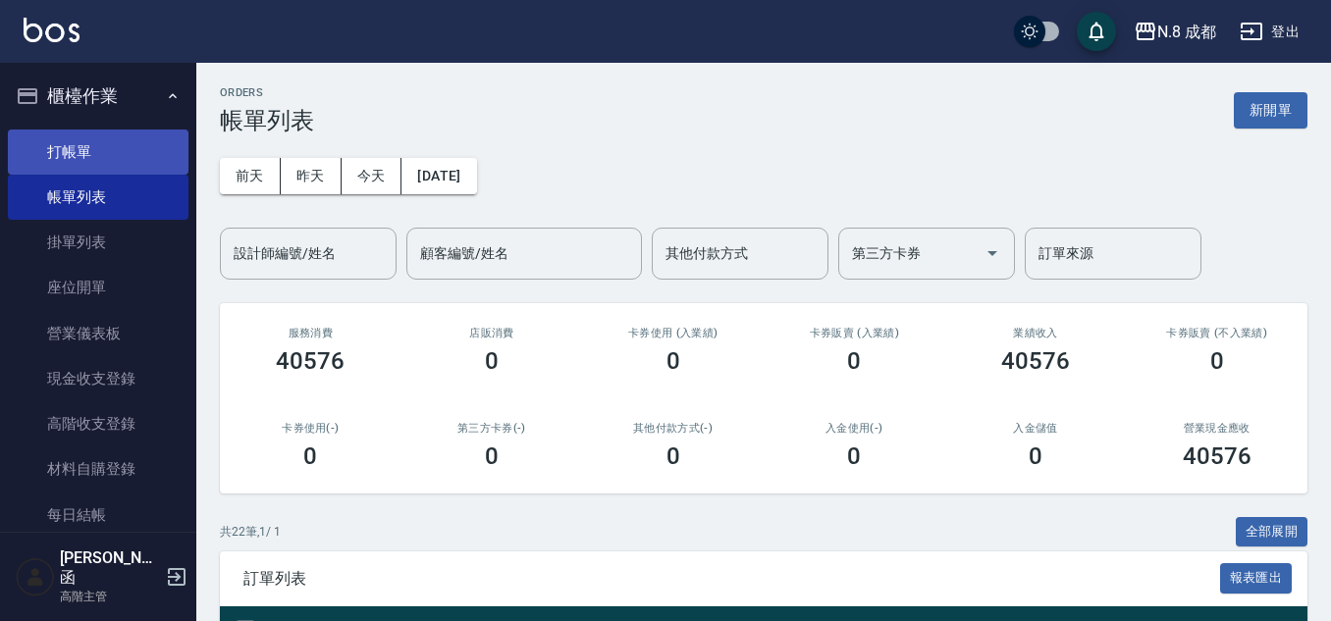
click at [66, 146] on link "打帳單" at bounding box center [98, 152] width 181 height 45
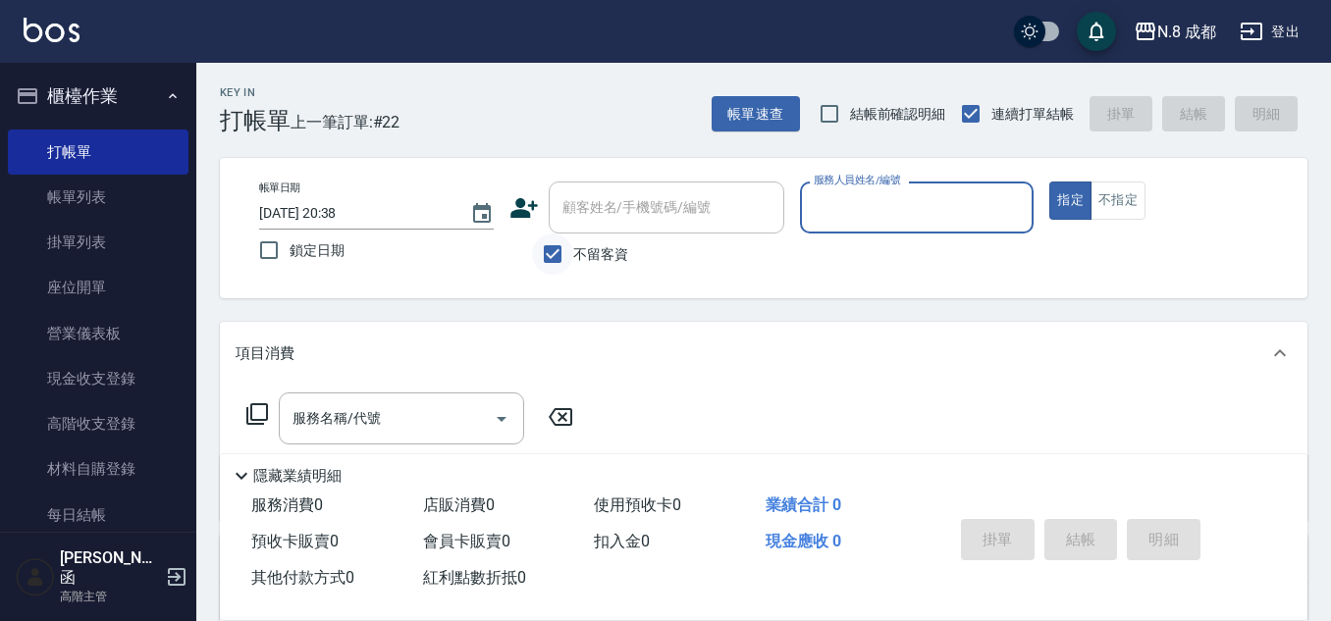
drag, startPoint x: 546, startPoint y: 251, endPoint x: 563, endPoint y: 241, distance: 20.2
click at [547, 252] on input "不留客資" at bounding box center [552, 254] width 41 height 41
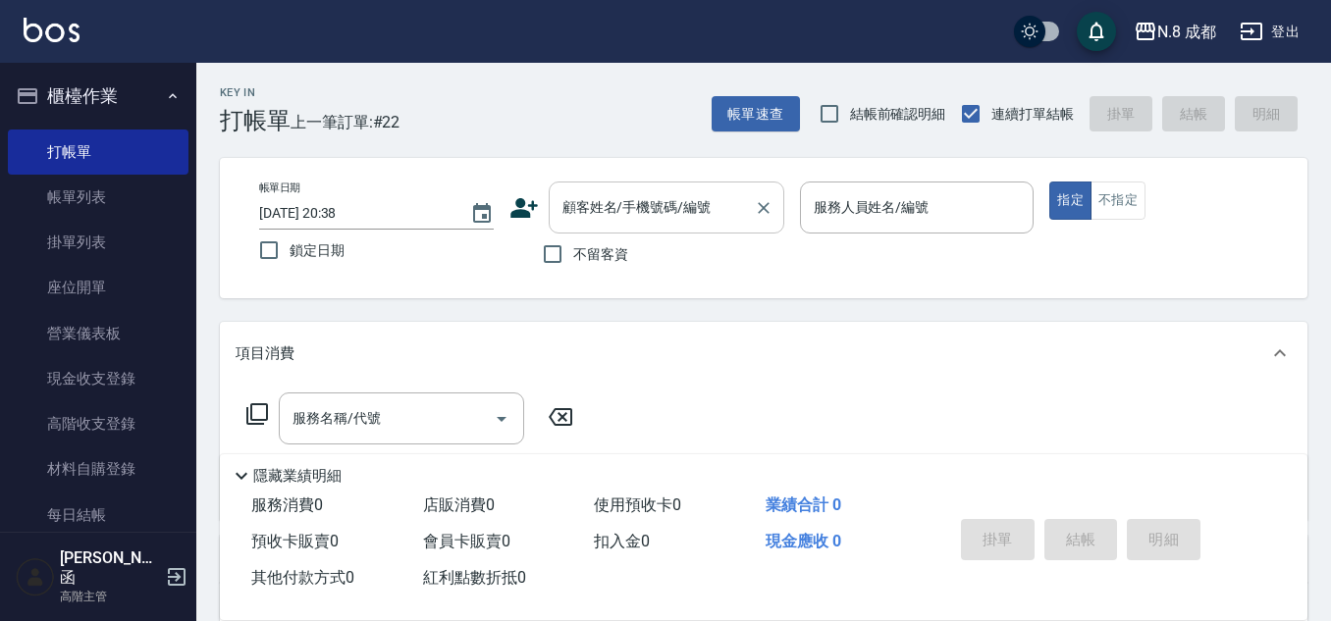
click at [607, 200] on input "顧客姓名/手機號碼/編號" at bounding box center [651, 207] width 188 height 34
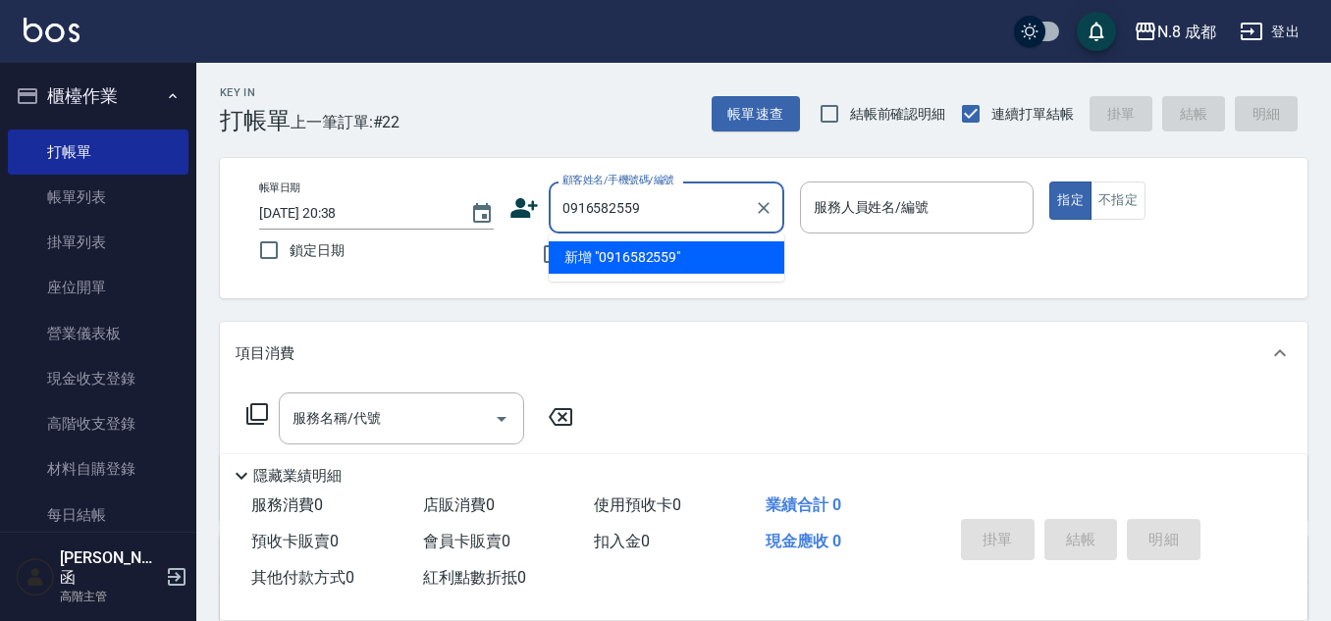
drag, startPoint x: 666, startPoint y: 212, endPoint x: 384, endPoint y: 222, distance: 282.8
click at [384, 222] on div "帳單日期 [DATE] 20:38 鎖定日期 顧客姓名/手機號碼/編號 0916582559 顧客姓名/手機號碼/編號 不留客資 服務人員姓名/編號 服務人員…" at bounding box center [763, 228] width 1040 height 93
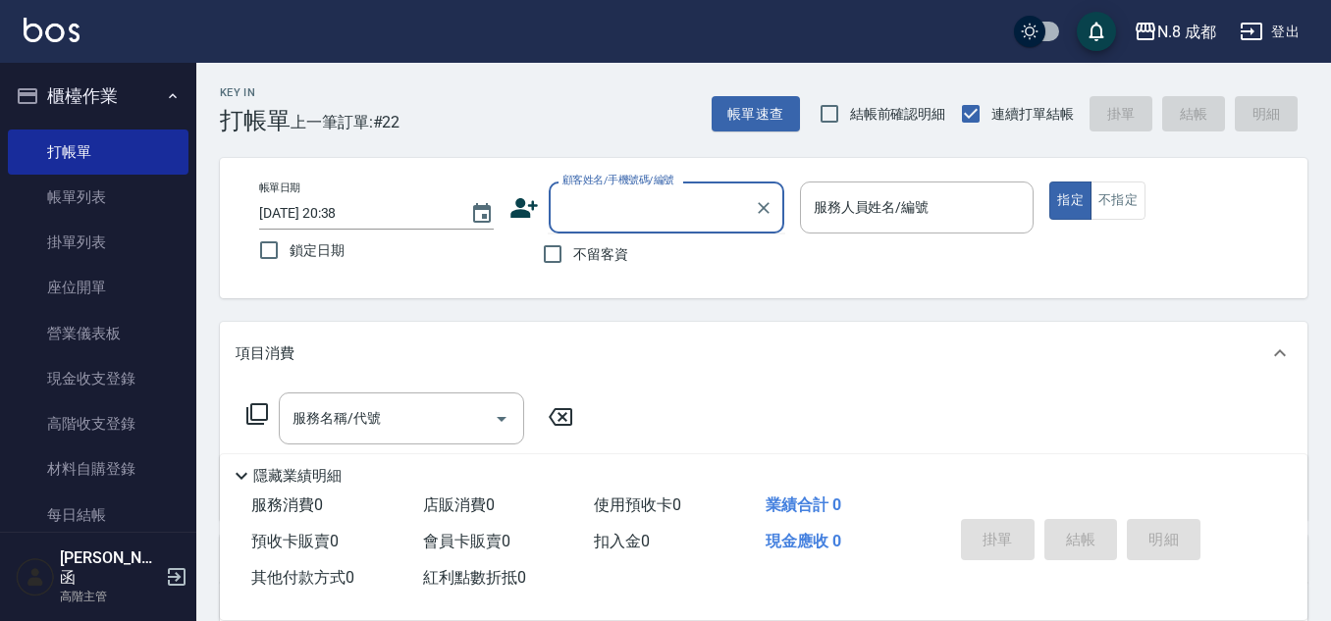
click at [511, 216] on icon at bounding box center [523, 208] width 27 height 20
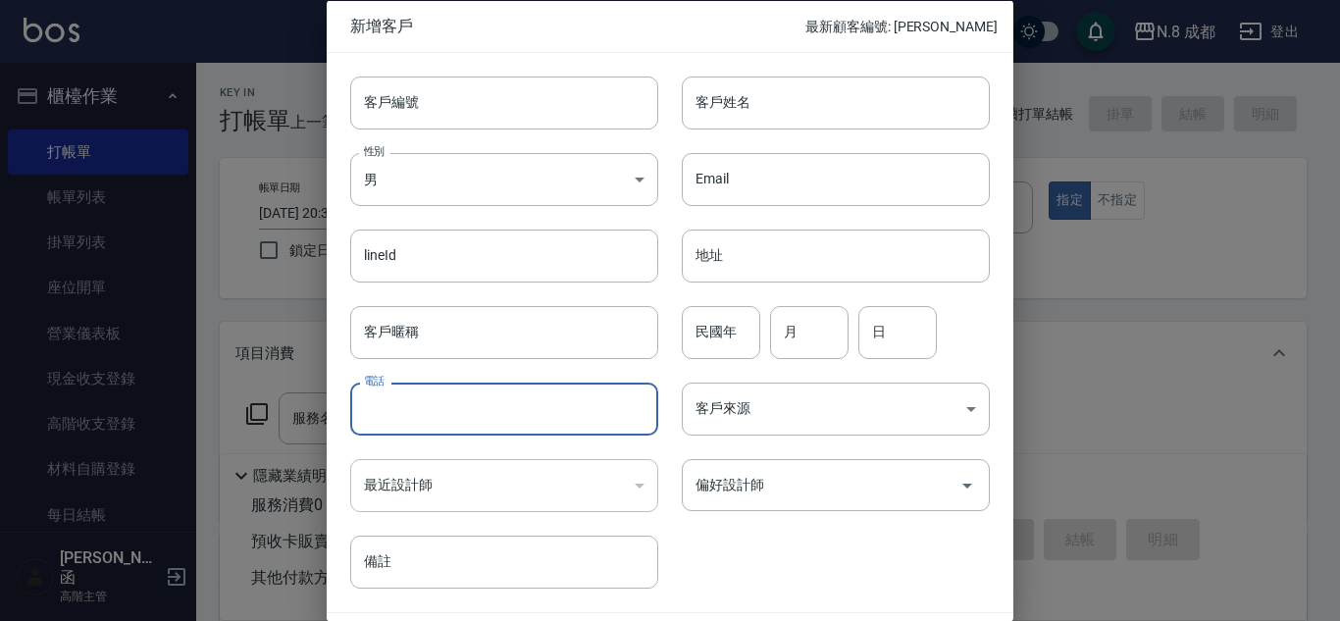
click at [488, 413] on input "電話" at bounding box center [504, 409] width 308 height 53
paste input "0916582559"
click at [835, 100] on input "客戶姓名" at bounding box center [836, 102] width 308 height 53
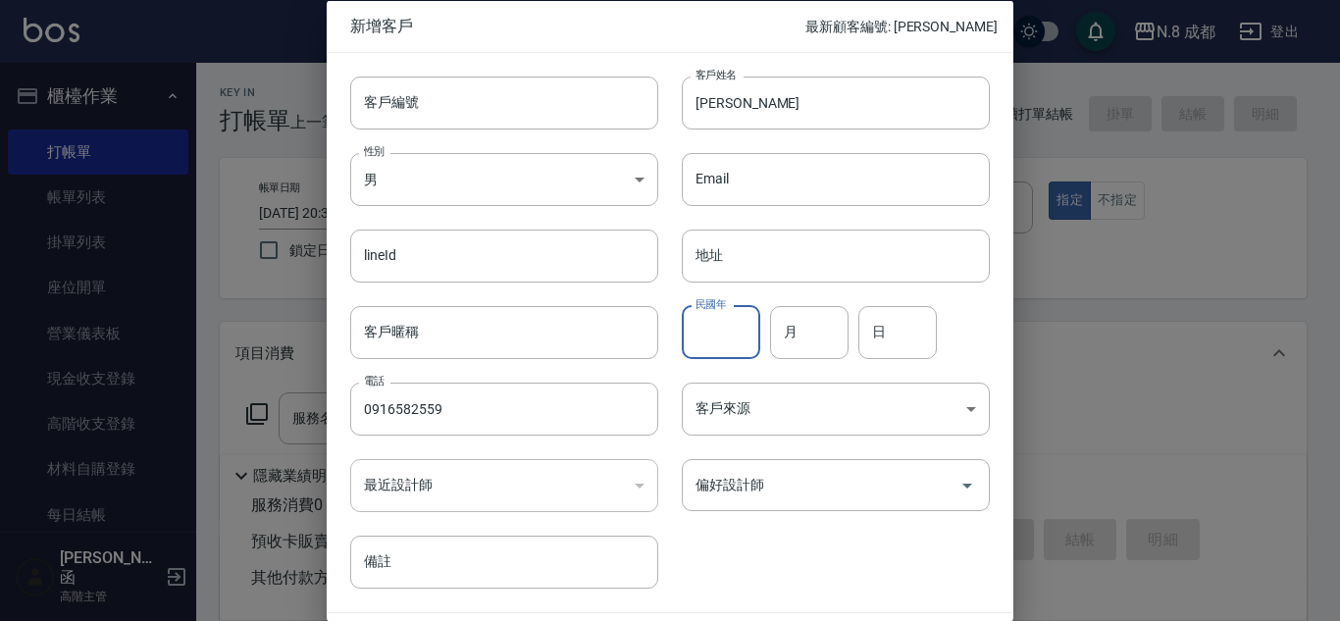
click at [735, 328] on input "民國年" at bounding box center [721, 331] width 79 height 53
click at [824, 340] on input "月" at bounding box center [809, 331] width 79 height 53
click at [927, 351] on input "日" at bounding box center [898, 331] width 79 height 53
click at [808, 340] on input "0" at bounding box center [809, 331] width 79 height 53
click at [907, 330] on input "日" at bounding box center [898, 331] width 79 height 53
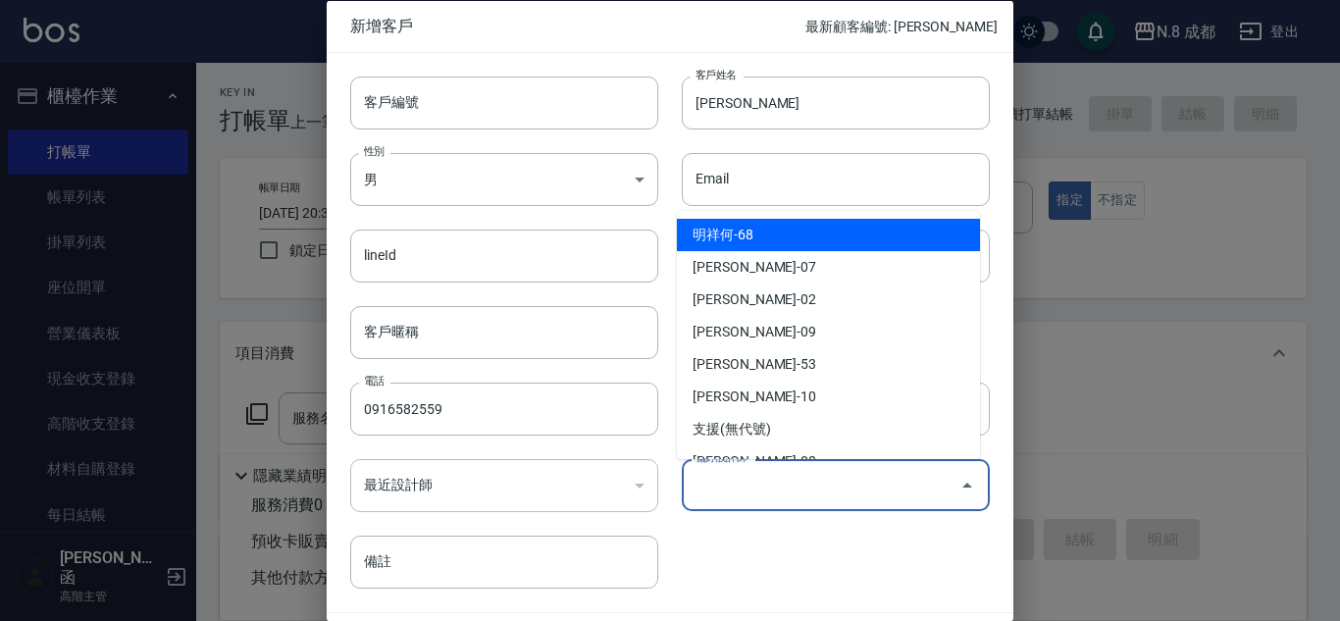
click at [827, 485] on input "偏好設計師" at bounding box center [821, 485] width 261 height 34
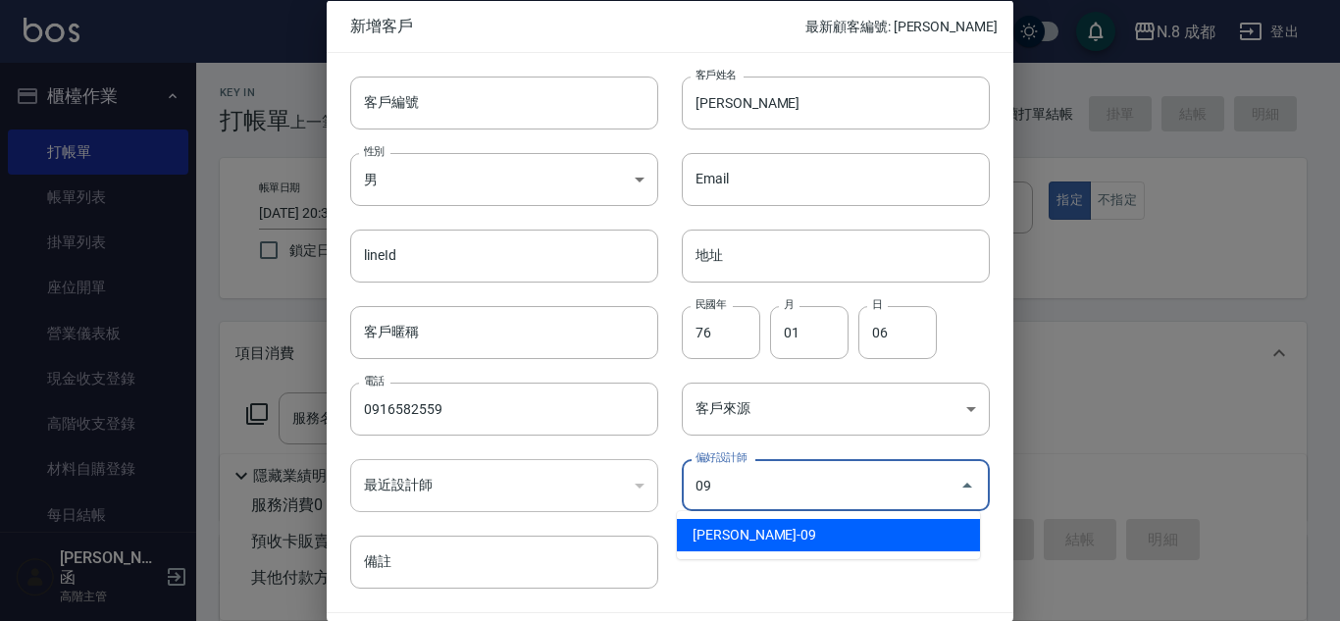
click at [820, 538] on li "[PERSON_NAME]-09" at bounding box center [828, 535] width 303 height 32
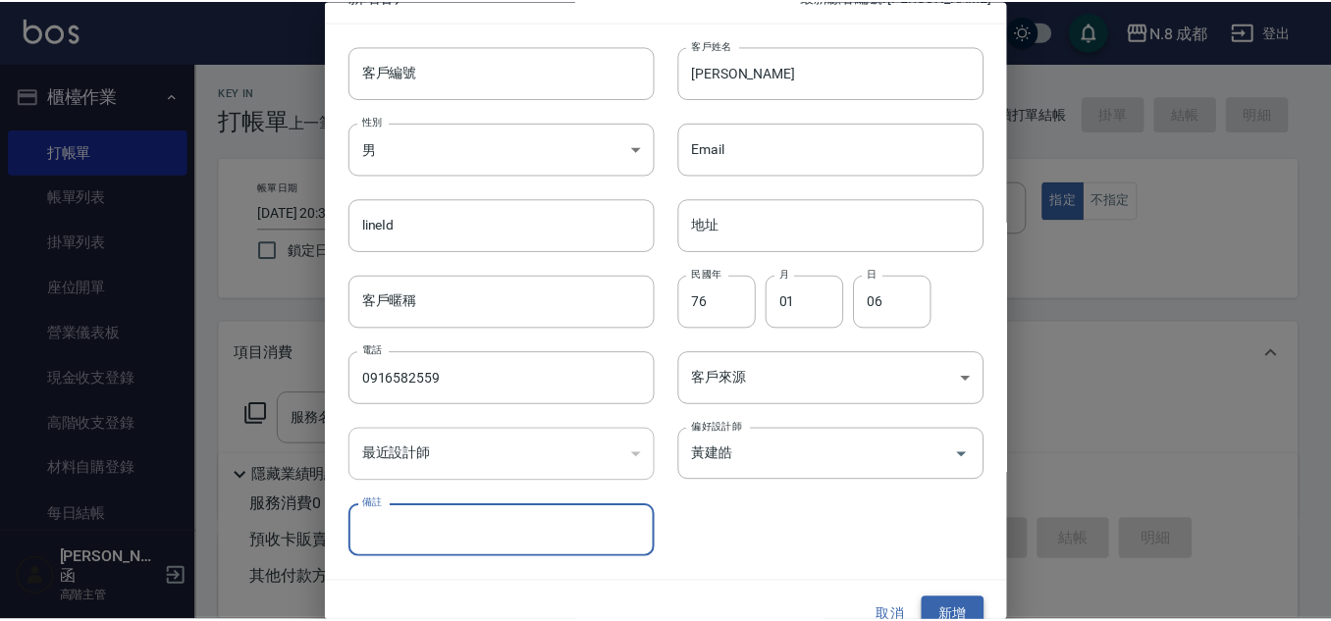
scroll to position [59, 0]
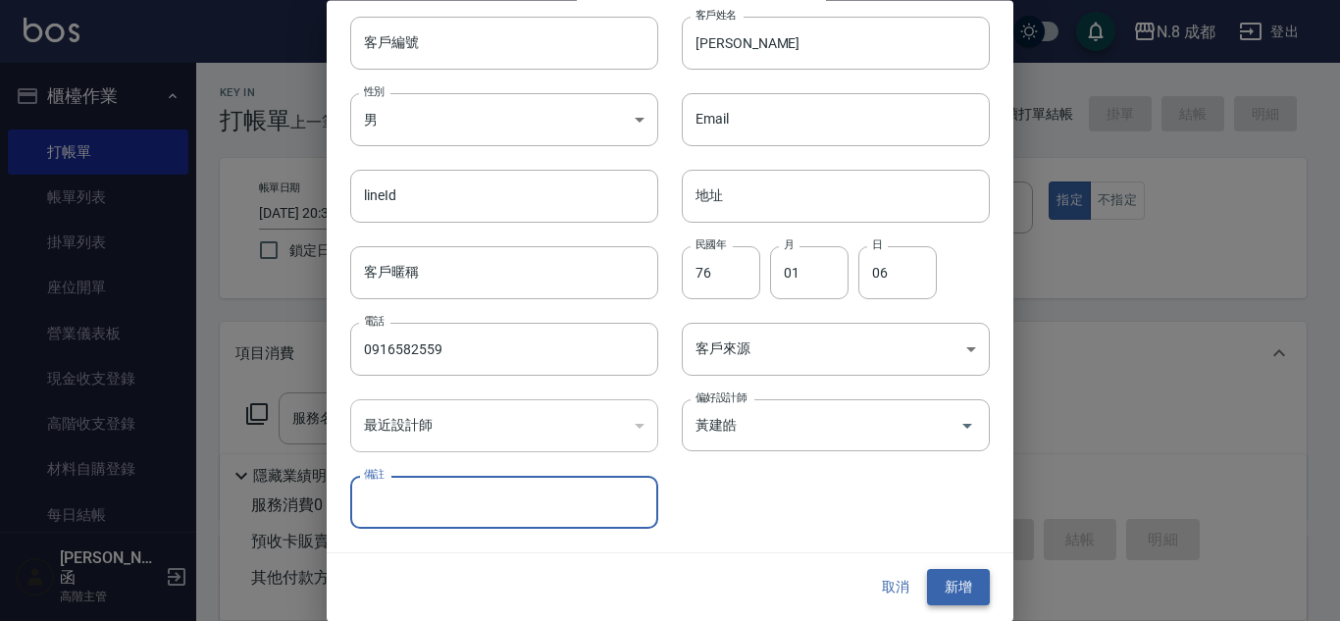
drag, startPoint x: 942, startPoint y: 597, endPoint x: 940, endPoint y: 583, distance: 13.9
click at [943, 597] on button "新增" at bounding box center [958, 588] width 63 height 36
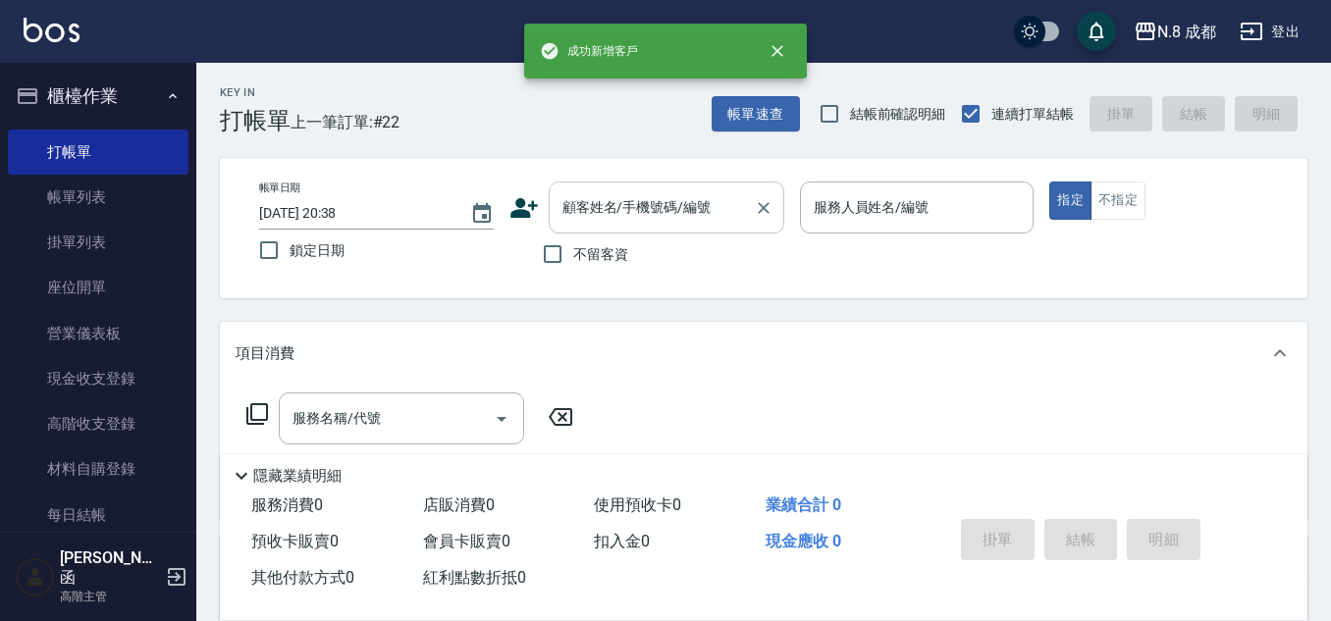
click at [685, 213] on input "顧客姓名/手機號碼/編號" at bounding box center [651, 207] width 188 height 34
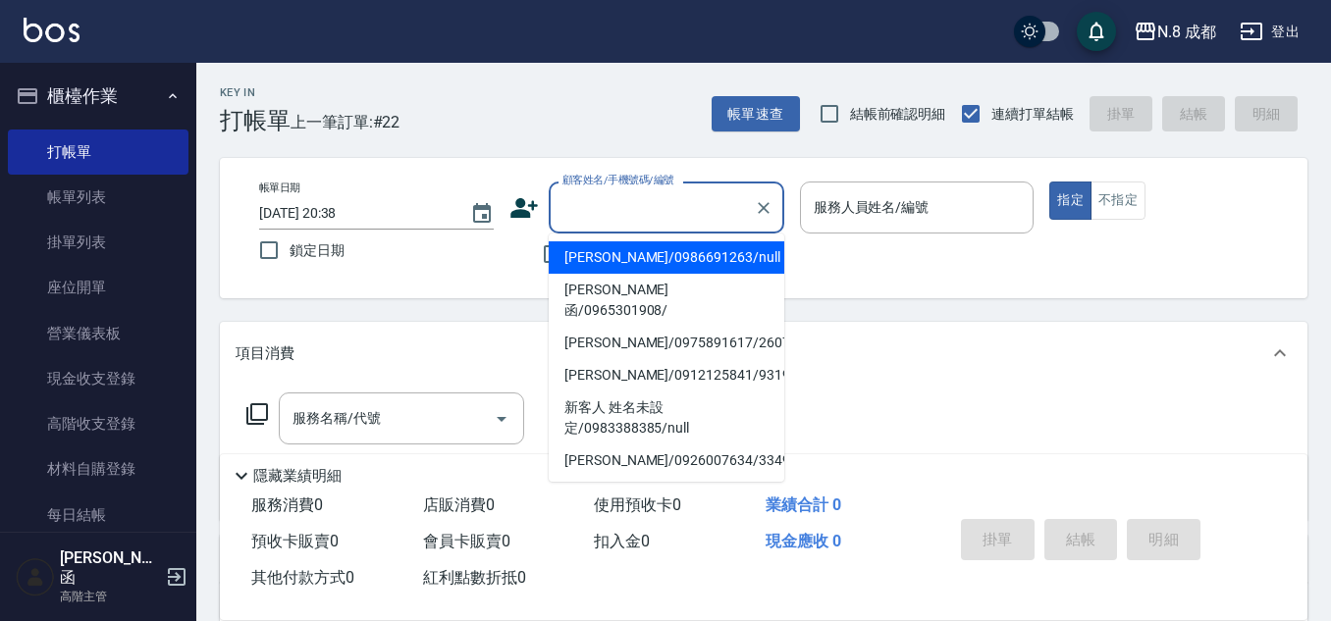
paste input "0916582559"
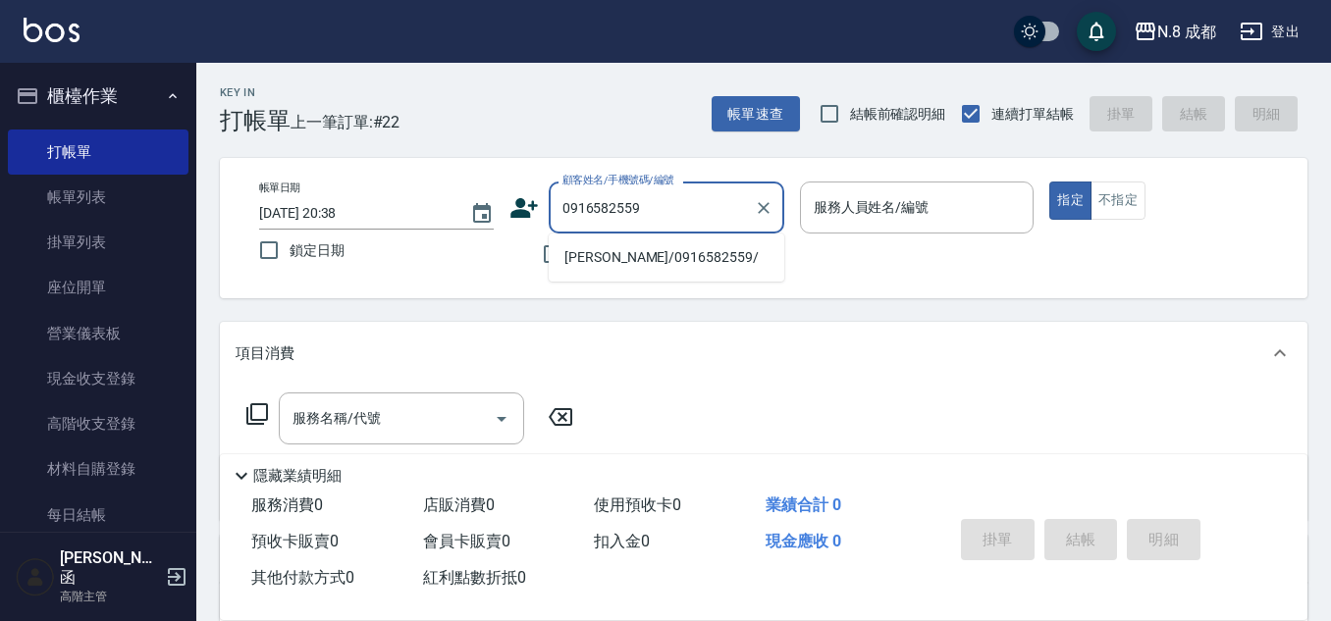
click at [666, 264] on li "[PERSON_NAME]/0916582559/" at bounding box center [667, 257] width 236 height 32
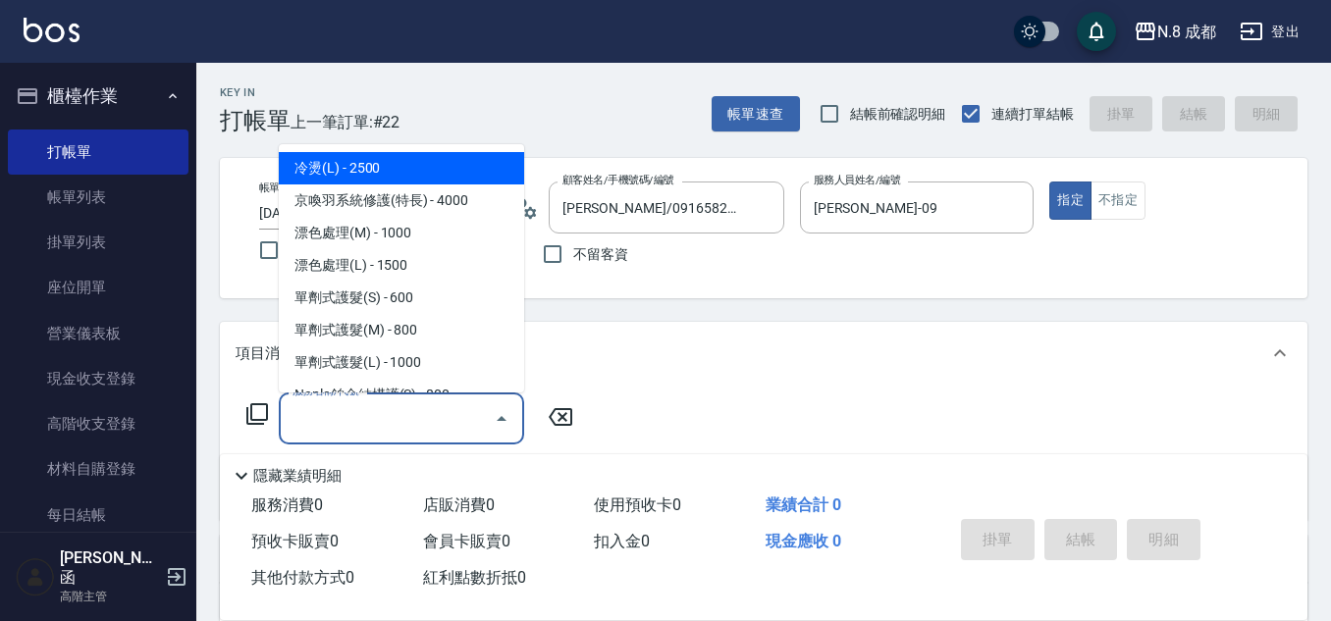
click at [439, 403] on input "服務名稱/代號" at bounding box center [387, 418] width 198 height 34
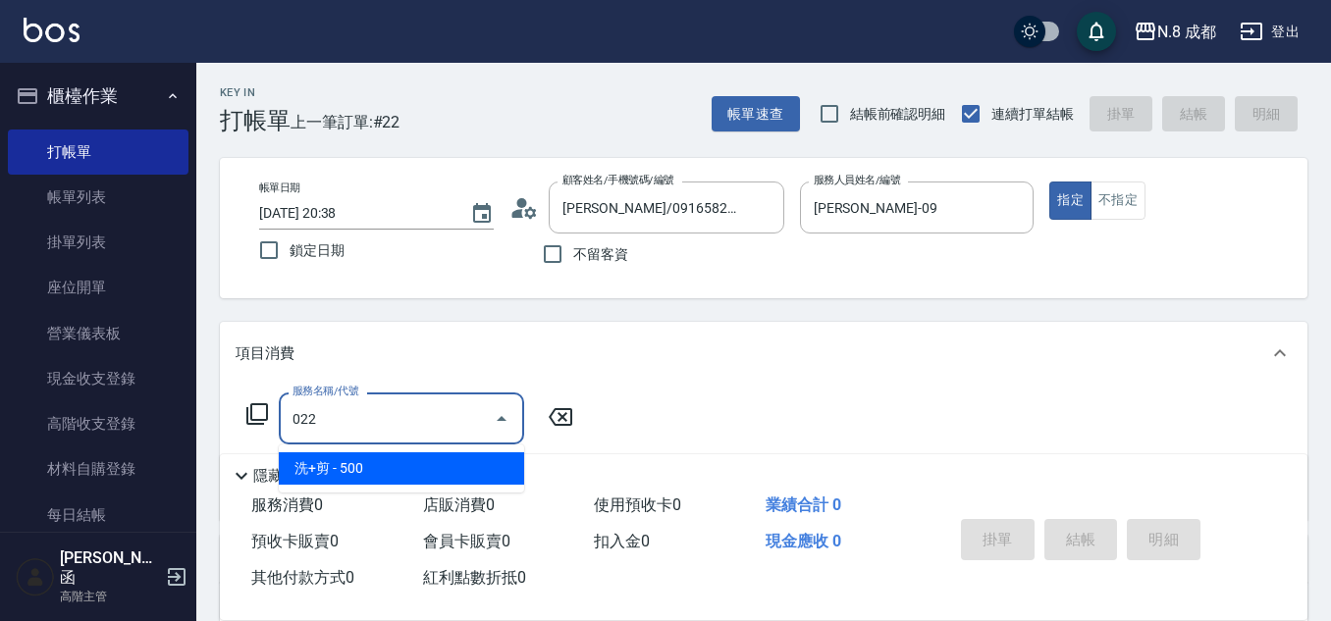
click at [427, 479] on span "洗+剪 - 500" at bounding box center [401, 468] width 245 height 32
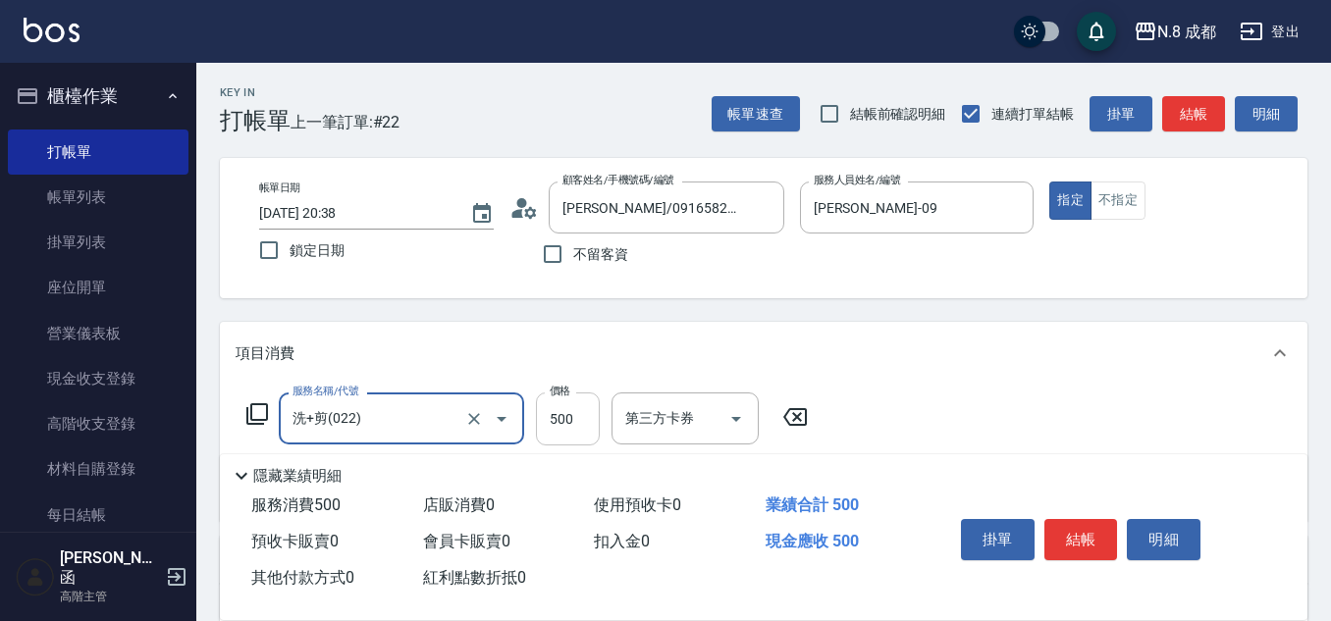
click at [570, 418] on input "500" at bounding box center [568, 419] width 64 height 53
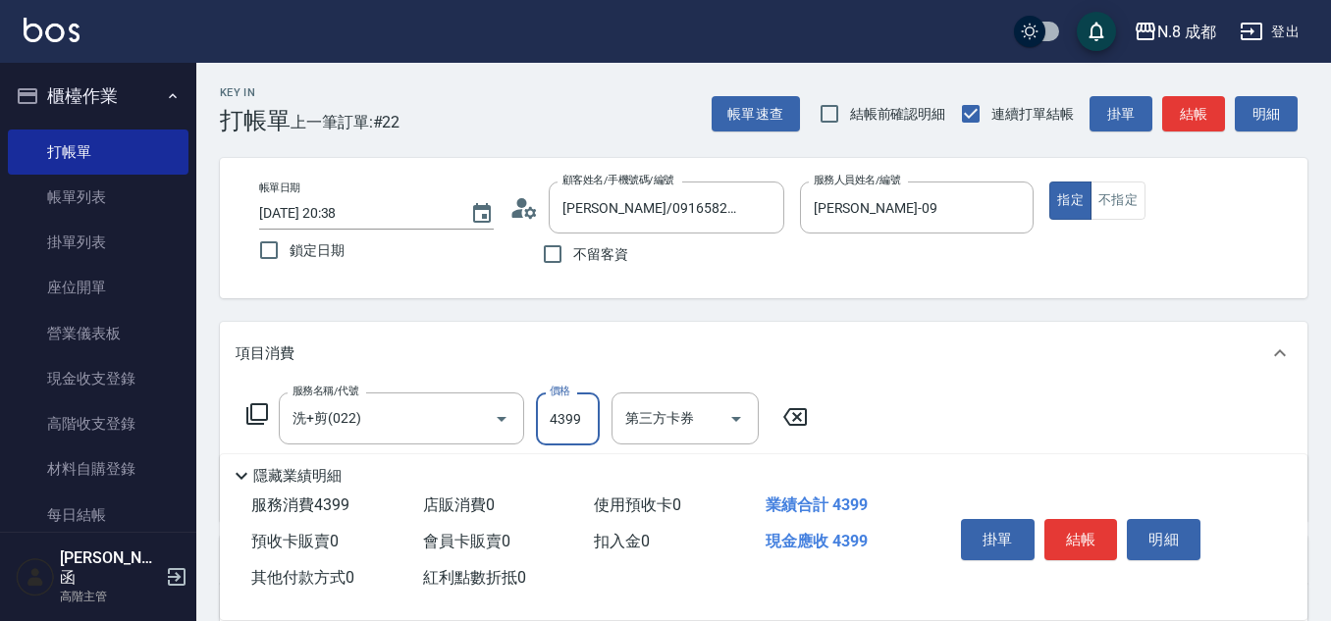
scroll to position [98, 0]
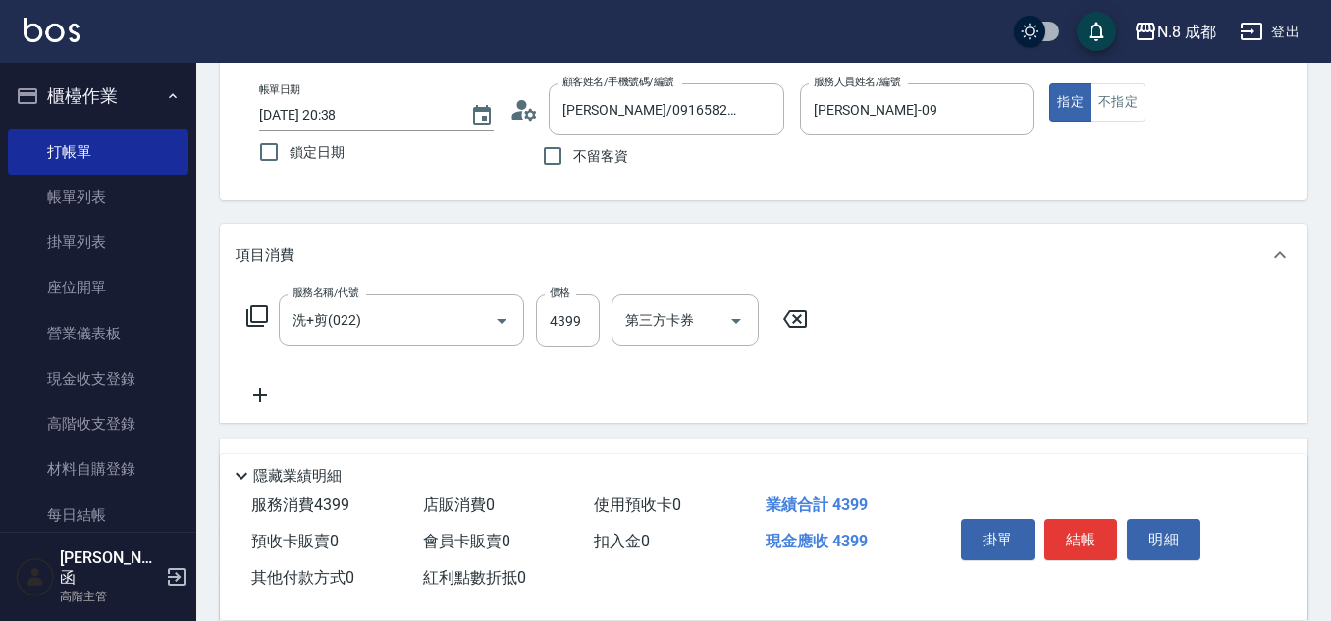
click at [278, 393] on icon at bounding box center [260, 396] width 49 height 24
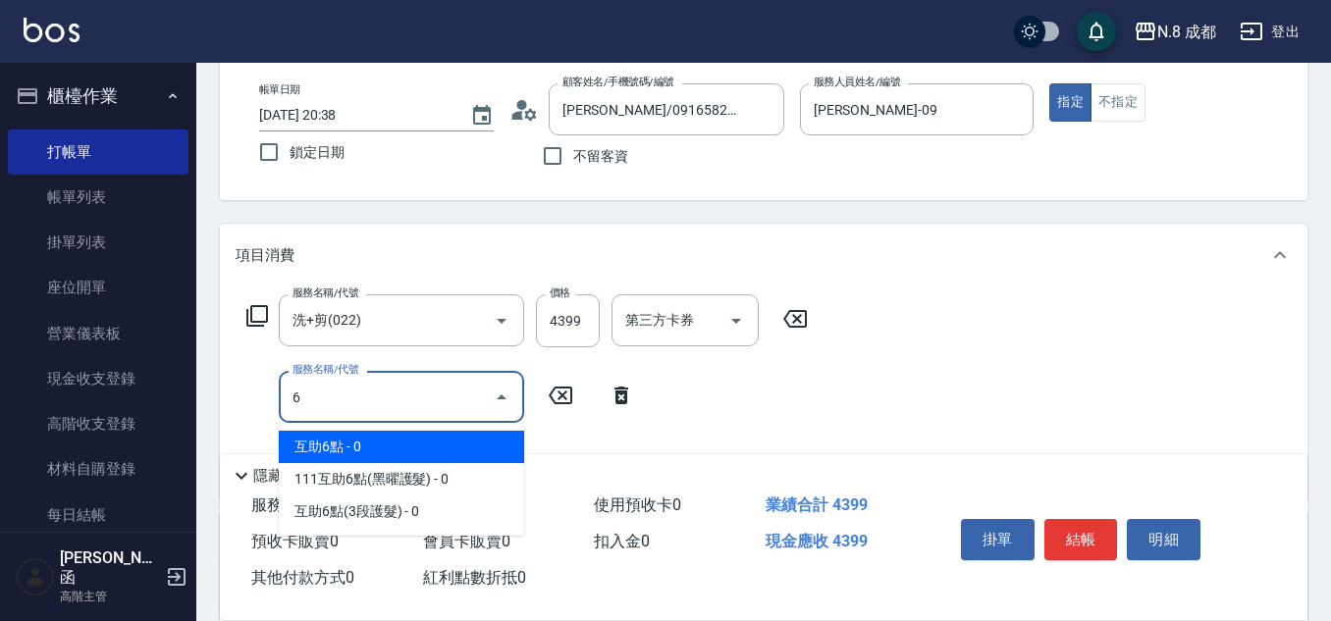
click at [349, 444] on span "互助6點 - 0" at bounding box center [401, 447] width 245 height 32
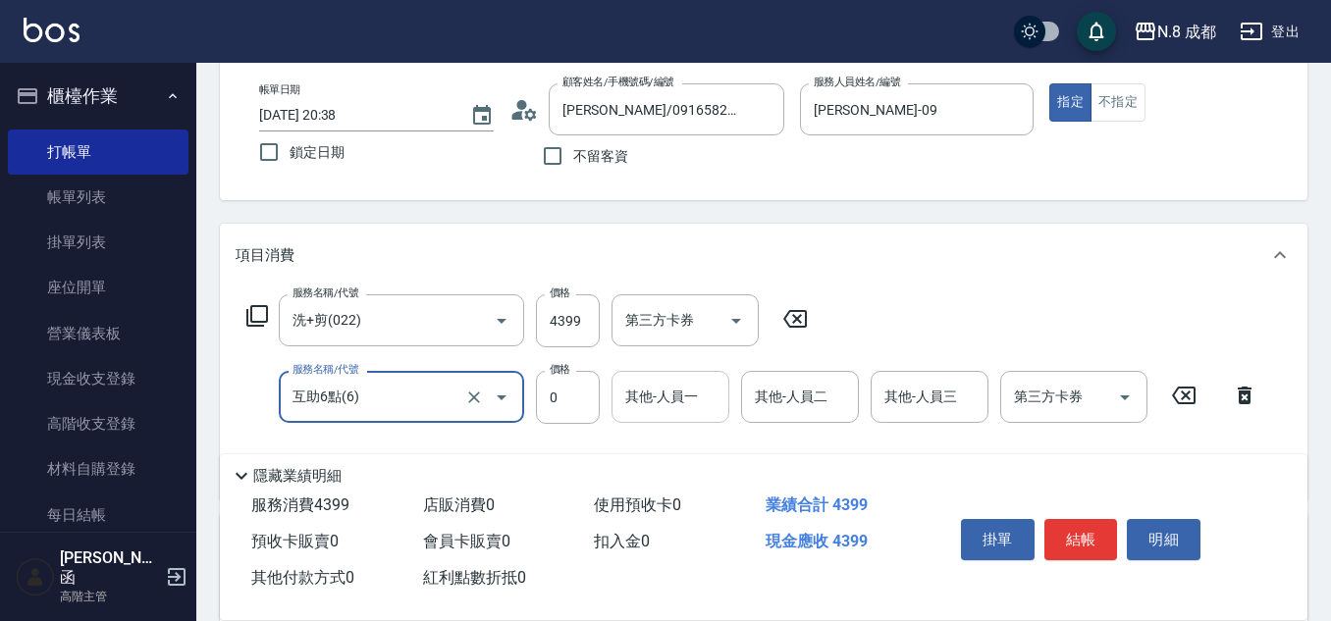
click at [635, 412] on input "其他-人員一" at bounding box center [670, 397] width 100 height 34
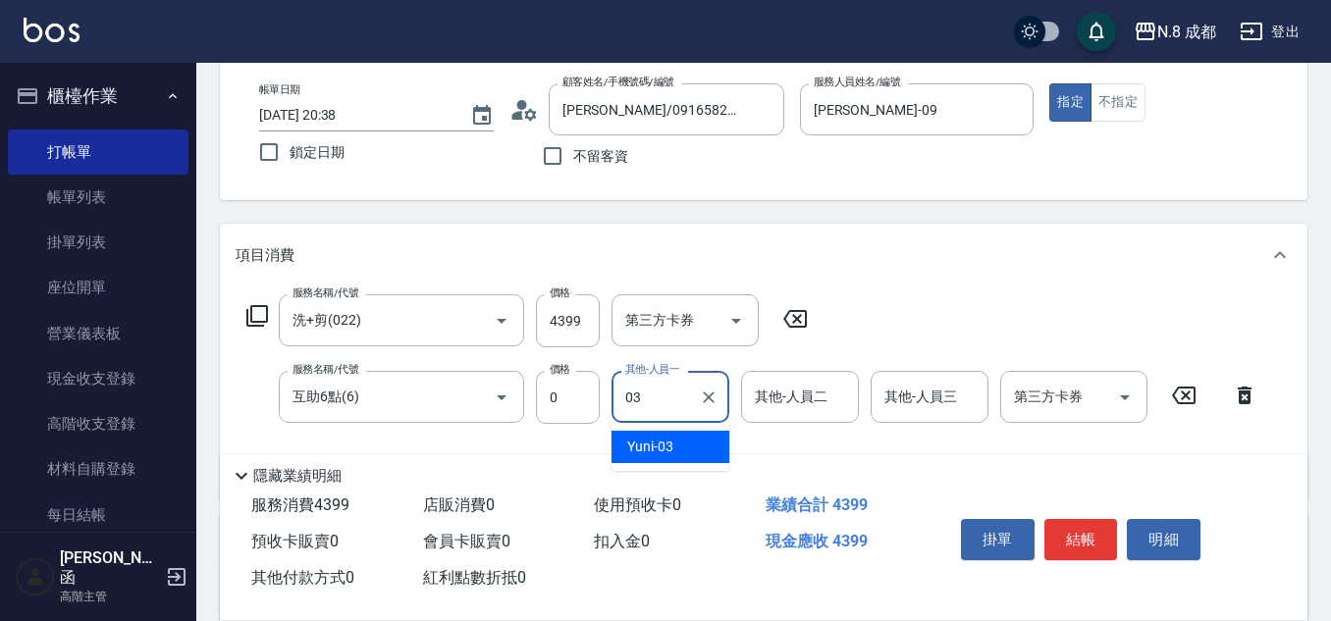
click at [657, 445] on span "Yuni -03" at bounding box center [650, 447] width 46 height 21
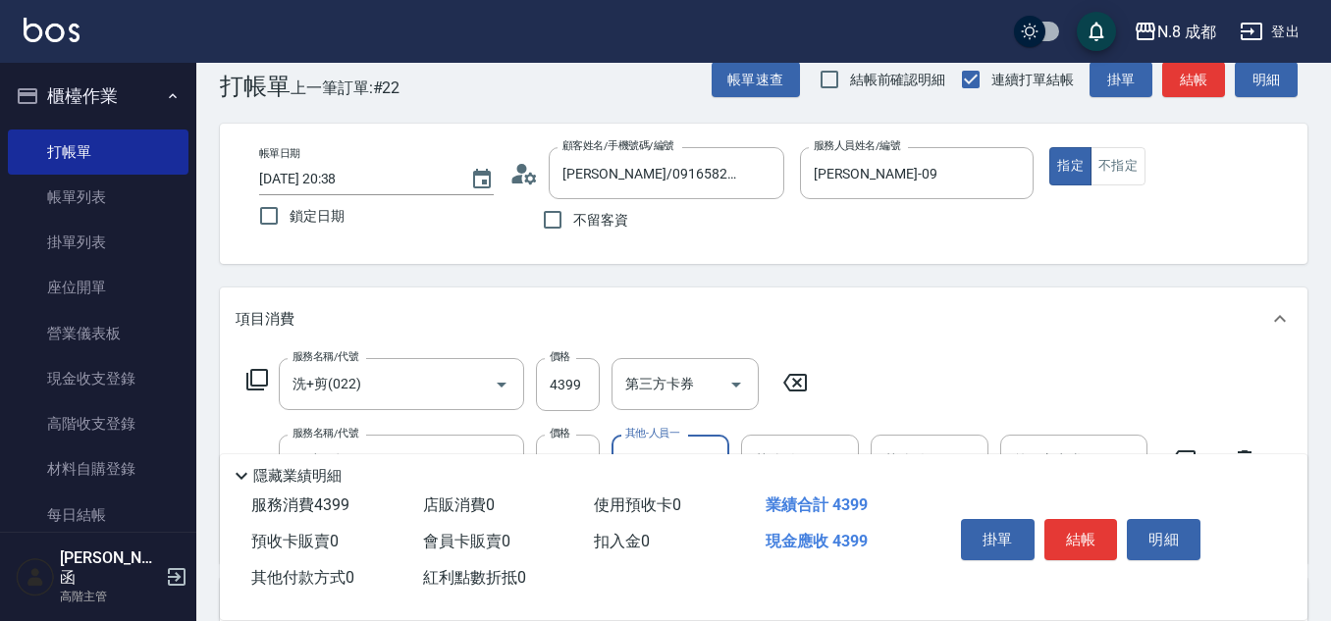
scroll to position [0, 0]
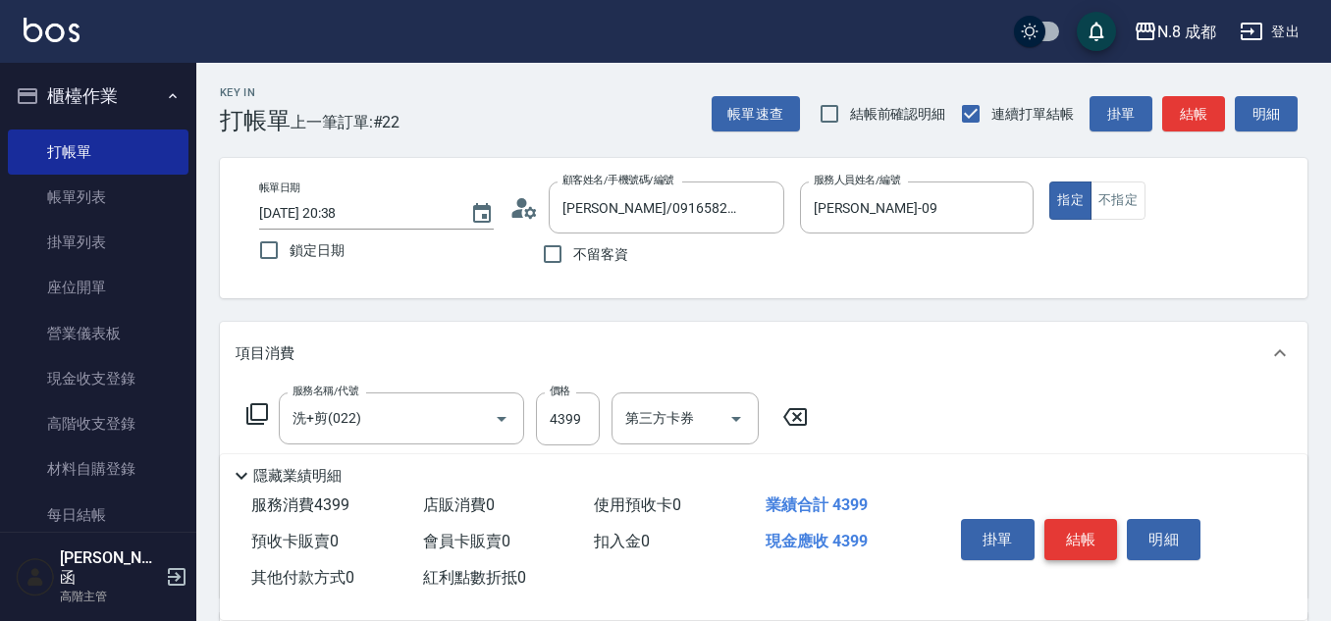
click at [1082, 534] on button "結帳" at bounding box center [1081, 539] width 74 height 41
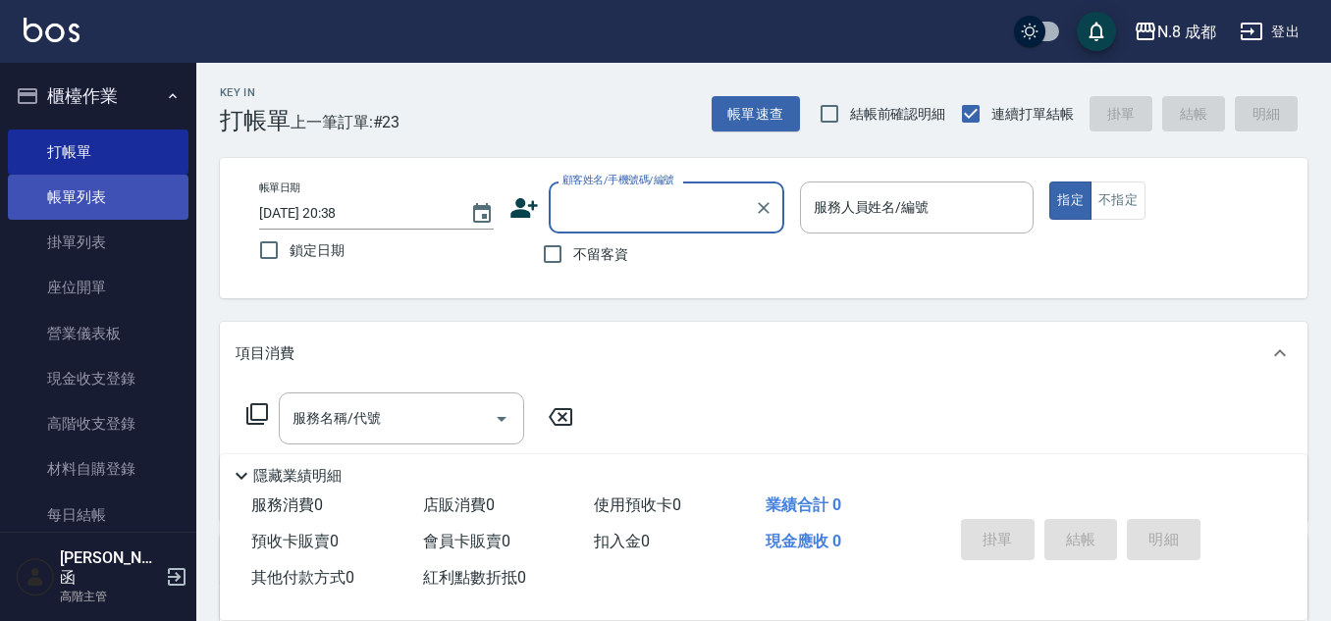
click at [91, 199] on link "帳單列表" at bounding box center [98, 197] width 181 height 45
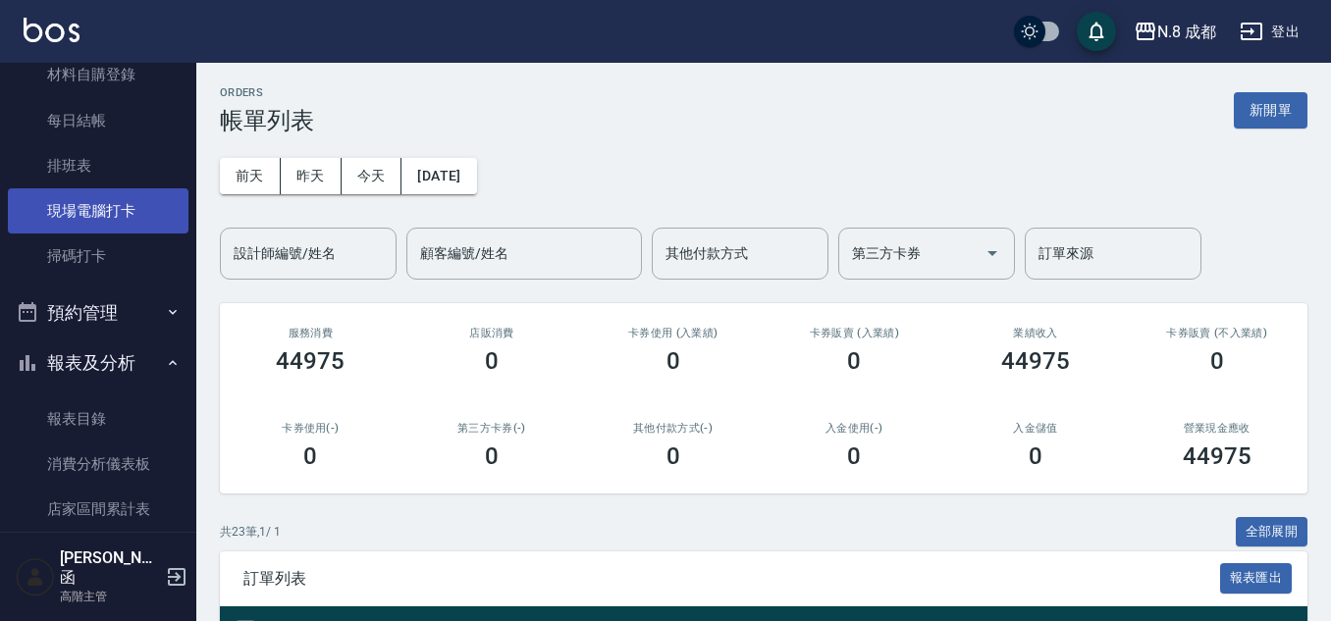
scroll to position [491, 0]
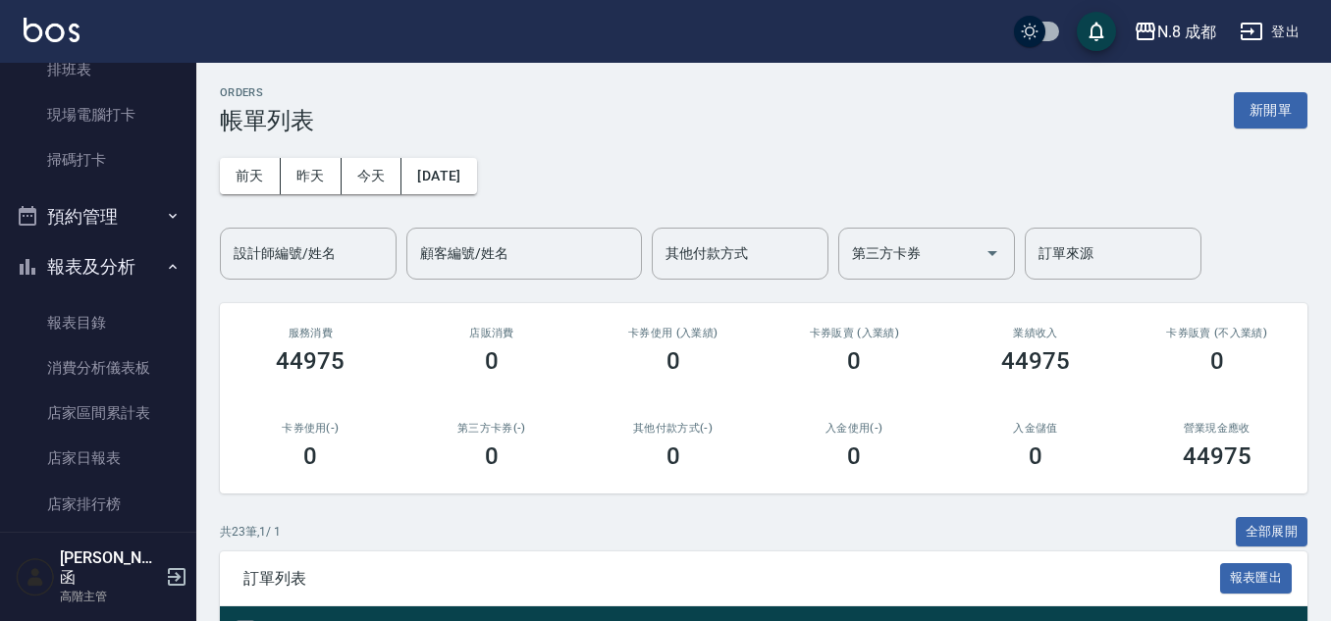
click at [100, 252] on button "報表及分析" at bounding box center [98, 266] width 181 height 51
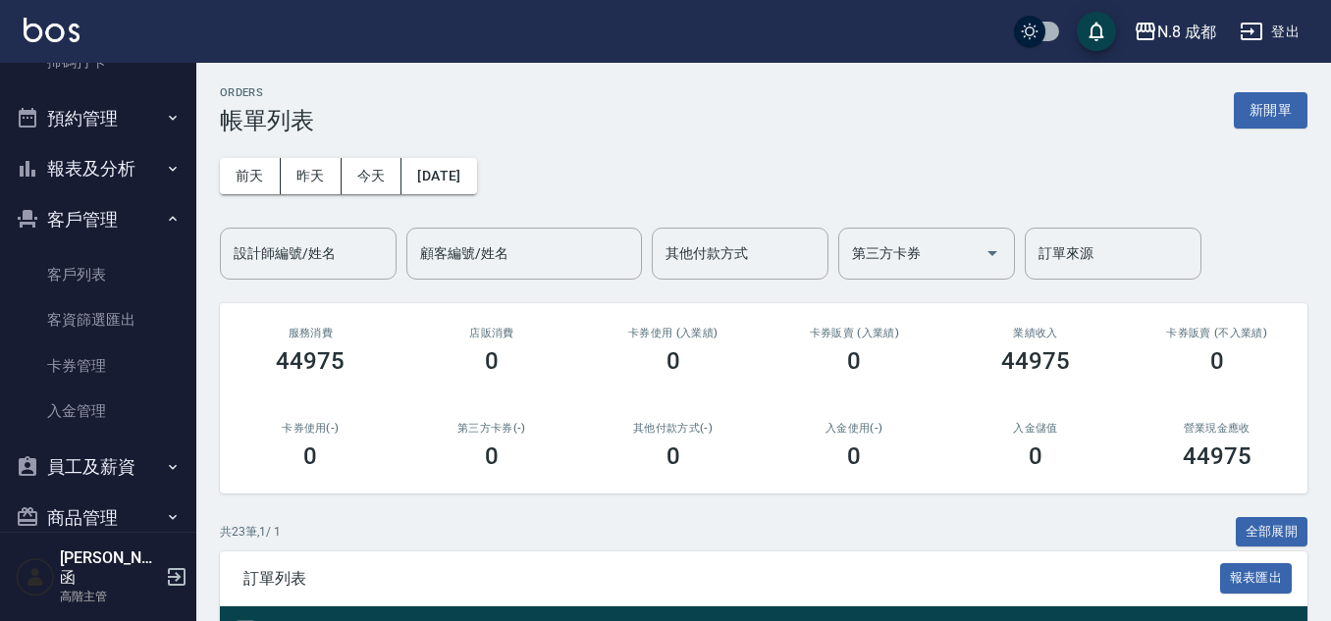
click at [115, 176] on button "報表及分析" at bounding box center [98, 168] width 181 height 51
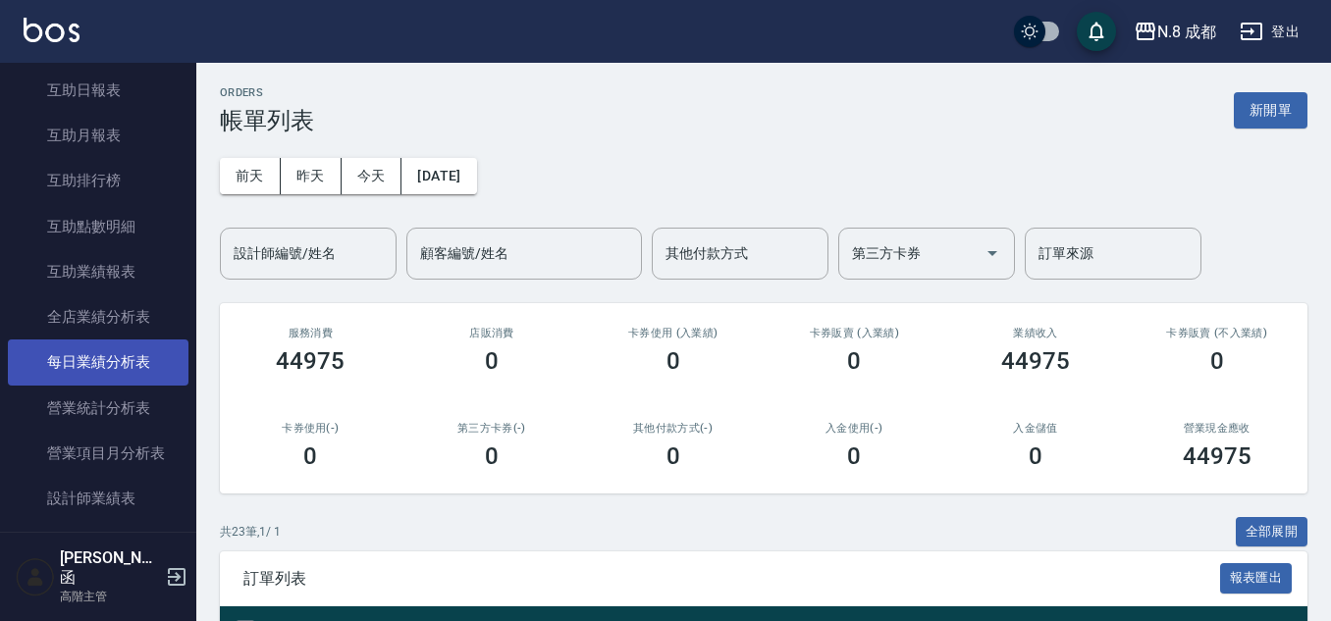
scroll to position [981, 0]
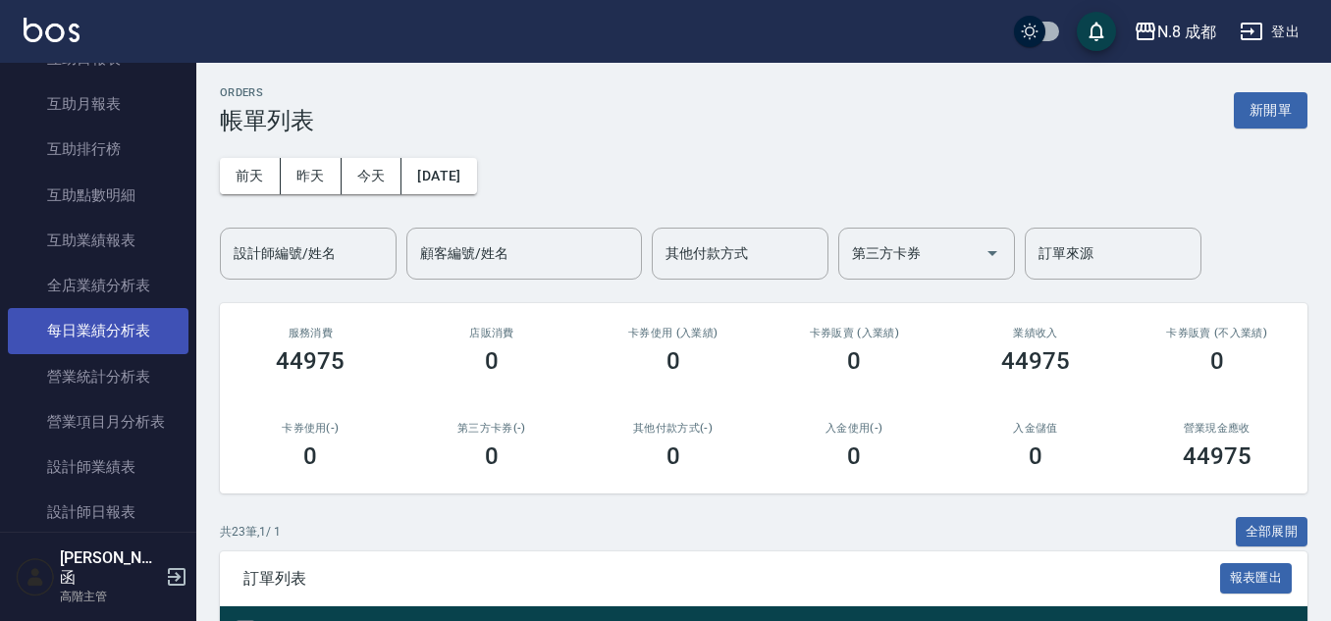
click at [127, 513] on link "設計師日報表" at bounding box center [98, 512] width 181 height 45
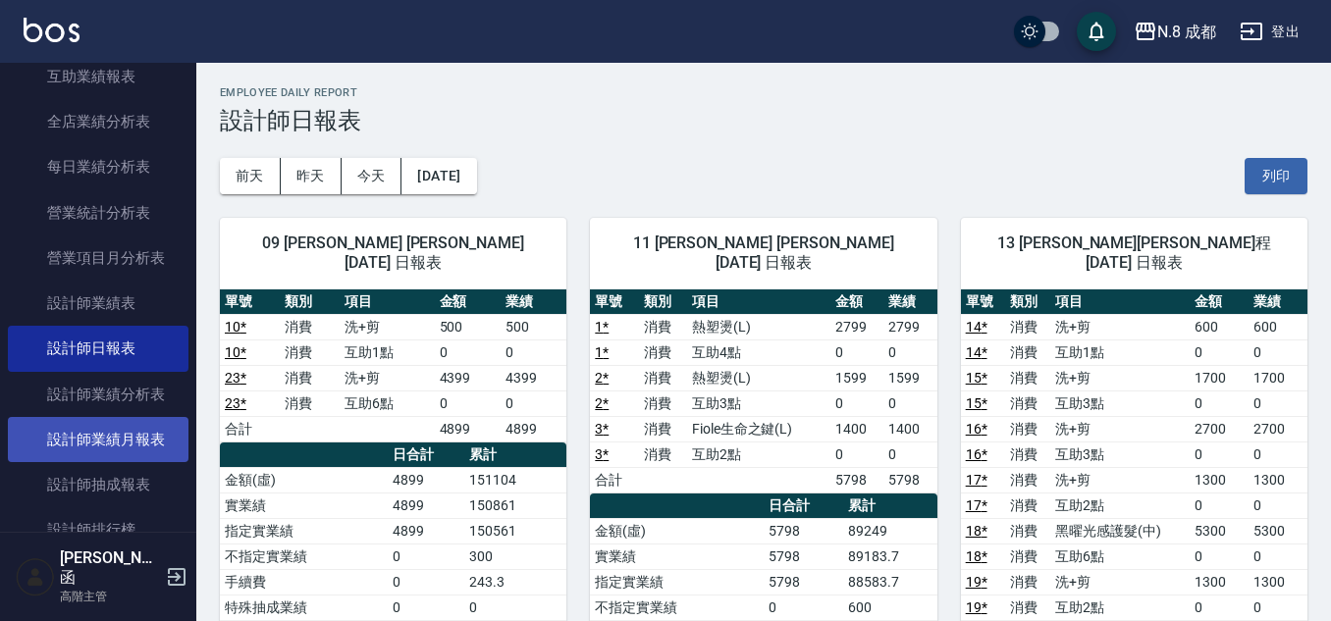
scroll to position [1178, 0]
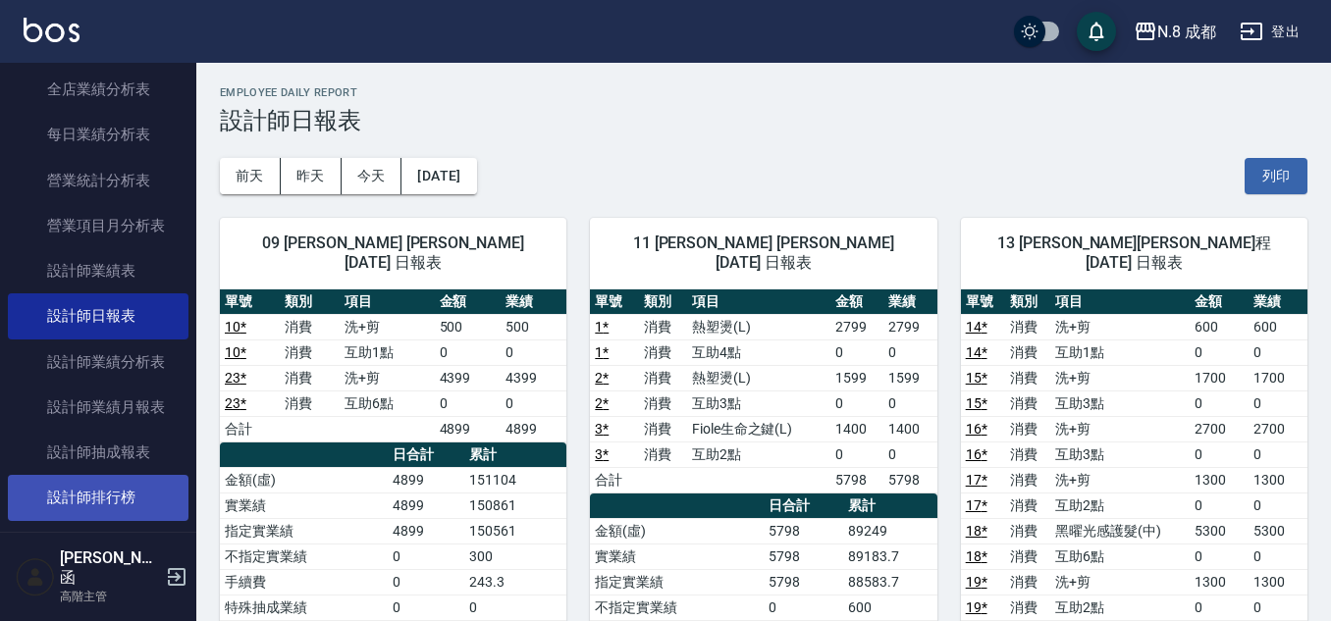
click at [112, 490] on link "設計師排行榜" at bounding box center [98, 497] width 181 height 45
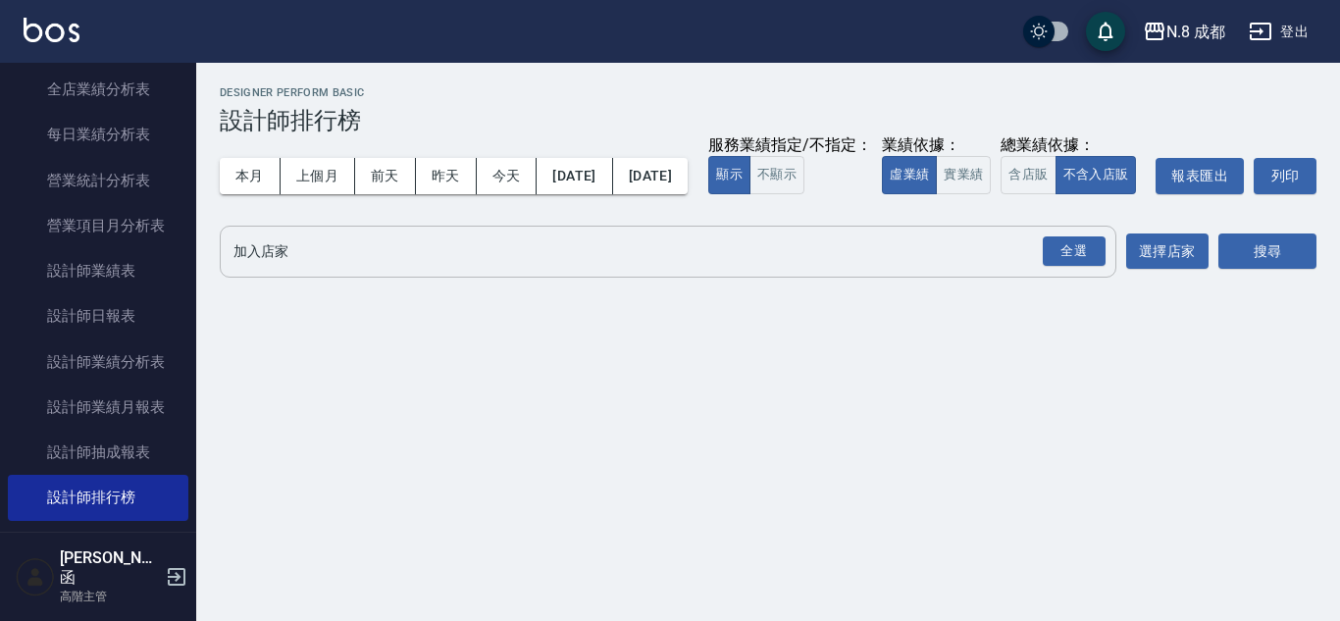
click at [360, 269] on input "加入店家" at bounding box center [654, 252] width 850 height 34
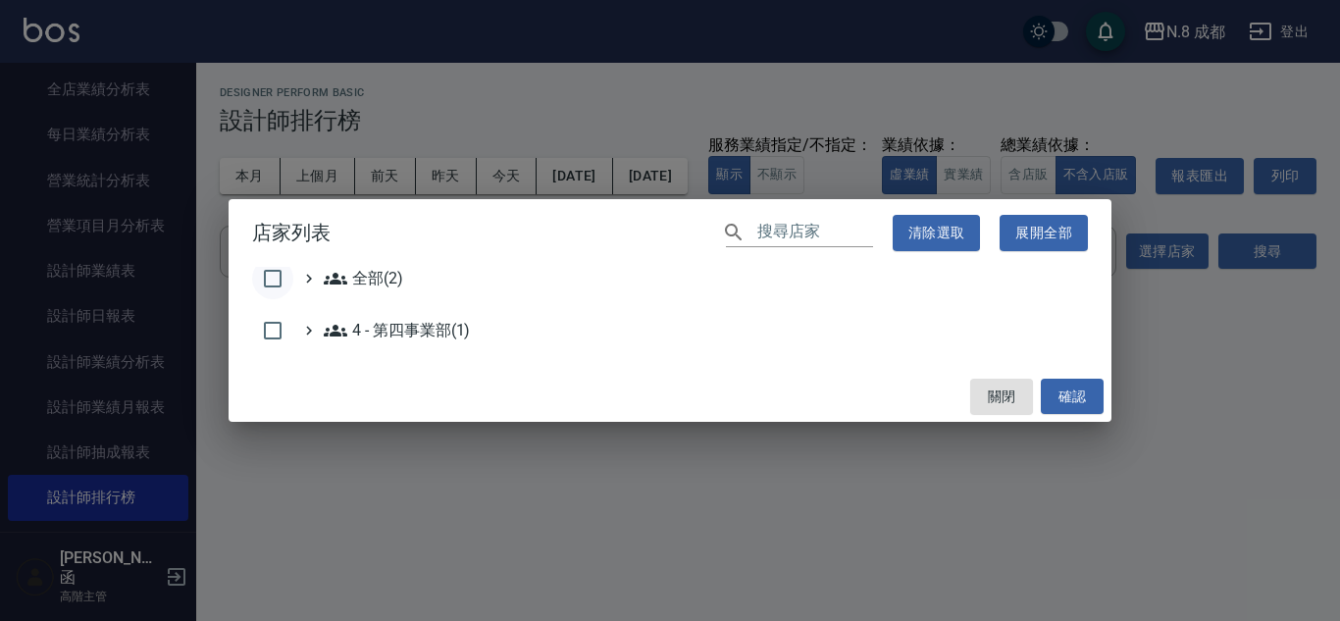
click at [270, 279] on input "checkbox" at bounding box center [272, 278] width 41 height 41
click at [1064, 385] on button "確認" at bounding box center [1072, 397] width 63 height 36
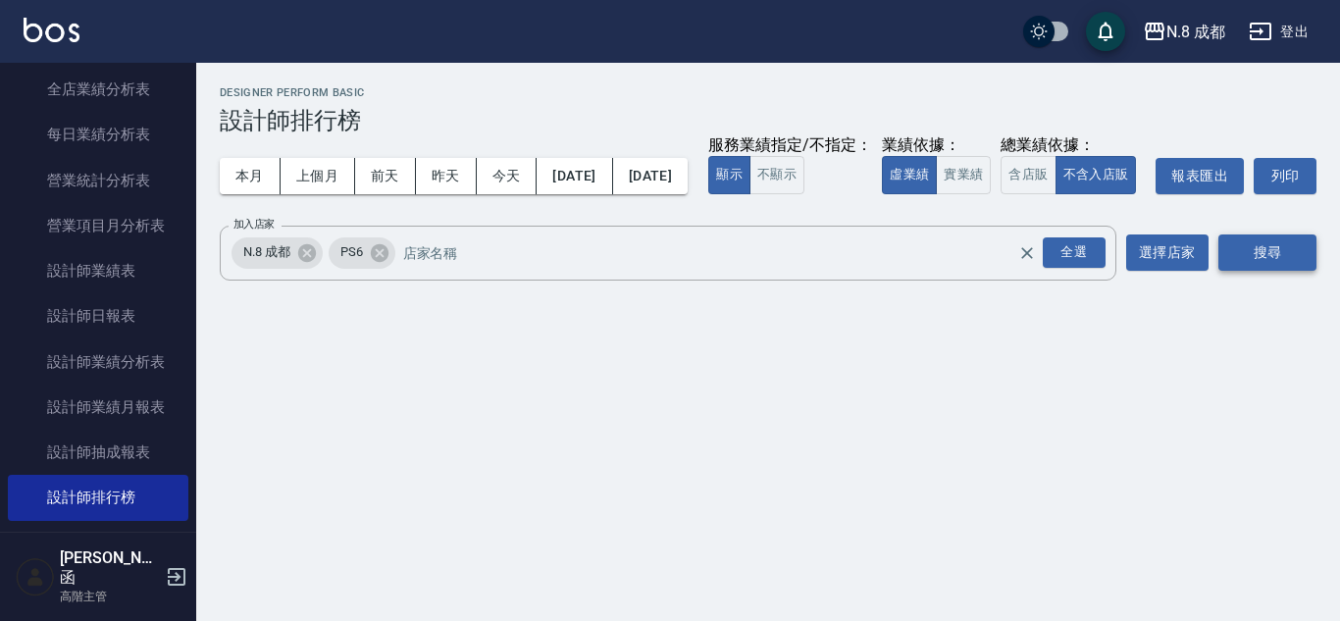
click at [1276, 271] on button "搜尋" at bounding box center [1268, 253] width 98 height 36
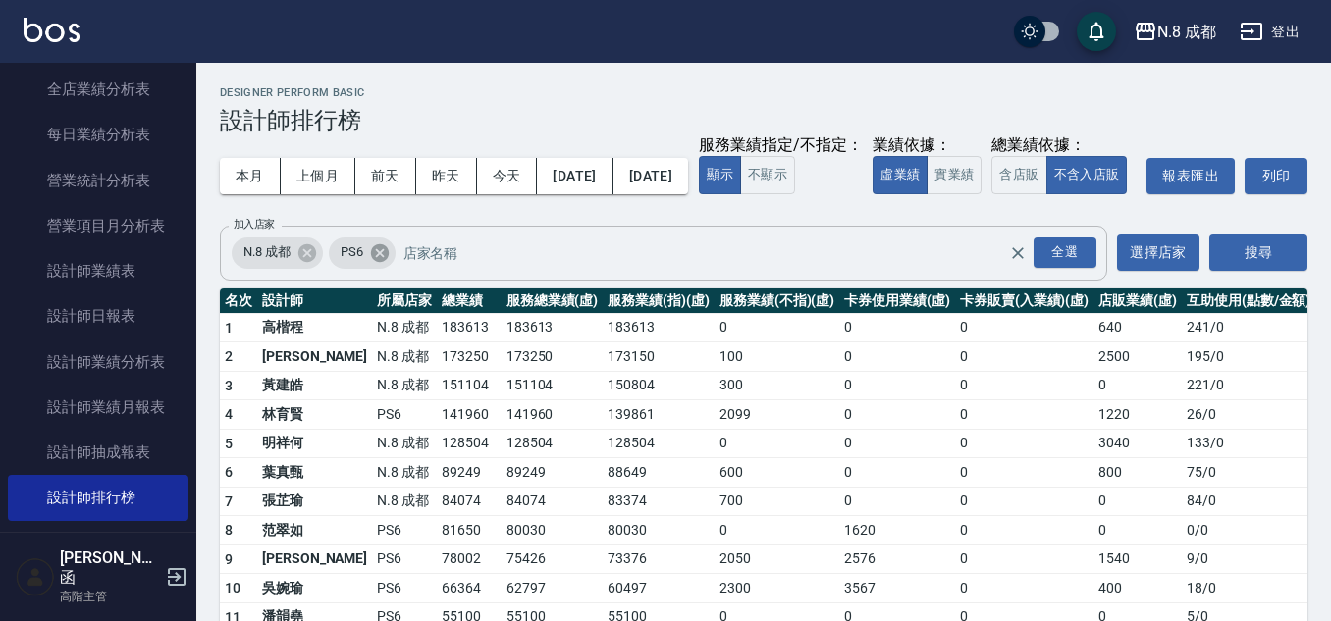
click at [379, 261] on icon at bounding box center [379, 252] width 18 height 18
click at [1282, 271] on button "搜尋" at bounding box center [1258, 253] width 98 height 36
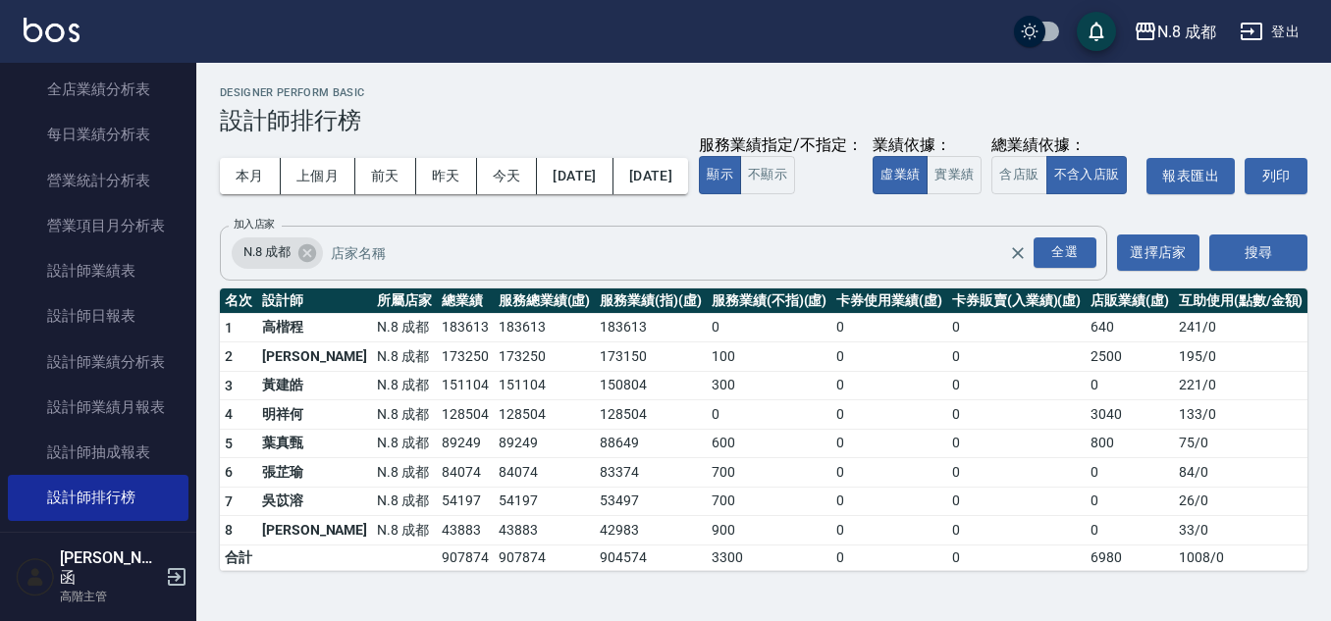
scroll to position [12, 0]
